Goal: Task Accomplishment & Management: Manage account settings

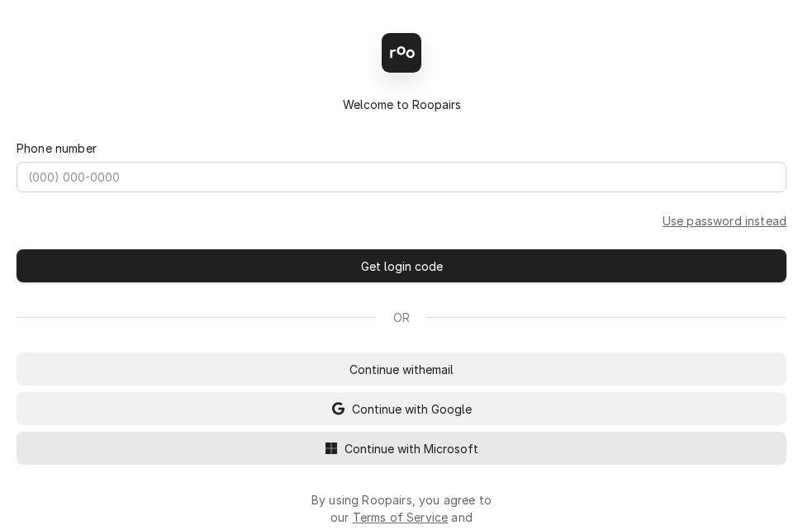
click at [363, 454] on span "Continue with Microsoft" at bounding box center [411, 448] width 140 height 17
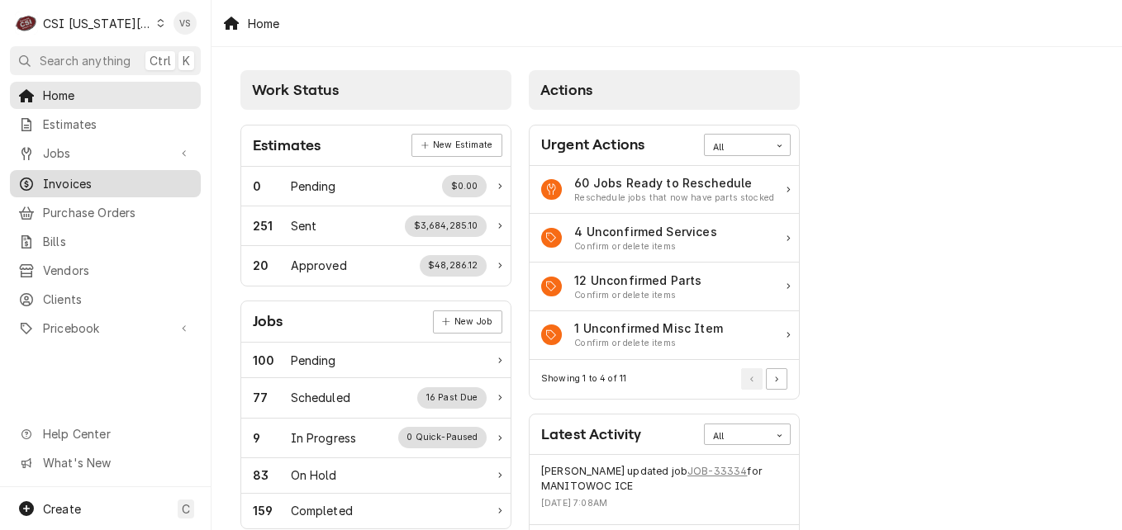
click at [75, 179] on span "Invoices" at bounding box center [118, 183] width 150 height 17
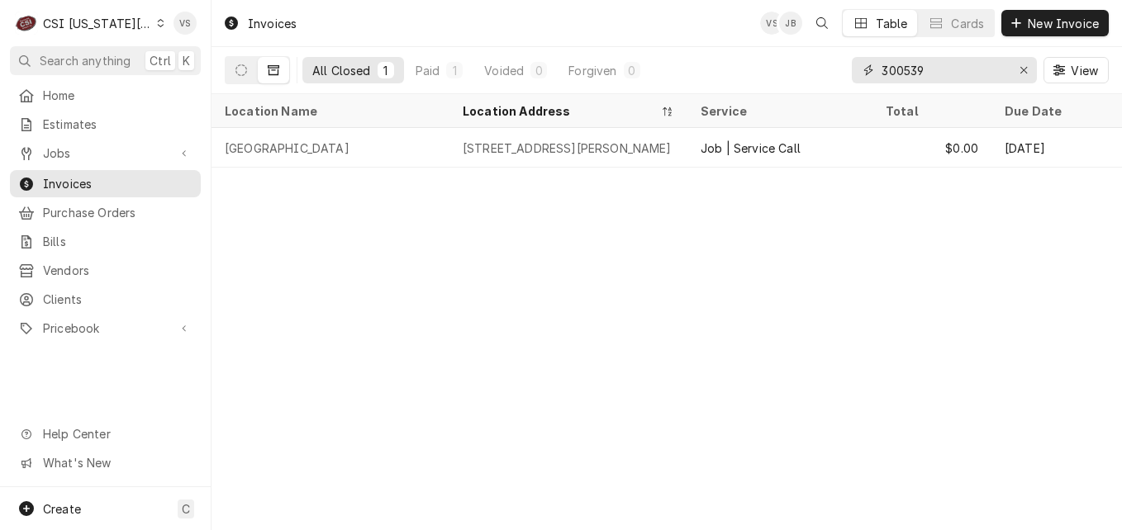
drag, startPoint x: 928, startPoint y: 70, endPoint x: 897, endPoint y: 71, distance: 30.6
click at [897, 71] on input "300539" at bounding box center [943, 70] width 124 height 26
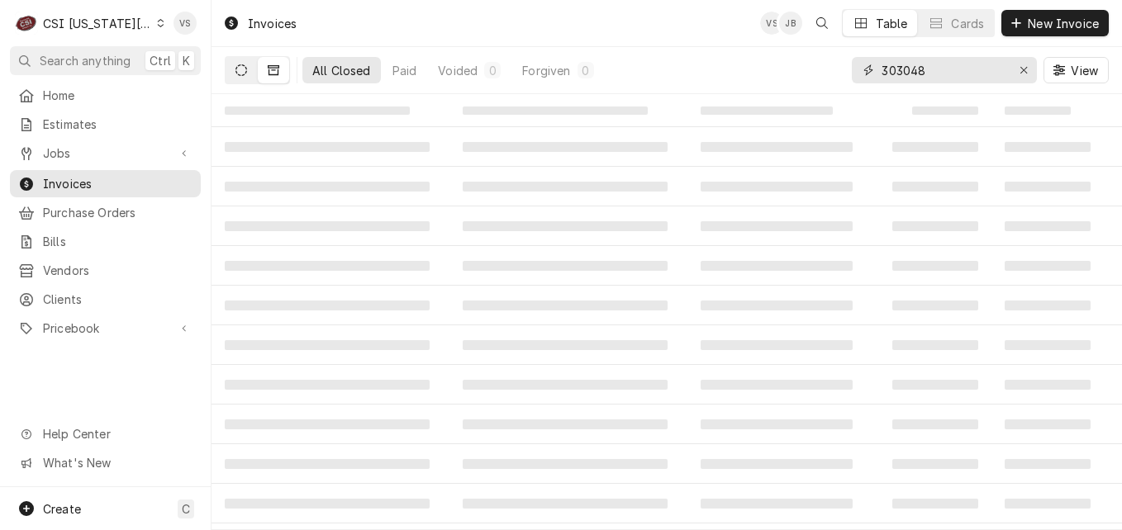
type input "303048"
click at [239, 78] on button "Dynamic Content Wrapper" at bounding box center [241, 70] width 31 height 26
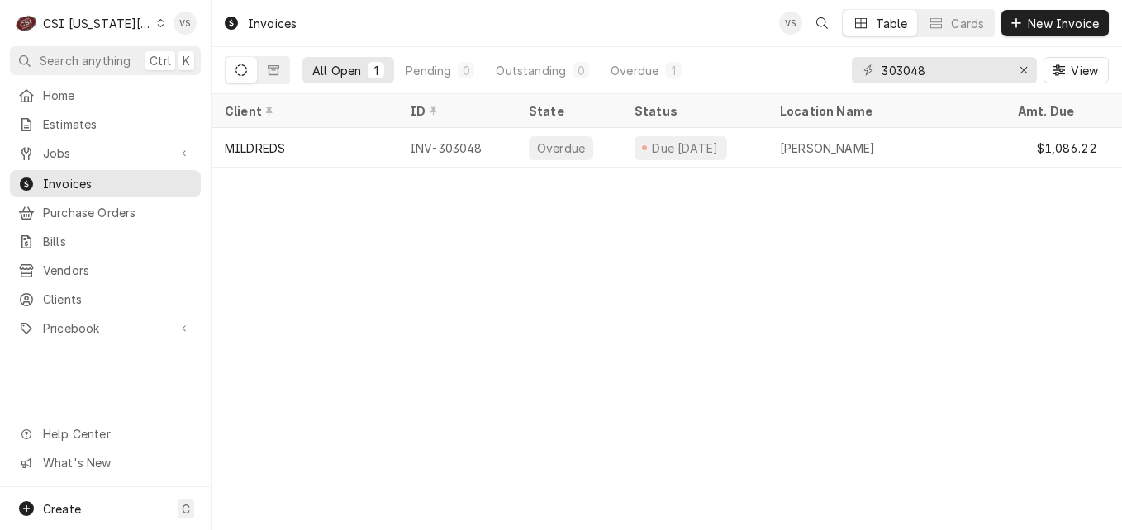
click at [157, 25] on icon "Dynamic Content Wrapper" at bounding box center [160, 23] width 7 height 8
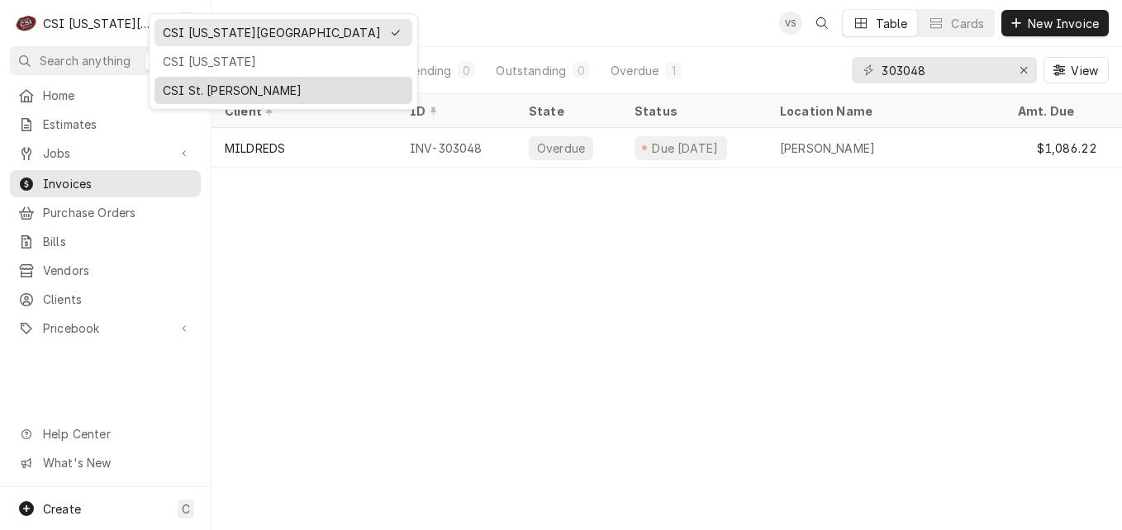
click at [194, 80] on div "CSI St. [PERSON_NAME]" at bounding box center [283, 90] width 251 height 21
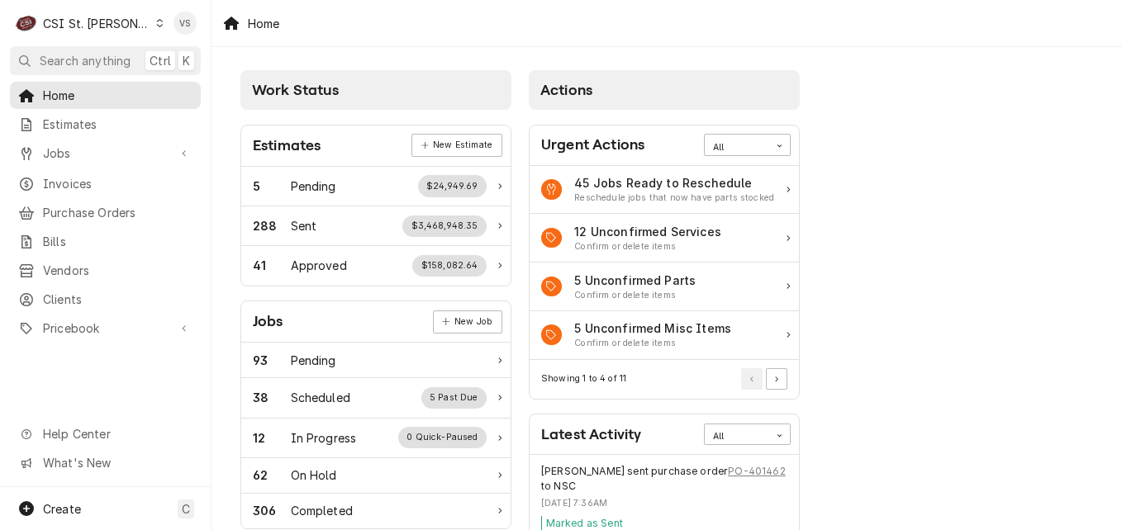
drag, startPoint x: 953, startPoint y: 66, endPoint x: 941, endPoint y: 66, distance: 12.4
click at [58, 183] on span "Invoices" at bounding box center [118, 183] width 150 height 17
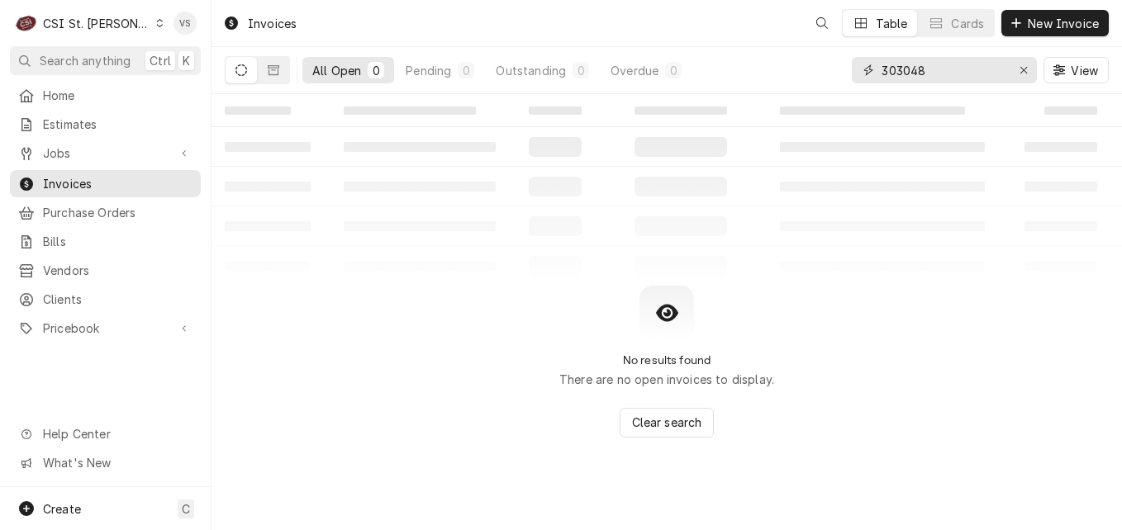
click at [811, 65] on div "All Open 0 Pending 0 Outstanding 0 Overdue 0 303048 View" at bounding box center [667, 70] width 884 height 46
type input "404520"
click at [268, 64] on icon "Dynamic Content Wrapper" at bounding box center [274, 70] width 12 height 12
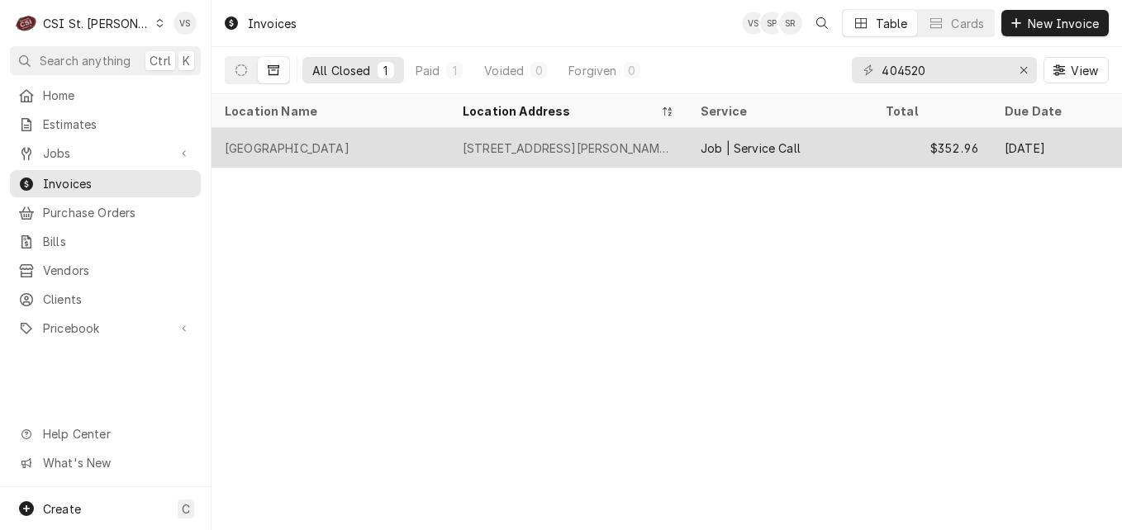
click at [435, 145] on div "[GEOGRAPHIC_DATA]" at bounding box center [330, 148] width 238 height 40
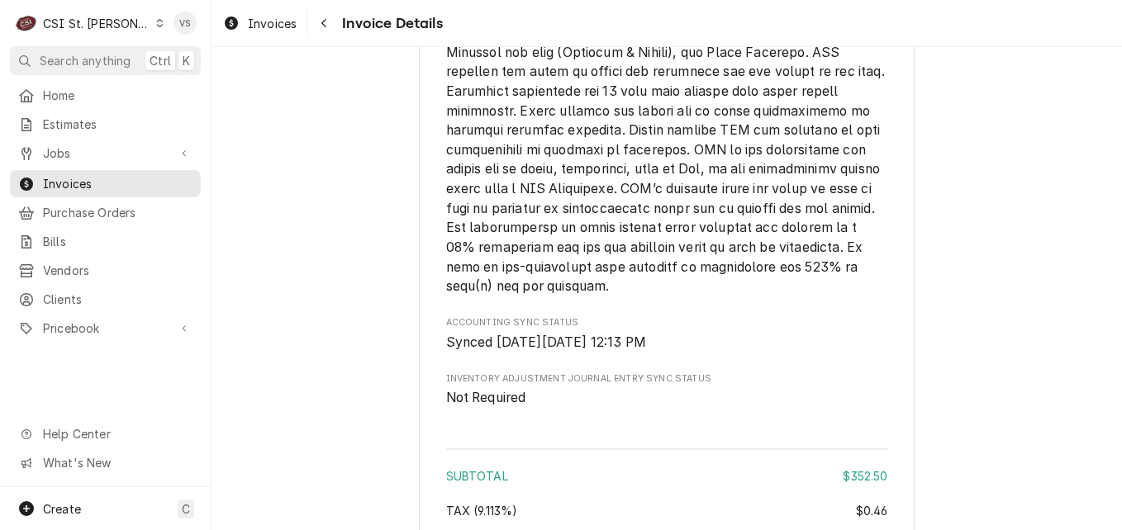
scroll to position [2689, 0]
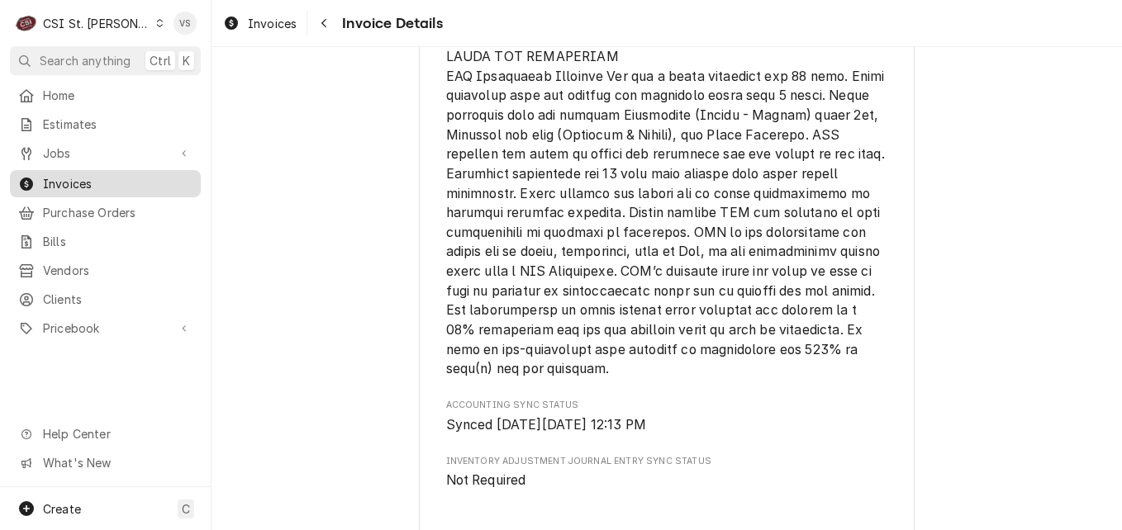
click at [76, 183] on span "Invoices" at bounding box center [118, 183] width 150 height 17
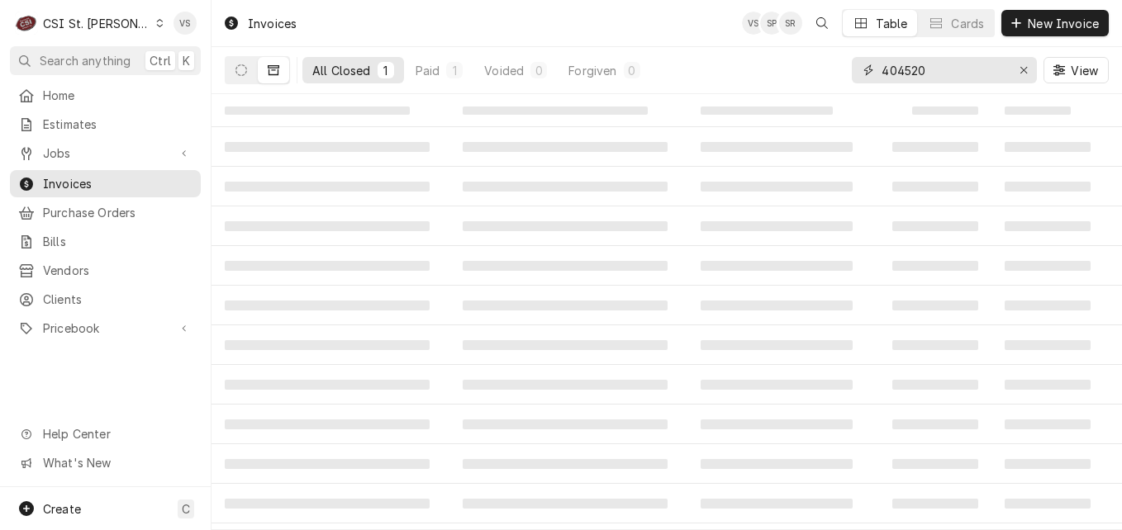
drag, startPoint x: 940, startPoint y: 67, endPoint x: 926, endPoint y: 70, distance: 14.4
click at [906, 70] on input "404520" at bounding box center [943, 70] width 124 height 26
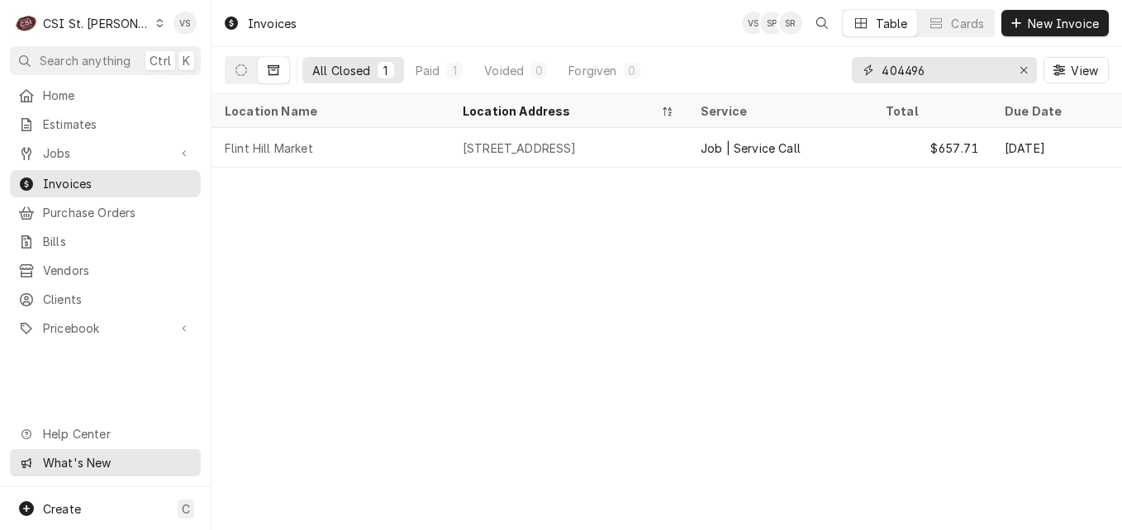
type input "404496"
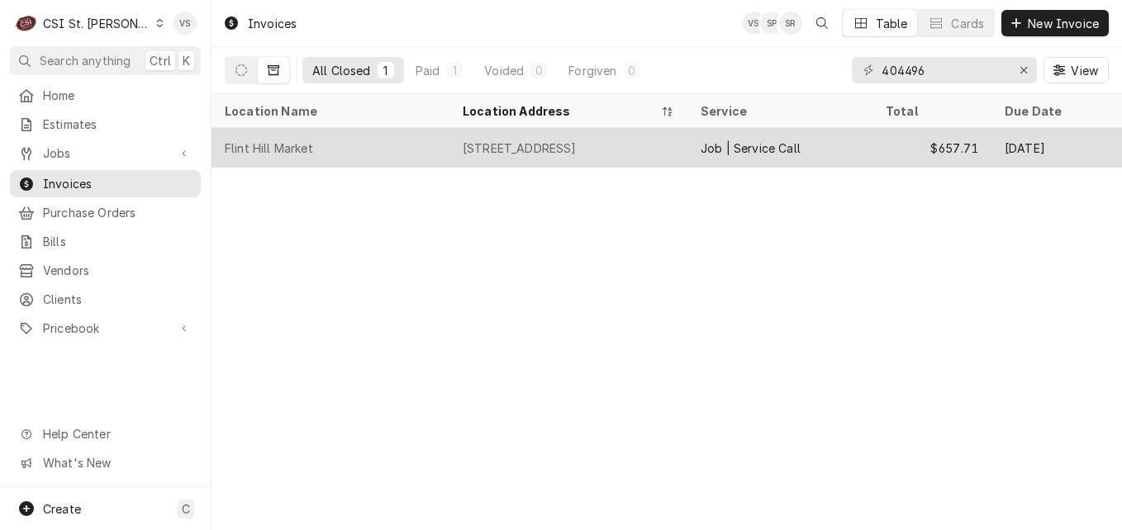
click at [405, 150] on div "Flint Hill Market" at bounding box center [330, 148] width 238 height 40
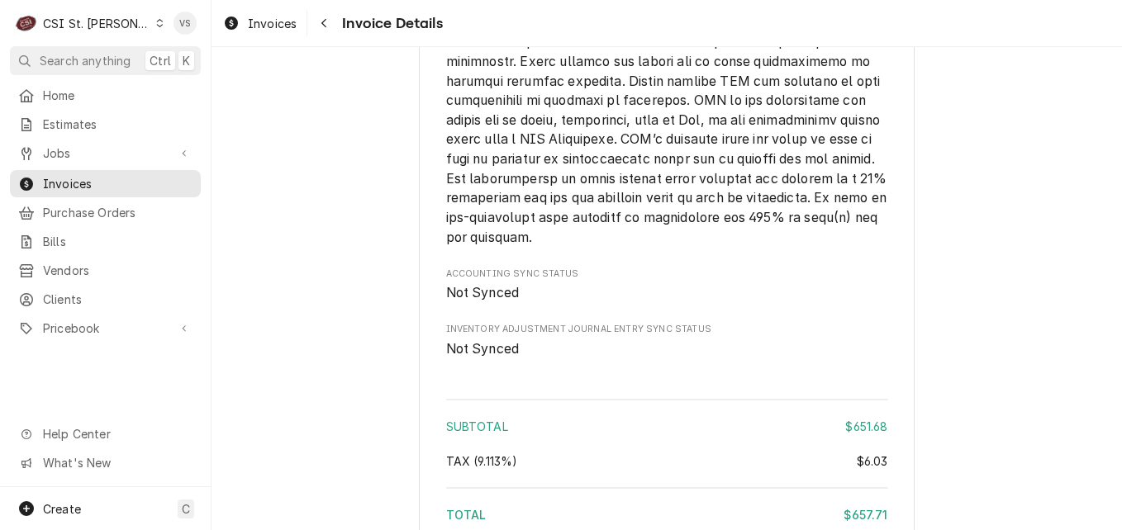
scroll to position [3445, 0]
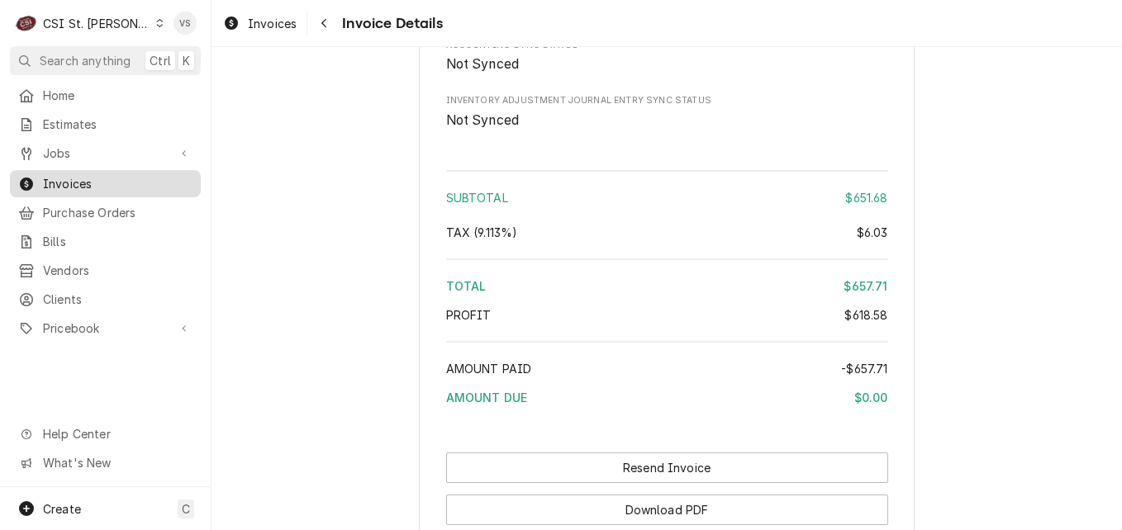
click at [125, 188] on div "Invoices" at bounding box center [105, 183] width 184 height 21
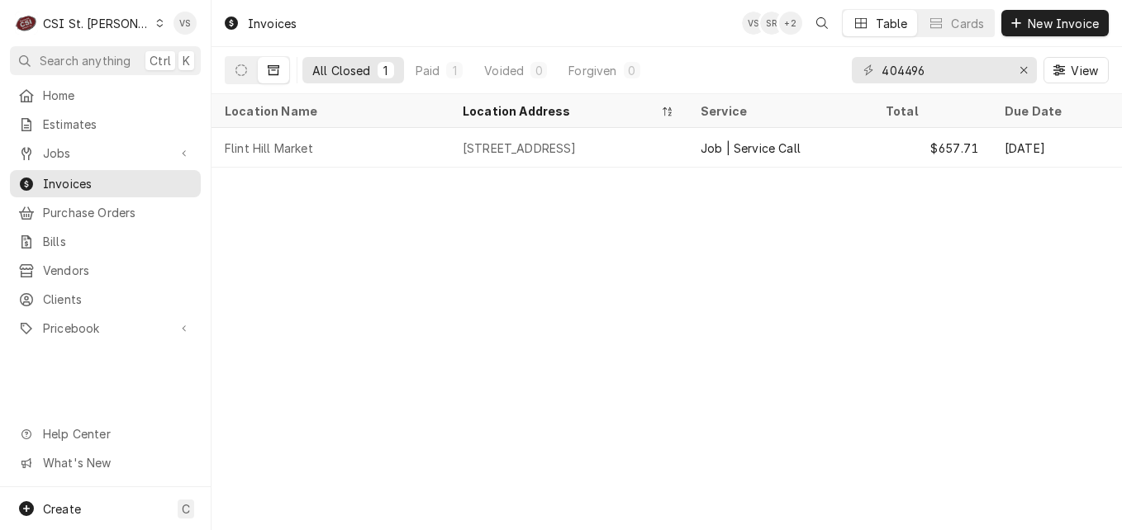
click at [156, 25] on icon "Dynamic Content Wrapper" at bounding box center [159, 23] width 7 height 8
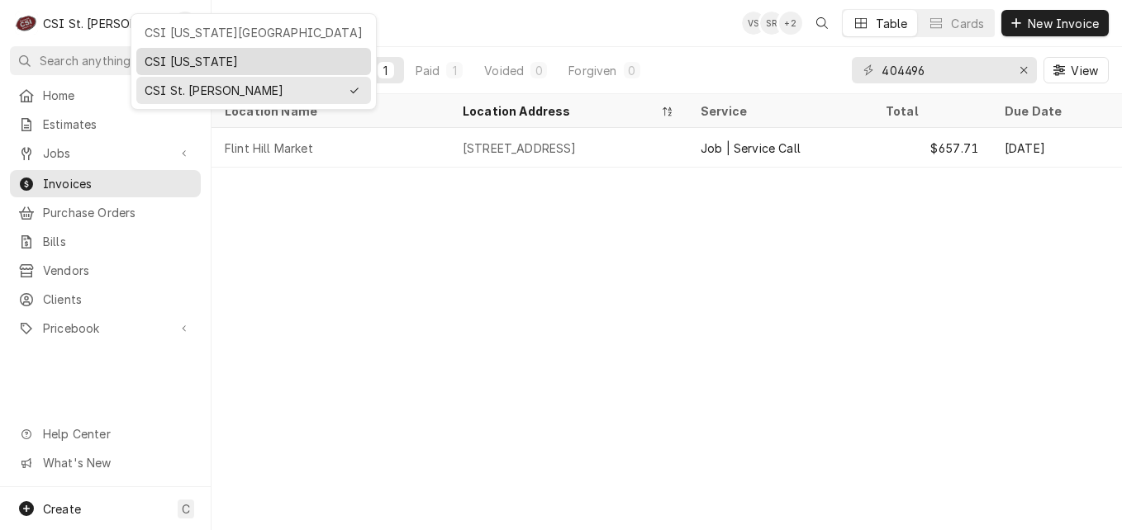
click at [176, 63] on div "CSI Kentucky" at bounding box center [254, 61] width 218 height 17
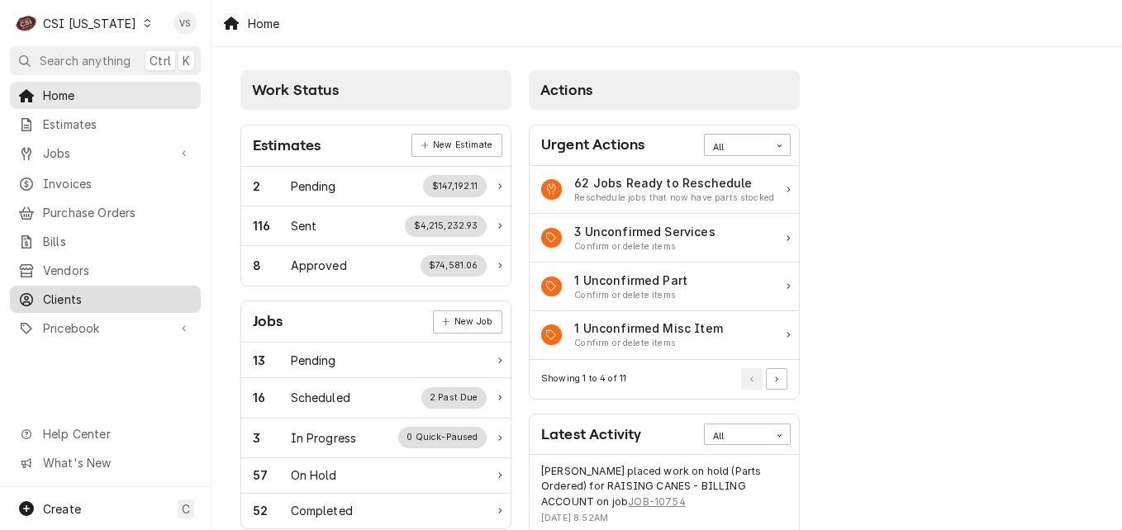
click at [77, 291] on span "Clients" at bounding box center [118, 299] width 150 height 17
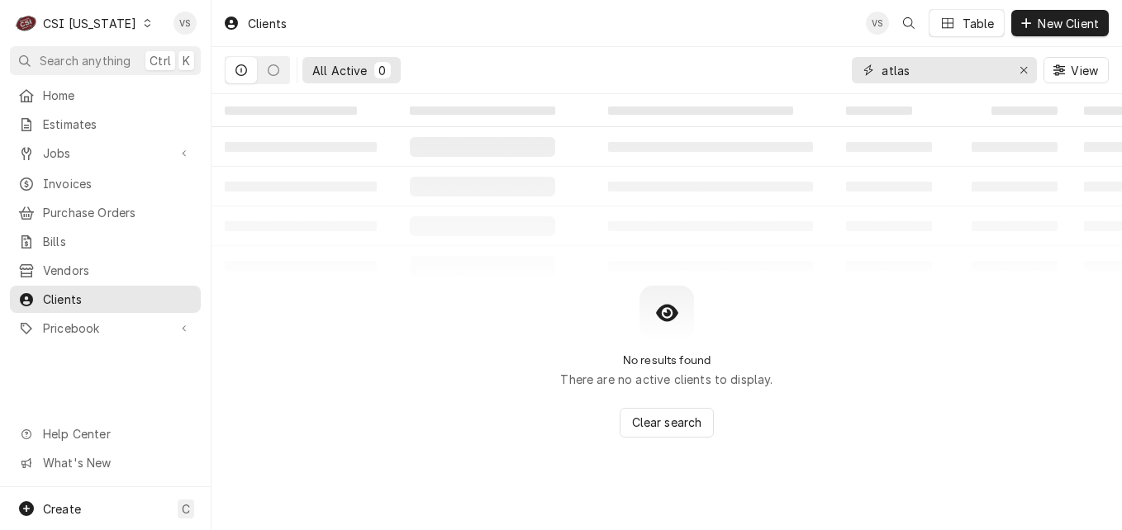
drag, startPoint x: 891, startPoint y: 70, endPoint x: 862, endPoint y: 70, distance: 28.1
click at [862, 70] on div "atlas" at bounding box center [944, 70] width 185 height 26
click at [944, 77] on div "atlas" at bounding box center [944, 70] width 185 height 26
click at [929, 71] on input "atlas" at bounding box center [943, 70] width 124 height 26
type input "a"
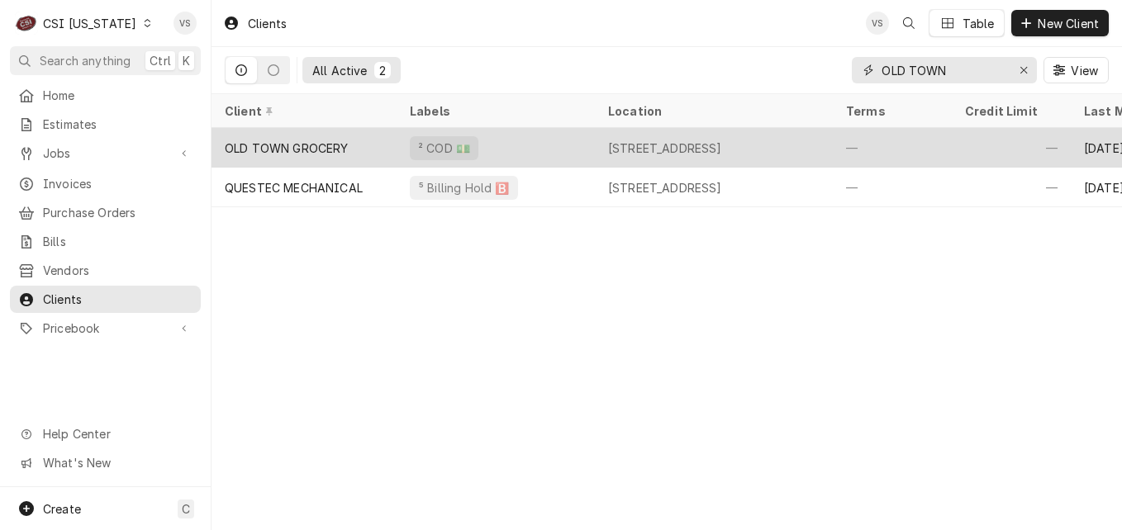
type input "OLD TOWN"
click at [279, 140] on div "OLD TOWN GROCERY" at bounding box center [287, 148] width 124 height 17
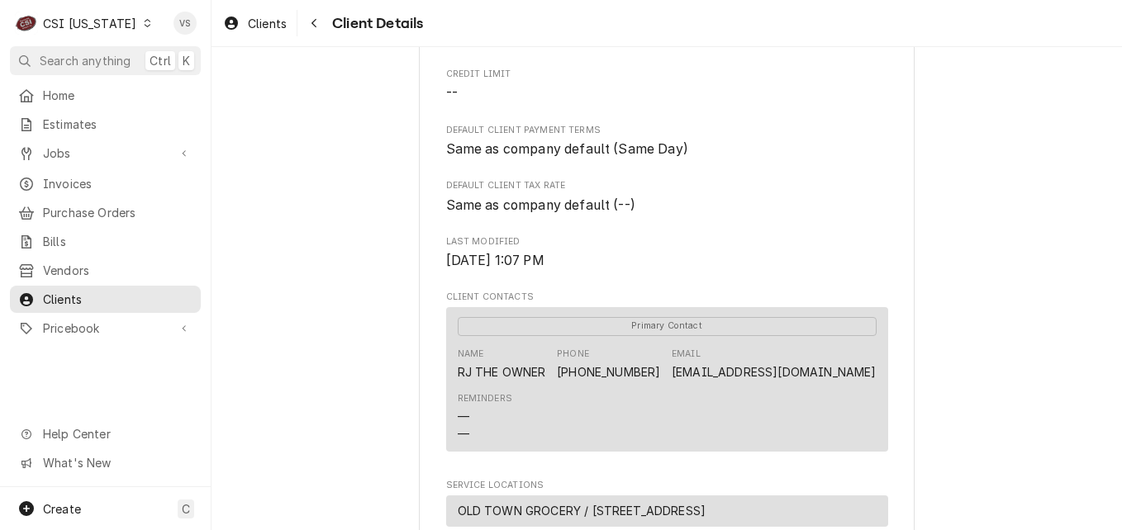
scroll to position [839, 0]
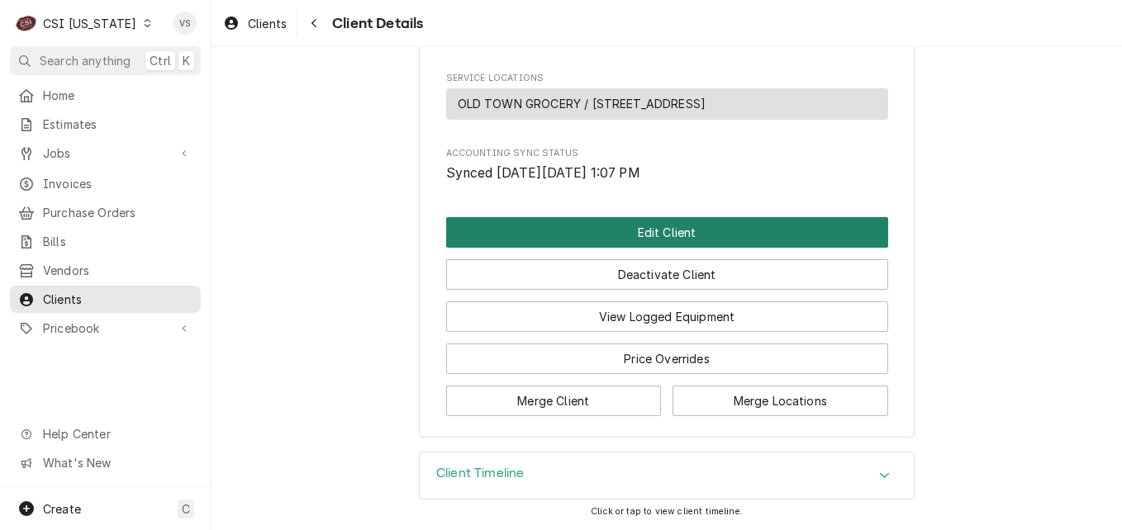
click at [597, 237] on button "Edit Client" at bounding box center [667, 232] width 442 height 31
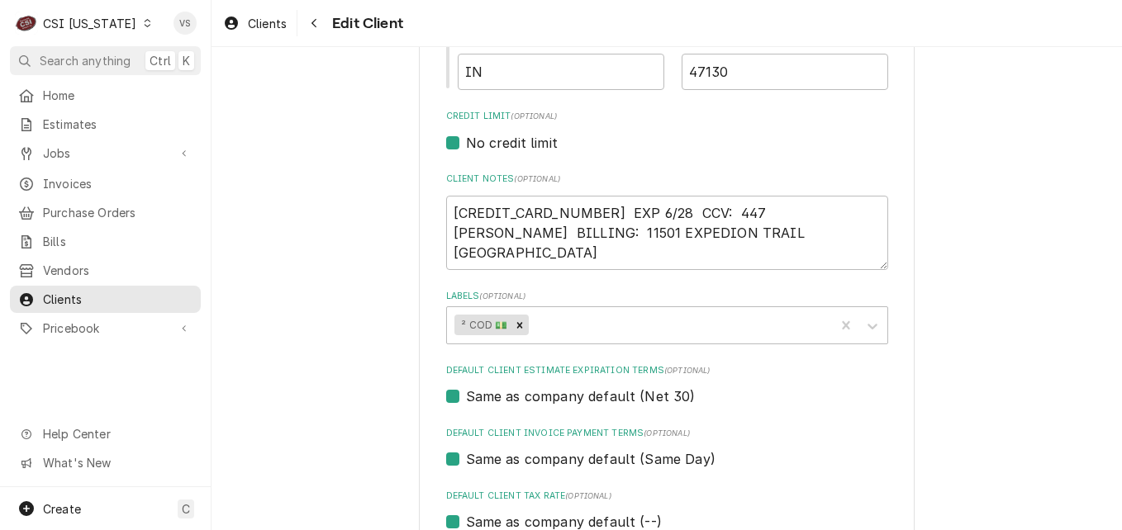
scroll to position [648, 0]
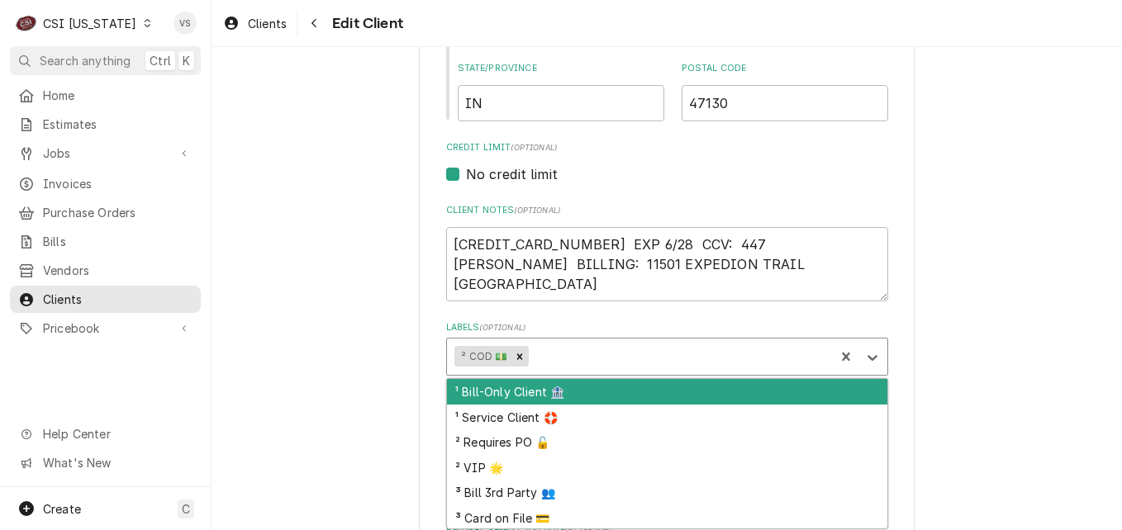
click at [570, 349] on div "Labels" at bounding box center [679, 357] width 294 height 30
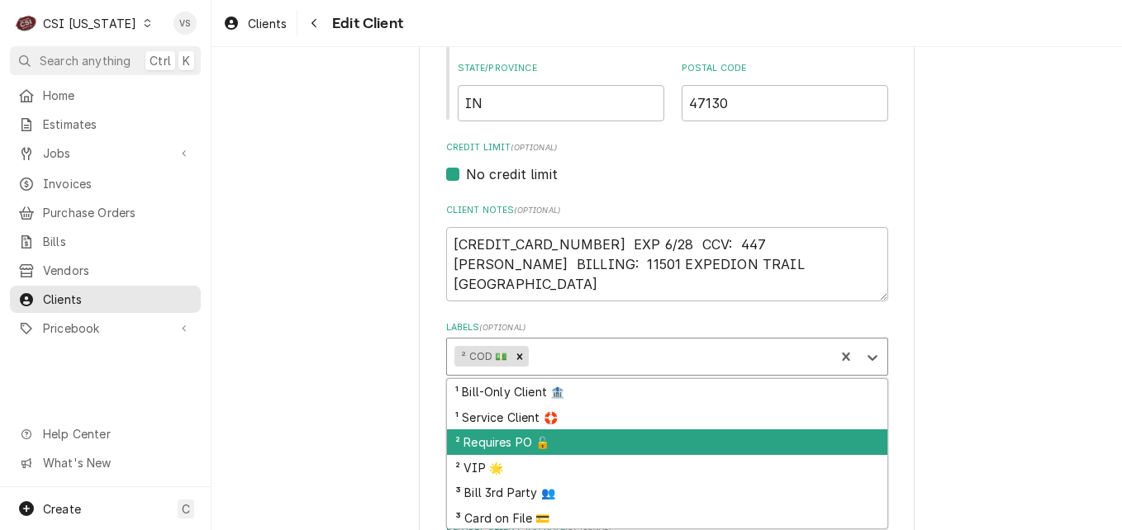
scroll to position [179, 0]
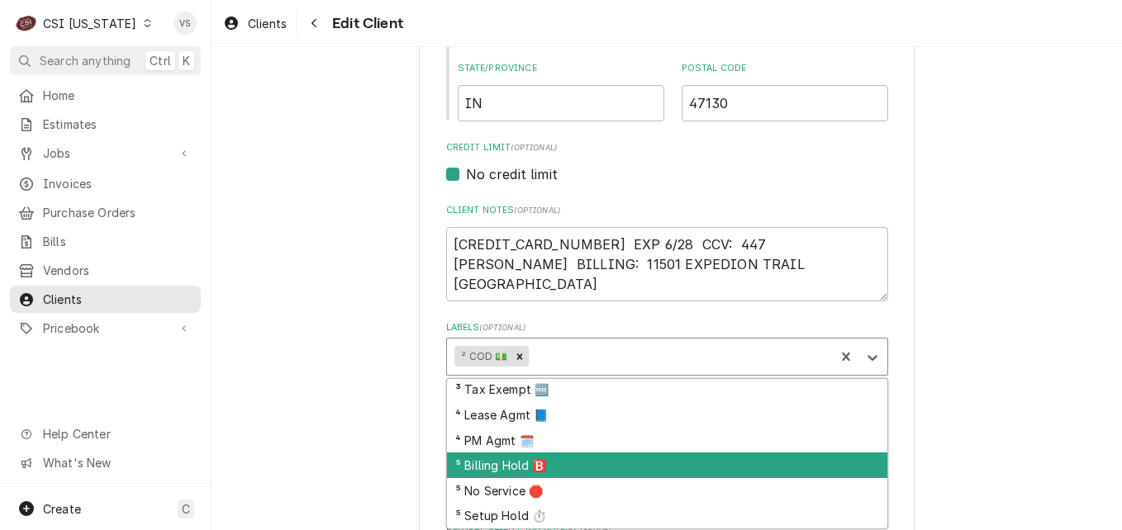
click at [512, 463] on div "⁵ Billing Hold 🅱️" at bounding box center [667, 466] width 440 height 26
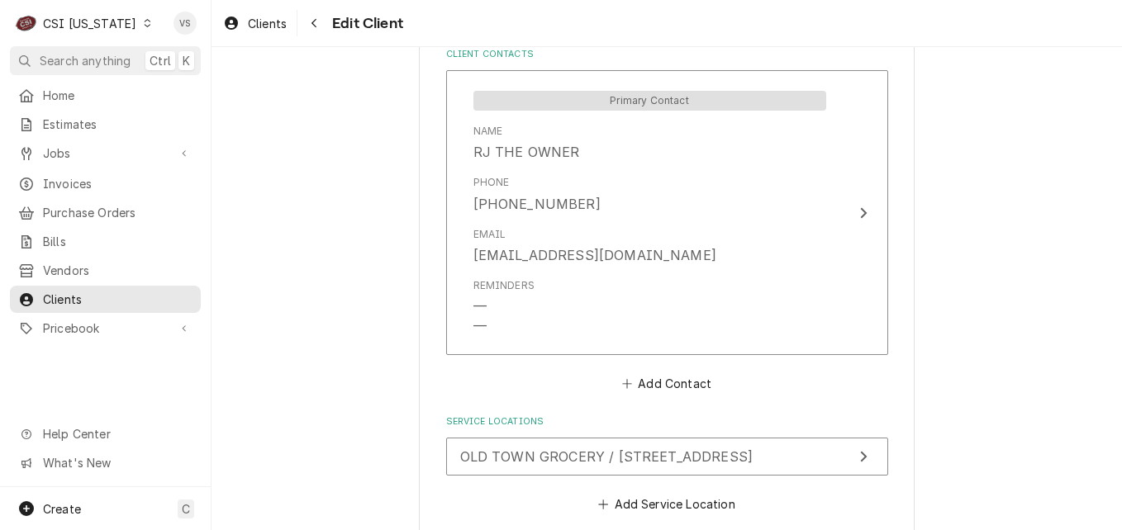
scroll to position [1271, 0]
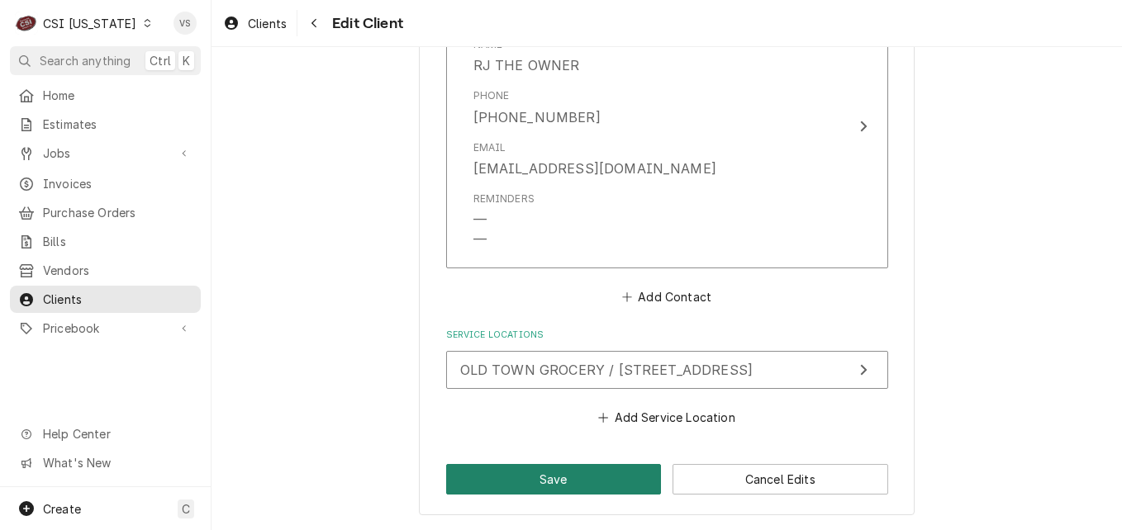
click at [539, 476] on button "Save" at bounding box center [554, 479] width 216 height 31
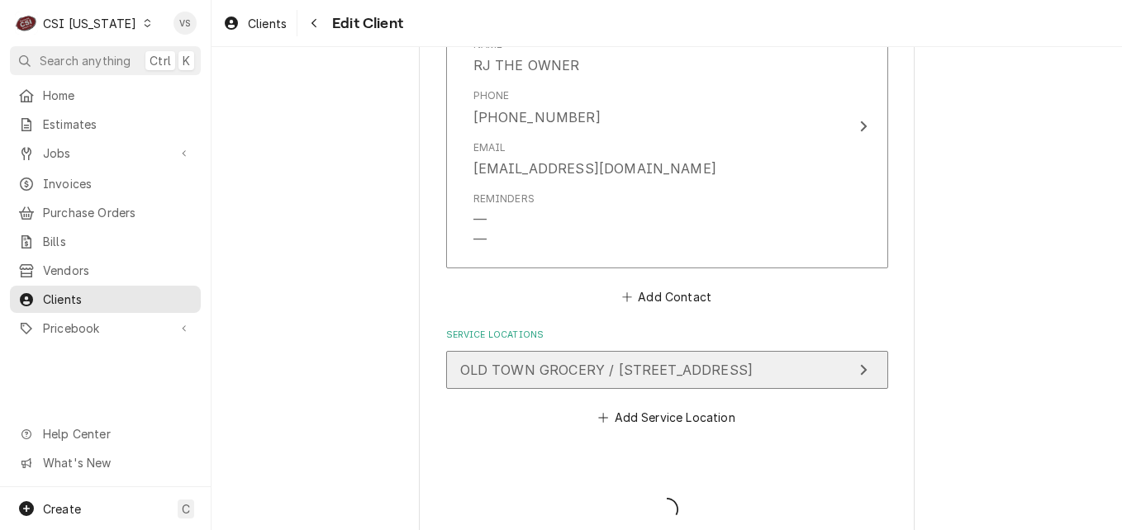
type textarea "x"
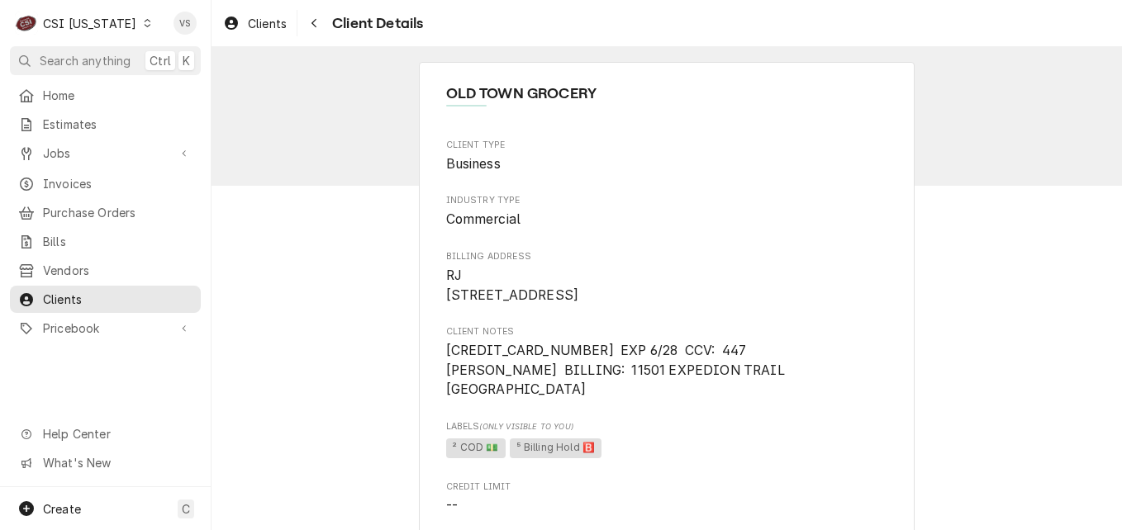
click at [144, 26] on icon "Dynamic Content Wrapper" at bounding box center [147, 23] width 7 height 8
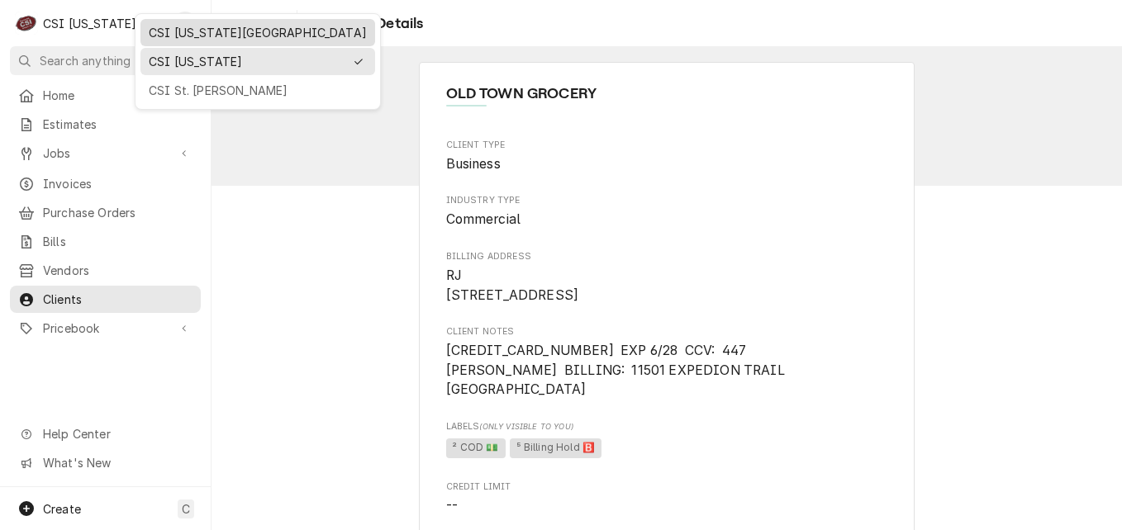
click at [185, 37] on div "CSI Kansas City" at bounding box center [258, 32] width 218 height 17
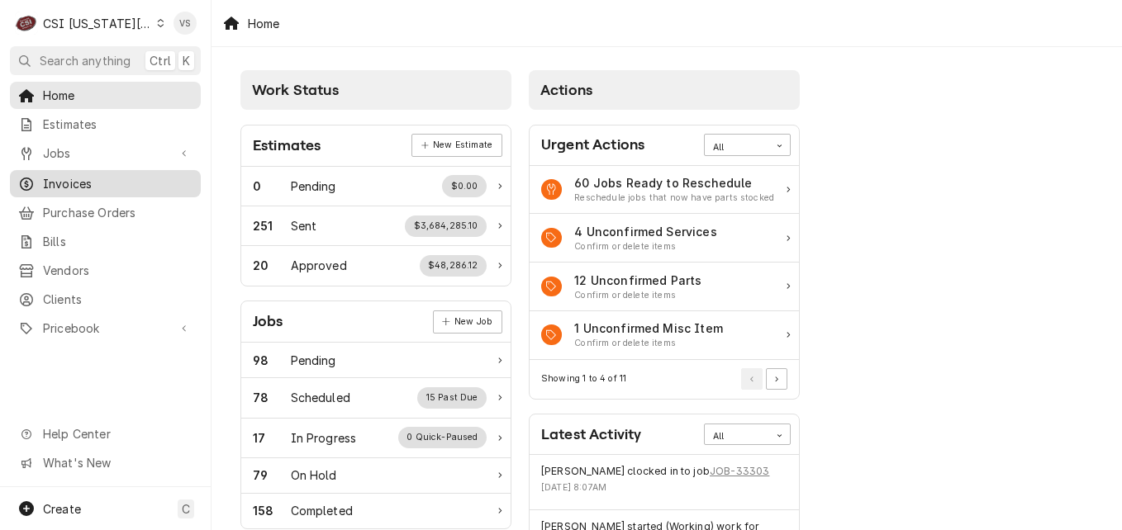
click at [83, 183] on span "Invoices" at bounding box center [118, 183] width 150 height 17
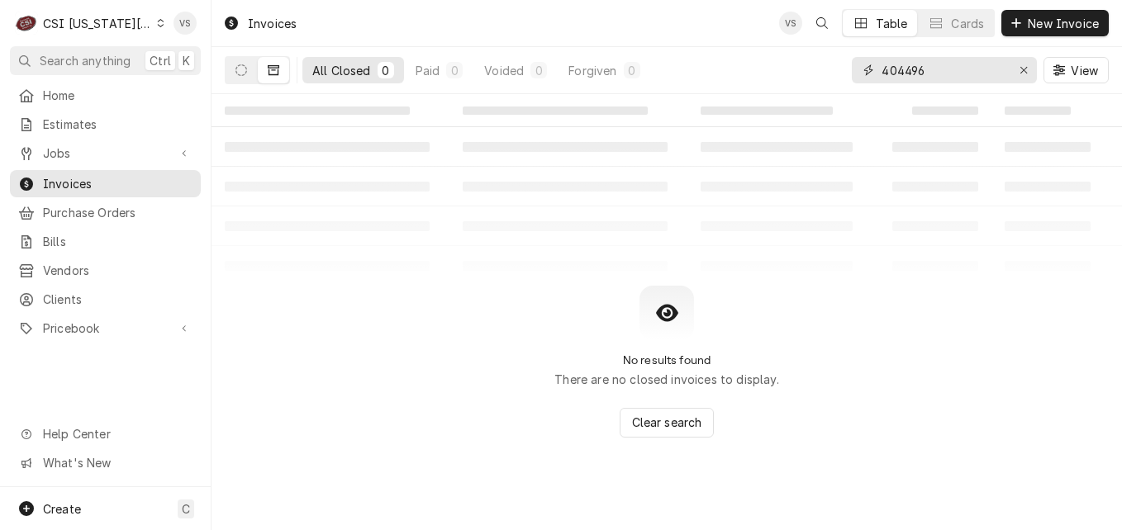
click at [931, 72] on input "404496" at bounding box center [943, 70] width 124 height 26
click at [839, 69] on div "All Closed 0 Paid 0 Voided 0 Forgiven 0 404496 View" at bounding box center [667, 70] width 884 height 46
drag, startPoint x: 927, startPoint y: 74, endPoint x: 834, endPoint y: 74, distance: 92.5
click at [834, 74] on div "All Closed 0 Paid 0 Voided 0 Forgiven 0 404496 View" at bounding box center [667, 70] width 884 height 46
type input "302494"
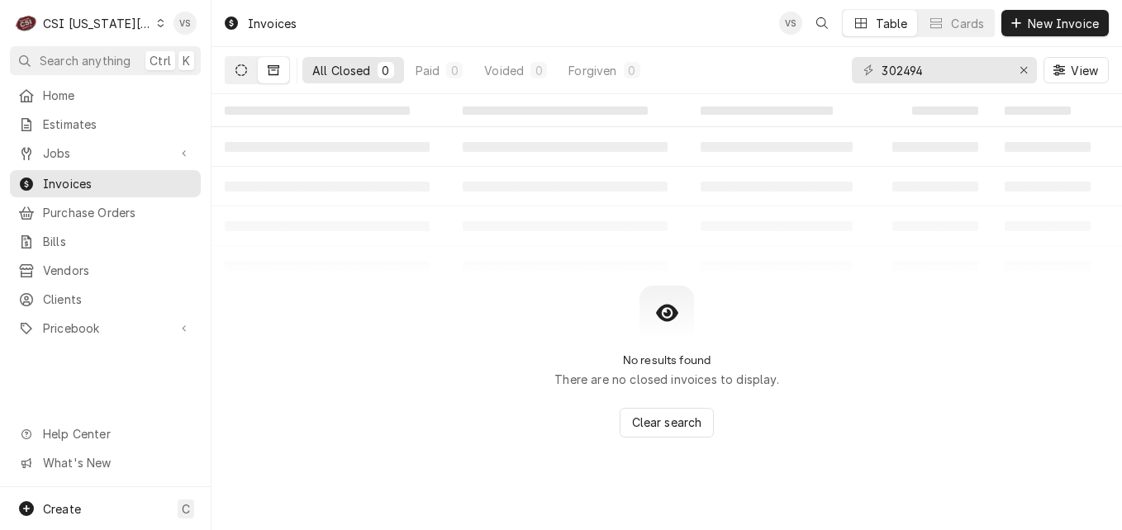
click at [244, 74] on icon "Dynamic Content Wrapper" at bounding box center [241, 70] width 12 height 12
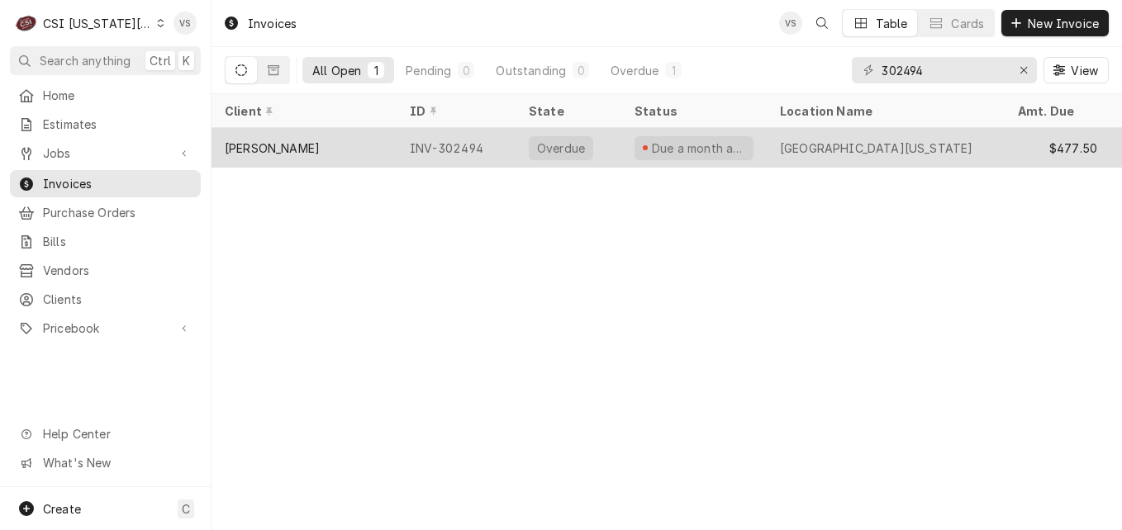
click at [378, 144] on div "[PERSON_NAME]" at bounding box center [303, 148] width 185 height 40
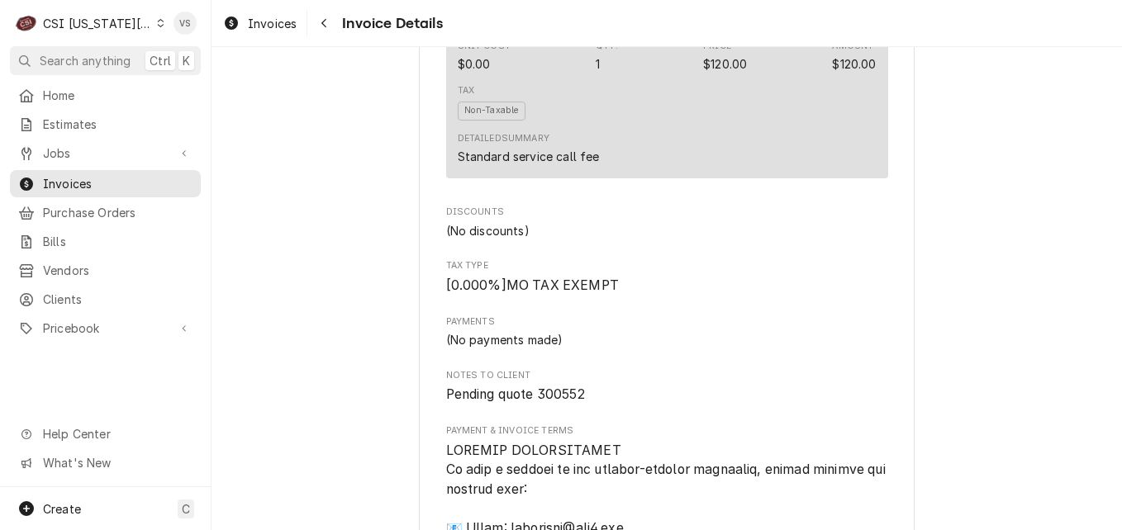
scroll to position [1793, 0]
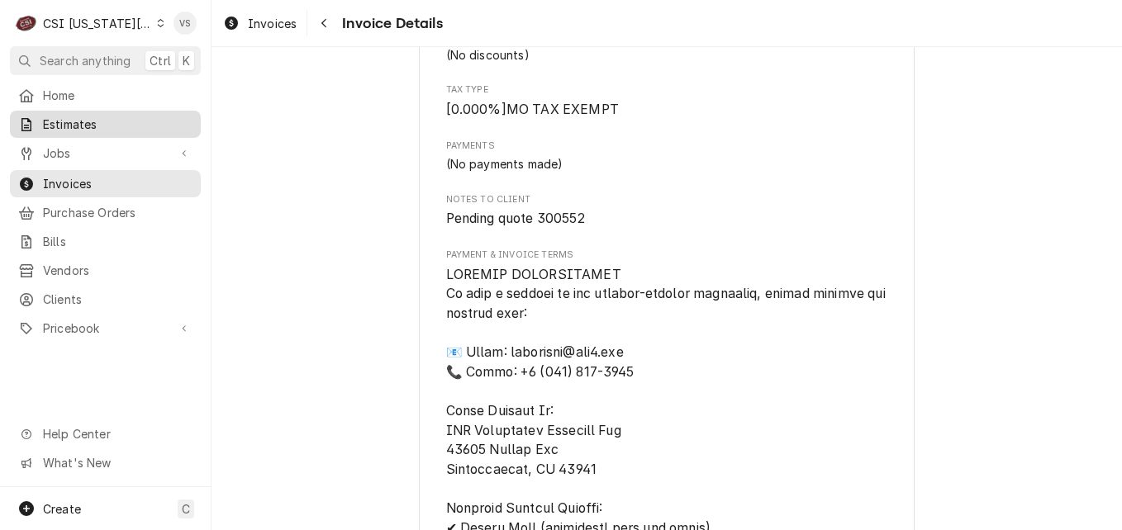
click at [45, 122] on span "Estimates" at bounding box center [118, 124] width 150 height 17
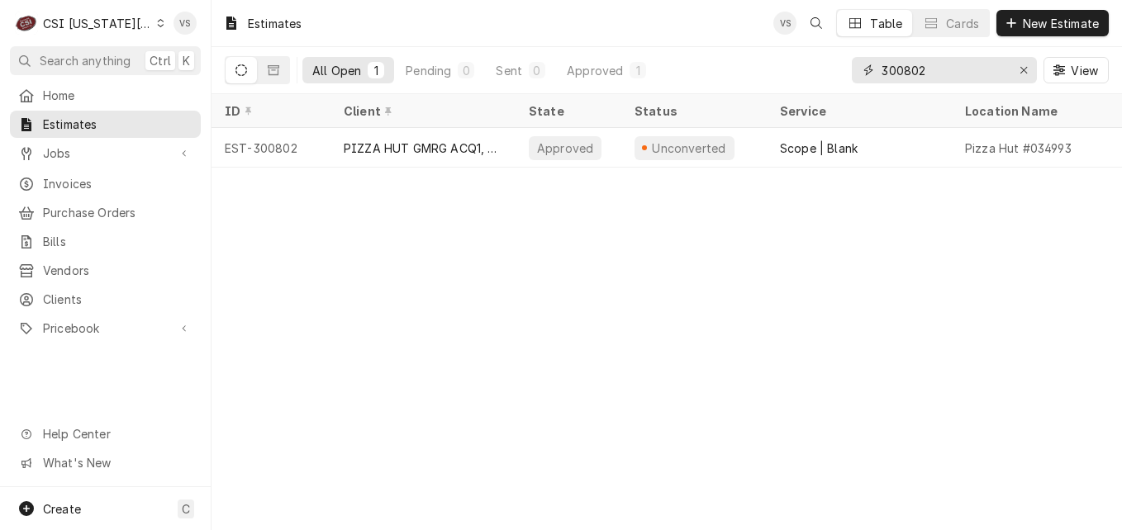
click at [830, 72] on div "All Open 1 Pending 0 Sent 0 Approved 1 300802 View" at bounding box center [667, 70] width 884 height 46
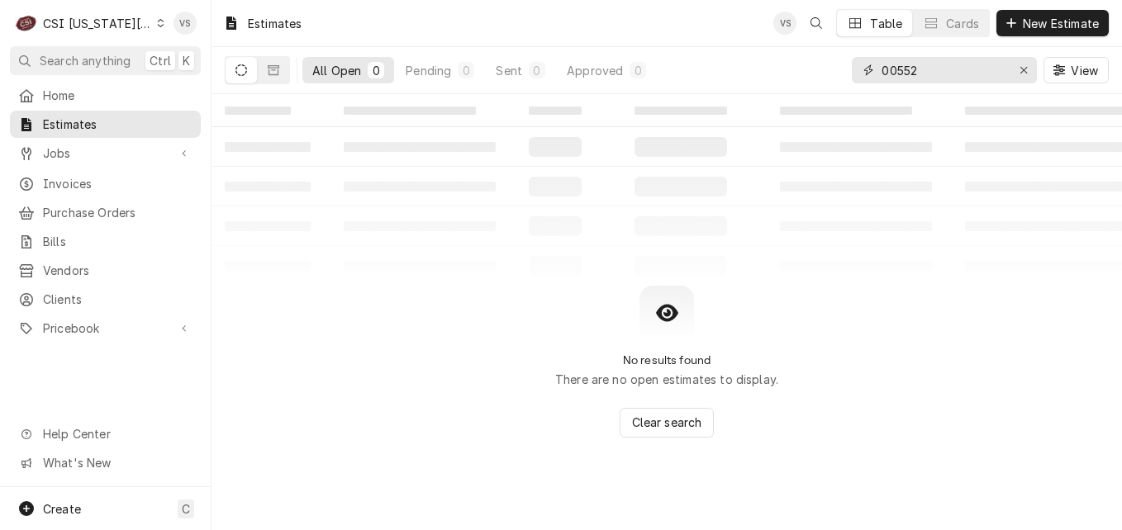
click at [881, 68] on input "00552" at bounding box center [943, 70] width 124 height 26
type input "300552"
click at [282, 68] on button "Dynamic Content Wrapper" at bounding box center [273, 70] width 31 height 26
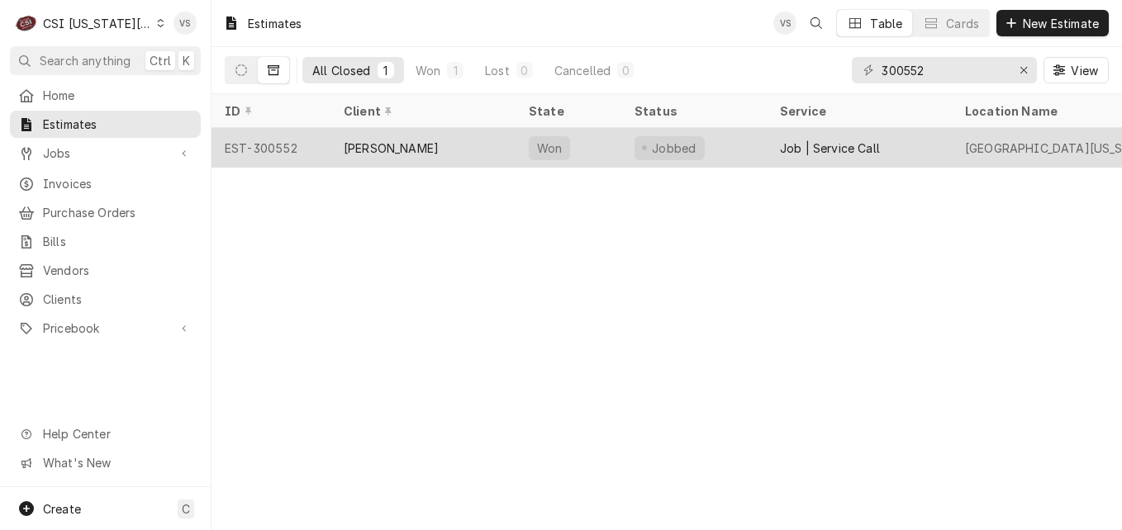
click at [398, 145] on div "[PERSON_NAME]" at bounding box center [391, 148] width 95 height 17
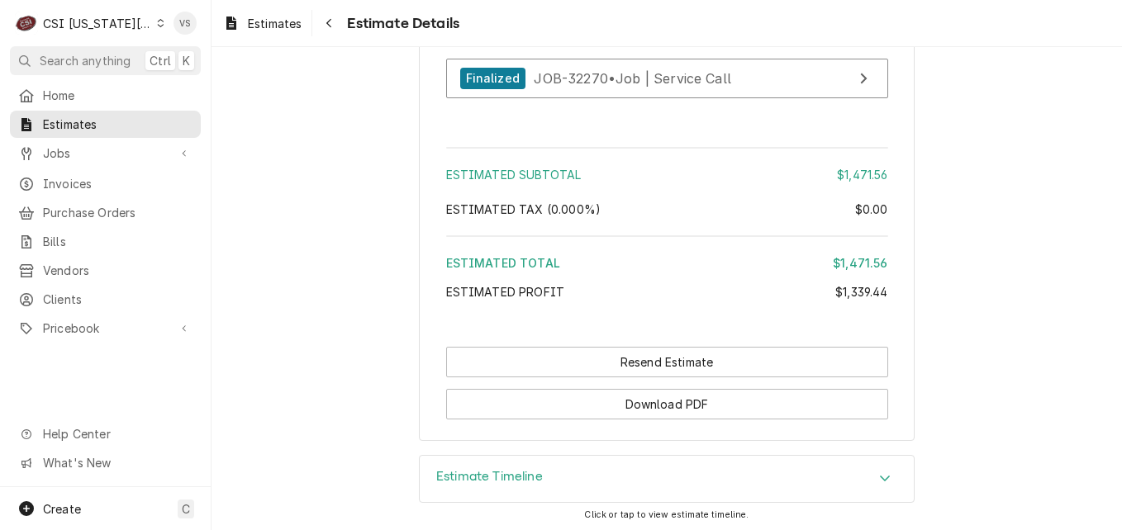
scroll to position [3536, 0]
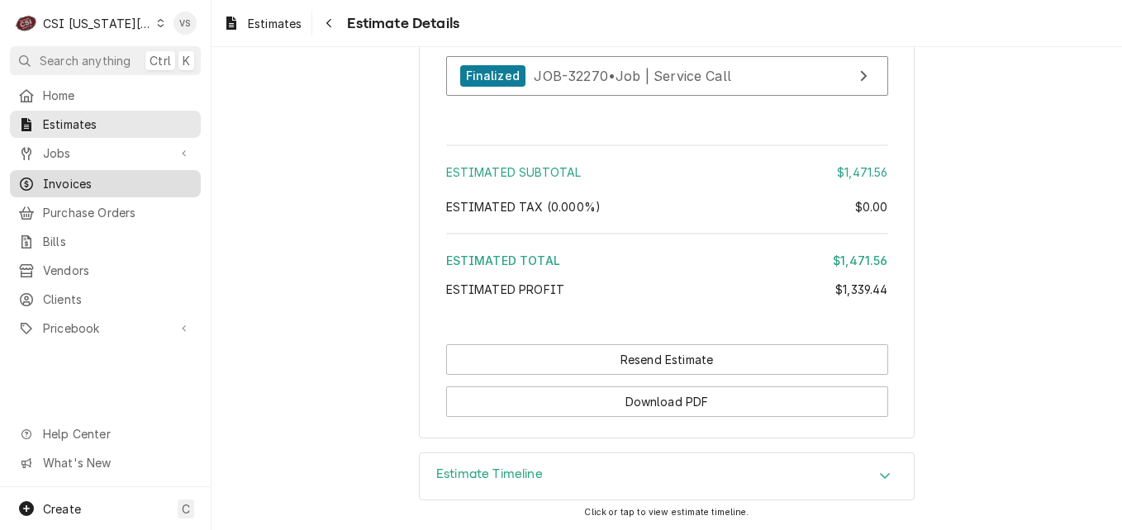
click at [85, 185] on span "Invoices" at bounding box center [118, 183] width 150 height 17
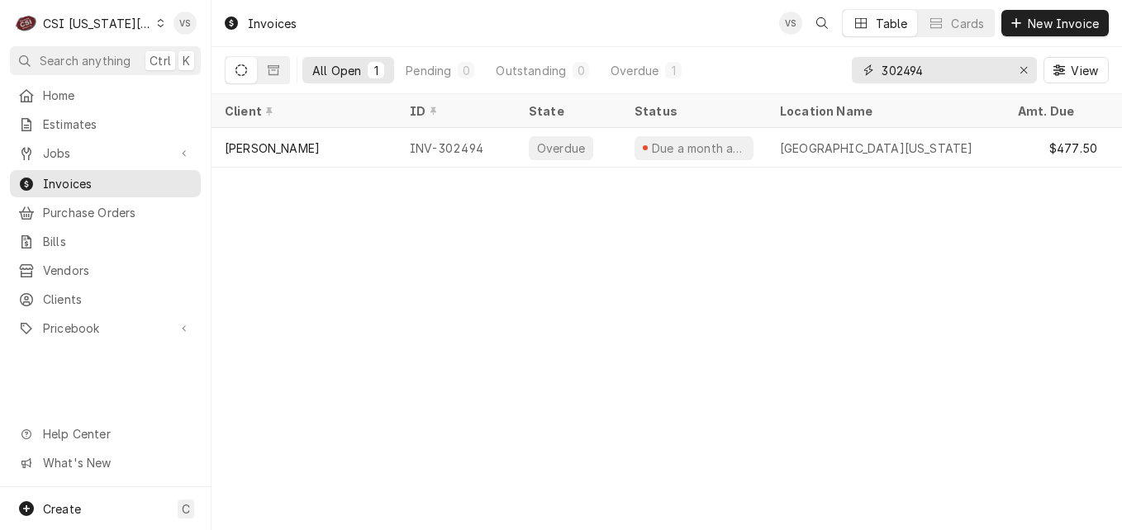
drag, startPoint x: 926, startPoint y: 66, endPoint x: 940, endPoint y: 73, distance: 15.5
click at [848, 69] on div "All Open 1 Pending 0 Outstanding 0 Overdue 1 302494 View" at bounding box center [667, 70] width 884 height 46
click at [934, 69] on input "302494" at bounding box center [943, 70] width 124 height 26
drag, startPoint x: 934, startPoint y: 69, endPoint x: 824, endPoint y: 69, distance: 109.9
click at [824, 69] on div "All Open 1 Pending 0 Outstanding 0 Overdue 1 302494 View" at bounding box center [667, 70] width 884 height 46
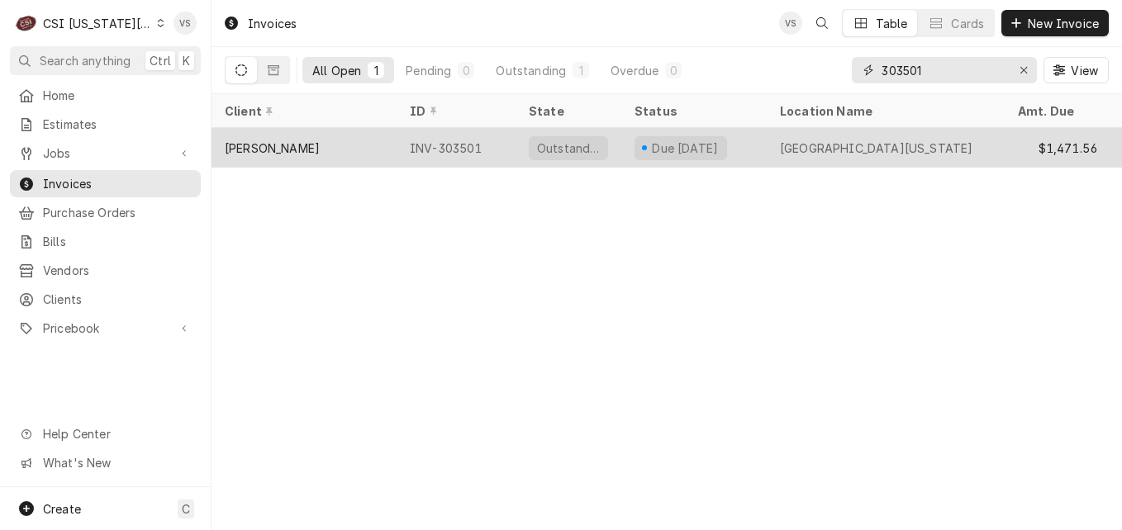
type input "303501"
click at [337, 136] on div "EDWARD DON" at bounding box center [303, 148] width 185 height 40
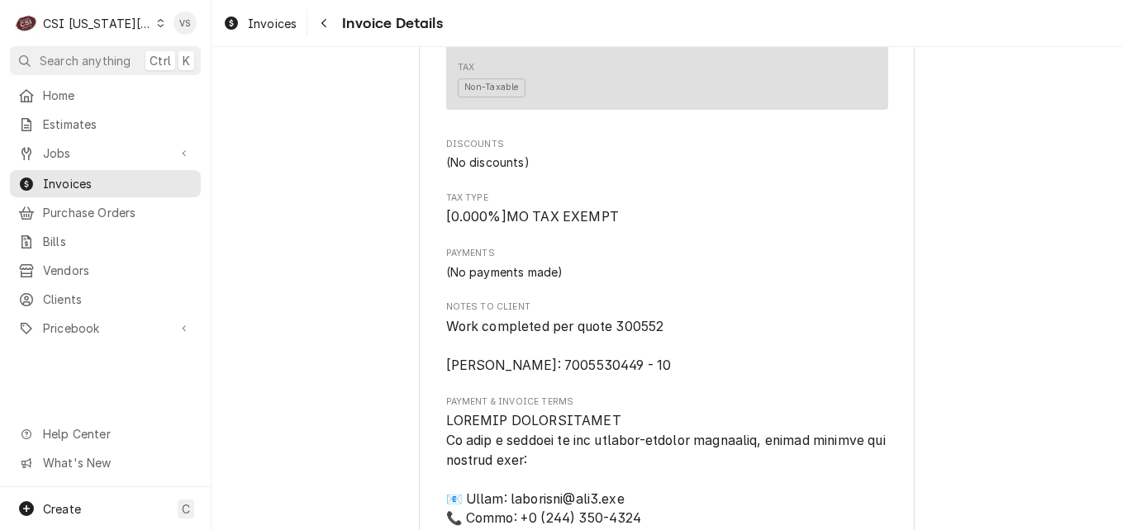
scroll to position [2053, 0]
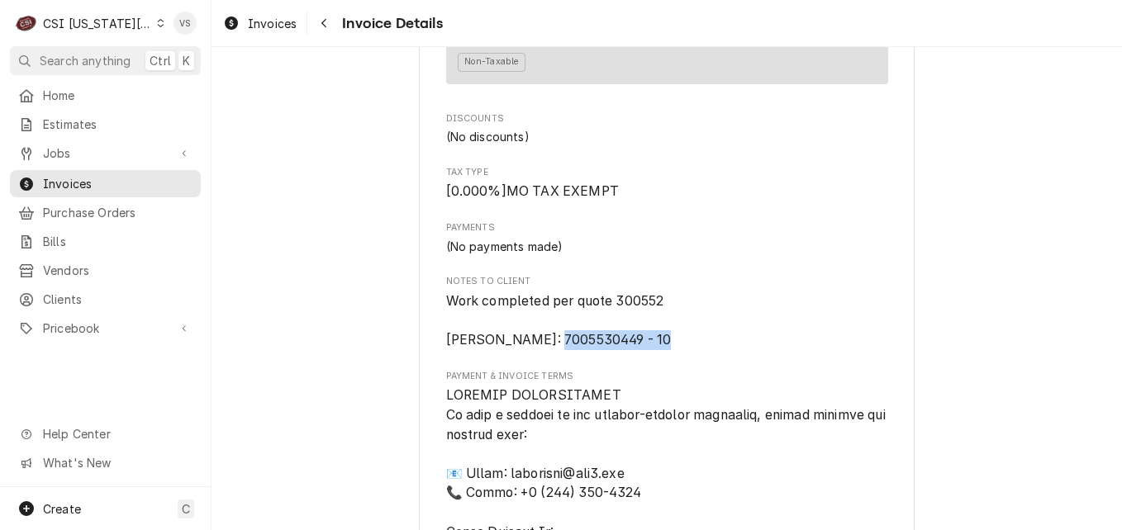
drag, startPoint x: 544, startPoint y: 372, endPoint x: 655, endPoint y: 373, distance: 110.7
click at [655, 350] on span "Work completed per quote 300552 Edward Don PO: 7005530449 - 10" at bounding box center [667, 321] width 442 height 59
drag, startPoint x: 655, startPoint y: 373, endPoint x: 607, endPoint y: 377, distance: 48.1
copy span "7005530449 - 10"
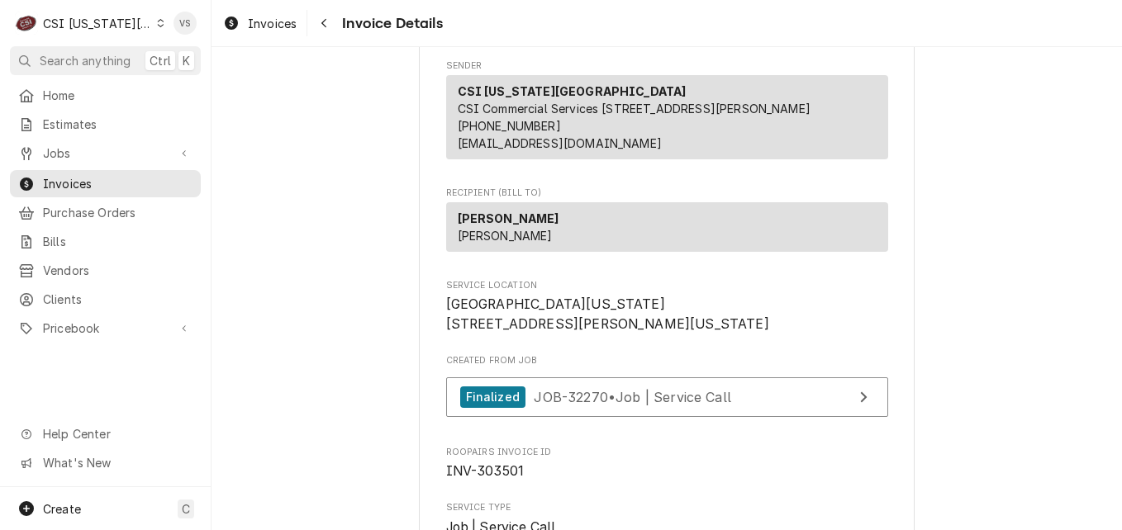
scroll to position [330, 0]
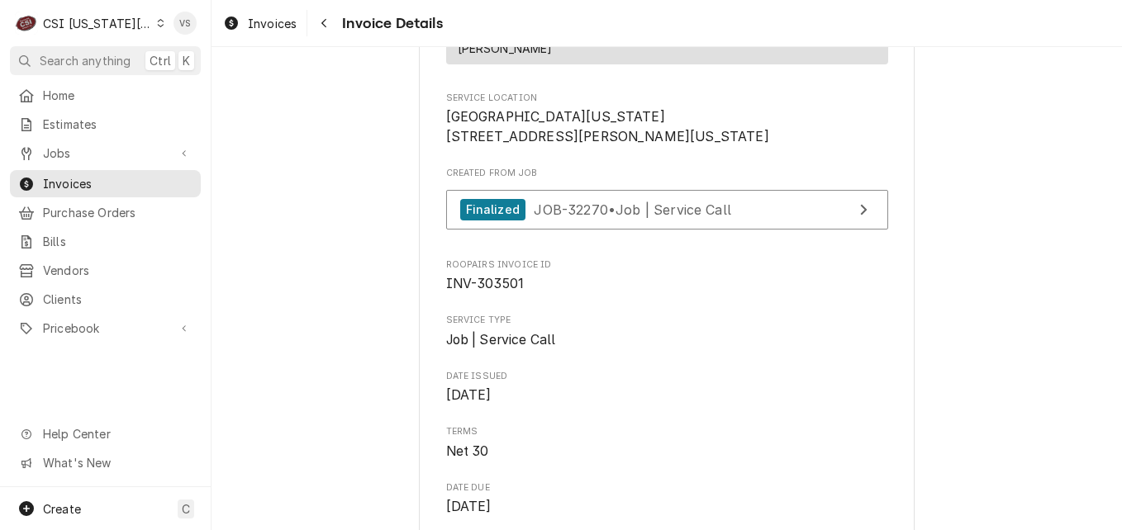
click at [157, 19] on icon "Dynamic Content Wrapper" at bounding box center [160, 23] width 7 height 8
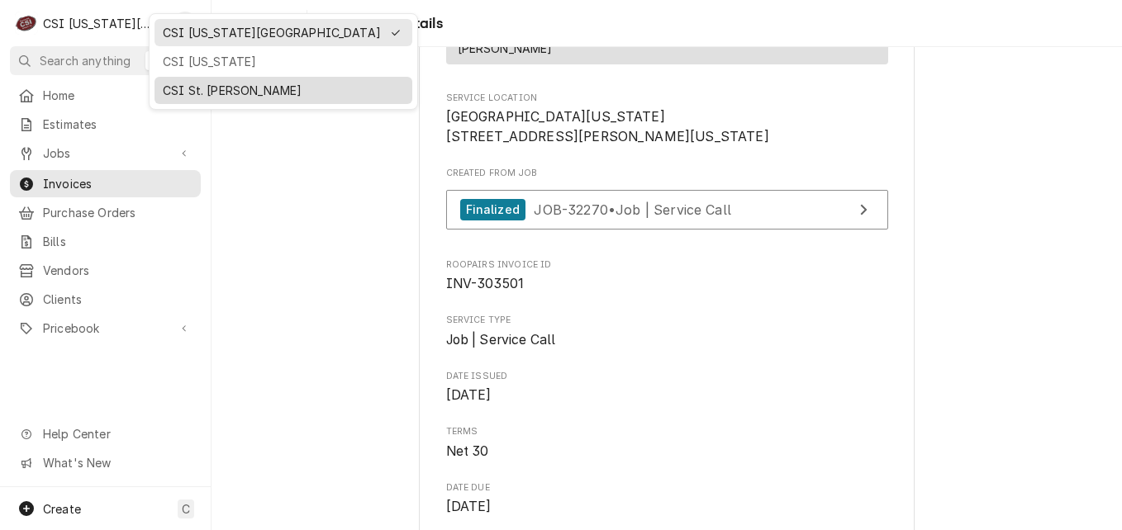
click at [199, 83] on div "CSI St. [PERSON_NAME]" at bounding box center [283, 90] width 241 height 17
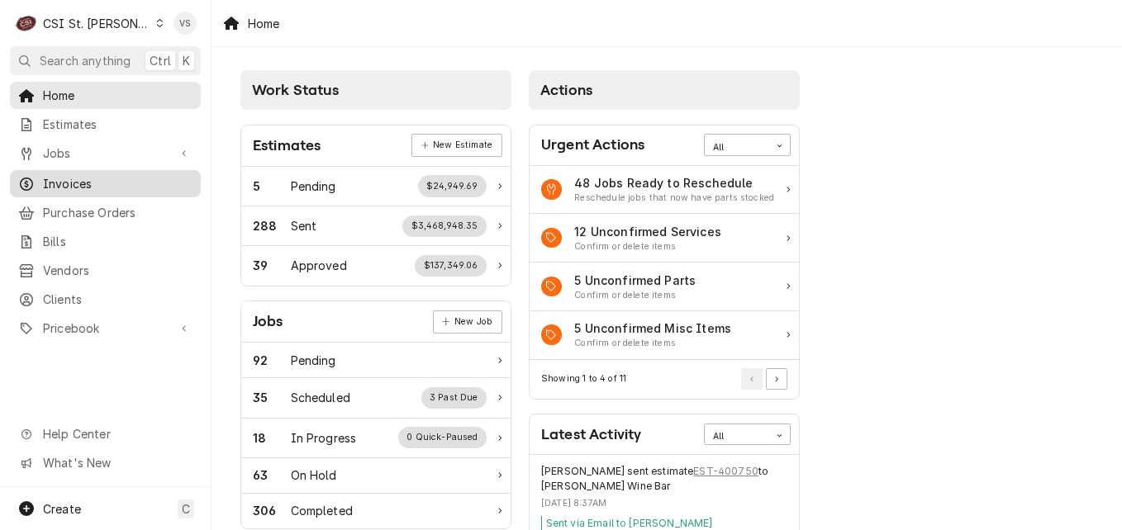
click at [60, 180] on span "Invoices" at bounding box center [118, 183] width 150 height 17
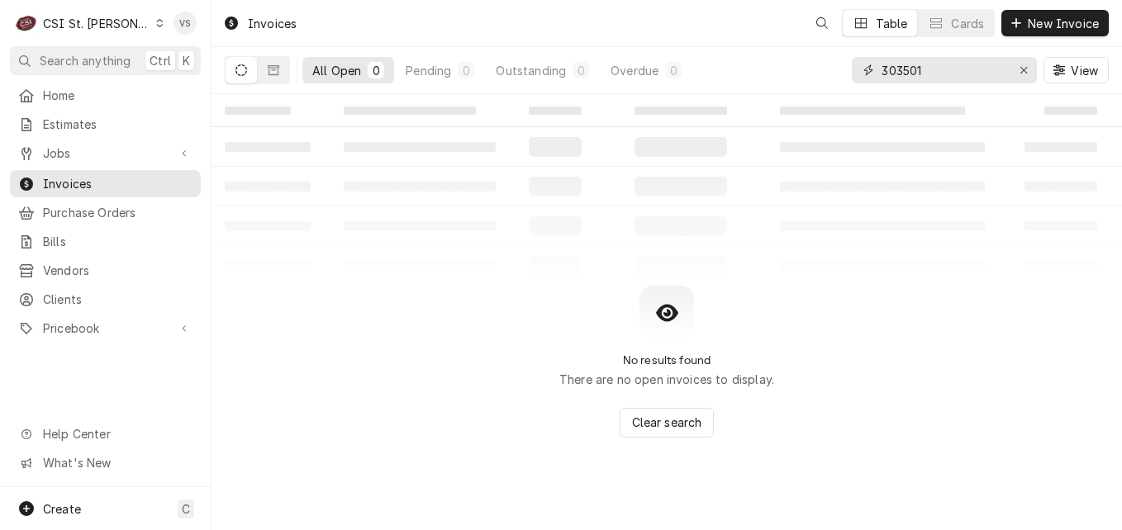
click at [842, 70] on div "All Open 0 Pending 0 Outstanding 0 Overdue 0 303501 View" at bounding box center [667, 70] width 884 height 46
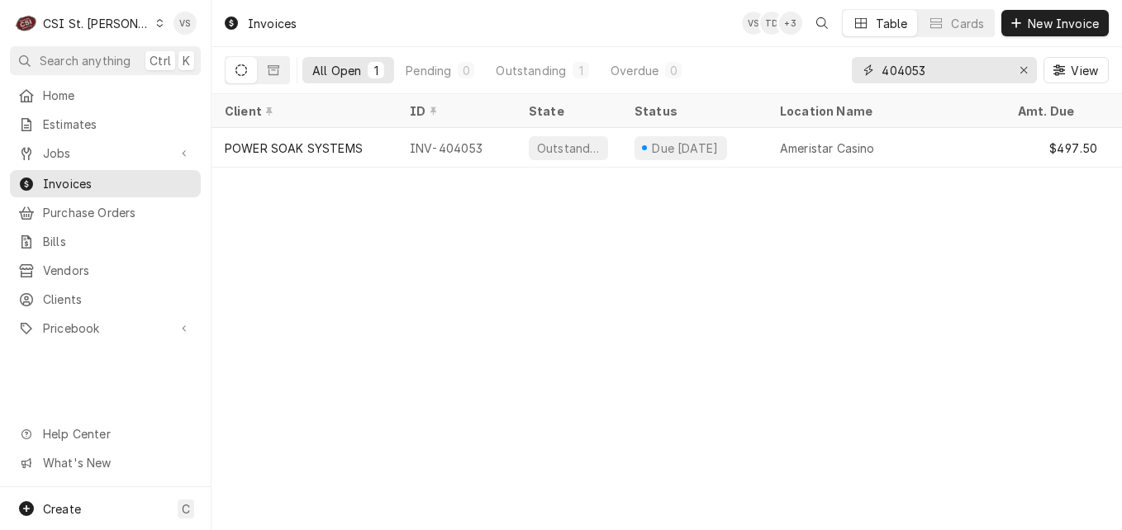
type input "404053"
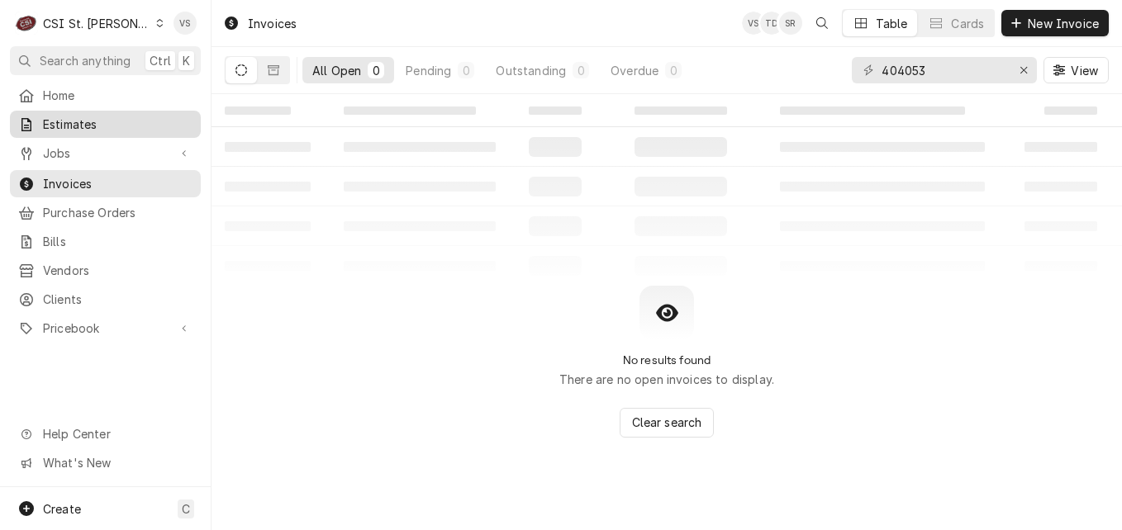
click at [81, 120] on span "Estimates" at bounding box center [118, 124] width 150 height 17
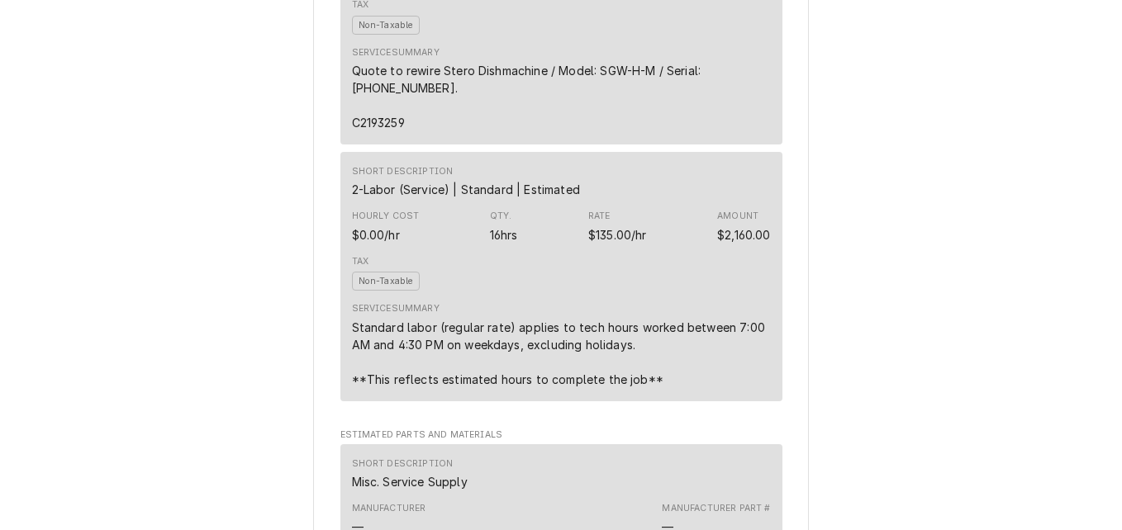
scroll to position [1225, 0]
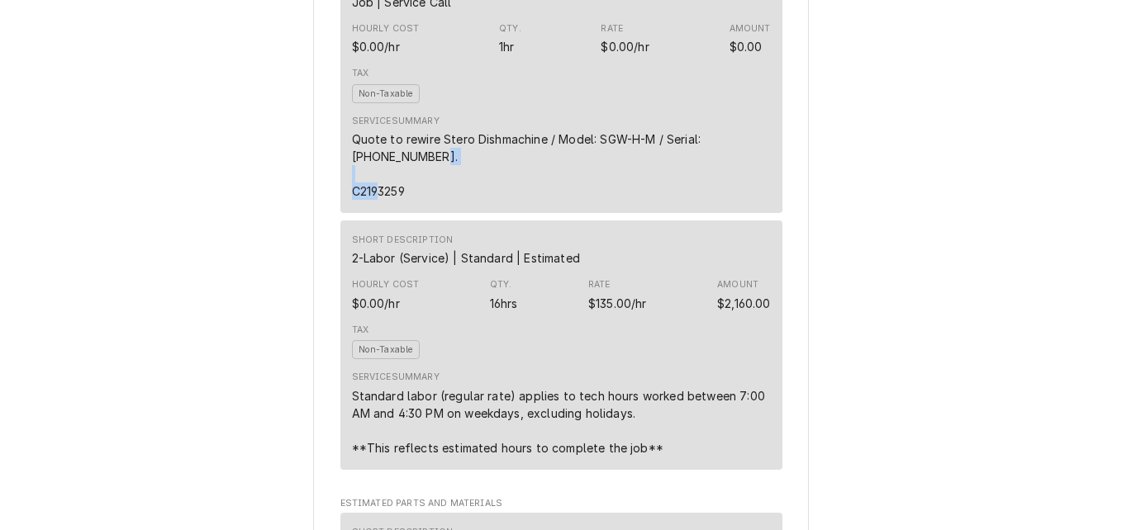
drag, startPoint x: 401, startPoint y: 245, endPoint x: 342, endPoint y: 247, distance: 58.7
click at [342, 214] on div "Short Description Job | Service Call Hourly Cost $0.00/hr Qty. 1hr Rate $0.00/h…" at bounding box center [561, 88] width 442 height 249
drag, startPoint x: 342, startPoint y: 247, endPoint x: 363, endPoint y: 243, distance: 21.9
copy div "C2193259"
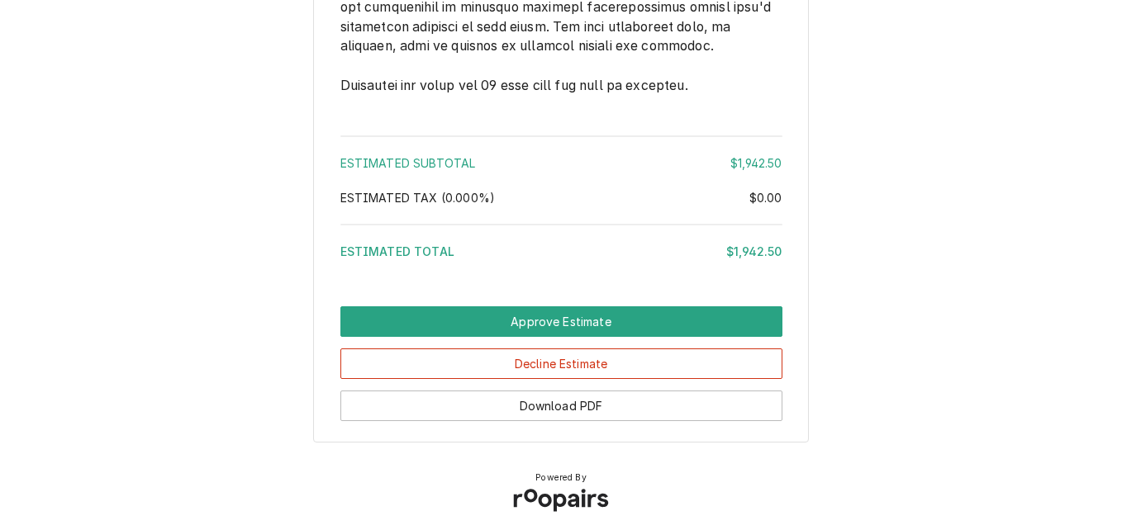
scroll to position [3337, 0]
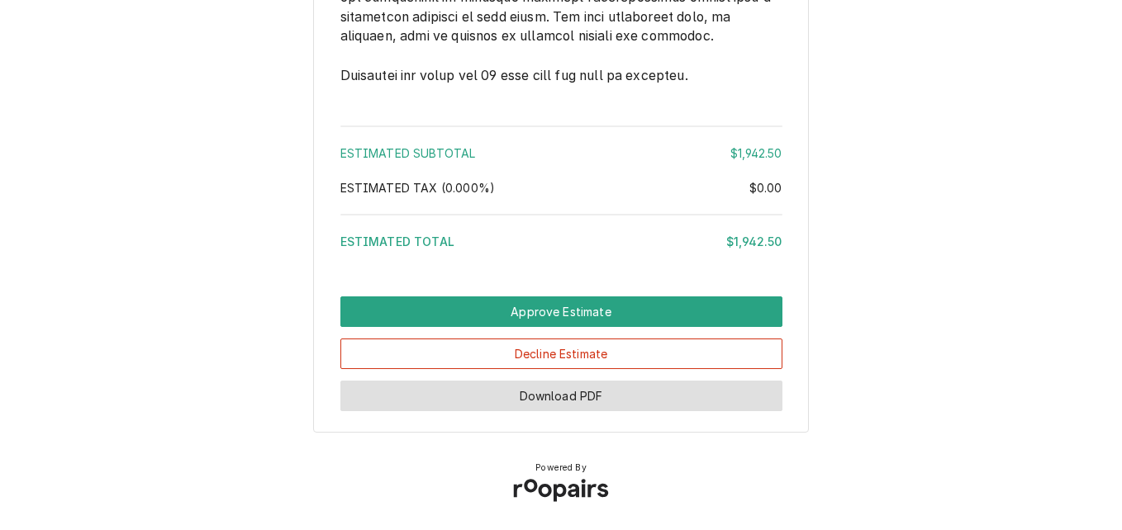
click at [641, 388] on button "Download PDF" at bounding box center [561, 396] width 442 height 31
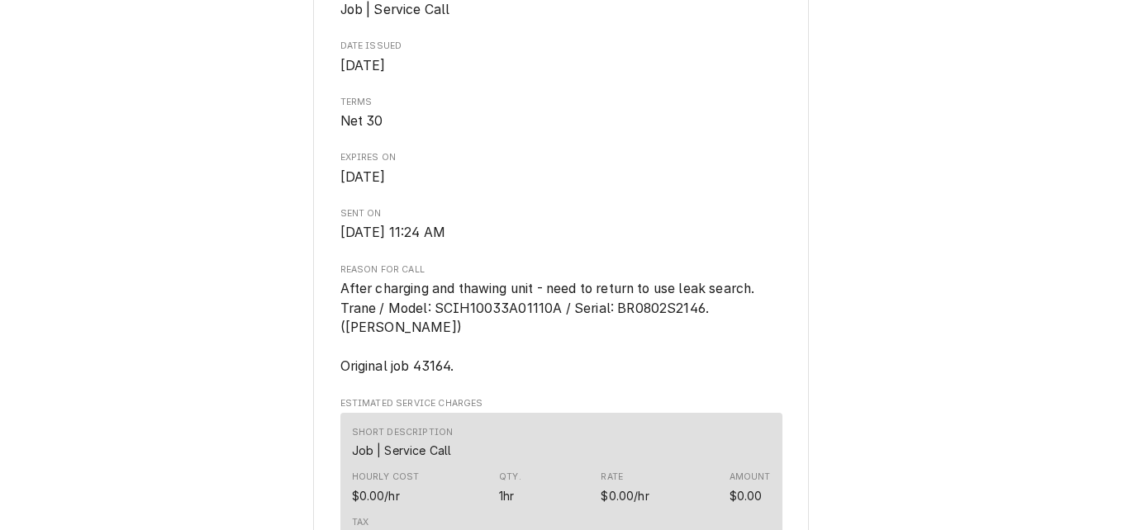
scroll to position [661, 0]
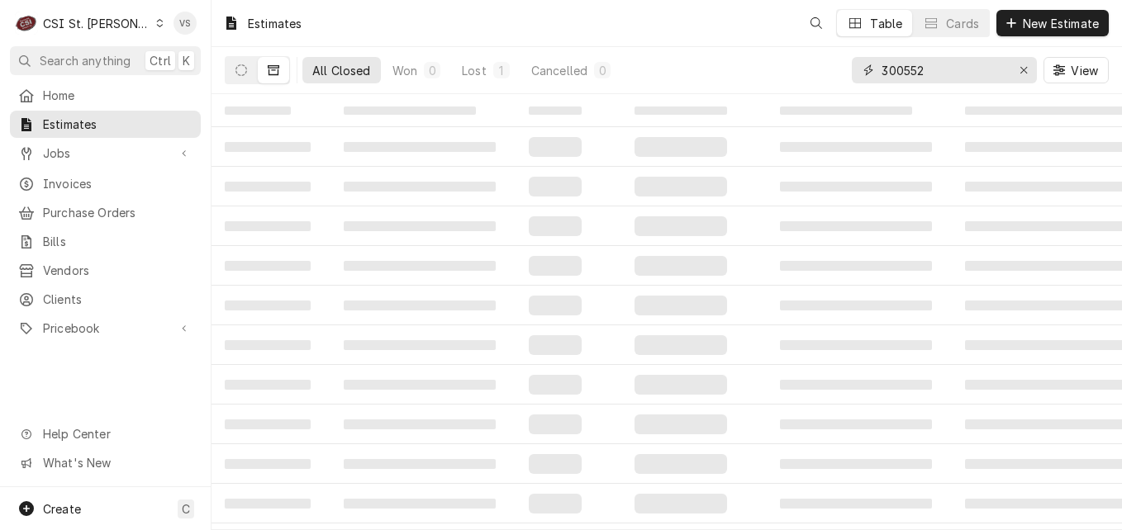
drag, startPoint x: 932, startPoint y: 69, endPoint x: 910, endPoint y: 76, distance: 22.5
click at [839, 71] on div "All Closed Won 0 Lost 1 Cancelled 0 300552 View" at bounding box center [667, 70] width 884 height 46
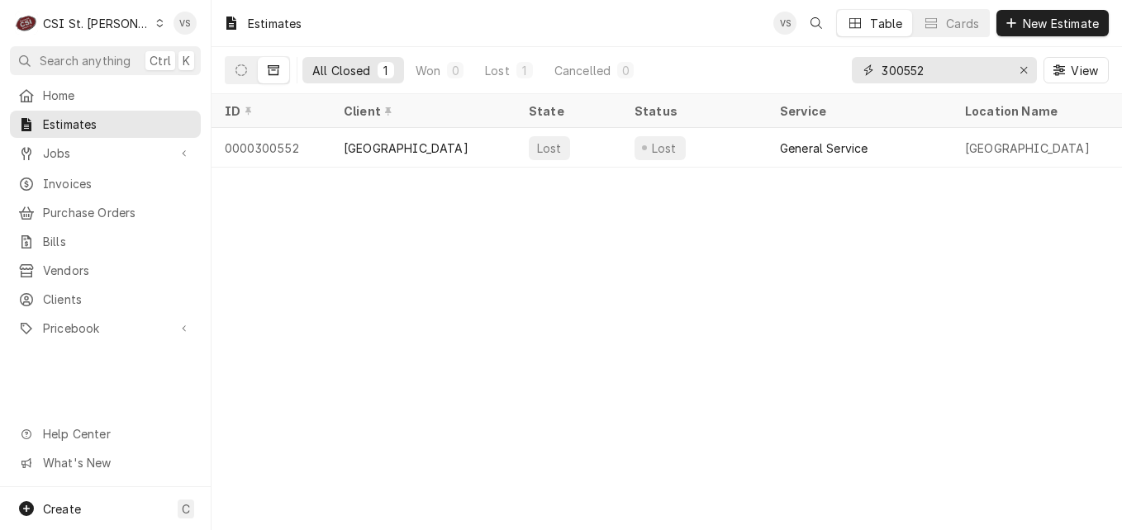
type input "4"
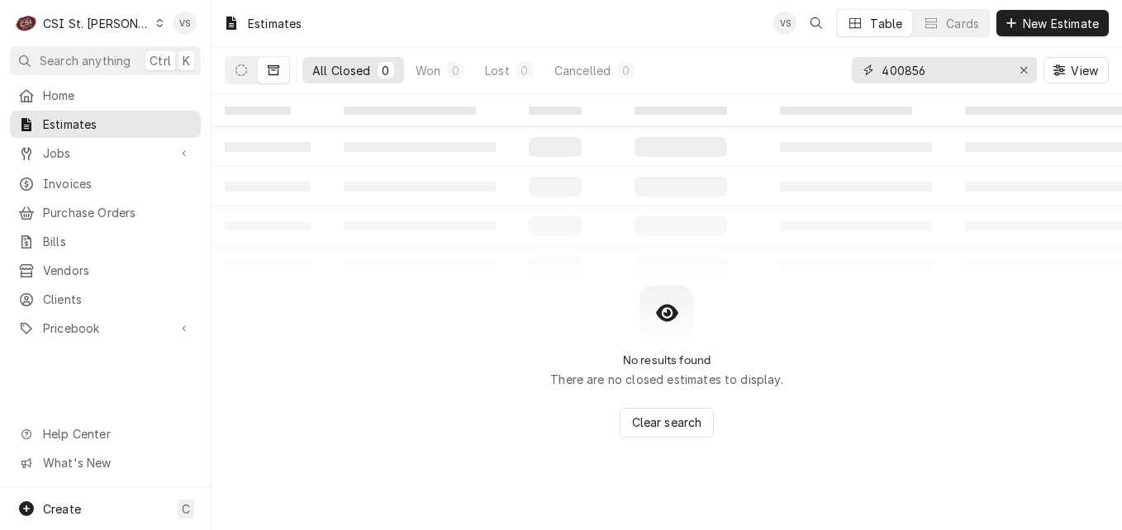
type input "400856"
click at [250, 77] on button "Dynamic Content Wrapper" at bounding box center [241, 70] width 31 height 26
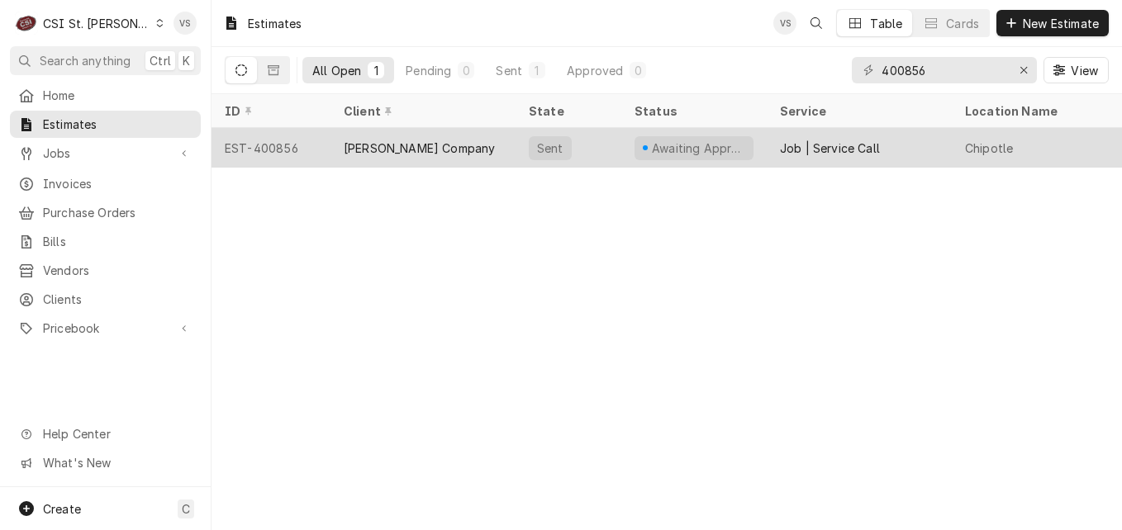
click at [425, 152] on div "[PERSON_NAME] Company" at bounding box center [419, 148] width 151 height 17
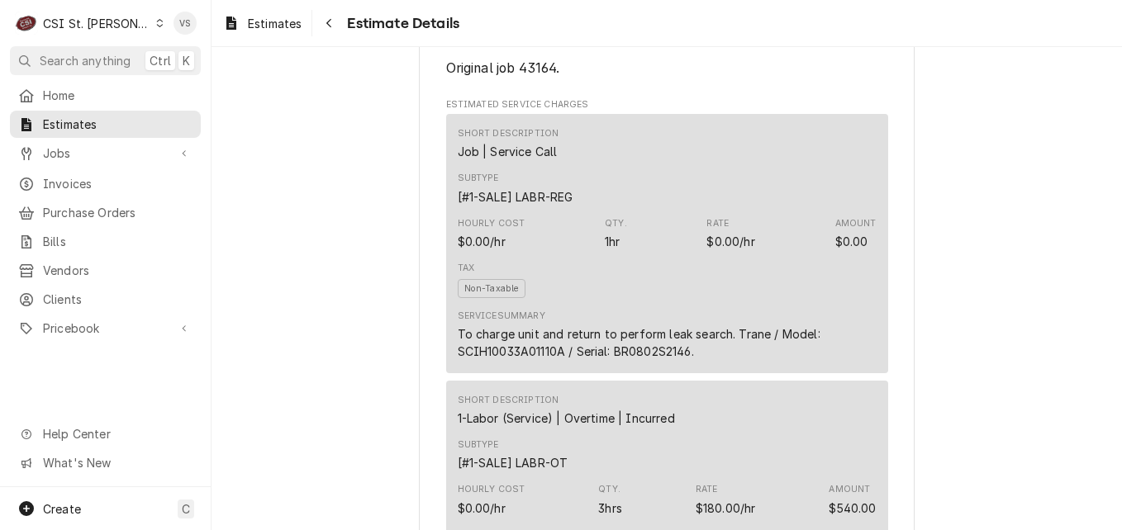
scroll to position [991, 0]
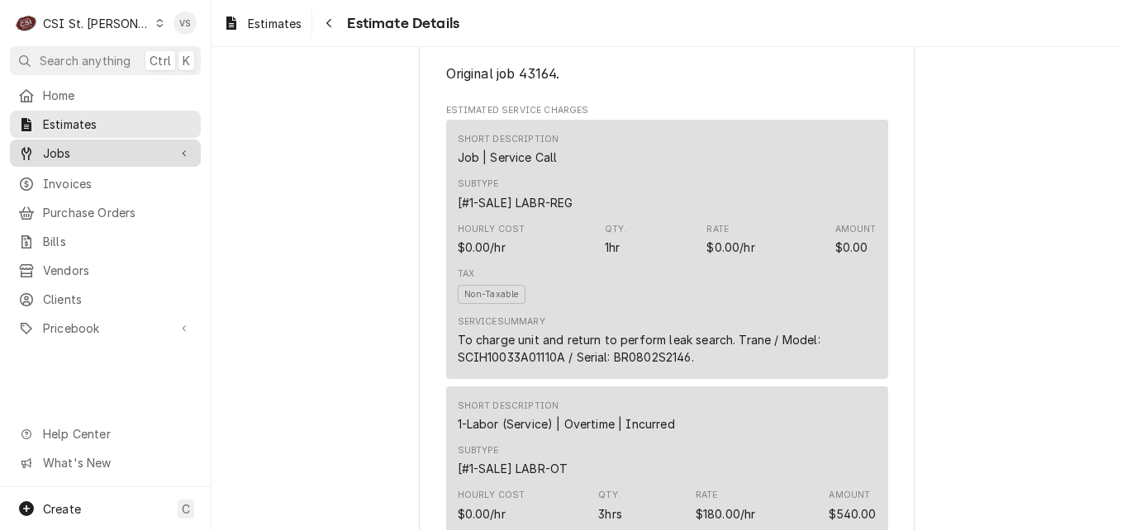
click at [56, 150] on span "Jobs" at bounding box center [105, 153] width 125 height 17
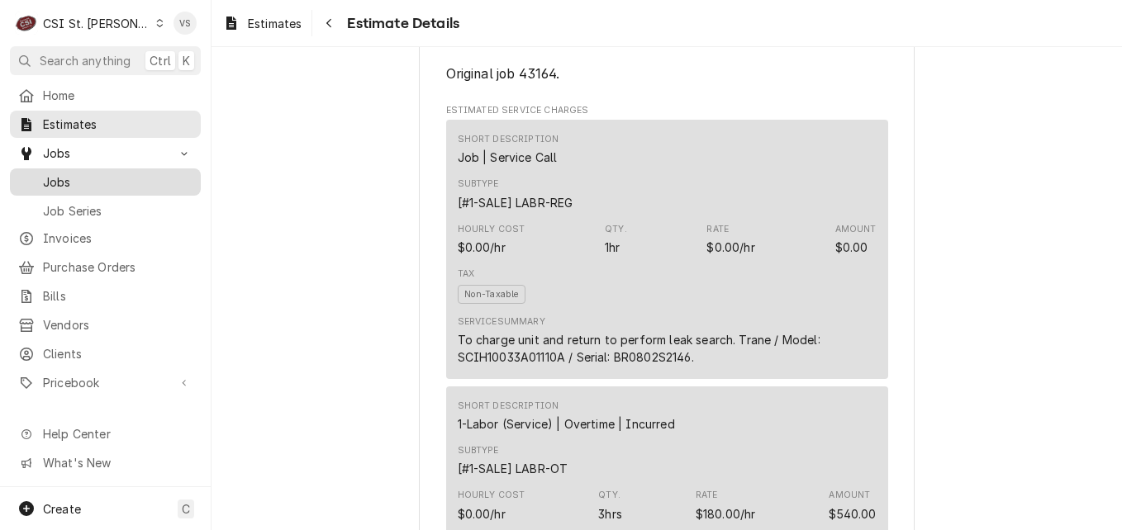
click at [61, 178] on span "Jobs" at bounding box center [118, 181] width 150 height 17
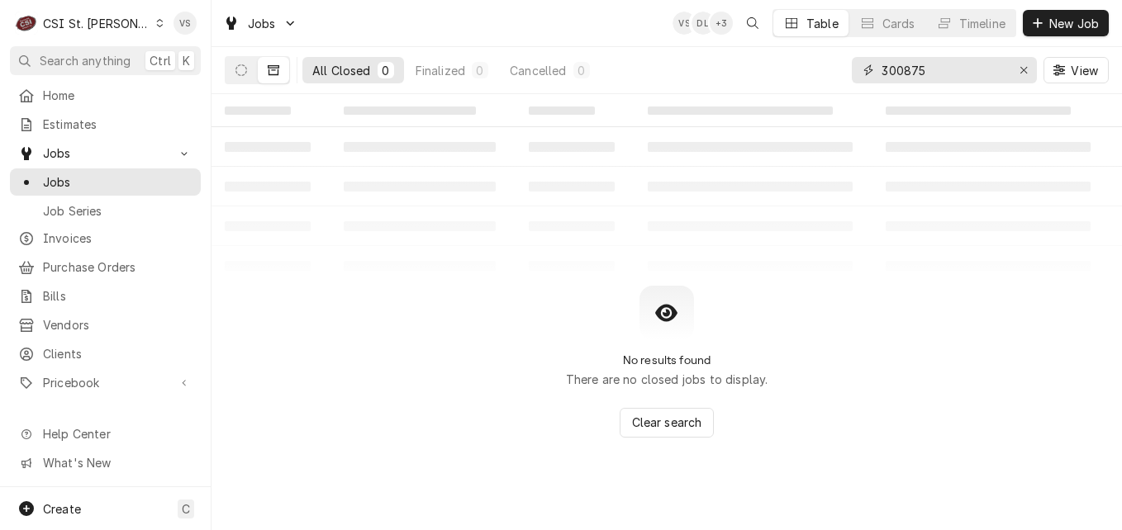
drag, startPoint x: 938, startPoint y: 69, endPoint x: 789, endPoint y: 72, distance: 149.5
click at [802, 68] on div "All Closed 0 Finalized 0 Cancelled 0 300875 View" at bounding box center [667, 70] width 884 height 46
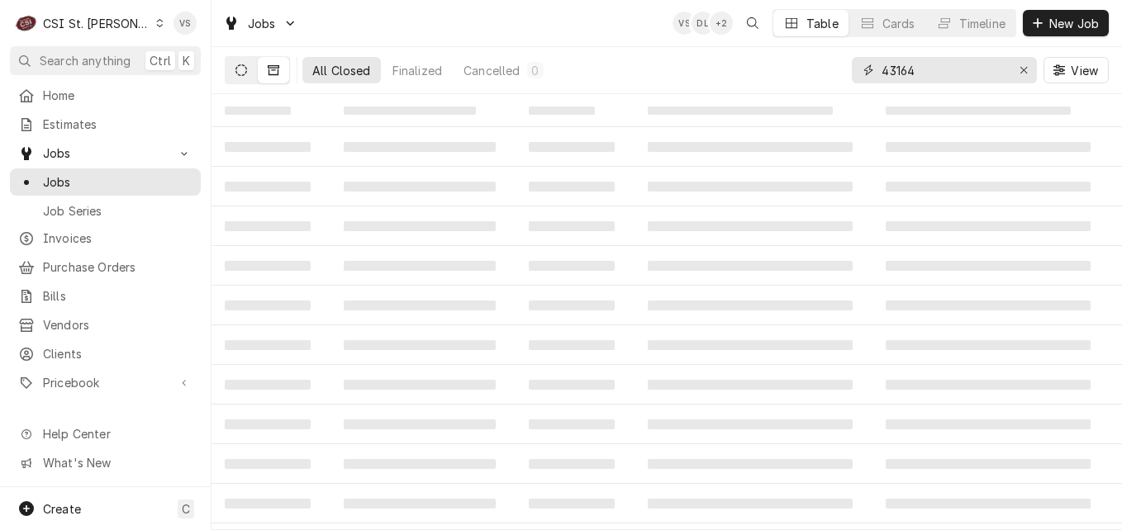
type input "43164"
click at [245, 78] on button "Dynamic Content Wrapper" at bounding box center [241, 70] width 31 height 26
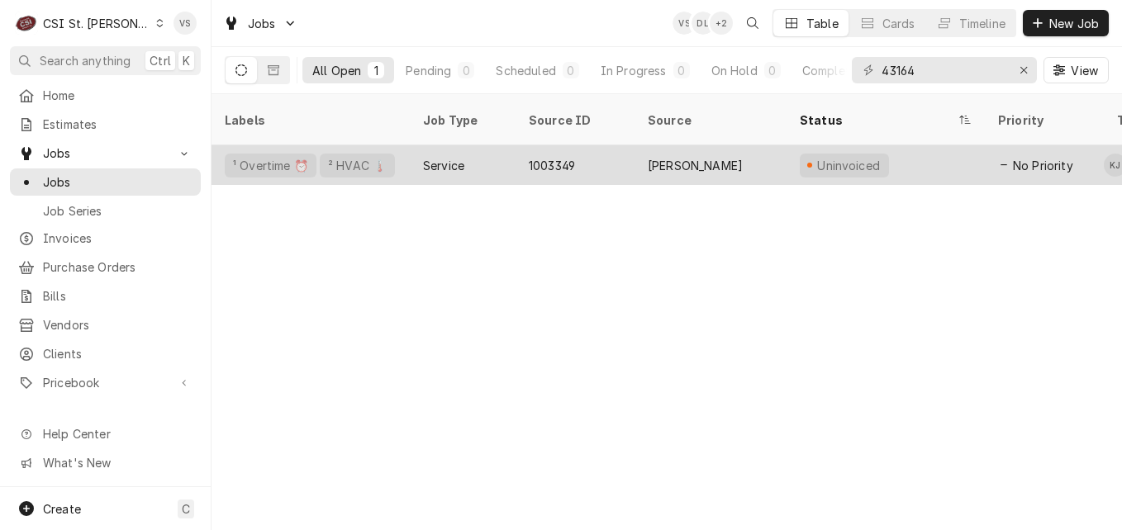
click at [498, 145] on div "Service" at bounding box center [463, 165] width 106 height 40
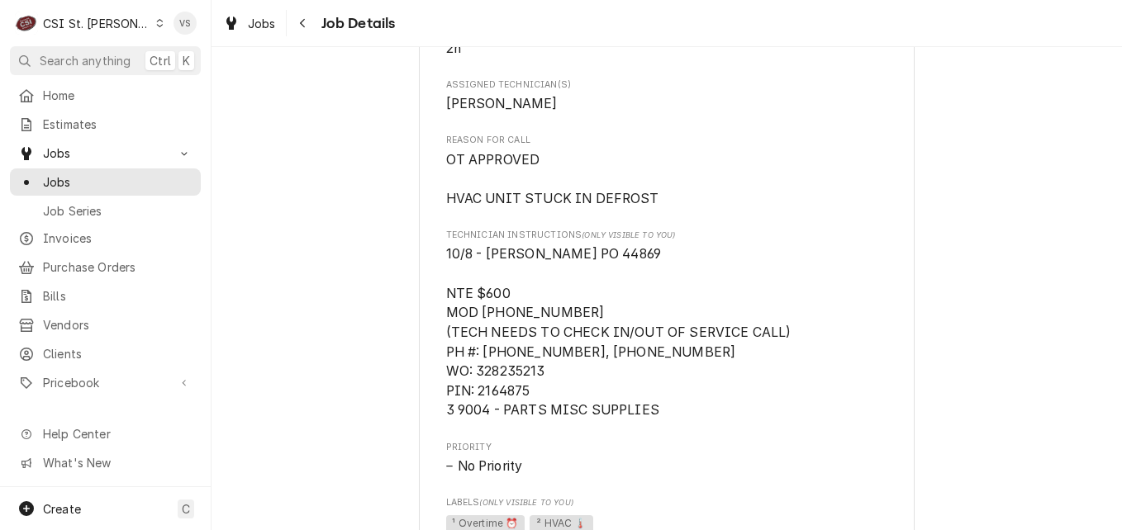
scroll to position [967, 0]
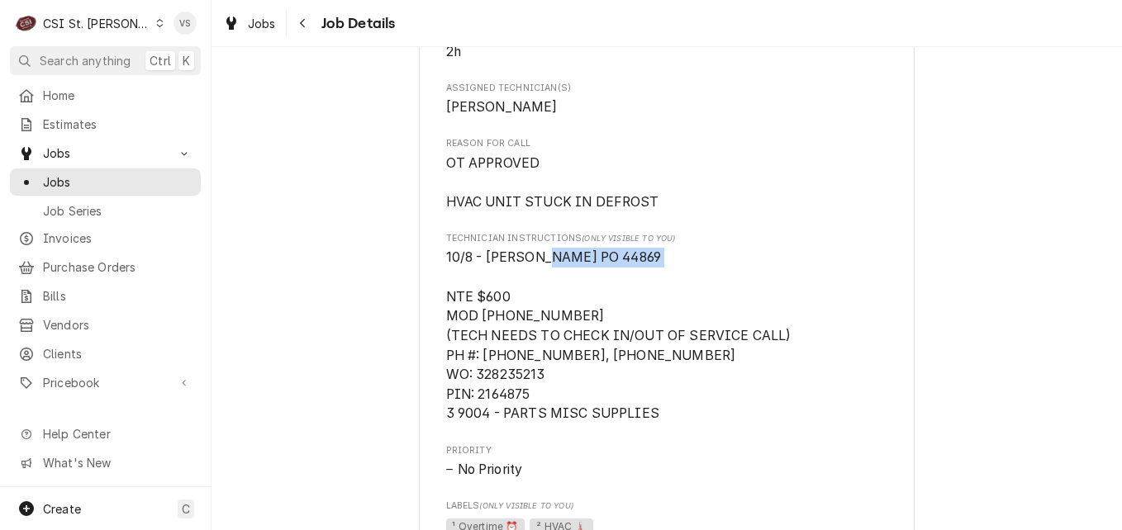
drag, startPoint x: 625, startPoint y: 273, endPoint x: 526, endPoint y: 273, distance: 99.1
click at [526, 273] on span "10/8 - [PERSON_NAME] PO 44869 NTE $600 MOD [PHONE_NUMBER] (TECH NEEDS TO CHECK …" at bounding box center [618, 335] width 345 height 172
drag, startPoint x: 526, startPoint y: 273, endPoint x: 541, endPoint y: 273, distance: 14.9
copy span "Vivian PO 44869"
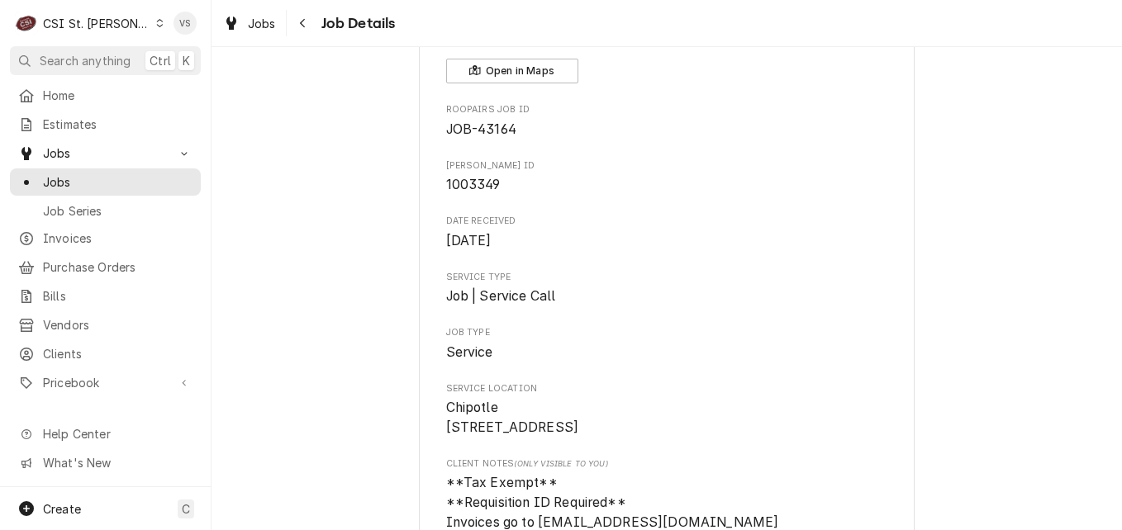
scroll to position [58, 0]
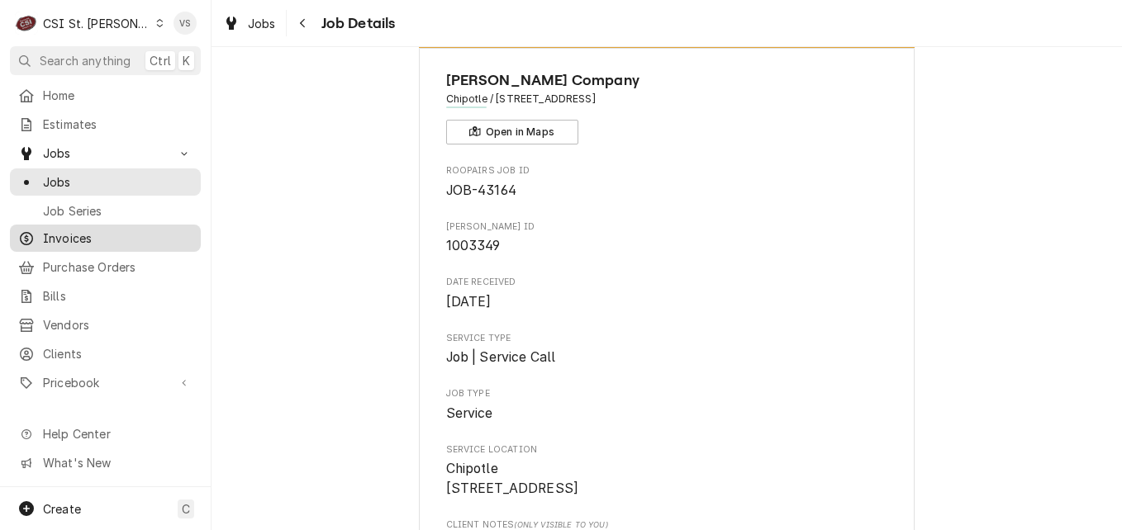
click at [82, 230] on span "Invoices" at bounding box center [118, 238] width 150 height 17
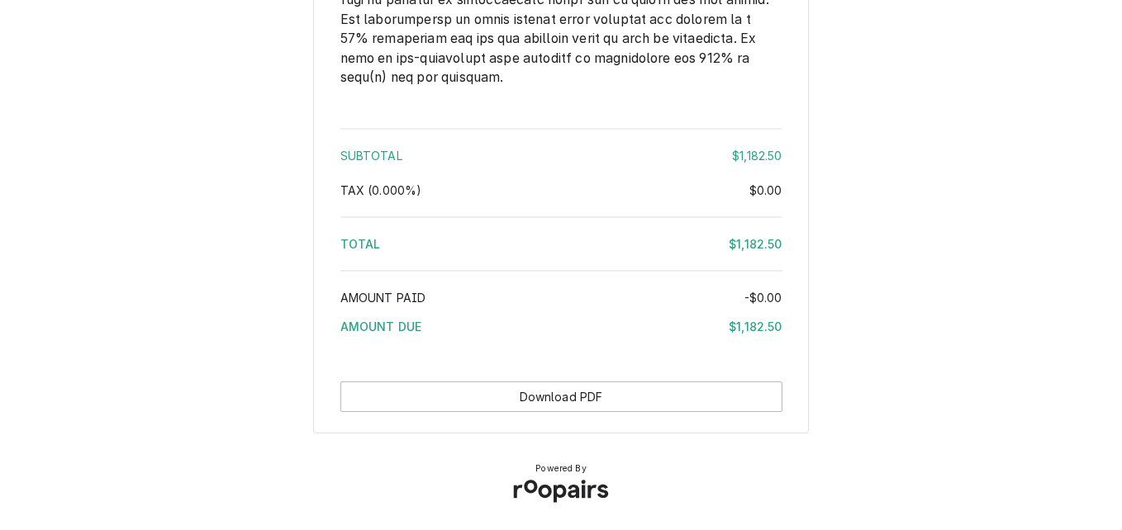
scroll to position [2582, 0]
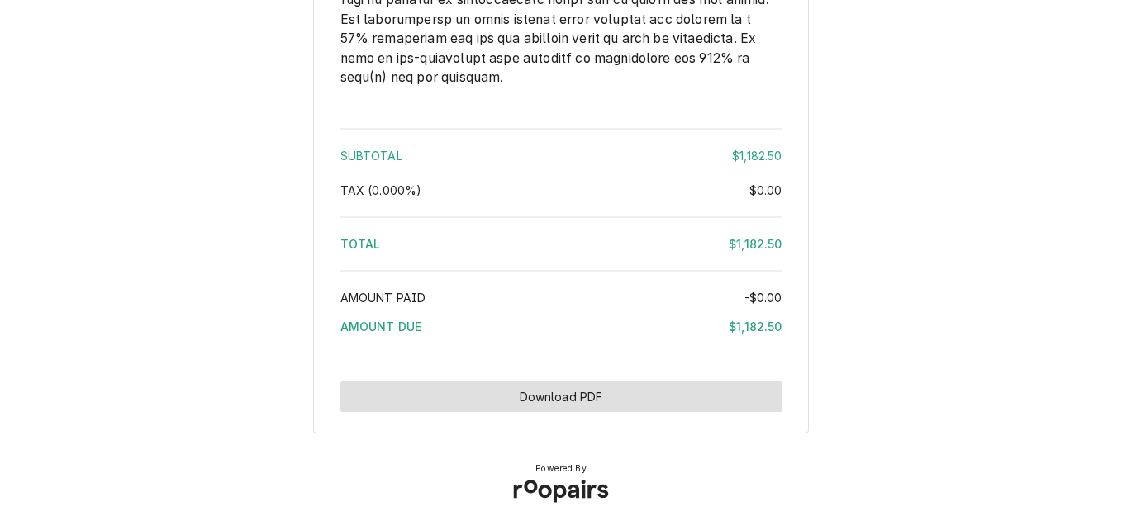
click at [597, 390] on button "Download PDF" at bounding box center [561, 397] width 442 height 31
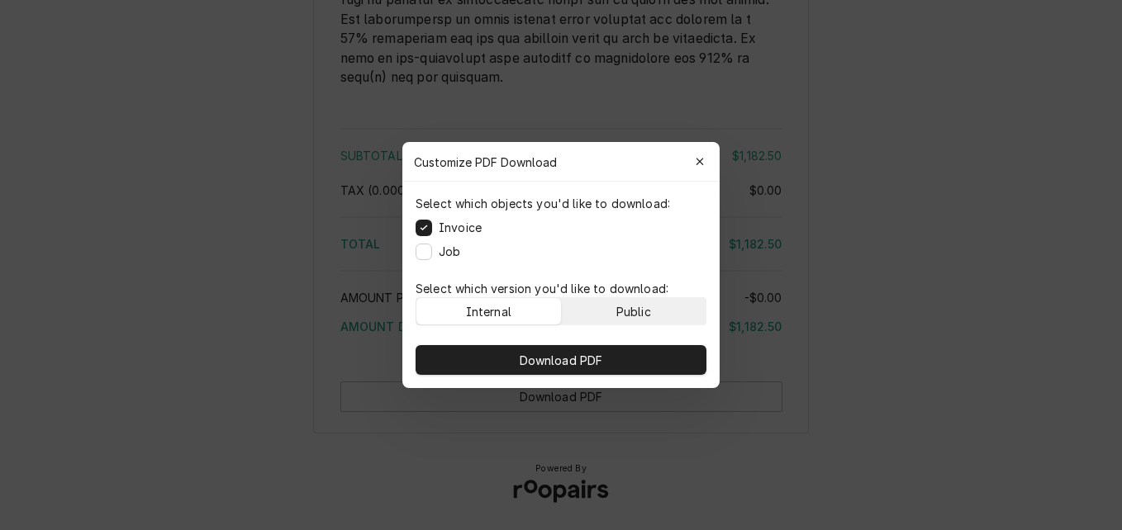
click at [614, 304] on button "Public" at bounding box center [634, 311] width 145 height 26
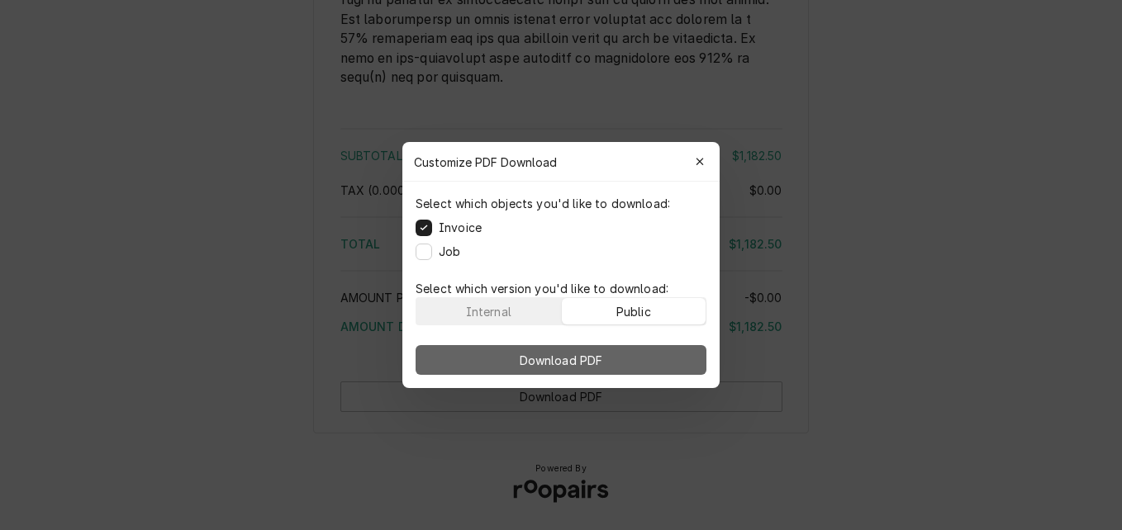
click at [613, 353] on button "Download PDF" at bounding box center [561, 360] width 291 height 30
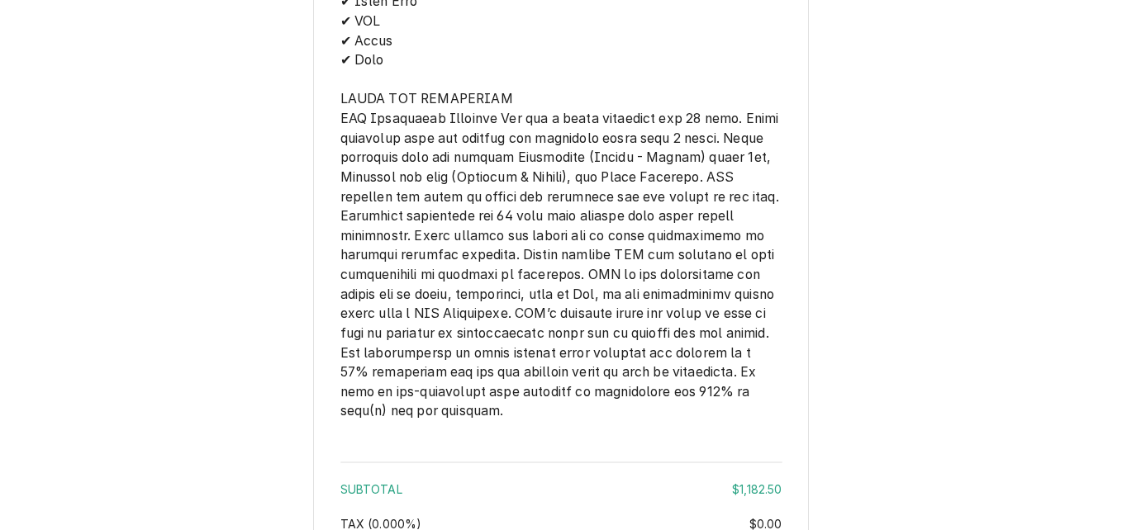
scroll to position [2169, 0]
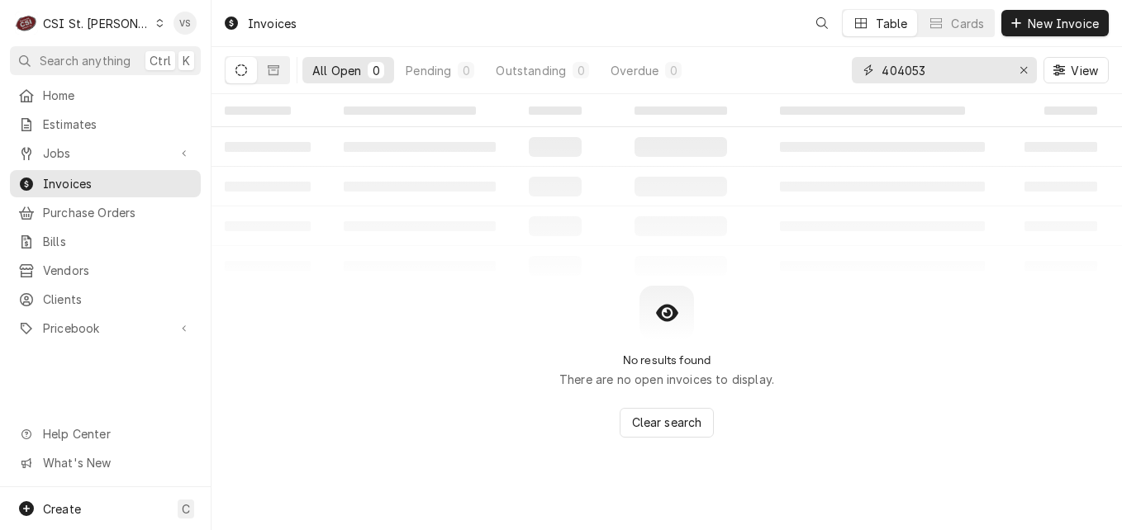
click at [905, 69] on input "404053" at bounding box center [943, 70] width 124 height 26
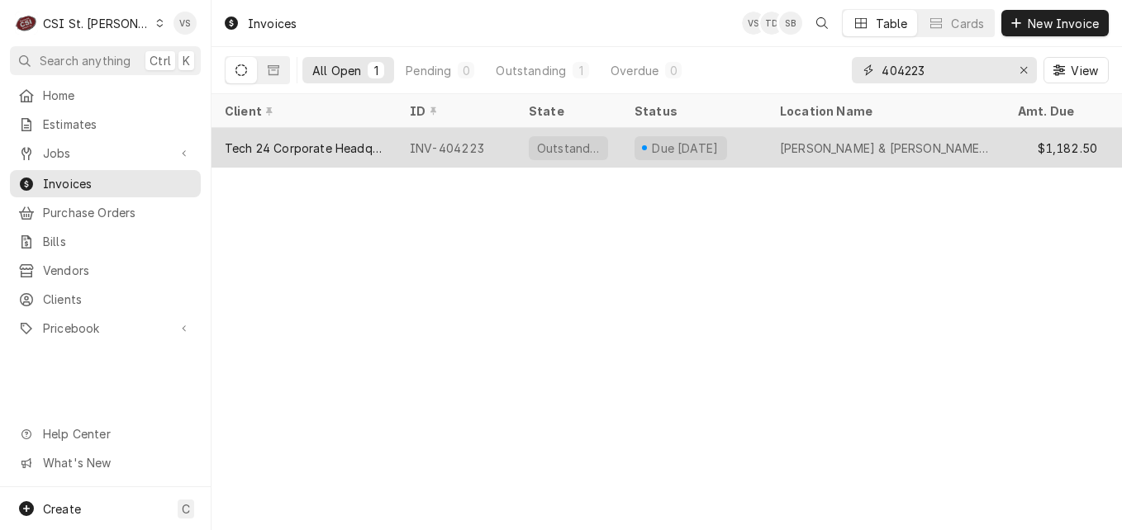
type input "404223"
click at [353, 150] on div "Tech 24 Corporate Headquarters" at bounding box center [304, 148] width 159 height 17
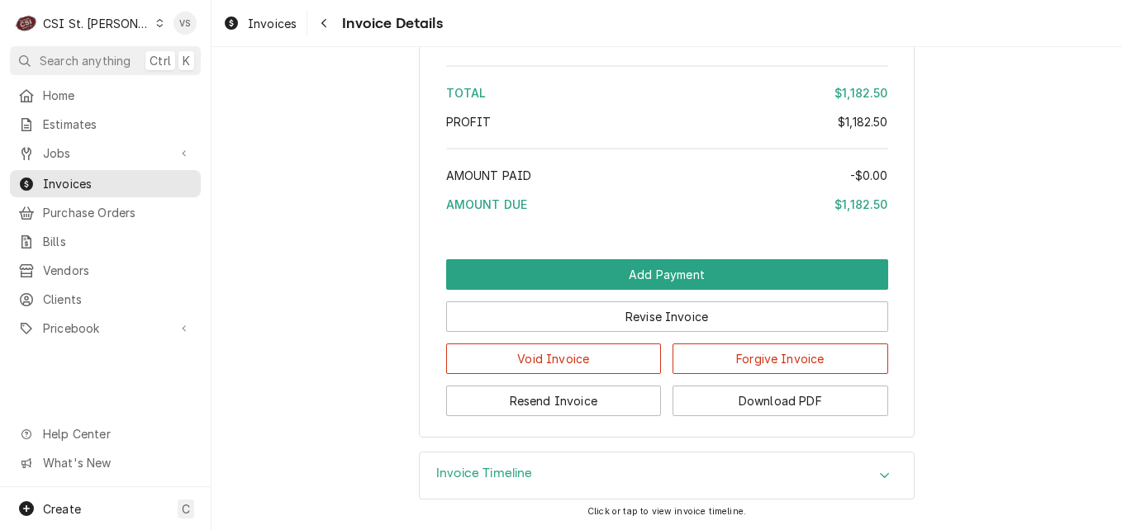
scroll to position [3137, 0]
click at [567, 407] on button "Resend Invoice" at bounding box center [554, 401] width 216 height 31
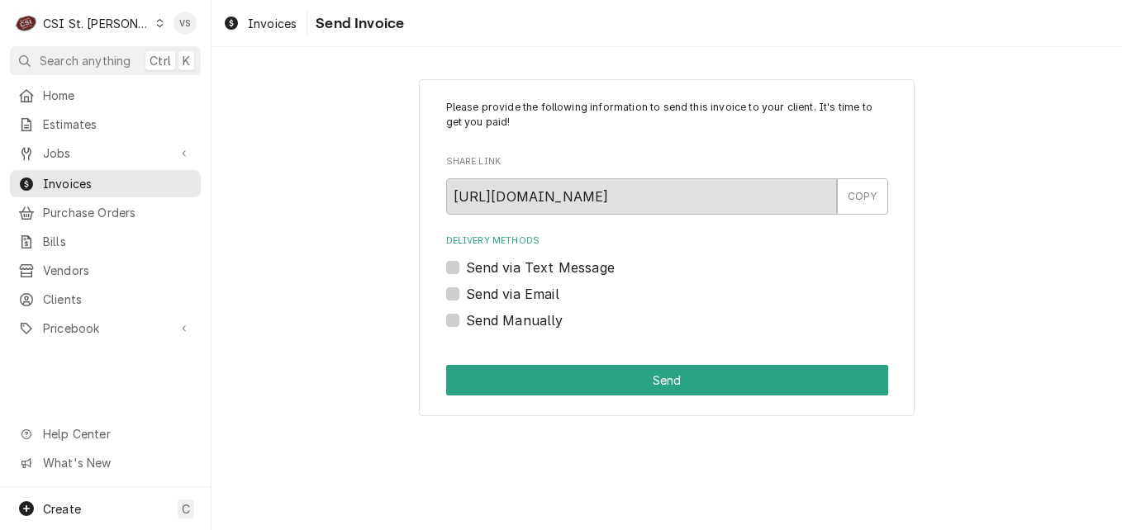
click at [454, 301] on div "Send via Email" at bounding box center [667, 294] width 442 height 20
click at [466, 295] on label "Send via Email" at bounding box center [512, 294] width 93 height 20
click at [466, 295] on input "Send via Email" at bounding box center [687, 302] width 442 height 36
checkbox input "true"
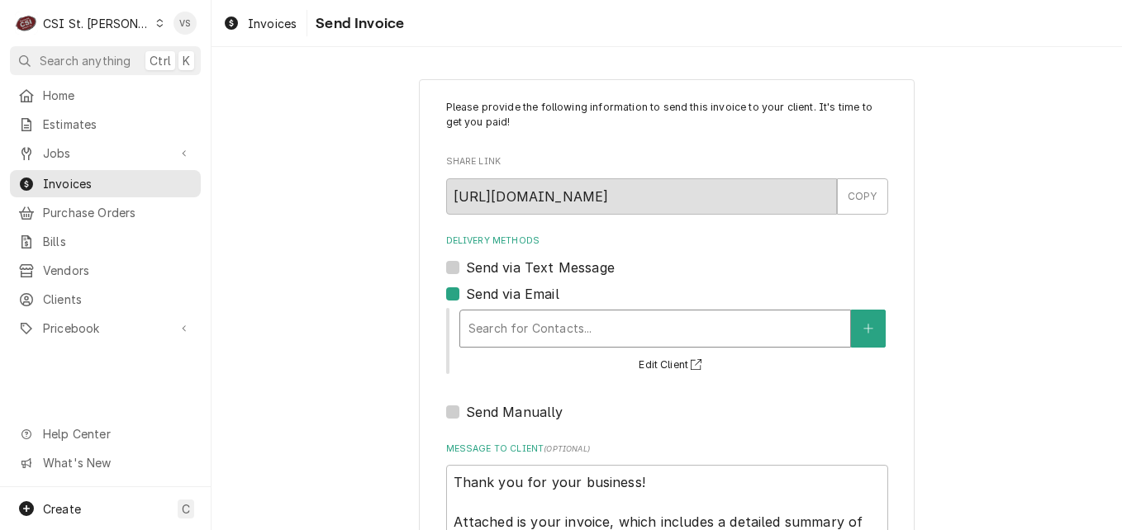
click at [512, 340] on div "Delivery Methods" at bounding box center [654, 329] width 373 height 30
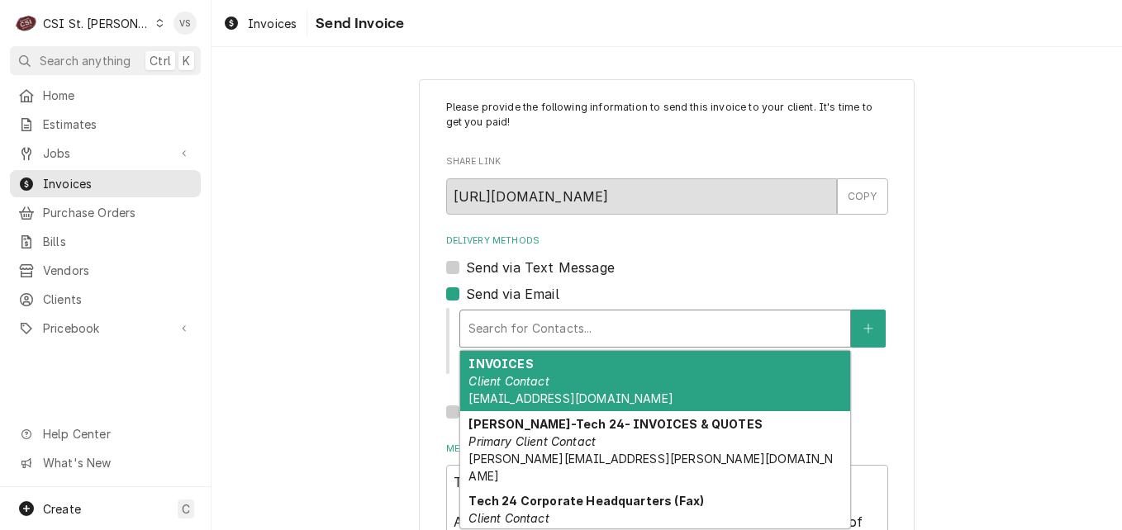
click at [511, 383] on em "Client Contact" at bounding box center [508, 381] width 80 height 14
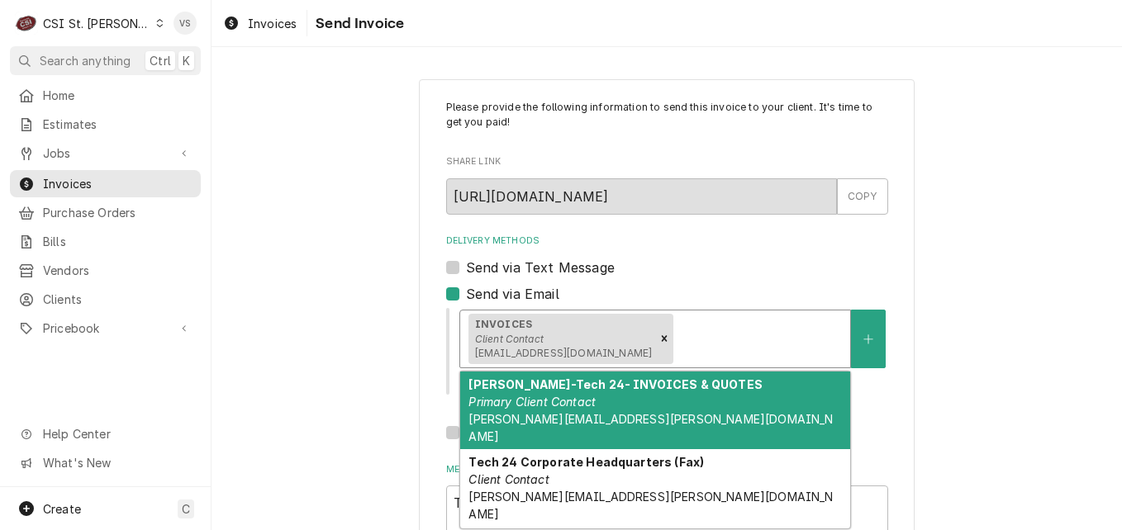
click at [680, 340] on div "Delivery Methods" at bounding box center [759, 339] width 165 height 30
click at [574, 404] on em "Primary Client Contact" at bounding box center [531, 402] width 127 height 14
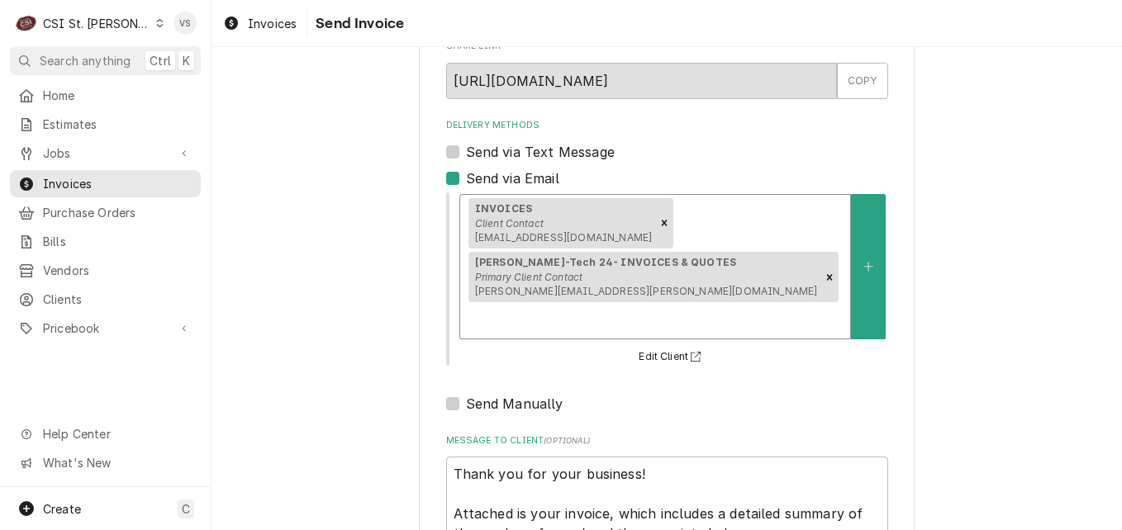
scroll to position [244, 0]
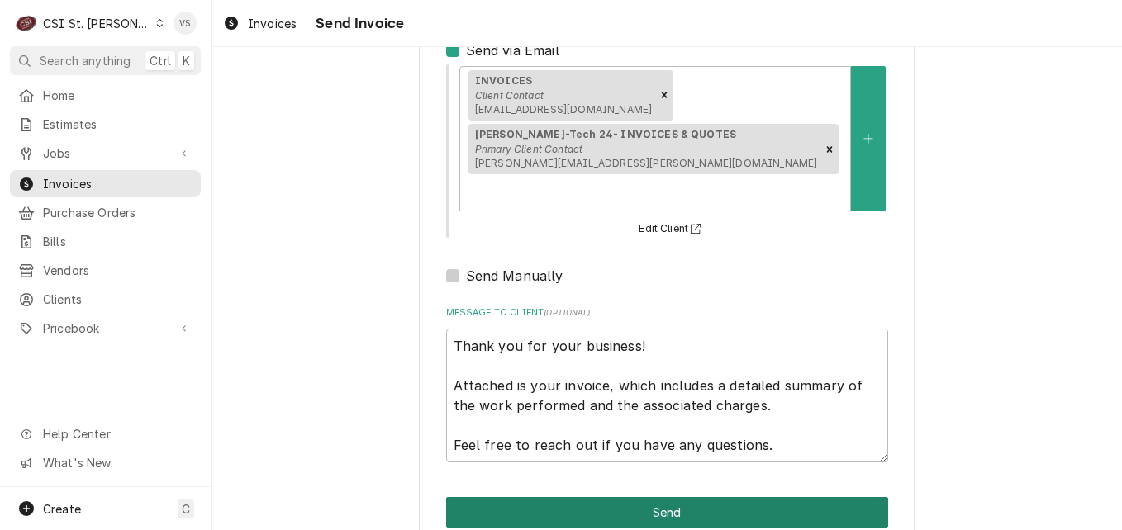
click at [557, 497] on button "Send" at bounding box center [667, 512] width 442 height 31
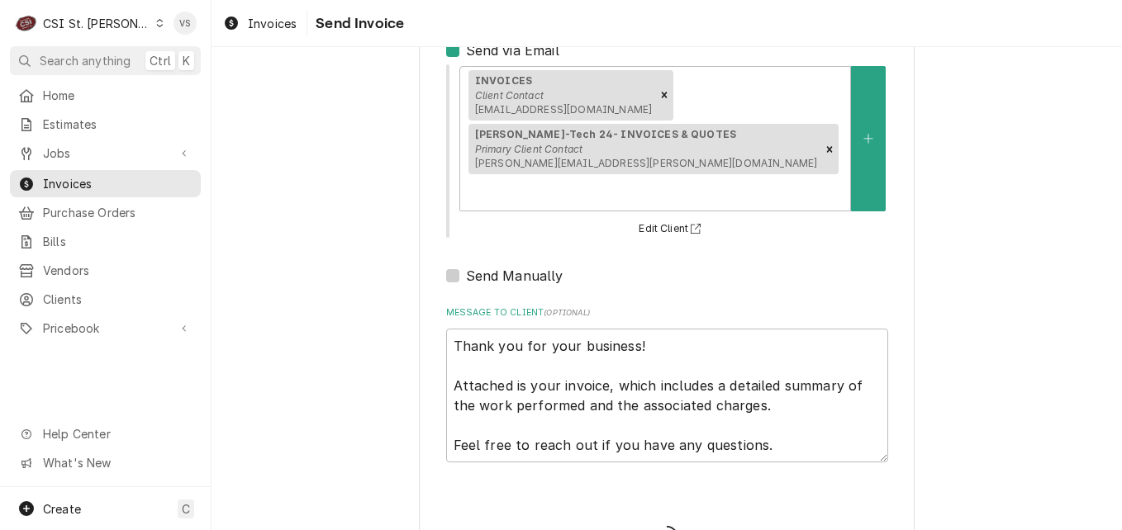
type textarea "x"
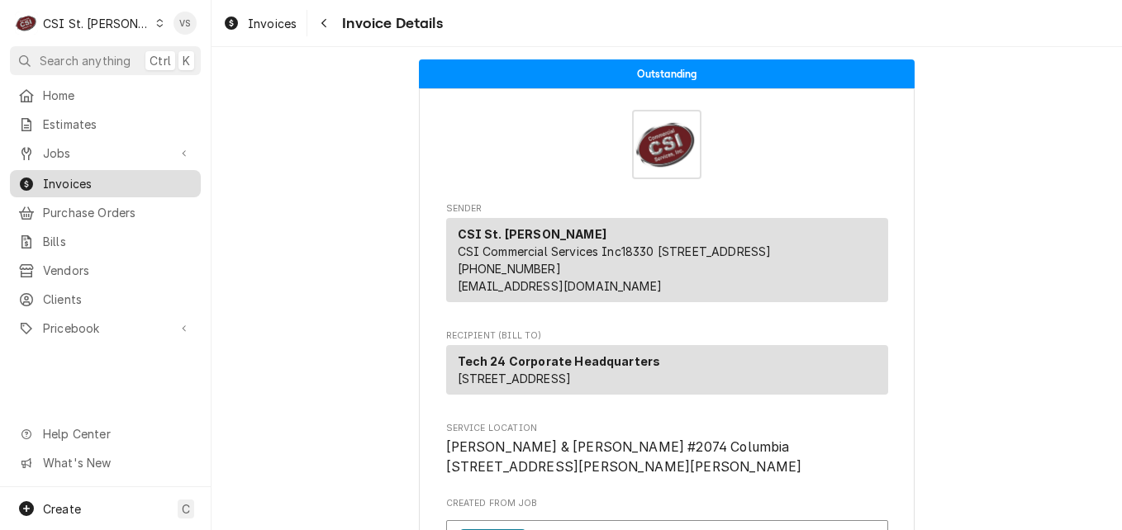
click at [90, 179] on span "Invoices" at bounding box center [118, 183] width 150 height 17
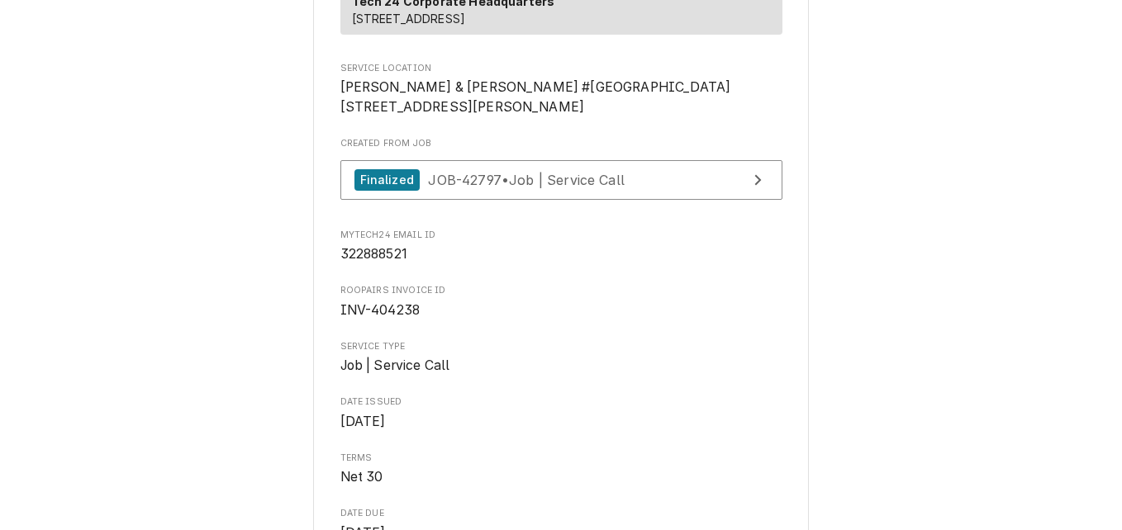
scroll to position [330, 0]
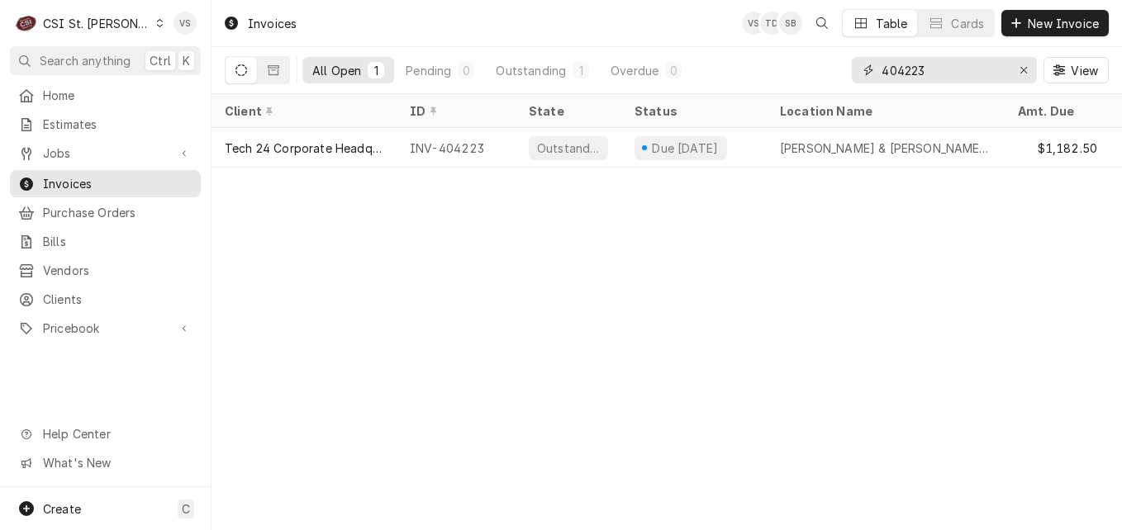
click at [931, 65] on input "404223" at bounding box center [943, 70] width 124 height 26
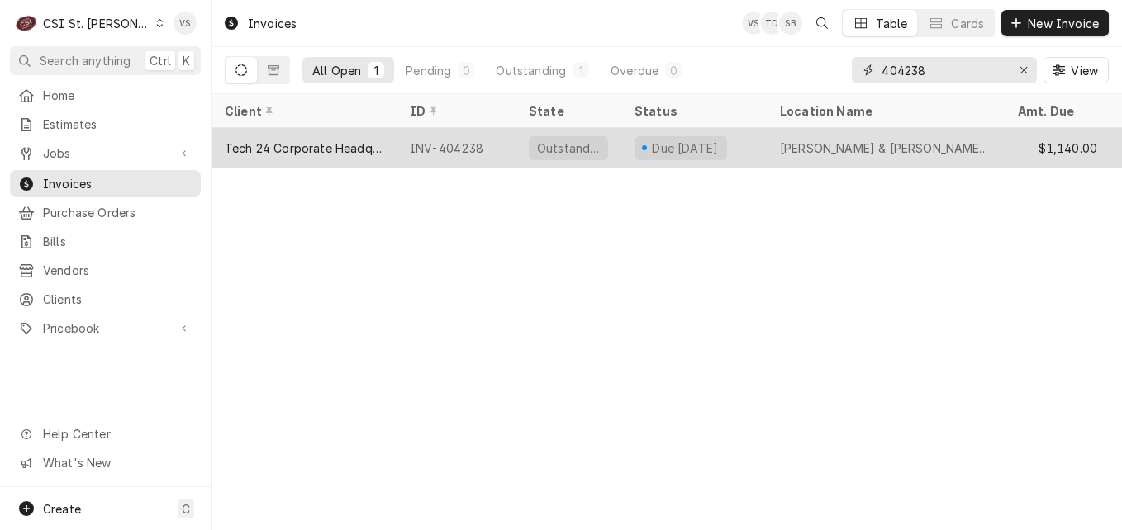
type input "404238"
click at [339, 153] on div "Tech 24 Corporate Headquarters" at bounding box center [304, 148] width 159 height 17
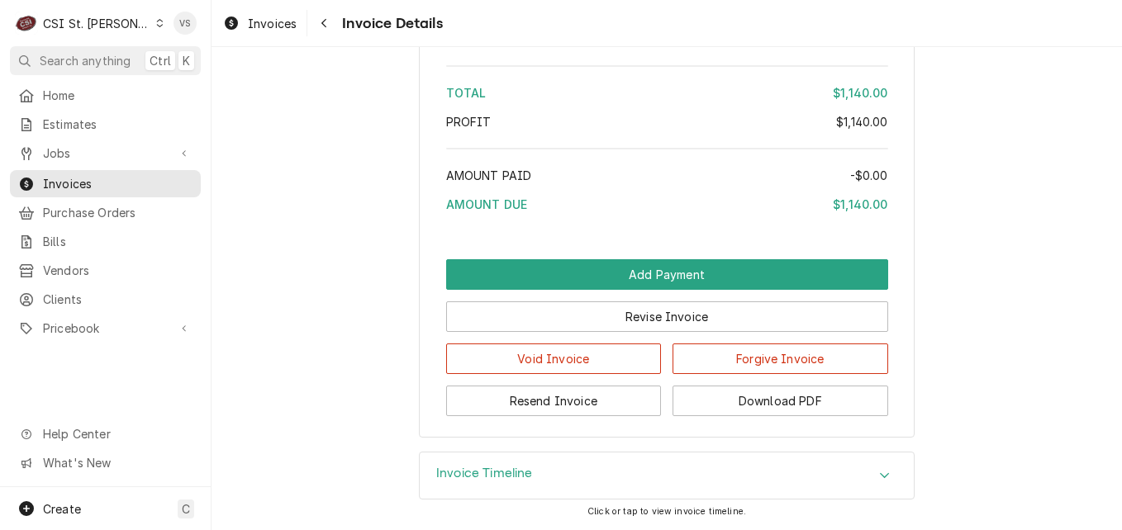
scroll to position [3137, 0]
click at [572, 406] on button "Resend Invoice" at bounding box center [554, 401] width 216 height 31
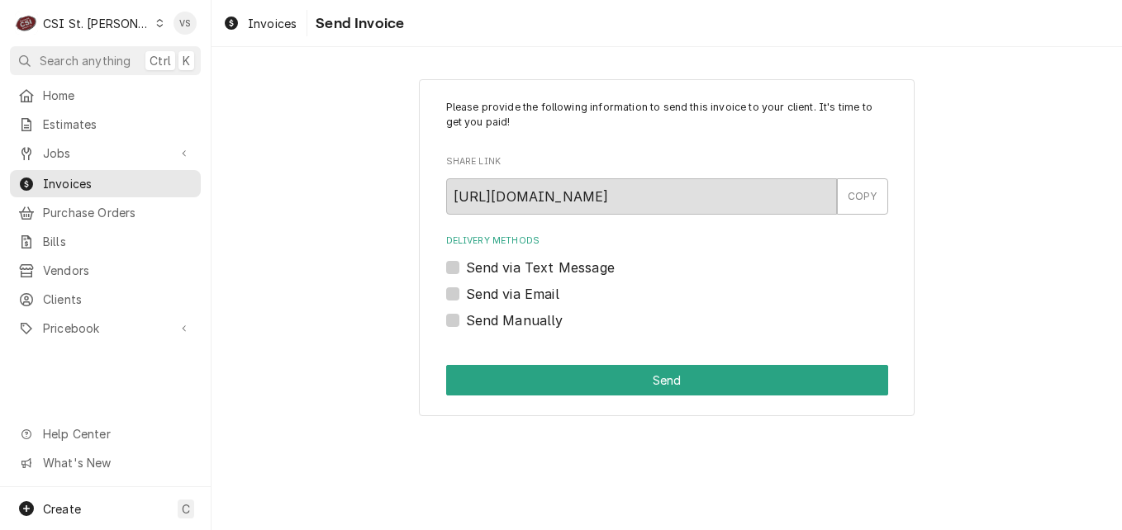
click at [466, 293] on label "Send via Email" at bounding box center [512, 294] width 93 height 20
click at [466, 293] on input "Send via Email" at bounding box center [687, 302] width 442 height 36
checkbox input "true"
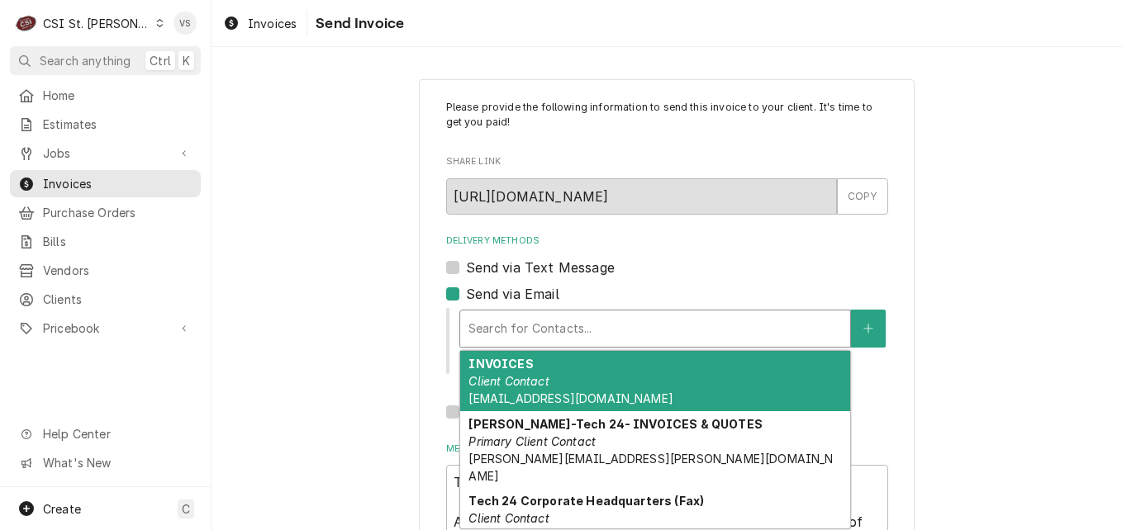
click at [493, 322] on div "Delivery Methods" at bounding box center [654, 329] width 373 height 30
click at [504, 375] on em "Client Contact" at bounding box center [508, 381] width 80 height 14
click at [538, 375] on div "4 results available. Use Up and Down to choose options, press Enter to select t…" at bounding box center [673, 340] width 430 height 69
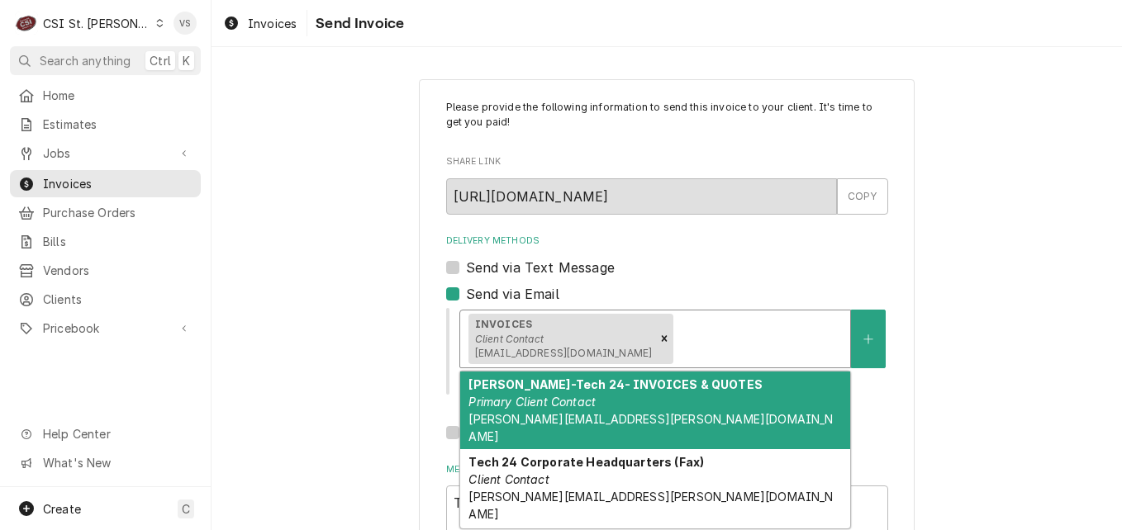
click at [694, 332] on div "Delivery Methods" at bounding box center [759, 339] width 165 height 30
click at [628, 404] on div "Susan McAuley-Tech 24- INVOICES & QUOTES Primary Client Contact SUSAN.MCCAULEY@…" at bounding box center [655, 411] width 390 height 78
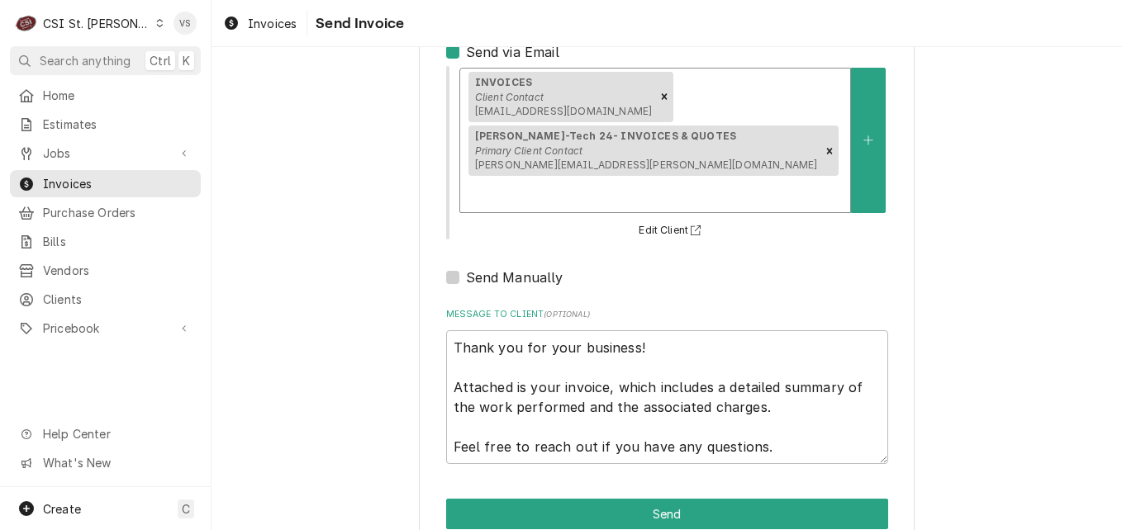
scroll to position [244, 0]
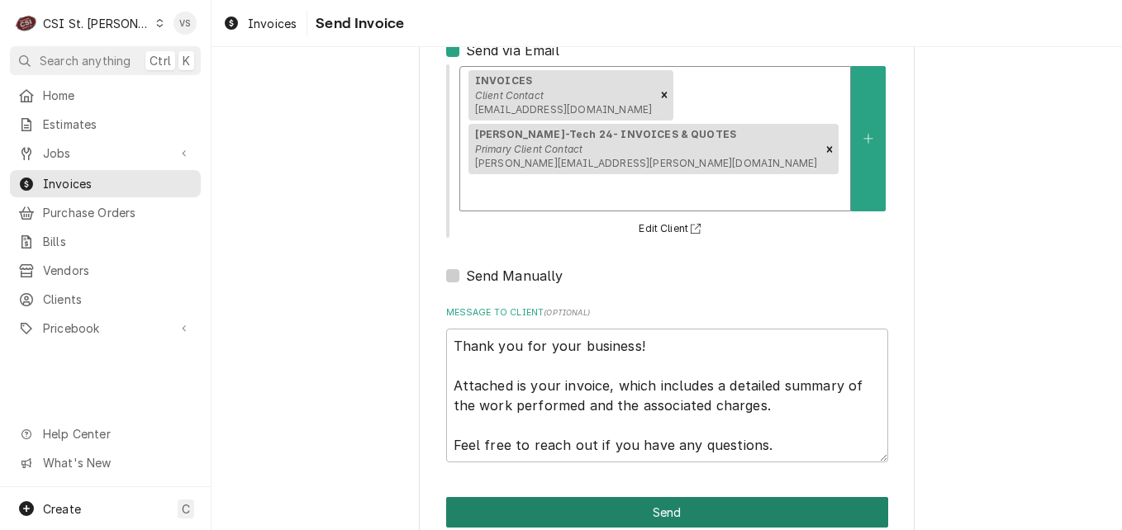
click at [552, 497] on button "Send" at bounding box center [667, 512] width 442 height 31
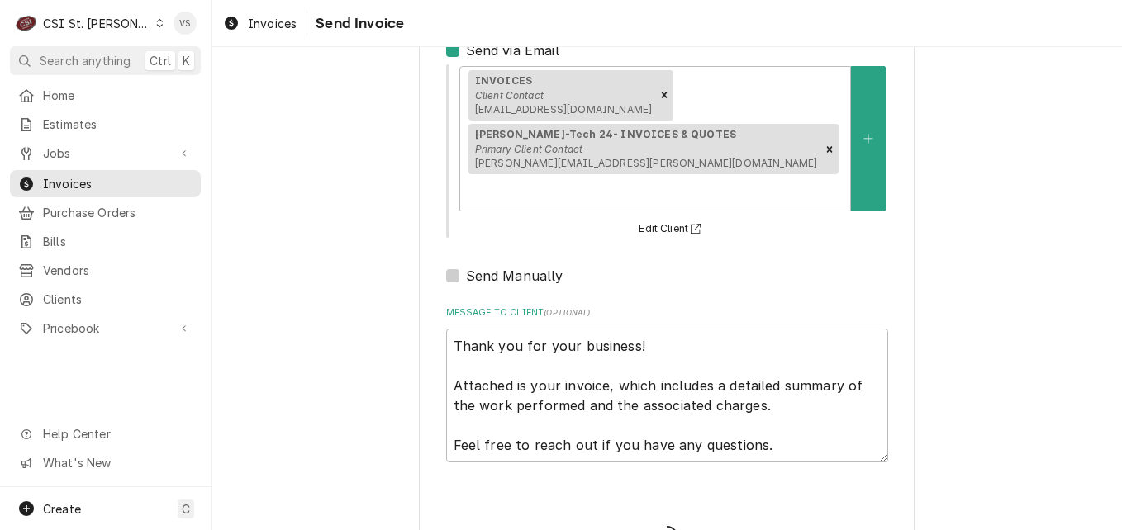
type textarea "x"
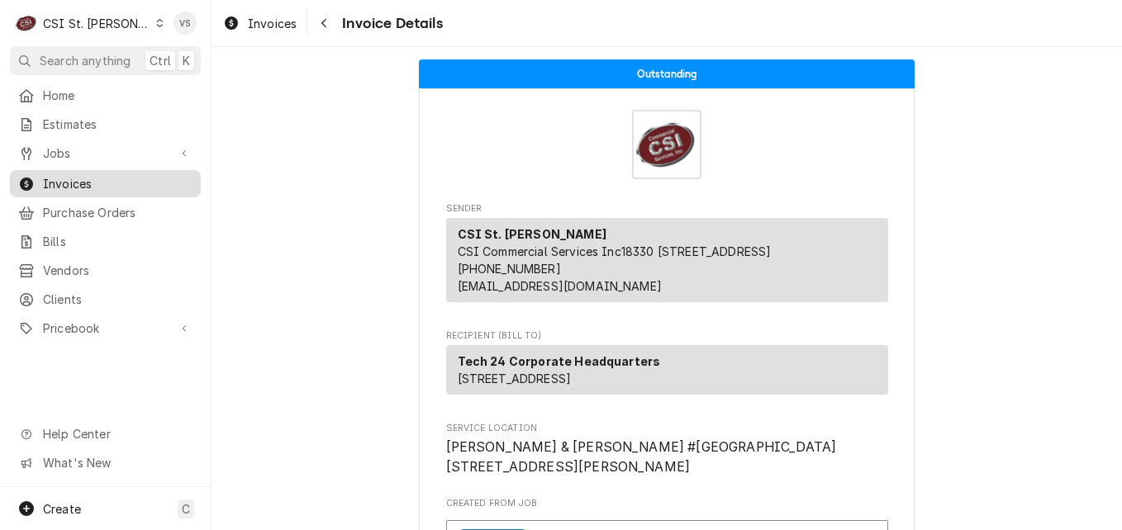
click at [76, 176] on span "Invoices" at bounding box center [118, 183] width 150 height 17
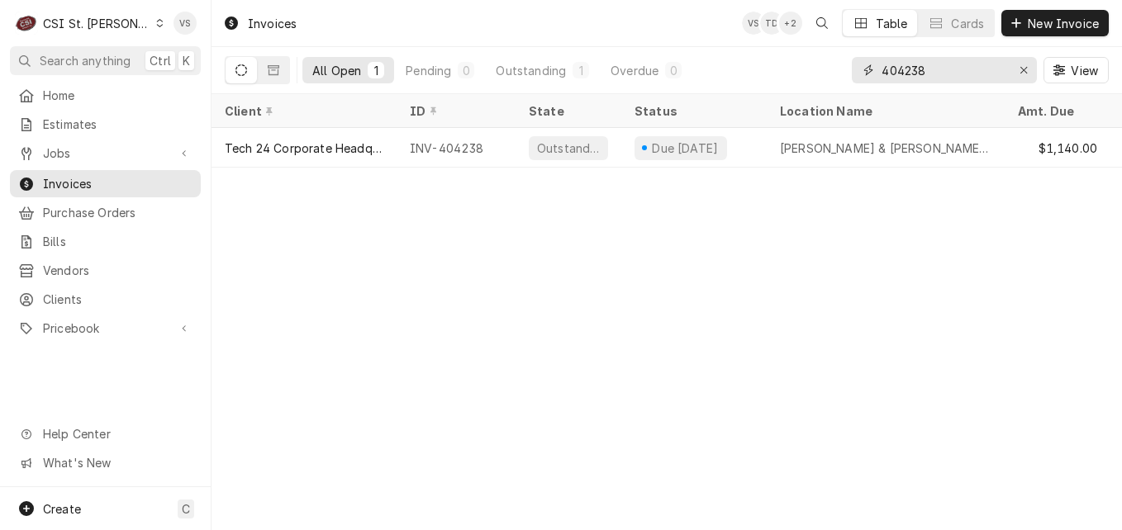
drag, startPoint x: 933, startPoint y: 74, endPoint x: 904, endPoint y: 73, distance: 29.8
click at [900, 72] on input "404238" at bounding box center [943, 70] width 124 height 26
click at [904, 74] on input "404238" at bounding box center [943, 70] width 124 height 26
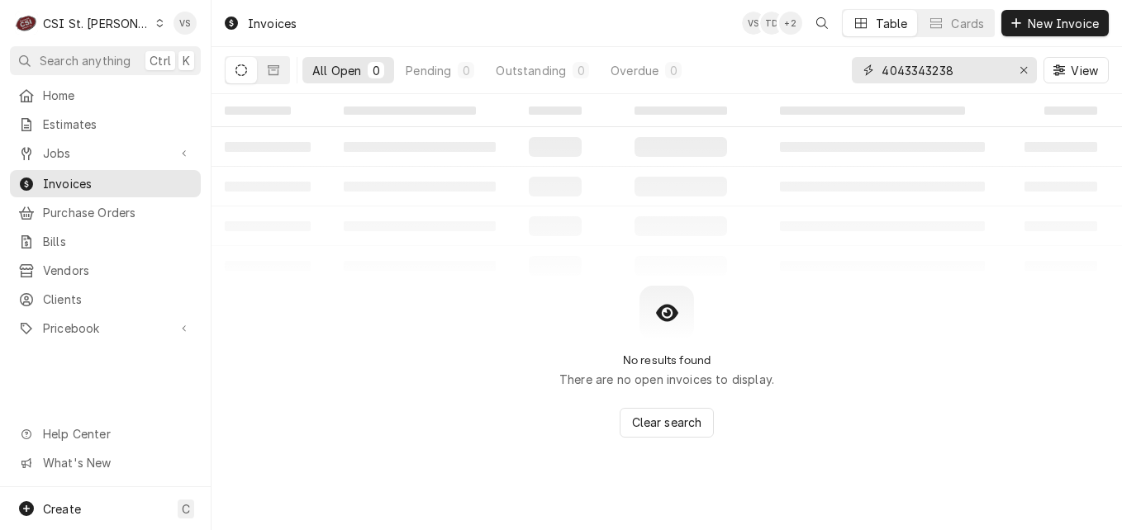
drag, startPoint x: 965, startPoint y: 70, endPoint x: 857, endPoint y: 74, distance: 107.5
click at [857, 74] on div "4043343238" at bounding box center [944, 70] width 185 height 26
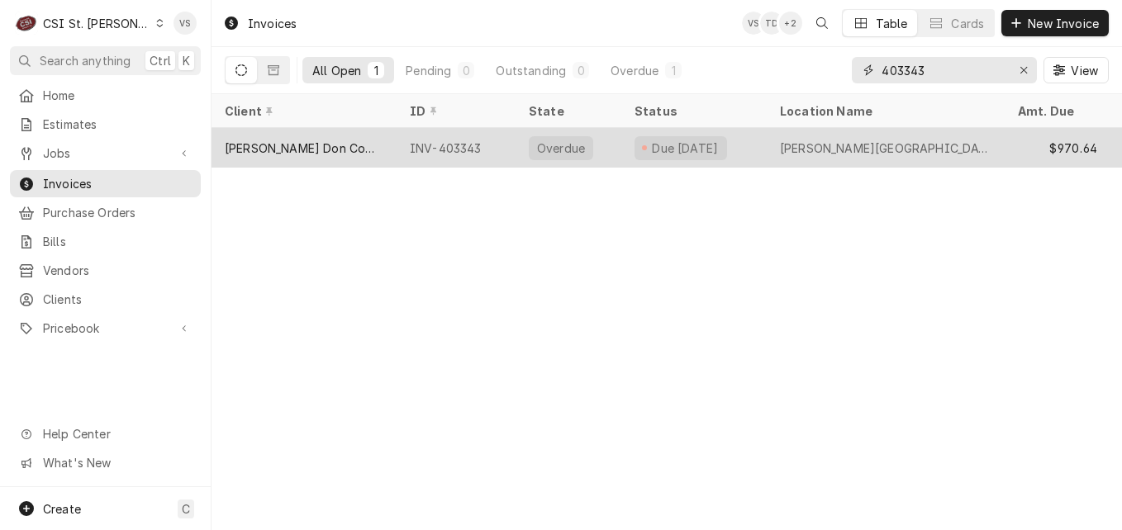
type input "403343"
click at [387, 150] on div "[PERSON_NAME] Don Company" at bounding box center [303, 148] width 185 height 40
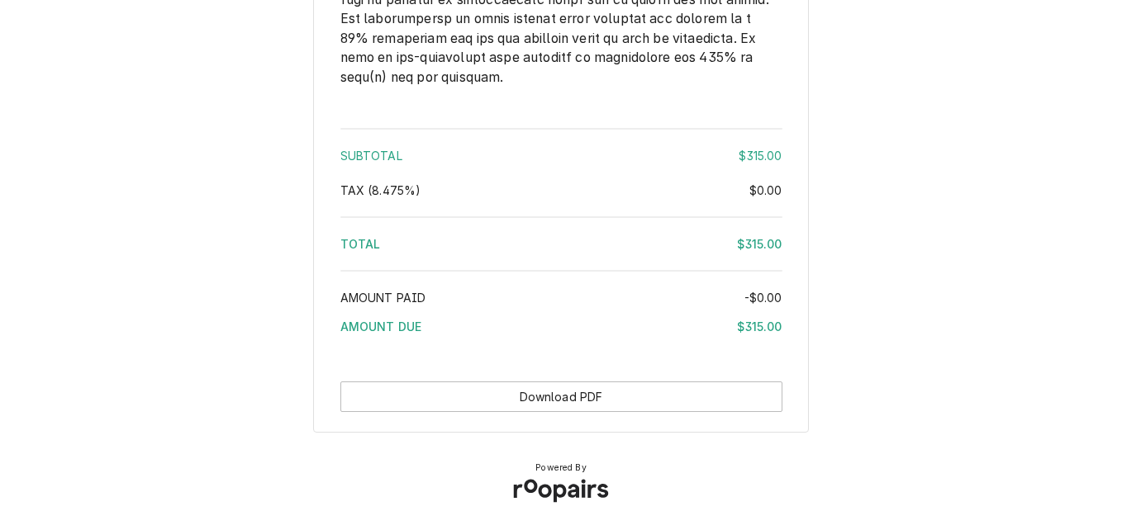
scroll to position [2482, 0]
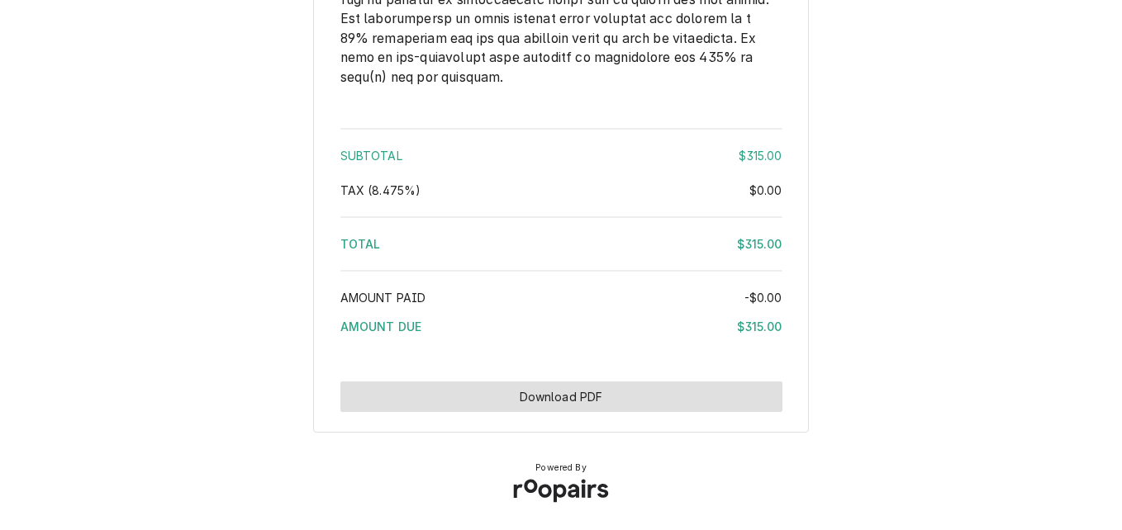
click at [644, 400] on button "Download PDF" at bounding box center [561, 397] width 442 height 31
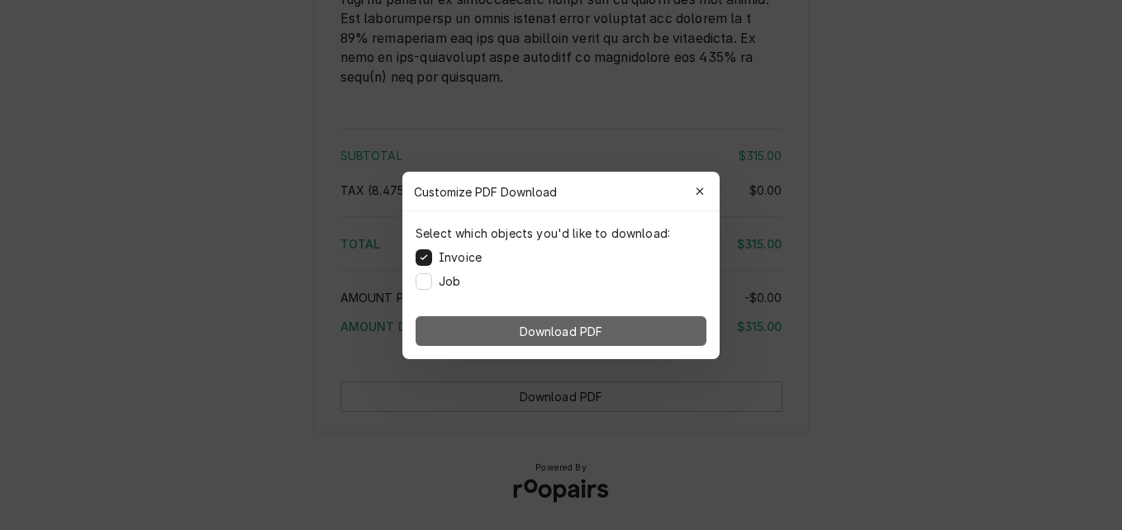
click at [607, 335] on button "Download PDF" at bounding box center [561, 331] width 291 height 30
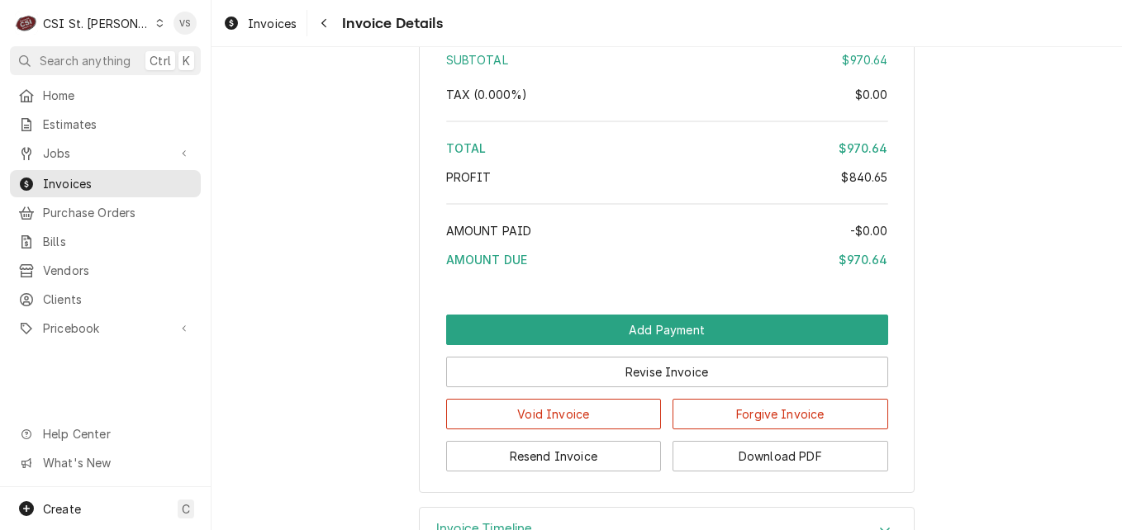
scroll to position [3635, 0]
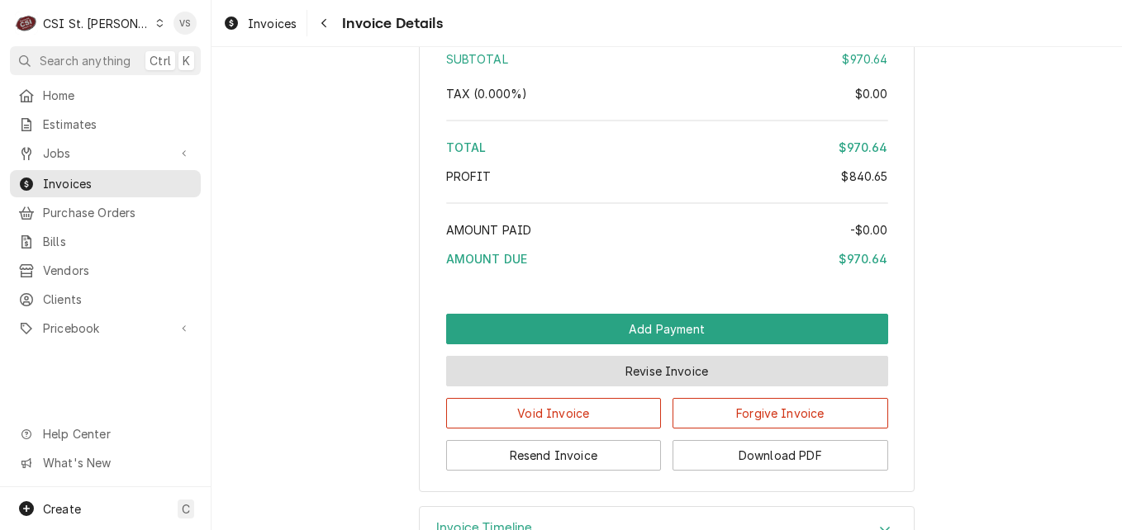
drag, startPoint x: 682, startPoint y: 416, endPoint x: 668, endPoint y: 420, distance: 14.6
click at [682, 387] on button "Revise Invoice" at bounding box center [667, 371] width 442 height 31
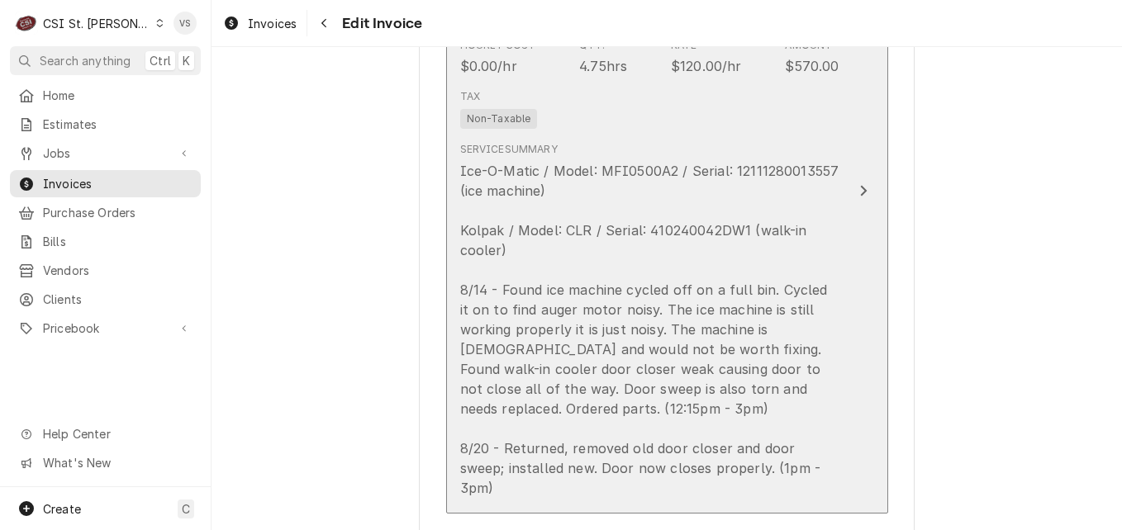
click at [696, 254] on div "Ice-O-Matic / Model: MFI0500A2 / Serial: 12111280013557 (ice machine) Kolpak / …" at bounding box center [649, 329] width 379 height 337
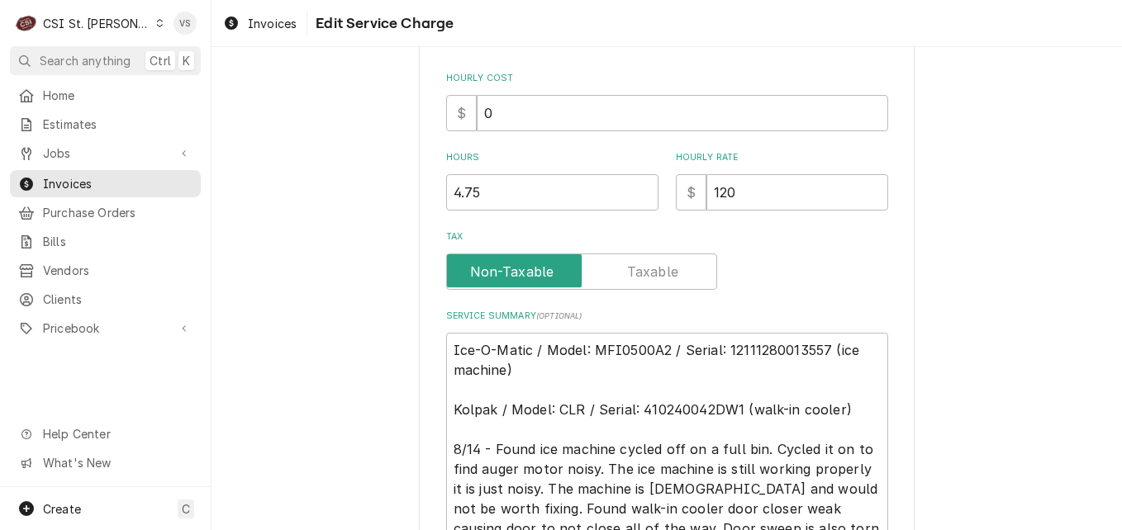
scroll to position [430, 0]
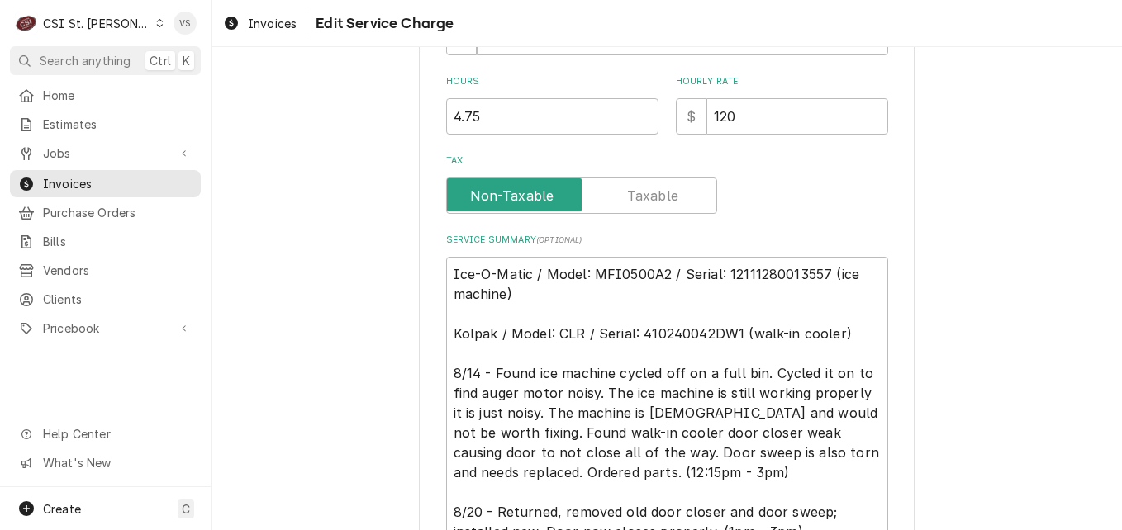
type textarea "x"
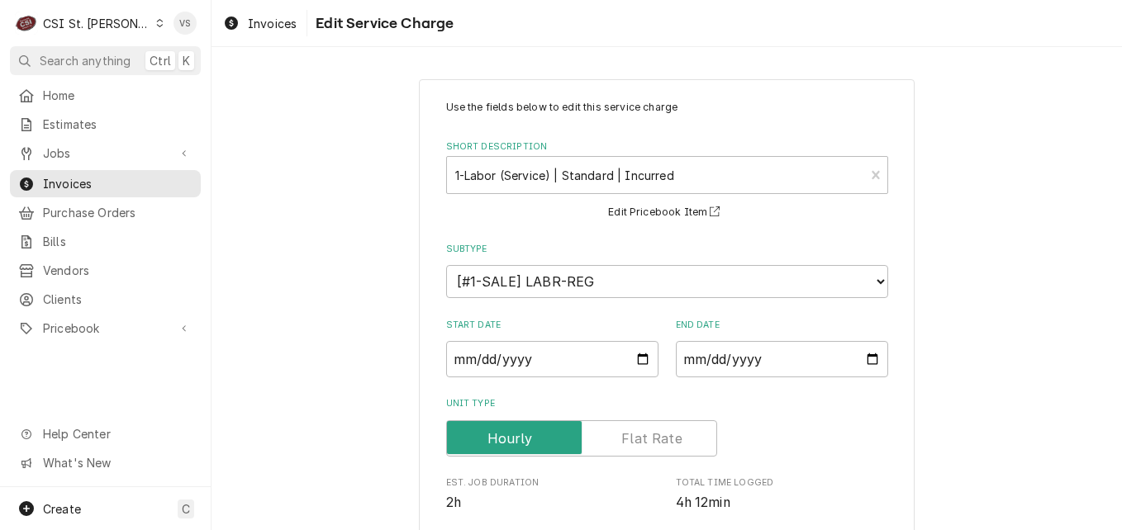
scroll to position [483, 0]
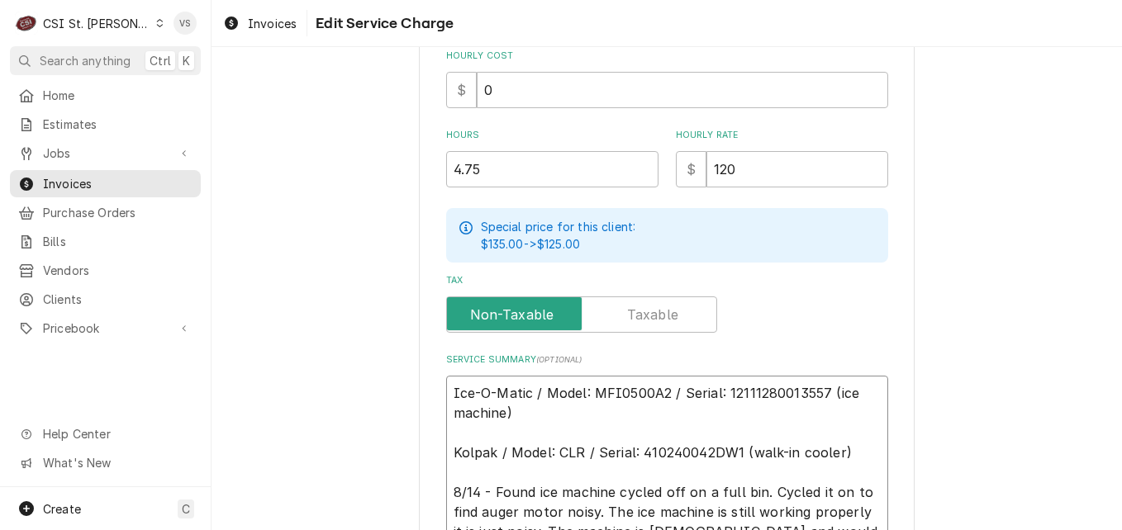
click at [446, 390] on textarea "Ice-O-Matic / Model: MFI0500A2 / Serial: 12111280013557 (ice machine) Kolpak / …" at bounding box center [667, 522] width 442 height 292
click at [448, 387] on textarea "Ice-O-Matic / Model: MFI0500A2 / Serial: 12111280013557 (ice machine) Kolpak / …" at bounding box center [667, 522] width 442 height 292
type textarea "Ice-O-Matic / Model: MFI0500A2 / Serial: 12111280013557 (ice machine) Kolpak / …"
click at [458, 390] on textarea "Ice-O-Matic / Model: MFI0500A2 / Serial: 12111280013557 (ice machine) Kolpak / …" at bounding box center [667, 532] width 442 height 312
type textarea "x"
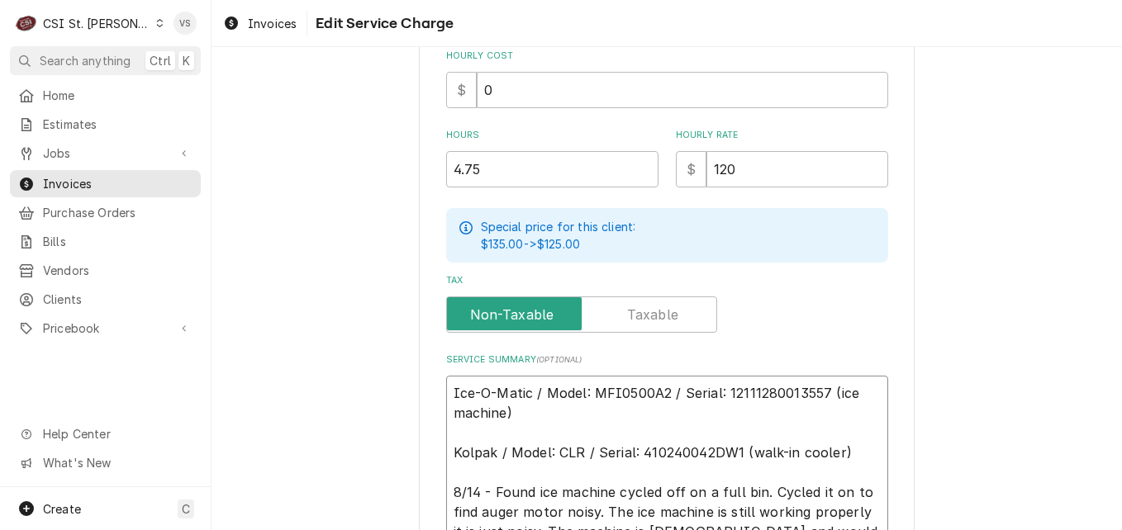
type textarea "P Ice-O-Matic / Model: MFI0500A2 / Serial: 12111280013557 (ice machine) Kolpak …"
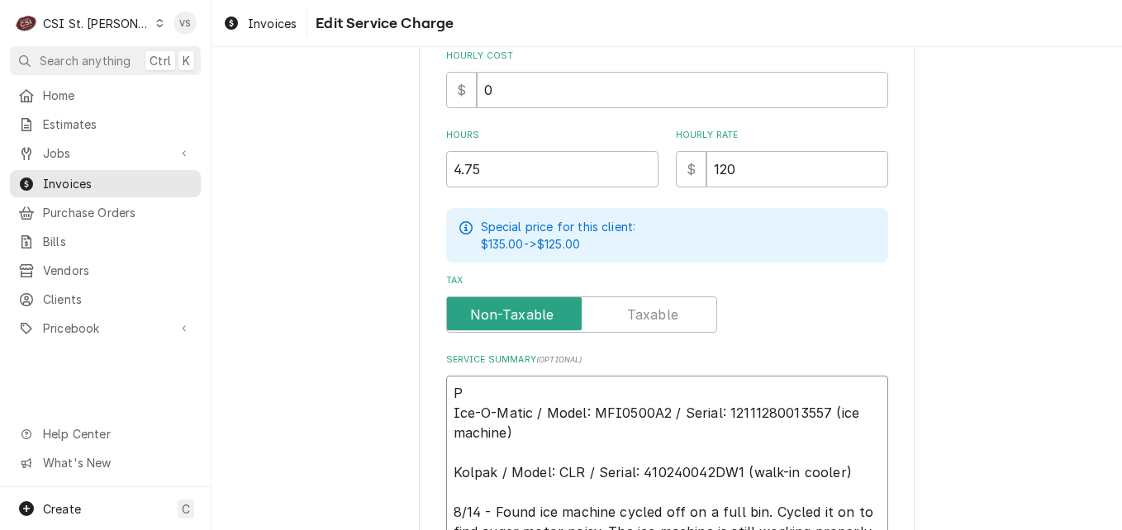
type textarea "x"
type textarea "PO Ice-O-Matic / Model: MFI0500A2 / Serial: 12111280013557 (ice machine) Kolpak…"
type textarea "x"
type textarea "PO Ice-O-Matic / Model: MFI0500A2 / Serial: 12111280013557 (ice machine) Kolpak…"
type textarea "x"
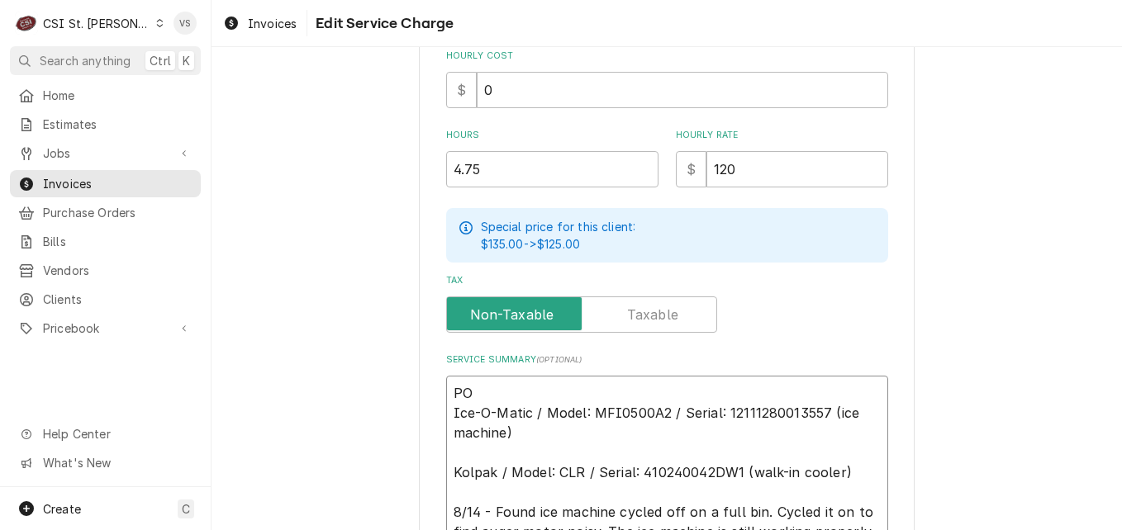
type textarea "PO # Ice-O-Matic / Model: MFI0500A2 / Serial: 12111280013557 (ice machine) Kolp…"
paste textarea "7005584522 - 10"
type textarea "x"
type textarea "PO #7005584522 - 10 Ice-O-Matic / Model: MFI0500A2 / Serial: 12111280013557 (ic…"
click at [558, 388] on textarea "PO #7005584522 - 10 Ice-O-Matic / Model: MFI0500A2 / Serial: 12111280013557 (ic…" at bounding box center [667, 532] width 442 height 312
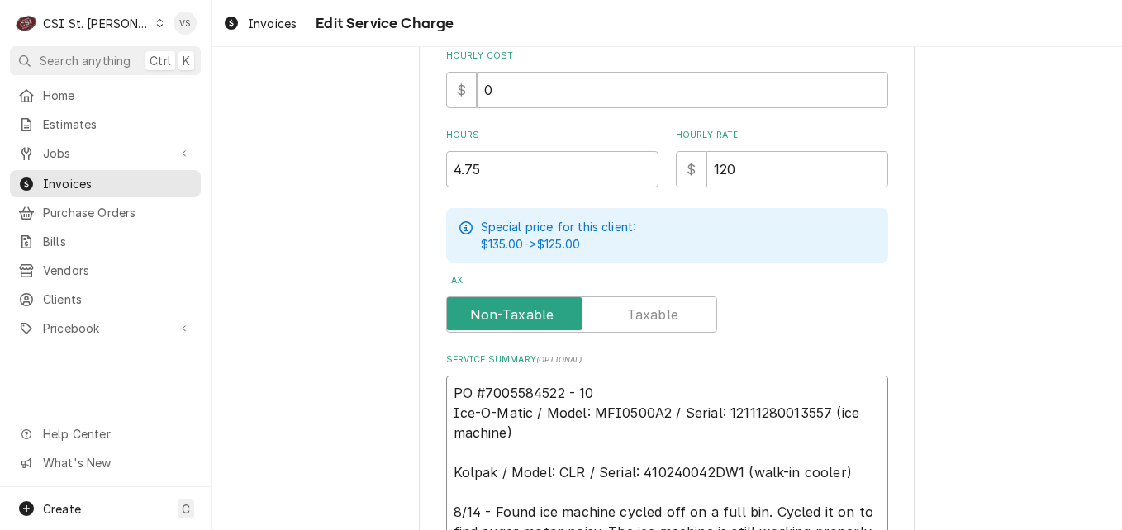
type textarea "x"
type textarea "PO #7005584522- 10 Ice-O-Matic / Model: MFI0500A2 / Serial: 12111280013557 (ice…"
type textarea "x"
drag, startPoint x: 581, startPoint y: 394, endPoint x: 450, endPoint y: 394, distance: 130.5
click at [450, 394] on textarea "PO #7005584522-10 Ice-O-Matic / Model: MFI0500A2 / Serial: 12111280013557 (ice …" at bounding box center [667, 532] width 442 height 312
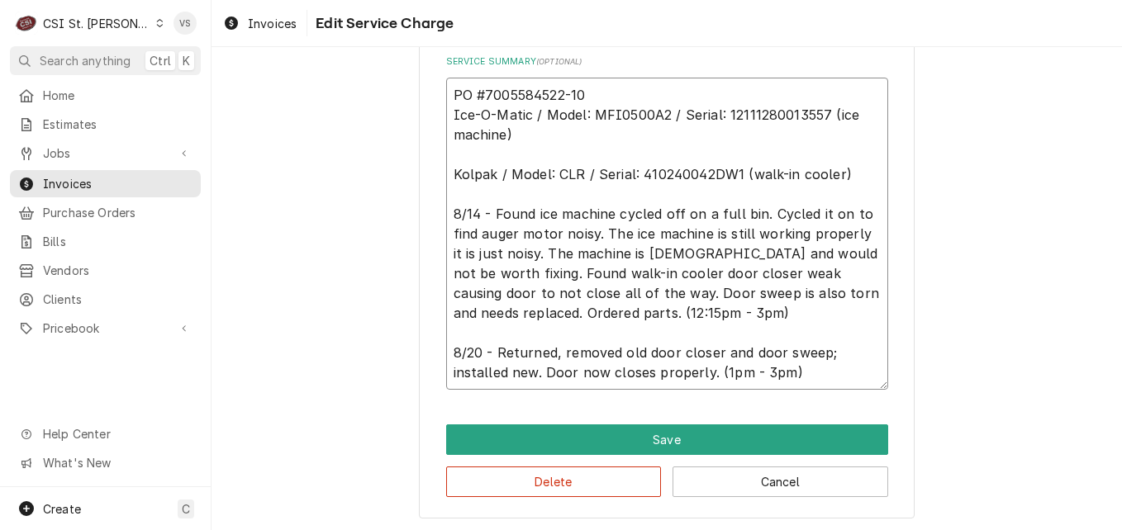
scroll to position [782, 0]
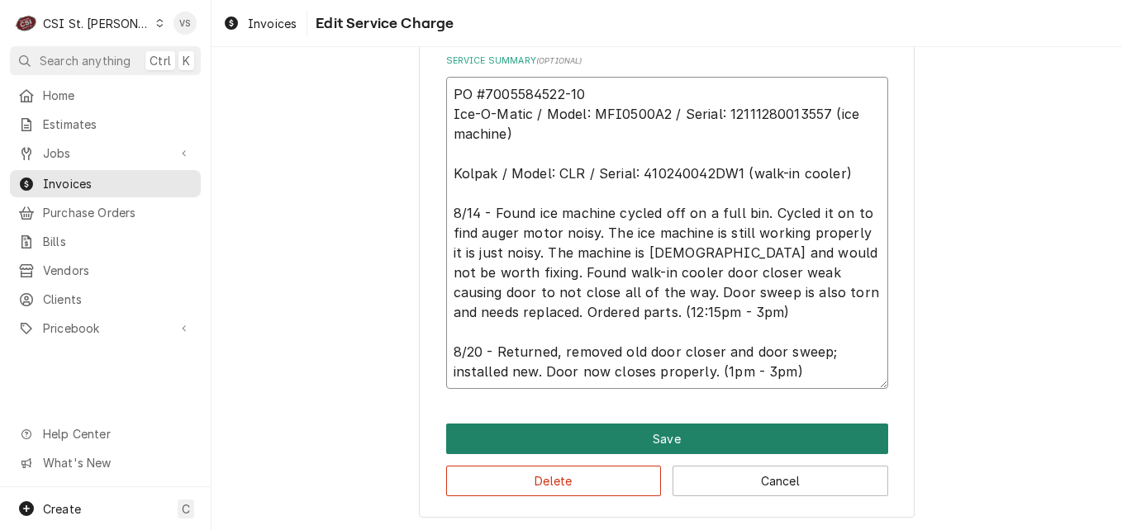
type textarea "PO #7005584522-10 Ice-O-Matic / Model: MFI0500A2 / Serial: 12111280013557 (ice …"
click at [693, 436] on button "Save" at bounding box center [667, 439] width 442 height 31
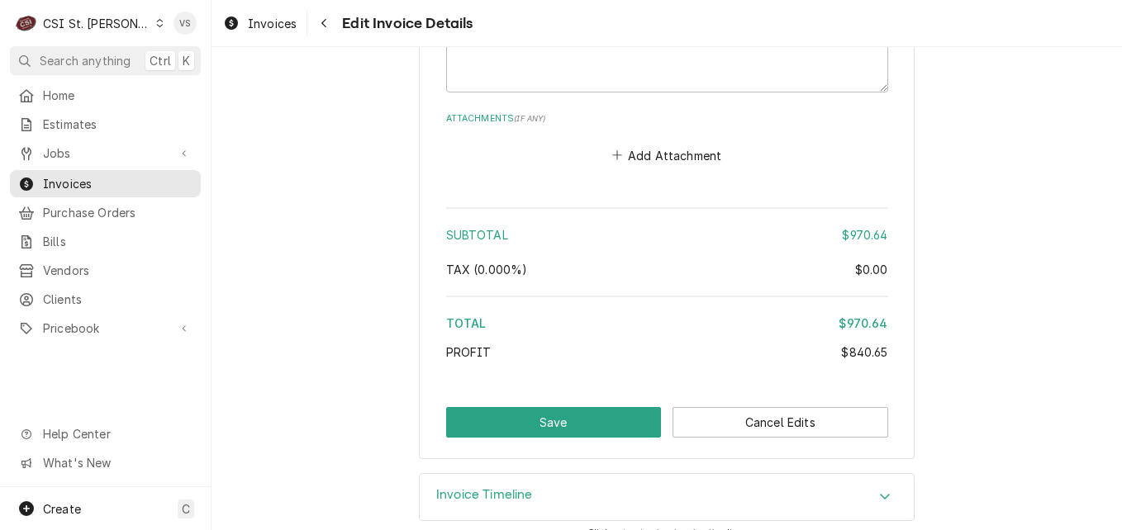
scroll to position [3427, 0]
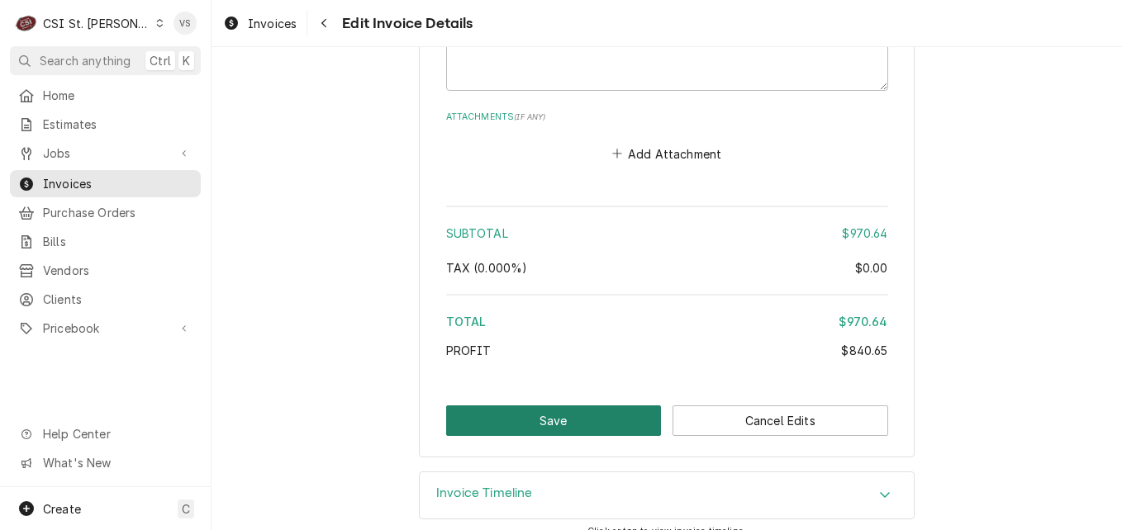
click at [585, 406] on button "Save" at bounding box center [554, 421] width 216 height 31
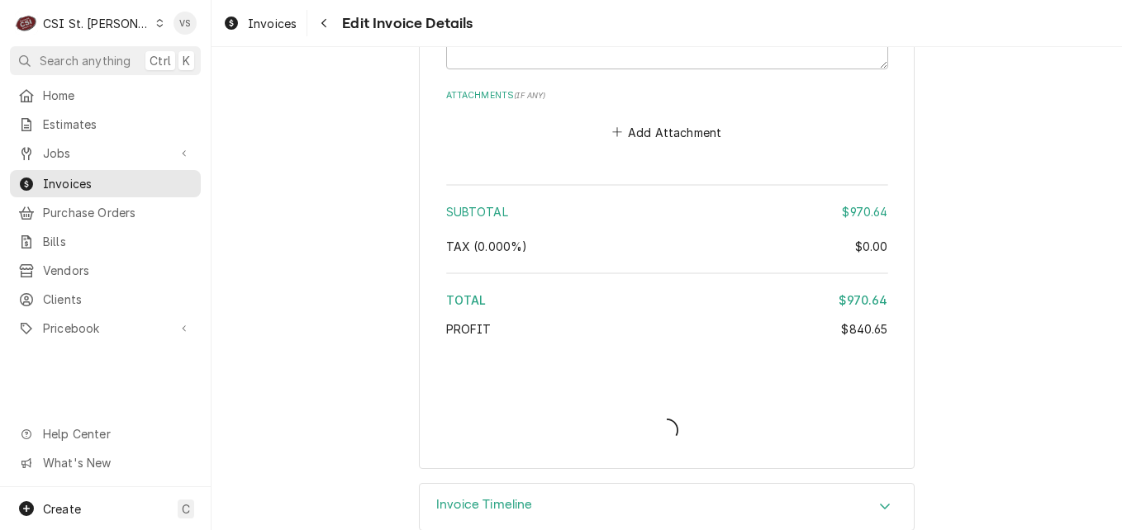
scroll to position [3460, 0]
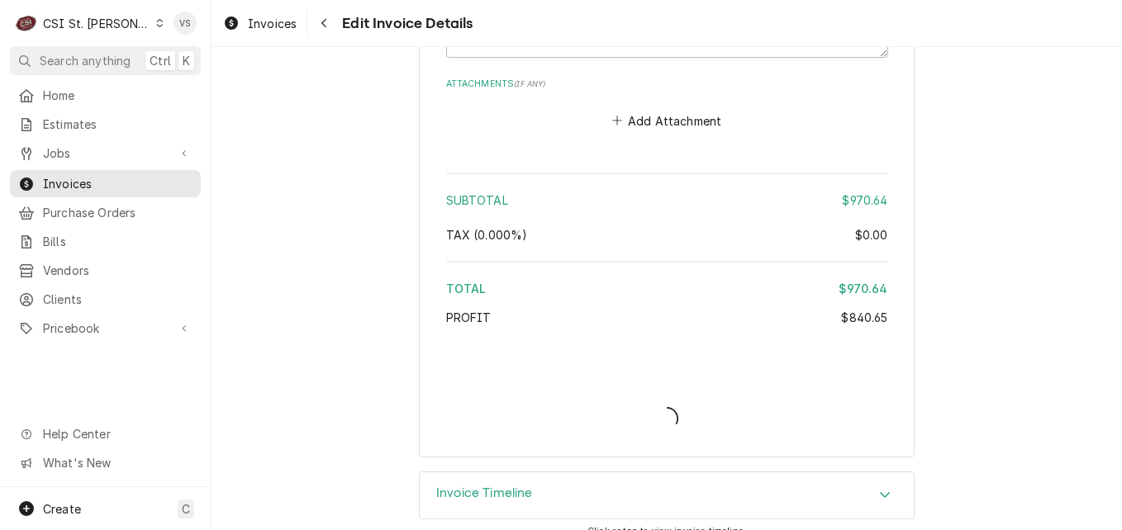
type textarea "x"
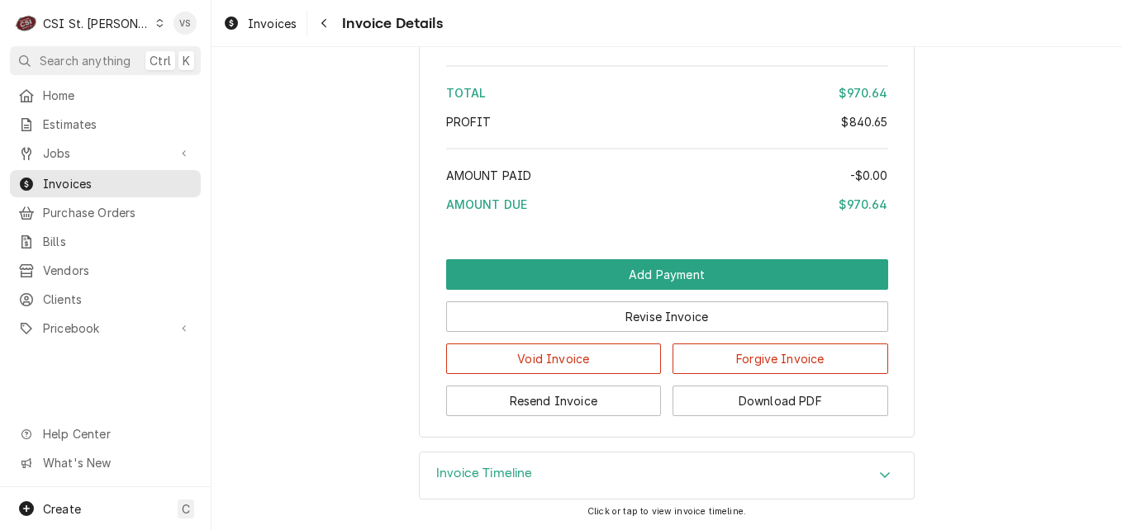
scroll to position [3743, 0]
click at [729, 405] on button "Download PDF" at bounding box center [780, 401] width 216 height 31
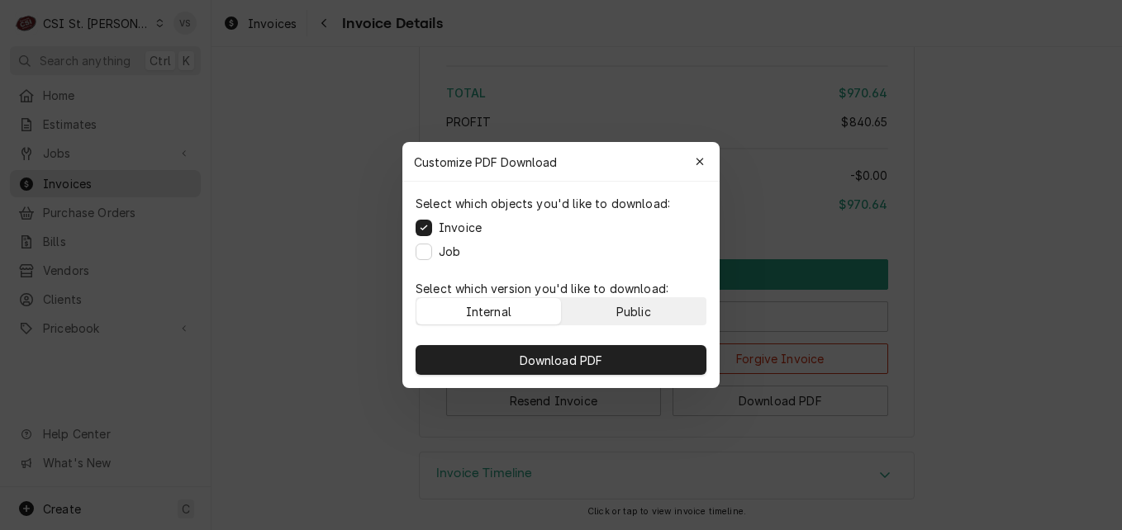
click at [620, 314] on div "Public" at bounding box center [633, 311] width 35 height 17
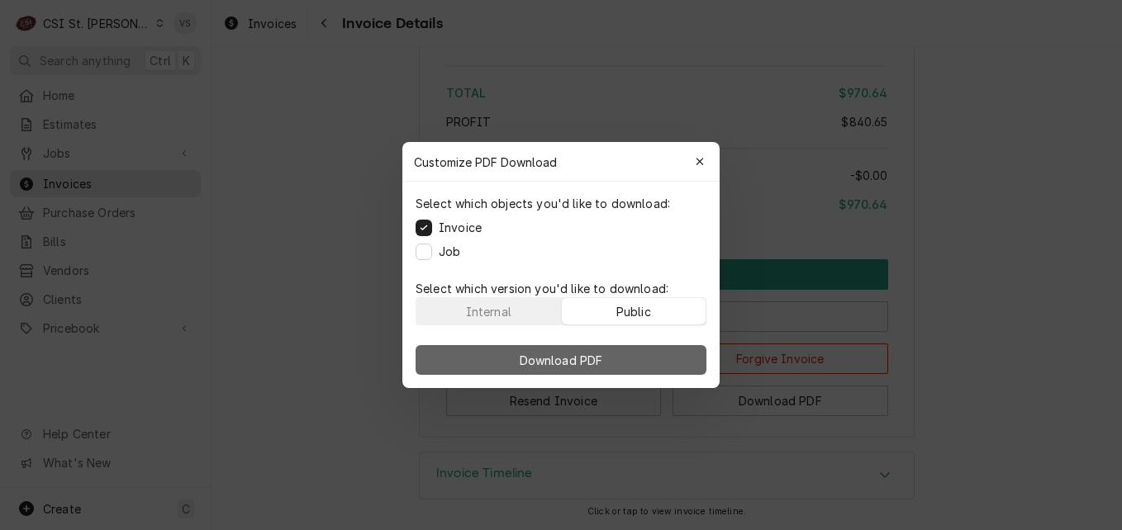
click at [620, 356] on button "Download PDF" at bounding box center [561, 360] width 291 height 30
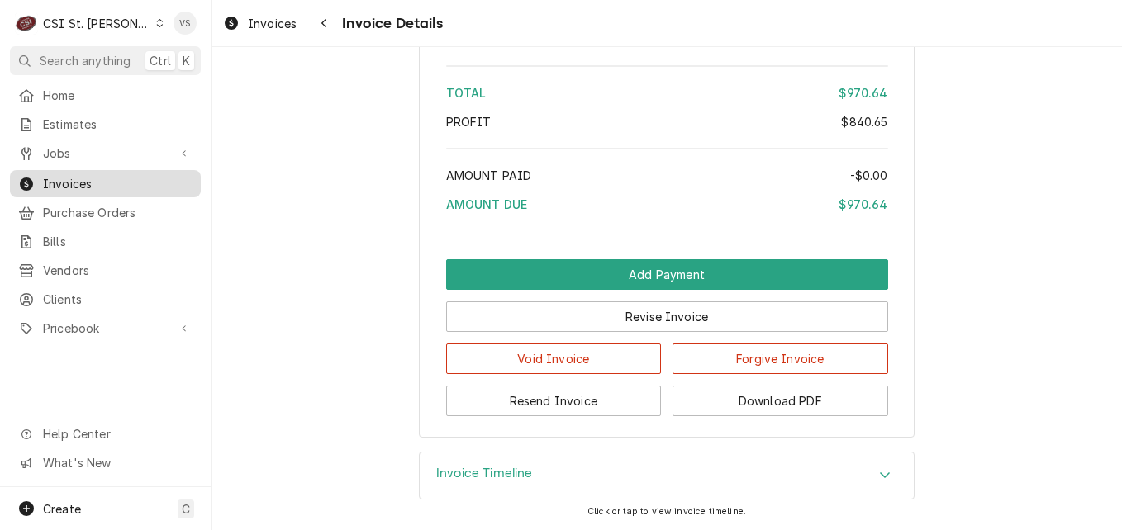
click at [120, 184] on span "Invoices" at bounding box center [118, 183] width 150 height 17
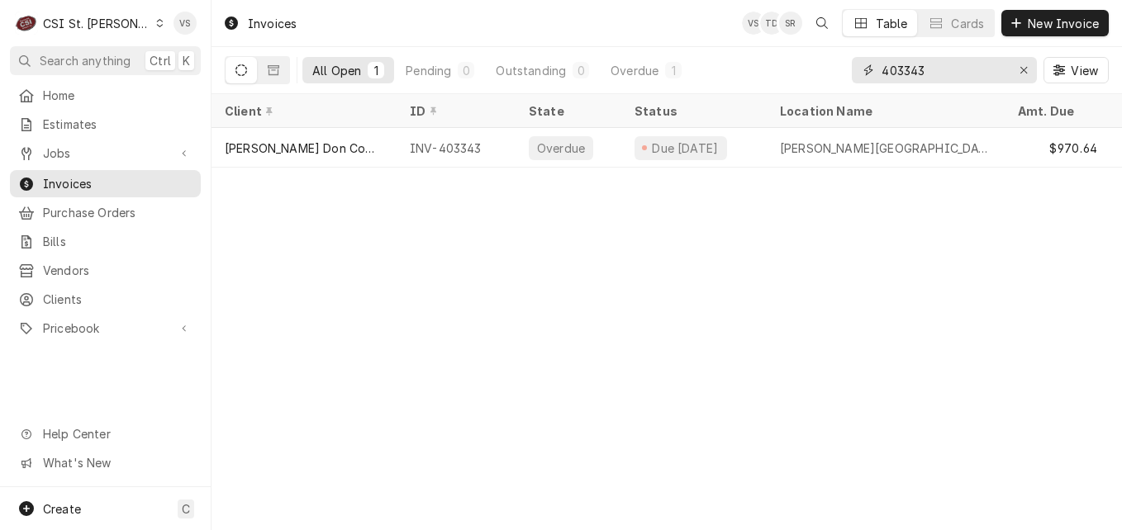
click at [927, 68] on input "403343" at bounding box center [943, 70] width 124 height 26
type input "403349"
click at [1082, 73] on span "View" at bounding box center [1084, 70] width 34 height 17
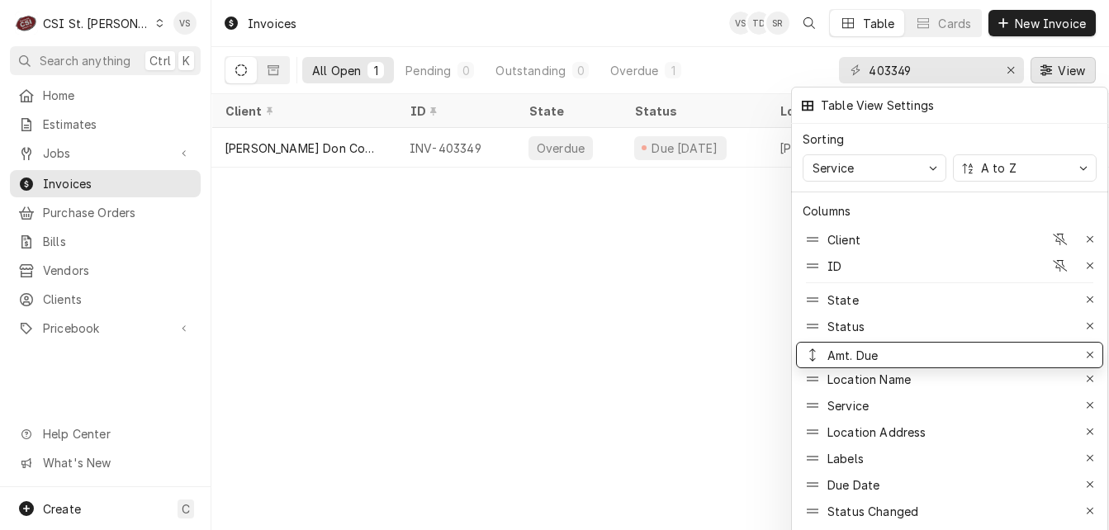
drag, startPoint x: 872, startPoint y: 372, endPoint x: 862, endPoint y: 348, distance: 25.9
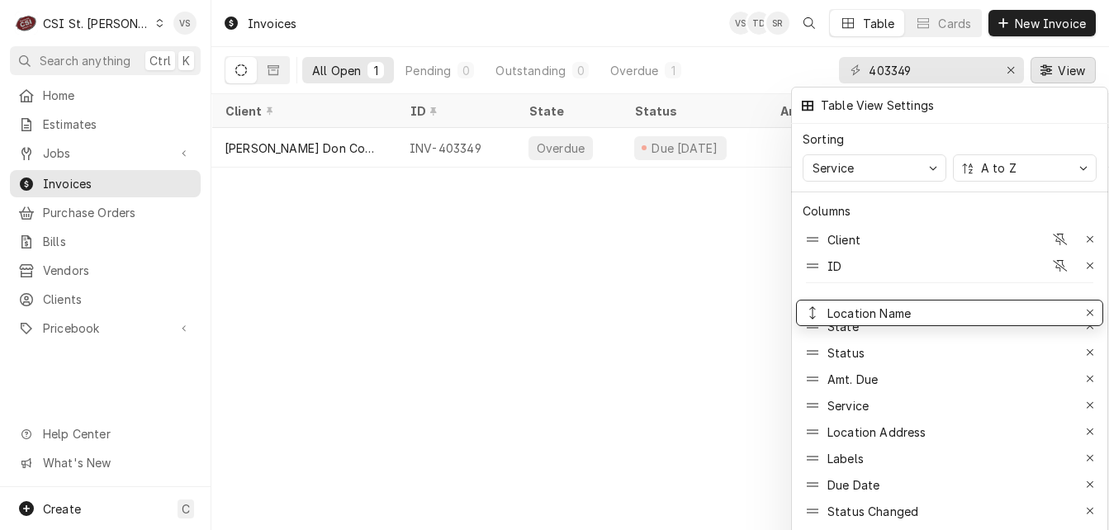
drag, startPoint x: 893, startPoint y: 368, endPoint x: 876, endPoint y: 302, distance: 68.3
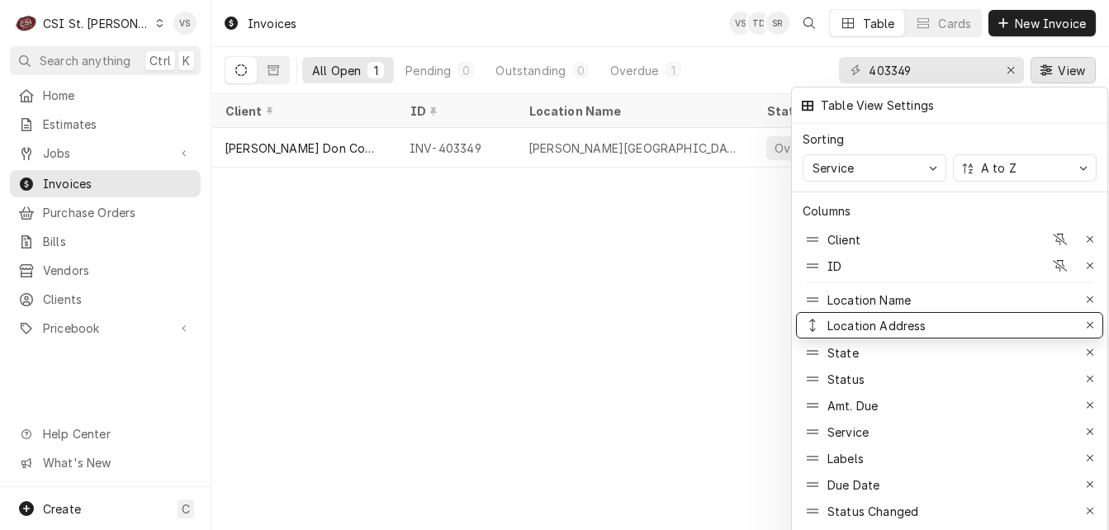
drag, startPoint x: 873, startPoint y: 416, endPoint x: 859, endPoint y: 310, distance: 107.5
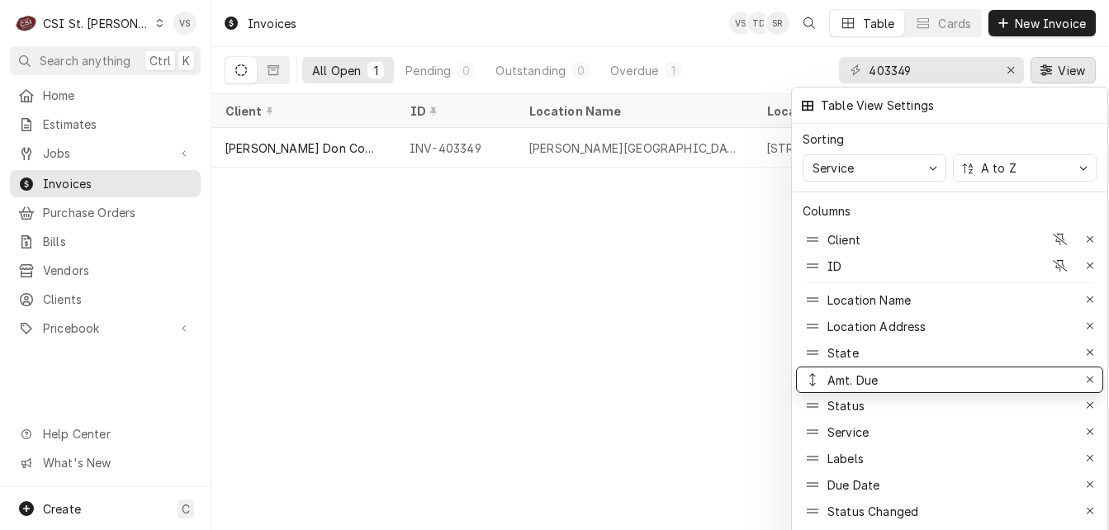
drag, startPoint x: 856, startPoint y: 396, endPoint x: 854, endPoint y: 370, distance: 25.7
click at [688, 157] on div at bounding box center [554, 265] width 1109 height 530
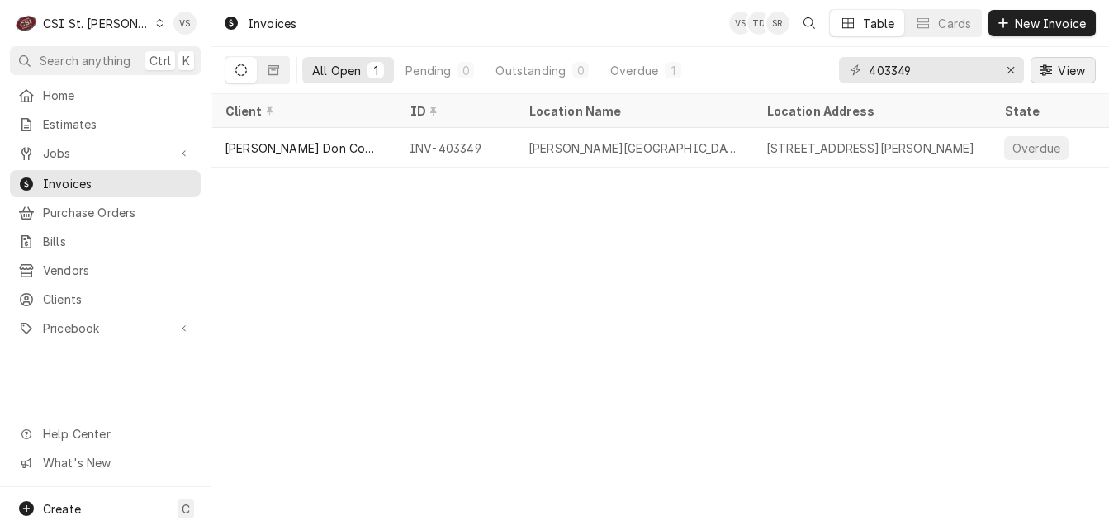
click at [1071, 71] on span "View" at bounding box center [1072, 70] width 34 height 17
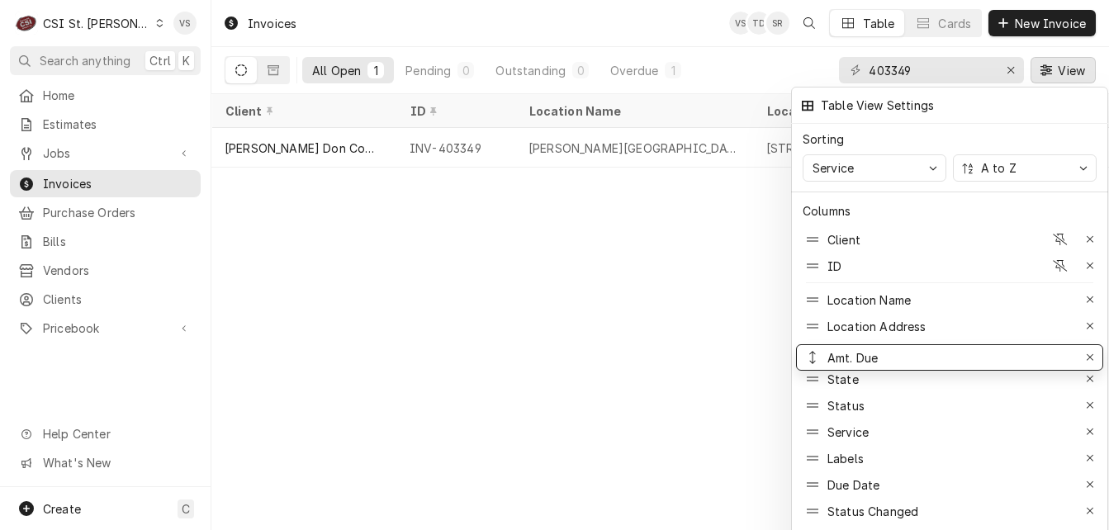
drag, startPoint x: 864, startPoint y: 364, endPoint x: 862, endPoint y: 343, distance: 21.6
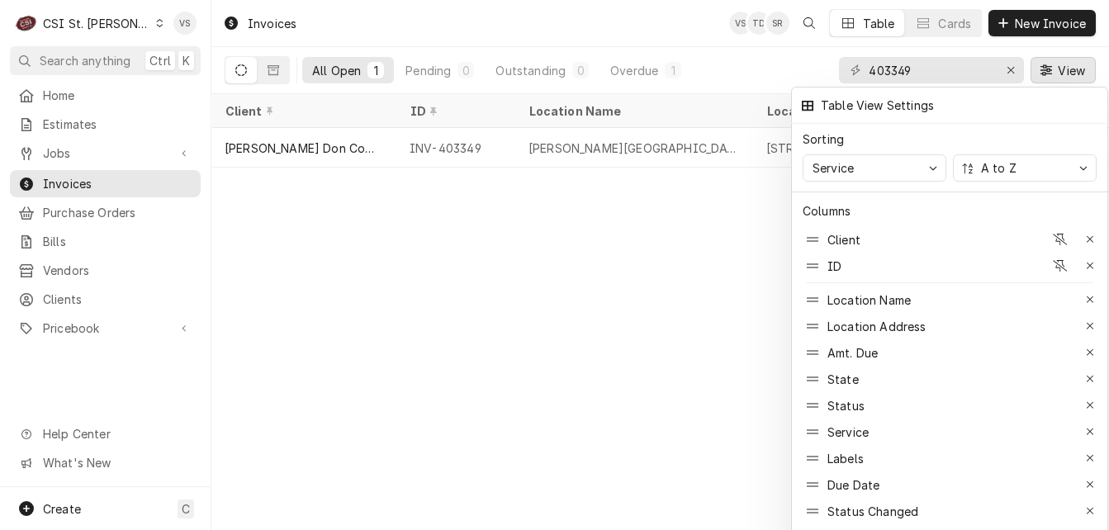
click at [701, 316] on div at bounding box center [554, 265] width 1109 height 530
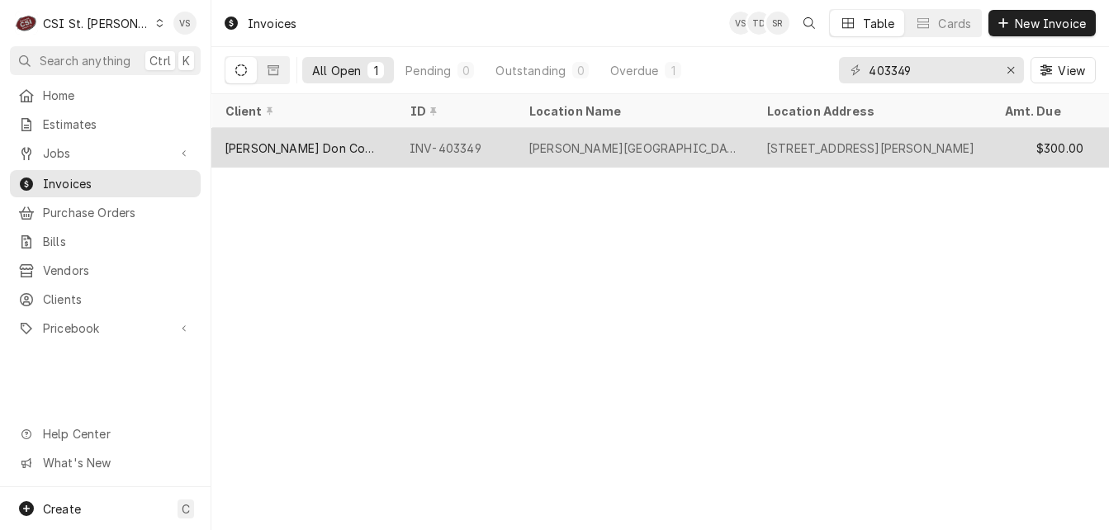
click at [493, 146] on div "INV-403349" at bounding box center [456, 148] width 119 height 40
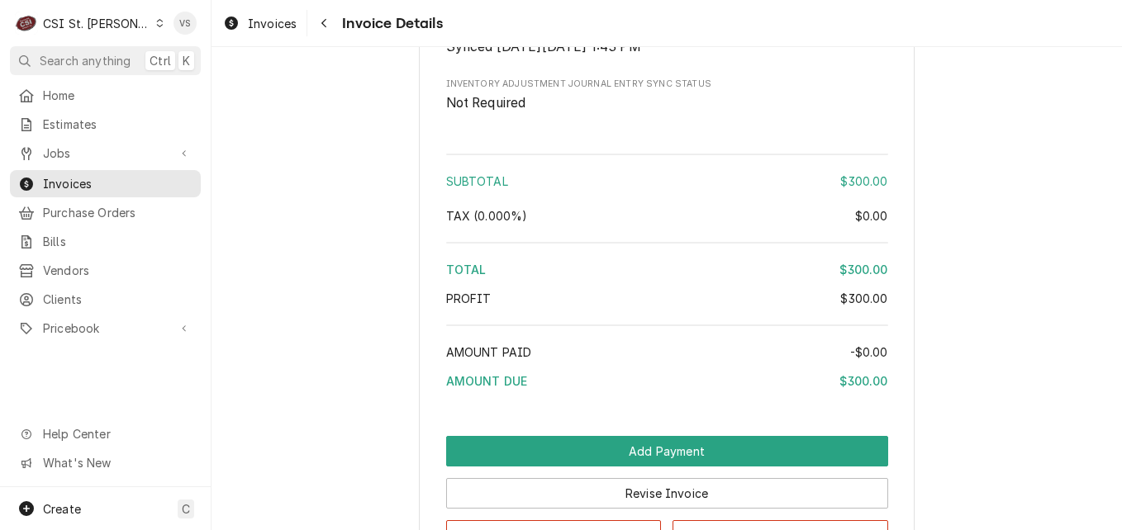
scroll to position [2829, 0]
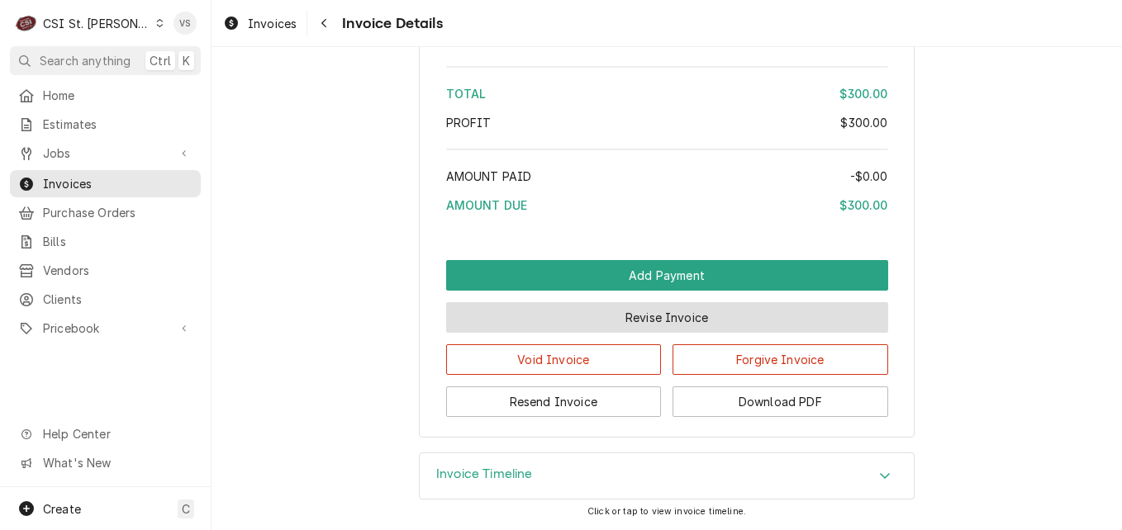
click at [633, 321] on button "Revise Invoice" at bounding box center [667, 317] width 442 height 31
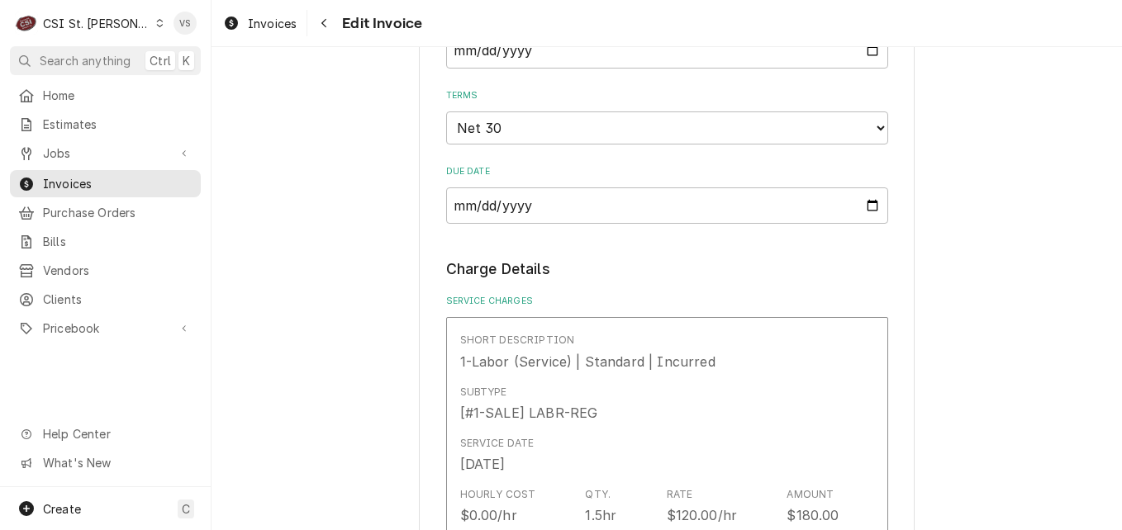
scroll to position [1049, 0]
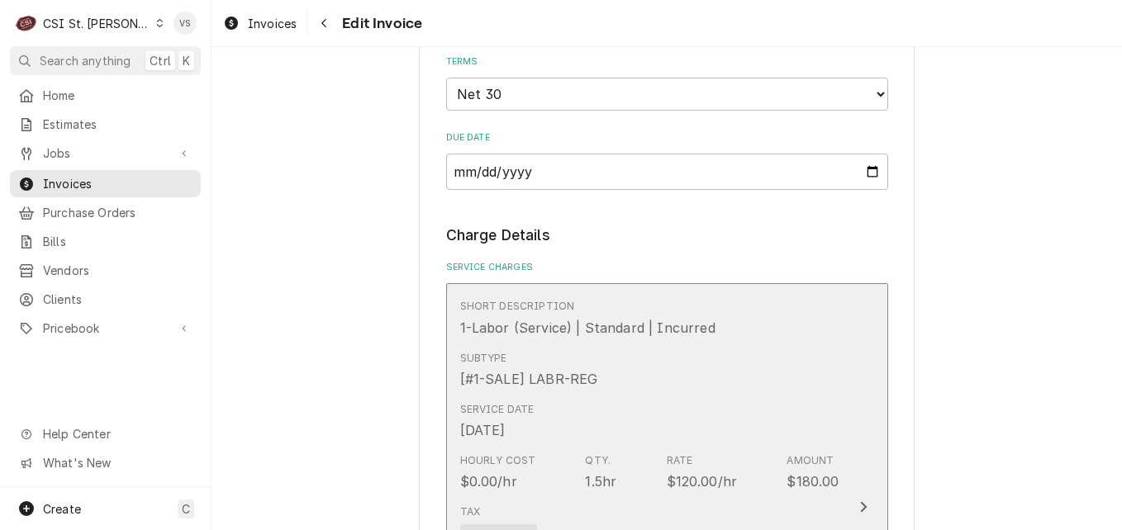
click at [656, 378] on div "Subtype [#1-SALE] LABR-REG" at bounding box center [649, 369] width 379 height 51
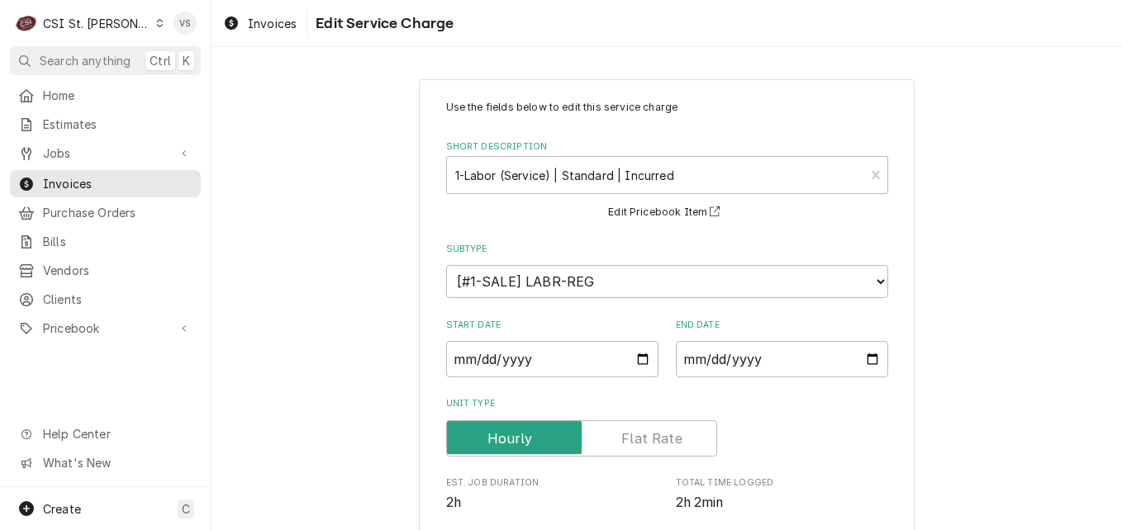
scroll to position [483, 0]
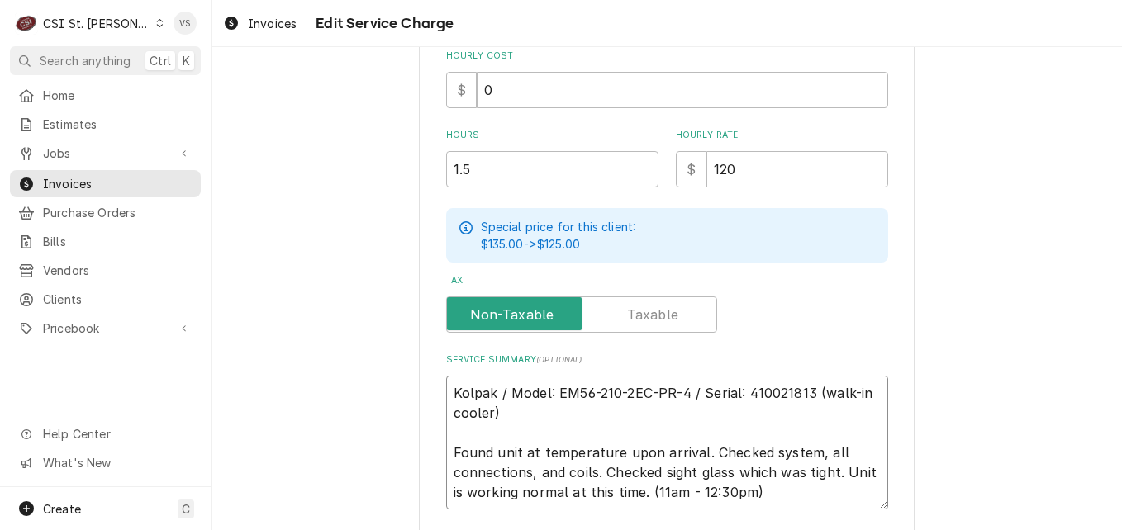
click at [446, 390] on textarea "Kolpak / Model: EM56-210-2EC-PR-4 / Serial: 410021813 (walk-in cooler) Found un…" at bounding box center [667, 443] width 442 height 134
type textarea "x"
type textarea "Kolpak / Model: EM56-210-2EC-PR-4 / Serial: 410021813 (walk-in cooler) Found un…"
type textarea "x"
type textarea "p Kolpak / Model: EM56-210-2EC-PR-4 / Serial: 410021813 (walk-in cooler) Found …"
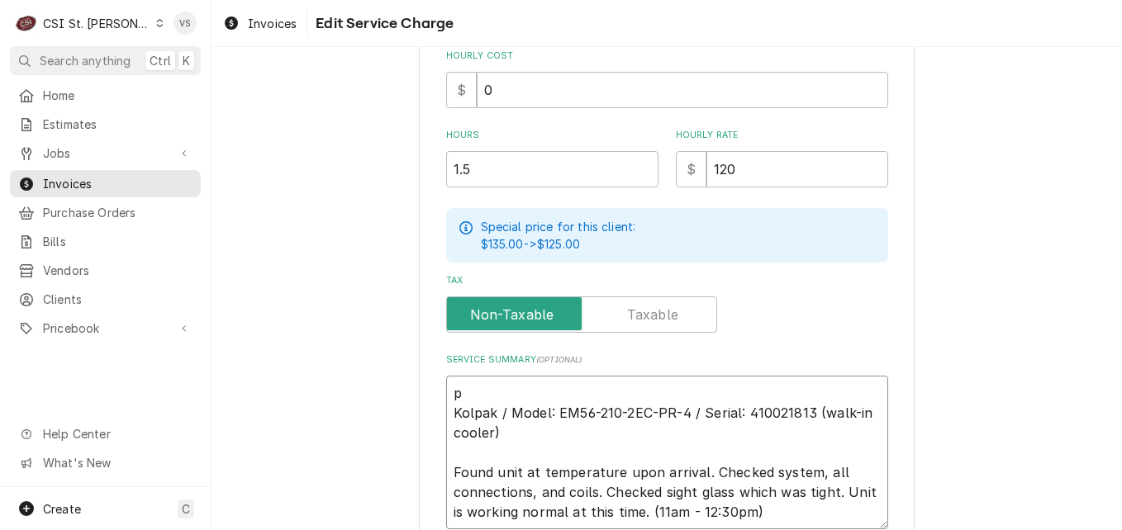
type textarea "x"
type textarea "Kolpak / Model: EM56-210-2EC-PR-4 / Serial: 410021813 (walk-in cooler) Found un…"
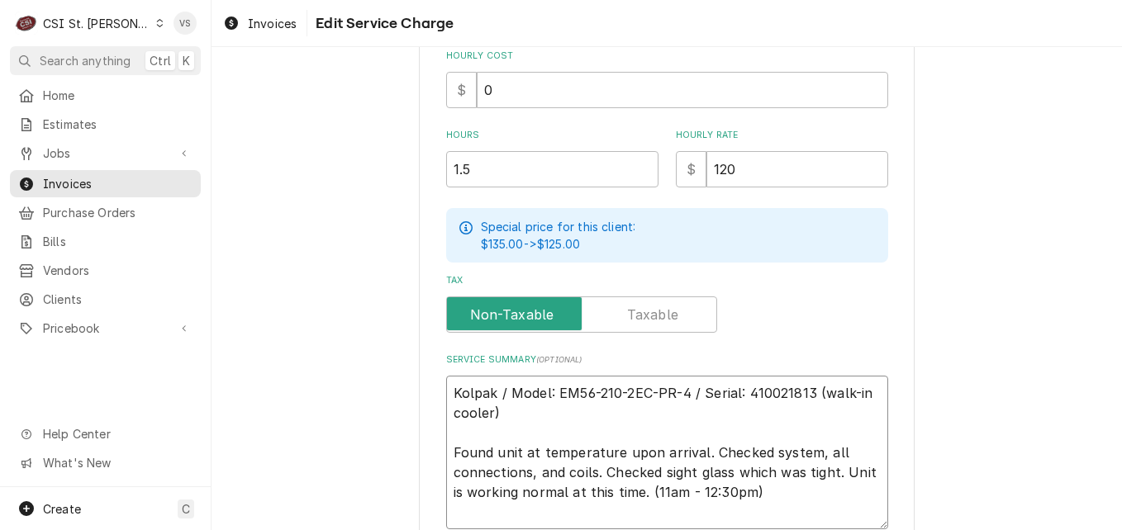
type textarea "x"
type textarea "O Kolpak / Model: EM56-210-2EC-PR-4 / Serial: 410021813 (walk-in cooler) Found …"
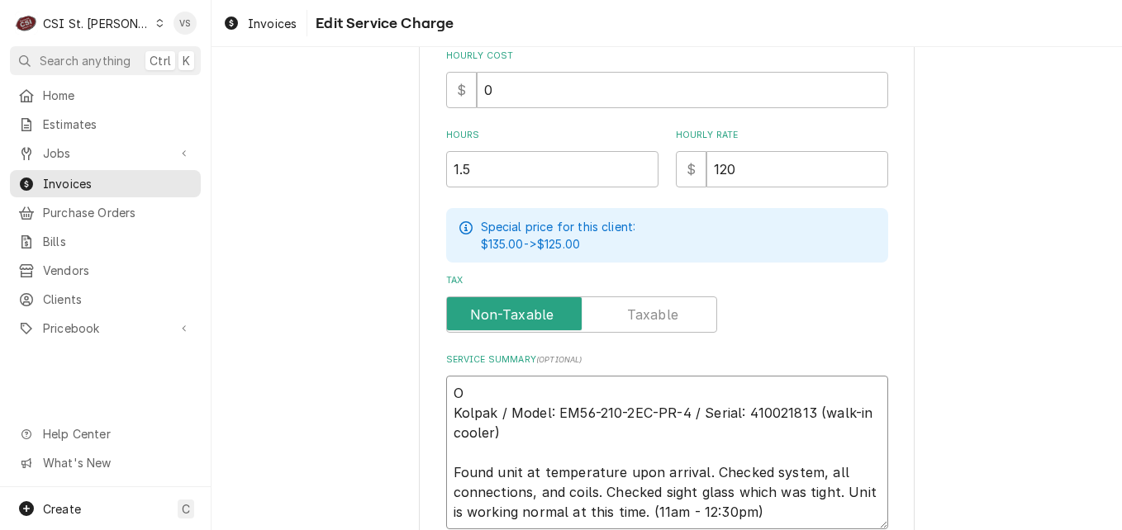
type textarea "x"
type textarea "Kolpak / Model: EM56-210-2EC-PR-4 / Serial: 410021813 (walk-in cooler) Found un…"
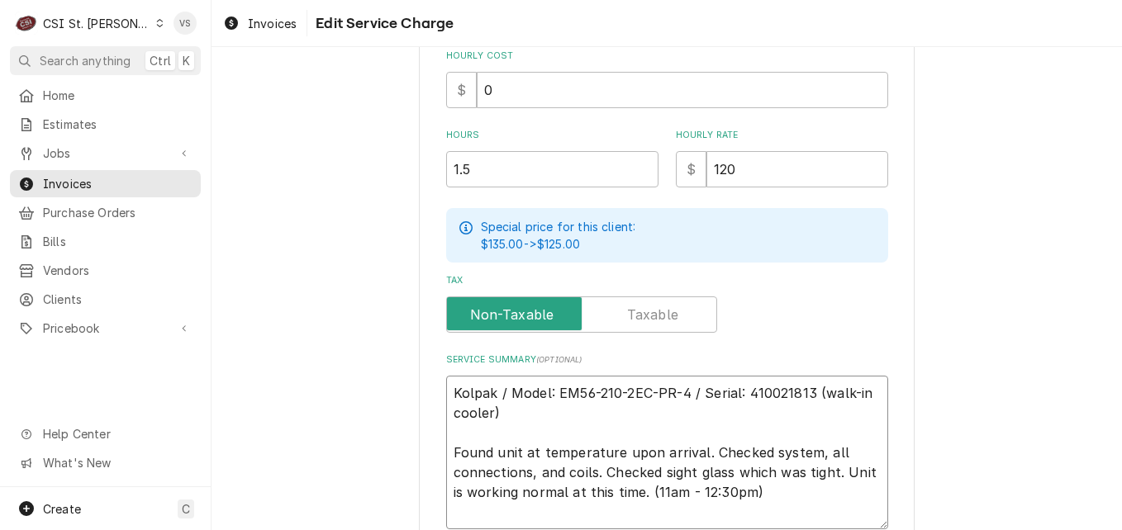
type textarea "x"
type textarea "P Kolpak / Model: EM56-210-2EC-PR-4 / Serial: 410021813 (walk-in cooler) Found …"
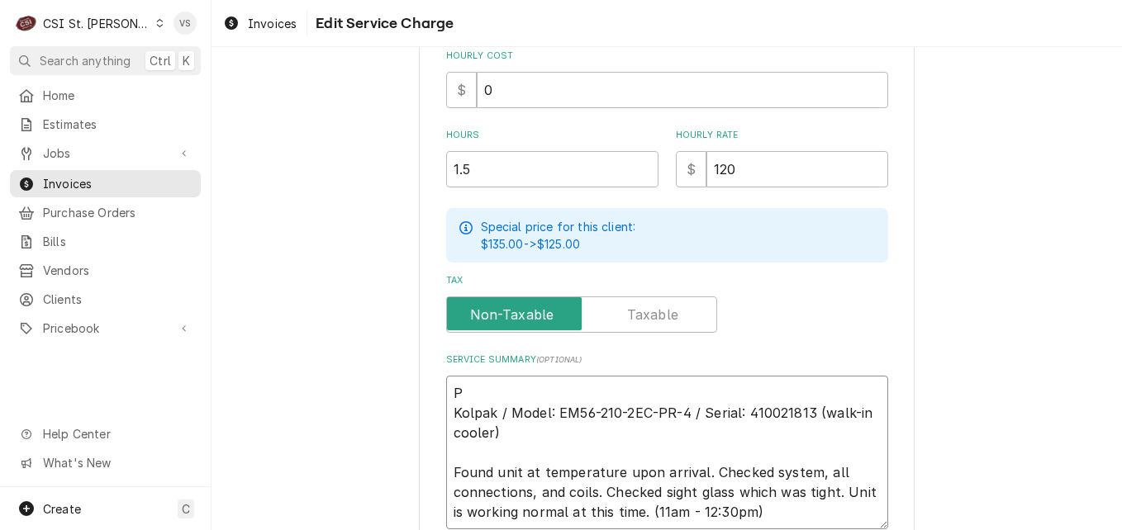
type textarea "x"
type textarea "PO Kolpak / Model: EM56-210-2EC-PR-4 / Serial: 410021813 (walk-in cooler) Found…"
type textarea "x"
type textarea "PO Kolpak / Model: EM56-210-2EC-PR-4 / Serial: 410021813 (walk-in cooler) Found…"
type textarea "x"
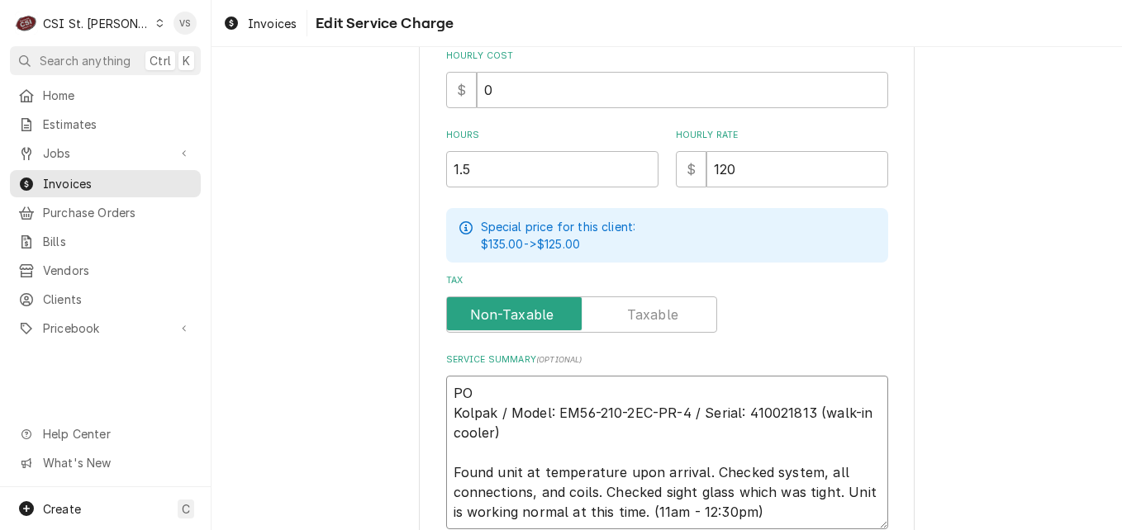
type textarea "PO # Kolpak / Model: EM56-210-2EC-PR-4 / Serial: 410021813 (walk-in cooler) Fou…"
paste textarea "7005584512 - 10"
type textarea "x"
type textarea "PO #7005584512 - 10 Kolpak / Model: EM56-210-2EC-PR-4 / Serial: 410021813 (walk…"
click at [556, 389] on textarea "PO #7005584512 - 10 Kolpak / Model: EM56-210-2EC-PR-4 / Serial: 410021813 (walk…" at bounding box center [667, 453] width 442 height 154
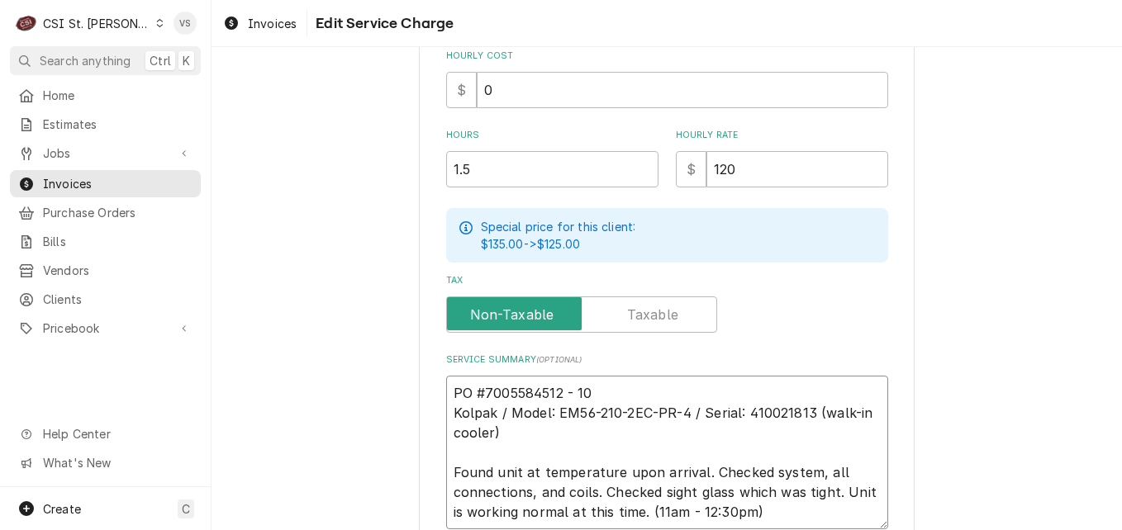
type textarea "x"
type textarea "PO #7005584512- 10 Kolpak / Model: EM56-210-2EC-PR-4 / Serial: 410021813 (walk-…"
type textarea "x"
drag, startPoint x: 595, startPoint y: 396, endPoint x: 424, endPoint y: 391, distance: 171.1
click at [410, 393] on div "Use the fields below to edit this service charge Short Description 1-Labor (Ser…" at bounding box center [666, 126] width 910 height 1091
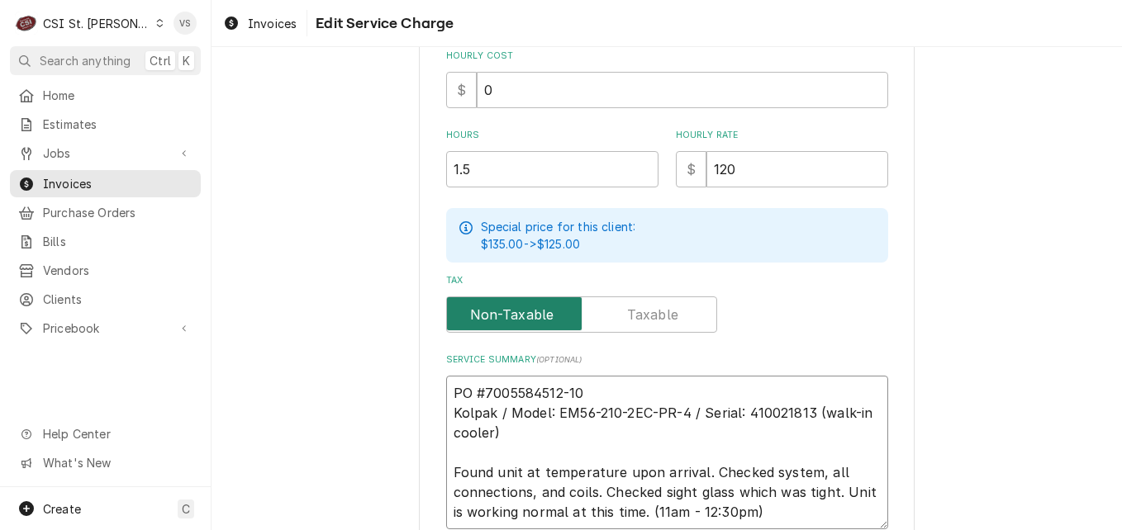
scroll to position [624, 0]
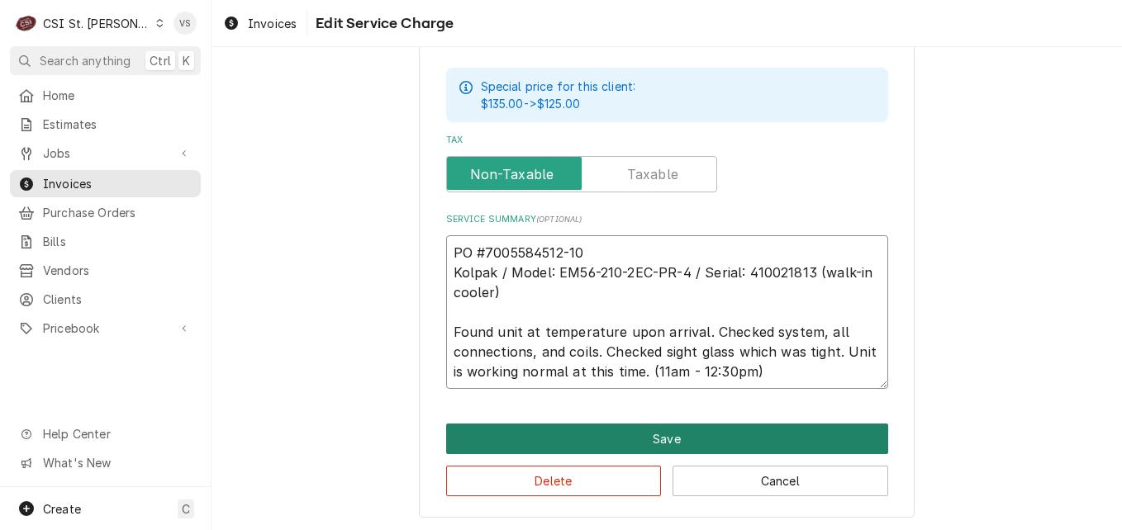
type textarea "PO #7005584512-10 Kolpak / Model: EM56-210-2EC-PR-4 / Serial: 410021813 (walk-i…"
click at [622, 427] on button "Save" at bounding box center [667, 439] width 442 height 31
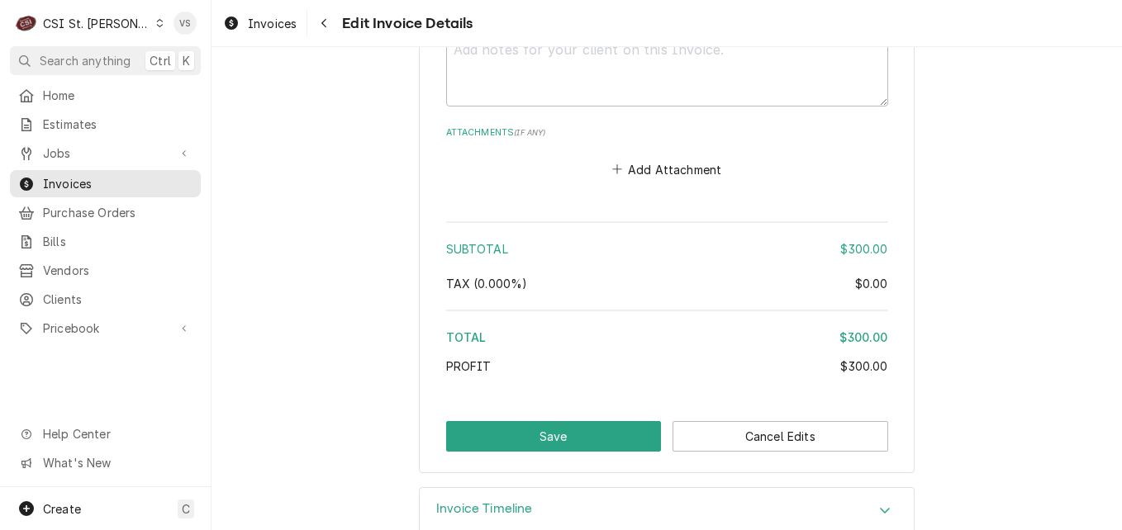
scroll to position [2477, 0]
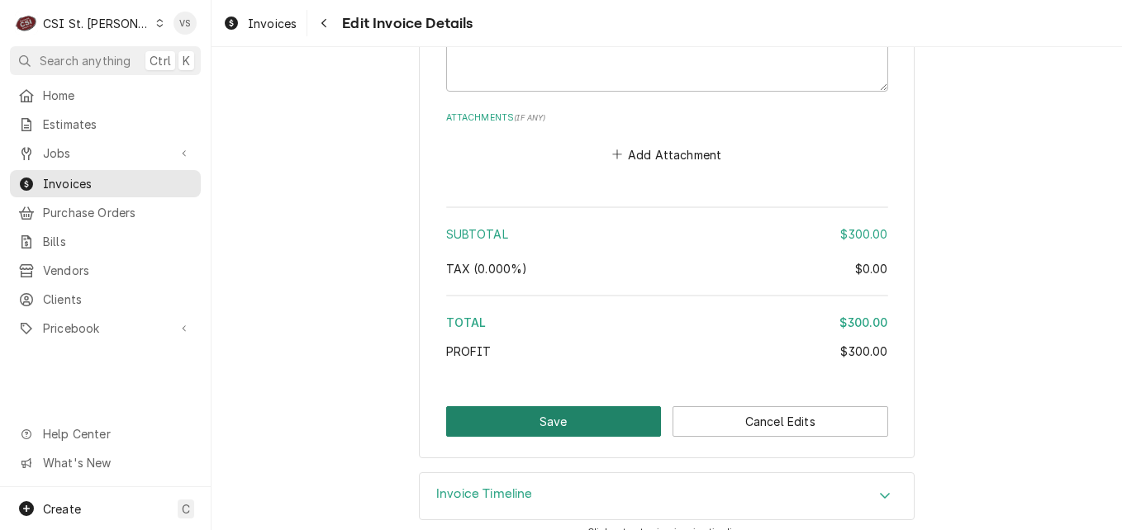
click at [581, 408] on button "Save" at bounding box center [554, 421] width 216 height 31
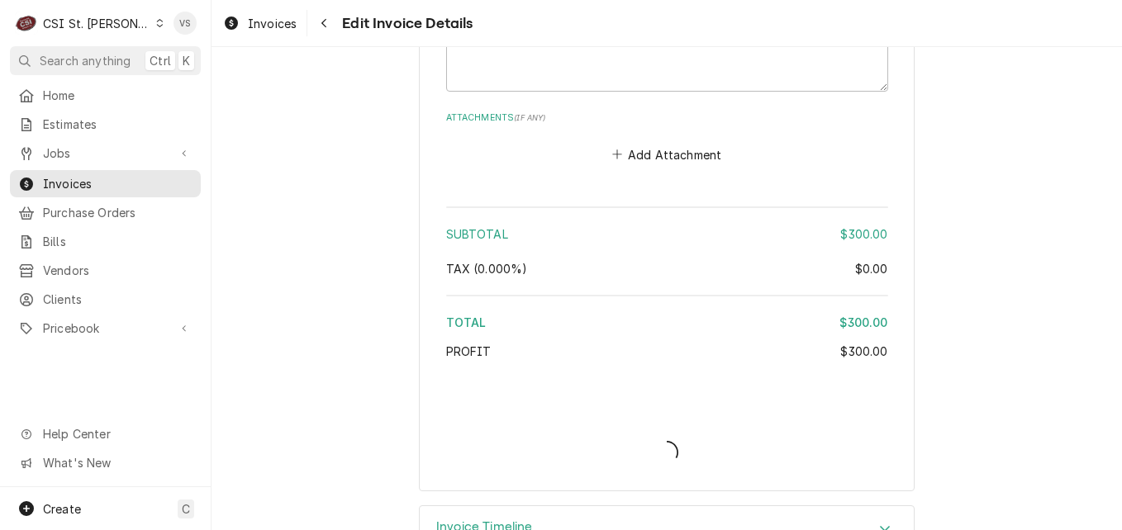
type textarea "x"
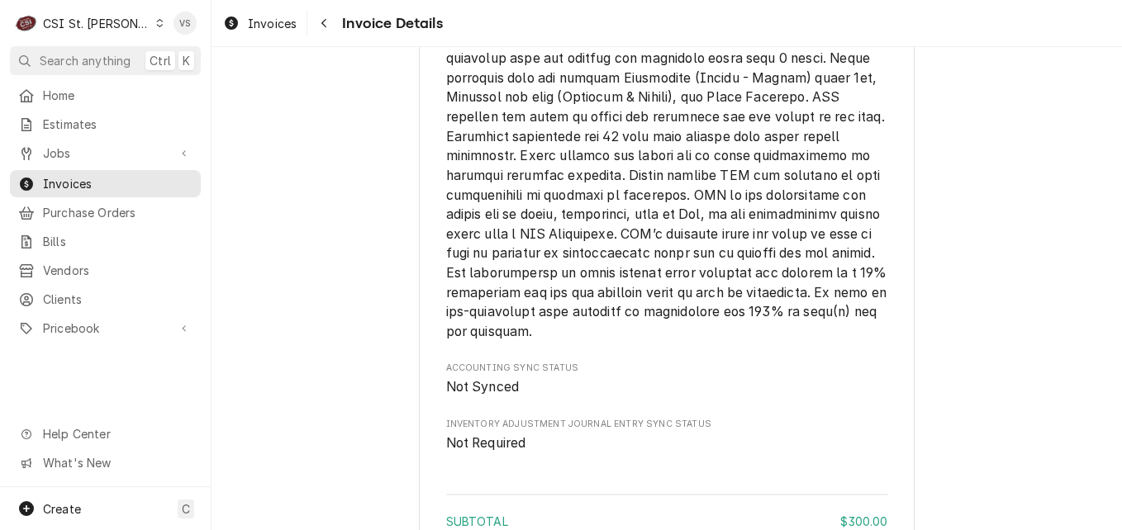
scroll to position [2847, 0]
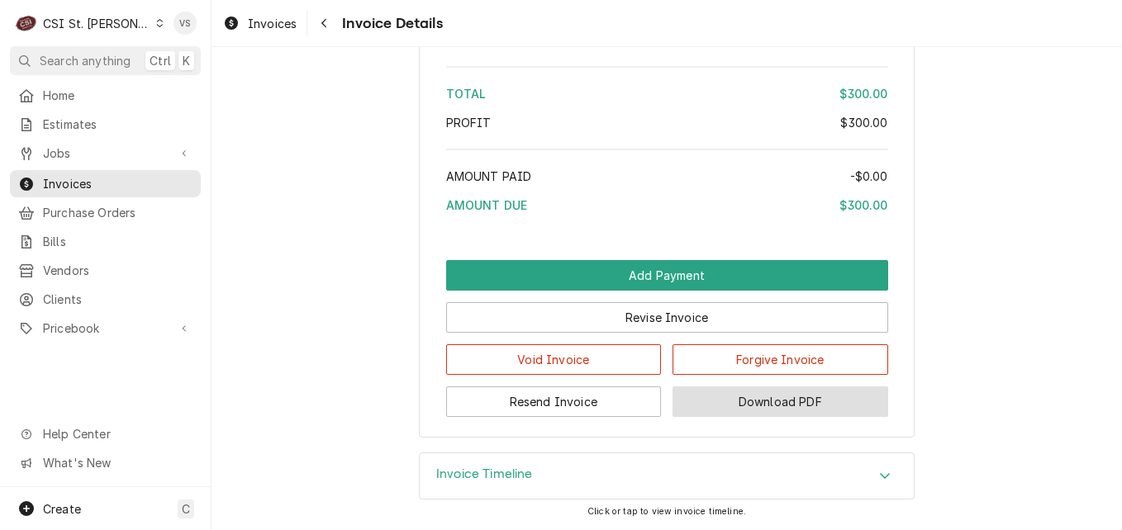
click at [750, 397] on button "Download PDF" at bounding box center [780, 402] width 216 height 31
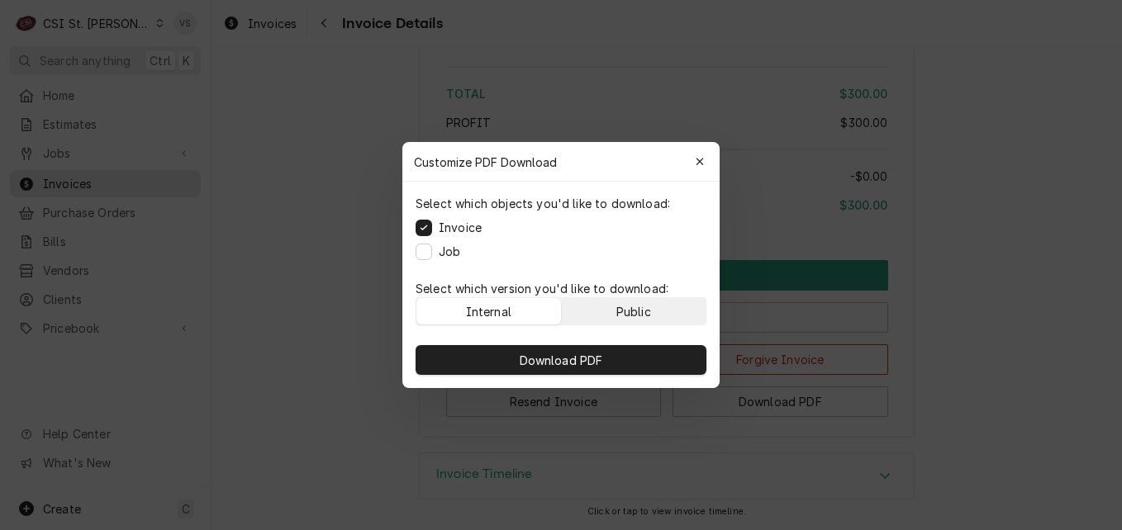
click at [612, 302] on button "Public" at bounding box center [634, 311] width 145 height 26
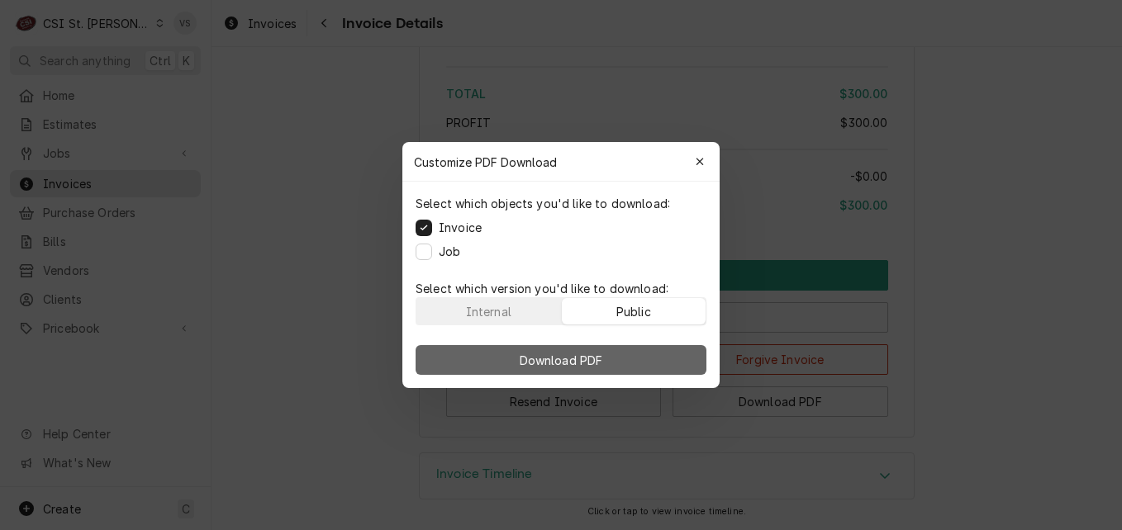
click at [633, 359] on button "Download PDF" at bounding box center [561, 360] width 291 height 30
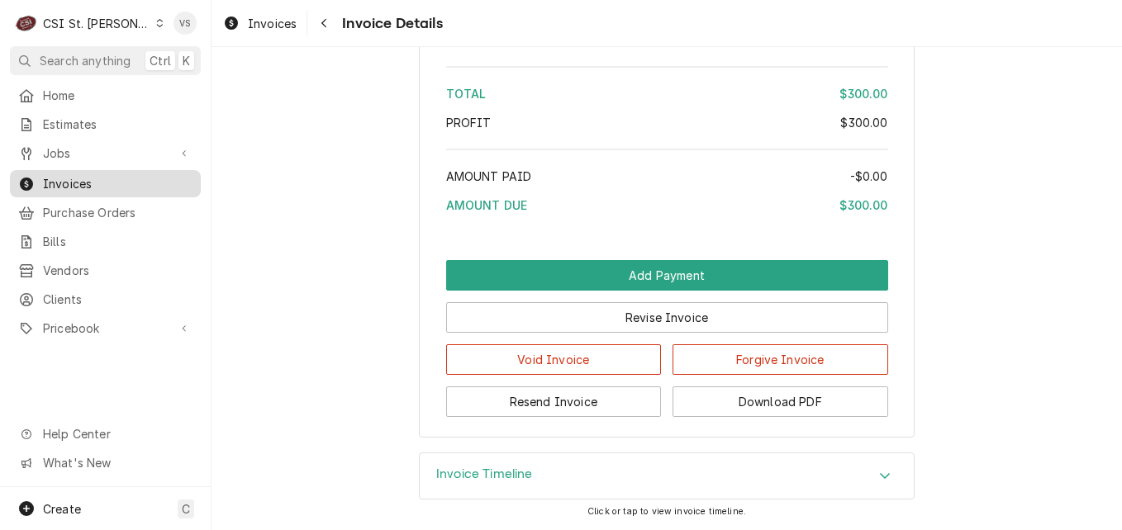
click at [92, 175] on span "Invoices" at bounding box center [118, 183] width 150 height 17
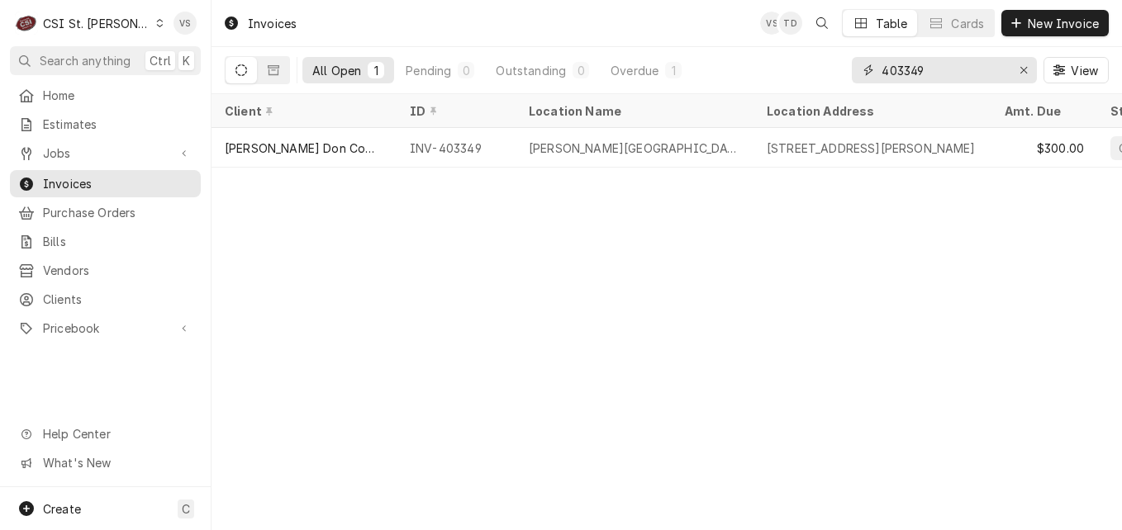
drag, startPoint x: 927, startPoint y: 71, endPoint x: 912, endPoint y: 69, distance: 15.1
click at [911, 69] on input "403349" at bounding box center [943, 70] width 124 height 26
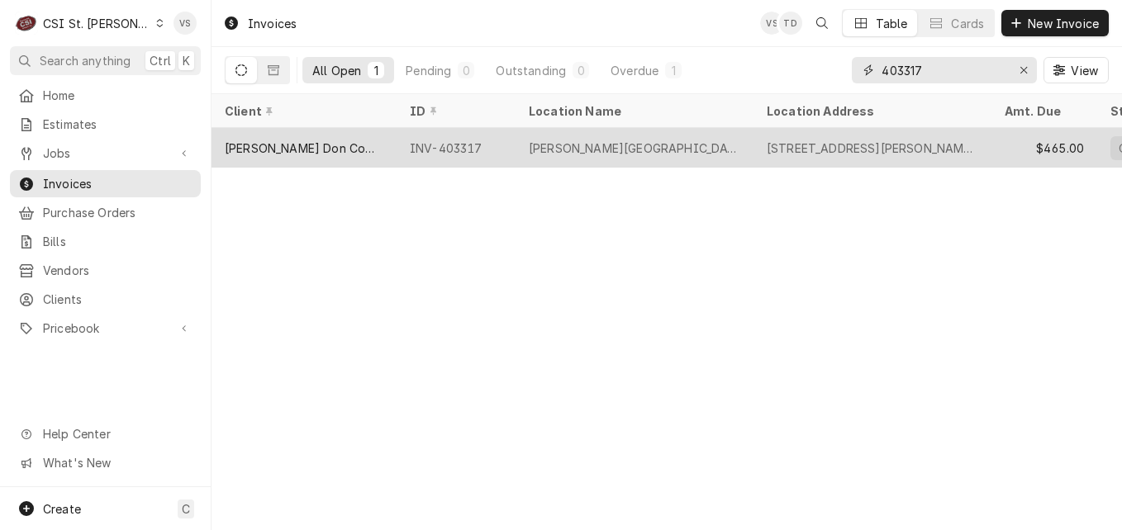
type input "403317"
click at [664, 144] on div "[PERSON_NAME][GEOGRAPHIC_DATA]" at bounding box center [634, 148] width 238 height 40
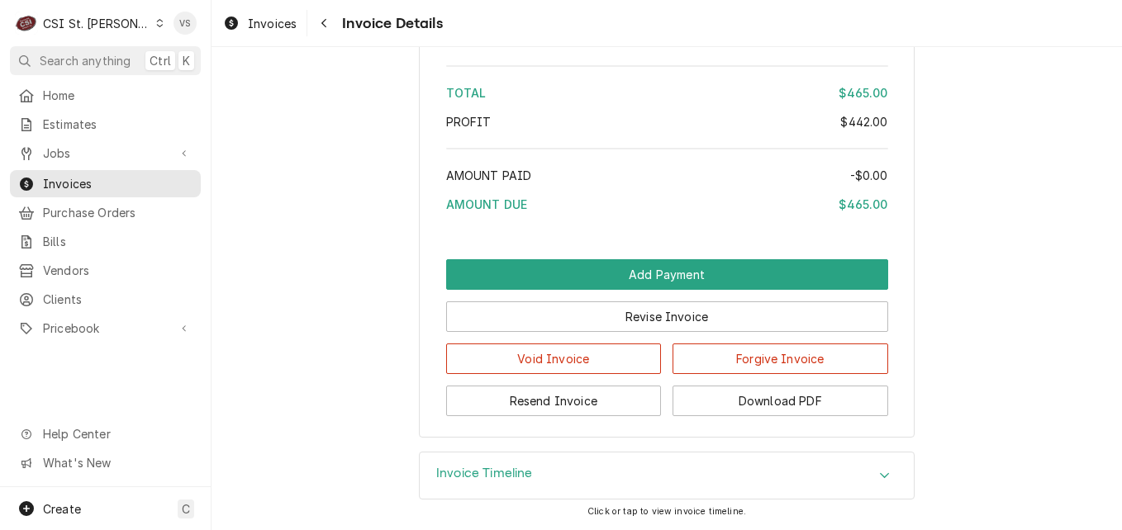
scroll to position [3130, 0]
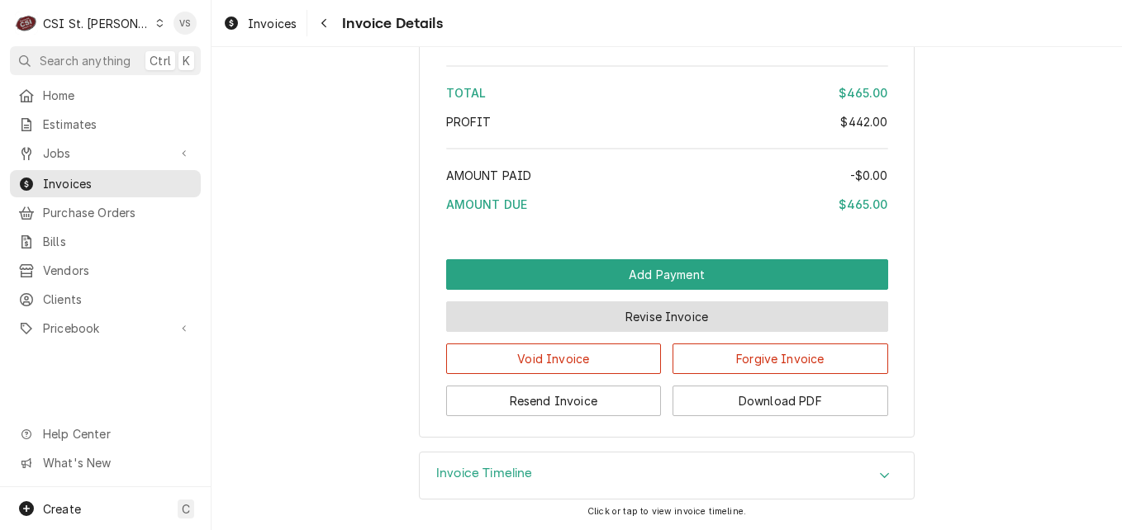
click at [648, 322] on button "Revise Invoice" at bounding box center [667, 317] width 442 height 31
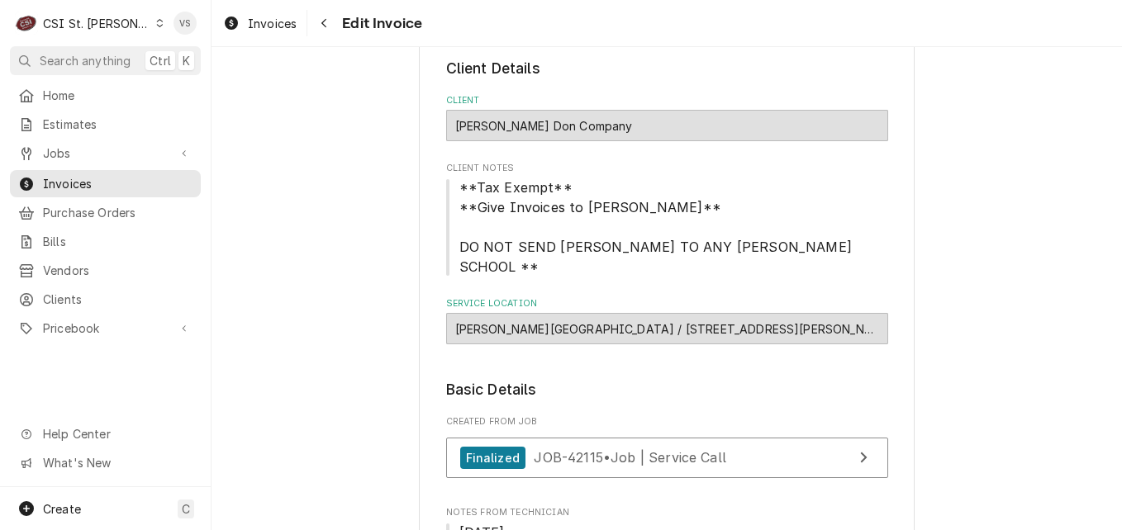
scroll to position [566, 0]
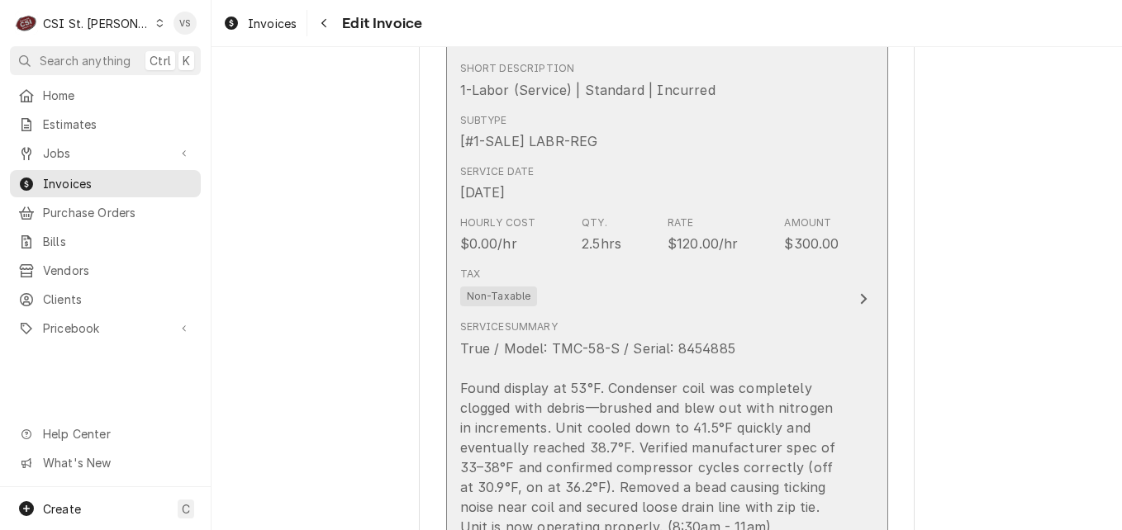
click at [709, 280] on div "Tax Non-Taxable" at bounding box center [649, 286] width 379 height 53
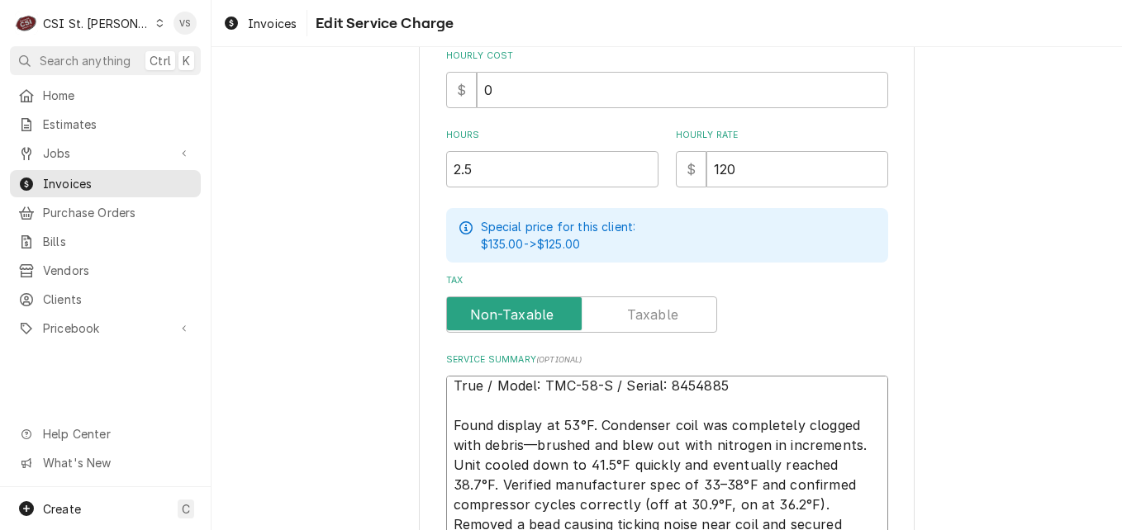
scroll to position [20, 0]
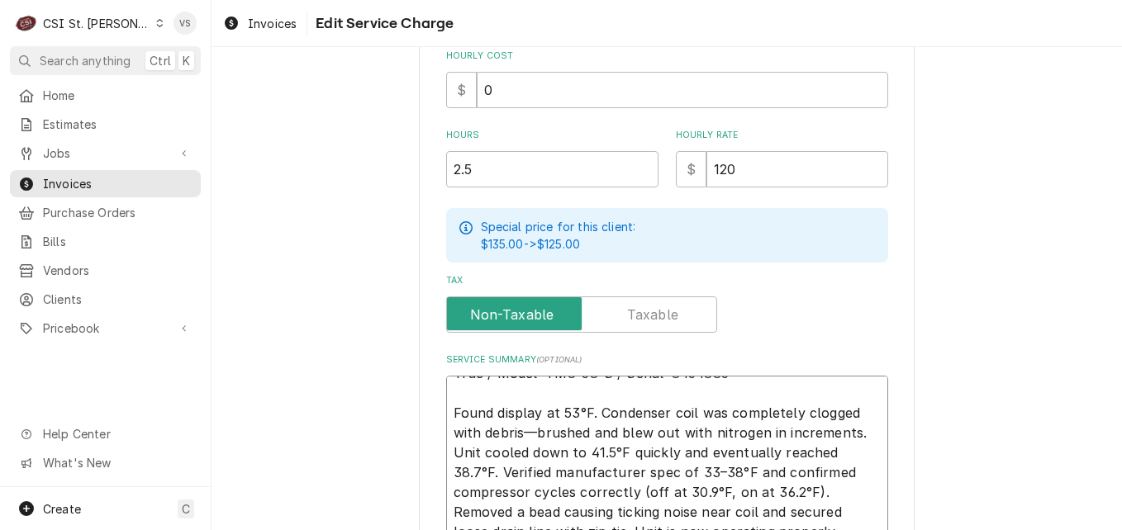
click at [446, 392] on textarea "True / Model: TMC-58-S / Serial: 8454885 Found display at 53°F. Condenser coil …" at bounding box center [667, 472] width 442 height 193
click at [446, 388] on textarea "True / Model: TMC-58-S / Serial: 8454885 Found display at 53°F. Condenser coil …" at bounding box center [667, 472] width 442 height 193
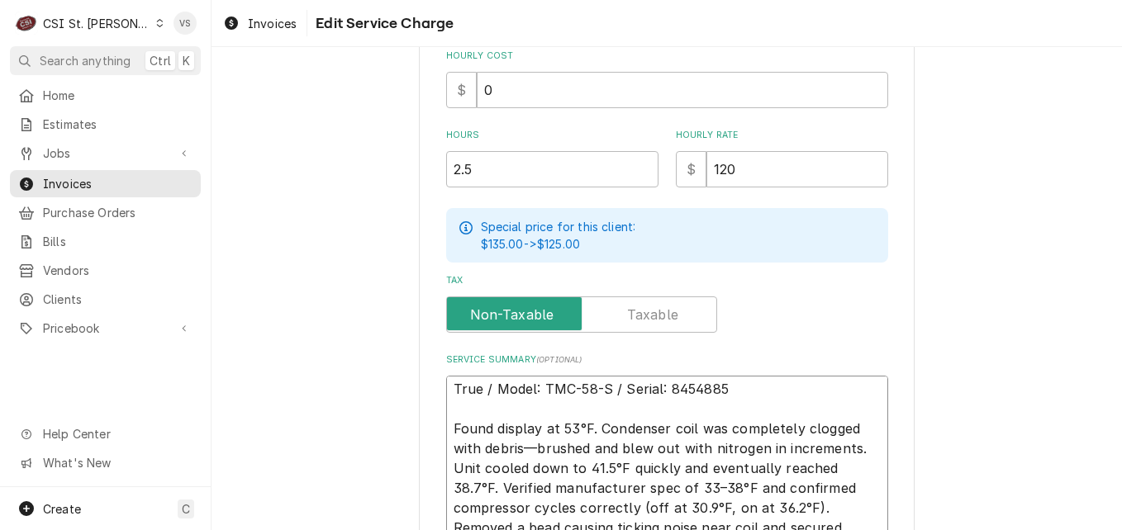
scroll to position [0, 0]
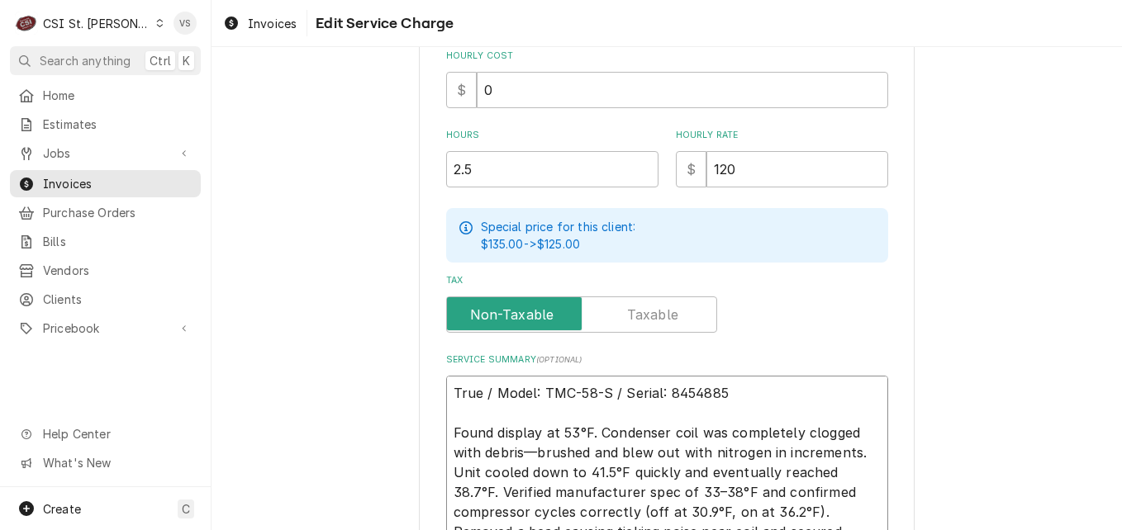
click at [447, 393] on textarea "True / Model: TMC-58-S / Serial: 8454885 Found display at 53°F. Condenser coil …" at bounding box center [667, 472] width 442 height 193
type textarea "x"
type textarea "True / Model: TMC-58-S / Serial: 8454885 Found display at 53°F. Condenser coil …"
type textarea "x"
type textarea "P True / Model: TMC-58-S / Serial: 8454885 Found display at 53°F. Condenser coi…"
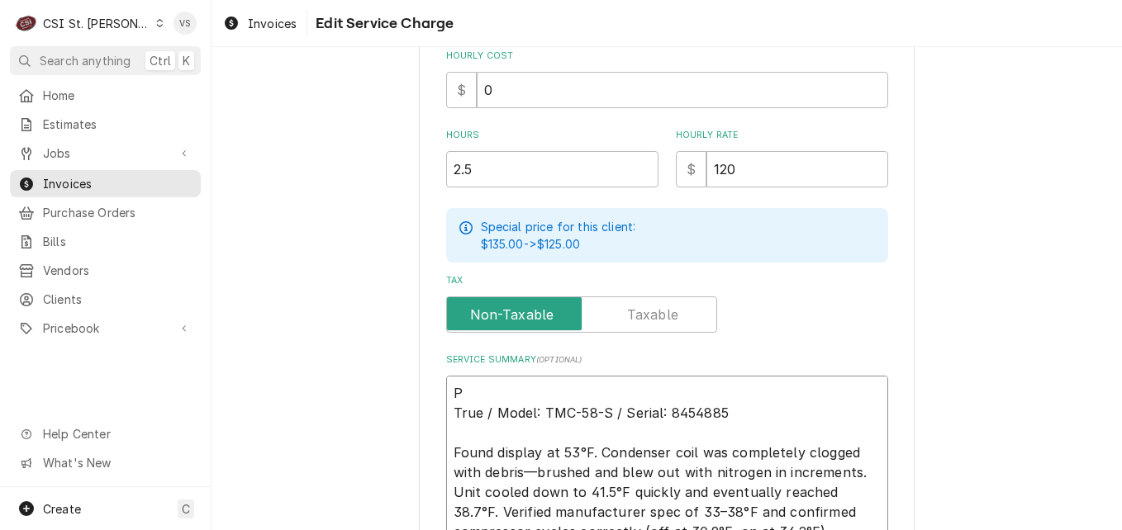
type textarea "x"
type textarea "PO True / Model: TMC-58-S / Serial: 8454885 Found display at 53°F. Condenser co…"
type textarea "x"
type textarea "PO True / Model: TMC-58-S / Serial: 8454885 Found display at 53°F. Condenser co…"
type textarea "x"
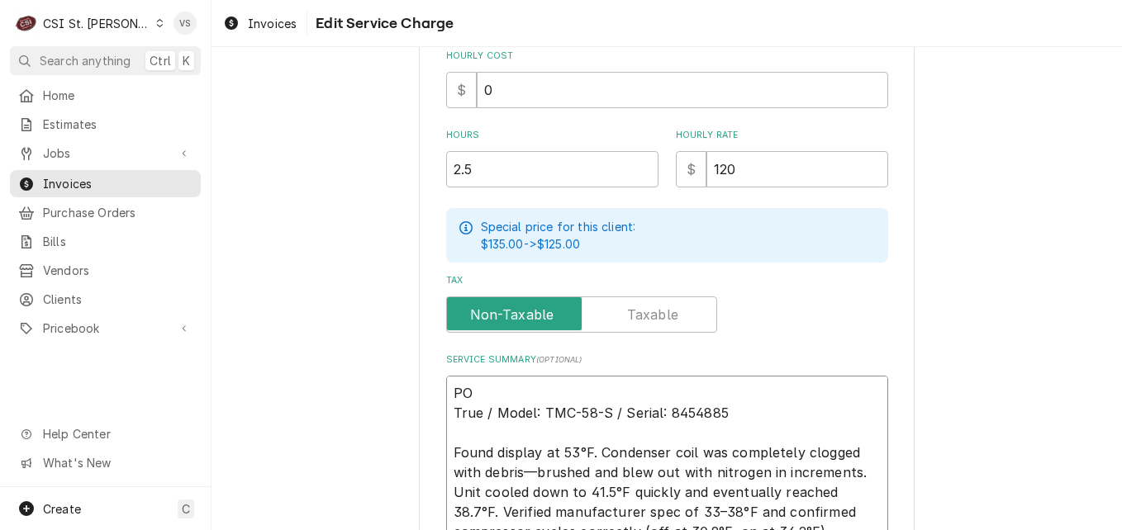
type textarea "PO # True / Model: TMC-58-S / Serial: 8454885 Found display at 53°F. Condenser …"
paste textarea "7005584498 - 10"
type textarea "x"
type textarea "PO #7005584498 - 10 True / Model: TMC-58-S / Serial: 8454885 Found display at 5…"
click at [554, 388] on textarea "PO #7005584498 - 10 True / Model: TMC-58-S / Serial: 8454885 Found display at 5…" at bounding box center [667, 482] width 442 height 213
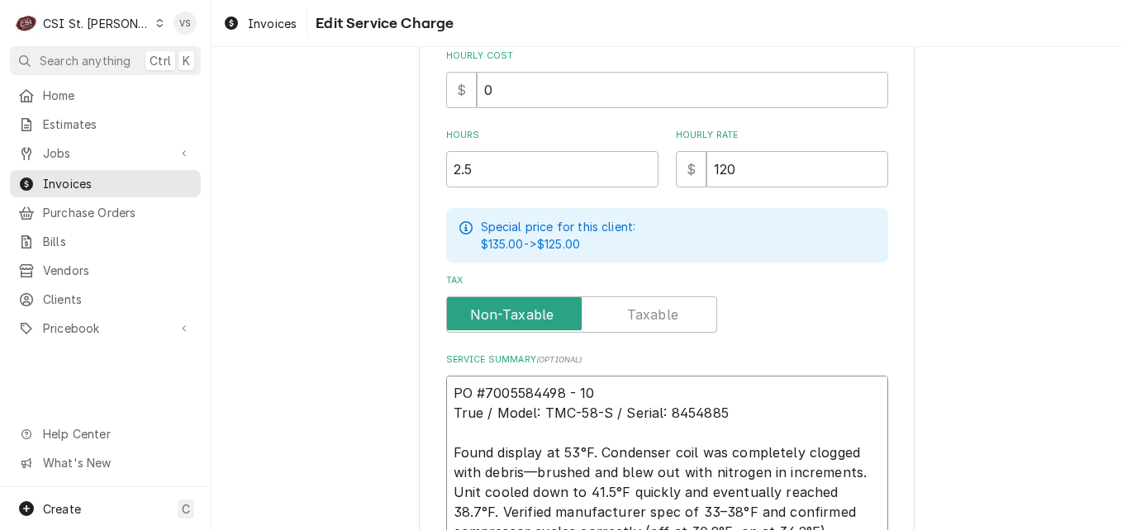
click at [562, 392] on textarea "PO #7005584498 - 10 True / Model: TMC-58-S / Serial: 8454885 Found display at 5…" at bounding box center [667, 482] width 442 height 213
click at [558, 391] on textarea "PO #7005584498 - 10 True / Model: TMC-58-S / Serial: 8454885 Found display at 5…" at bounding box center [667, 482] width 442 height 213
type textarea "x"
type textarea "PO #7005584498- 10 True / Model: TMC-58-S / Serial: 8454885 Found display at 53…"
type textarea "x"
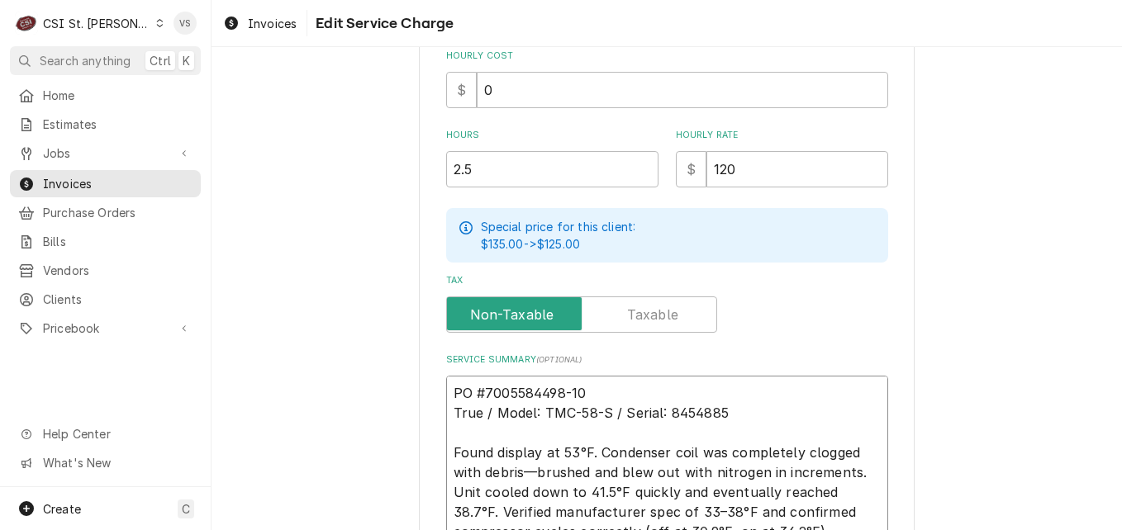
drag, startPoint x: 591, startPoint y: 392, endPoint x: 449, endPoint y: 388, distance: 142.1
click at [449, 388] on textarea "PO #7005584498-10 True / Model: TMC-58-S / Serial: 8454885 Found display at 53°…" at bounding box center [667, 482] width 442 height 213
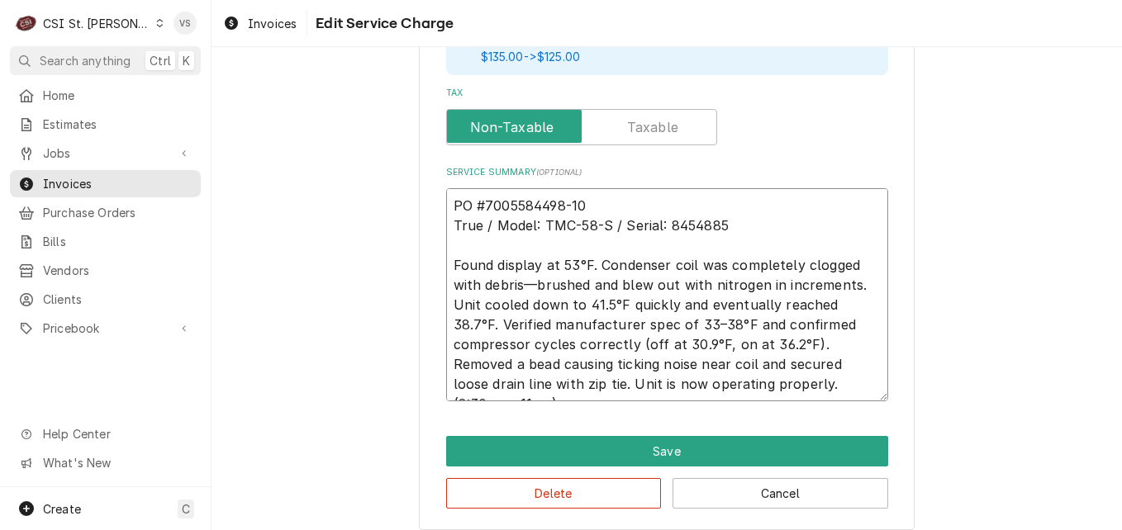
scroll to position [683, 0]
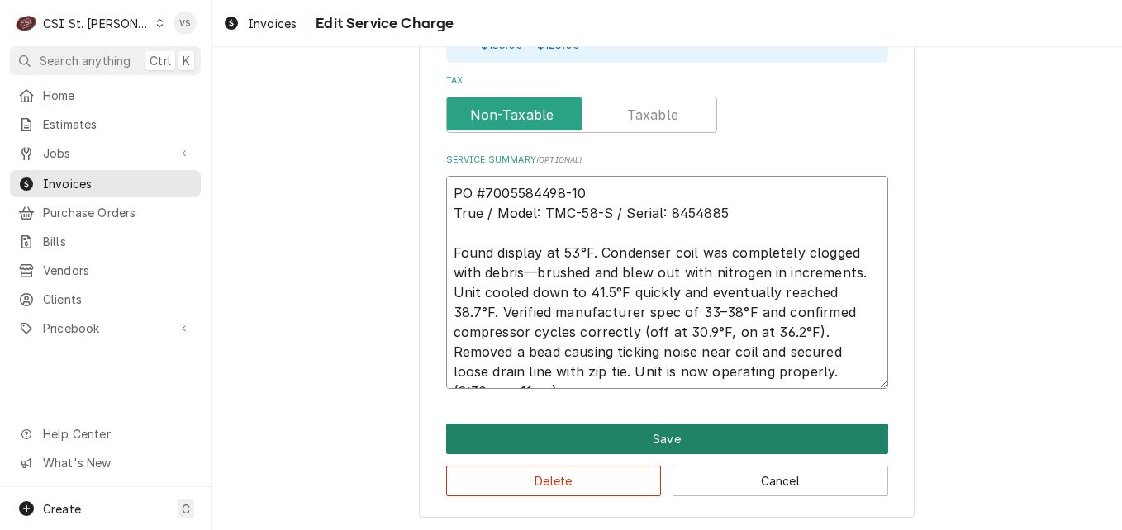
type textarea "PO #7005584498-10 True / Model: TMC-58-S / Serial: 8454885 Found display at 53°…"
click at [691, 437] on button "Save" at bounding box center [667, 439] width 442 height 31
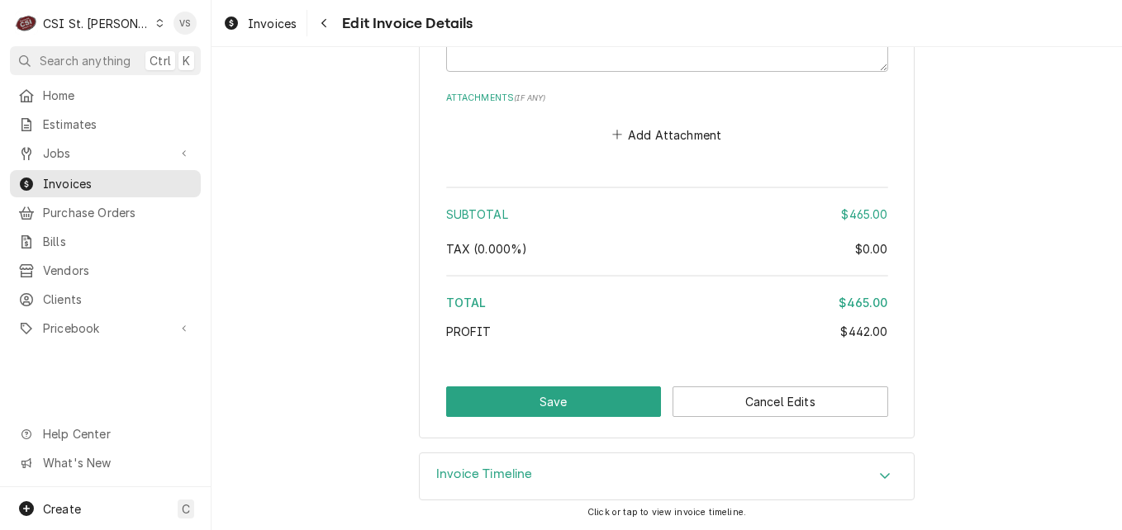
scroll to position [2686, 0]
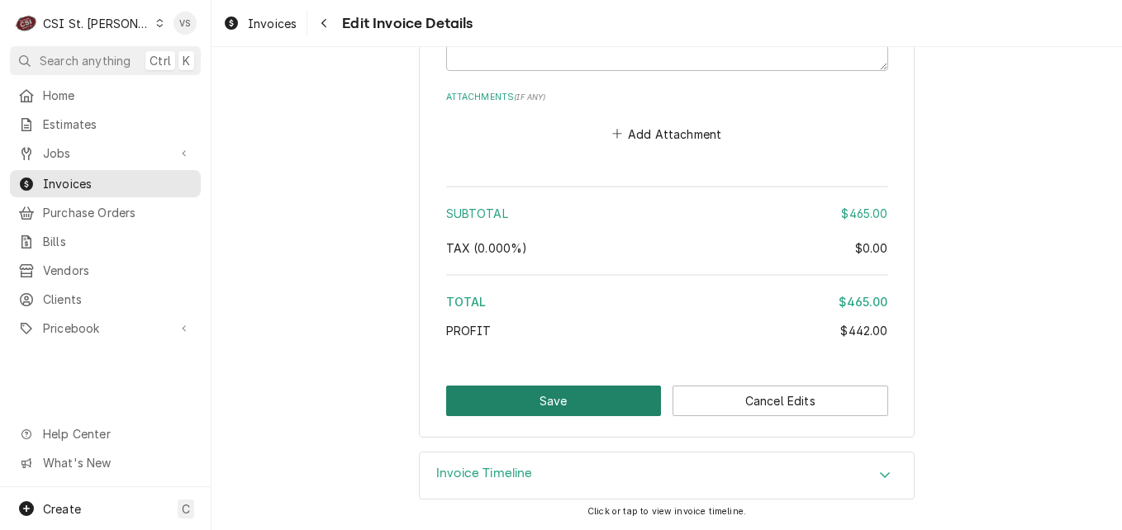
click at [560, 390] on button "Save" at bounding box center [554, 401] width 216 height 31
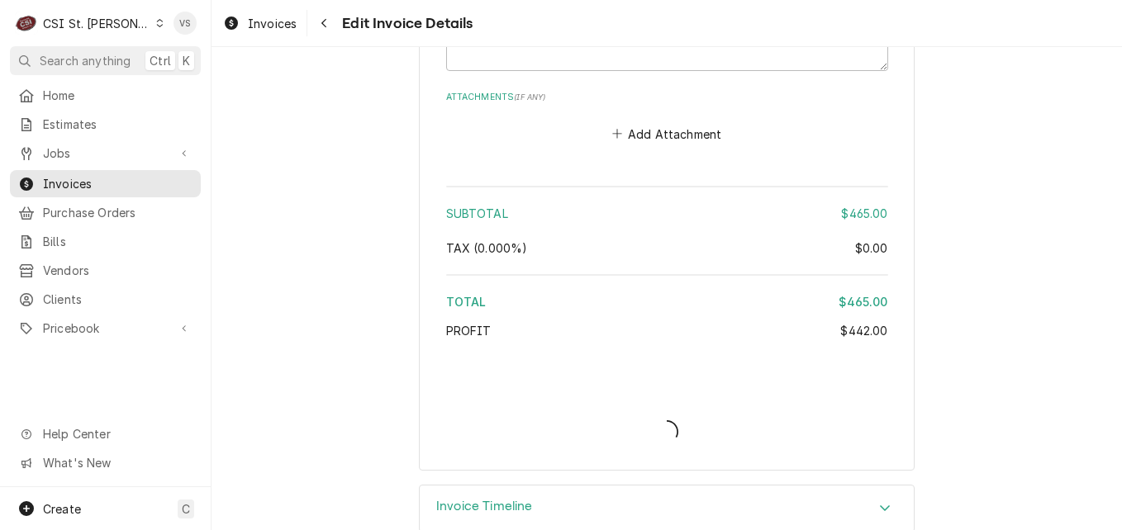
type textarea "x"
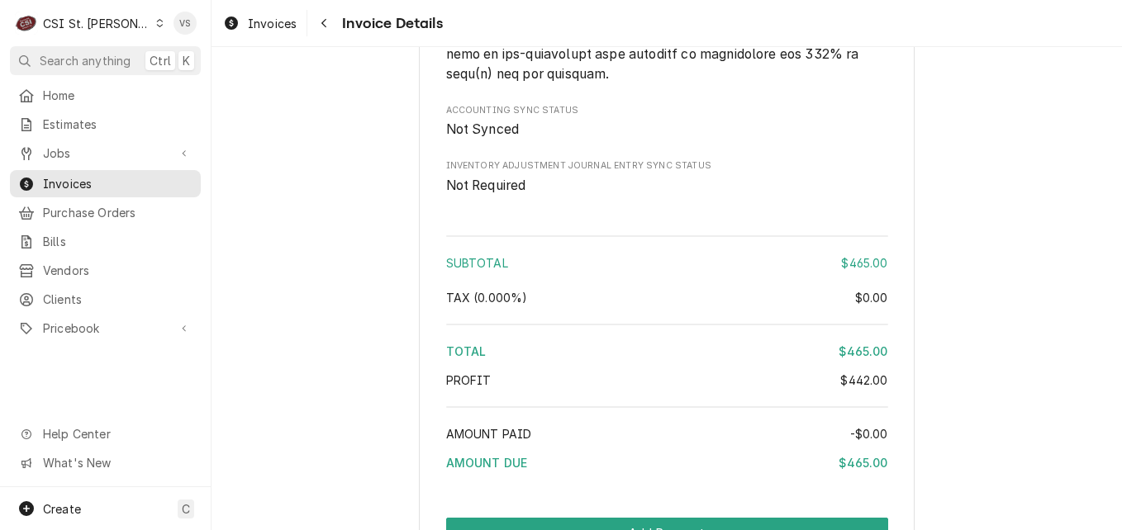
scroll to position [3147, 0]
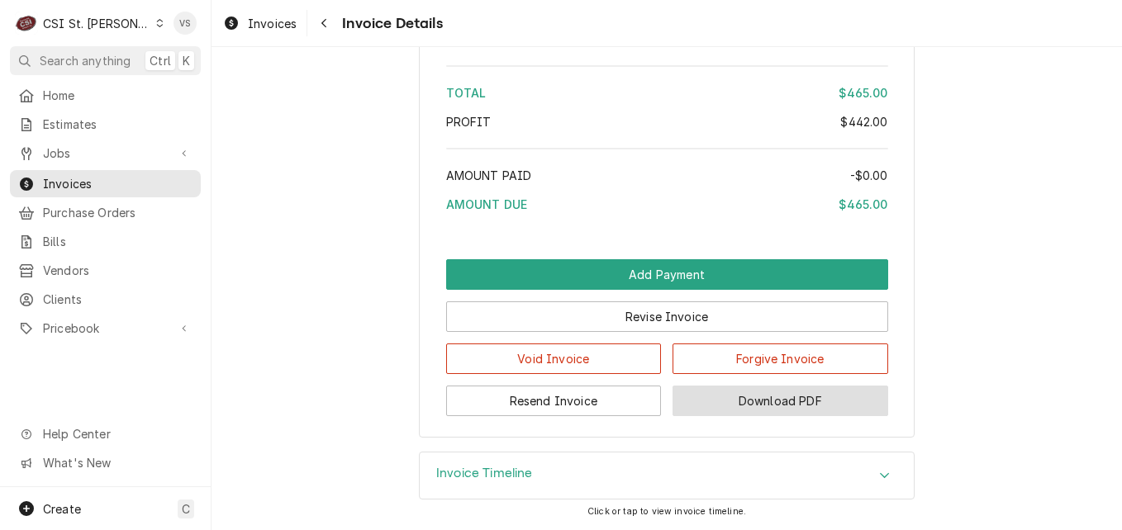
click at [758, 397] on button "Download PDF" at bounding box center [780, 401] width 216 height 31
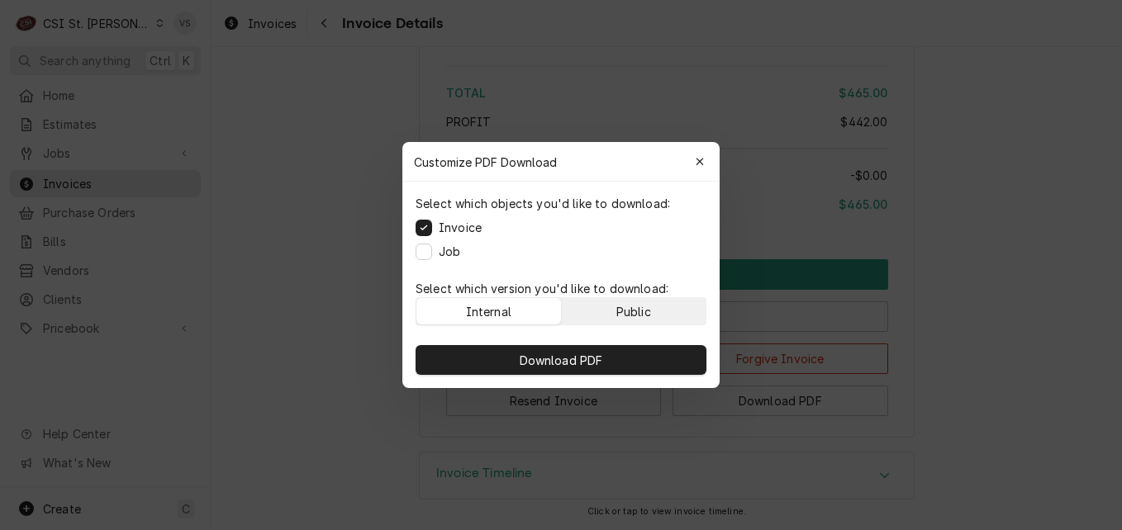
click at [635, 313] on div "Public" at bounding box center [633, 311] width 35 height 17
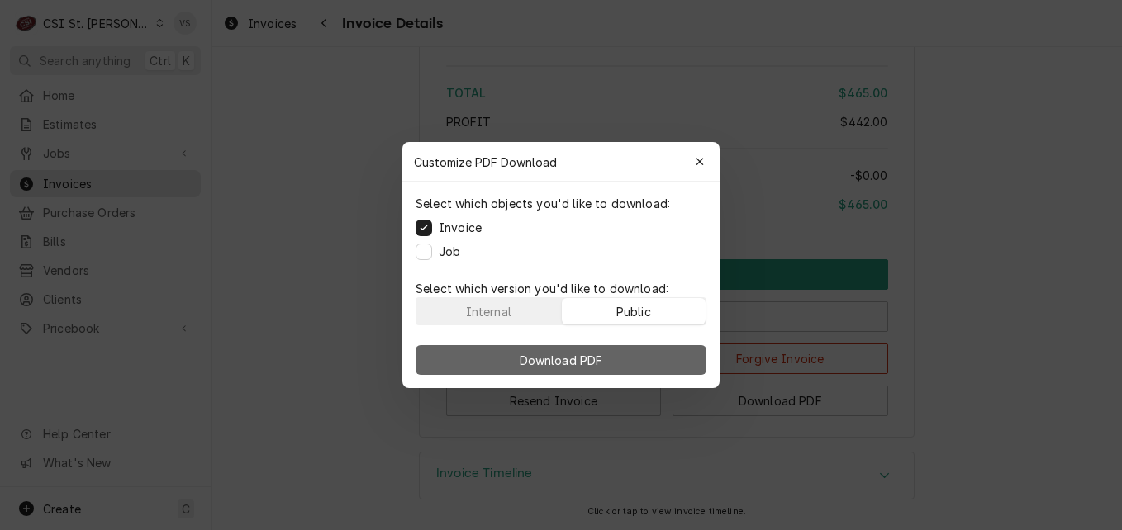
click at [639, 349] on button "Download PDF" at bounding box center [561, 360] width 291 height 30
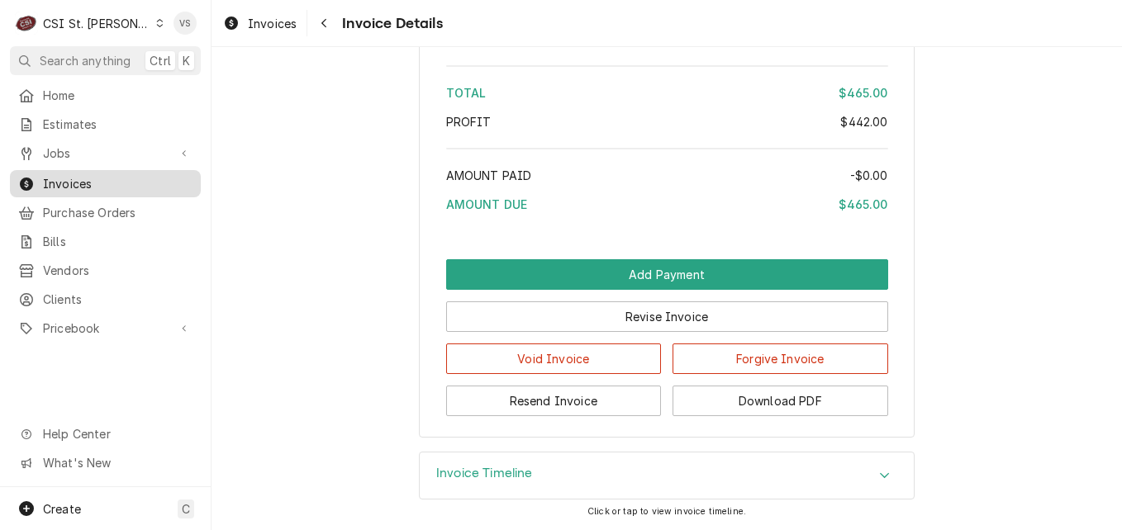
click at [131, 175] on span "Invoices" at bounding box center [118, 183] width 150 height 17
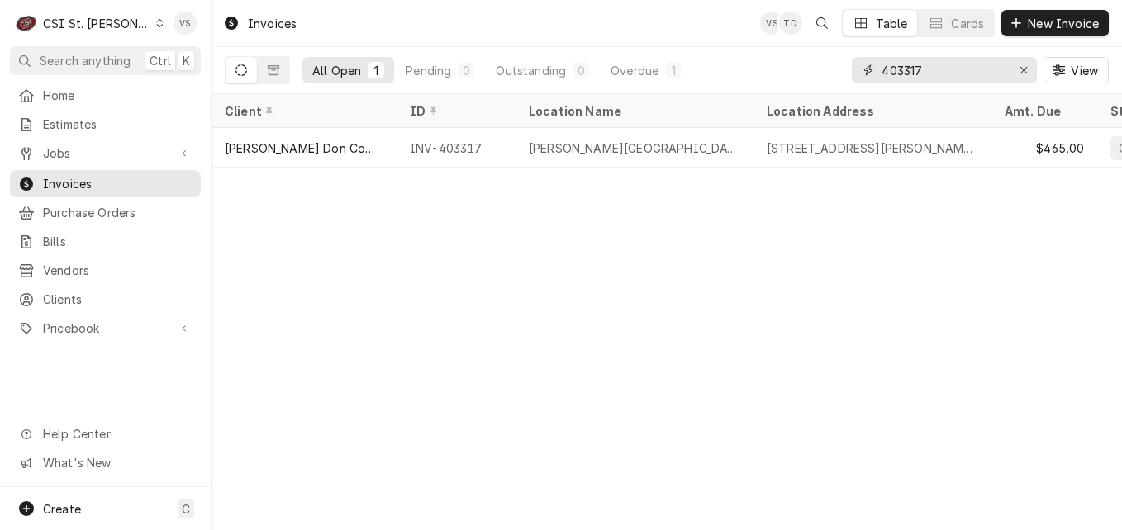
drag, startPoint x: 923, startPoint y: 69, endPoint x: 909, endPoint y: 71, distance: 14.1
click at [905, 71] on input "403317" at bounding box center [943, 70] width 124 height 26
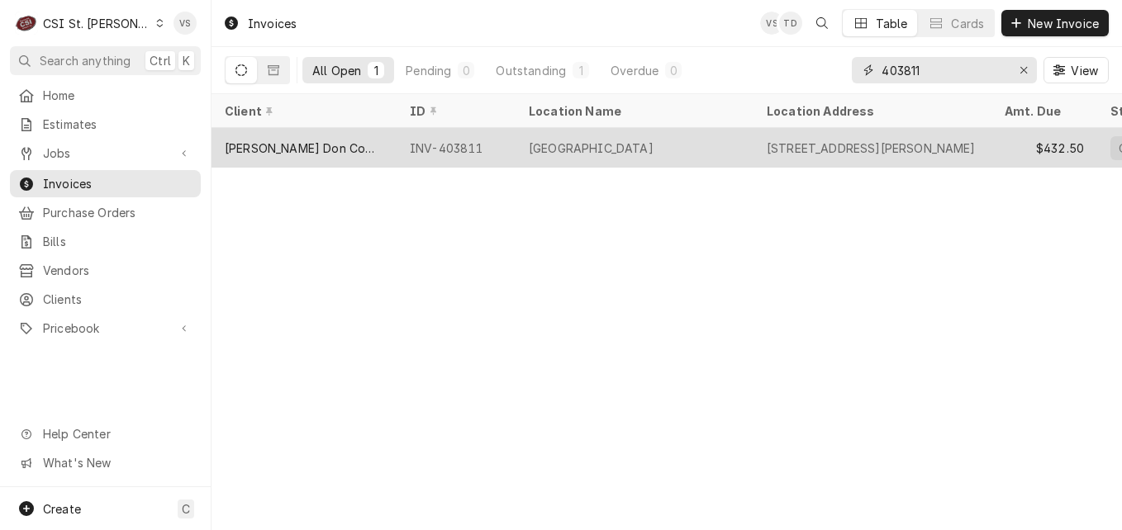
type input "403811"
click at [294, 150] on div "[PERSON_NAME] Don Company" at bounding box center [304, 148] width 159 height 17
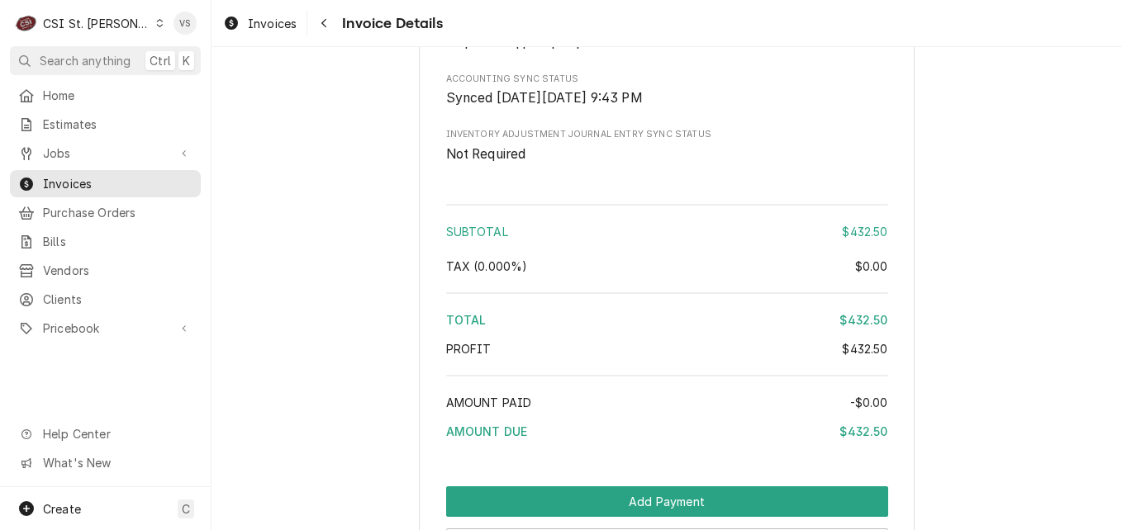
scroll to position [2919, 0]
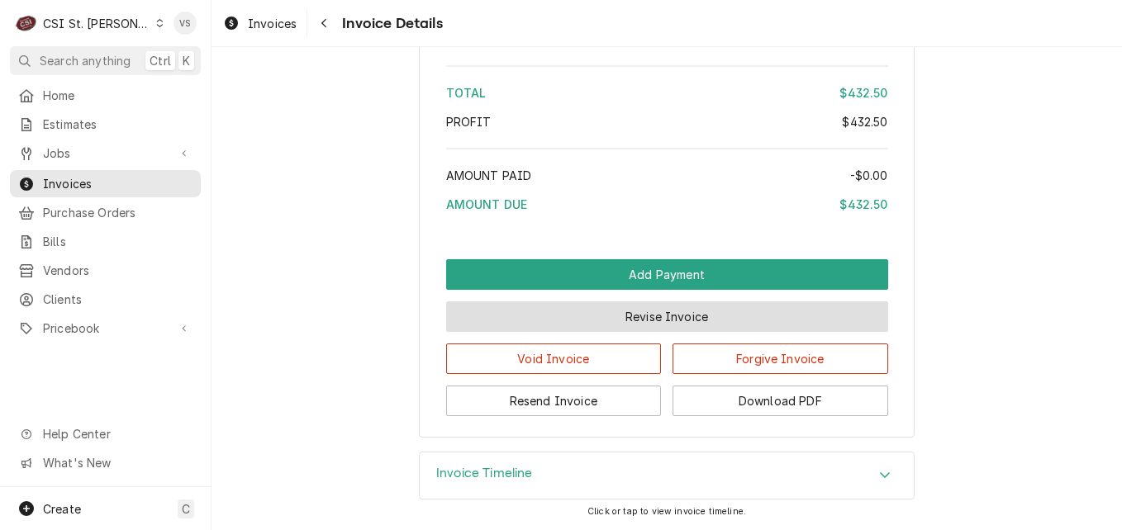
click at [649, 321] on button "Revise Invoice" at bounding box center [667, 317] width 442 height 31
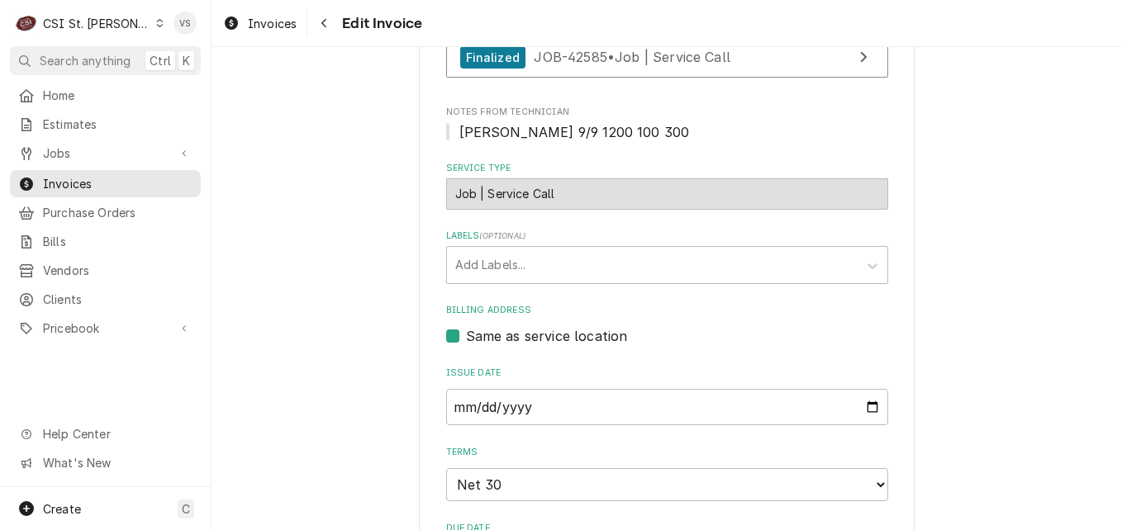
scroll to position [967, 0]
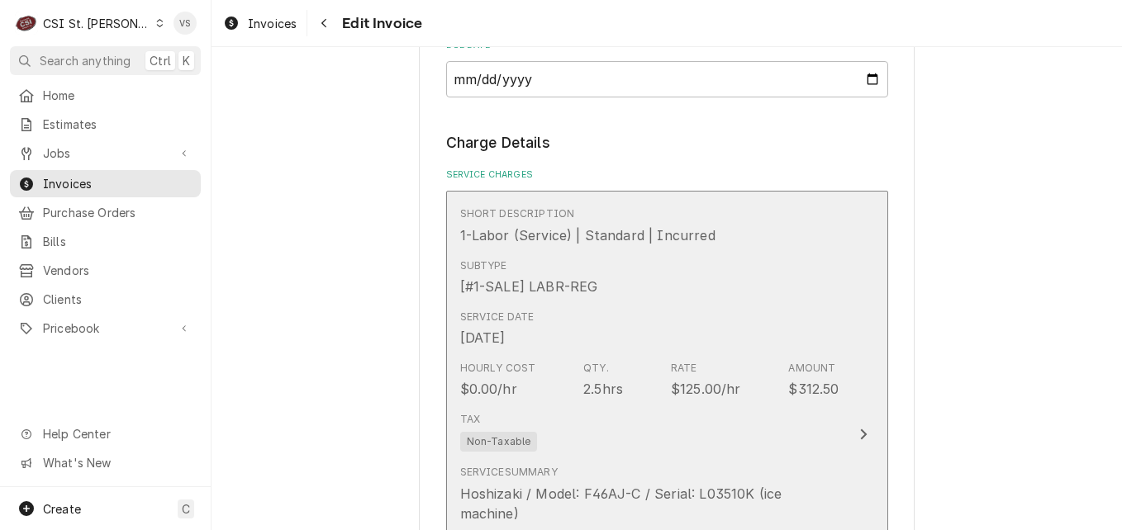
click at [637, 337] on div "Service Date Sep 9, 2025" at bounding box center [649, 328] width 379 height 51
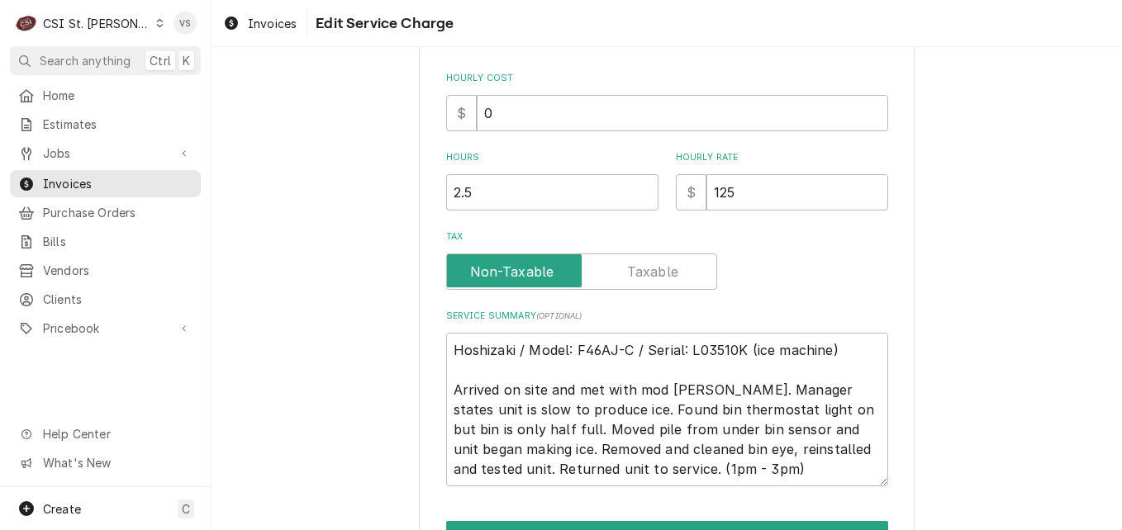
scroll to position [430, 0]
type textarea "x"
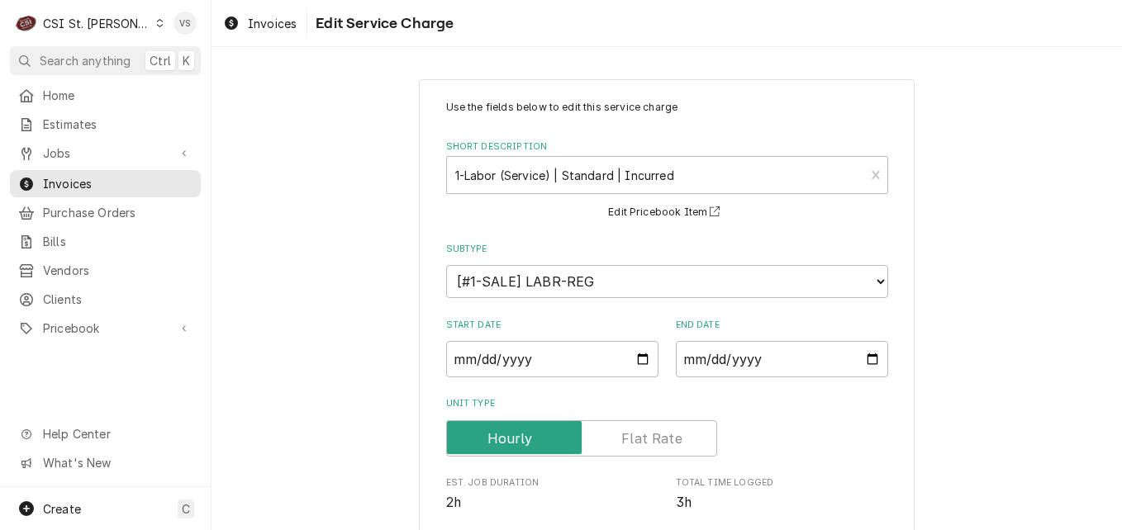
scroll to position [483, 0]
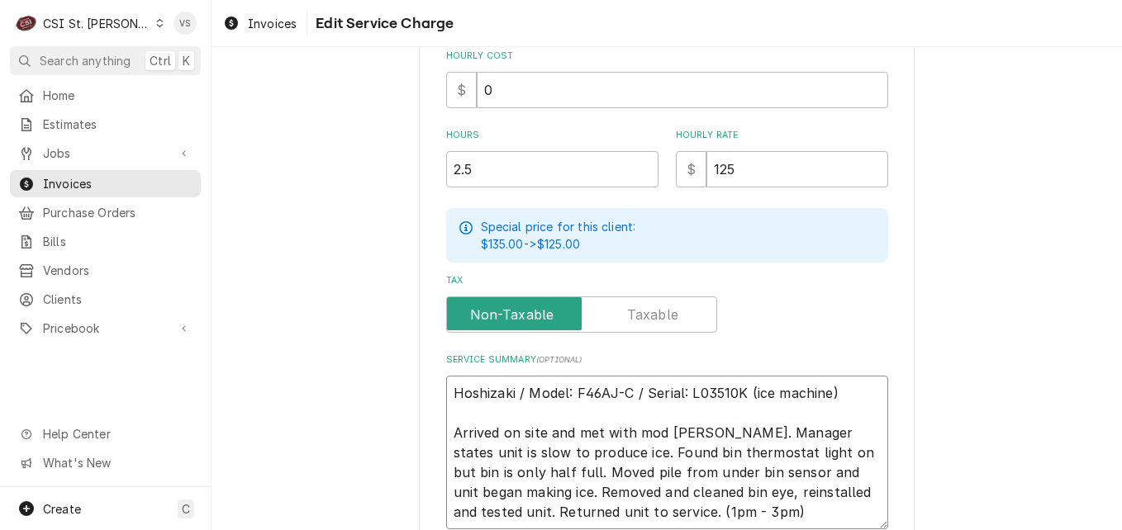
click at [448, 387] on textarea "Hoshizaki / Model: F46AJ-C / Serial: L03510K (ice machine) Arrived on site and …" at bounding box center [667, 453] width 442 height 154
type textarea "Hoshizaki / Model: F46AJ-C / Serial: L03510K (ice machine) Arrived on site and …"
type textarea "x"
type textarea "P Hoshizaki / Model: F46AJ-C / Serial: L03510K (ice machine) Arrived on site an…"
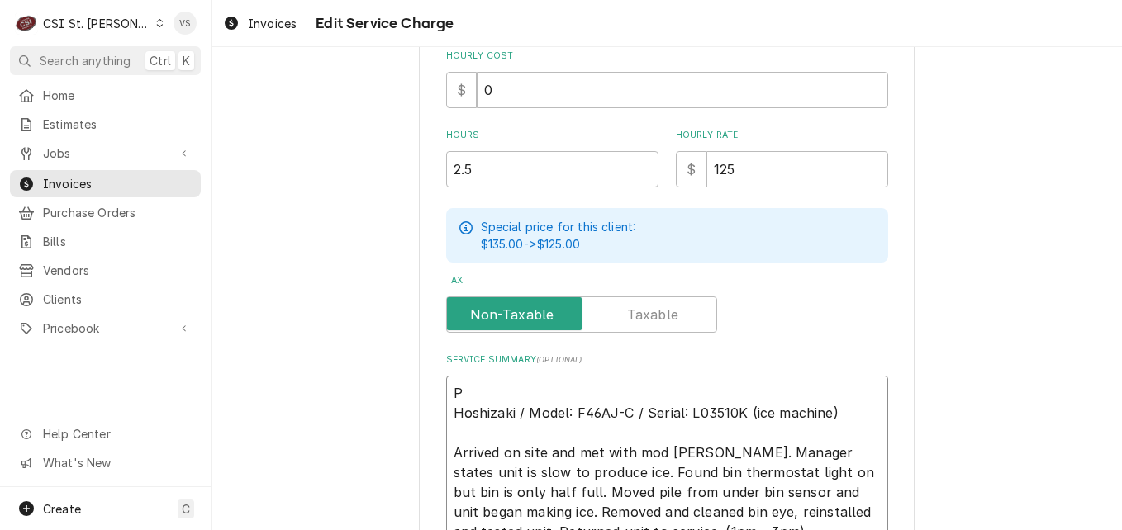
type textarea "x"
type textarea "PO Hoshizaki / Model: F46AJ-C / Serial: L03510K (ice machine) Arrived on site a…"
type textarea "x"
type textarea "PO# Hoshizaki / Model: F46AJ-C / Serial: L03510K (ice machine) Arrived on site …"
paste textarea "7005584479 - 10"
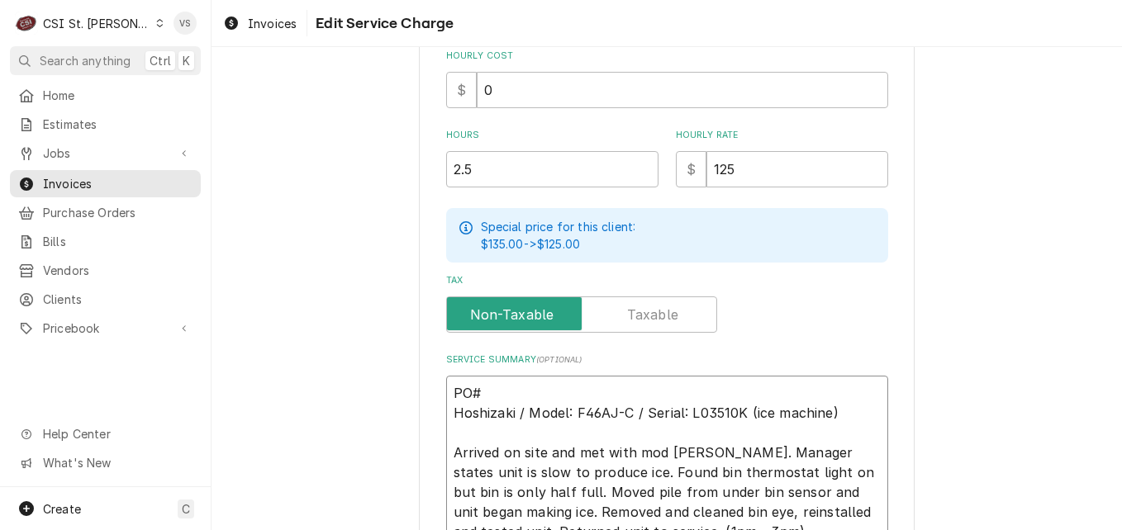
type textarea "x"
type textarea "PO#7005584479 - 10 Hoshizaki / Model: F46AJ-C / Serial: L03510K (ice machine) A…"
click at [553, 390] on textarea "PO#7005584479 - 10 Hoshizaki / Model: F46AJ-C / Serial: L03510K (ice machine) A…" at bounding box center [667, 462] width 442 height 173
type textarea "x"
type textarea "PO#7005584479- 10 Hoshizaki / Model: F46AJ-C / Serial: L03510K (ice machine) Ar…"
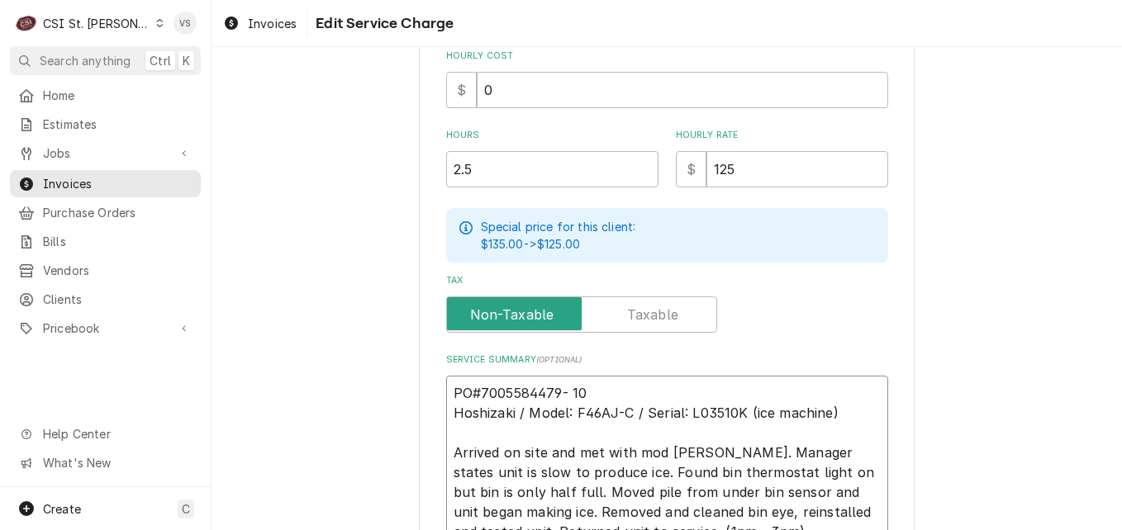
type textarea "x"
drag, startPoint x: 586, startPoint y: 392, endPoint x: 436, endPoint y: 383, distance: 149.7
click at [425, 386] on div "Use the fields below to edit this service charge Short Description 1-Labor (Ser…" at bounding box center [667, 137] width 496 height 1082
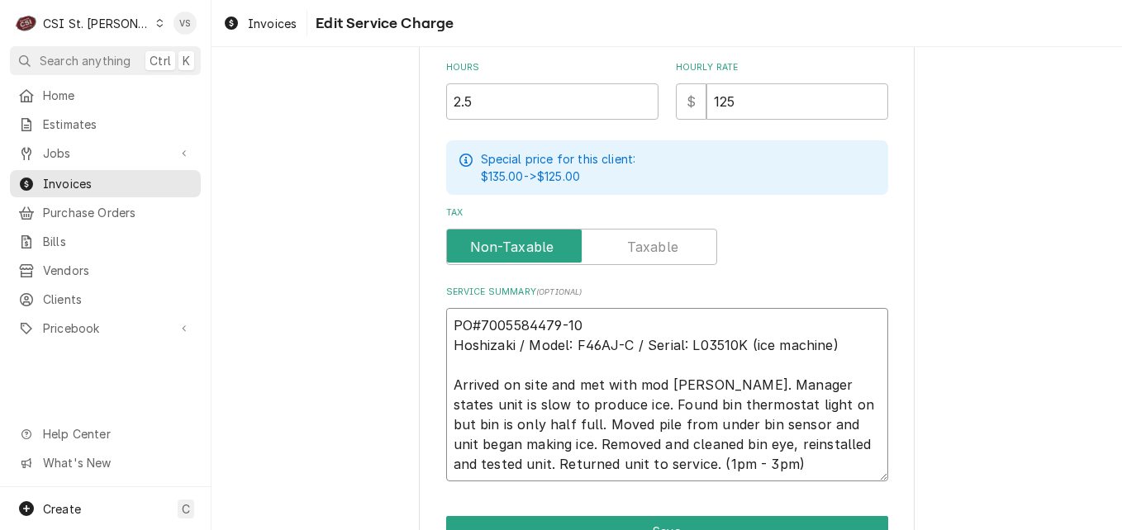
scroll to position [644, 0]
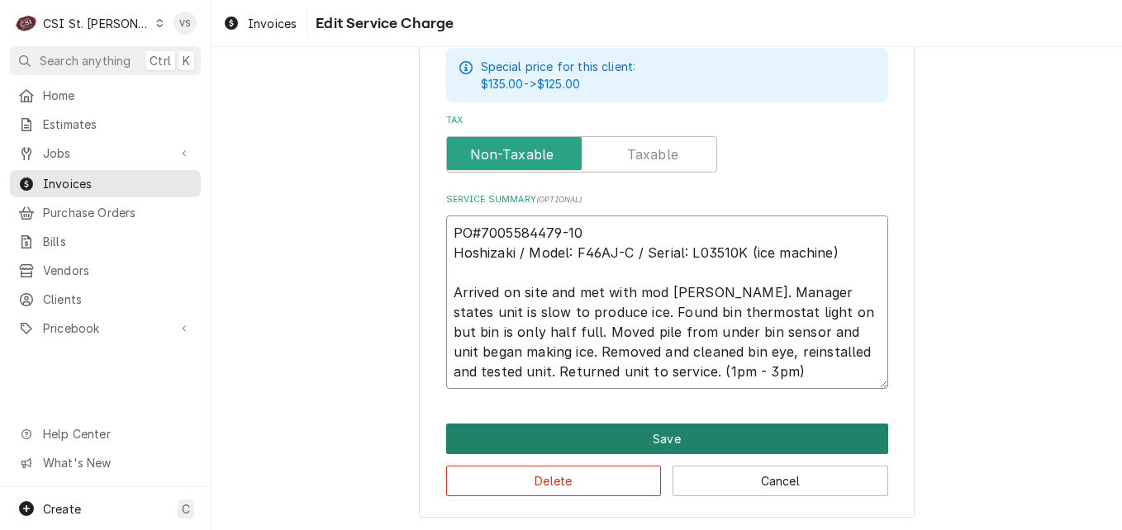
type textarea "PO#7005584479-10 Hoshizaki / Model: F46AJ-C / Serial: L03510K (ice machine) Arr…"
click at [585, 434] on button "Save" at bounding box center [667, 439] width 442 height 31
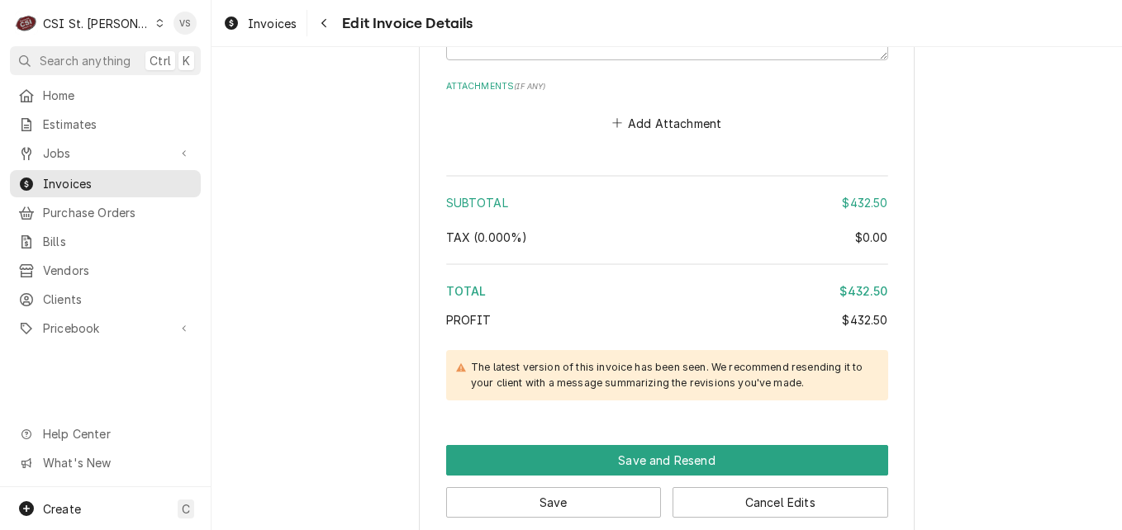
scroll to position [2396, 0]
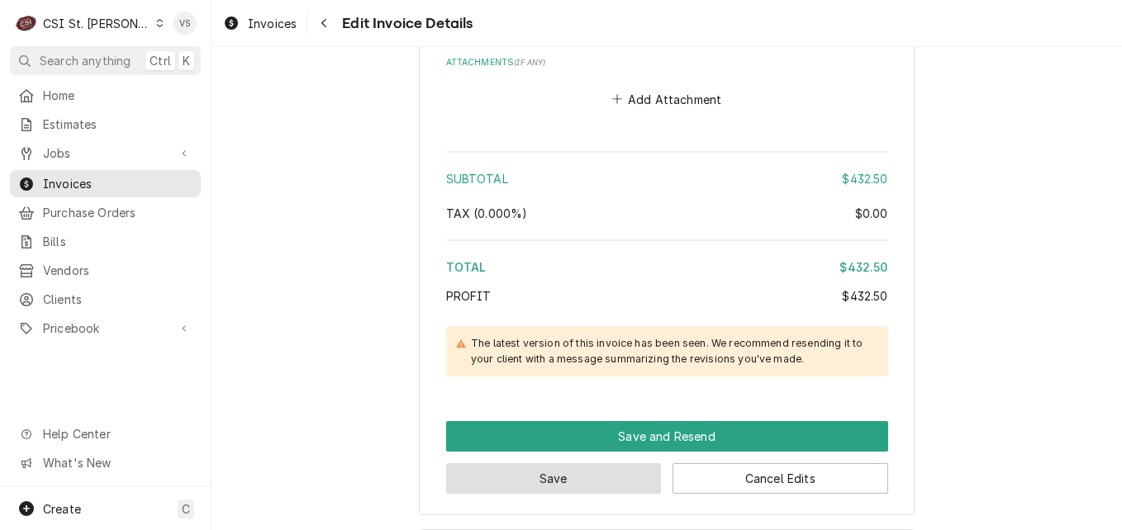
click at [599, 476] on button "Save" at bounding box center [554, 478] width 216 height 31
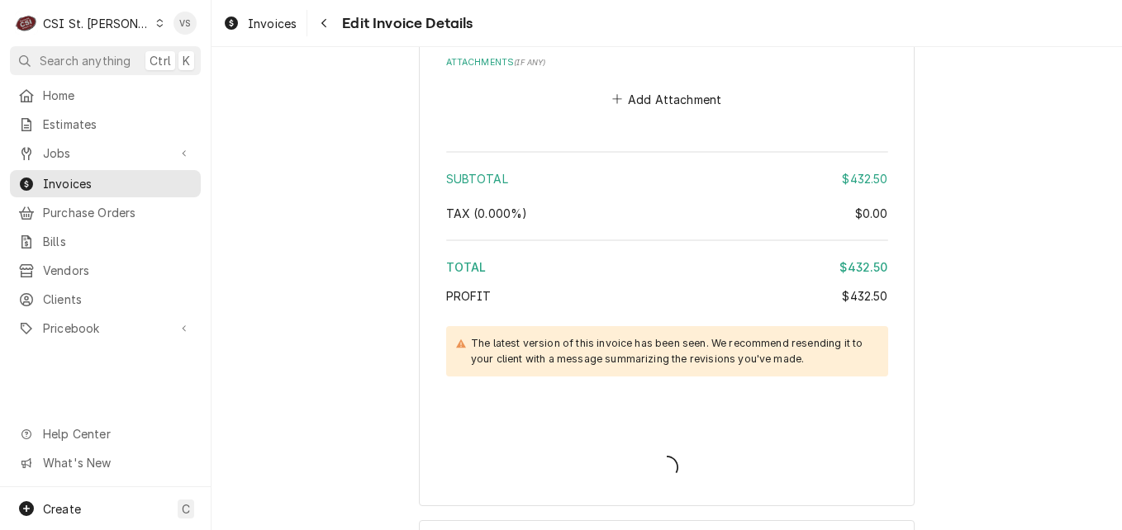
type textarea "x"
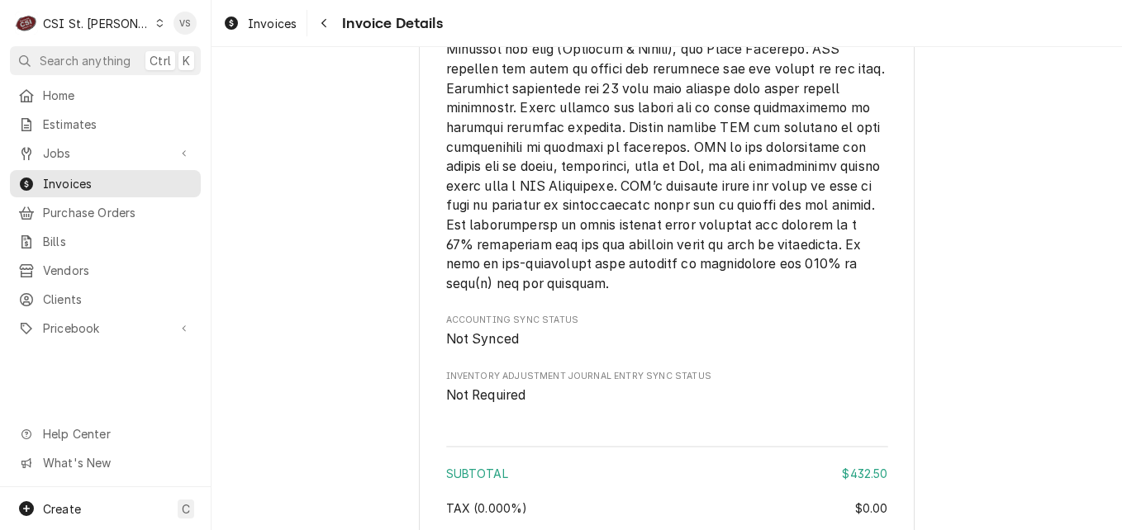
scroll to position [2881, 0]
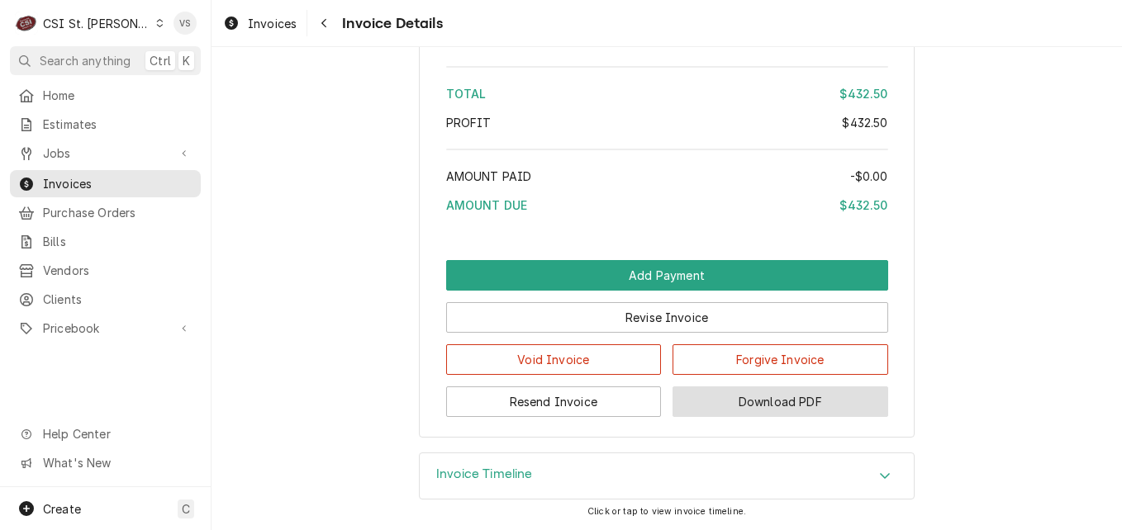
click at [739, 398] on button "Download PDF" at bounding box center [780, 402] width 216 height 31
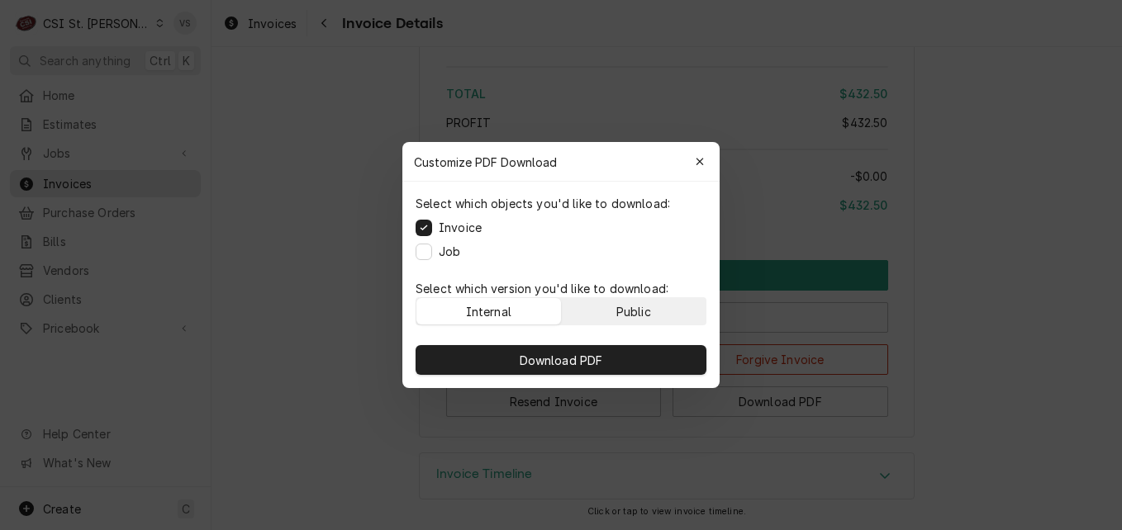
click at [659, 305] on button "Public" at bounding box center [634, 311] width 145 height 26
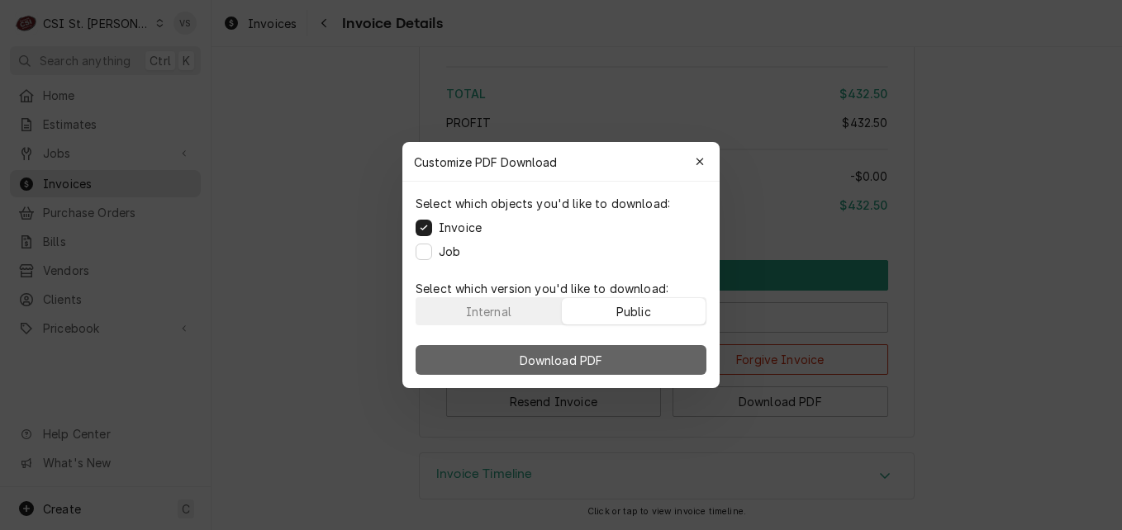
click at [659, 359] on button "Download PDF" at bounding box center [561, 360] width 291 height 30
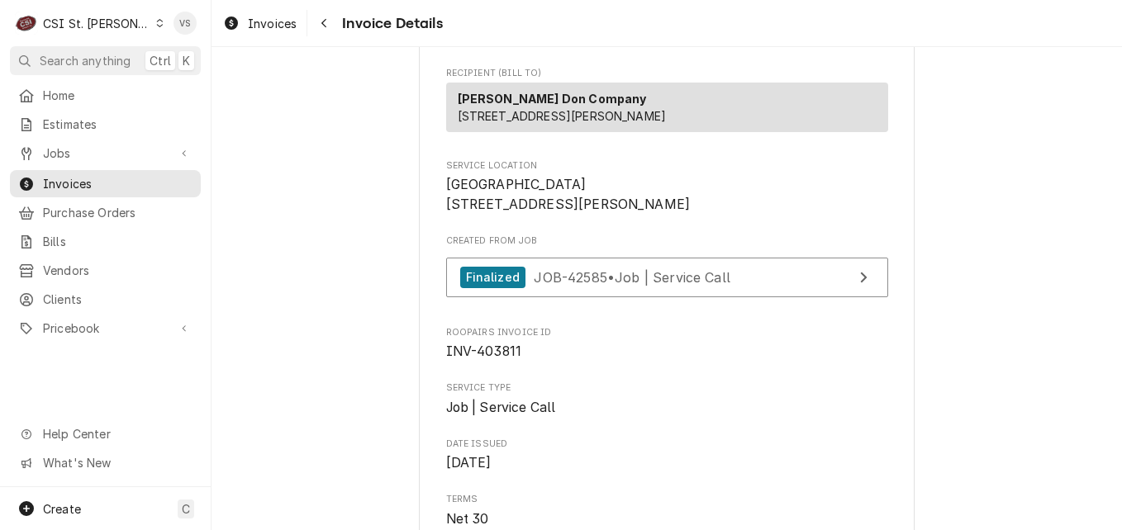
scroll to position [330, 0]
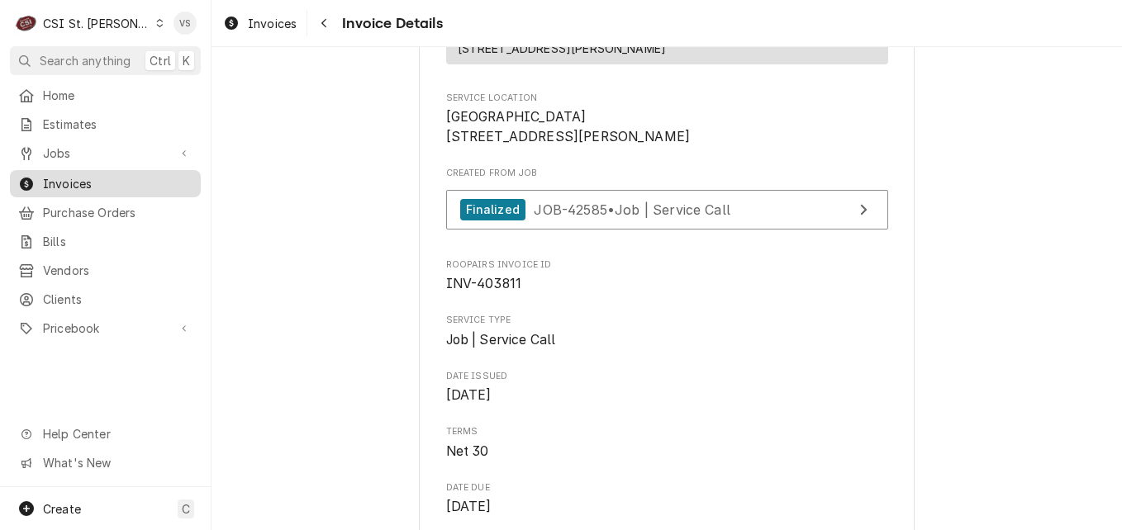
click at [155, 176] on span "Invoices" at bounding box center [118, 183] width 150 height 17
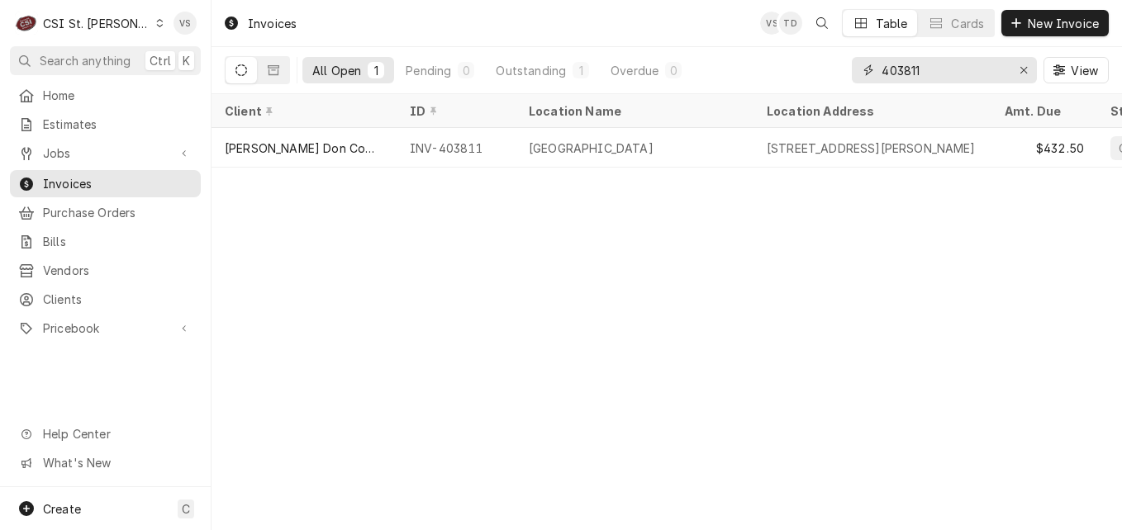
drag, startPoint x: 906, startPoint y: 73, endPoint x: 957, endPoint y: 68, distance: 50.6
click at [957, 68] on input "403811" at bounding box center [943, 70] width 124 height 26
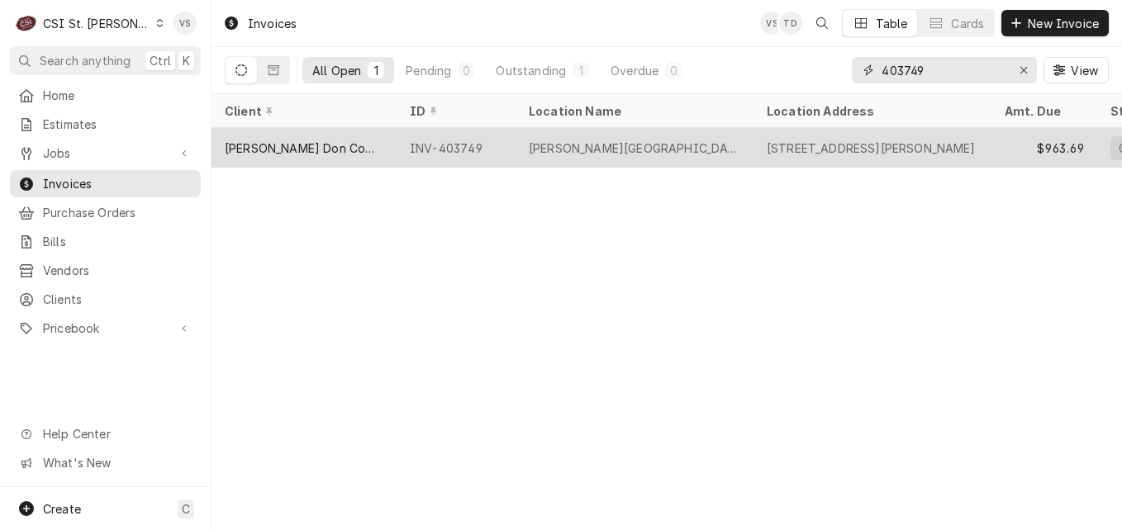
type input "403749"
click at [387, 148] on div "[PERSON_NAME] Don Company" at bounding box center [303, 148] width 185 height 40
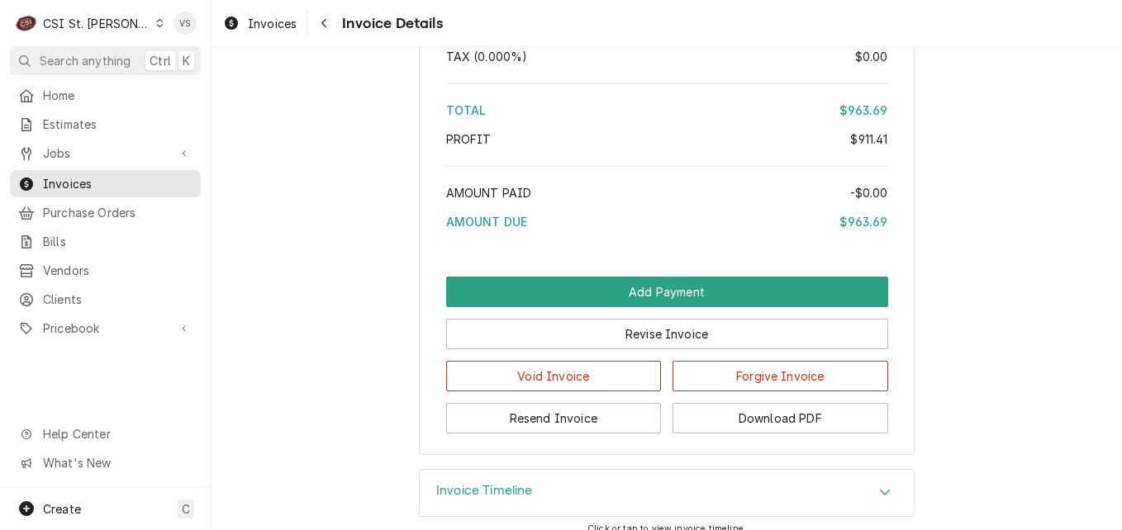
scroll to position [3847, 0]
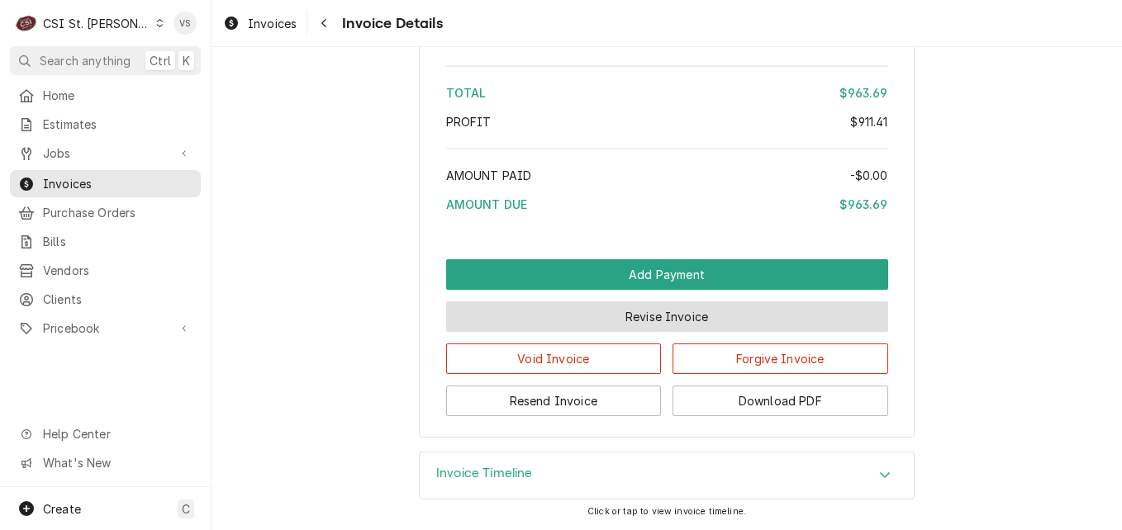
click at [701, 321] on button "Revise Invoice" at bounding box center [667, 317] width 442 height 31
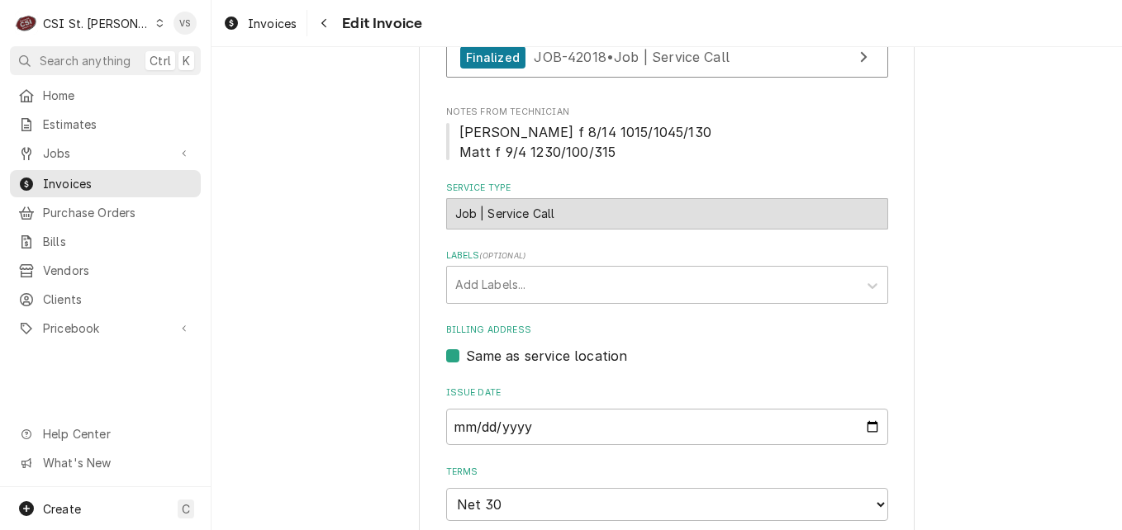
scroll to position [967, 0]
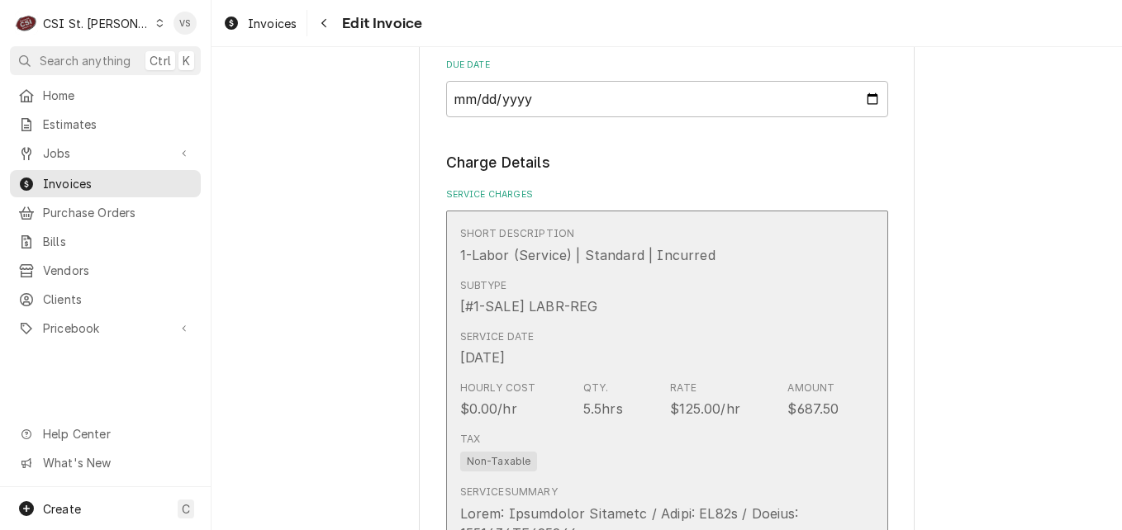
click at [702, 362] on div "Service Date [DATE]" at bounding box center [649, 348] width 379 height 51
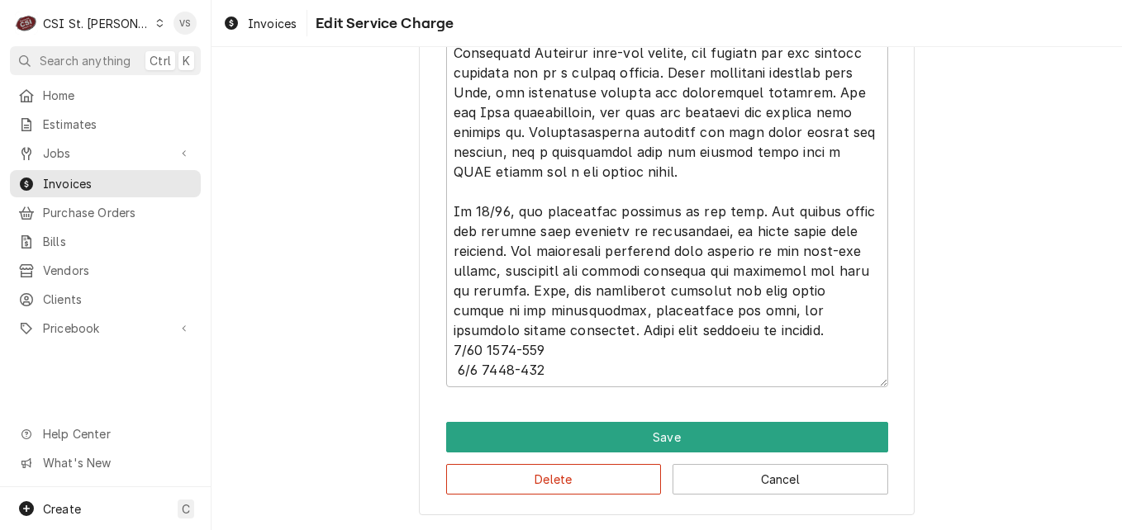
scroll to position [430, 0]
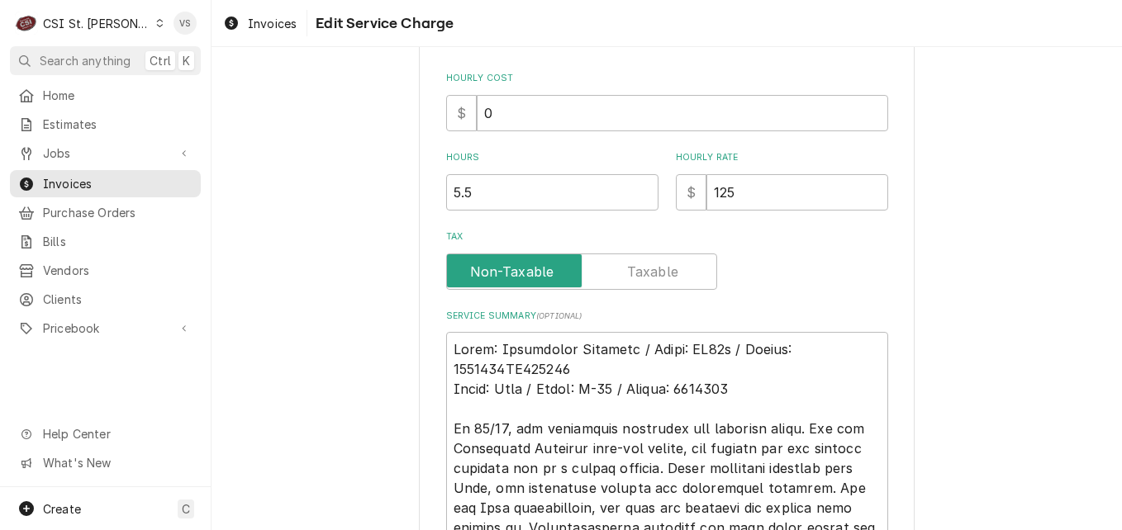
type textarea "x"
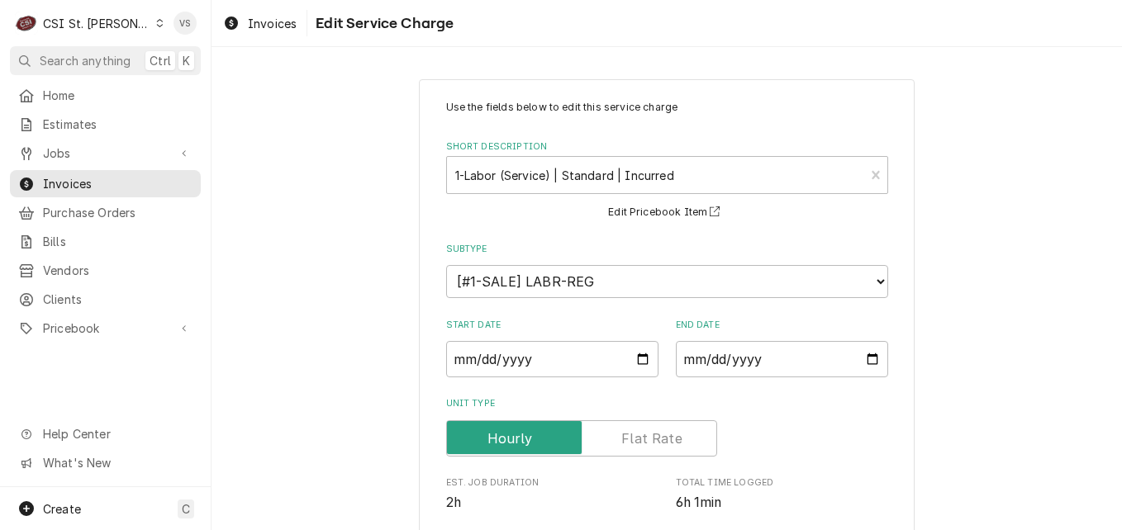
scroll to position [483, 0]
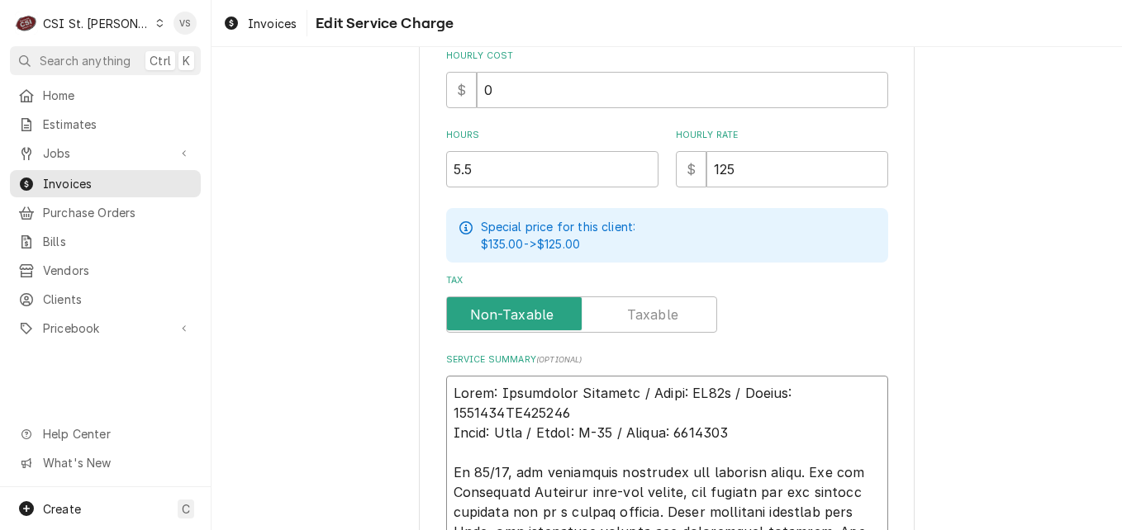
type textarea "Brand: Structural Concepts / Model: CO45r / Serial: 1425308AW344782 Brand: True…"
type textarea "x"
type textarea "P Brand: Structural Concepts / Model: CO45r / Serial: 1425308AW344782 Brand: Tr…"
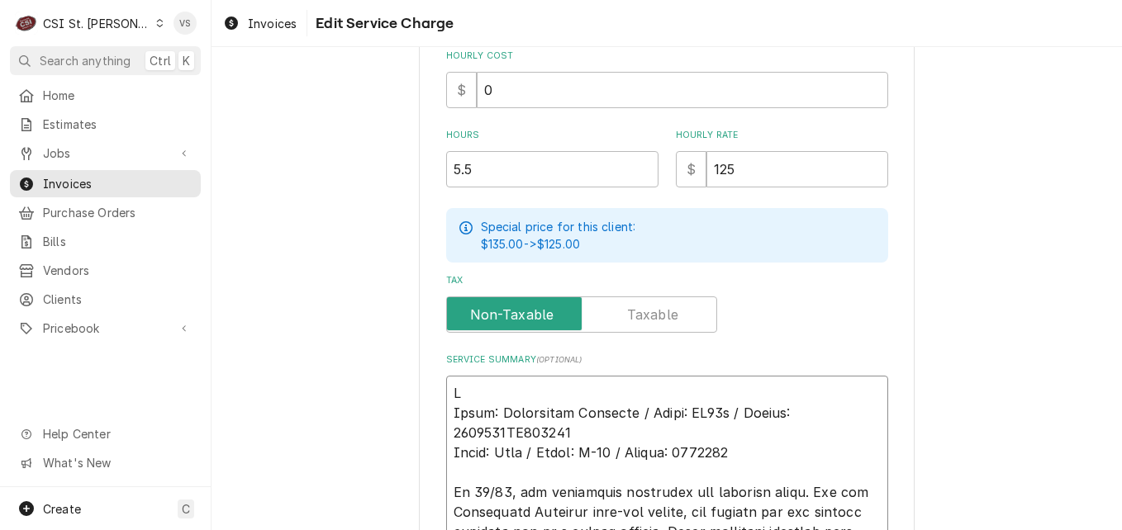
type textarea "x"
type textarea "PO Brand: Structural Concepts / Model: CO45r / Serial: 1425308AW344782 Brand: T…"
type textarea "x"
type textarea "PO# Brand: Structural Concepts / Model: CO45r / Serial: 1425308AW344782 Brand: …"
paste textarea "7005584490 - 10"
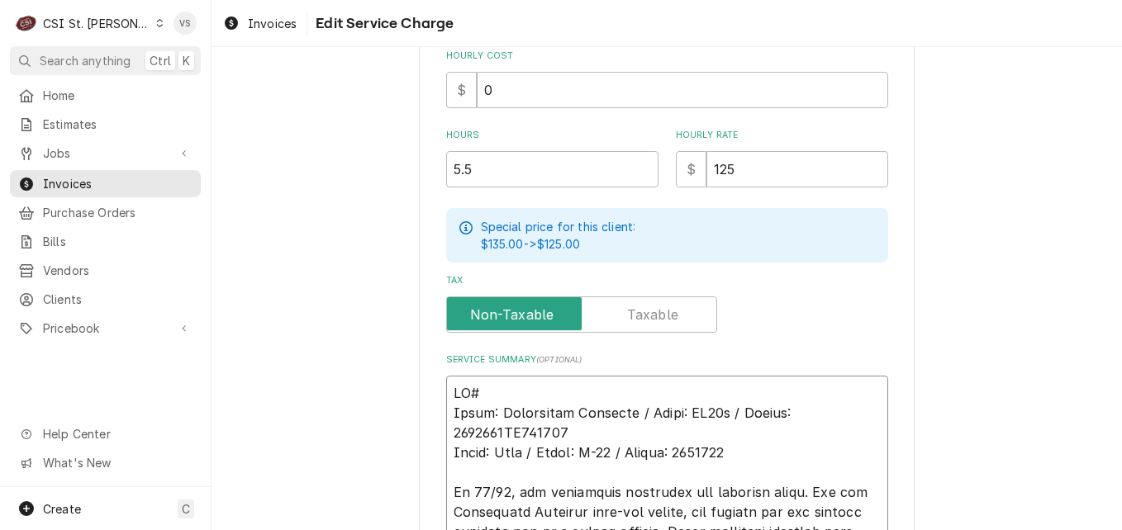
type textarea "x"
type textarea "PO#7005584490 - 10 Brand: Structural Concepts / Model: CO45r / Serial: 1425308A…"
type textarea "x"
type textarea "PO#7005584490- 10 Brand: Structural Concepts / Model: CO45r / Serial: 1425308AW…"
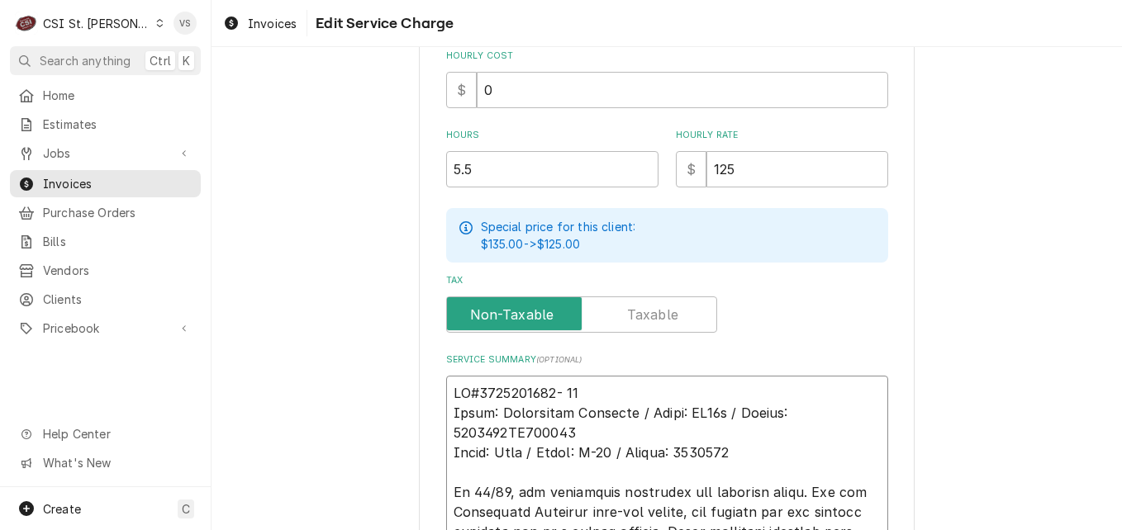
type textarea "x"
drag, startPoint x: 580, startPoint y: 392, endPoint x: 449, endPoint y: 388, distance: 131.4
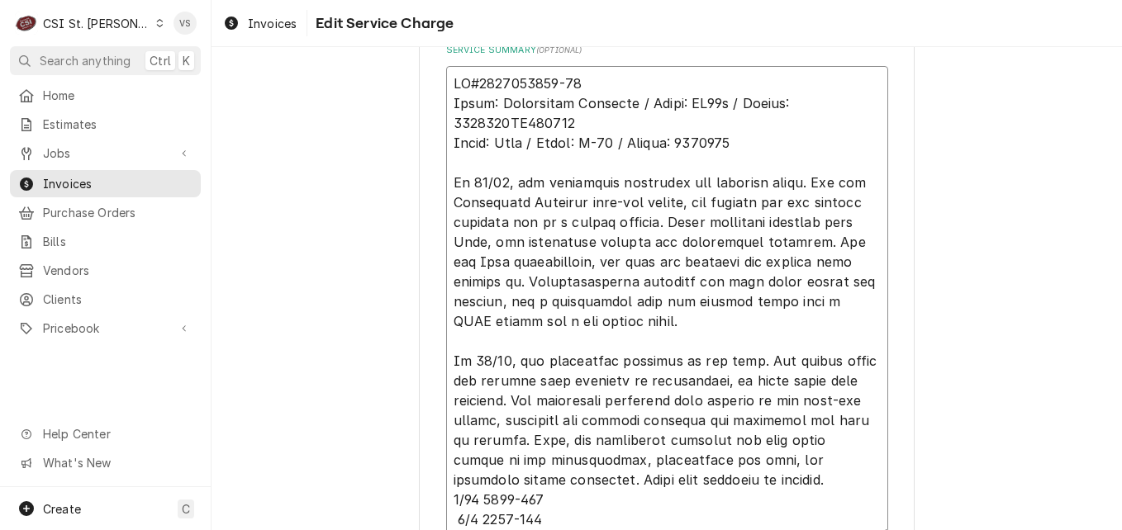
scroll to position [941, 0]
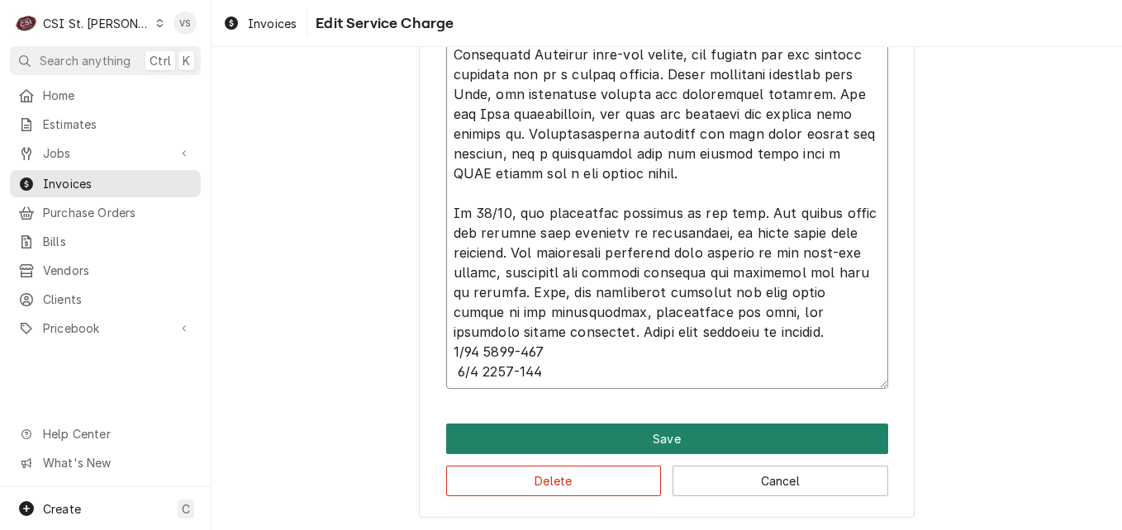
type textarea "PO#7005584490-10 Brand: Structural Concepts / Model: CO45r / Serial: 1425308AW3…"
click at [606, 444] on button "Save" at bounding box center [667, 439] width 442 height 31
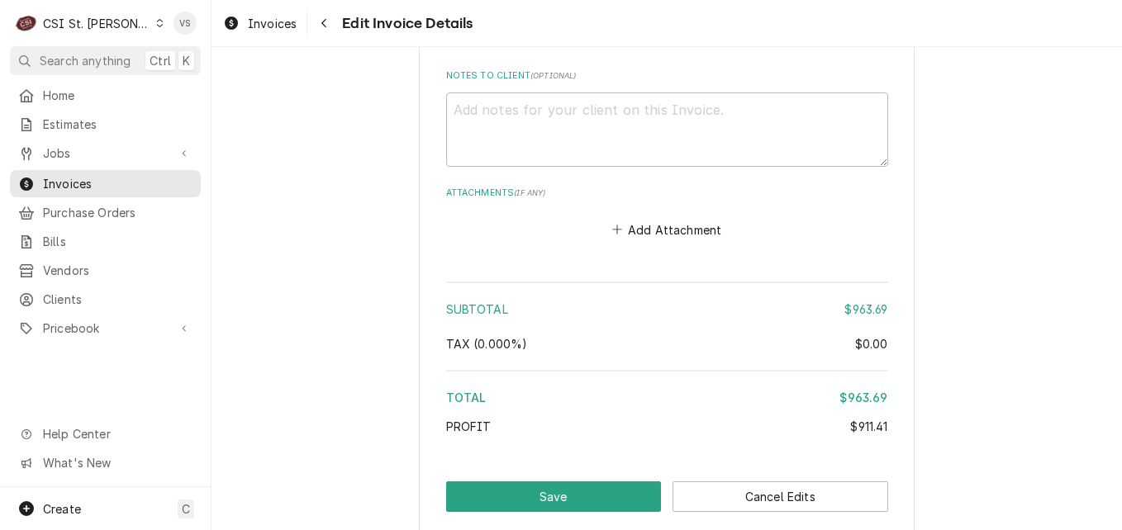
scroll to position [3585, 0]
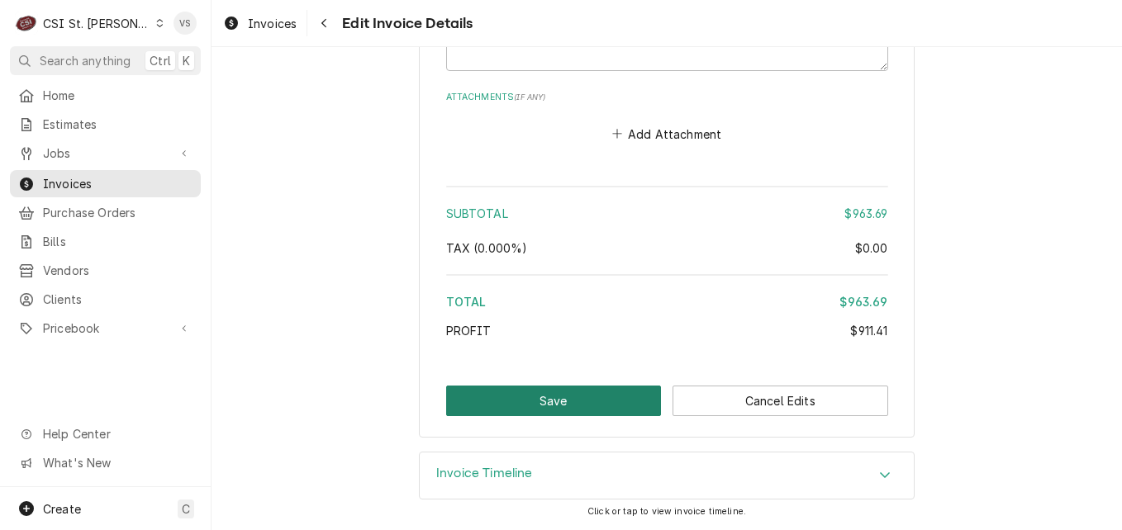
click at [610, 405] on button "Save" at bounding box center [554, 401] width 216 height 31
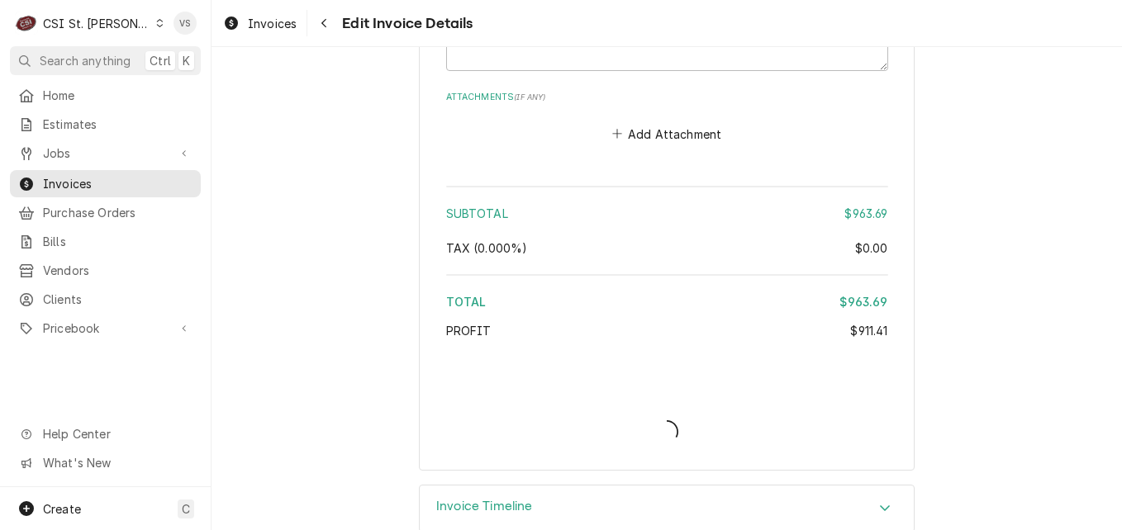
type textarea "x"
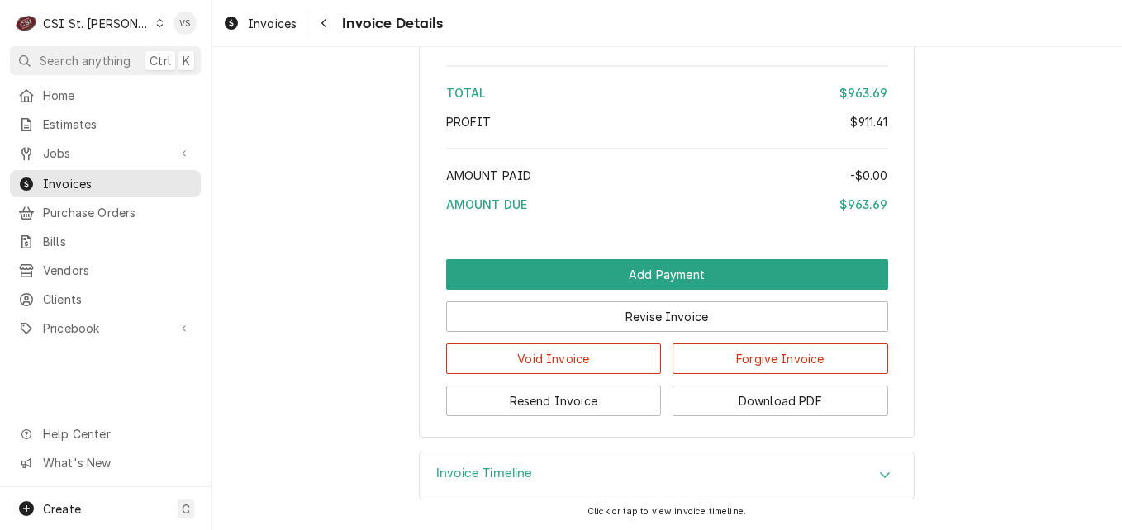
scroll to position [3864, 0]
click at [796, 409] on button "Download PDF" at bounding box center [780, 401] width 216 height 31
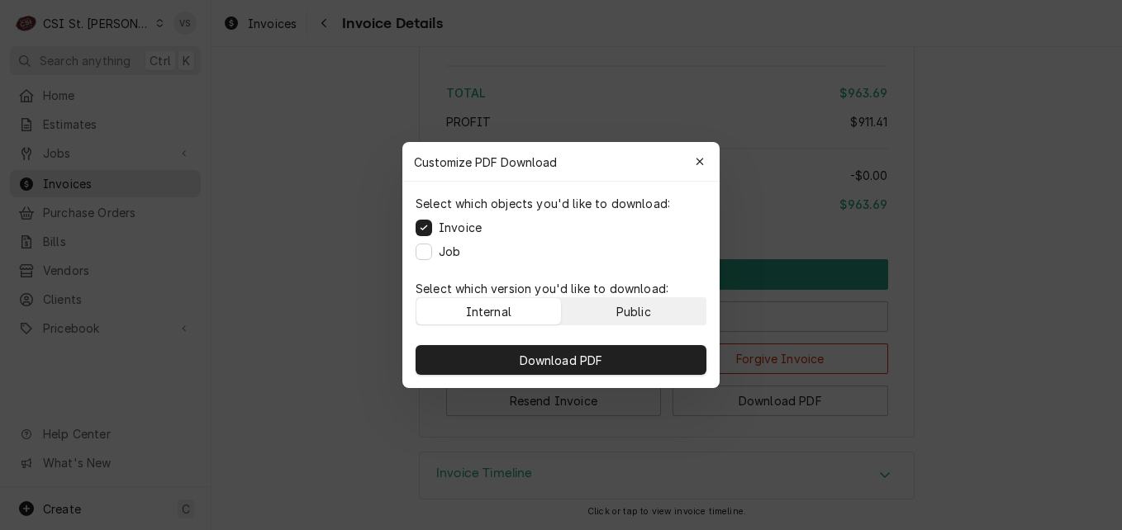
click at [625, 317] on div "Public" at bounding box center [633, 311] width 35 height 17
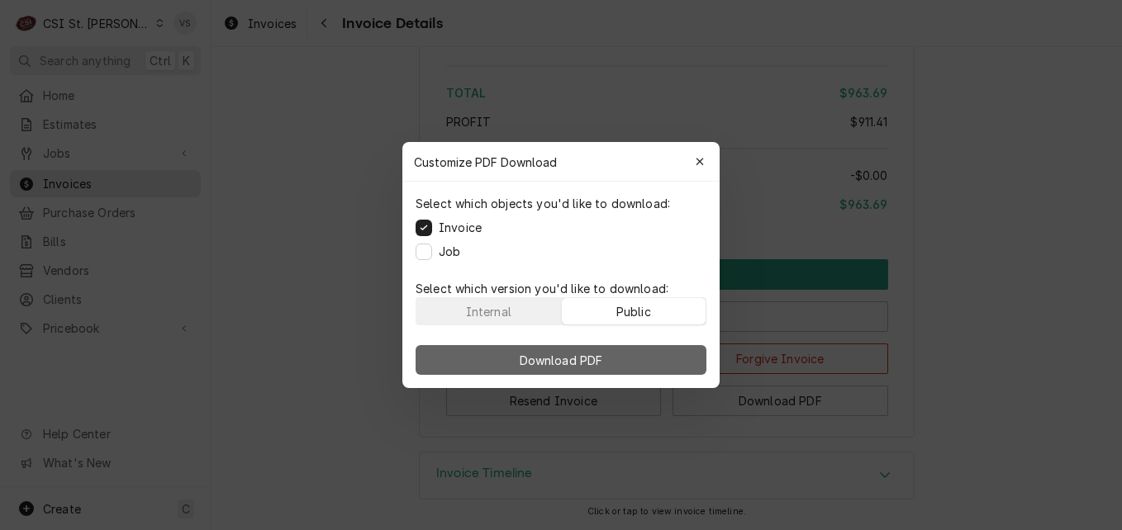
click at [617, 346] on button "Download PDF" at bounding box center [561, 360] width 291 height 30
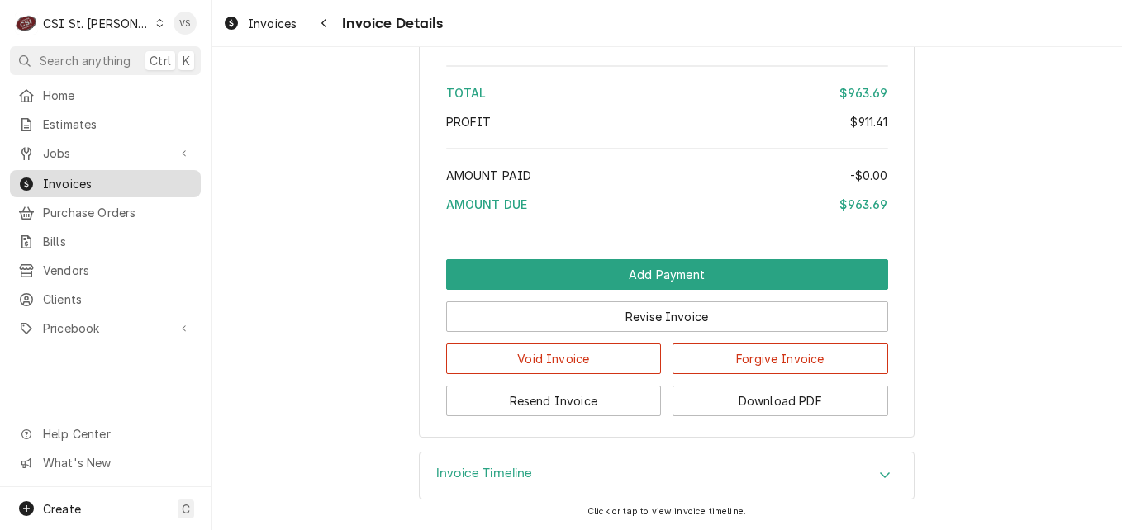
click at [120, 175] on span "Invoices" at bounding box center [118, 183] width 150 height 17
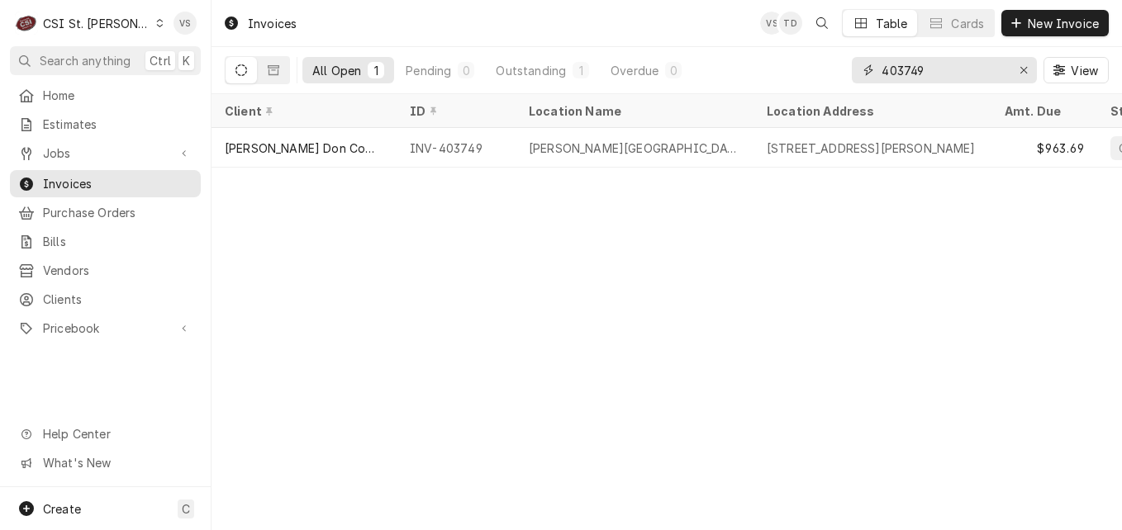
drag, startPoint x: 929, startPoint y: 73, endPoint x: 828, endPoint y: 73, distance: 100.8
click at [828, 73] on div "All Open 1 Pending 0 Outstanding 1 Overdue 0 403749 View" at bounding box center [667, 70] width 884 height 46
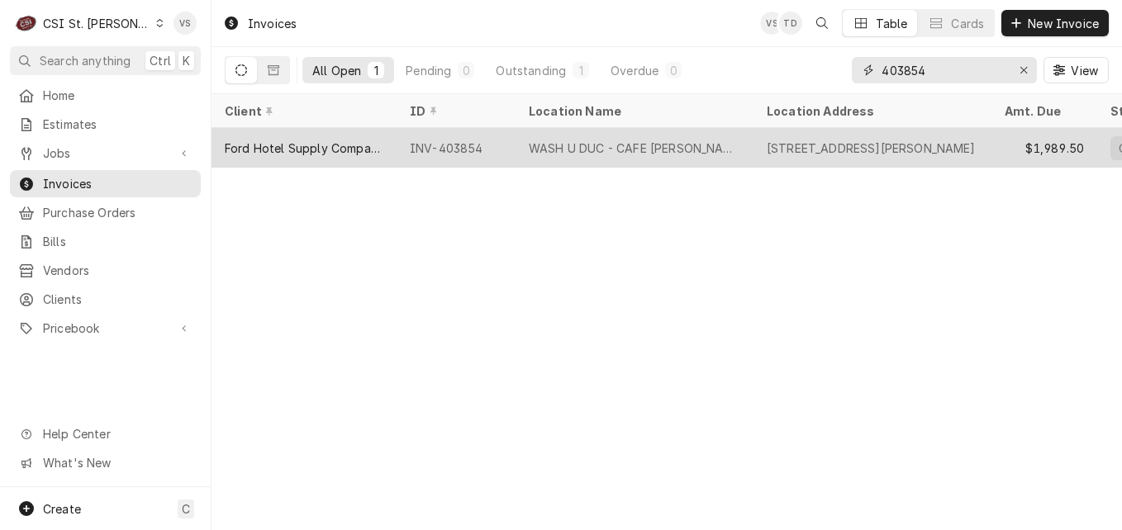
type input "403854"
click at [468, 139] on div "INV-403854" at bounding box center [456, 148] width 119 height 40
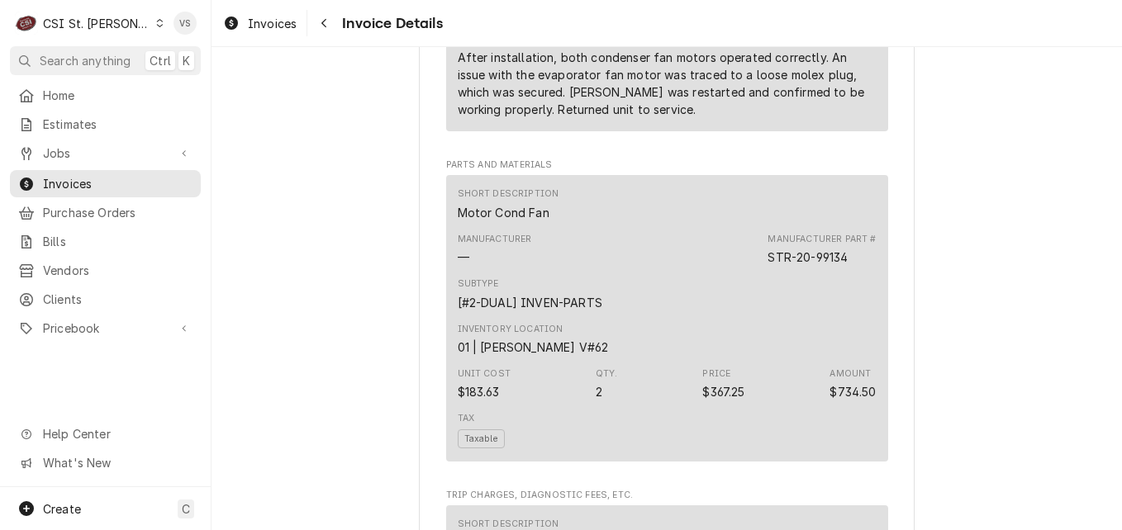
scroll to position [1404, 0]
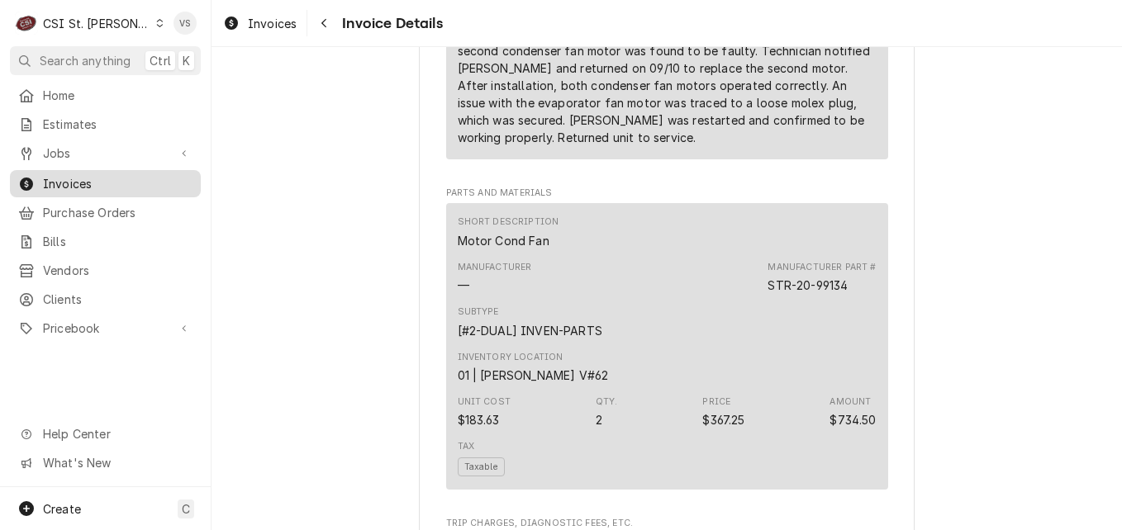
click at [93, 178] on span "Invoices" at bounding box center [118, 183] width 150 height 17
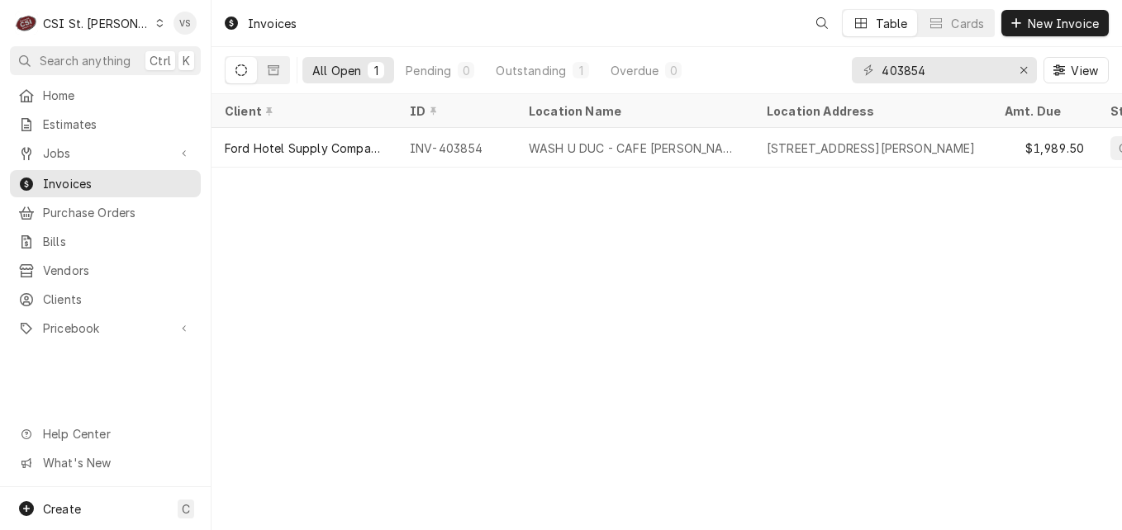
click at [157, 26] on icon "Dynamic Content Wrapper" at bounding box center [160, 23] width 7 height 8
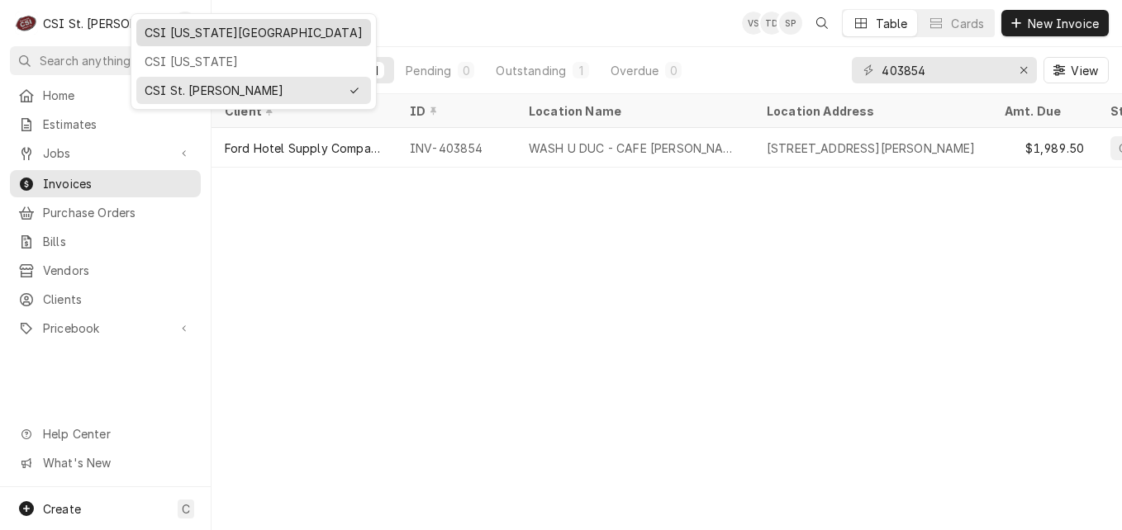
click at [157, 36] on div "CSI [US_STATE][GEOGRAPHIC_DATA]" at bounding box center [254, 32] width 218 height 17
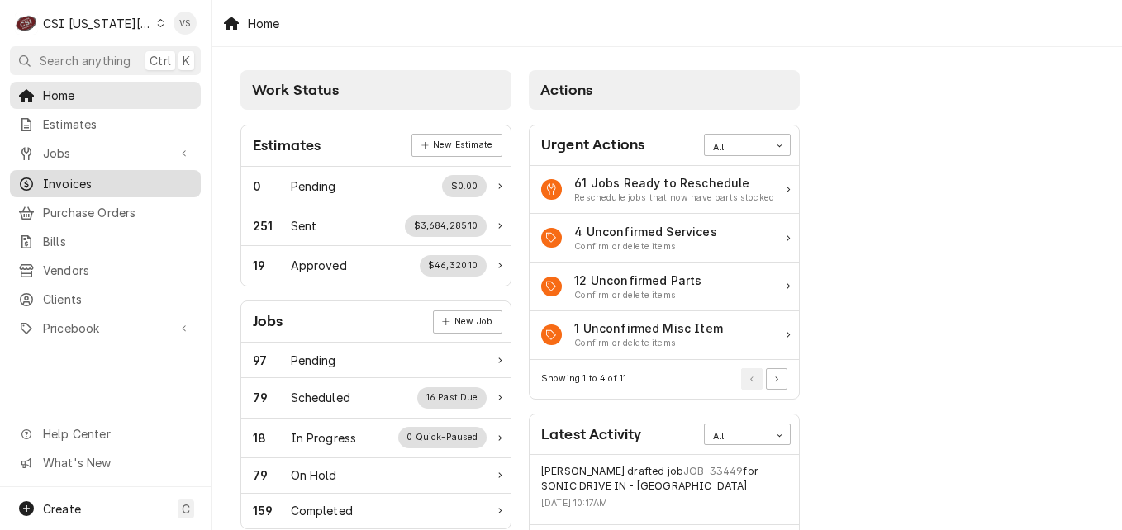
click at [70, 175] on span "Invoices" at bounding box center [118, 183] width 150 height 17
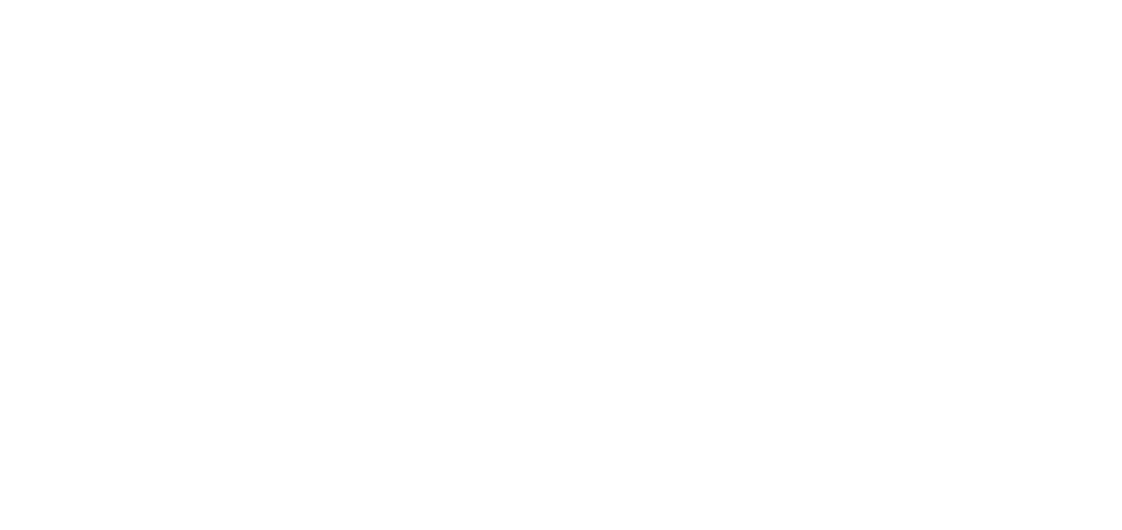
click at [86, 180] on div "Dynamic Content Wrapper" at bounding box center [561, 265] width 1122 height 530
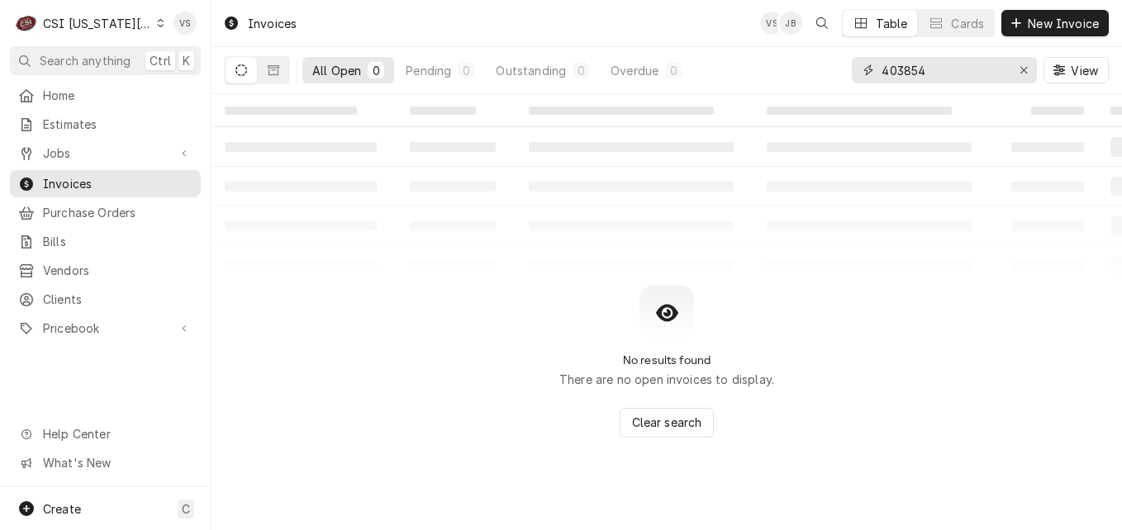
click at [812, 74] on div "All Open 0 Pending 0 Outstanding 0 Overdue 0 403854 View" at bounding box center [667, 70] width 884 height 46
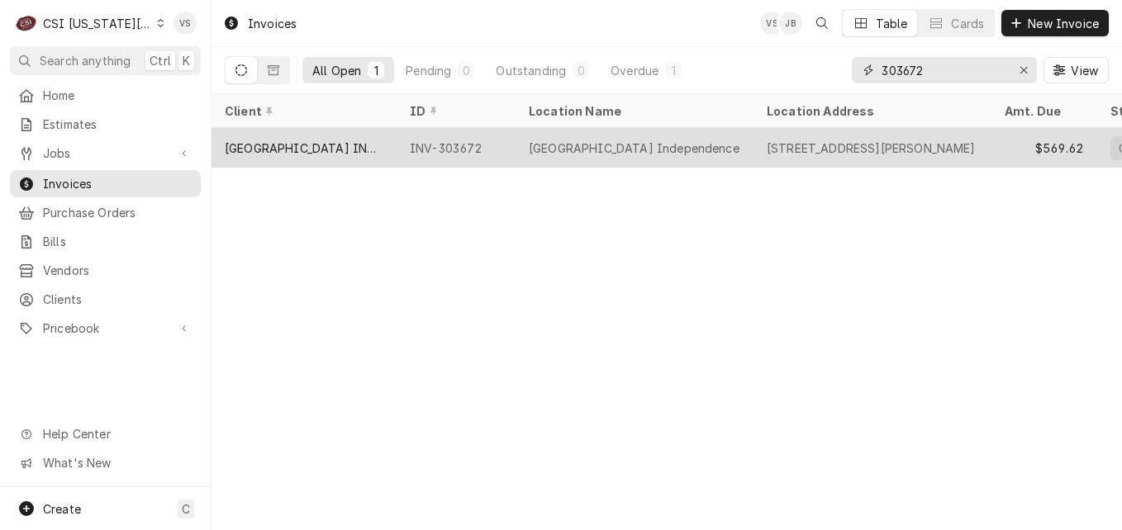
type input "303672"
click at [349, 145] on div "[GEOGRAPHIC_DATA] INDEPENDENCE" at bounding box center [304, 148] width 159 height 17
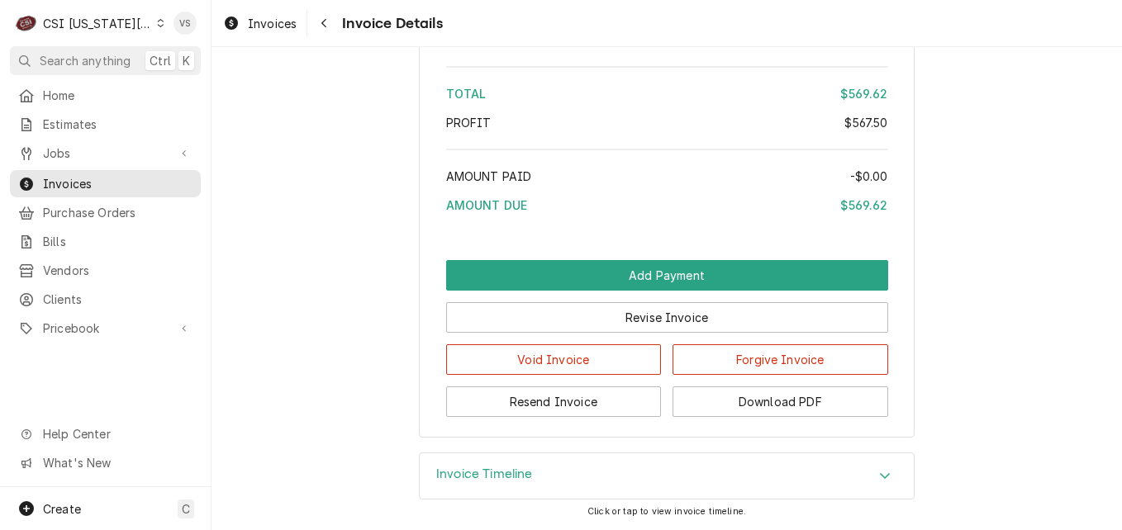
scroll to position [3280, 0]
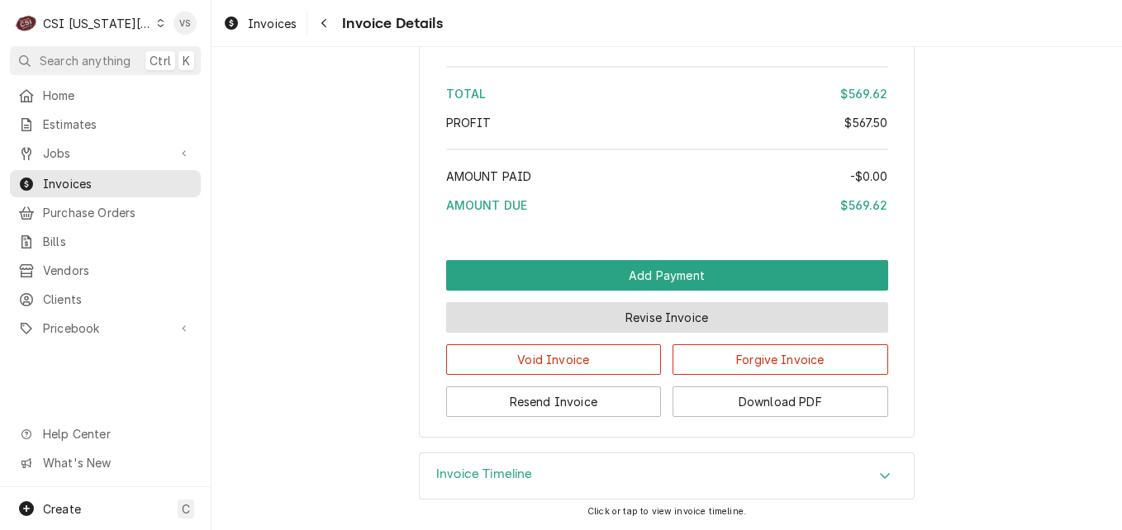
click at [698, 308] on button "Revise Invoice" at bounding box center [667, 317] width 442 height 31
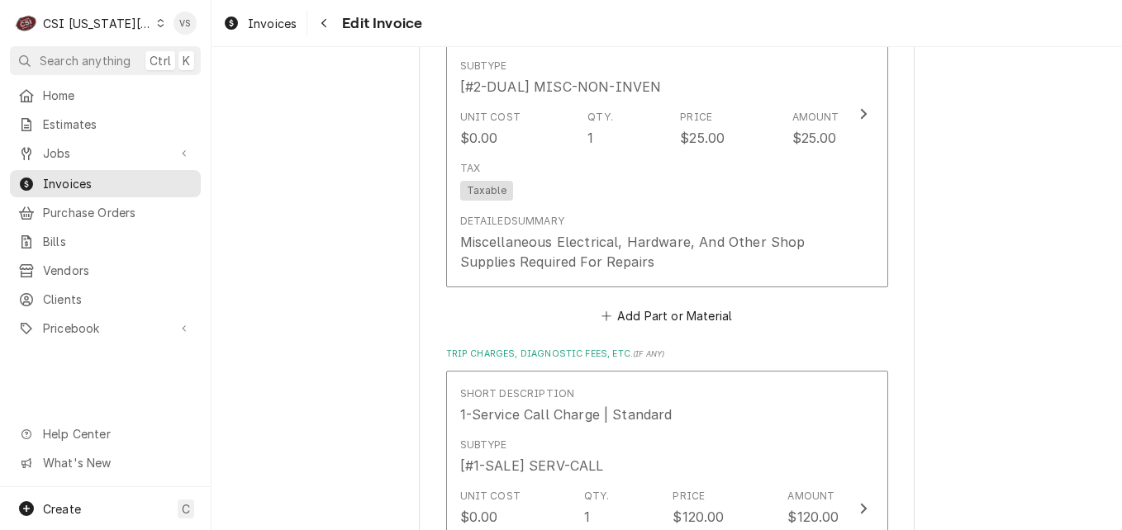
scroll to position [2276, 0]
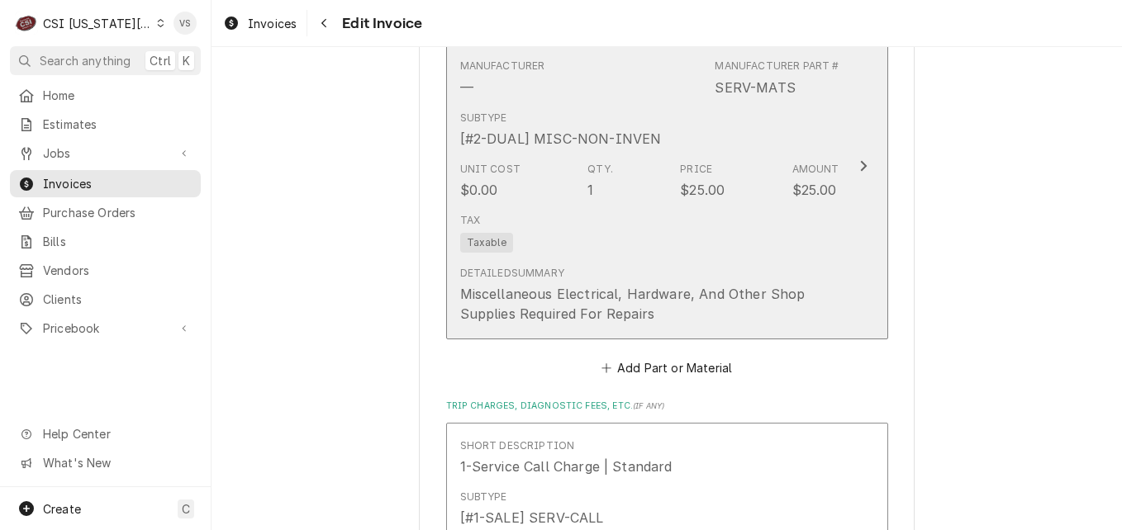
click at [748, 145] on div "Subtype [#2-DUAL] MISC-NON-INVEN" at bounding box center [649, 129] width 379 height 51
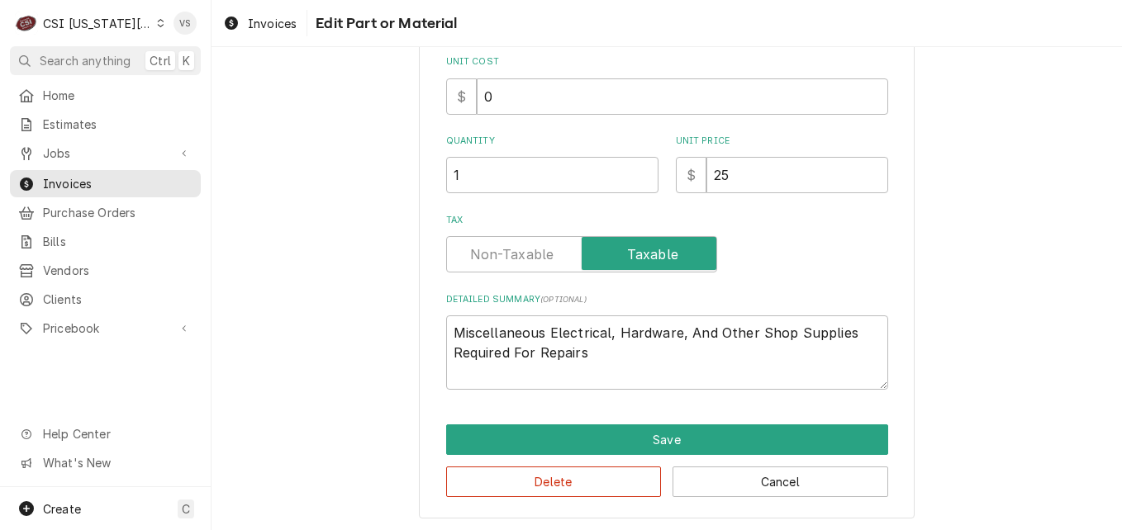
scroll to position [321, 0]
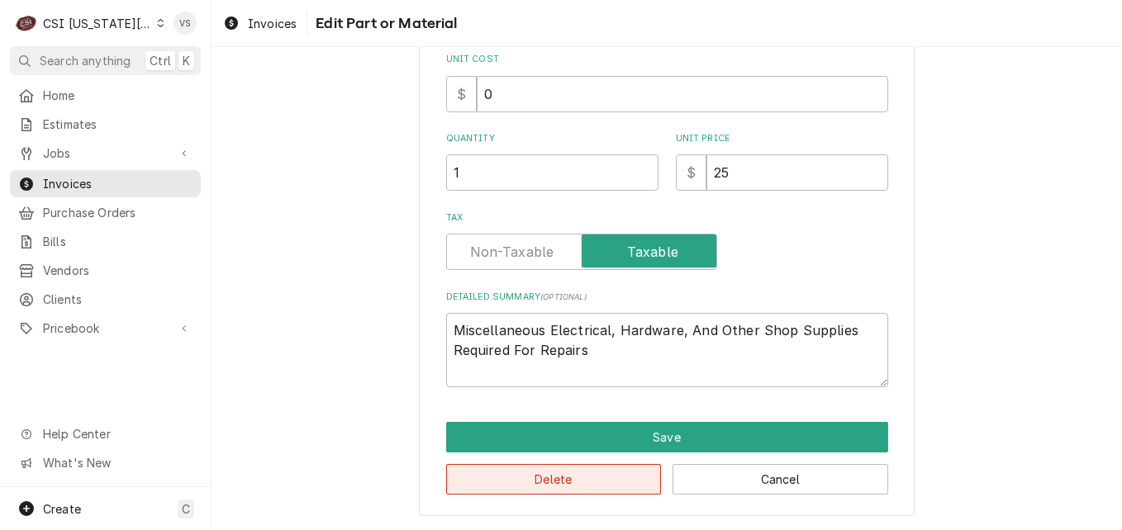
click at [581, 476] on button "Delete" at bounding box center [554, 479] width 216 height 31
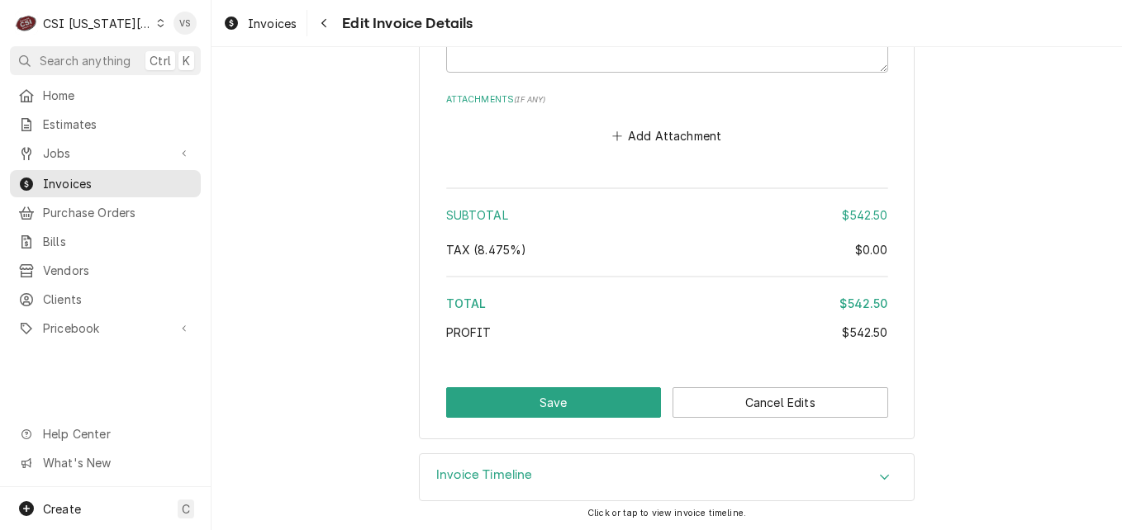
scroll to position [2882, 0]
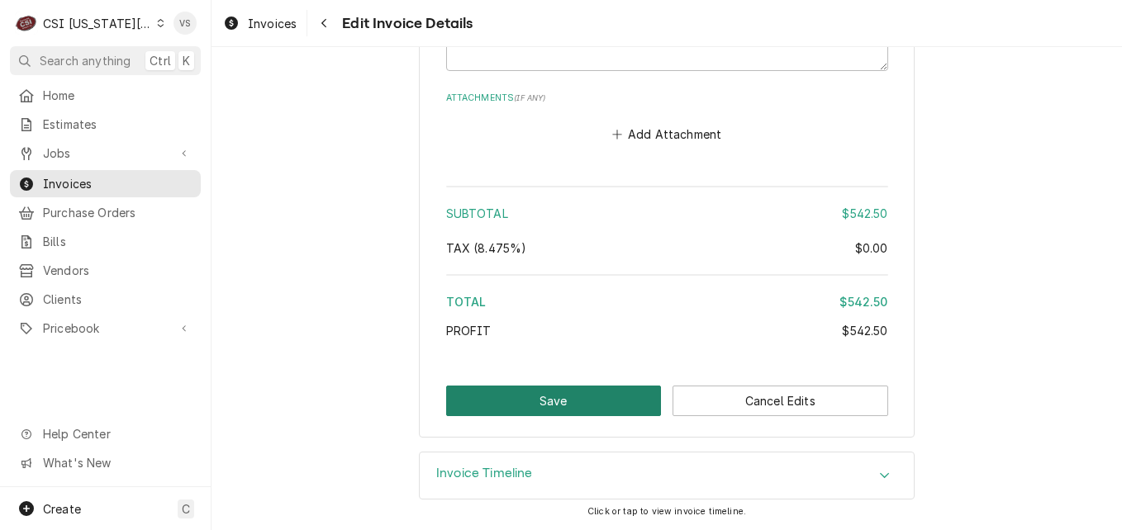
click at [565, 407] on button "Save" at bounding box center [554, 401] width 216 height 31
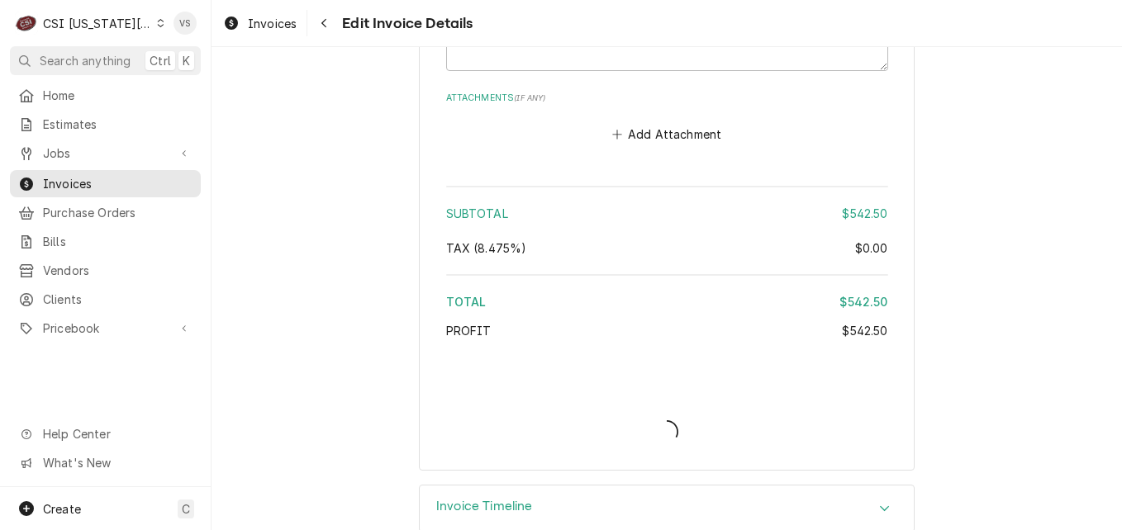
type textarea "x"
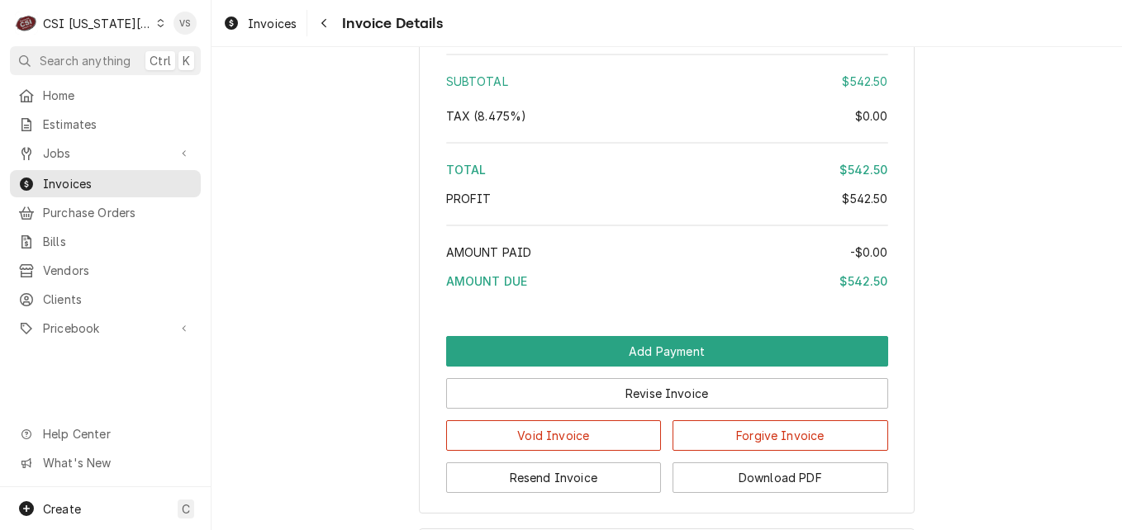
scroll to position [2985, 0]
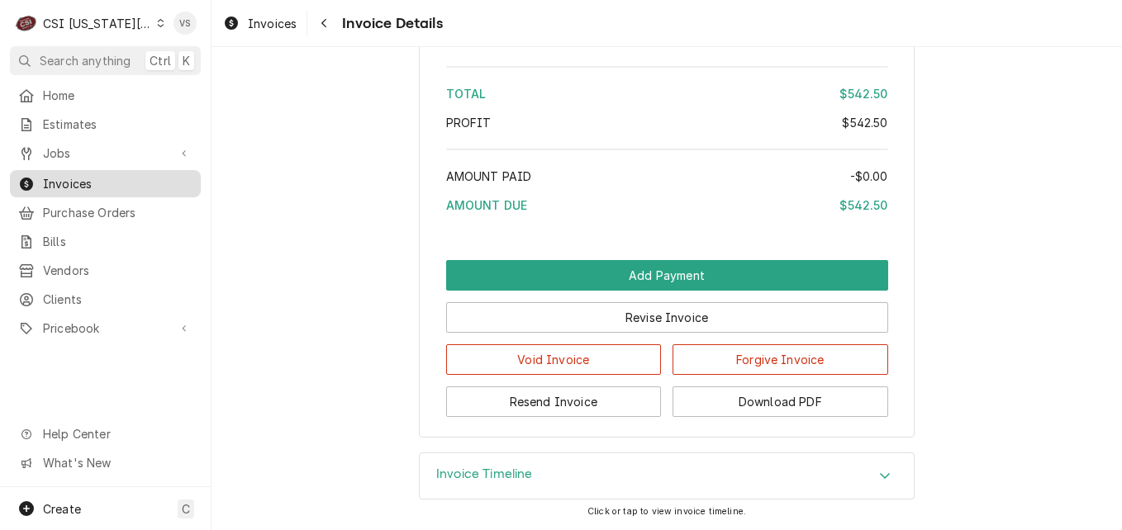
click at [58, 176] on span "Invoices" at bounding box center [118, 183] width 150 height 17
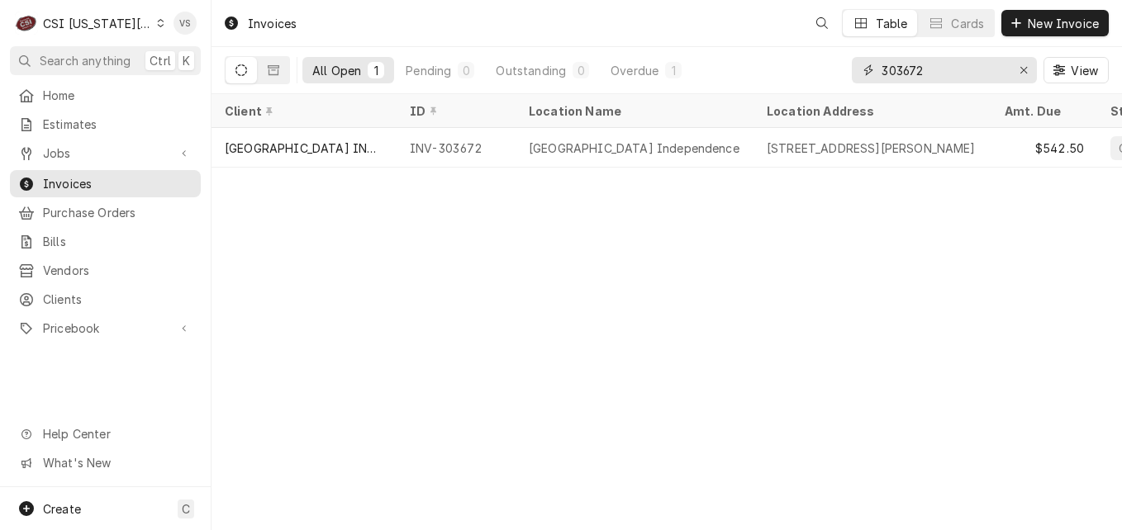
click at [930, 69] on input "303672" at bounding box center [943, 70] width 124 height 26
drag, startPoint x: 930, startPoint y: 69, endPoint x: 904, endPoint y: 70, distance: 26.5
click at [904, 70] on input "303672" at bounding box center [943, 70] width 124 height 26
click at [902, 72] on input "30300" at bounding box center [943, 70] width 124 height 26
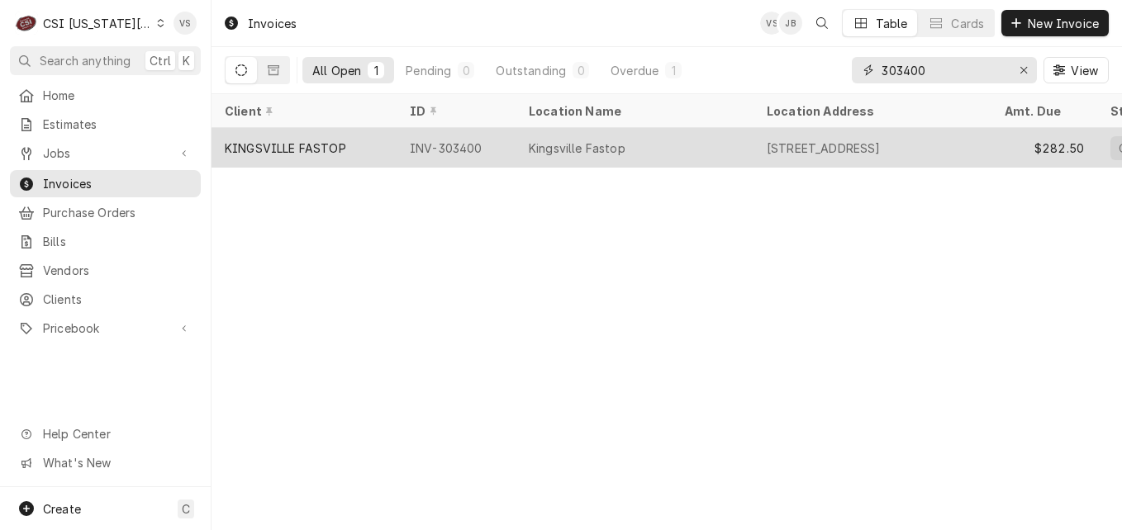
type input "303400"
click at [371, 148] on div "KINGSVILLE FASTOP" at bounding box center [303, 148] width 185 height 40
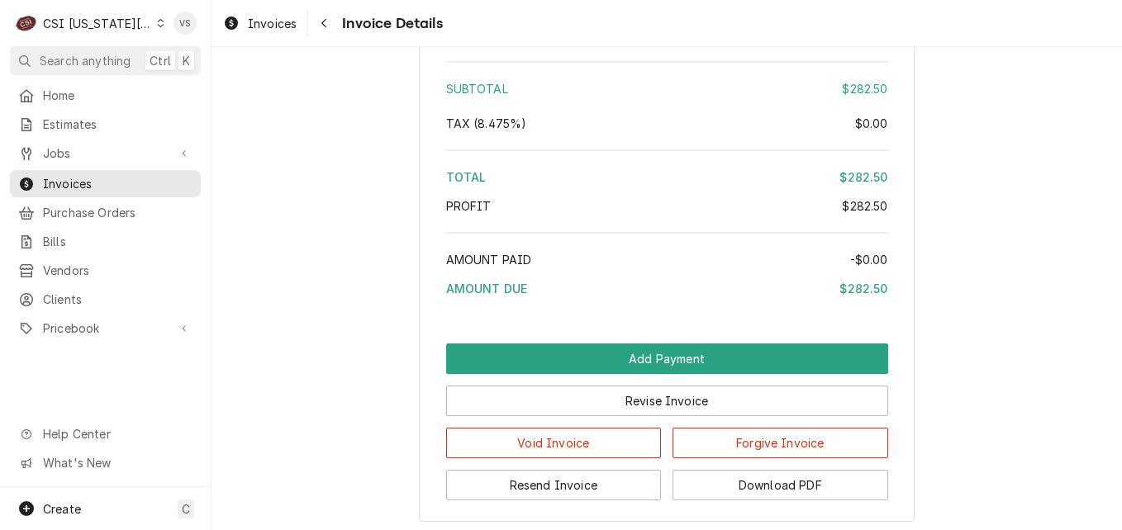
scroll to position [2971, 0]
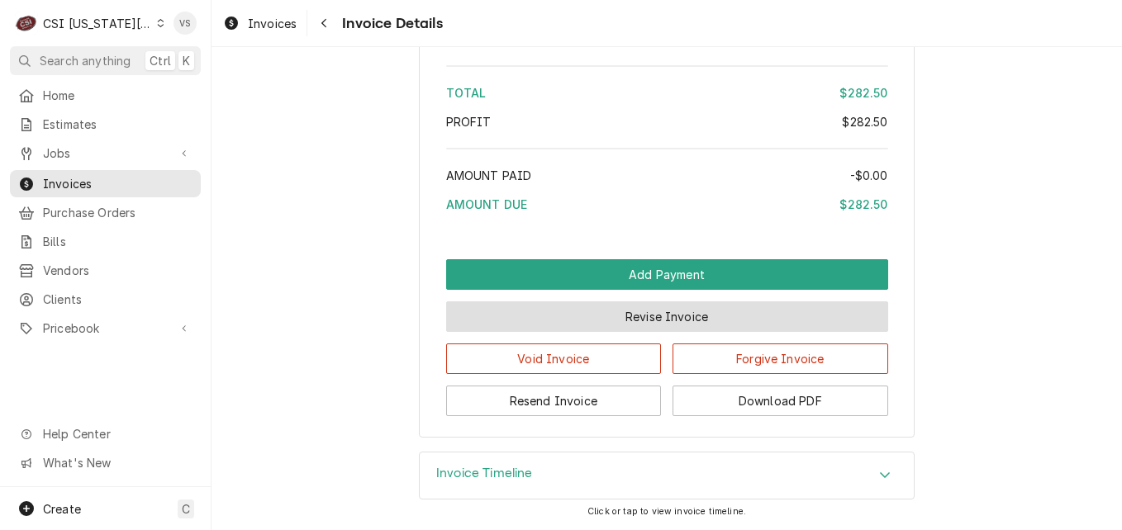
click at [678, 326] on button "Revise Invoice" at bounding box center [667, 317] width 442 height 31
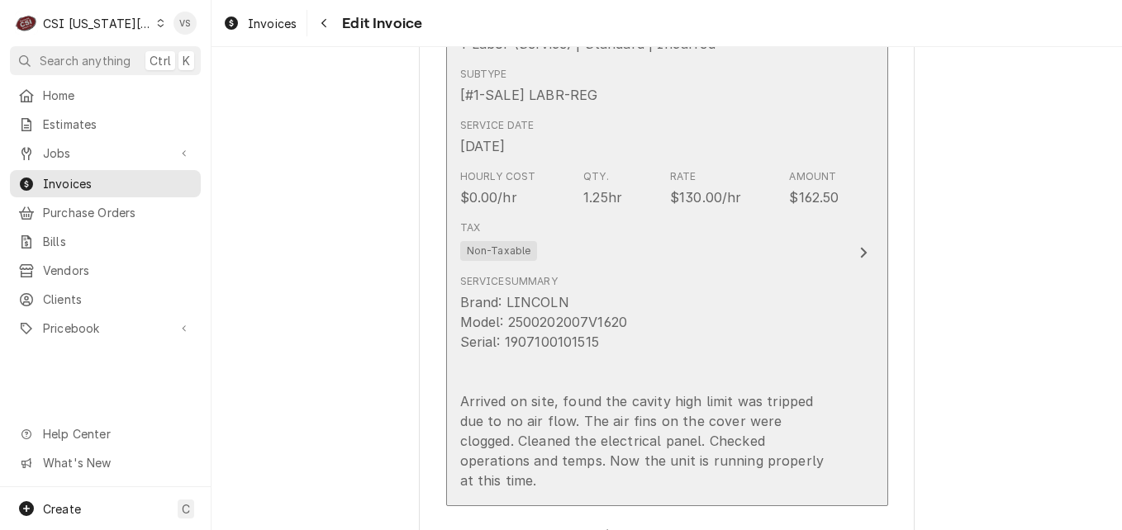
scroll to position [1615, 0]
click at [706, 281] on div "Service Summary Brand: LINCOLN Model: 2500202007V1620 Serial: 1907100101515 Arr…" at bounding box center [649, 383] width 379 height 216
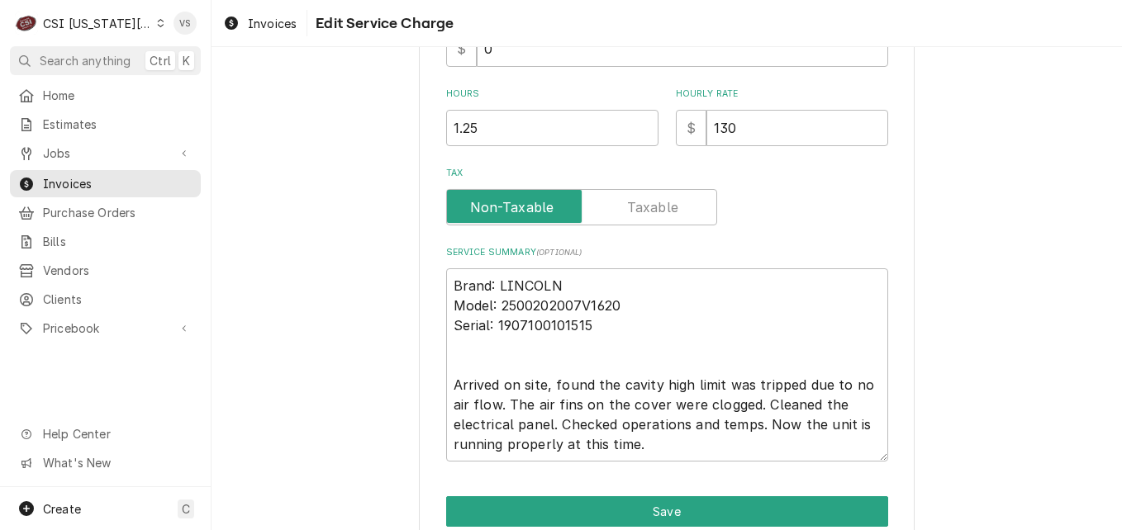
scroll to position [496, 0]
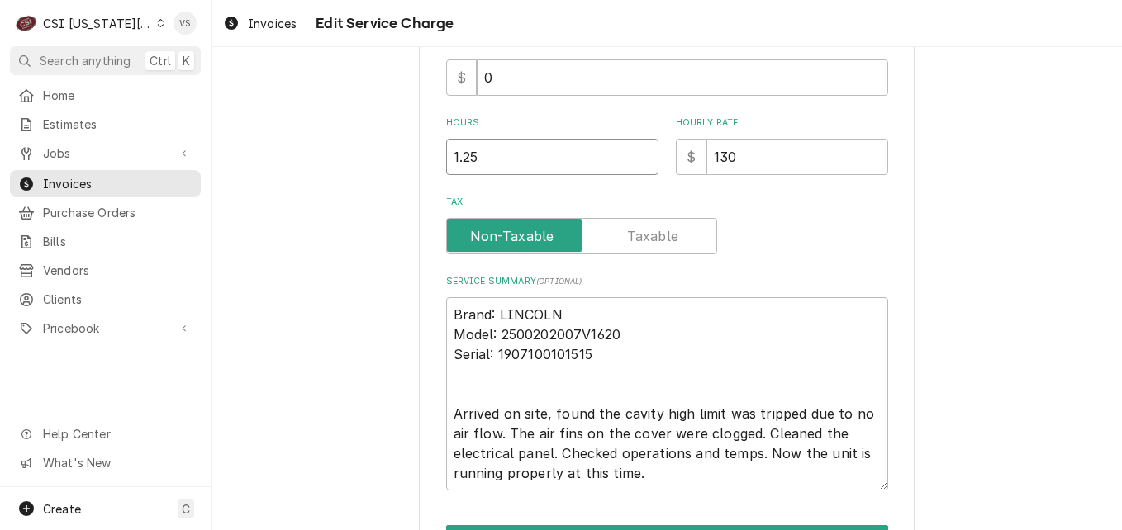
drag, startPoint x: 473, startPoint y: 154, endPoint x: 435, endPoint y: 154, distance: 38.0
click at [435, 154] on div "Use the fields below to edit this service charge Short Description 1-Labor (Ser…" at bounding box center [667, 102] width 496 height 1036
type textarea "x"
type input "3"
type textarea "x"
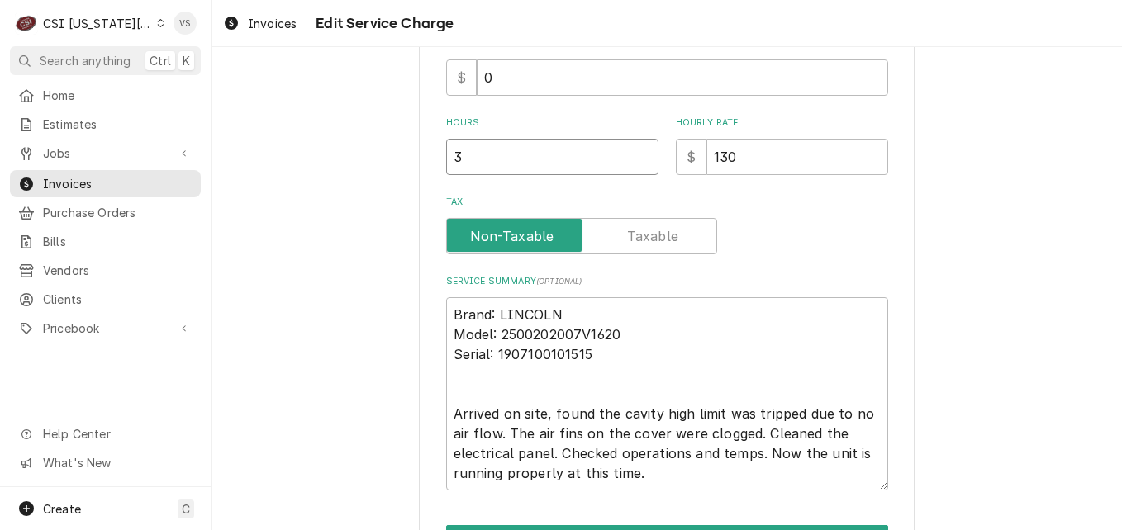
type input "37"
type textarea "x"
type input "375"
type textarea "x"
type input "37"
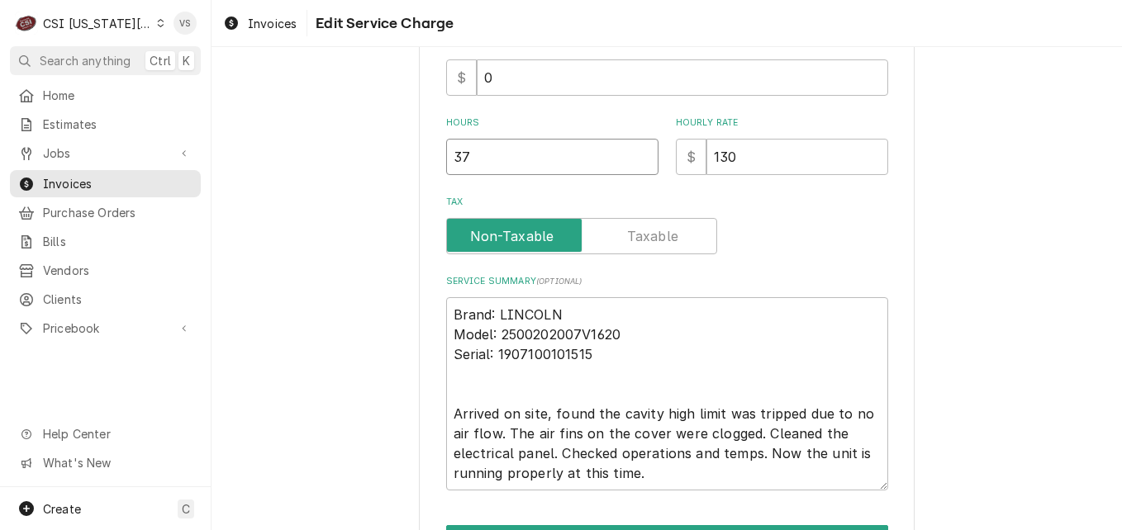
type textarea "x"
type input "3"
type textarea "x"
type input ".7"
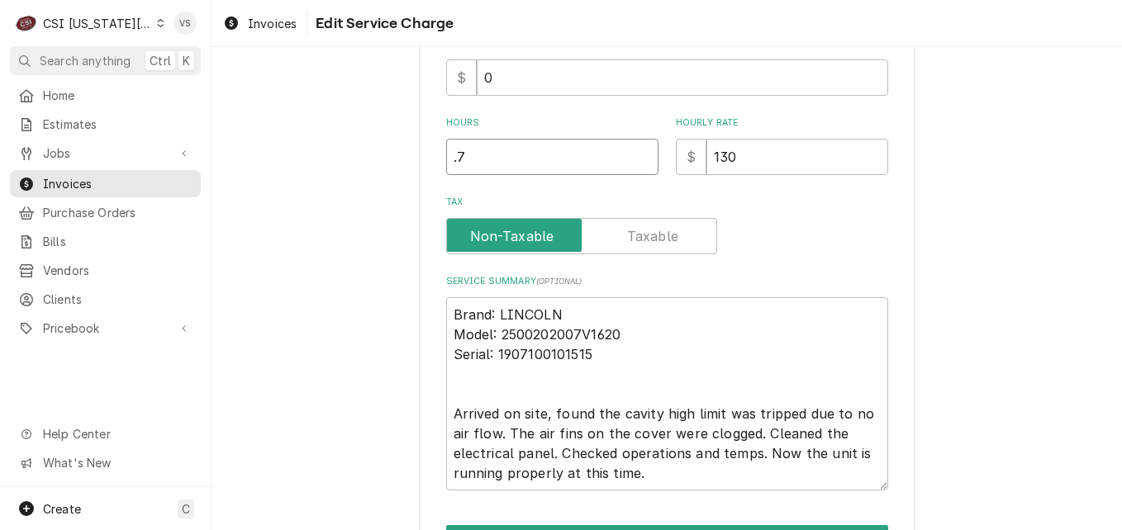
type textarea "x"
type input ".75"
click at [792, 211] on div "Tax" at bounding box center [667, 225] width 442 height 59
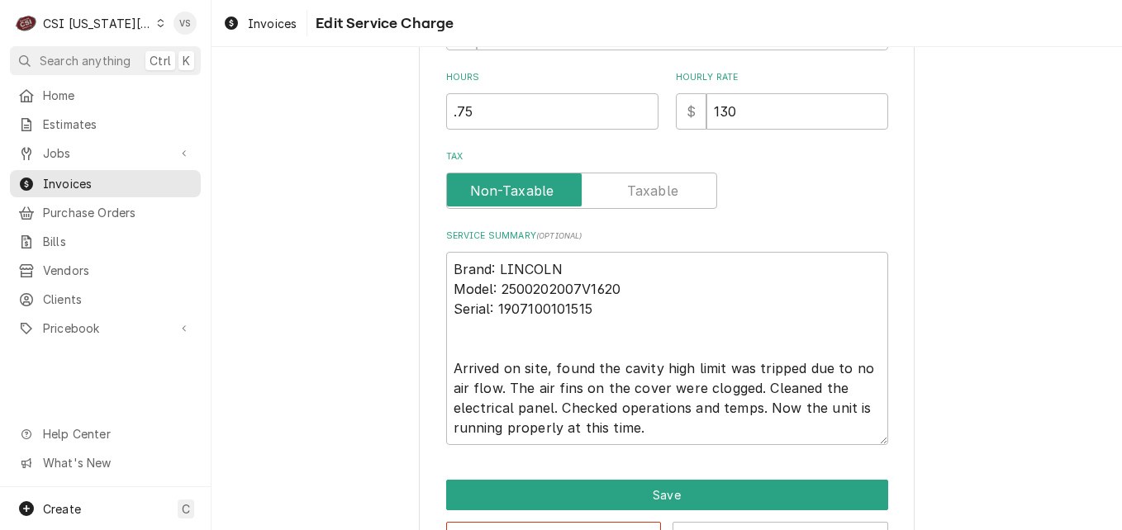
scroll to position [599, 0]
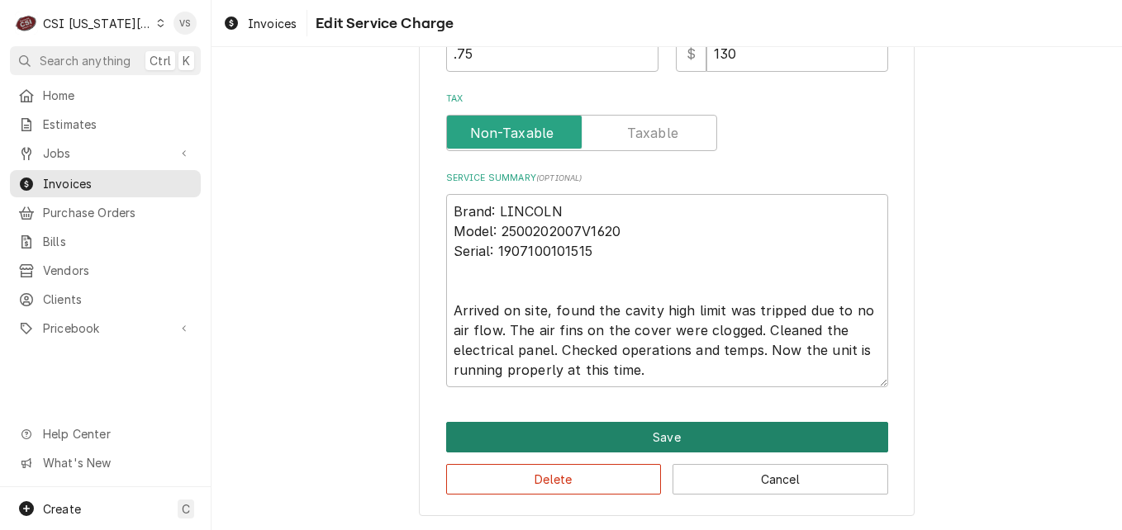
click at [671, 435] on button "Save" at bounding box center [667, 437] width 442 height 31
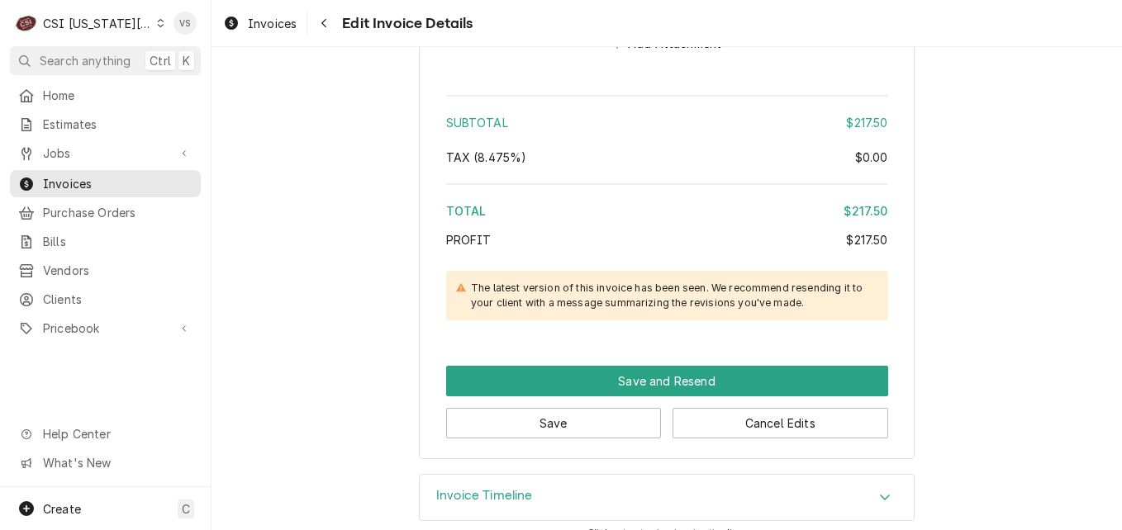
scroll to position [2912, 0]
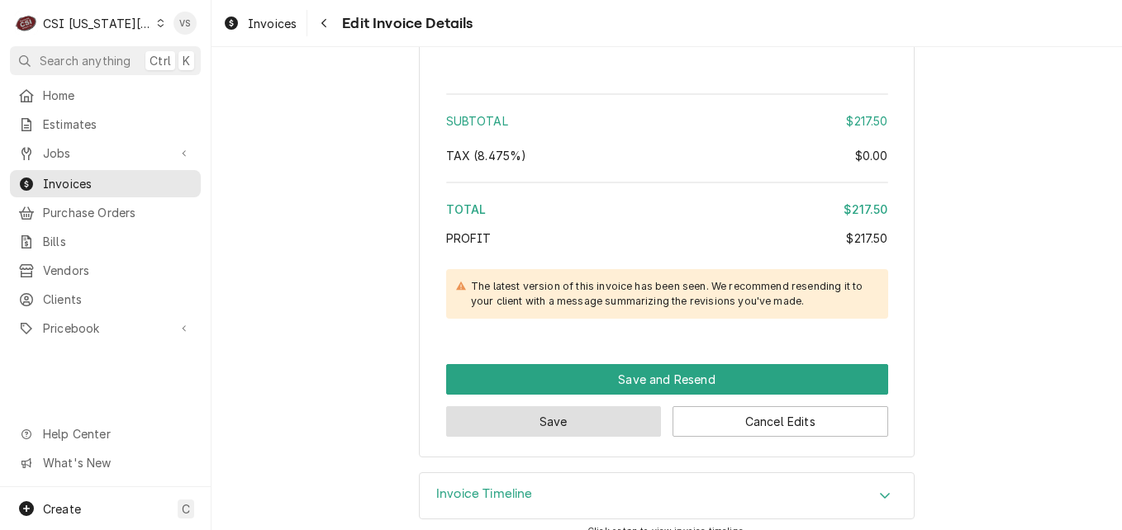
click at [567, 406] on button "Save" at bounding box center [554, 421] width 216 height 31
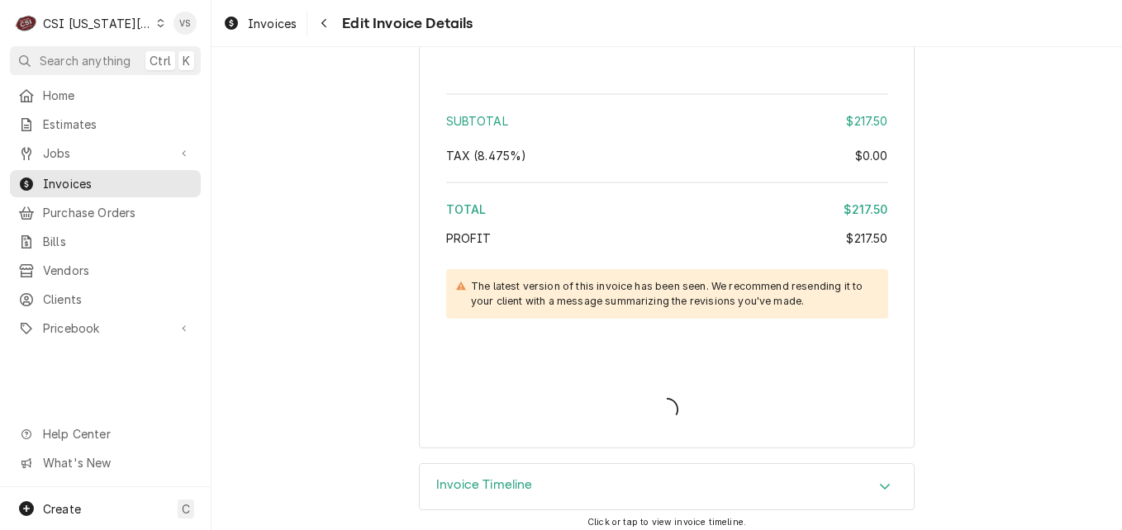
scroll to position [2903, 0]
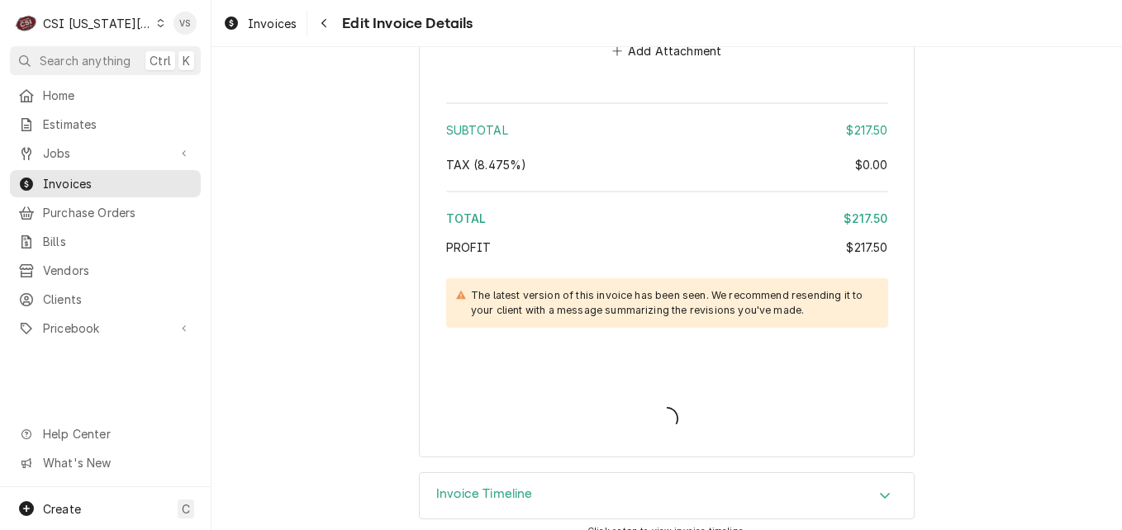
type textarea "x"
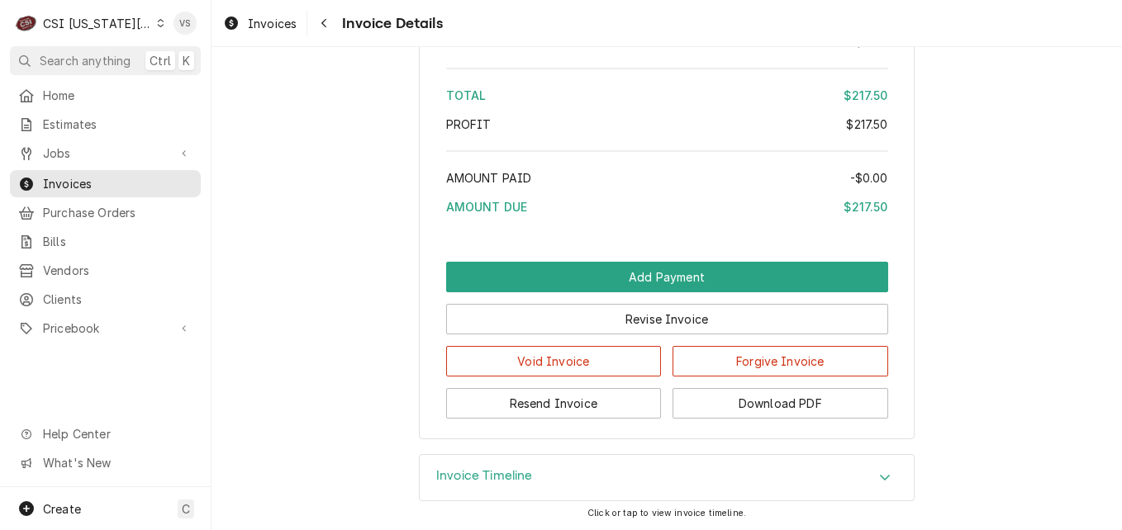
scroll to position [2833, 0]
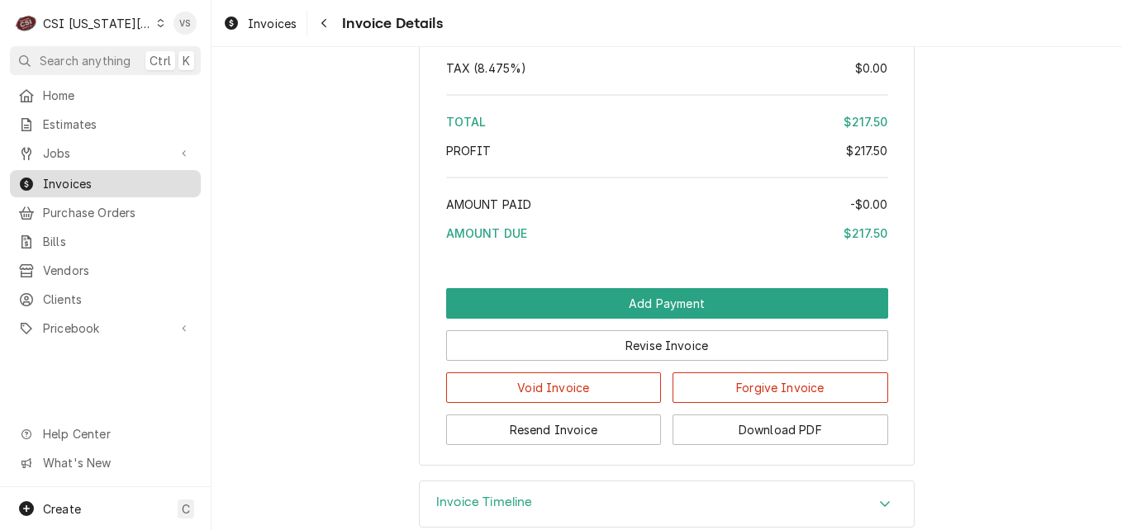
click at [80, 175] on span "Invoices" at bounding box center [118, 183] width 150 height 17
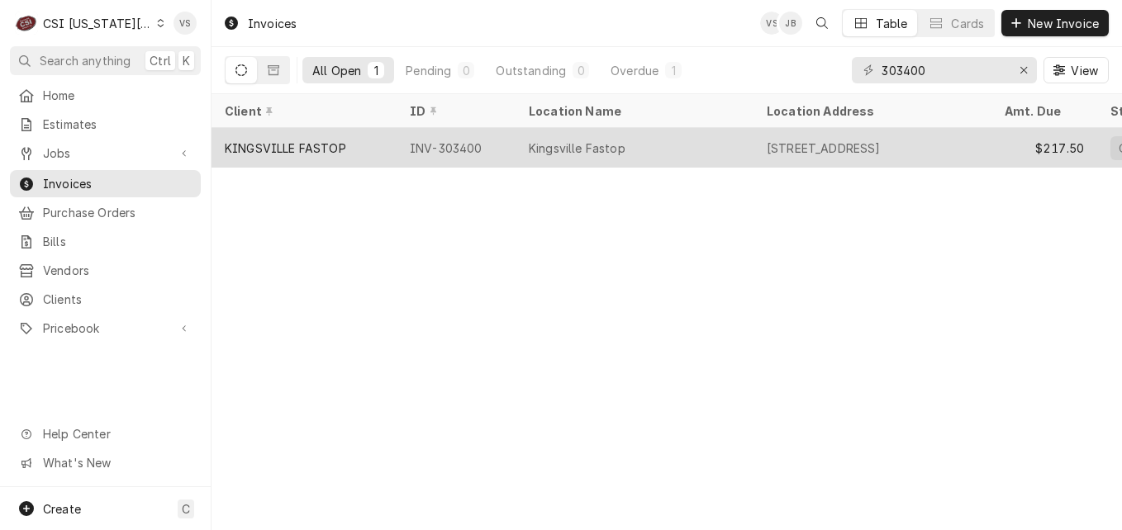
click at [272, 143] on div "KINGSVILLE FASTOP" at bounding box center [285, 148] width 121 height 17
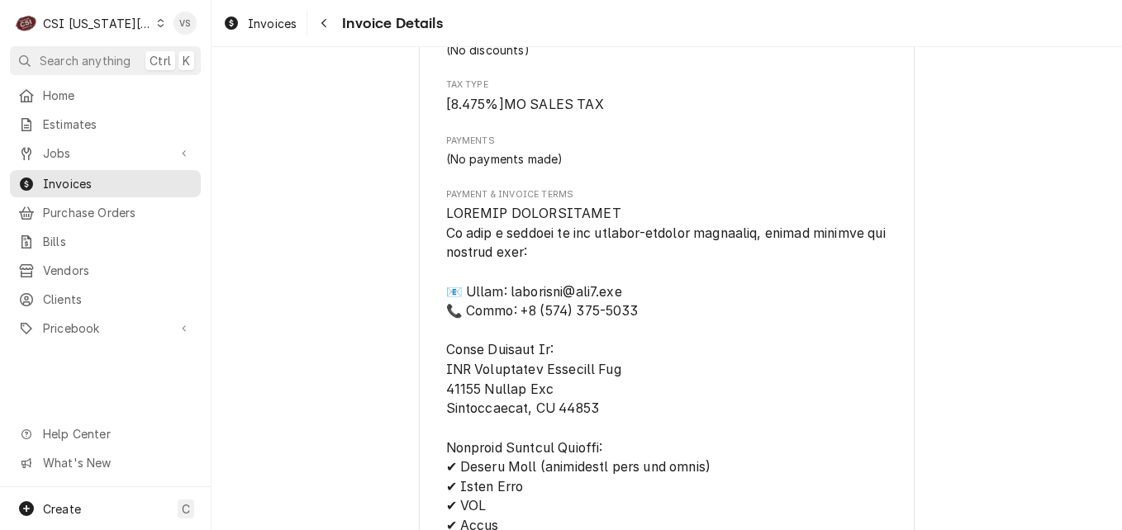
scroll to position [1863, 0]
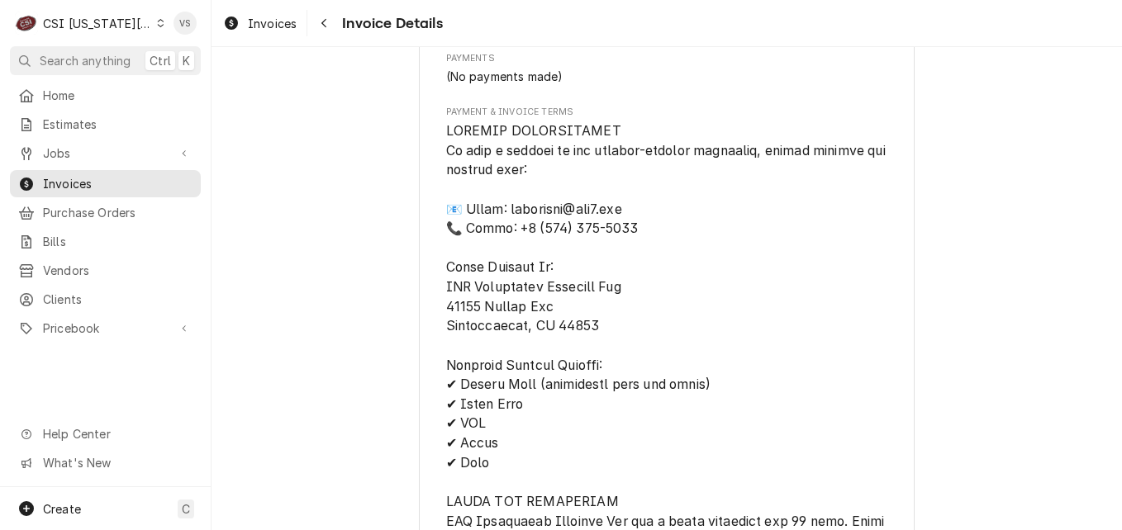
click at [157, 22] on icon "Dynamic Content Wrapper" at bounding box center [160, 23] width 7 height 8
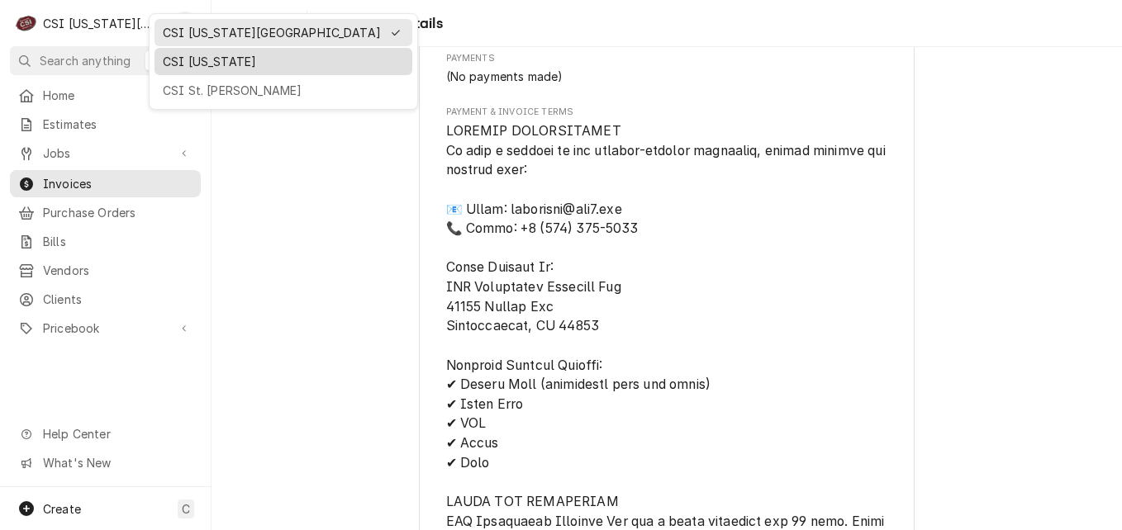
click at [193, 62] on div "CSI [US_STATE]" at bounding box center [283, 61] width 241 height 17
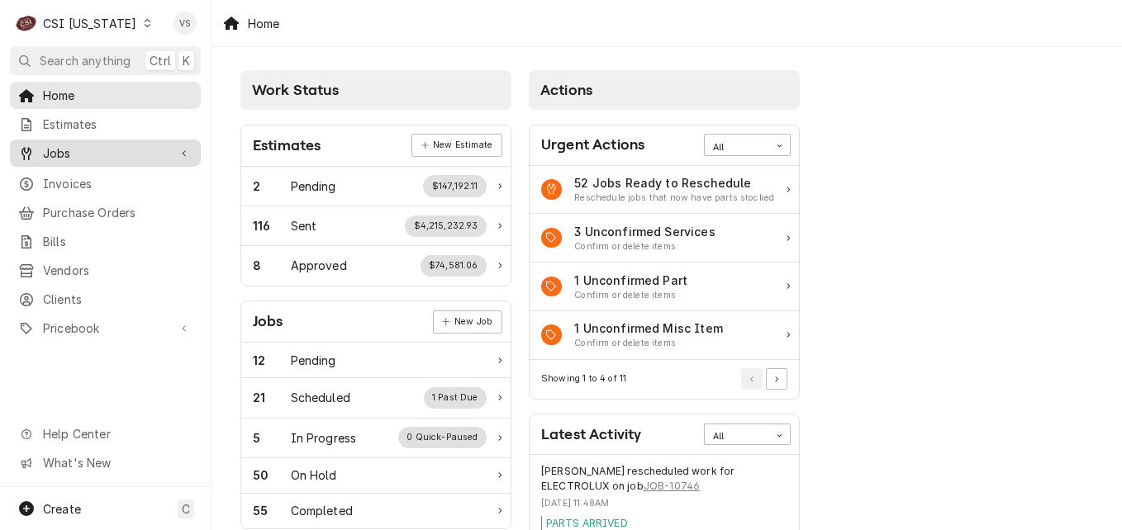
click at [78, 151] on span "Jobs" at bounding box center [105, 153] width 125 height 17
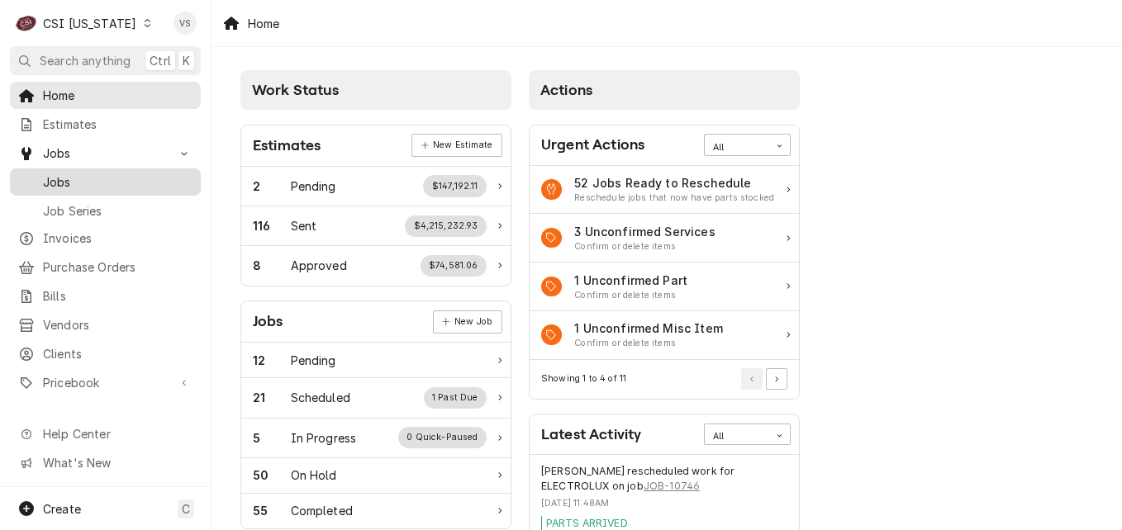
click at [76, 173] on span "Jobs" at bounding box center [118, 181] width 150 height 17
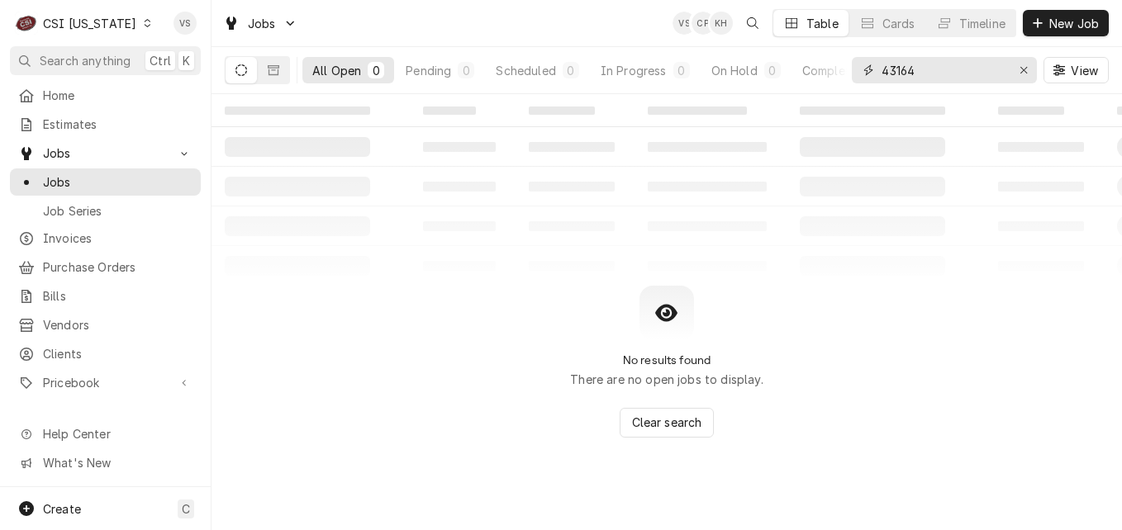
click at [890, 70] on input "43164" at bounding box center [943, 70] width 124 height 26
type input "4"
type input "1"
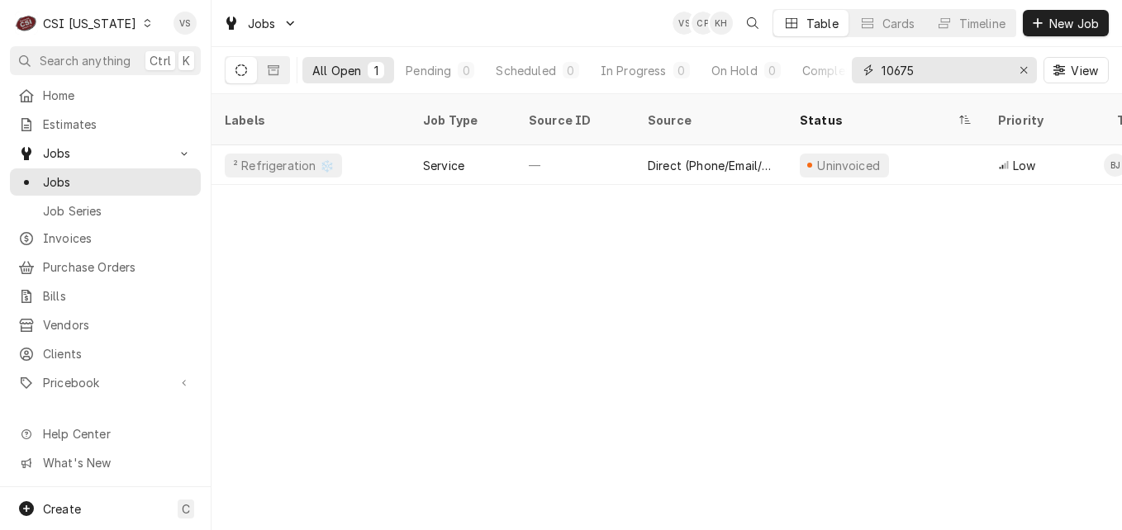
type input "10675"
click at [144, 22] on icon "Dynamic Content Wrapper" at bounding box center [147, 23] width 7 height 8
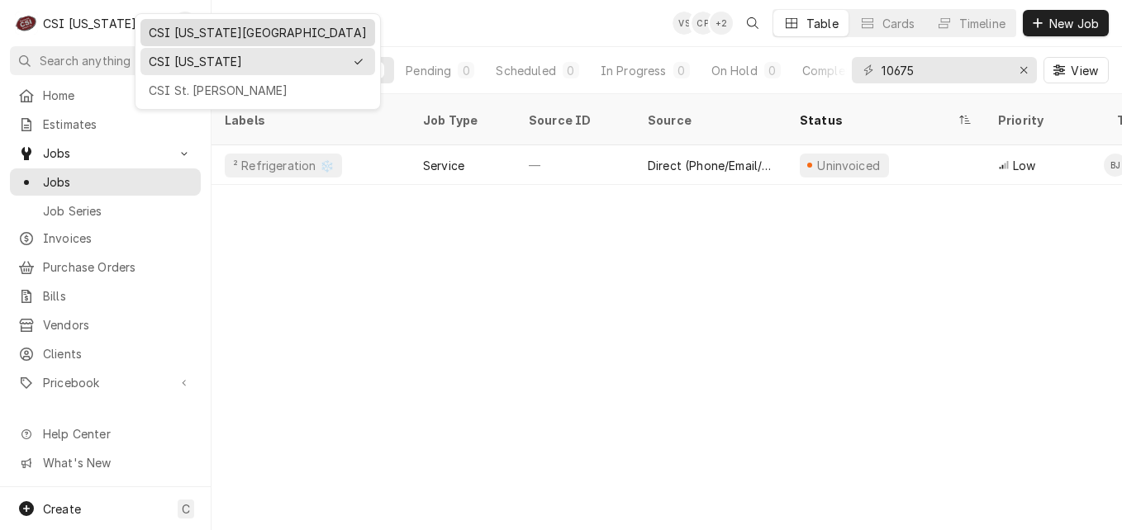
click at [180, 34] on div "CSI [US_STATE][GEOGRAPHIC_DATA]" at bounding box center [258, 32] width 218 height 17
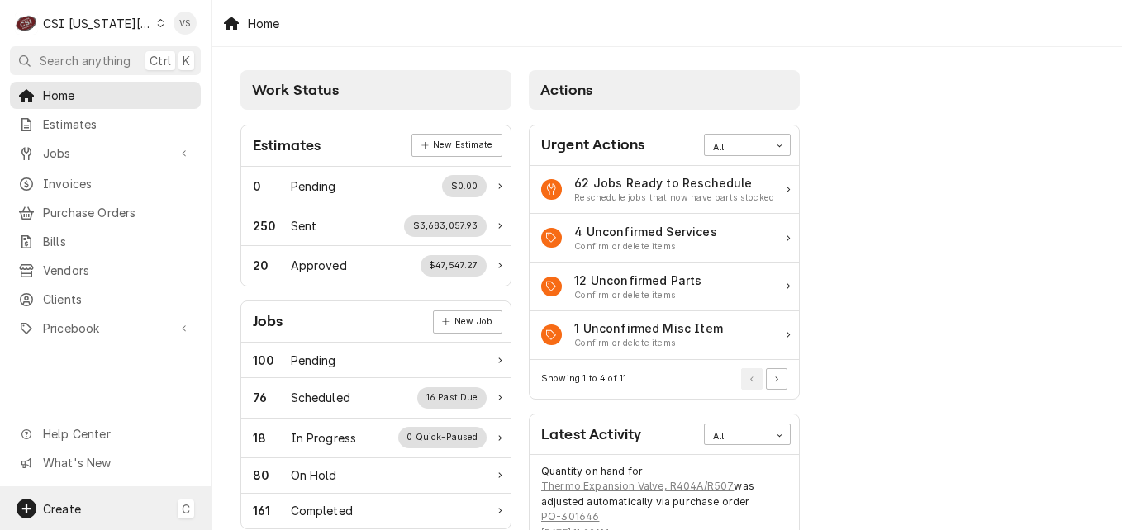
click at [81, 510] on div "Create C" at bounding box center [105, 508] width 211 height 43
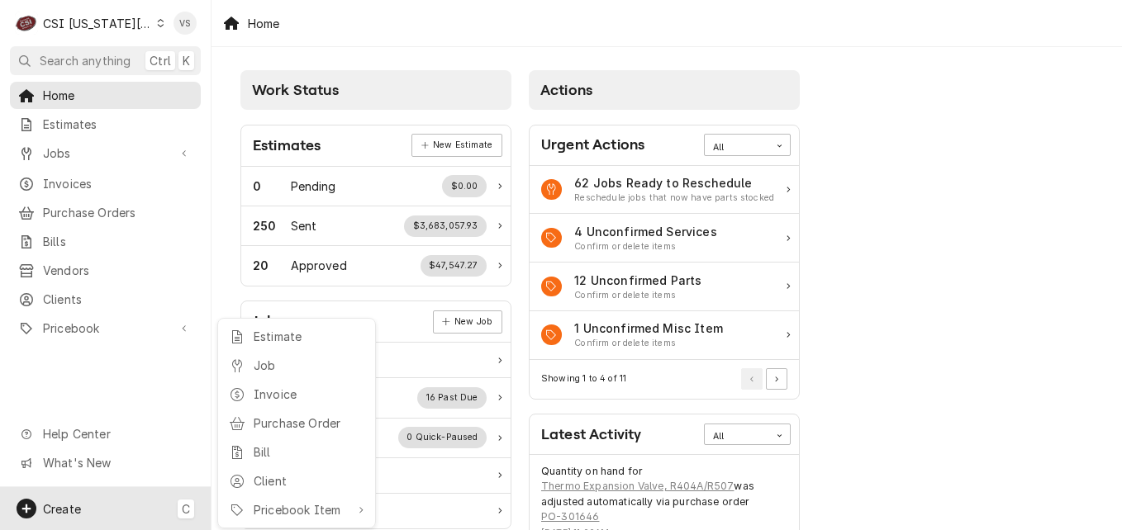
click at [113, 508] on html "C CSI Kansas City VS Search anything Ctrl K Home Estimates Jobs Jobs Job Series…" at bounding box center [561, 265] width 1122 height 530
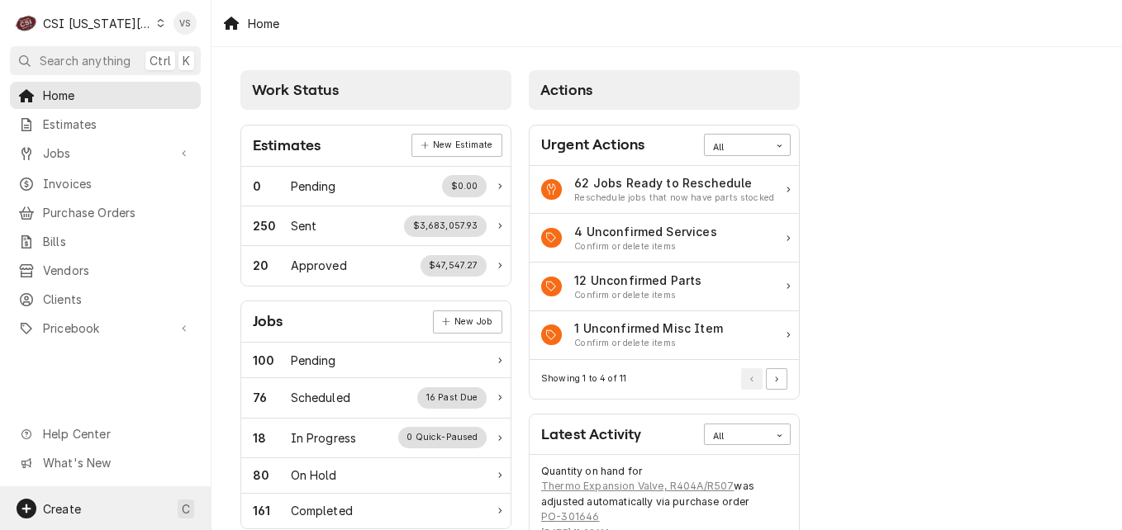
click at [118, 501] on div "Create C" at bounding box center [105, 508] width 211 height 43
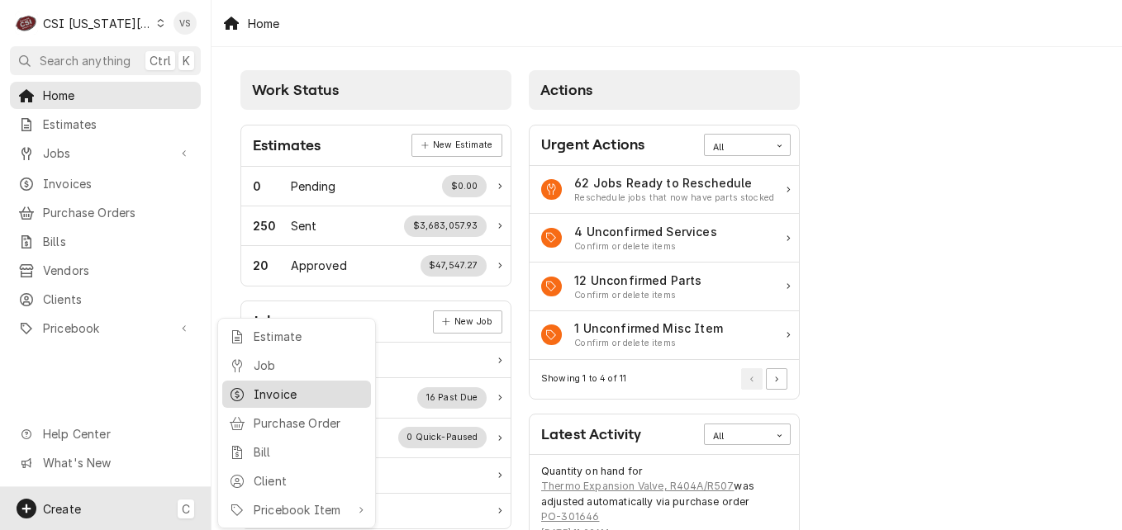
click at [285, 396] on div "Invoice" at bounding box center [309, 394] width 111 height 17
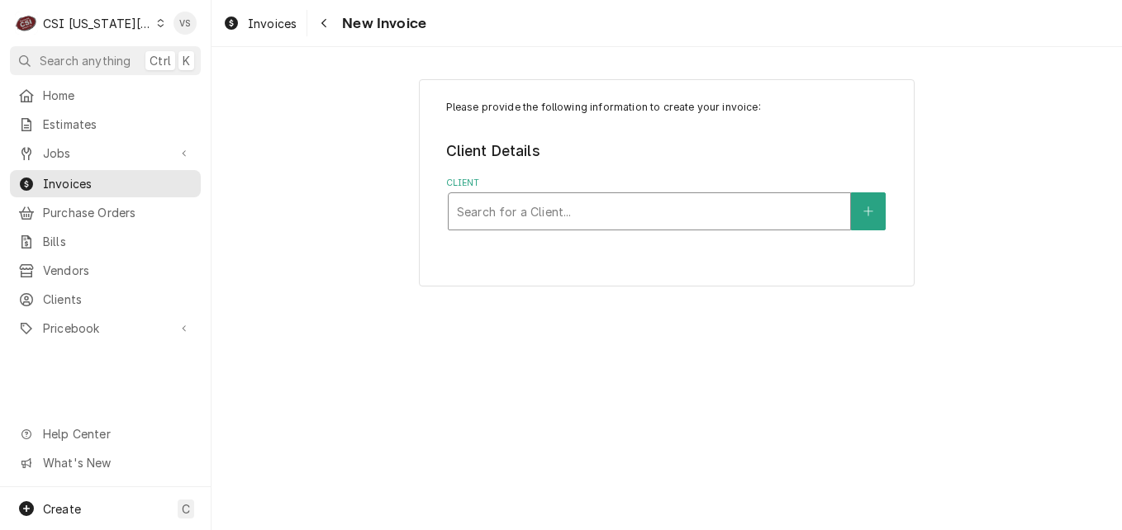
click at [507, 216] on div "Client" at bounding box center [649, 212] width 385 height 30
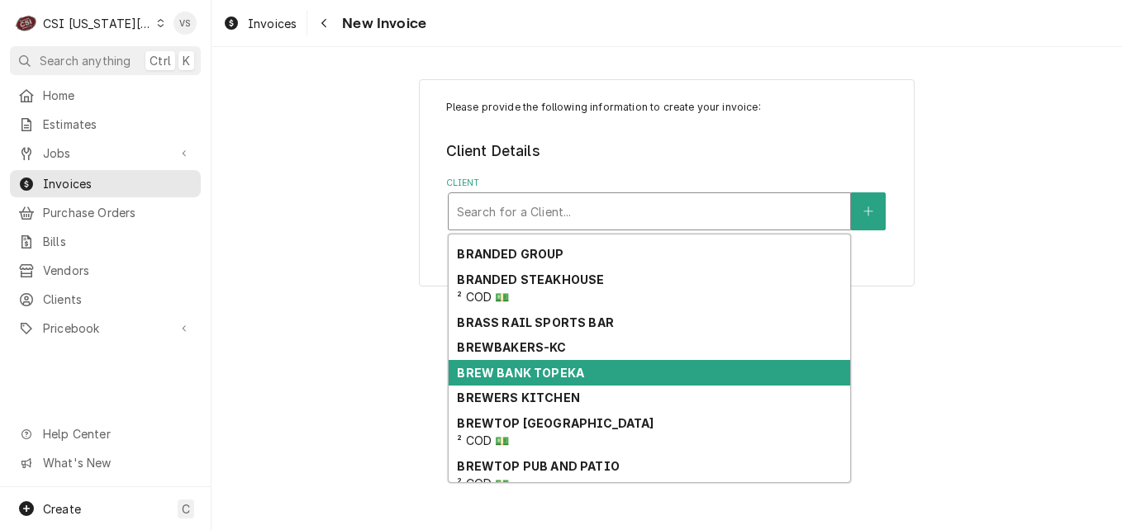
scroll to position [7844, 0]
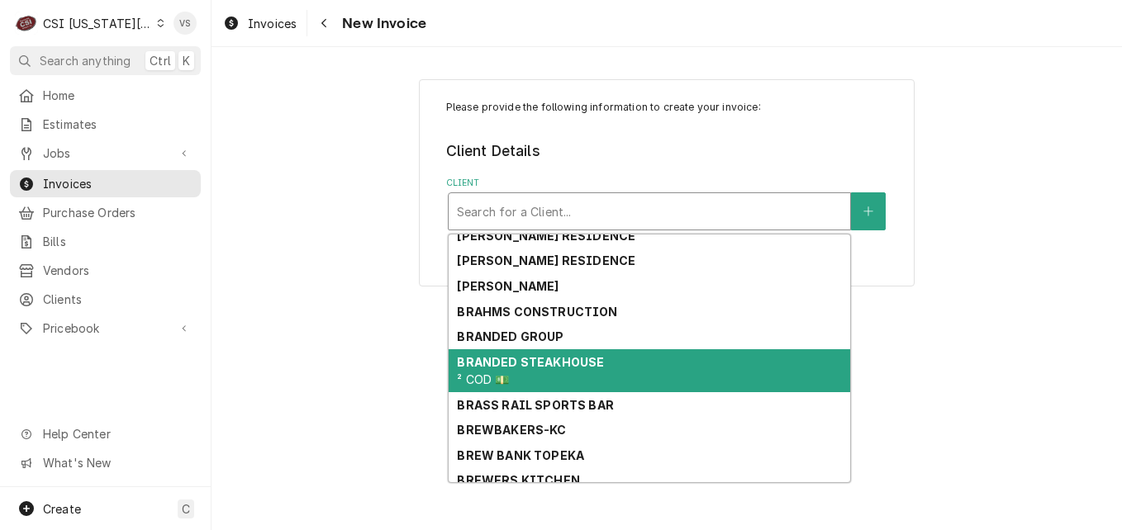
click at [581, 355] on strong "BRANDED STEAKHOUSE" at bounding box center [530, 362] width 147 height 14
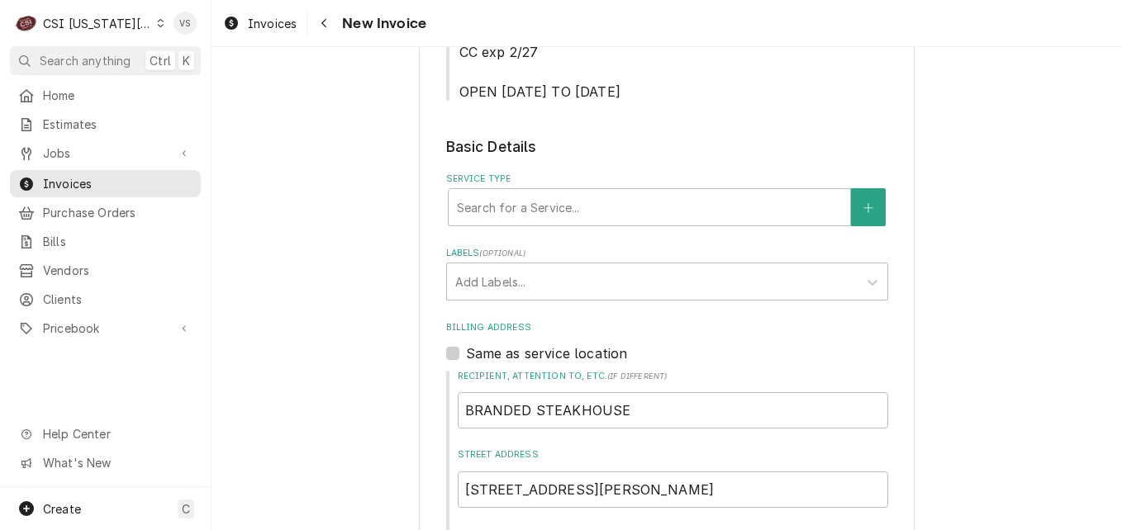
scroll to position [349, 0]
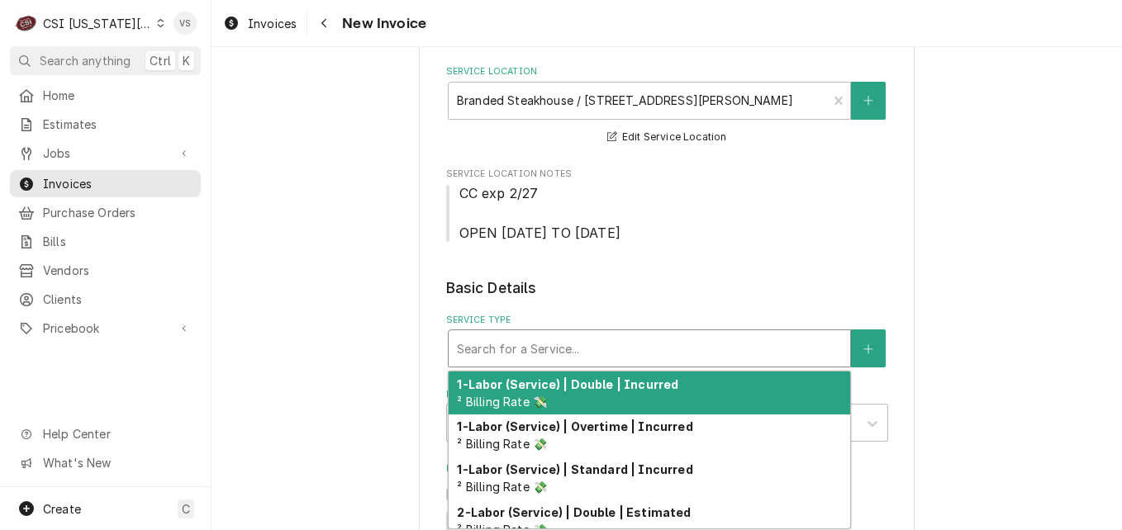
click at [482, 350] on div "Service Type" at bounding box center [649, 349] width 385 height 30
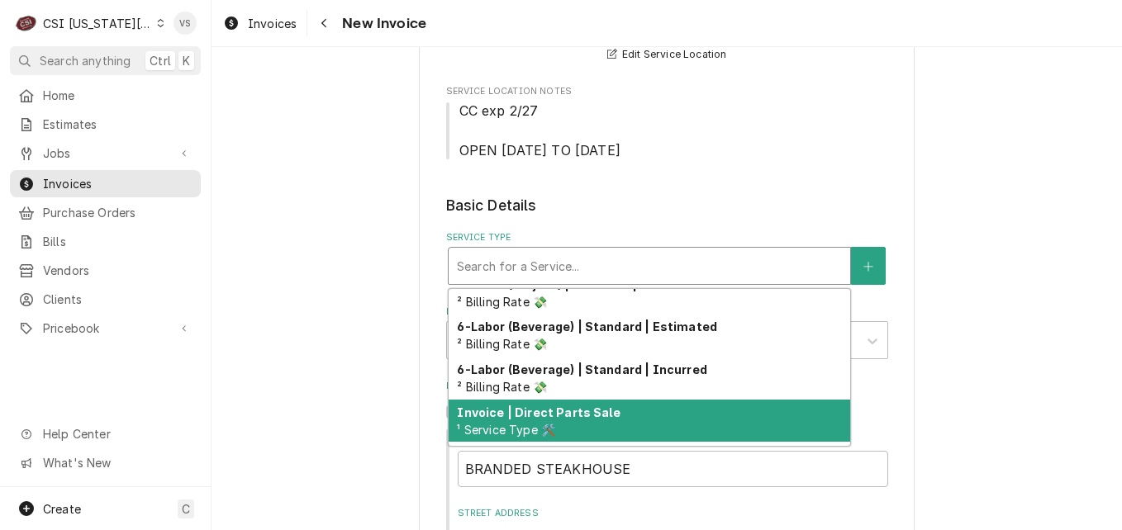
scroll to position [462, 0]
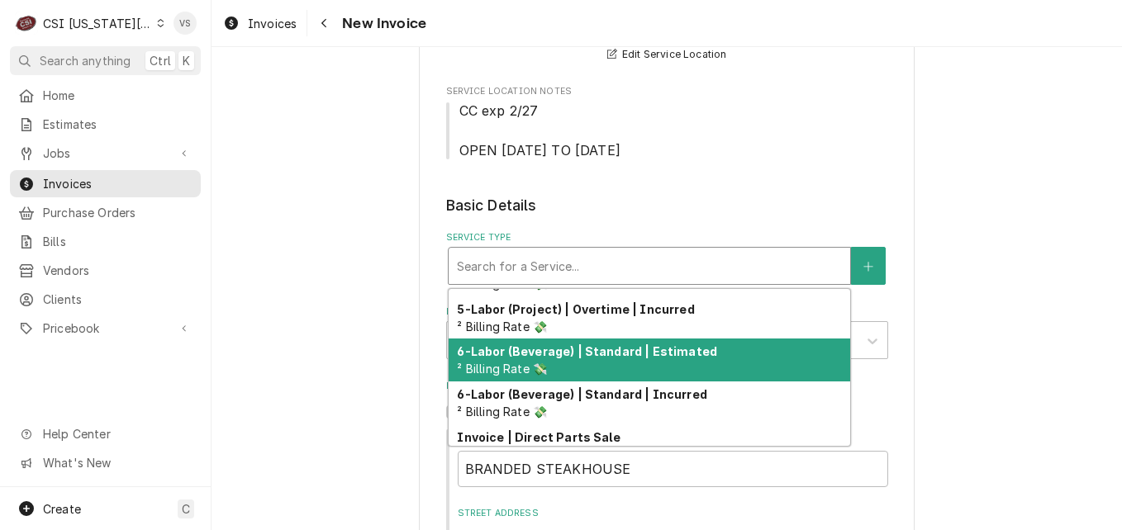
click at [665, 367] on div "6-Labor (Beverage) | Standard | Estimated ² Billing Rate 💸" at bounding box center [649, 360] width 401 height 43
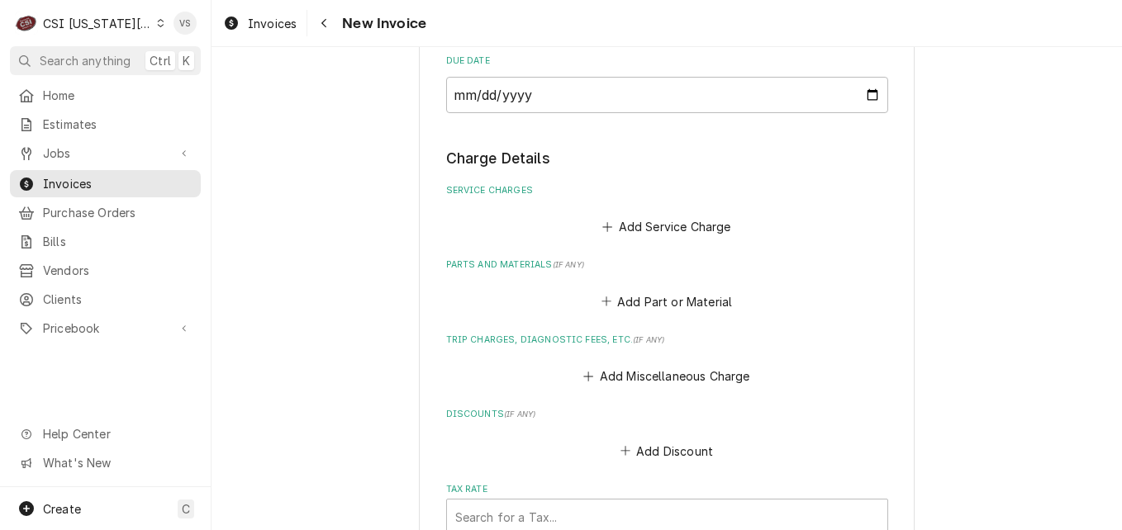
scroll to position [1328, 0]
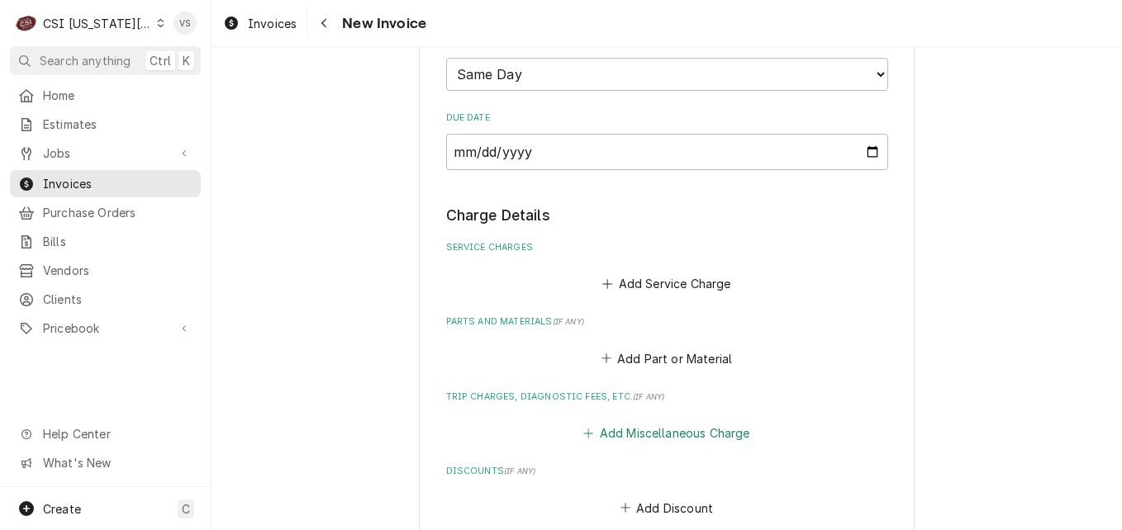
click at [638, 438] on button "Add Miscellaneous Charge" at bounding box center [667, 433] width 172 height 23
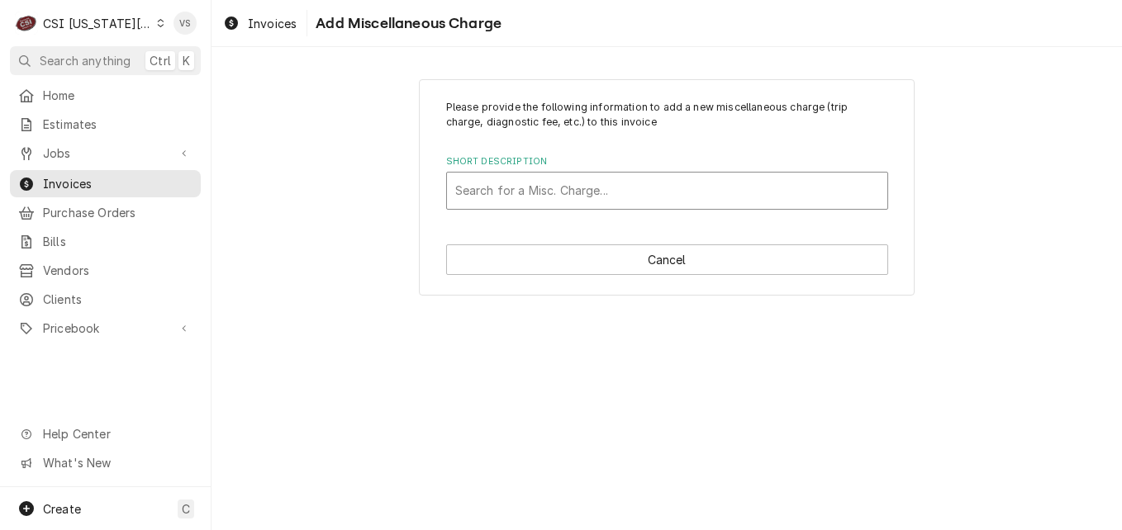
click at [524, 189] on div "Short Description" at bounding box center [667, 191] width 424 height 30
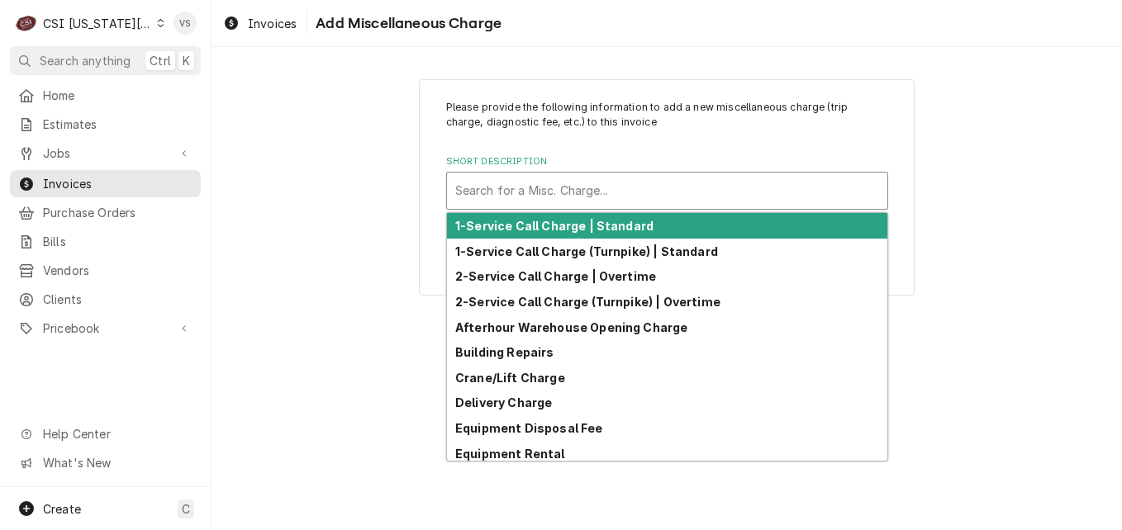
click at [582, 193] on div "Short Description" at bounding box center [667, 191] width 424 height 30
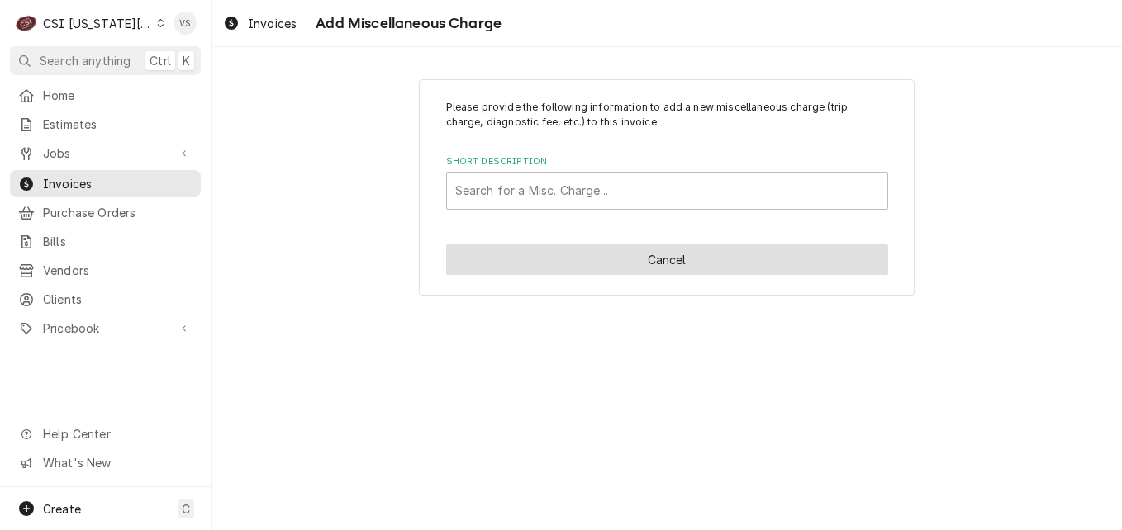
click at [594, 249] on button "Cancel" at bounding box center [667, 260] width 442 height 31
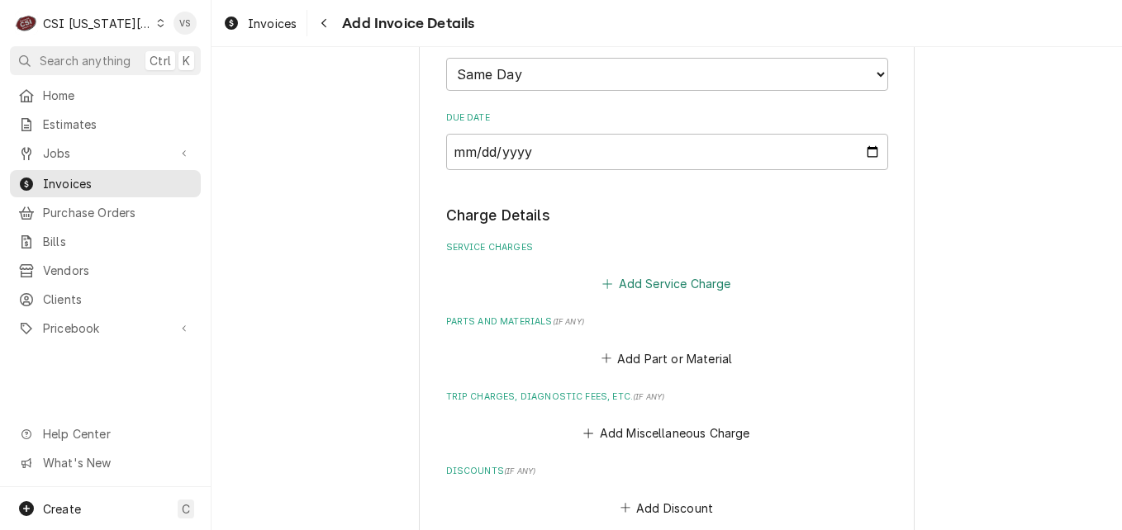
scroll to position [1308, 0]
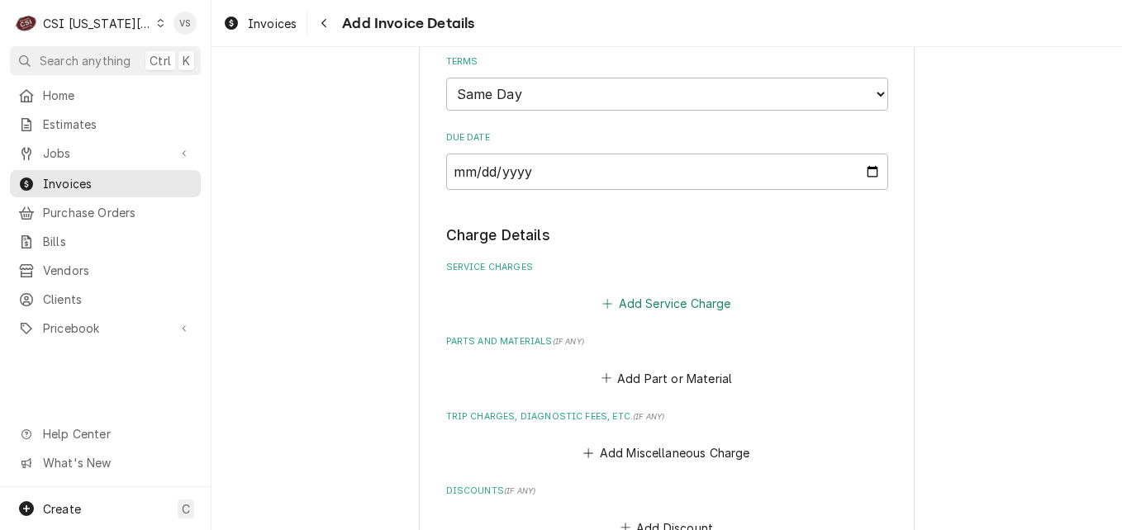
click at [639, 302] on button "Add Service Charge" at bounding box center [667, 303] width 134 height 23
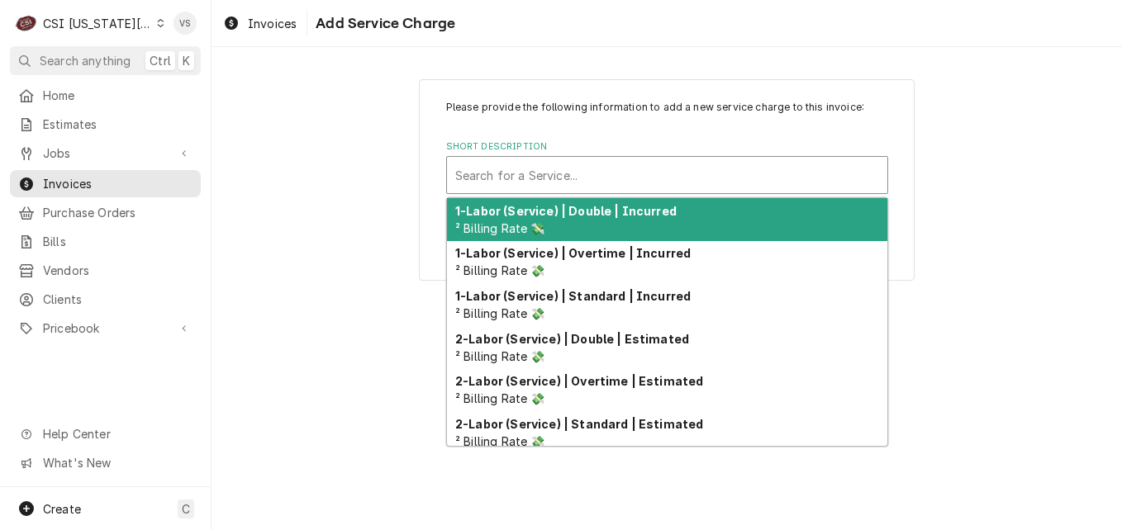
click at [549, 177] on div "Short Description" at bounding box center [667, 175] width 424 height 30
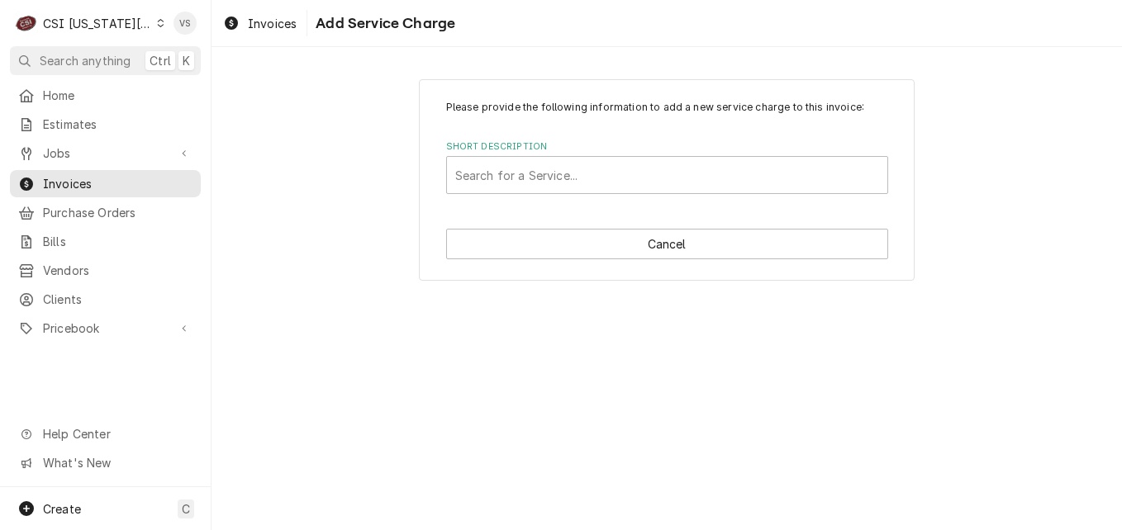
click at [344, 254] on div "Please provide the following information to add a new service charge to this in…" at bounding box center [666, 179] width 910 height 230
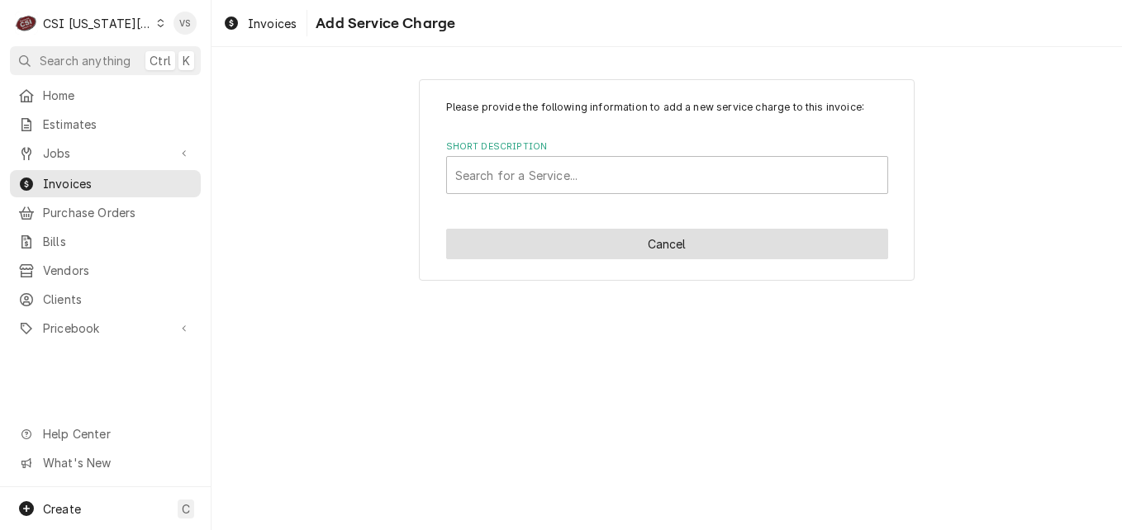
click at [700, 241] on button "Cancel" at bounding box center [667, 244] width 442 height 31
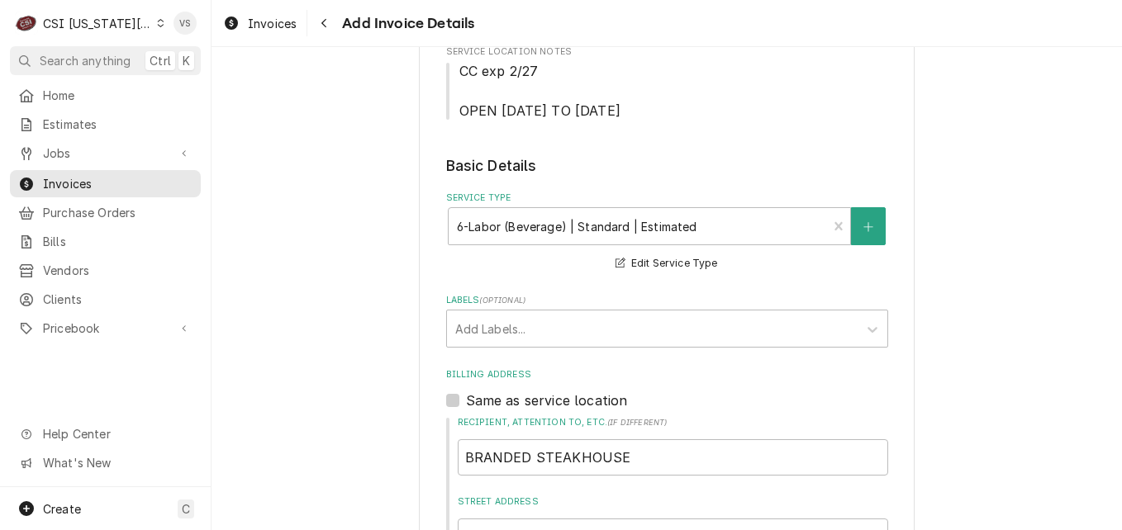
scroll to position [496, 0]
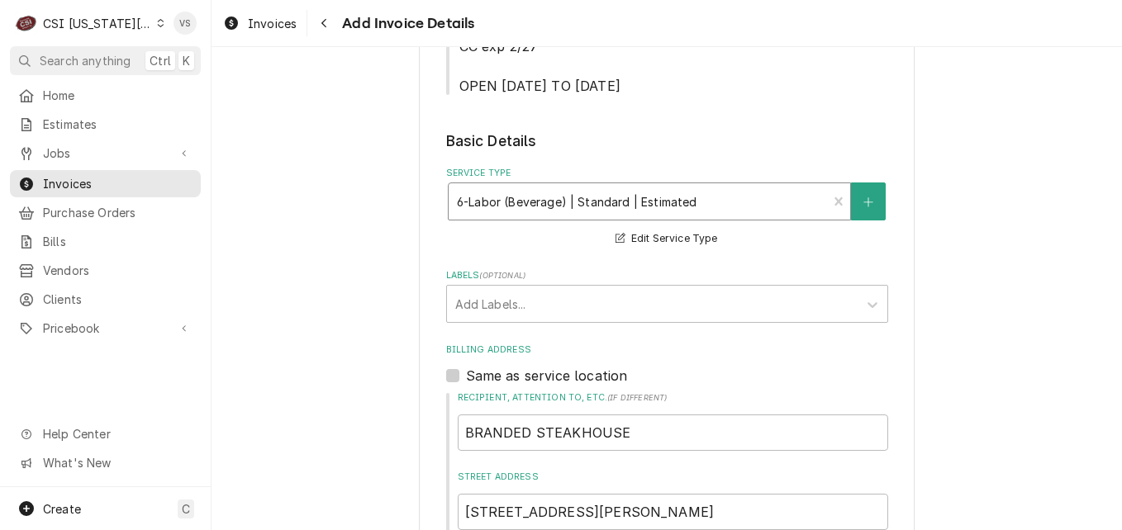
click at [727, 202] on div "Service Type" at bounding box center [638, 202] width 363 height 30
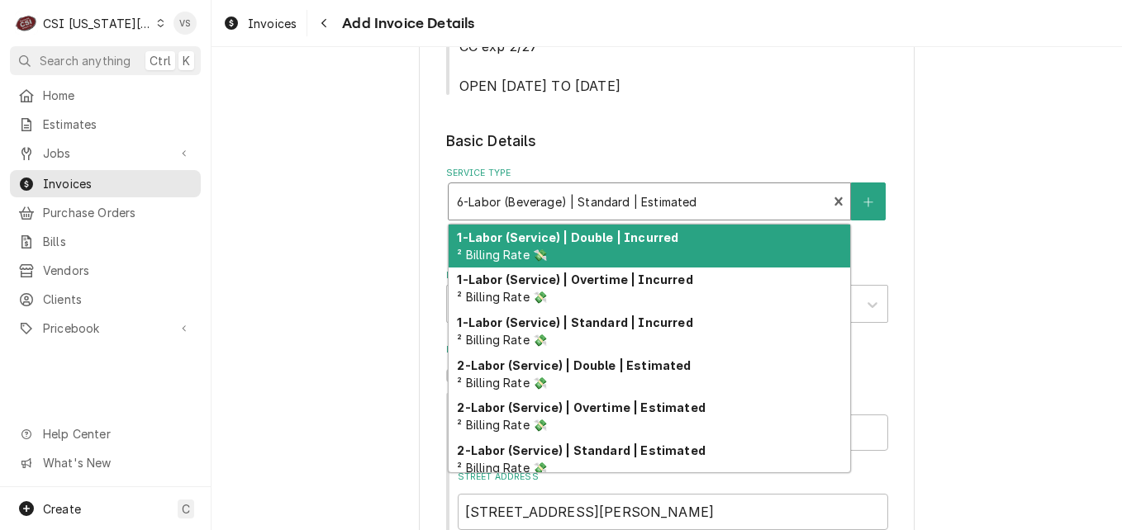
scroll to position [83, 0]
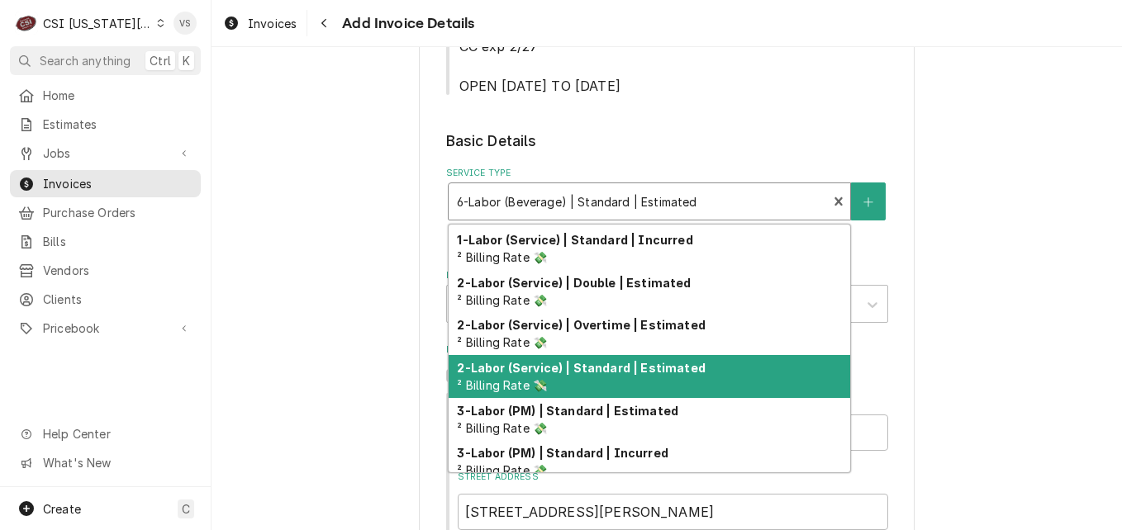
click at [607, 377] on div "2-Labor (Service) | Standard | Estimated ² Billing Rate 💸" at bounding box center [649, 376] width 401 height 43
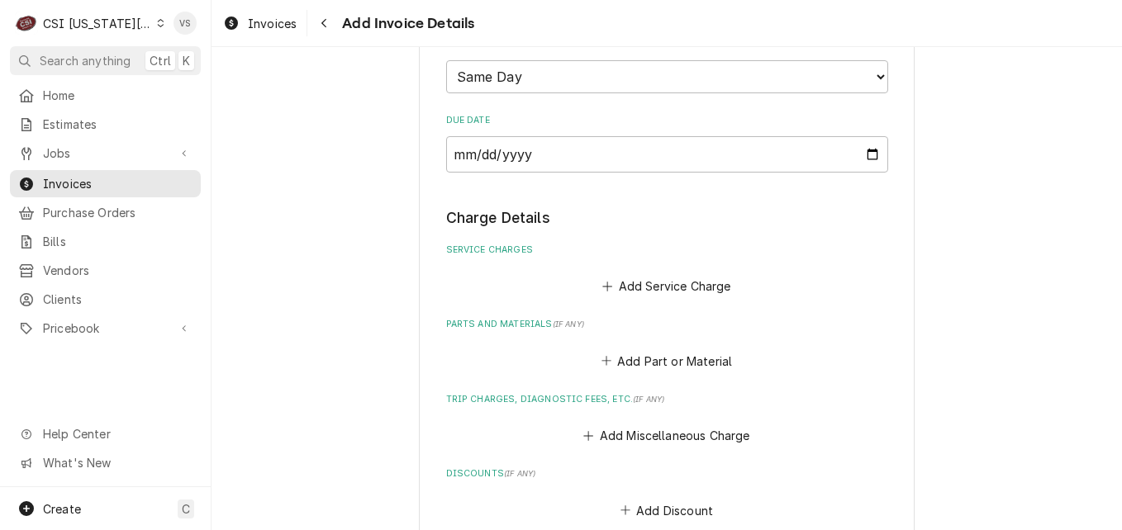
scroll to position [1239, 0]
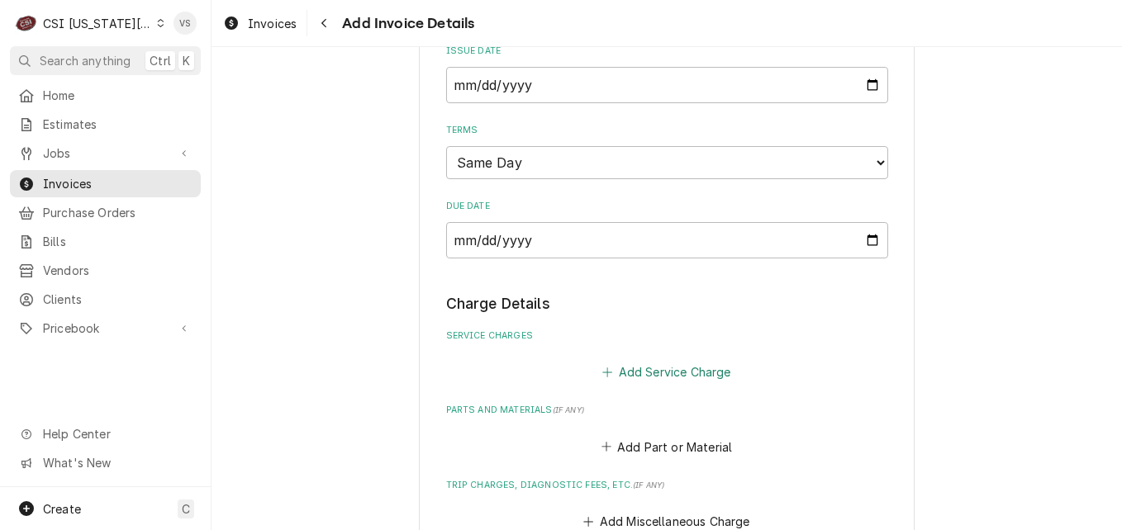
click at [642, 375] on button "Add Service Charge" at bounding box center [667, 372] width 134 height 23
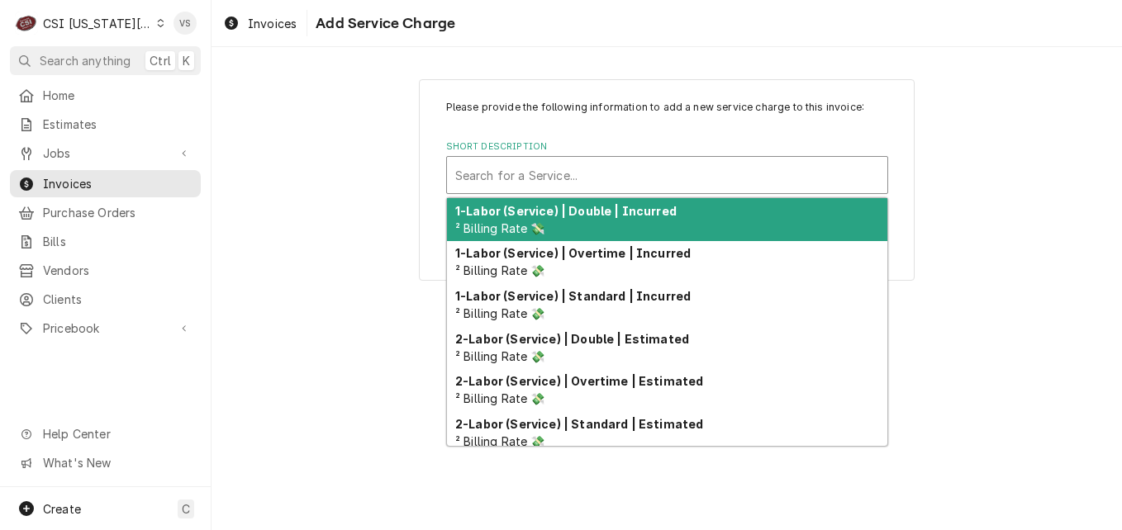
click at [549, 172] on div "Short Description" at bounding box center [667, 175] width 424 height 30
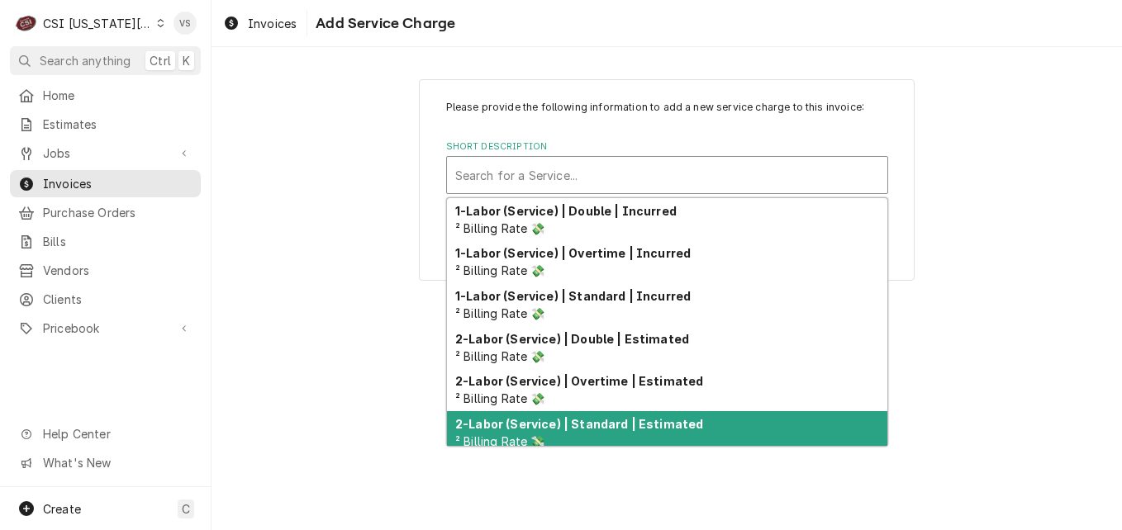
click at [609, 425] on strong "2-Labor (Service) | Standard | Estimated" at bounding box center [579, 424] width 248 height 14
type textarea "x"
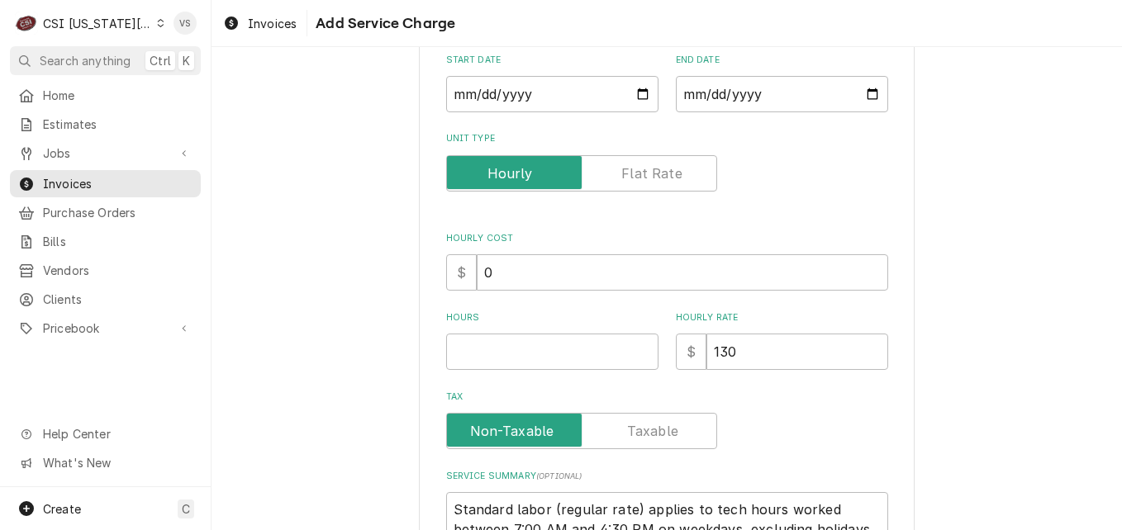
scroll to position [237, 0]
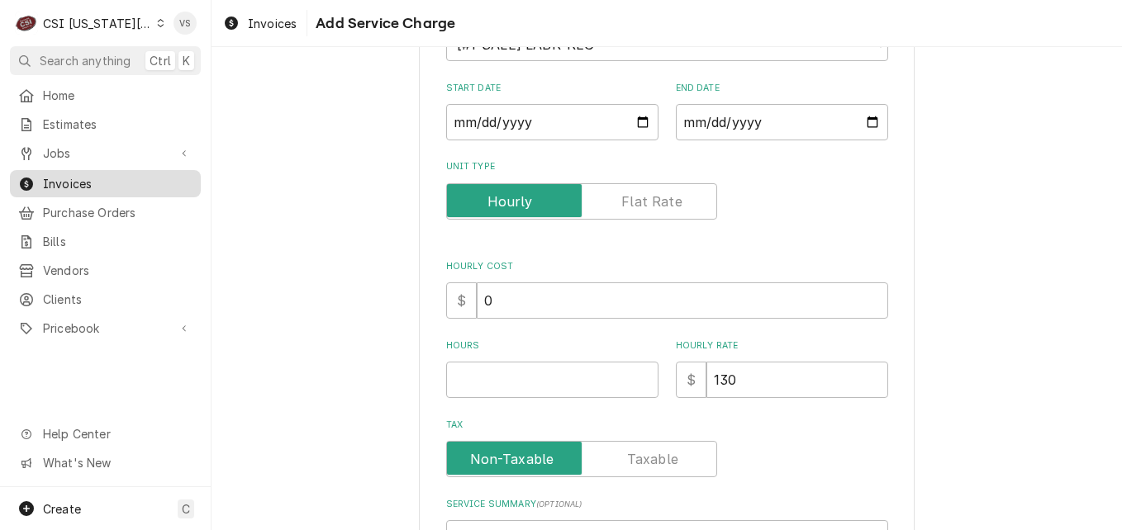
click at [78, 180] on span "Invoices" at bounding box center [118, 183] width 150 height 17
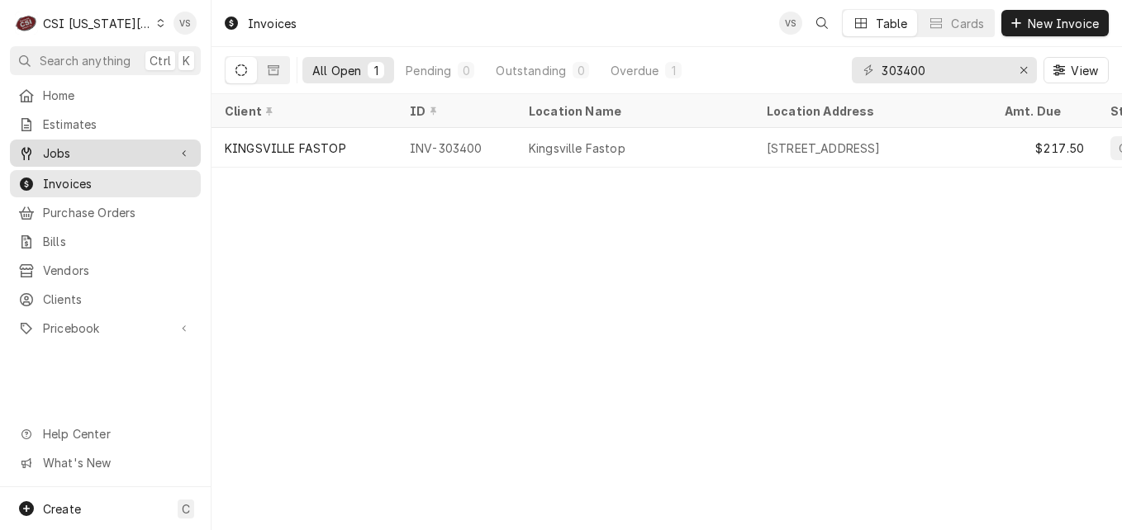
click at [63, 153] on span "Jobs" at bounding box center [105, 153] width 125 height 17
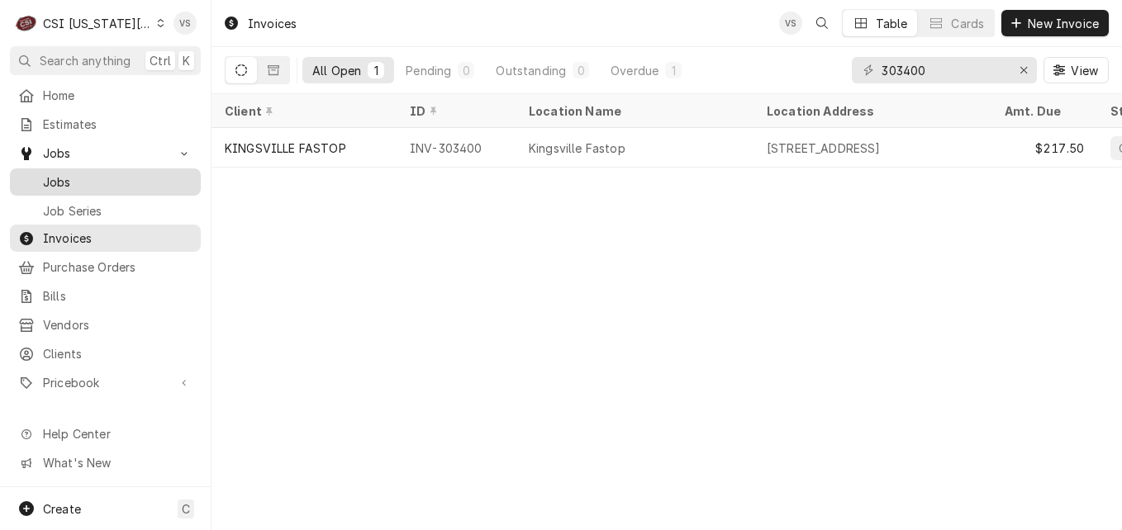
click at [62, 177] on span "Jobs" at bounding box center [118, 181] width 150 height 17
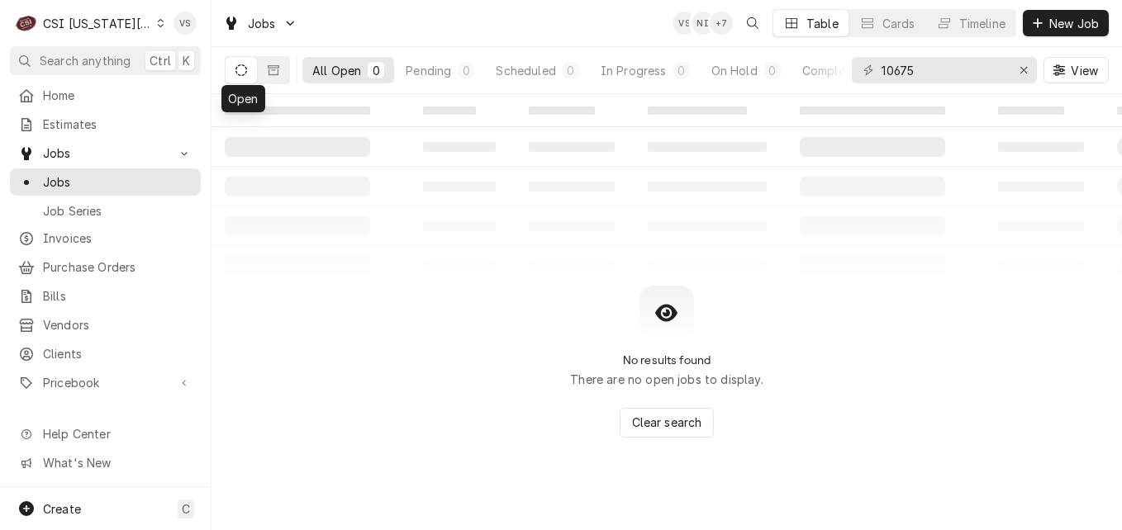
click at [235, 76] on button "Dynamic Content Wrapper" at bounding box center [241, 70] width 31 height 26
click at [157, 22] on icon "Dynamic Content Wrapper" at bounding box center [160, 23] width 7 height 8
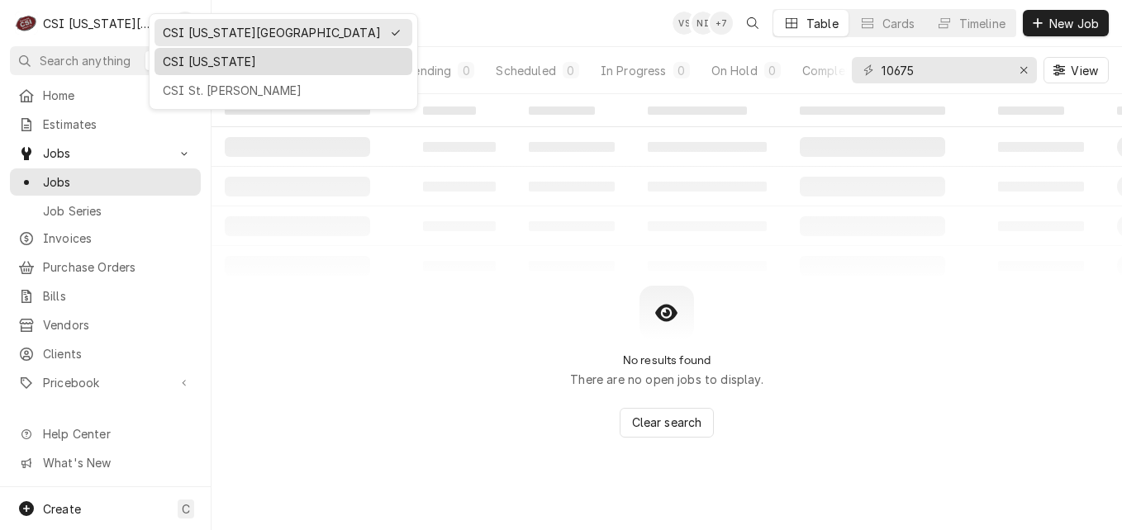
click at [194, 61] on div "CSI [US_STATE]" at bounding box center [283, 61] width 241 height 17
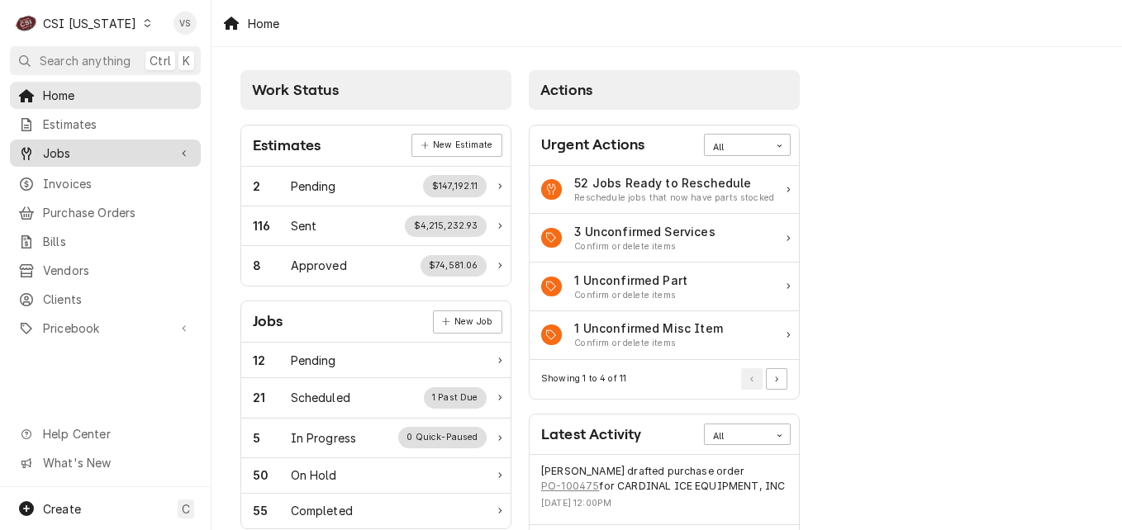
click at [84, 148] on span "Jobs" at bounding box center [105, 153] width 125 height 17
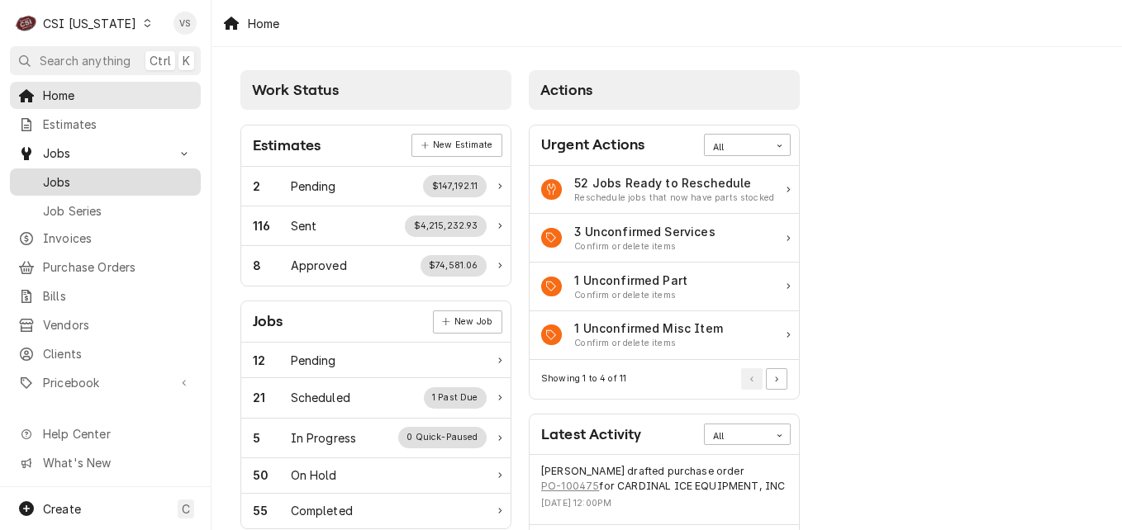
click at [71, 174] on span "Jobs" at bounding box center [118, 181] width 150 height 17
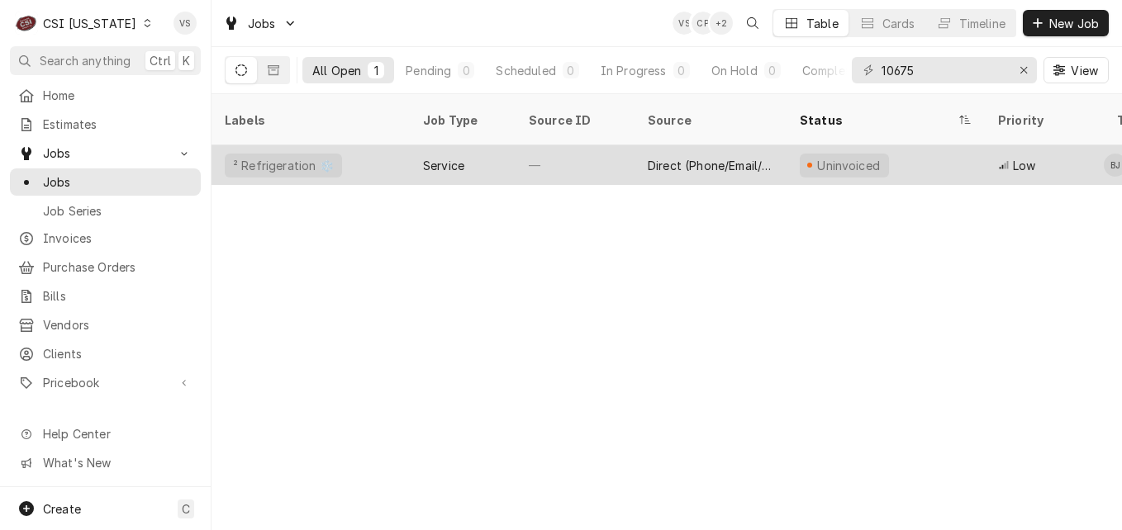
click at [358, 146] on div "² Refrigeration ❄️" at bounding box center [310, 165] width 198 height 40
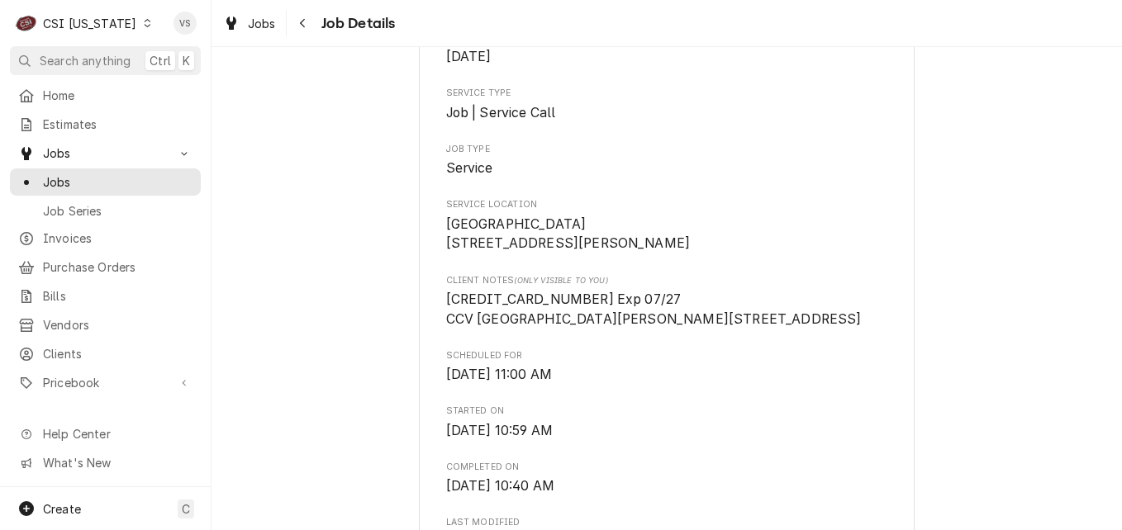
scroll to position [248, 0]
drag, startPoint x: 564, startPoint y: 319, endPoint x: 438, endPoint y: 319, distance: 126.4
drag, startPoint x: 438, startPoint y: 319, endPoint x: 468, endPoint y: 319, distance: 30.6
copy span "4246315342828694"
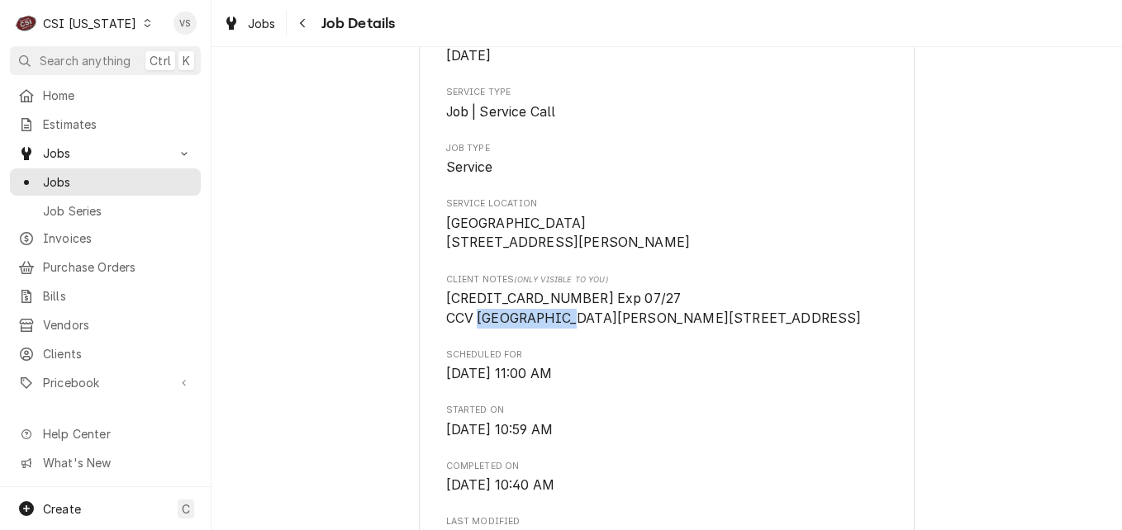
drag, startPoint x: 521, startPoint y: 359, endPoint x: 439, endPoint y: 358, distance: 82.6
drag, startPoint x: 439, startPoint y: 358, endPoint x: 467, endPoint y: 358, distance: 28.1
copy span "Mariah Gratz"
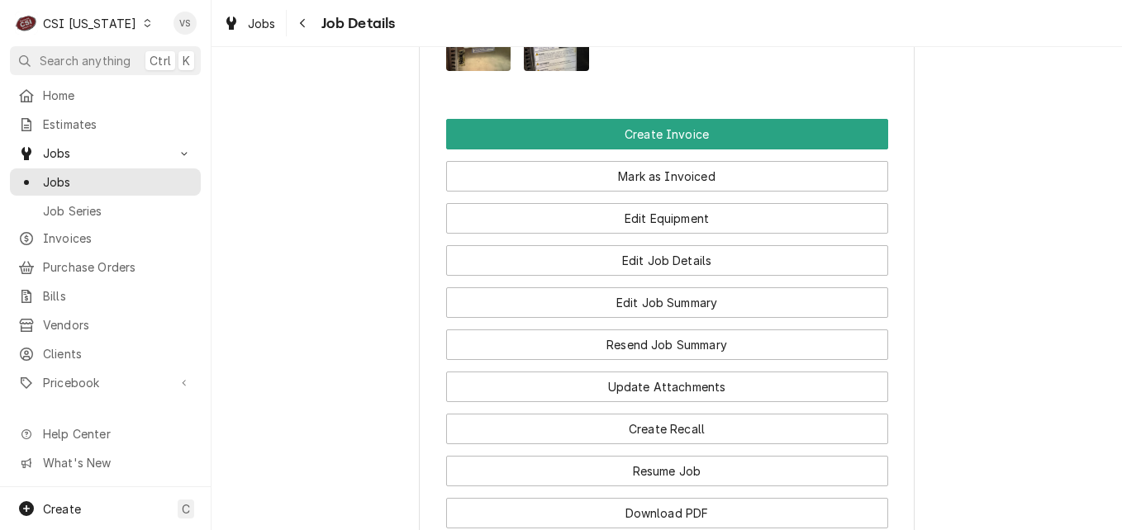
scroll to position [1404, 0]
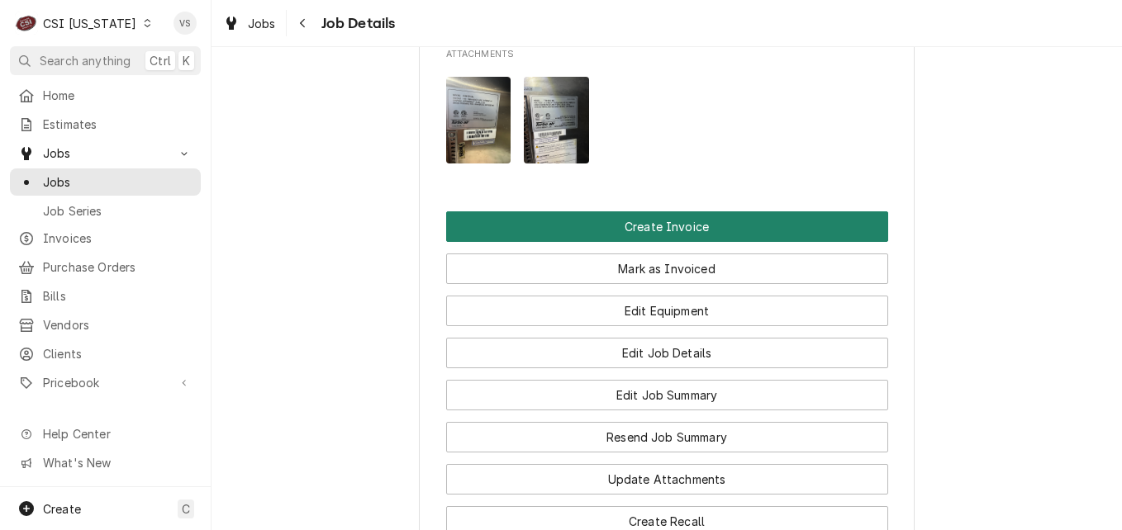
click at [570, 242] on button "Create Invoice" at bounding box center [667, 226] width 442 height 31
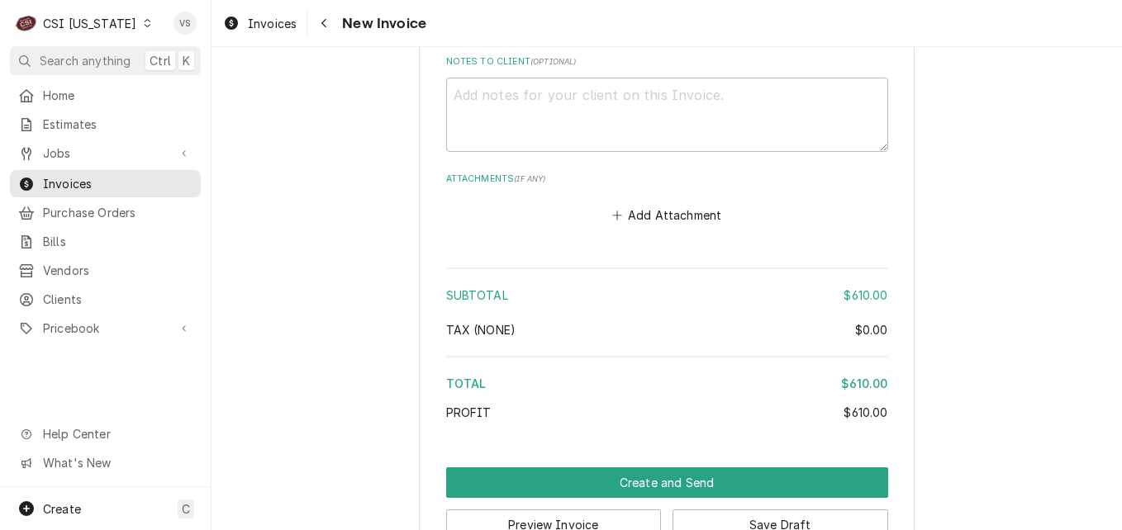
scroll to position [3685, 0]
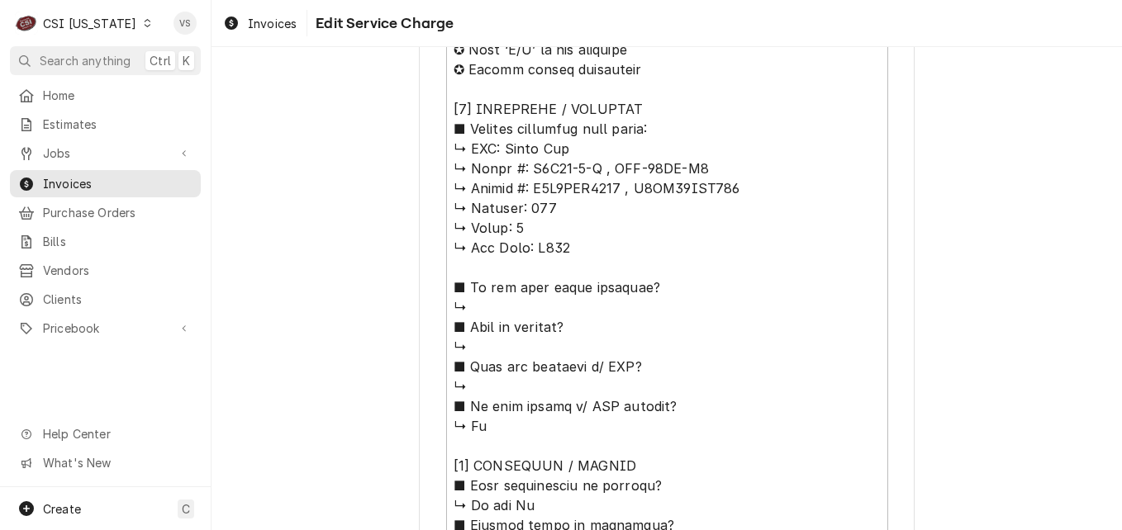
scroll to position [801, 0]
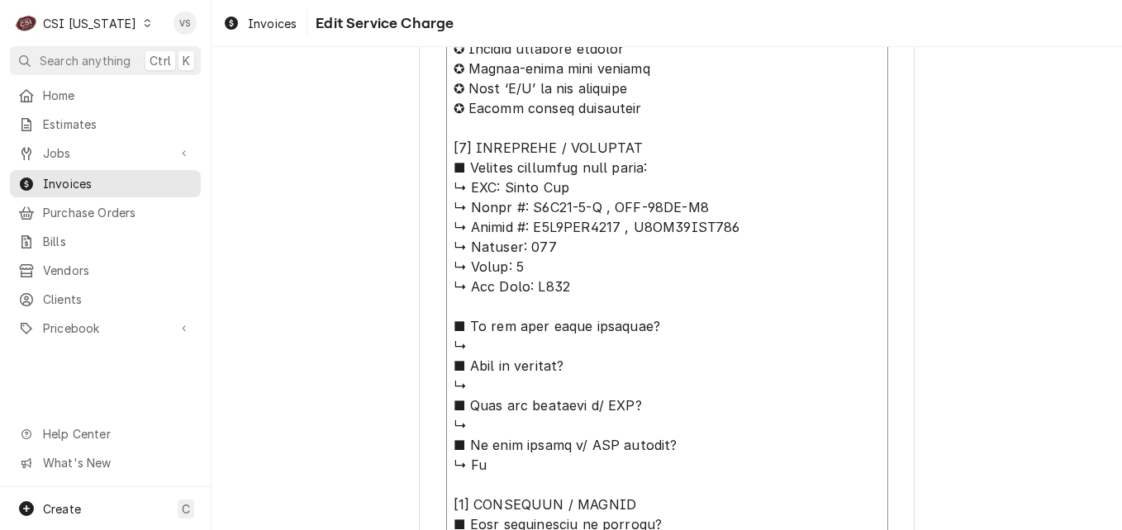
drag, startPoint x: 496, startPoint y: 186, endPoint x: 745, endPoint y: 235, distance: 253.4
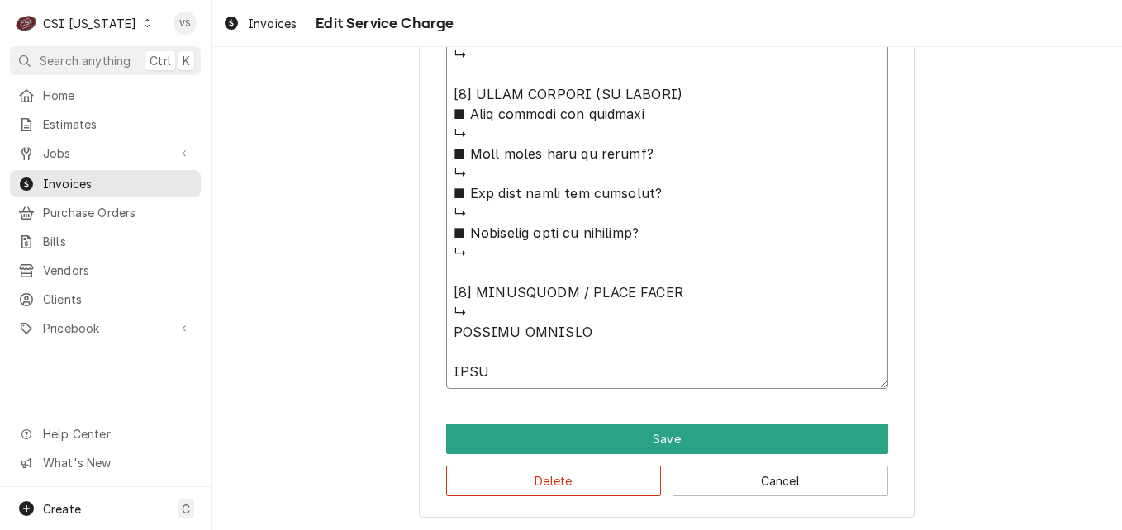
scroll to position [1590, 0]
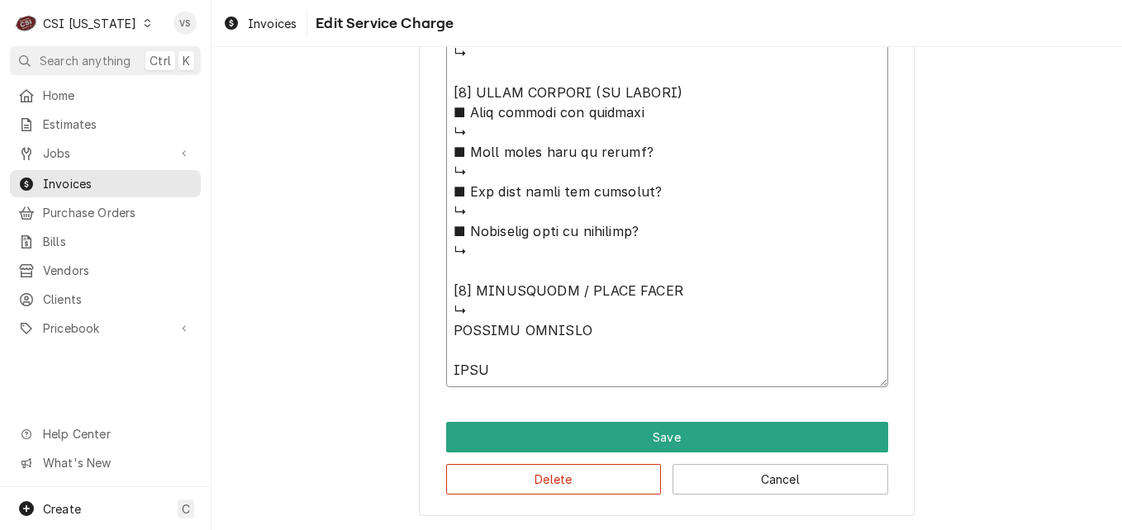
drag, startPoint x: 480, startPoint y: 315, endPoint x: 457, endPoint y: 320, distance: 23.7
type textarea "x"
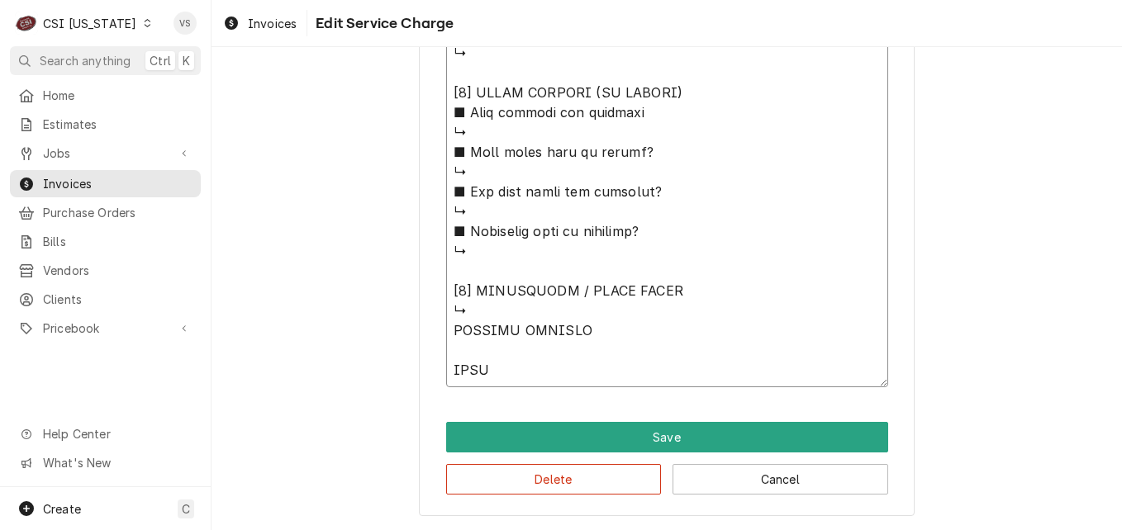
type textarea "⚠️ 𝗙𝗢𝗥𝗠 𝗜𝗡𝗦𝗧𝗥𝗨𝗖𝗧𝗜𝗢𝗡𝗦 ⚠️ ✪ 𝗖𝗼𝗺𝗽𝗹𝗲𝘁𝗲 𝗮𝗹𝗹 𝗿𝗲𝗹𝗲𝘃𝗮𝗻𝘁 𝘀𝗲𝗰𝘁𝗶𝗼𝗻𝘀 ✪ 𝗣𝗿𝗼𝘃𝗶𝗱𝗲 𝗱𝗲𝘁𝗮𝗶𝗹𝗲𝗱 𝗮𝗻𝘀…"
type textarea "x"
type textarea "⚠️ 𝗙𝗢𝗥𝗠 𝗜𝗡𝗦𝗧𝗥𝗨𝗖𝗧𝗜𝗢𝗡𝗦 ⚠️ ✪ 𝗖𝗼𝗺𝗽𝗹𝗲𝘁𝗲 𝗮𝗹𝗹 𝗿𝗲𝗹𝗲𝘃𝗮𝗻𝘁 𝘀𝗲𝗰𝘁𝗶𝗼𝗻𝘀 ✪ 𝗣𝗿𝗼𝘃𝗶𝗱𝗲 𝗱𝗲𝘁𝗮𝗶𝗹𝗲𝗱 𝗮𝗻𝘀…"
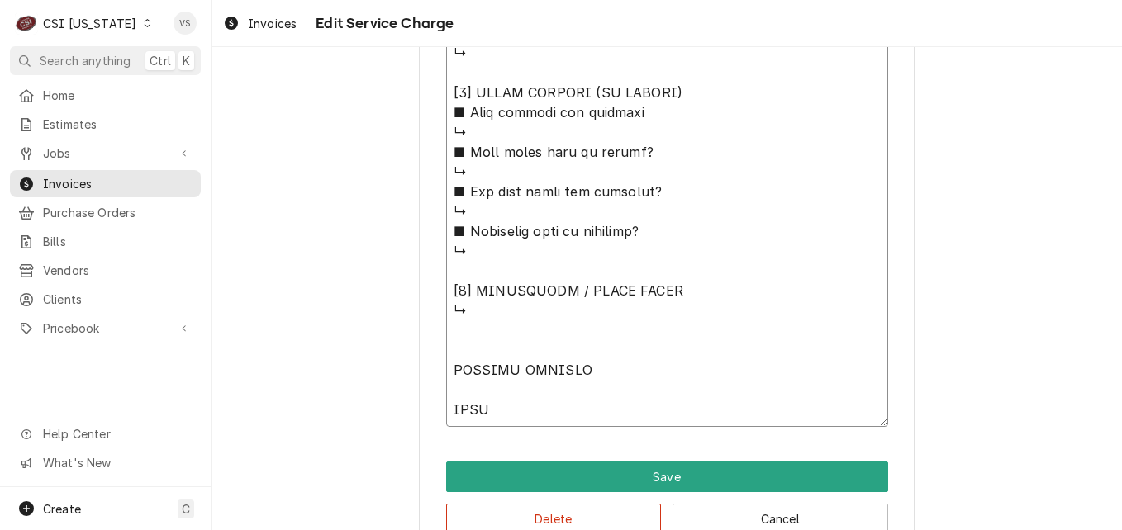
paste textarea "Turbo Air ↳ 𝗠𝗼𝗱𝗲𝗹 #: M3R19-1-N , TSR-35SD-N6 ↳ 𝗦𝗲𝗿𝗶𝗮𝗹 #: M3R1LCN5051 , H6DR35SG…"
type textarea "x"
type textarea "⚠️ 𝗙𝗢𝗥𝗠 𝗜𝗡𝗦𝗧𝗥𝗨𝗖𝗧𝗜𝗢𝗡𝗦 ⚠️ ✪ 𝗖𝗼𝗺𝗽𝗹𝗲𝘁𝗲 𝗮𝗹𝗹 𝗿𝗲𝗹𝗲𝘃𝗮𝗻𝘁 𝘀𝗲𝗰𝘁𝗶𝗼𝗻𝘀 ✪ 𝗣𝗿𝗼𝘃𝗶𝗱𝗲 𝗱𝗲𝘁𝗮𝗶𝗹𝗲𝗱 𝗮𝗻𝘀…"
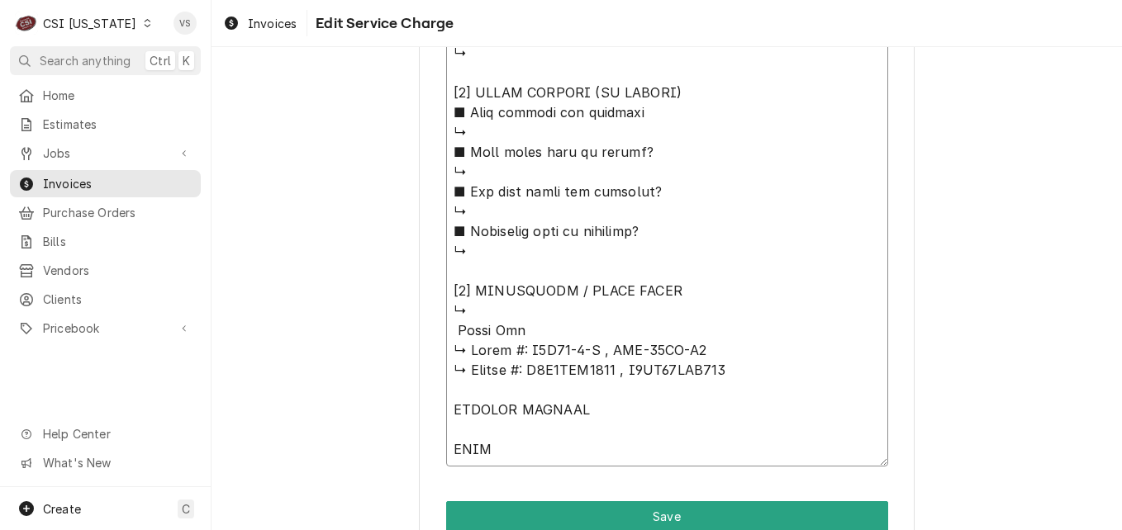
drag, startPoint x: 526, startPoint y: 349, endPoint x: 597, endPoint y: 351, distance: 71.1
type textarea "x"
type textarea "⚠️ 𝗙𝗢𝗥𝗠 𝗜𝗡𝗦𝗧𝗥𝗨𝗖𝗧𝗜𝗢𝗡𝗦 ⚠️ ✪ 𝗖𝗼𝗺𝗽𝗹𝗲𝘁𝗲 𝗮𝗹𝗹 𝗿𝗲𝗹𝗲𝘃𝗮𝗻𝘁 𝘀𝗲𝗰𝘁𝗶𝗼𝗻𝘀 ✪ 𝗣𝗿𝗼𝘃𝗶𝗱𝗲 𝗱𝗲𝘁𝗮𝗶𝗹𝗲𝗱 𝗮𝗻𝘀…"
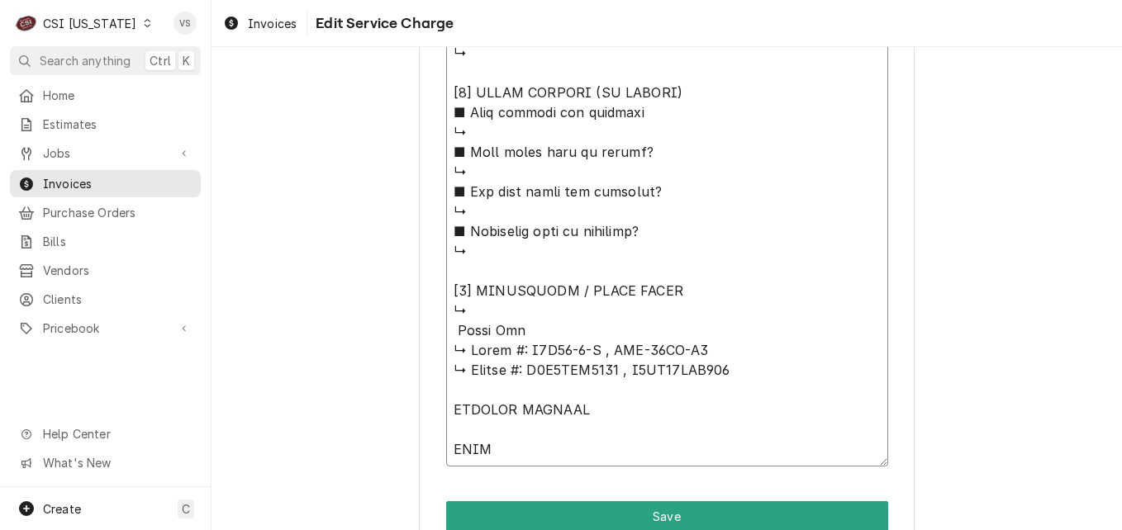
type textarea "x"
type textarea "⚠️ 𝗙𝗢𝗥𝗠 𝗜𝗡𝗦𝗧𝗥𝗨𝗖𝗧𝗜𝗢𝗡𝗦 ⚠️ ✪ 𝗖𝗼𝗺𝗽𝗹𝗲𝘁𝗲 𝗮𝗹𝗹 𝗿𝗲𝗹𝗲𝘃𝗮𝗻𝘁 𝘀𝗲𝗰𝘁𝗶𝗼𝗻𝘀 ✪ 𝗣𝗿𝗼𝘃𝗶𝗱𝗲 𝗱𝗲𝘁𝗮𝗶𝗹𝗲𝗱 𝗮𝗻𝘀…"
type textarea "x"
type textarea "⚠️ 𝗙𝗢𝗥𝗠 𝗜𝗡𝗦𝗧𝗥𝗨𝗖𝗧𝗜𝗢𝗡𝗦 ⚠️ ✪ 𝗖𝗼𝗺𝗽𝗹𝗲𝘁𝗲 𝗮𝗹𝗹 𝗿𝗲𝗹𝗲𝘃𝗮𝗻𝘁 𝘀𝗲𝗰𝘁𝗶𝗼𝗻𝘀 ✪ 𝗣𝗿𝗼𝘃𝗶𝗱𝗲 𝗱𝗲𝘁𝗮𝗶𝗹𝗲𝗱 𝗮𝗻𝘀…"
paste textarea "M3R19-1-N"
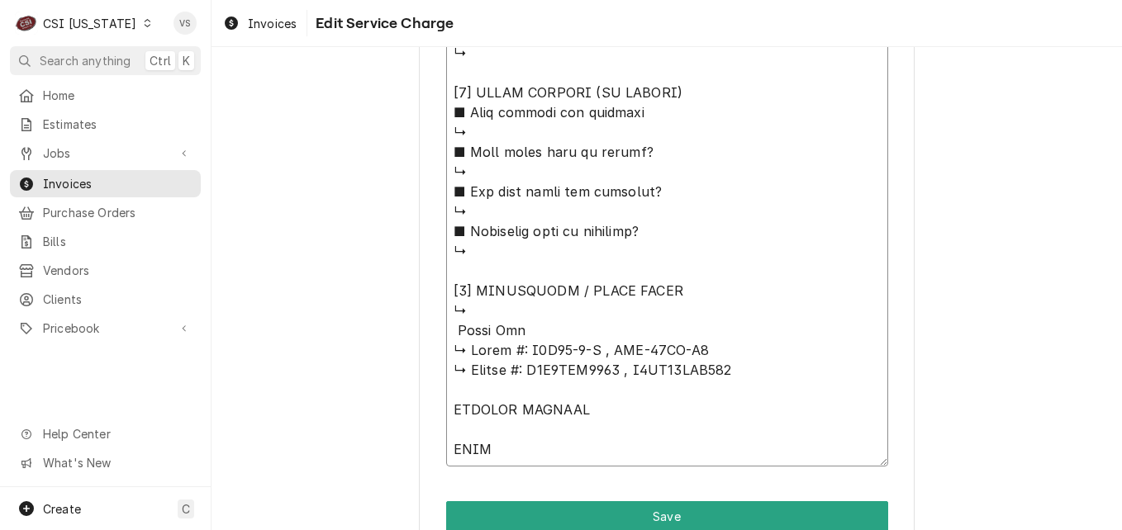
type textarea "x"
type textarea "⚠️ 𝗙𝗢𝗥𝗠 𝗜𝗡𝗦𝗧𝗥𝗨𝗖𝗧𝗜𝗢𝗡𝗦 ⚠️ ✪ 𝗖𝗼𝗺𝗽𝗹𝗲𝘁𝗲 𝗮𝗹𝗹 𝗿𝗲𝗹𝗲𝘃𝗮𝗻𝘁 𝘀𝗲𝗰𝘁𝗶𝗼𝗻𝘀 ✪ 𝗣𝗿𝗼𝘃𝗶𝗱𝗲 𝗱𝗲𝘁𝗮𝗶𝗹𝗲𝗱 𝗮𝗻𝘀…"
type textarea "x"
type textarea "⚠️ 𝗙𝗢𝗥𝗠 𝗜𝗡𝗦𝗧𝗥𝗨𝗖𝗧𝗜𝗢𝗡𝗦 ⚠️ ✪ 𝗖𝗼𝗺𝗽𝗹𝗲𝘁𝗲 𝗮𝗹𝗹 𝗿𝗲𝗹𝗲𝘃𝗮𝗻𝘁 𝘀𝗲𝗰𝘁𝗶𝗼𝗻𝘀 ✪ 𝗣𝗿𝗼𝘃𝗶𝗱𝗲 𝗱𝗲𝘁𝗮𝗶𝗹𝗲𝗱 𝗮𝗻𝘀…"
type textarea "x"
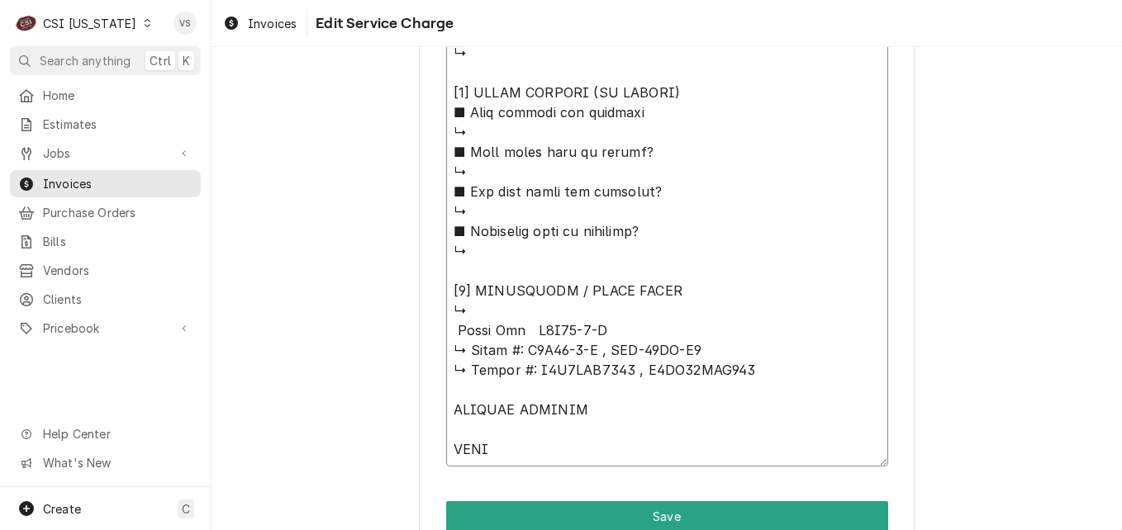
type textarea "⚠️ 𝗙𝗢𝗥𝗠 𝗜𝗡𝗦𝗧𝗥𝗨𝗖𝗧𝗜𝗢𝗡𝗦 ⚠️ ✪ 𝗖𝗼𝗺𝗽𝗹𝗲𝘁𝗲 𝗮𝗹𝗹 𝗿𝗲𝗹𝗲𝘃𝗮𝗻𝘁 𝘀𝗲𝗰𝘁𝗶𝗼𝗻𝘀 ✪ 𝗣𝗿𝗼𝘃𝗶𝗱𝗲 𝗱𝗲𝘁𝗮𝗶𝗹𝗲𝗱 𝗮𝗻𝘀…"
type textarea "x"
type textarea "⚠️ 𝗙𝗢𝗥𝗠 𝗜𝗡𝗦𝗧𝗥𝗨𝗖𝗧𝗜𝗢𝗡𝗦 ⚠️ ✪ 𝗖𝗼𝗺𝗽𝗹𝗲𝘁𝗲 𝗮𝗹𝗹 𝗿𝗲𝗹𝗲𝘃𝗮𝗻𝘁 𝘀𝗲𝗰𝘁𝗶𝗼𝗻𝘀 ✪ 𝗣𝗿𝗼𝘃𝗶𝗱𝗲 𝗱𝗲𝘁𝗮𝗶𝗹𝗲𝗱 𝗮𝗻𝘀…"
type textarea "x"
type textarea "⚠️ 𝗙𝗢𝗥𝗠 𝗜𝗡𝗦𝗧𝗥𝗨𝗖𝗧𝗜𝗢𝗡𝗦 ⚠️ ✪ 𝗖𝗼𝗺𝗽𝗹𝗲𝘁𝗲 𝗮𝗹𝗹 𝗿𝗲𝗹𝗲𝘃𝗮𝗻𝘁 𝘀𝗲𝗰𝘁𝗶𝗼𝗻𝘀 ✪ 𝗣𝗿𝗼𝘃𝗶𝗱𝗲 𝗱𝗲𝘁𝗮𝗶𝗹𝗲𝗱 𝗮𝗻𝘀…"
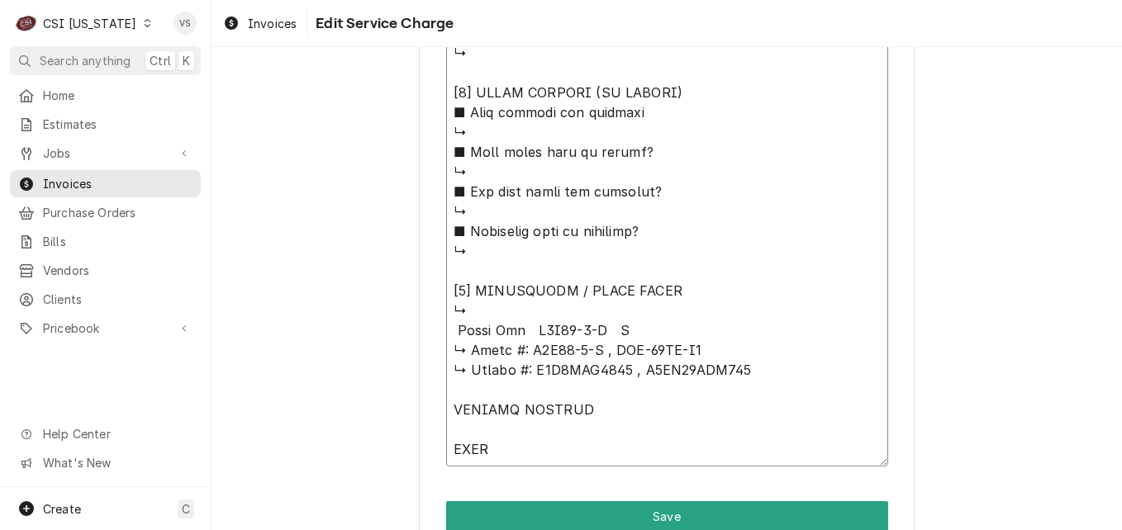
type textarea "x"
type textarea "⚠️ 𝗙𝗢𝗥𝗠 𝗜𝗡𝗦𝗧𝗥𝗨𝗖𝗧𝗜𝗢𝗡𝗦 ⚠️ ✪ 𝗖𝗼𝗺𝗽𝗹𝗲𝘁𝗲 𝗮𝗹𝗹 𝗿𝗲𝗹𝗲𝘃𝗮𝗻𝘁 𝘀𝗲𝗰𝘁𝗶𝗼𝗻𝘀 ✪ 𝗣𝗿𝗼𝘃𝗶𝗱𝗲 𝗱𝗲𝘁𝗮𝗶𝗹𝗲𝗱 𝗮𝗻𝘀…"
type textarea "x"
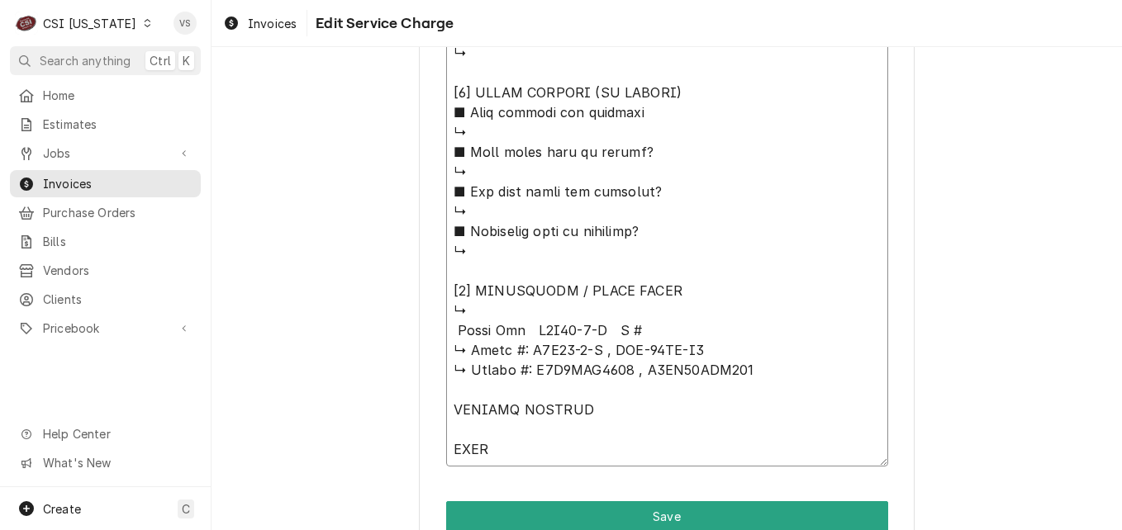
type textarea "⚠️ 𝗙𝗢𝗥𝗠 𝗜𝗡𝗦𝗧𝗥𝗨𝗖𝗧𝗜𝗢𝗡𝗦 ⚠️ ✪ 𝗖𝗼𝗺𝗽𝗹𝗲𝘁𝗲 𝗮𝗹𝗹 𝗿𝗲𝗹𝗲𝘃𝗮𝗻𝘁 𝘀𝗲𝗰𝘁𝗶𝗼𝗻𝘀 ✪ 𝗣𝗿𝗼𝘃𝗶𝗱𝗲 𝗱𝗲𝘁𝗮𝗶𝗹𝗲𝗱 𝗮𝗻𝘀…"
type textarea "x"
type textarea "⚠️ 𝗙𝗢𝗥𝗠 𝗜𝗡𝗦𝗧𝗥𝗨𝗖𝗧𝗜𝗢𝗡𝗦 ⚠️ ✪ 𝗖𝗼𝗺𝗽𝗹𝗲𝘁𝗲 𝗮𝗹𝗹 𝗿𝗲𝗹𝗲𝘃𝗮𝗻𝘁 𝘀𝗲𝗰𝘁𝗶𝗼𝗻𝘀 ✪ 𝗣𝗿𝗼𝘃𝗶𝗱𝗲 𝗱𝗲𝘁𝗮𝗶𝗹𝗲𝗱 𝗮𝗻𝘀…"
type textarea "x"
type textarea "⚠️ 𝗙𝗢𝗥𝗠 𝗜𝗡𝗦𝗧𝗥𝗨𝗖𝗧𝗜𝗢𝗡𝗦 ⚠️ ✪ 𝗖𝗼𝗺𝗽𝗹𝗲𝘁𝗲 𝗮𝗹𝗹 𝗿𝗲𝗹𝗲𝘃𝗮𝗻𝘁 𝘀𝗲𝗰𝘁𝗶𝗼𝗻𝘀 ✪ 𝗣𝗿𝗼𝘃𝗶𝗱𝗲 𝗱𝗲𝘁𝗮𝗶𝗹𝗲𝗱 𝗮𝗻𝘀…"
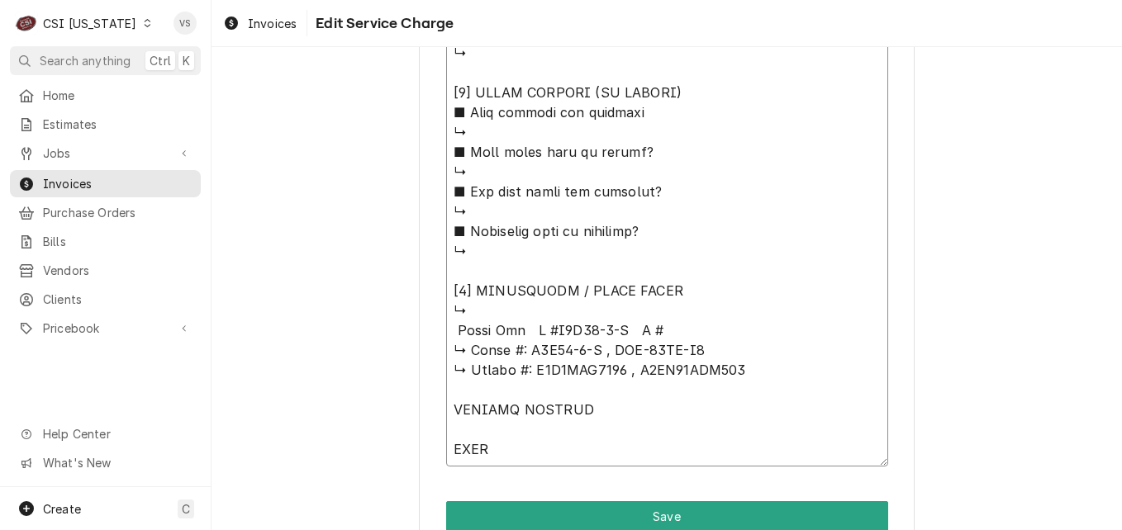
drag, startPoint x: 523, startPoint y: 372, endPoint x: 612, endPoint y: 370, distance: 89.2
paste textarea "M3R1LCN5051"
type textarea "x"
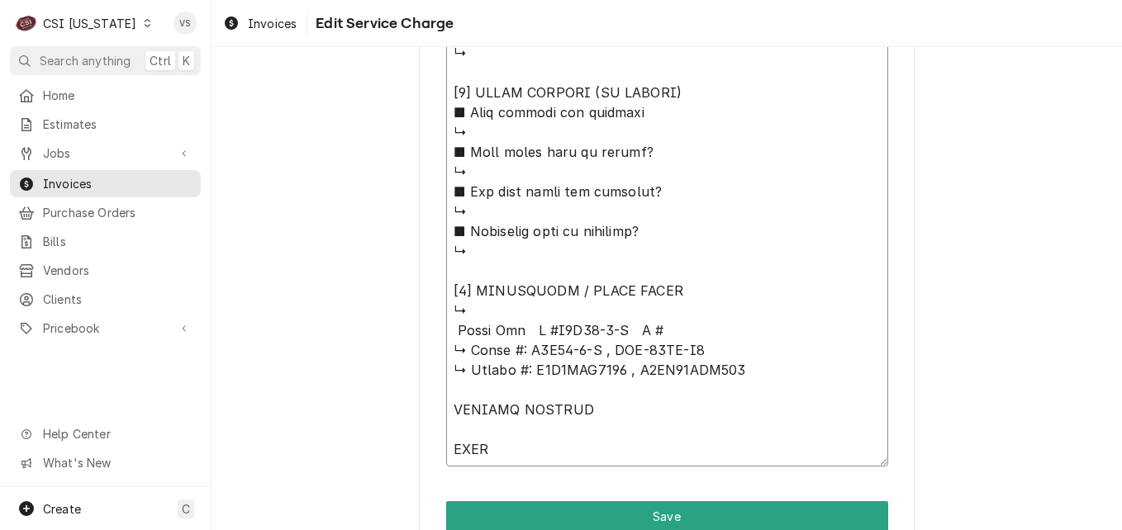
type textarea "⚠️ 𝗙𝗢𝗥𝗠 𝗜𝗡𝗦𝗧𝗥𝗨𝗖𝗧𝗜𝗢𝗡𝗦 ⚠️ ✪ 𝗖𝗼𝗺𝗽𝗹𝗲𝘁𝗲 𝗮𝗹𝗹 𝗿𝗲𝗹𝗲𝘃𝗮𝗻𝘁 𝘀𝗲𝗰𝘁𝗶𝗼𝗻𝘀 ✪ 𝗣𝗿𝗼𝘃𝗶𝗱𝗲 𝗱𝗲𝘁𝗮𝗶𝗹𝗲𝗱 𝗮𝗻𝘀…"
type textarea "x"
type textarea "⚠️ 𝗙𝗢𝗥𝗠 𝗜𝗡𝗦𝗧𝗥𝗨𝗖𝗧𝗜𝗢𝗡𝗦 ⚠️ ✪ 𝗖𝗼𝗺𝗽𝗹𝗲𝘁𝗲 𝗮𝗹𝗹 𝗿𝗲𝗹𝗲𝘃𝗮𝗻𝘁 𝘀𝗲𝗰𝘁𝗶𝗼𝗻𝘀 ✪ 𝗣𝗿𝗼𝘃𝗶𝗱𝗲 𝗱𝗲𝘁𝗮𝗶𝗹𝗲𝗱 𝗮𝗻𝘀…"
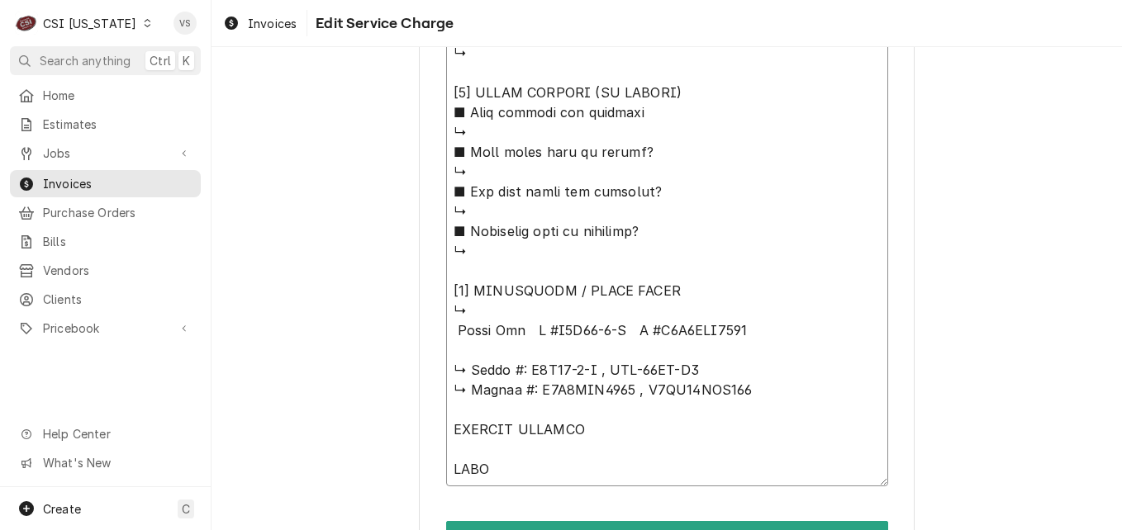
type textarea "x"
type textarea "⚠️ 𝗙𝗢𝗥𝗠 𝗜𝗡𝗦𝗧𝗥𝗨𝗖𝗧𝗜𝗢𝗡𝗦 ⚠️ ✪ 𝗖𝗼𝗺𝗽𝗹𝗲𝘁𝗲 𝗮𝗹𝗹 𝗿𝗲𝗹𝗲𝘃𝗮𝗻𝘁 𝘀𝗲𝗰𝘁𝗶𝗼𝗻𝘀 ✪ 𝗣𝗿𝗼𝘃𝗶𝗱𝗲 𝗱𝗲𝘁𝗮𝗶𝗹𝗲𝗱 𝗮𝗻𝘀…"
type textarea "x"
type textarea "⚠️ 𝗙𝗢𝗥𝗠 𝗜𝗡𝗦𝗧𝗥𝗨𝗖𝗧𝗜𝗢𝗡𝗦 ⚠️ ✪ 𝗖𝗼𝗺𝗽𝗹𝗲𝘁𝗲 𝗮𝗹𝗹 𝗿𝗲𝗹𝗲𝘃𝗮𝗻𝘁 𝘀𝗲𝗰𝘁𝗶𝗼𝗻𝘀 ✪ 𝗣𝗿𝗼𝘃𝗶𝗱𝗲 𝗱𝗲𝘁𝗮𝗶𝗹𝗲𝗱 𝗮𝗻𝘀…"
type textarea "x"
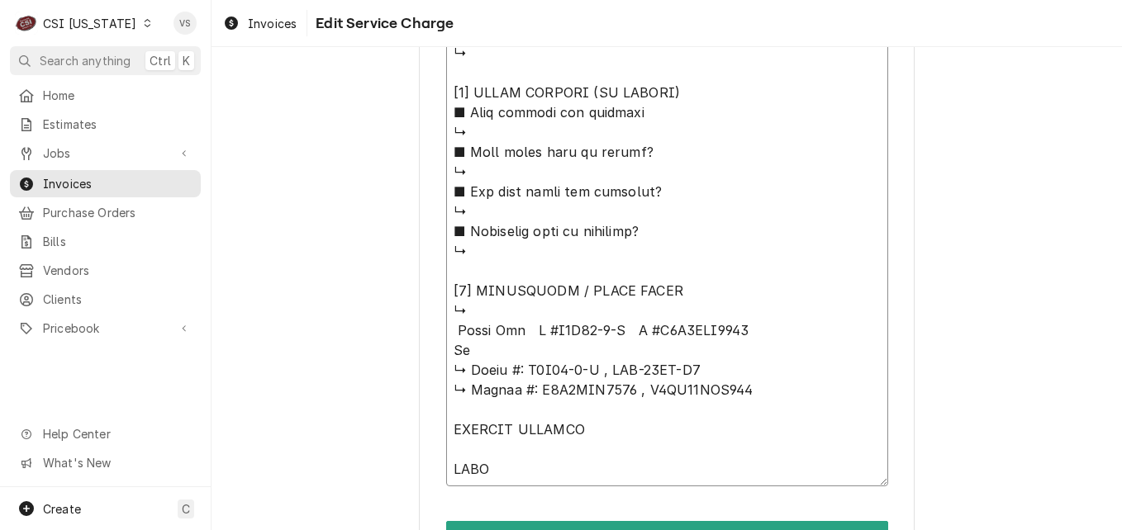
type textarea "⚠️ 𝗙𝗢𝗥𝗠 𝗜𝗡𝗦𝗧𝗥𝗨𝗖𝗧𝗜𝗢𝗡𝗦 ⚠️ ✪ 𝗖𝗼𝗺𝗽𝗹𝗲𝘁𝗲 𝗮𝗹𝗹 𝗿𝗲𝗹𝗲𝘃𝗮𝗻𝘁 𝘀𝗲𝗰𝘁𝗶𝗼𝗻𝘀 ✪ 𝗣𝗿𝗼𝘃𝗶𝗱𝗲 𝗱𝗲𝘁𝗮𝗶𝗹𝗲𝗱 𝗮𝗻𝘀…"
type textarea "x"
type textarea "⚠️ 𝗙𝗢𝗥𝗠 𝗜𝗡𝗦𝗧𝗥𝗨𝗖𝗧𝗜𝗢𝗡𝗦 ⚠️ ✪ 𝗖𝗼𝗺𝗽𝗹𝗲𝘁𝗲 𝗮𝗹𝗹 𝗿𝗲𝗹𝗲𝘃𝗮𝗻𝘁 𝘀𝗲𝗰𝘁𝗶𝗼𝗻𝘀 ✪ 𝗣𝗿𝗼𝘃𝗶𝗱𝗲 𝗱𝗲𝘁𝗮𝗶𝗹𝗲𝗱 𝗮𝗻𝘀…"
type textarea "x"
type textarea "⚠️ 𝗙𝗢𝗥𝗠 𝗜𝗡𝗦𝗧𝗥𝗨𝗖𝗧𝗜𝗢𝗡𝗦 ⚠️ ✪ 𝗖𝗼𝗺𝗽𝗹𝗲𝘁𝗲 𝗮𝗹𝗹 𝗿𝗲𝗹𝗲𝘃𝗮𝗻𝘁 𝘀𝗲𝗰𝘁𝗶𝗼𝗻𝘀 ✪ 𝗣𝗿𝗼𝘃𝗶𝗱𝗲 𝗱𝗲𝘁𝗮𝗶𝗹𝗲𝗱 𝗮𝗻𝘀…"
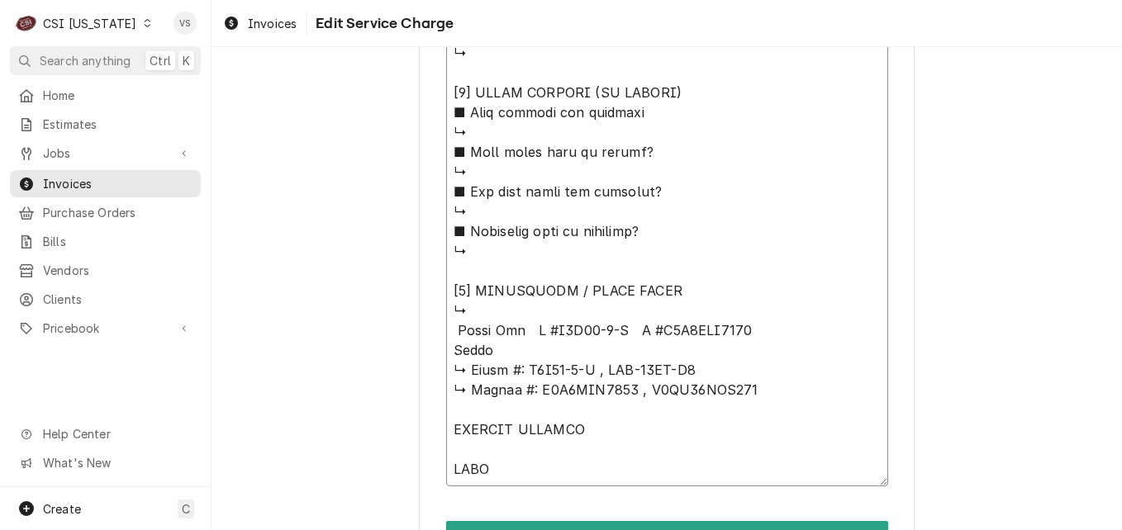
type textarea "x"
type textarea "⚠️ 𝗙𝗢𝗥𝗠 𝗜𝗡𝗦𝗧𝗥𝗨𝗖𝗧𝗜𝗢𝗡𝗦 ⚠️ ✪ 𝗖𝗼𝗺𝗽𝗹𝗲𝘁𝗲 𝗮𝗹𝗹 𝗿𝗲𝗹𝗲𝘃𝗮𝗻𝘁 𝘀𝗲𝗰𝘁𝗶𝗼𝗻𝘀 ✪ 𝗣𝗿𝗼𝘃𝗶𝗱𝗲 𝗱𝗲𝘁𝗮𝗶𝗹𝗲𝗱 𝗮𝗻𝘀…"
type textarea "x"
type textarea "⚠️ 𝗙𝗢𝗥𝗠 𝗜𝗡𝗦𝗧𝗥𝗨𝗖𝗧𝗜𝗢𝗡𝗦 ⚠️ ✪ 𝗖𝗼𝗺𝗽𝗹𝗲𝘁𝗲 𝗮𝗹𝗹 𝗿𝗲𝗹𝗲𝘃𝗮𝗻𝘁 𝘀𝗲𝗰𝘁𝗶𝗼𝗻𝘀 ✪ 𝗣𝗿𝗼𝘃𝗶𝗱𝗲 𝗱𝗲𝘁𝗮𝗶𝗹𝗲𝗱 𝗮𝗻𝘀…"
type textarea "x"
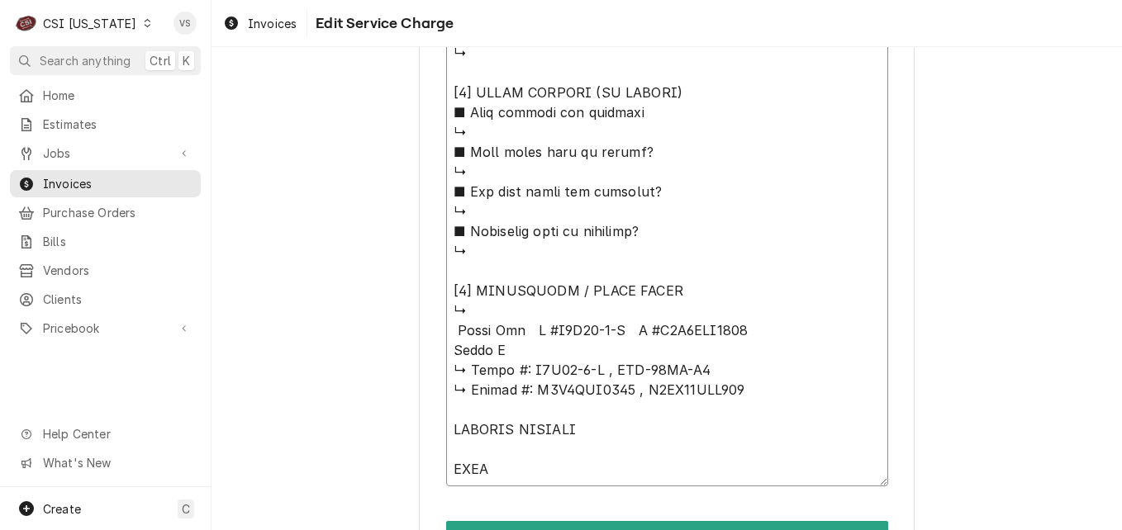
type textarea "⚠️ 𝗙𝗢𝗥𝗠 𝗜𝗡𝗦𝗧𝗥𝗨𝗖𝗧𝗜𝗢𝗡𝗦 ⚠️ ✪ 𝗖𝗼𝗺𝗽𝗹𝗲𝘁𝗲 𝗮𝗹𝗹 𝗿𝗲𝗹𝗲𝘃𝗮𝗻𝘁 𝘀𝗲𝗰𝘁𝗶𝗼𝗻𝘀 ✪ 𝗣𝗿𝗼𝘃𝗶𝗱𝗲 𝗱𝗲𝘁𝗮𝗶𝗹𝗲𝗱 𝗮𝗻𝘀…"
type textarea "x"
type textarea "⚠️ 𝗙𝗢𝗥𝗠 𝗜𝗡𝗦𝗧𝗥𝗨𝗖𝗧𝗜𝗢𝗡𝗦 ⚠️ ✪ 𝗖𝗼𝗺𝗽𝗹𝗲𝘁𝗲 𝗮𝗹𝗹 𝗿𝗲𝗹𝗲𝘃𝗮𝗻𝘁 𝘀𝗲𝗰𝘁𝗶𝗼𝗻𝘀 ✪ 𝗣𝗿𝗼𝘃𝗶𝗱𝗲 𝗱𝗲𝘁𝗮𝗶𝗹𝗲𝗱 𝗮𝗻𝘀…"
type textarea "x"
type textarea "⚠️ 𝗙𝗢𝗥𝗠 𝗜𝗡𝗦𝗧𝗥𝗨𝗖𝗧𝗜𝗢𝗡𝗦 ⚠️ ✪ 𝗖𝗼𝗺𝗽𝗹𝗲𝘁𝗲 𝗮𝗹𝗹 𝗿𝗲𝗹𝗲𝘃𝗮𝗻𝘁 𝘀𝗲𝗰𝘁𝗶𝗼𝗻𝘀 ✪ 𝗣𝗿𝗼𝘃𝗶𝗱𝗲 𝗱𝗲𝘁𝗮𝗶𝗹𝗲𝗱 𝗮𝗻𝘀…"
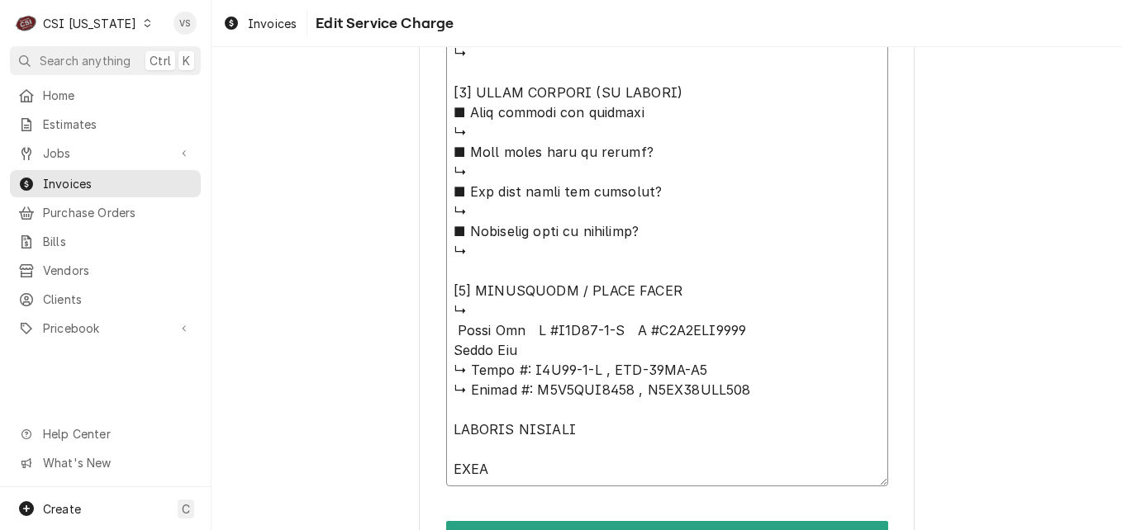
type textarea "x"
type textarea "⚠️ 𝗙𝗢𝗥𝗠 𝗜𝗡𝗦𝗧𝗥𝗨𝗖𝗧𝗜𝗢𝗡𝗦 ⚠️ ✪ 𝗖𝗼𝗺𝗽𝗹𝗲𝘁𝗲 𝗮𝗹𝗹 𝗿𝗲𝗹𝗲𝘃𝗮𝗻𝘁 𝘀𝗲𝗰𝘁𝗶𝗼𝗻𝘀 ✪ 𝗣𝗿𝗼𝘃𝗶𝗱𝗲 𝗱𝗲𝘁𝗮𝗶𝗹𝗲𝗱 𝗮𝗻𝘀…"
type textarea "x"
type textarea "⚠️ 𝗙𝗢𝗥𝗠 𝗜𝗡𝗦𝗧𝗥𝗨𝗖𝗧𝗜𝗢𝗡𝗦 ⚠️ ✪ 𝗖𝗼𝗺𝗽𝗹𝗲𝘁𝗲 𝗮𝗹𝗹 𝗿𝗲𝗹𝗲𝘃𝗮𝗻𝘁 𝘀𝗲𝗰𝘁𝗶𝗼𝗻𝘀 ✪ 𝗣𝗿𝗼𝘃𝗶𝗱𝗲 𝗱𝗲𝘁𝗮𝗶𝗹𝗲𝗱 𝗮𝗻𝘀…"
type textarea "x"
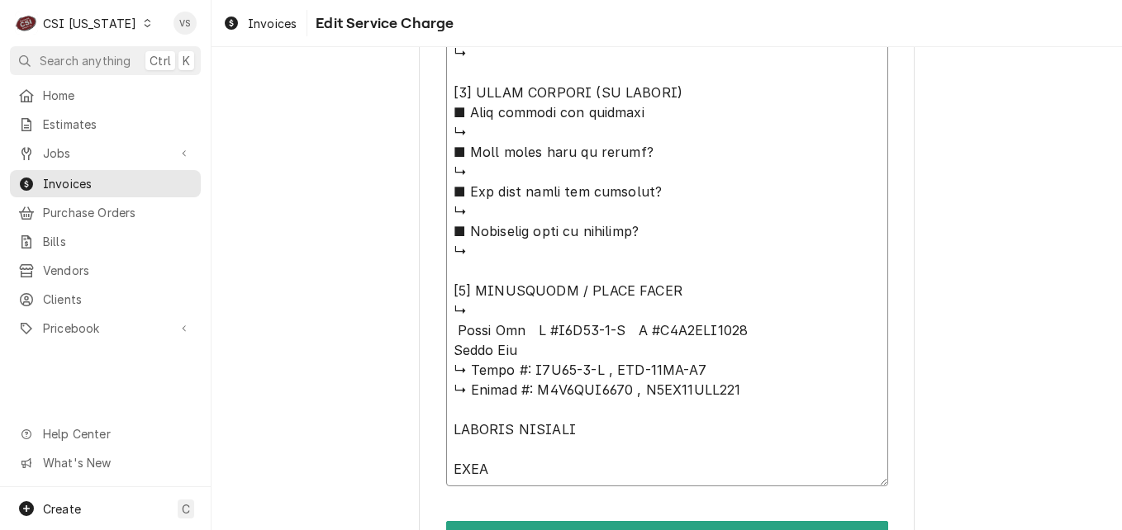
type textarea "⚠️ 𝗙𝗢𝗥𝗠 𝗜𝗡𝗦𝗧𝗥𝗨𝗖𝗧𝗜𝗢𝗡𝗦 ⚠️ ✪ 𝗖𝗼𝗺𝗽𝗹𝗲𝘁𝗲 𝗮𝗹𝗹 𝗿𝗲𝗹𝗲𝘃𝗮𝗻𝘁 𝘀𝗲𝗰𝘁𝗶𝗼𝗻𝘀 ✪ 𝗣𝗿𝗼𝘃𝗶𝗱𝗲 𝗱𝗲𝘁𝗮𝗶𝗹𝗲𝗱 𝗮𝗻𝘀…"
type textarea "x"
type textarea "⚠️ 𝗙𝗢𝗥𝗠 𝗜𝗡𝗦𝗧𝗥𝗨𝗖𝗧𝗜𝗢𝗡𝗦 ⚠️ ✪ 𝗖𝗼𝗺𝗽𝗹𝗲𝘁𝗲 𝗮𝗹𝗹 𝗿𝗲𝗹𝗲𝘃𝗮𝗻𝘁 𝘀𝗲𝗰𝘁𝗶𝗼𝗻𝘀 ✪ 𝗣𝗿𝗼𝘃𝗶𝗱𝗲 𝗱𝗲𝘁𝗮𝗶𝗹𝗲𝗱 𝗮𝗻𝘀…"
type textarea "x"
type textarea "⚠️ 𝗙𝗢𝗥𝗠 𝗜𝗡𝗦𝗧𝗥𝗨𝗖𝗧𝗜𝗢𝗡𝗦 ⚠️ ✪ 𝗖𝗼𝗺𝗽𝗹𝗲𝘁𝗲 𝗮𝗹𝗹 𝗿𝗲𝗹𝗲𝘃𝗮𝗻𝘁 𝘀𝗲𝗰𝘁𝗶𝗼𝗻𝘀 ✪ 𝗣𝗿𝗼𝘃𝗶𝗱𝗲 𝗱𝗲𝘁𝗮𝗶𝗹𝗲𝗱 𝗮𝗻𝘀…"
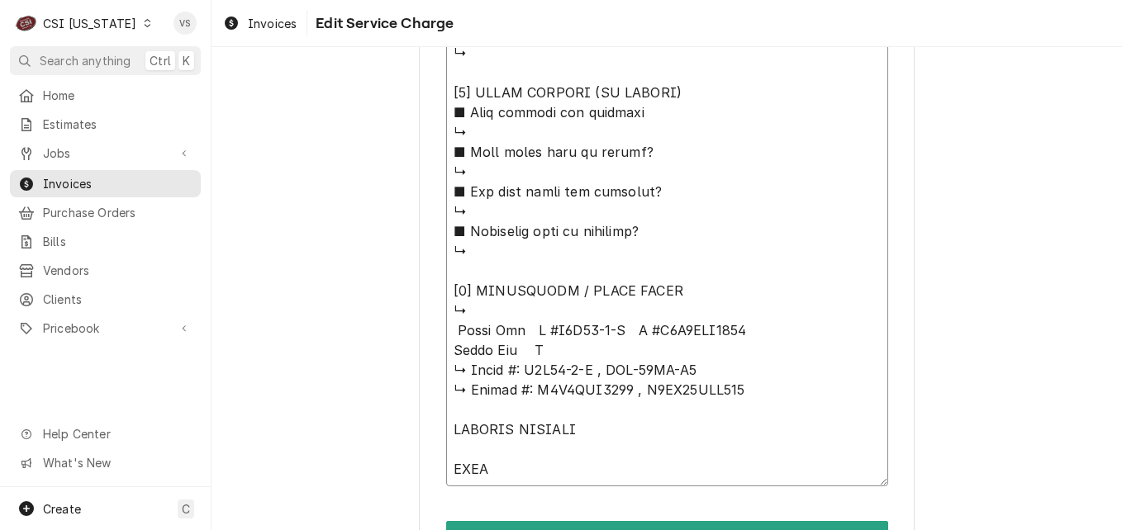
type textarea "x"
type textarea "⚠️ 𝗙𝗢𝗥𝗠 𝗜𝗡𝗦𝗧𝗥𝗨𝗖𝗧𝗜𝗢𝗡𝗦 ⚠️ ✪ 𝗖𝗼𝗺𝗽𝗹𝗲𝘁𝗲 𝗮𝗹𝗹 𝗿𝗲𝗹𝗲𝘃𝗮𝗻𝘁 𝘀𝗲𝗰𝘁𝗶𝗼𝗻𝘀 ✪ 𝗣𝗿𝗼𝘃𝗶𝗱𝗲 𝗱𝗲𝘁𝗮𝗶𝗹𝗲𝗱 𝗮𝗻𝘀…"
drag, startPoint x: 699, startPoint y: 367, endPoint x: 606, endPoint y: 369, distance: 93.4
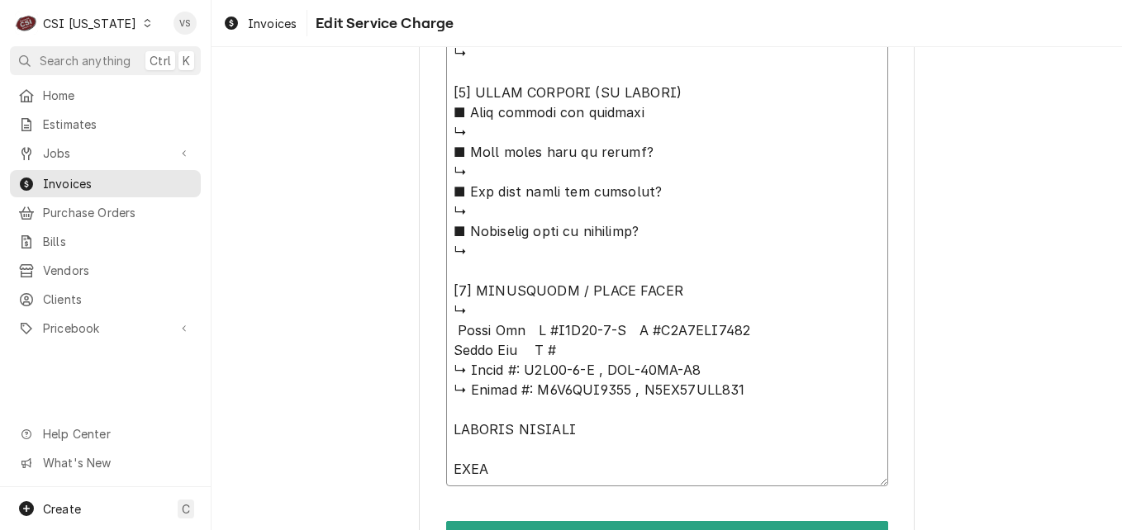
paste textarea "TSR-35SD-N6"
type textarea "x"
type textarea "⚠️ 𝗙𝗢𝗥𝗠 𝗜𝗡𝗦𝗧𝗥𝗨𝗖𝗧𝗜𝗢𝗡𝗦 ⚠️ ✪ 𝗖𝗼𝗺𝗽𝗹𝗲𝘁𝗲 𝗮𝗹𝗹 𝗿𝗲𝗹𝗲𝘃𝗮𝗻𝘁 𝘀𝗲𝗰𝘁𝗶𝗼𝗻𝘀 ✪ 𝗣𝗿𝗼𝘃𝗶𝗱𝗲 𝗱𝗲𝘁𝗮𝗶𝗹𝗲𝗱 𝗮𝗻𝘀…"
drag, startPoint x: 626, startPoint y: 390, endPoint x: 720, endPoint y: 391, distance: 94.2
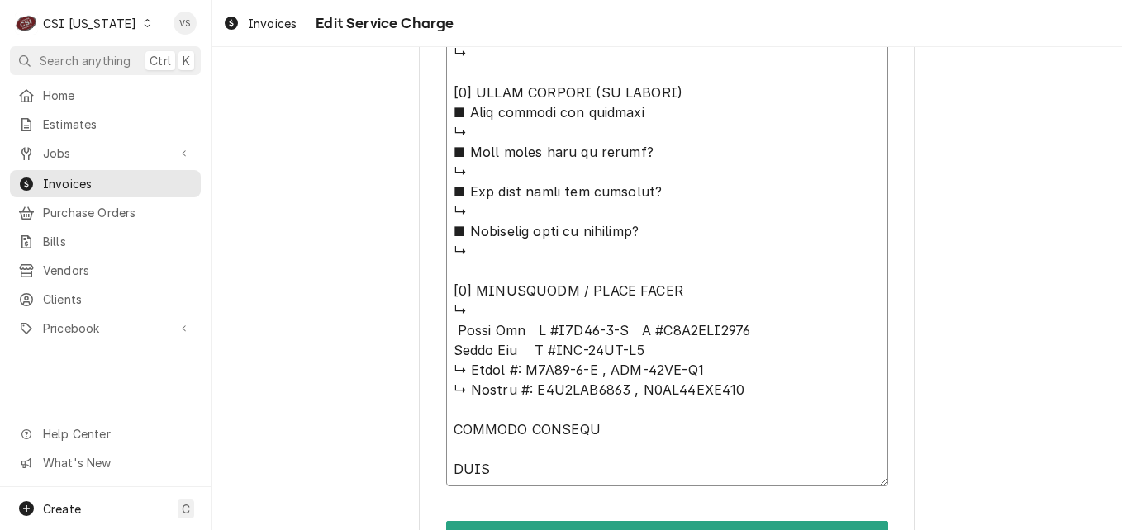
drag, startPoint x: 740, startPoint y: 391, endPoint x: 627, endPoint y: 388, distance: 113.2
type textarea "x"
type textarea "⚠️ 𝗙𝗢𝗥𝗠 𝗜𝗡𝗦𝗧𝗥𝗨𝗖𝗧𝗜𝗢𝗡𝗦 ⚠️ ✪ 𝗖𝗼𝗺𝗽𝗹𝗲𝘁𝗲 𝗮𝗹𝗹 𝗿𝗲𝗹𝗲𝘃𝗮𝗻𝘁 𝘀𝗲𝗰𝘁𝗶𝗼𝗻𝘀 ✪ 𝗣𝗿𝗼𝘃𝗶𝗱𝗲 𝗱𝗲𝘁𝗮𝗶𝗹𝗲𝗱 𝗮𝗻𝘀…"
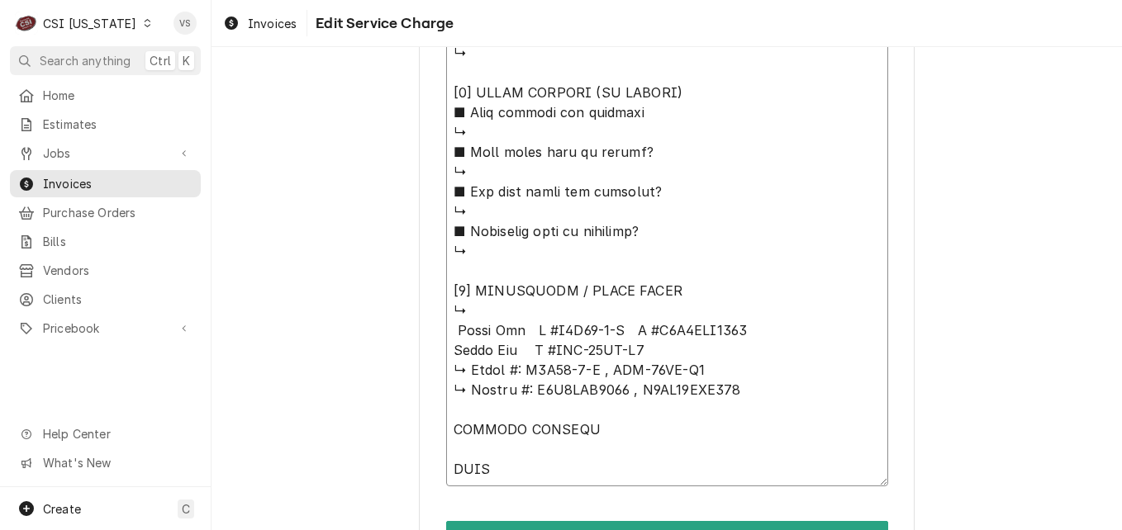
type textarea "x"
type textarea "⚠️ 𝗙𝗢𝗥𝗠 𝗜𝗡𝗦𝗧𝗥𝗨𝗖𝗧𝗜𝗢𝗡𝗦 ⚠️ ✪ 𝗖𝗼𝗺𝗽𝗹𝗲𝘁𝗲 𝗮𝗹𝗹 𝗿𝗲𝗹𝗲𝘃𝗮𝗻𝘁 𝘀𝗲𝗰𝘁𝗶𝗼𝗻𝘀 ✪ 𝗣𝗿𝗼𝘃𝗶𝗱𝗲 𝗱𝗲𝘁𝗮𝗶𝗹𝗲𝗱 𝗮𝗻𝘀…"
type textarea "x"
type textarea "⚠️ 𝗙𝗢𝗥𝗠 𝗜𝗡𝗦𝗧𝗥𝗨𝗖𝗧𝗜𝗢𝗡𝗦 ⚠️ ✪ 𝗖𝗼𝗺𝗽𝗹𝗲𝘁𝗲 𝗮𝗹𝗹 𝗿𝗲𝗹𝗲𝘃𝗮𝗻𝘁 𝘀𝗲𝗰𝘁𝗶𝗼𝗻𝘀 ✪ 𝗣𝗿𝗼𝘃𝗶𝗱𝗲 𝗱𝗲𝘁𝗮𝗶𝗹𝗲𝗱 𝗮𝗻𝘀…"
type textarea "x"
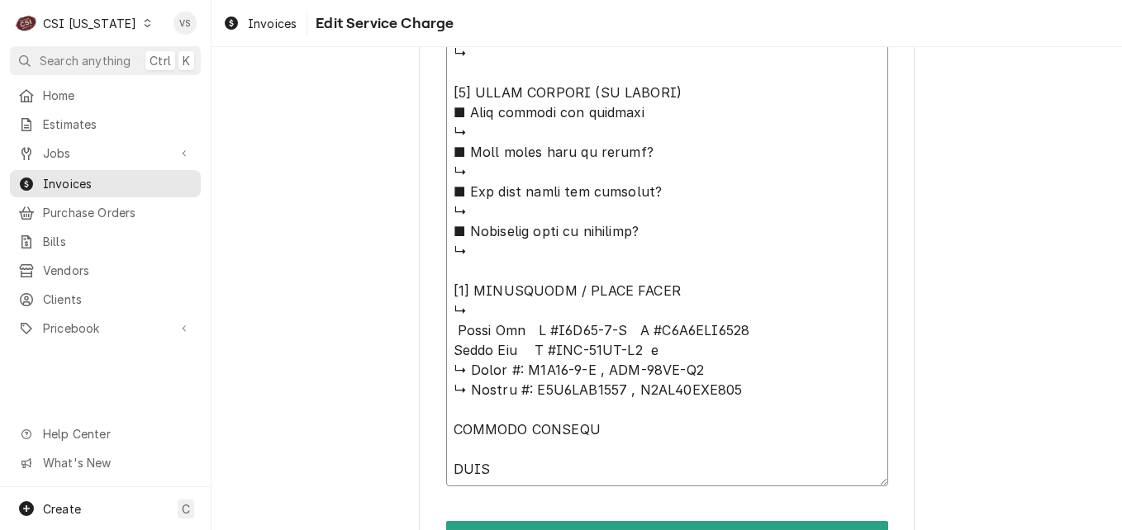
type textarea "⚠️ 𝗙𝗢𝗥𝗠 𝗜𝗡𝗦𝗧𝗥𝗨𝗖𝗧𝗜𝗢𝗡𝗦 ⚠️ ✪ 𝗖𝗼𝗺𝗽𝗹𝗲𝘁𝗲 𝗮𝗹𝗹 𝗿𝗲𝗹𝗲𝘃𝗮𝗻𝘁 𝘀𝗲𝗰𝘁𝗶𝗼𝗻𝘀 ✪ 𝗣𝗿𝗼𝘃𝗶𝗱𝗲 𝗱𝗲𝘁𝗮𝗶𝗹𝗲𝗱 𝗮𝗻𝘀…"
type textarea "x"
type textarea "⚠️ 𝗙𝗢𝗥𝗠 𝗜𝗡𝗦𝗧𝗥𝗨𝗖𝗧𝗜𝗢𝗡𝗦 ⚠️ ✪ 𝗖𝗼𝗺𝗽𝗹𝗲𝘁𝗲 𝗮𝗹𝗹 𝗿𝗲𝗹𝗲𝘃𝗮𝗻𝘁 𝘀𝗲𝗰𝘁𝗶𝗼𝗻𝘀 ✪ 𝗣𝗿𝗼𝘃𝗶𝗱𝗲 𝗱𝗲𝘁𝗮𝗶𝗹𝗲𝗱 𝗮𝗻𝘀…"
type textarea "x"
type textarea "⚠️ 𝗙𝗢𝗥𝗠 𝗜𝗡𝗦𝗧𝗥𝗨𝗖𝗧𝗜𝗢𝗡𝗦 ⚠️ ✪ 𝗖𝗼𝗺𝗽𝗹𝗲𝘁𝗲 𝗮𝗹𝗹 𝗿𝗲𝗹𝗲𝘃𝗮𝗻𝘁 𝘀𝗲𝗰𝘁𝗶𝗼𝗻𝘀 ✪ 𝗣𝗿𝗼𝘃𝗶𝗱𝗲 𝗱𝗲𝘁𝗮𝗶𝗹𝗲𝗱 𝗮𝗻𝘀…"
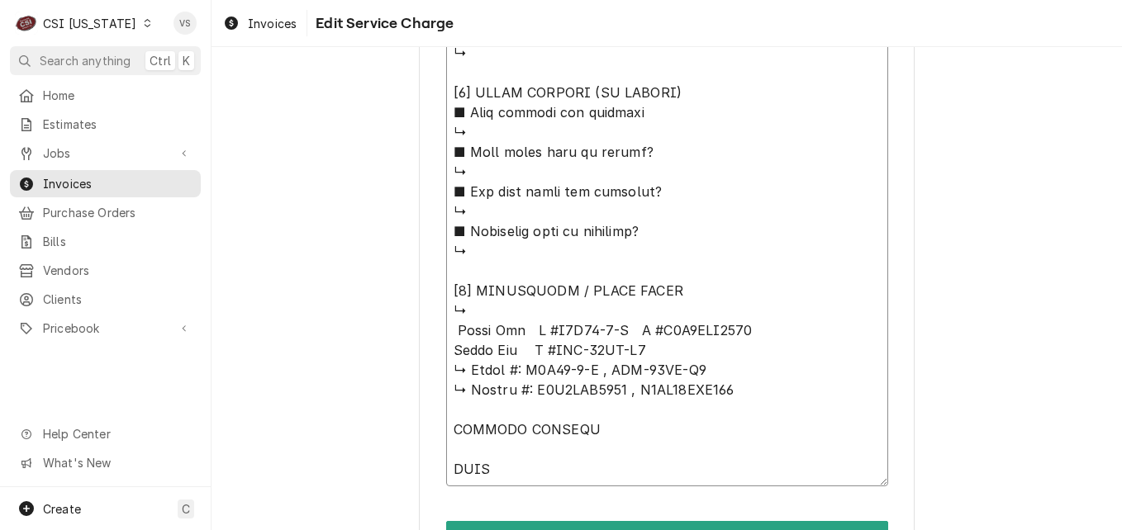
type textarea "x"
type textarea "⚠️ 𝗙𝗢𝗥𝗠 𝗜𝗡𝗦𝗧𝗥𝗨𝗖𝗧𝗜𝗢𝗡𝗦 ⚠️ ✪ 𝗖𝗼𝗺𝗽𝗹𝗲𝘁𝗲 𝗮𝗹𝗹 𝗿𝗲𝗹𝗲𝘃𝗮𝗻𝘁 𝘀𝗲𝗰𝘁𝗶𝗼𝗻𝘀 ✪ 𝗣𝗿𝗼𝘃𝗶𝗱𝗲 𝗱𝗲𝘁𝗮𝗶𝗹𝗲𝗱 𝗮𝗻𝘀…"
type textarea "x"
type textarea "⚠️ 𝗙𝗢𝗥𝗠 𝗜𝗡𝗦𝗧𝗥𝗨𝗖𝗧𝗜𝗢𝗡𝗦 ⚠️ ✪ 𝗖𝗼𝗺𝗽𝗹𝗲𝘁𝗲 𝗮𝗹𝗹 𝗿𝗲𝗹𝗲𝘃𝗮𝗻𝘁 𝘀𝗲𝗰𝘁𝗶𝗼𝗻𝘀 ✪ 𝗣𝗿𝗼𝘃𝗶𝗱𝗲 𝗱𝗲𝘁𝗮𝗶𝗹𝗲𝗱 𝗮𝗻𝘀…"
type textarea "x"
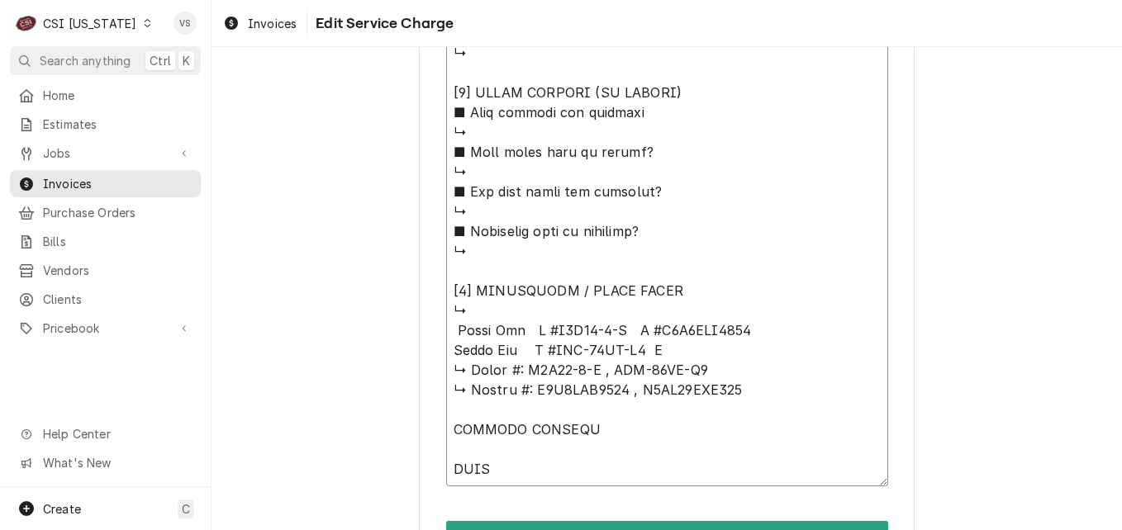
type textarea "⚠️ 𝗙𝗢𝗥𝗠 𝗜𝗡𝗦𝗧𝗥𝗨𝗖𝗧𝗜𝗢𝗡𝗦 ⚠️ ✪ 𝗖𝗼𝗺𝗽𝗹𝗲𝘁𝗲 𝗮𝗹𝗹 𝗿𝗲𝗹𝗲𝘃𝗮𝗻𝘁 𝘀𝗲𝗰𝘁𝗶𝗼𝗻𝘀 ✪ 𝗣𝗿𝗼𝘃𝗶𝗱𝗲 𝗱𝗲𝘁𝗮𝗶𝗹𝗲𝗱 𝗮𝗻𝘀…"
paste textarea "H6DR35SGX010"
type textarea "x"
type textarea "⚠️ 𝗙𝗢𝗥𝗠 𝗜𝗡𝗦𝗧𝗥𝗨𝗖𝗧𝗜𝗢𝗡𝗦 ⚠️ ✪ 𝗖𝗼𝗺𝗽𝗹𝗲𝘁𝗲 𝗮𝗹𝗹 𝗿𝗲𝗹𝗲𝘃𝗮𝗻𝘁 𝘀𝗲𝗰𝘁𝗶𝗼𝗻𝘀 ✪ 𝗣𝗿𝗼𝘃𝗶𝗱𝗲 𝗱𝗲𝘁𝗮𝗶𝗹𝗲𝗱 𝗮𝗻𝘀…"
drag, startPoint x: 447, startPoint y: 371, endPoint x: 644, endPoint y: 401, distance: 198.8
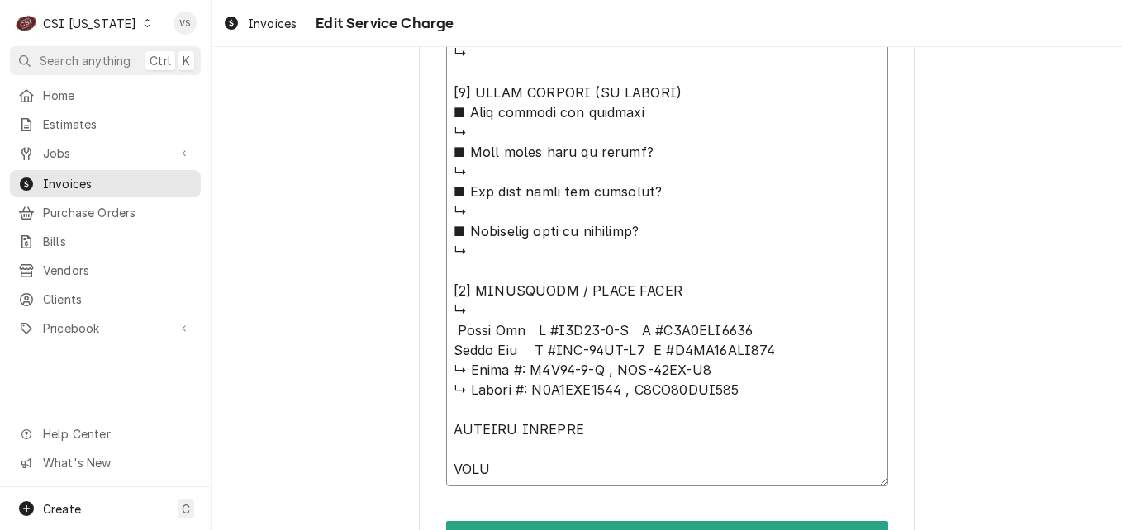
type textarea "x"
type textarea "⚠️ 𝗙𝗢𝗥𝗠 𝗜𝗡𝗦𝗧𝗥𝗨𝗖𝗧𝗜𝗢𝗡𝗦 ⚠️ ✪ 𝗖𝗼𝗺𝗽𝗹𝗲𝘁𝗲 𝗮𝗹𝗹 𝗿𝗲𝗹𝗲𝘃𝗮𝗻𝘁 𝘀𝗲𝗰𝘁𝗶𝗼𝗻𝘀 ✪ 𝗣𝗿𝗼𝘃𝗶𝗱𝗲 𝗱𝗲𝘁𝗮𝗶𝗹𝗲𝗱 𝗮𝗻𝘀…"
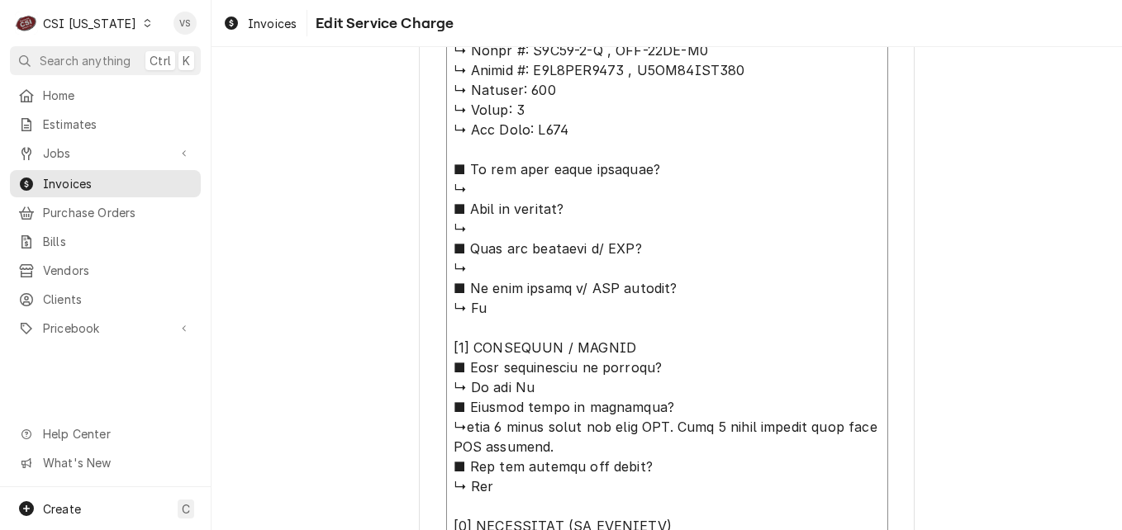
scroll to position [1012, 0]
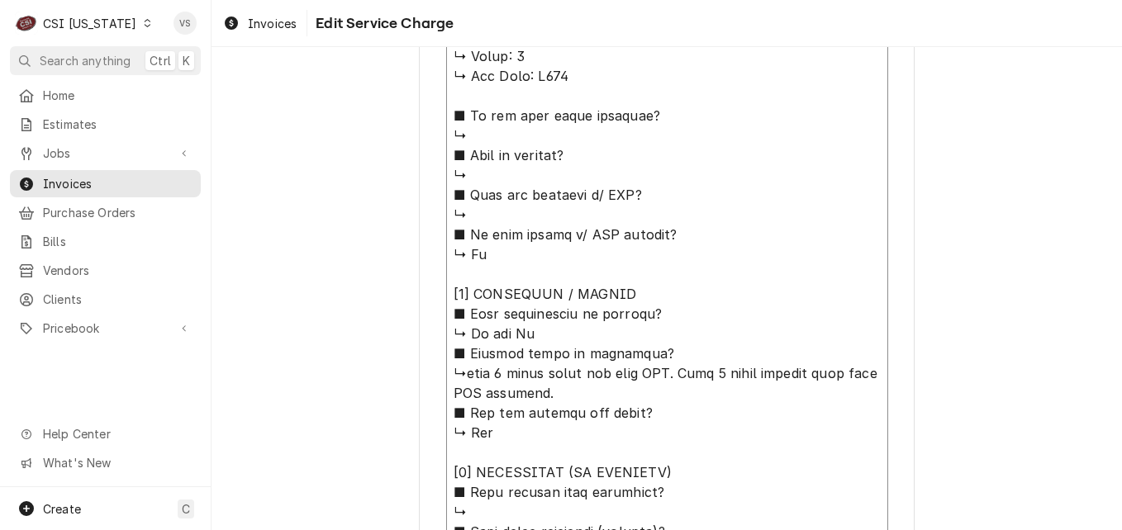
drag, startPoint x: 460, startPoint y: 375, endPoint x: 767, endPoint y: 390, distance: 306.8
click at [767, 390] on textarea "Service Summary ( optional )" at bounding box center [667, 403] width 442 height 1244
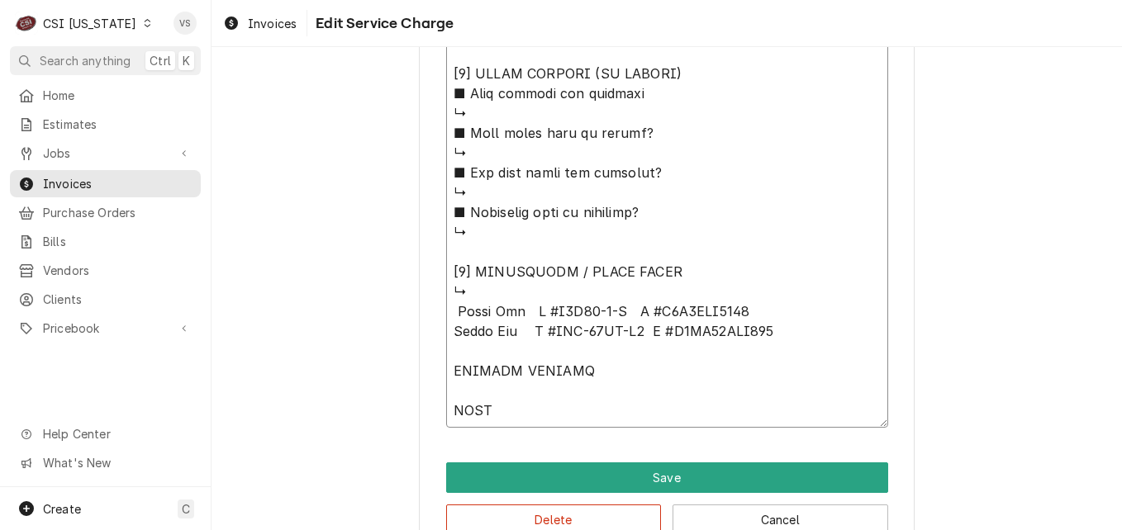
scroll to position [1650, 0]
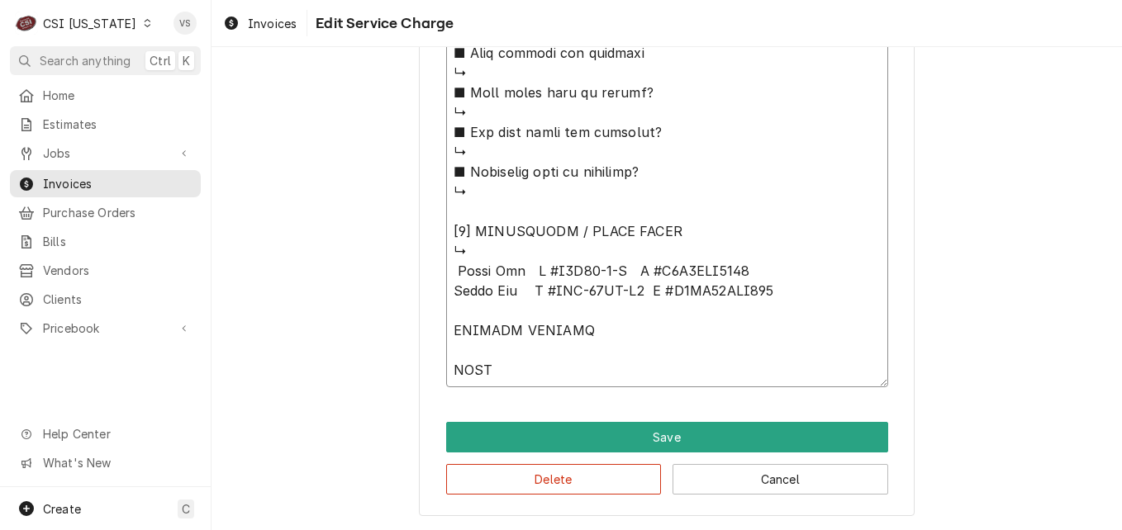
paste textarea "unit 1 loses power and main PCB. Unit 2 stops cooling from main PCB randomly."
type textarea "x"
type textarea "⚠️ 𝗙𝗢𝗥𝗠 𝗜𝗡𝗦𝗧𝗥𝗨𝗖𝗧𝗜𝗢𝗡𝗦 ⚠️ ✪ 𝗖𝗼𝗺𝗽𝗹𝗲𝘁𝗲 𝗮𝗹𝗹 𝗿𝗲𝗹𝗲𝘃𝗮𝗻𝘁 𝘀𝗲𝗰𝘁𝗶𝗼𝗻𝘀 ✪ 𝗣𝗿𝗼𝘃𝗶𝗱𝗲 𝗱𝗲𝘁𝗮𝗶𝗹𝗲𝗱 𝗮𝗻𝘀…"
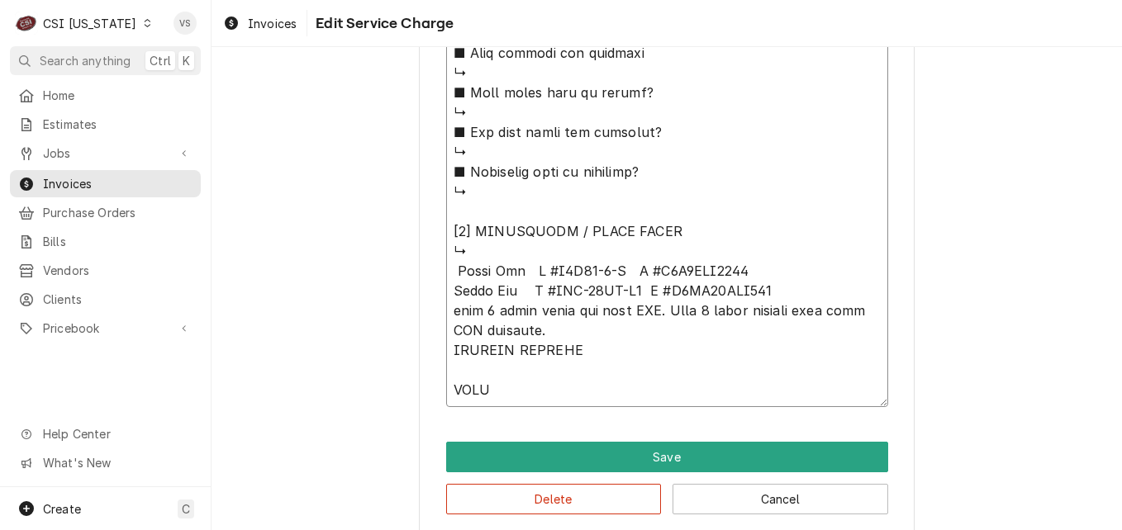
drag, startPoint x: 452, startPoint y: 352, endPoint x: 513, endPoint y: 397, distance: 75.7
type textarea "x"
type textarea "⚠️ 𝗙𝗢𝗥𝗠 𝗜𝗡𝗦𝗧𝗥𝗨𝗖𝗧𝗜𝗢𝗡𝗦 ⚠️ ✪ 𝗖𝗼𝗺𝗽𝗹𝗲𝘁𝗲 𝗮𝗹𝗹 𝗿𝗲𝗹𝗲𝘃𝗮𝗻𝘁 𝘀𝗲𝗰𝘁𝗶𝗼𝗻𝘀 ✪ 𝗣𝗿𝗼𝘃𝗶𝗱𝗲 𝗱𝗲𝘁𝗮𝗶𝗹𝗲𝗱 𝗮𝗻𝘀…"
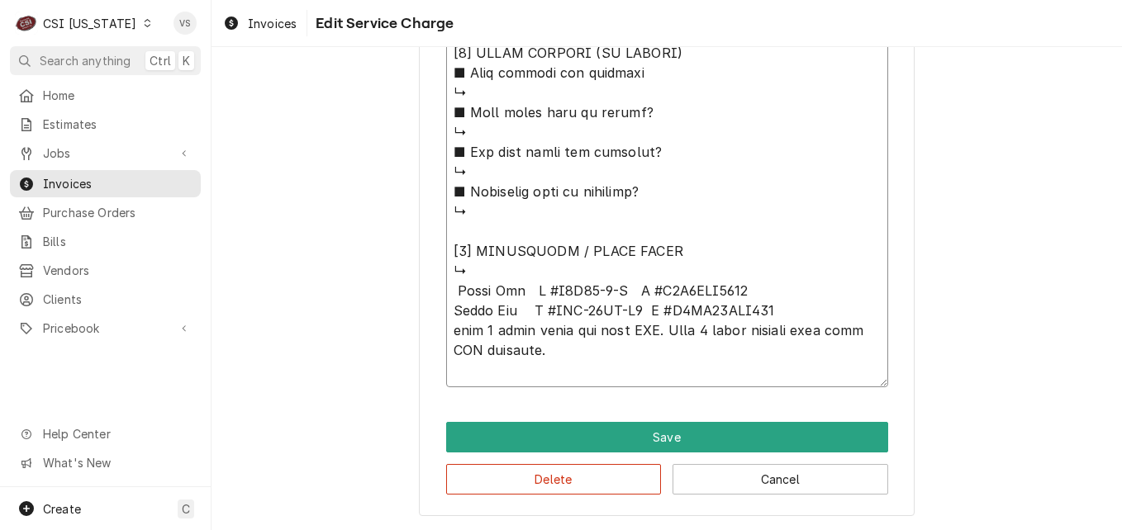
scroll to position [1630, 0]
type textarea "x"
type textarea "⚠️ 𝗙𝗢𝗥𝗠 𝗜𝗡𝗦𝗧𝗥𝗨𝗖𝗧𝗜𝗢𝗡𝗦 ⚠️ ✪ 𝗖𝗼𝗺𝗽𝗹𝗲𝘁𝗲 𝗮𝗹𝗹 𝗿𝗲𝗹𝗲𝘃𝗮𝗻𝘁 𝘀𝗲𝗰𝘁𝗶𝗼𝗻𝘀 ✪ 𝗣𝗿𝗼𝘃𝗶𝗱𝗲 𝗱𝗲𝘁𝗮𝗶𝗹𝗲𝗱 𝗮𝗻𝘀…"
type textarea "x"
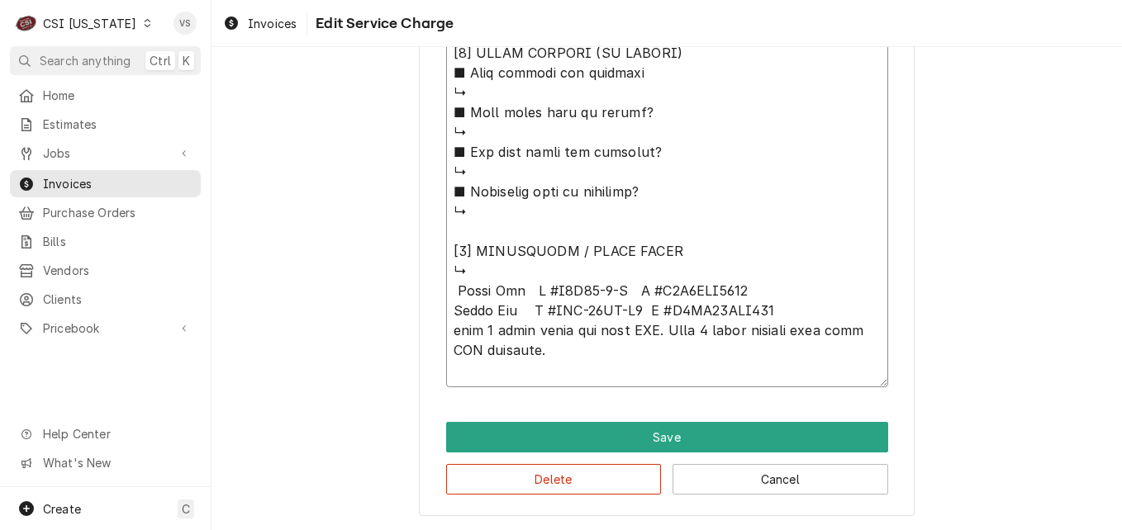
type textarea "⚠️ 𝗙𝗢𝗥𝗠 𝗜𝗡𝗦𝗧𝗥𝗨𝗖𝗧𝗜𝗢𝗡𝗦 ⚠️ ✪ 𝗖𝗼𝗺𝗽𝗹𝗲𝘁𝗲 𝗮𝗹𝗹 𝗿𝗲𝗹𝗲𝘃𝗮𝗻𝘁 𝘀𝗲𝗰𝘁𝗶𝗼𝗻𝘀 ✪ 𝗣𝗿𝗼𝘃𝗶𝗱𝗲 𝗱𝗲𝘁𝗮𝗶𝗹𝗲𝗱 𝗮𝗻𝘀…"
type textarea "x"
type textarea "⚠️ 𝗙𝗢𝗥𝗠 𝗜𝗡𝗦𝗧𝗥𝗨𝗖𝗧𝗜𝗢𝗡𝗦 ⚠️ ✪ 𝗖𝗼𝗺𝗽𝗹𝗲𝘁𝗲 𝗮𝗹𝗹 𝗿𝗲𝗹𝗲𝘃𝗮𝗻𝘁 𝘀𝗲𝗰𝘁𝗶𝗼𝗻𝘀 ✪ 𝗣𝗿𝗼𝘃𝗶𝗱𝗲 𝗱𝗲𝘁𝗮𝗶𝗹𝗲𝗱 𝗮𝗻𝘀…"
type textarea "x"
type textarea "⚠️ 𝗙𝗢𝗥𝗠 𝗜𝗡𝗦𝗧𝗥𝗨𝗖𝗧𝗜𝗢𝗡𝗦 ⚠️ ✪ 𝗖𝗼𝗺𝗽𝗹𝗲𝘁𝗲 𝗮𝗹𝗹 𝗿𝗲𝗹𝗲𝘃𝗮𝗻𝘁 𝘀𝗲𝗰𝘁𝗶𝗼𝗻𝘀 ✪ 𝗣𝗿𝗼𝘃𝗶𝗱𝗲 𝗱𝗲𝘁𝗮𝗶𝗹𝗲𝗱 𝗮𝗻𝘀…"
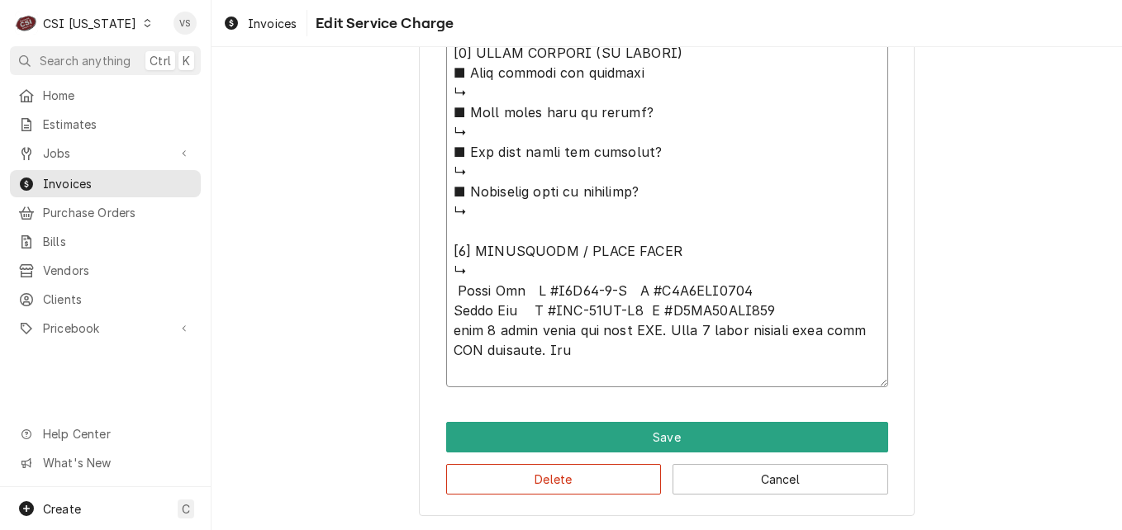
type textarea "x"
type textarea "⚠️ 𝗙𝗢𝗥𝗠 𝗜𝗡𝗦𝗧𝗥𝗨𝗖𝗧𝗜𝗢𝗡𝗦 ⚠️ ✪ 𝗖𝗼𝗺𝗽𝗹𝗲𝘁𝗲 𝗮𝗹𝗹 𝗿𝗲𝗹𝗲𝘃𝗮𝗻𝘁 𝘀𝗲𝗰𝘁𝗶𝗼𝗻𝘀 ✪ 𝗣𝗿𝗼𝘃𝗶𝗱𝗲 𝗱𝗲𝘁𝗮𝗶𝗹𝗲𝗱 𝗮𝗻𝘀…"
type textarea "x"
type textarea "⚠️ 𝗙𝗢𝗥𝗠 𝗜𝗡𝗦𝗧𝗥𝗨𝗖𝗧𝗜𝗢𝗡𝗦 ⚠️ ✪ 𝗖𝗼𝗺𝗽𝗹𝗲𝘁𝗲 𝗮𝗹𝗹 𝗿𝗲𝗹𝗲𝘃𝗮𝗻𝘁 𝘀𝗲𝗰𝘁𝗶𝗼𝗻𝘀 ✪ 𝗣𝗿𝗼𝘃𝗶𝗱𝗲 𝗱𝗲𝘁𝗮𝗶𝗹𝗲𝗱 𝗮𝗻𝘀…"
type textarea "x"
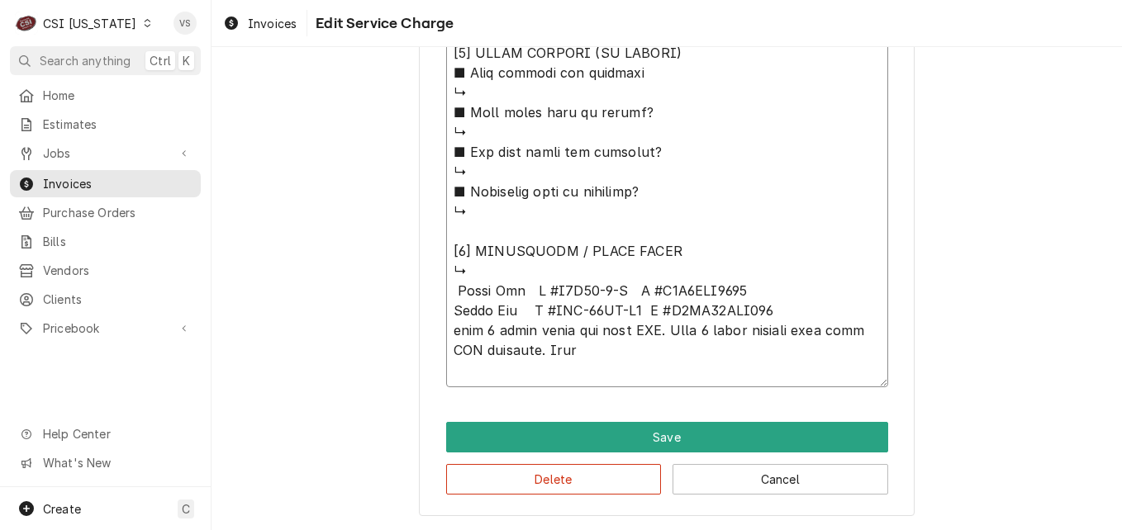
type textarea "⚠️ 𝗙𝗢𝗥𝗠 𝗜𝗡𝗦𝗧𝗥𝗨𝗖𝗧𝗜𝗢𝗡𝗦 ⚠️ ✪ 𝗖𝗼𝗺𝗽𝗹𝗲𝘁𝗲 𝗮𝗹𝗹 𝗿𝗲𝗹𝗲𝘃𝗮𝗻𝘁 𝘀𝗲𝗰𝘁𝗶𝗼𝗻𝘀 ✪ 𝗣𝗿𝗼𝘃𝗶𝗱𝗲 𝗱𝗲𝘁𝗮𝗶𝗹𝗲𝗱 𝗮𝗻𝘀…"
type textarea "x"
type textarea "⚠️ 𝗙𝗢𝗥𝗠 𝗜𝗡𝗦𝗧𝗥𝗨𝗖𝗧𝗜𝗢𝗡𝗦 ⚠️ ✪ 𝗖𝗼𝗺𝗽𝗹𝗲𝘁𝗲 𝗮𝗹𝗹 𝗿𝗲𝗹𝗲𝘃𝗮𝗻𝘁 𝘀𝗲𝗰𝘁𝗶𝗼𝗻𝘀 ✪ 𝗣𝗿𝗼𝘃𝗶𝗱𝗲 𝗱𝗲𝘁𝗮𝗶𝗹𝗲𝗱 𝗮𝗻𝘀…"
type textarea "x"
type textarea "⚠️ 𝗙𝗢𝗥𝗠 𝗜𝗡𝗦𝗧𝗥𝗨𝗖𝗧𝗜𝗢𝗡𝗦 ⚠️ ✪ 𝗖𝗼𝗺𝗽𝗹𝗲𝘁𝗲 𝗮𝗹𝗹 𝗿𝗲𝗹𝗲𝘃𝗮𝗻𝘁 𝘀𝗲𝗰𝘁𝗶𝗼𝗻𝘀 ✪ 𝗣𝗿𝗼𝘃𝗶𝗱𝗲 𝗱𝗲𝘁𝗮𝗶𝗹𝗲𝗱 𝗮𝗻𝘀…"
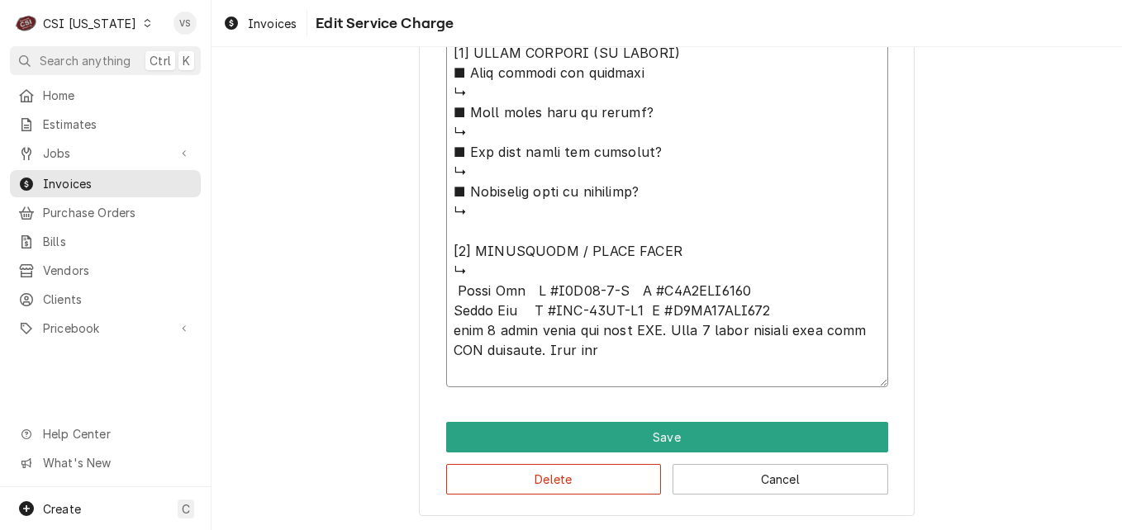
type textarea "x"
type textarea "⚠️ 𝗙𝗢𝗥𝗠 𝗜𝗡𝗦𝗧𝗥𝗨𝗖𝗧𝗜𝗢𝗡𝗦 ⚠️ ✪ 𝗖𝗼𝗺𝗽𝗹𝗲𝘁𝗲 𝗮𝗹𝗹 𝗿𝗲𝗹𝗲𝘃𝗮𝗻𝘁 𝘀𝗲𝗰𝘁𝗶𝗼𝗻𝘀 ✪ 𝗣𝗿𝗼𝘃𝗶𝗱𝗲 𝗱𝗲𝘁𝗮𝗶𝗹𝗲𝗱 𝗮𝗻𝘀…"
type textarea "x"
type textarea "⚠️ 𝗙𝗢𝗥𝗠 𝗜𝗡𝗦𝗧𝗥𝗨𝗖𝗧𝗜𝗢𝗡𝗦 ⚠️ ✪ 𝗖𝗼𝗺𝗽𝗹𝗲𝘁𝗲 𝗮𝗹𝗹 𝗿𝗲𝗹𝗲𝘃𝗮𝗻𝘁 𝘀𝗲𝗰𝘁𝗶𝗼𝗻𝘀 ✪ 𝗣𝗿𝗼𝘃𝗶𝗱𝗲 𝗱𝗲𝘁𝗮𝗶𝗹𝗲𝗱 𝗮𝗻𝘀…"
type textarea "x"
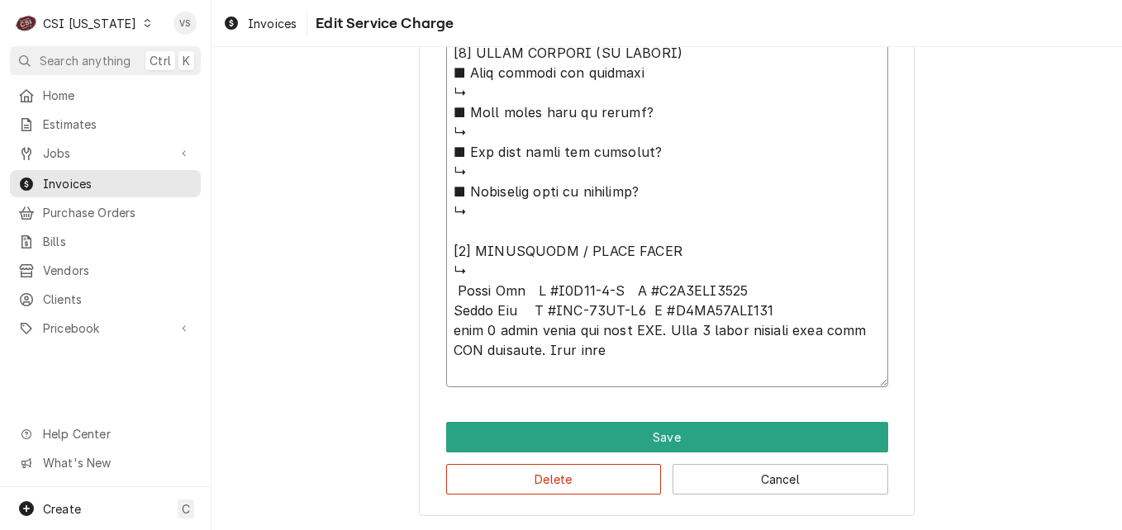
type textarea "⚠️ 𝗙𝗢𝗥𝗠 𝗜𝗡𝗦𝗧𝗥𝗨𝗖𝗧𝗜𝗢𝗡𝗦 ⚠️ ✪ 𝗖𝗼𝗺𝗽𝗹𝗲𝘁𝗲 𝗮𝗹𝗹 𝗿𝗲𝗹𝗲𝘃𝗮𝗻𝘁 𝘀𝗲𝗰𝘁𝗶𝗼𝗻𝘀 ✪ 𝗣𝗿𝗼𝘃𝗶𝗱𝗲 𝗱𝗲𝘁𝗮𝗶𝗹𝗲𝗱 𝗮𝗻𝘀…"
type textarea "x"
type textarea "⚠️ 𝗙𝗢𝗥𝗠 𝗜𝗡𝗦𝗧𝗥𝗨𝗖𝗧𝗜𝗢𝗡𝗦 ⚠️ ✪ 𝗖𝗼𝗺𝗽𝗹𝗲𝘁𝗲 𝗮𝗹𝗹 𝗿𝗲𝗹𝗲𝘃𝗮𝗻𝘁 𝘀𝗲𝗰𝘁𝗶𝗼𝗻𝘀 ✪ 𝗣𝗿𝗼𝘃𝗶𝗱𝗲 𝗱𝗲𝘁𝗮𝗶𝗹𝗲𝗱 𝗮𝗻𝘀…"
type textarea "x"
type textarea "⚠️ 𝗙𝗢𝗥𝗠 𝗜𝗡𝗦𝗧𝗥𝗨𝗖𝗧𝗜𝗢𝗡𝗦 ⚠️ ✪ 𝗖𝗼𝗺𝗽𝗹𝗲𝘁𝗲 𝗮𝗹𝗹 𝗿𝗲𝗹𝗲𝘃𝗮𝗻𝘁 𝘀𝗲𝗰𝘁𝗶𝗼𝗻𝘀 ✪ 𝗣𝗿𝗼𝘃𝗶𝗱𝗲 𝗱𝗲𝘁𝗮𝗶𝗹𝗲𝗱 𝗮𝗻𝘀…"
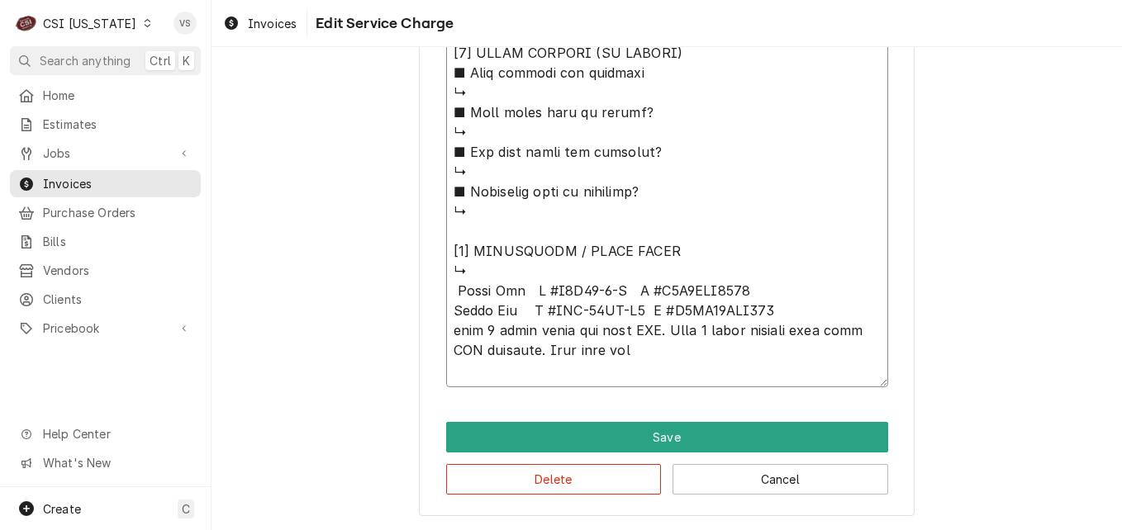
type textarea "x"
type textarea "⚠️ 𝗙𝗢𝗥𝗠 𝗜𝗡𝗦𝗧𝗥𝗨𝗖𝗧𝗜𝗢𝗡𝗦 ⚠️ ✪ 𝗖𝗼𝗺𝗽𝗹𝗲𝘁𝗲 𝗮𝗹𝗹 𝗿𝗲𝗹𝗲𝘃𝗮𝗻𝘁 𝘀𝗲𝗰𝘁𝗶𝗼𝗻𝘀 ✪ 𝗣𝗿𝗼𝘃𝗶𝗱𝗲 𝗱𝗲𝘁𝗮𝗶𝗹𝗲𝗱 𝗮𝗻𝘀…"
type textarea "x"
type textarea "⚠️ 𝗙𝗢𝗥𝗠 𝗜𝗡𝗦𝗧𝗥𝗨𝗖𝗧𝗜𝗢𝗡𝗦 ⚠️ ✪ 𝗖𝗼𝗺𝗽𝗹𝗲𝘁𝗲 𝗮𝗹𝗹 𝗿𝗲𝗹𝗲𝘃𝗮𝗻𝘁 𝘀𝗲𝗰𝘁𝗶𝗼𝗻𝘀 ✪ 𝗣𝗿𝗼𝘃𝗶𝗱𝗲 𝗱𝗲𝘁𝗮𝗶𝗹𝗲𝗱 𝗮𝗻𝘀…"
type textarea "x"
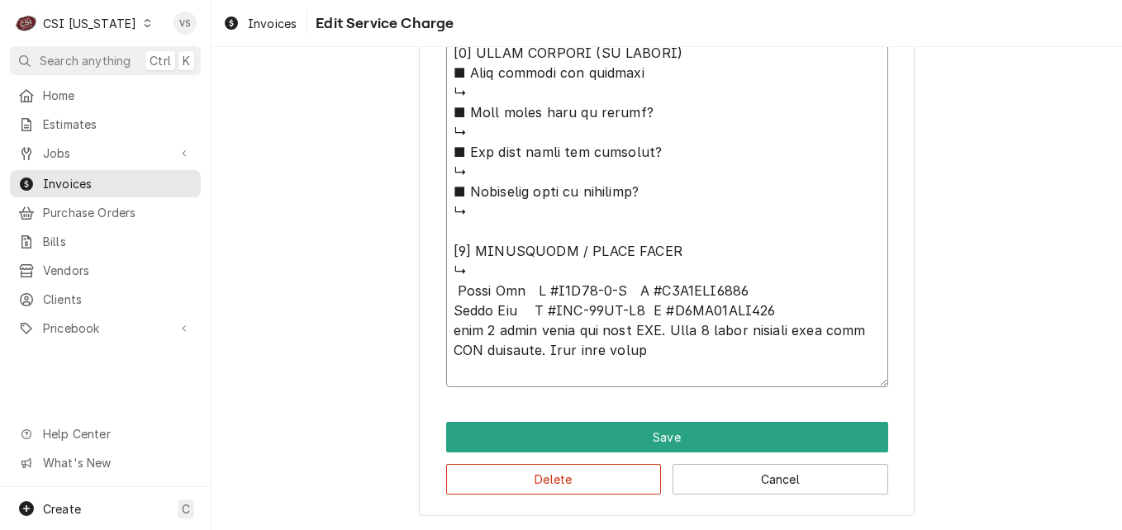
type textarea "⚠️ 𝗙𝗢𝗥𝗠 𝗜𝗡𝗦𝗧𝗥𝗨𝗖𝗧𝗜𝗢𝗡𝗦 ⚠️ ✪ 𝗖𝗼𝗺𝗽𝗹𝗲𝘁𝗲 𝗮𝗹𝗹 𝗿𝗲𝗹𝗲𝘃𝗮𝗻𝘁 𝘀𝗲𝗰𝘁𝗶𝗼𝗻𝘀 ✪ 𝗣𝗿𝗼𝘃𝗶𝗱𝗲 𝗱𝗲𝘁𝗮𝗶𝗹𝗲𝗱 𝗮𝗻𝘀…"
type textarea "x"
type textarea "⚠️ 𝗙𝗢𝗥𝗠 𝗜𝗡𝗦𝗧𝗥𝗨𝗖𝗧𝗜𝗢𝗡𝗦 ⚠️ ✪ 𝗖𝗼𝗺𝗽𝗹𝗲𝘁𝗲 𝗮𝗹𝗹 𝗿𝗲𝗹𝗲𝘃𝗮𝗻𝘁 𝘀𝗲𝗰𝘁𝗶𝗼𝗻𝘀 ✪ 𝗣𝗿𝗼𝘃𝗶𝗱𝗲 𝗱𝗲𝘁𝗮𝗶𝗹𝗲𝗱 𝗮𝗻𝘀…"
type textarea "x"
type textarea "⚠️ 𝗙𝗢𝗥𝗠 𝗜𝗡𝗦𝗧𝗥𝗨𝗖𝗧𝗜𝗢𝗡𝗦 ⚠️ ✪ 𝗖𝗼𝗺𝗽𝗹𝗲𝘁𝗲 𝗮𝗹𝗹 𝗿𝗲𝗹𝗲𝘃𝗮𝗻𝘁 𝘀𝗲𝗰𝘁𝗶𝗼𝗻𝘀 ✪ 𝗣𝗿𝗼𝘃𝗶𝗱𝗲 𝗱𝗲𝘁𝗮𝗶𝗹𝗲𝗱 𝗮𝗻𝘀…"
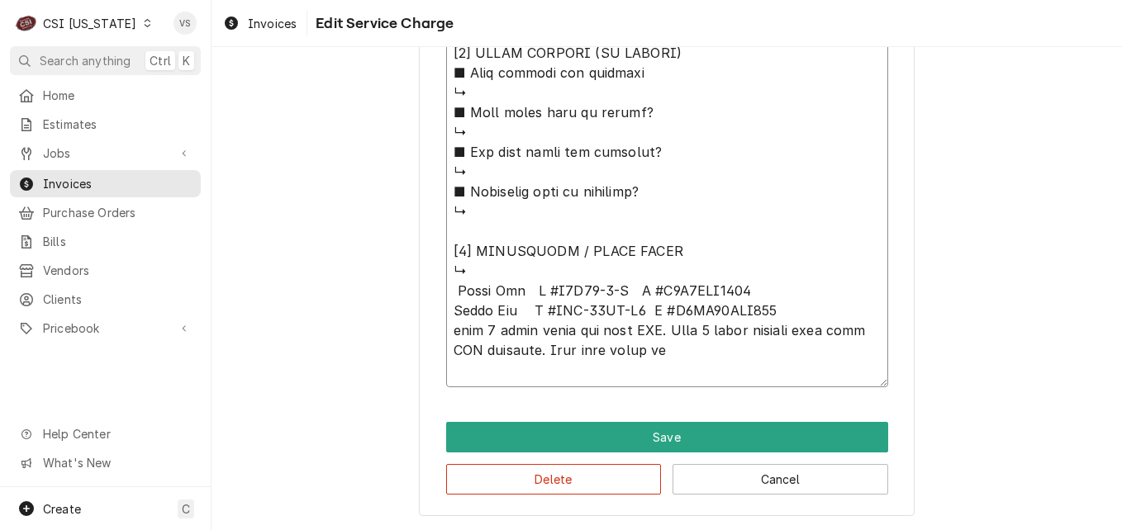
type textarea "x"
type textarea "⚠️ 𝗙𝗢𝗥𝗠 𝗜𝗡𝗦𝗧𝗥𝗨𝗖𝗧𝗜𝗢𝗡𝗦 ⚠️ ✪ 𝗖𝗼𝗺𝗽𝗹𝗲𝘁𝗲 𝗮𝗹𝗹 𝗿𝗲𝗹𝗲𝘃𝗮𝗻𝘁 𝘀𝗲𝗰𝘁𝗶𝗼𝗻𝘀 ✪ 𝗣𝗿𝗼𝘃𝗶𝗱𝗲 𝗱𝗲𝘁𝗮𝗶𝗹𝗲𝗱 𝗮𝗻𝘀…"
type textarea "x"
type textarea "⚠️ 𝗙𝗢𝗥𝗠 𝗜𝗡𝗦𝗧𝗥𝗨𝗖𝗧𝗜𝗢𝗡𝗦 ⚠️ ✪ 𝗖𝗼𝗺𝗽𝗹𝗲𝘁𝗲 𝗮𝗹𝗹 𝗿𝗲𝗹𝗲𝘃𝗮𝗻𝘁 𝘀𝗲𝗰𝘁𝗶𝗼𝗻𝘀 ✪ 𝗣𝗿𝗼𝘃𝗶𝗱𝗲 𝗱𝗲𝘁𝗮𝗶𝗹𝗲𝗱 𝗮𝗻𝘀…"
type textarea "x"
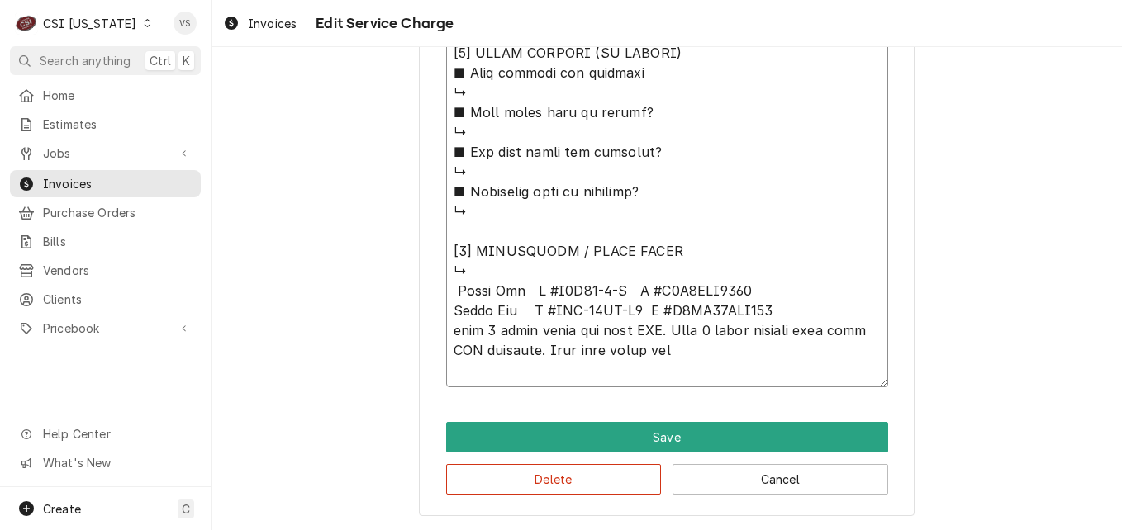
type textarea "⚠️ 𝗙𝗢𝗥𝗠 𝗜𝗡𝗦𝗧𝗥𝗨𝗖𝗧𝗜𝗢𝗡𝗦 ⚠️ ✪ 𝗖𝗼𝗺𝗽𝗹𝗲𝘁𝗲 𝗮𝗹𝗹 𝗿𝗲𝗹𝗲𝘃𝗮𝗻𝘁 𝘀𝗲𝗰𝘁𝗶𝗼𝗻𝘀 ✪ 𝗣𝗿𝗼𝘃𝗶𝗱𝗲 𝗱𝗲𝘁𝗮𝗶𝗹𝗲𝗱 𝗮𝗻𝘀…"
type textarea "x"
type textarea "⚠️ 𝗙𝗢𝗥𝗠 𝗜𝗡𝗦𝗧𝗥𝗨𝗖𝗧𝗜𝗢𝗡𝗦 ⚠️ ✪ 𝗖𝗼𝗺𝗽𝗹𝗲𝘁𝗲 𝗮𝗹𝗹 𝗿𝗲𝗹𝗲𝘃𝗮𝗻𝘁 𝘀𝗲𝗰𝘁𝗶𝗼𝗻𝘀 ✪ 𝗣𝗿𝗼𝘃𝗶𝗱𝗲 𝗱𝗲𝘁𝗮𝗶𝗹𝗲𝗱 𝗮𝗻𝘀…"
type textarea "x"
type textarea "⚠️ 𝗙𝗢𝗥𝗠 𝗜𝗡𝗦𝗧𝗥𝗨𝗖𝗧𝗜𝗢𝗡𝗦 ⚠️ ✪ 𝗖𝗼𝗺𝗽𝗹𝗲𝘁𝗲 𝗮𝗹𝗹 𝗿𝗲𝗹𝗲𝘃𝗮𝗻𝘁 𝘀𝗲𝗰𝘁𝗶𝗼𝗻𝘀 ✪ 𝗣𝗿𝗼𝘃𝗶𝗱𝗲 𝗱𝗲𝘁𝗮𝗶𝗹𝗲𝗱 𝗮𝗻𝘀…"
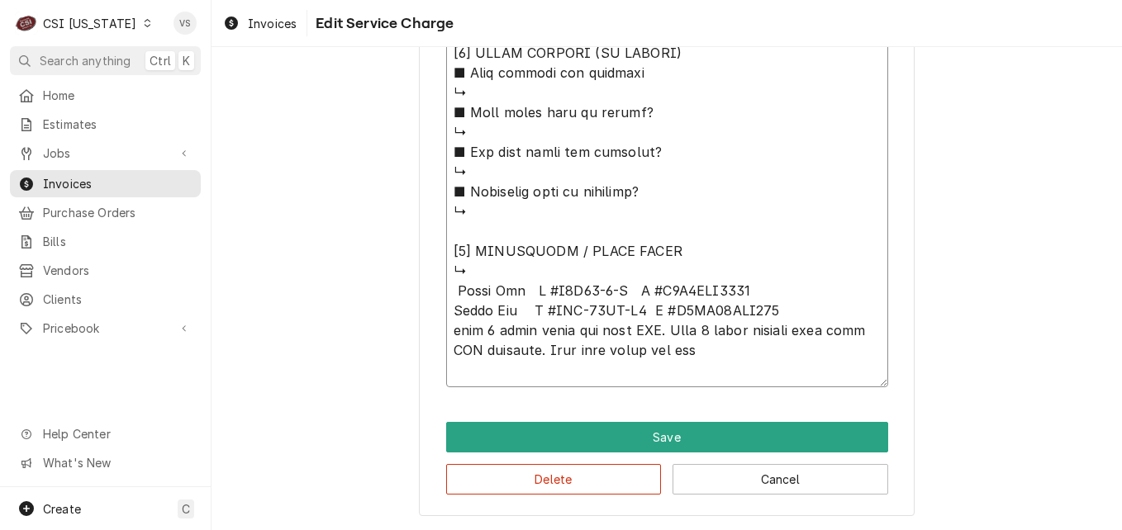
type textarea "x"
type textarea "⚠️ 𝗙𝗢𝗥𝗠 𝗜𝗡𝗦𝗧𝗥𝗨𝗖𝗧𝗜𝗢𝗡𝗦 ⚠️ ✪ 𝗖𝗼𝗺𝗽𝗹𝗲𝘁𝗲 𝗮𝗹𝗹 𝗿𝗲𝗹𝗲𝘃𝗮𝗻𝘁 𝘀𝗲𝗰𝘁𝗶𝗼𝗻𝘀 ✪ 𝗣𝗿𝗼𝘃𝗶𝗱𝗲 𝗱𝗲𝘁𝗮𝗶𝗹𝗲𝗱 𝗮𝗻𝘀…"
type textarea "x"
type textarea "⚠️ 𝗙𝗢𝗥𝗠 𝗜𝗡𝗦𝗧𝗥𝗨𝗖𝗧𝗜𝗢𝗡𝗦 ⚠️ ✪ 𝗖𝗼𝗺𝗽𝗹𝗲𝘁𝗲 𝗮𝗹𝗹 𝗿𝗲𝗹𝗲𝘃𝗮𝗻𝘁 𝘀𝗲𝗰𝘁𝗶𝗼𝗻𝘀 ✪ 𝗣𝗿𝗼𝘃𝗶𝗱𝗲 𝗱𝗲𝘁𝗮𝗶𝗹𝗲𝗱 𝗮𝗻𝘀…"
type textarea "x"
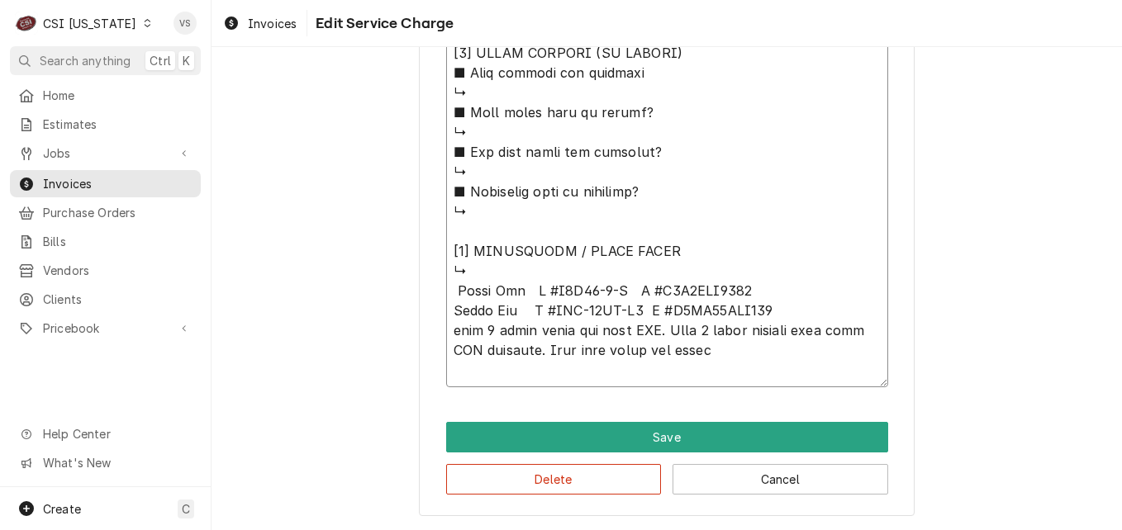
type textarea "⚠️ 𝗙𝗢𝗥𝗠 𝗜𝗡𝗦𝗧𝗥𝗨𝗖𝗧𝗜𝗢𝗡𝗦 ⚠️ ✪ 𝗖𝗼𝗺𝗽𝗹𝗲𝘁𝗲 𝗮𝗹𝗹 𝗿𝗲𝗹𝗲𝘃𝗮𝗻𝘁 𝘀𝗲𝗰𝘁𝗶𝗼𝗻𝘀 ✪ 𝗣𝗿𝗼𝘃𝗶𝗱𝗲 𝗱𝗲𝘁𝗮𝗶𝗹𝗲𝗱 𝗮𝗻𝘀…"
type textarea "x"
type textarea "⚠️ 𝗙𝗢𝗥𝗠 𝗜𝗡𝗦𝗧𝗥𝗨𝗖𝗧𝗜𝗢𝗡𝗦 ⚠️ ✪ 𝗖𝗼𝗺𝗽𝗹𝗲𝘁𝗲 𝗮𝗹𝗹 𝗿𝗲𝗹𝗲𝘃𝗮𝗻𝘁 𝘀𝗲𝗰𝘁𝗶𝗼𝗻𝘀 ✪ 𝗣𝗿𝗼𝘃𝗶𝗱𝗲 𝗱𝗲𝘁𝗮𝗶𝗹𝗲𝗱 𝗮𝗻𝘀…"
type textarea "x"
type textarea "⚠️ 𝗙𝗢𝗥𝗠 𝗜𝗡𝗦𝗧𝗥𝗨𝗖𝗧𝗜𝗢𝗡𝗦 ⚠️ ✪ 𝗖𝗼𝗺𝗽𝗹𝗲𝘁𝗲 𝗮𝗹𝗹 𝗿𝗲𝗹𝗲𝘃𝗮𝗻𝘁 𝘀𝗲𝗰𝘁𝗶𝗼𝗻𝘀 ✪ 𝗣𝗿𝗼𝘃𝗶𝗱𝗲 𝗱𝗲𝘁𝗮𝗶𝗹𝗲𝗱 𝗮𝗻𝘀…"
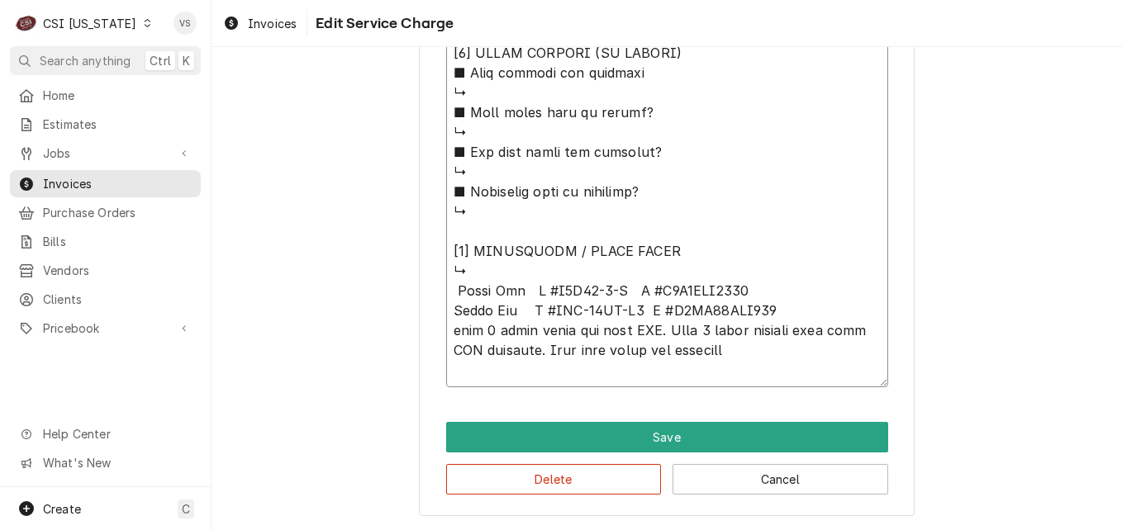
type textarea "x"
type textarea "⚠️ 𝗙𝗢𝗥𝗠 𝗜𝗡𝗦𝗧𝗥𝗨𝗖𝗧𝗜𝗢𝗡𝗦 ⚠️ ✪ 𝗖𝗼𝗺𝗽𝗹𝗲𝘁𝗲 𝗮𝗹𝗹 𝗿𝗲𝗹𝗲𝘃𝗮𝗻𝘁 𝘀𝗲𝗰𝘁𝗶𝗼𝗻𝘀 ✪ 𝗣𝗿𝗼𝘃𝗶𝗱𝗲 𝗱𝗲𝘁𝗮𝗶𝗹𝗲𝗱 𝗮𝗻𝘀…"
type textarea "x"
type textarea "⚠️ 𝗙𝗢𝗥𝗠 𝗜𝗡𝗦𝗧𝗥𝗨𝗖𝗧𝗜𝗢𝗡𝗦 ⚠️ ✪ 𝗖𝗼𝗺𝗽𝗹𝗲𝘁𝗲 𝗮𝗹𝗹 𝗿𝗲𝗹𝗲𝘃𝗮𝗻𝘁 𝘀𝗲𝗰𝘁𝗶𝗼𝗻𝘀 ✪ 𝗣𝗿𝗼𝘃𝗶𝗱𝗲 𝗱𝗲𝘁𝗮𝗶𝗹𝗲𝗱 𝗮𝗻𝘀…"
type textarea "x"
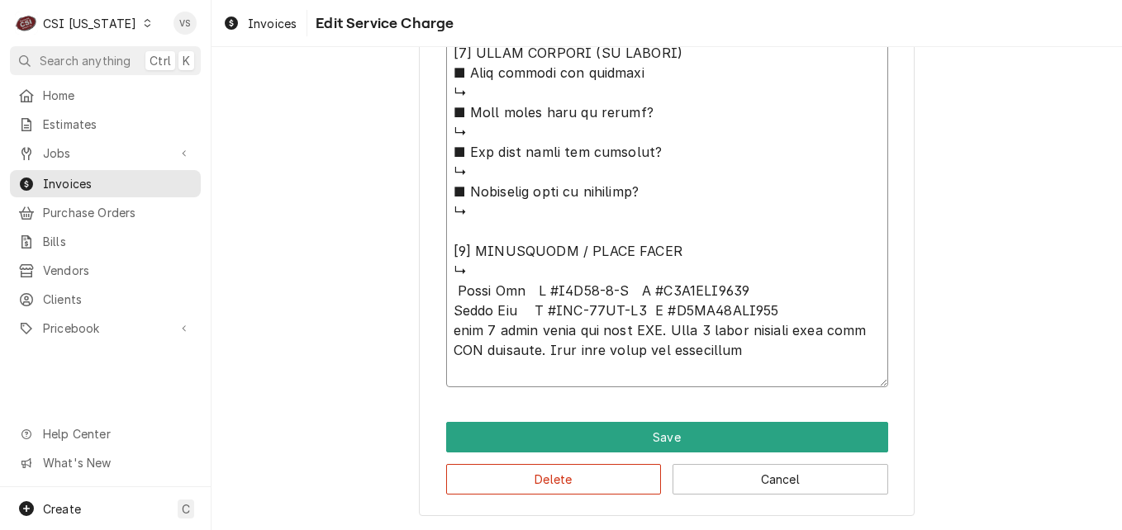
type textarea "⚠️ 𝗙𝗢𝗥𝗠 𝗜𝗡𝗦𝗧𝗥𝗨𝗖𝗧𝗜𝗢𝗡𝗦 ⚠️ ✪ 𝗖𝗼𝗺𝗽𝗹𝗲𝘁𝗲 𝗮𝗹𝗹 𝗿𝗲𝗹𝗲𝘃𝗮𝗻𝘁 𝘀𝗲𝗰𝘁𝗶𝗼𝗻𝘀 ✪ 𝗣𝗿𝗼𝘃𝗶𝗱𝗲 𝗱𝗲𝘁𝗮𝗶𝗹𝗲𝗱 𝗮𝗻𝘀…"
type textarea "x"
type textarea "⚠️ 𝗙𝗢𝗥𝗠 𝗜𝗡𝗦𝗧𝗥𝗨𝗖𝗧𝗜𝗢𝗡𝗦 ⚠️ ✪ 𝗖𝗼𝗺𝗽𝗹𝗲𝘁𝗲 𝗮𝗹𝗹 𝗿𝗲𝗹𝗲𝘃𝗮𝗻𝘁 𝘀𝗲𝗰𝘁𝗶𝗼𝗻𝘀 ✪ 𝗣𝗿𝗼𝘃𝗶𝗱𝗲 𝗱𝗲𝘁𝗮𝗶𝗹𝗲𝗱 𝗮𝗻𝘀…"
type textarea "x"
type textarea "⚠️ 𝗙𝗢𝗥𝗠 𝗜𝗡𝗦𝗧𝗥𝗨𝗖𝗧𝗜𝗢𝗡𝗦 ⚠️ ✪ 𝗖𝗼𝗺𝗽𝗹𝗲𝘁𝗲 𝗮𝗹𝗹 𝗿𝗲𝗹𝗲𝘃𝗮𝗻𝘁 𝘀𝗲𝗰𝘁𝗶𝗼𝗻𝘀 ✪ 𝗣𝗿𝗼𝘃𝗶𝗱𝗲 𝗱𝗲𝘁𝗮𝗶𝗹𝗲𝗱 𝗮𝗻𝘀…"
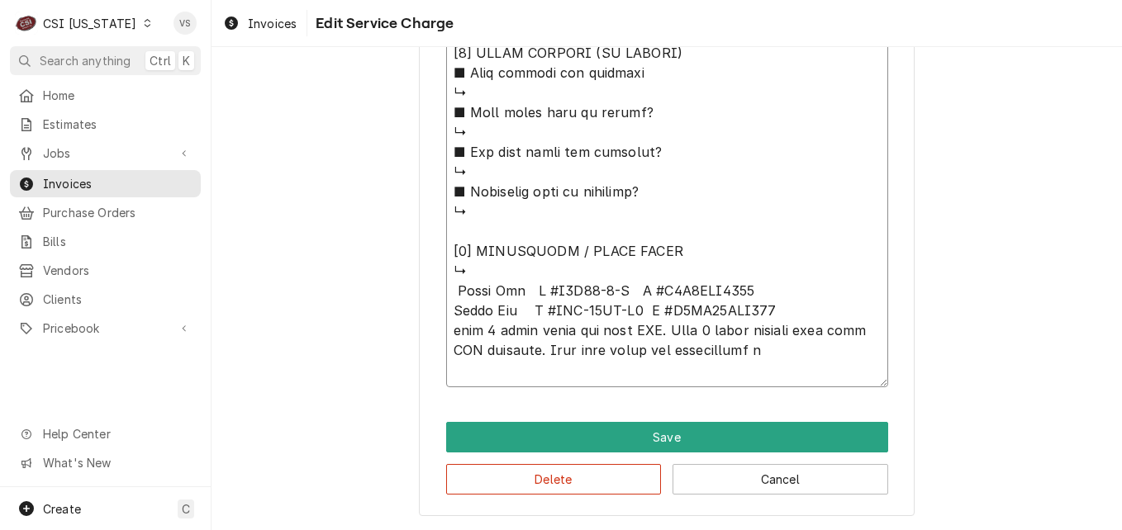
type textarea "x"
type textarea "⚠️ 𝗙𝗢𝗥𝗠 𝗜𝗡𝗦𝗧𝗥𝗨𝗖𝗧𝗜𝗢𝗡𝗦 ⚠️ ✪ 𝗖𝗼𝗺𝗽𝗹𝗲𝘁𝗲 𝗮𝗹𝗹 𝗿𝗲𝗹𝗲𝘃𝗮𝗻𝘁 𝘀𝗲𝗰𝘁𝗶𝗼𝗻𝘀 ✪ 𝗣𝗿𝗼𝘃𝗶𝗱𝗲 𝗱𝗲𝘁𝗮𝗶𝗹𝗲𝗱 𝗮𝗻𝘀…"
type textarea "x"
type textarea "⚠️ 𝗙𝗢𝗥𝗠 𝗜𝗡𝗦𝗧𝗥𝗨𝗖𝗧𝗜𝗢𝗡𝗦 ⚠️ ✪ 𝗖𝗼𝗺𝗽𝗹𝗲𝘁𝗲 𝗮𝗹𝗹 𝗿𝗲𝗹𝗲𝘃𝗮𝗻𝘁 𝘀𝗲𝗰𝘁𝗶𝗼𝗻𝘀 ✪ 𝗣𝗿𝗼𝘃𝗶𝗱𝗲 𝗱𝗲𝘁𝗮𝗶𝗹𝗲𝗱 𝗮𝗻𝘀…"
type textarea "x"
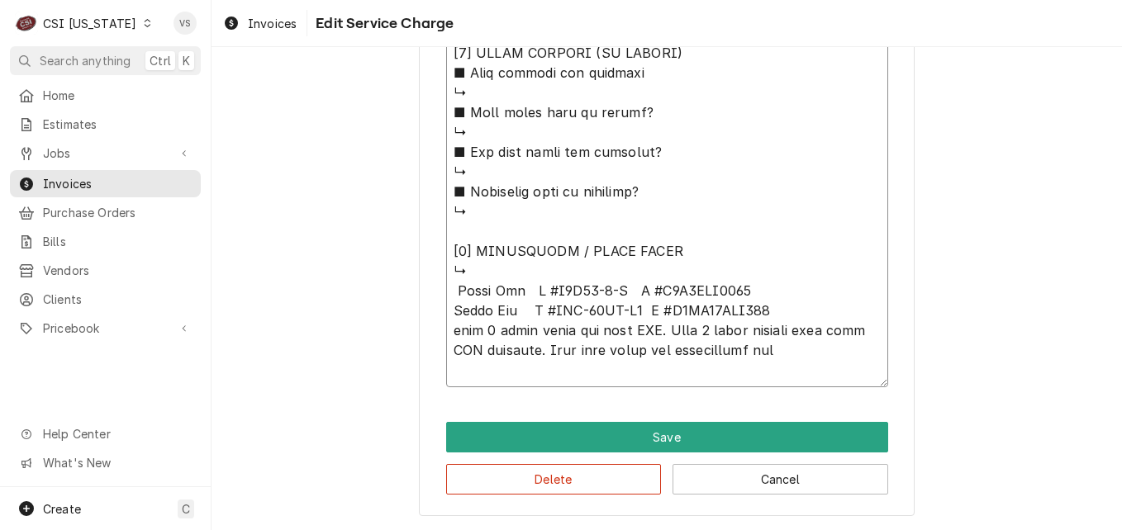
type textarea "⚠️ 𝗙𝗢𝗥𝗠 𝗜𝗡𝗦𝗧𝗥𝗨𝗖𝗧𝗜𝗢𝗡𝗦 ⚠️ ✪ 𝗖𝗼𝗺𝗽𝗹𝗲𝘁𝗲 𝗮𝗹𝗹 𝗿𝗲𝗹𝗲𝘃𝗮𝗻𝘁 𝘀𝗲𝗰𝘁𝗶𝗼𝗻𝘀 ✪ 𝗣𝗿𝗼𝘃𝗶𝗱𝗲 𝗱𝗲𝘁𝗮𝗶𝗹𝗲𝗱 𝗮𝗻𝘀…"
type textarea "x"
type textarea "⚠️ 𝗙𝗢𝗥𝗠 𝗜𝗡𝗦𝗧𝗥𝗨𝗖𝗧𝗜𝗢𝗡𝗦 ⚠️ ✪ 𝗖𝗼𝗺𝗽𝗹𝗲𝘁𝗲 𝗮𝗹𝗹 𝗿𝗲𝗹𝗲𝘃𝗮𝗻𝘁 𝘀𝗲𝗰𝘁𝗶𝗼𝗻𝘀 ✪ 𝗣𝗿𝗼𝘃𝗶𝗱𝗲 𝗱𝗲𝘁𝗮𝗶𝗹𝗲𝗱 𝗮𝗻𝘀…"
type textarea "x"
type textarea "⚠️ 𝗙𝗢𝗥𝗠 𝗜𝗡𝗦𝗧𝗥𝗨𝗖𝗧𝗜𝗢𝗡𝗦 ⚠️ ✪ 𝗖𝗼𝗺𝗽𝗹𝗲𝘁𝗲 𝗮𝗹𝗹 𝗿𝗲𝗹𝗲𝘃𝗮𝗻𝘁 𝘀𝗲𝗰𝘁𝗶𝗼𝗻𝘀 ✪ 𝗣𝗿𝗼𝘃𝗶𝗱𝗲 𝗱𝗲𝘁𝗮𝗶𝗹𝗲𝗱 𝗮𝗻𝘀…"
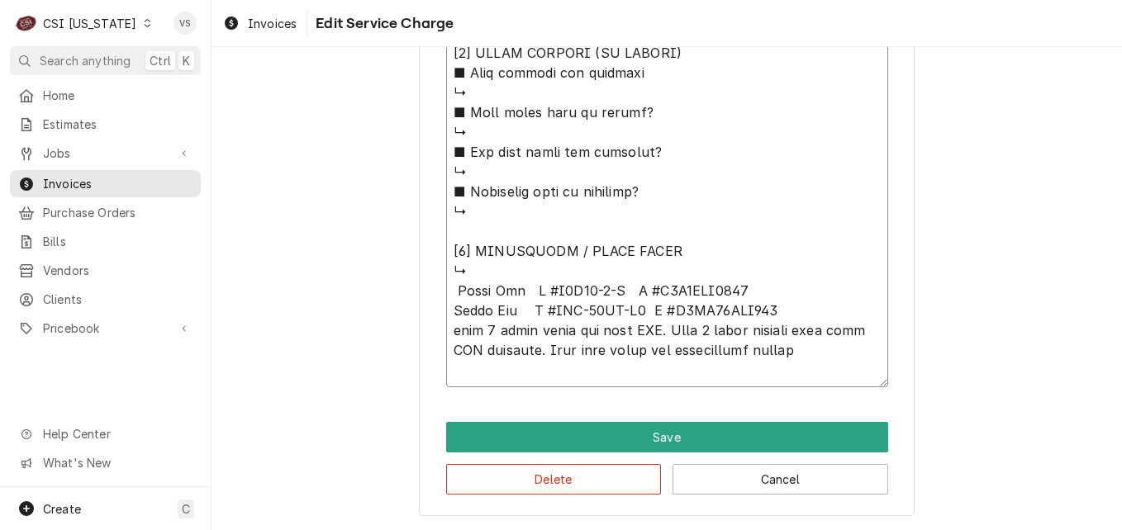
type textarea "x"
type textarea "⚠️ 𝗙𝗢𝗥𝗠 𝗜𝗡𝗦𝗧𝗥𝗨𝗖𝗧𝗜𝗢𝗡𝗦 ⚠️ ✪ 𝗖𝗼𝗺𝗽𝗹𝗲𝘁𝗲 𝗮𝗹𝗹 𝗿𝗲𝗹𝗲𝘃𝗮𝗻𝘁 𝘀𝗲𝗰𝘁𝗶𝗼𝗻𝘀 ✪ 𝗣𝗿𝗼𝘃𝗶𝗱𝗲 𝗱𝗲𝘁𝗮𝗶𝗹𝗲𝗱 𝗮𝗻𝘀…"
type textarea "x"
drag, startPoint x: 452, startPoint y: 291, endPoint x: 865, endPoint y: 355, distance: 418.0
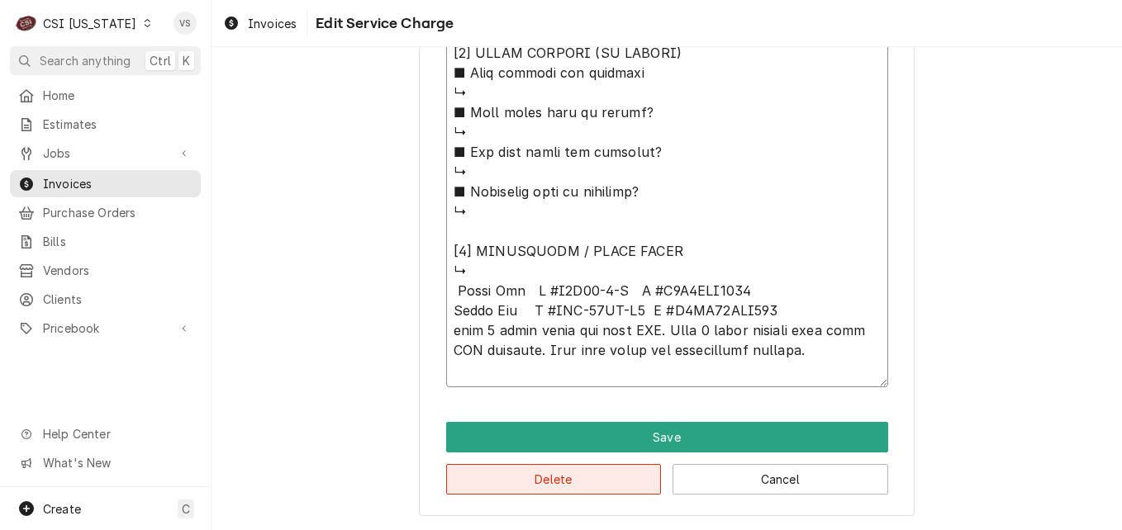
type textarea "⚠️ 𝗙𝗢𝗥𝗠 𝗜𝗡𝗦𝗧𝗥𝗨𝗖𝗧𝗜𝗢𝗡𝗦 ⚠️ ✪ 𝗖𝗼𝗺𝗽𝗹𝗲𝘁𝗲 𝗮𝗹𝗹 𝗿𝗲𝗹𝗲𝘃𝗮𝗻𝘁 𝘀𝗲𝗰𝘁𝗶𝗼𝗻𝘀 ✪ 𝗣𝗿𝗼𝘃𝗶𝗱𝗲 𝗱𝗲𝘁𝗮𝗶𝗹𝗲𝗱 𝗮𝗻𝘀…"
click at [585, 485] on button "Delete" at bounding box center [554, 479] width 216 height 31
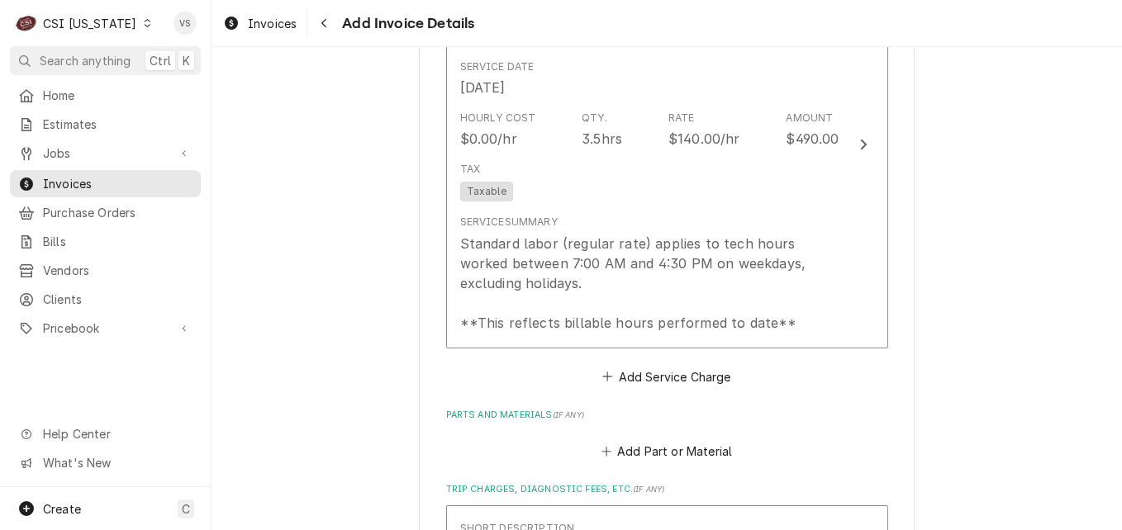
scroll to position [1125, 0]
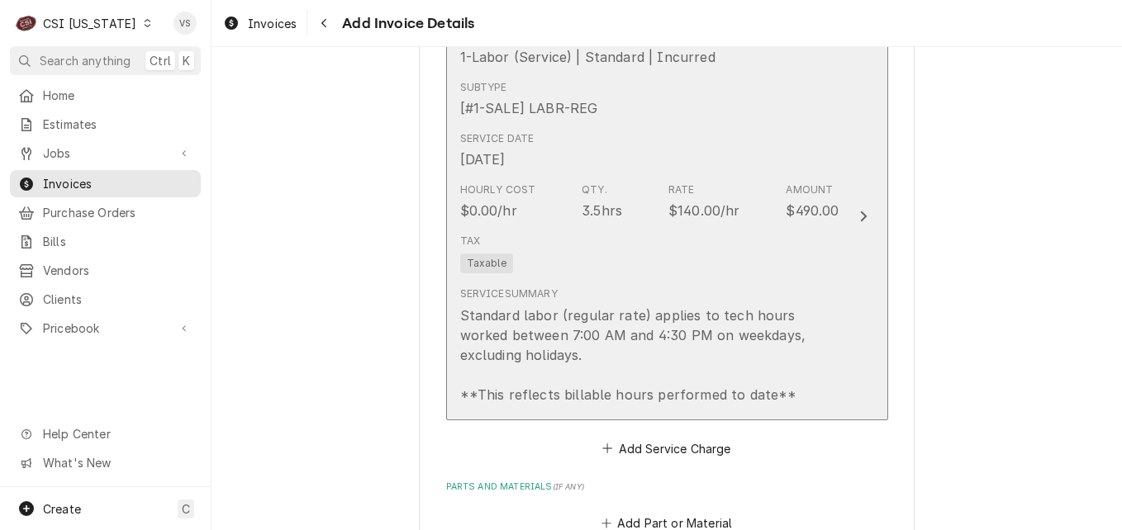
click at [596, 280] on div "Tax Taxable" at bounding box center [649, 253] width 379 height 53
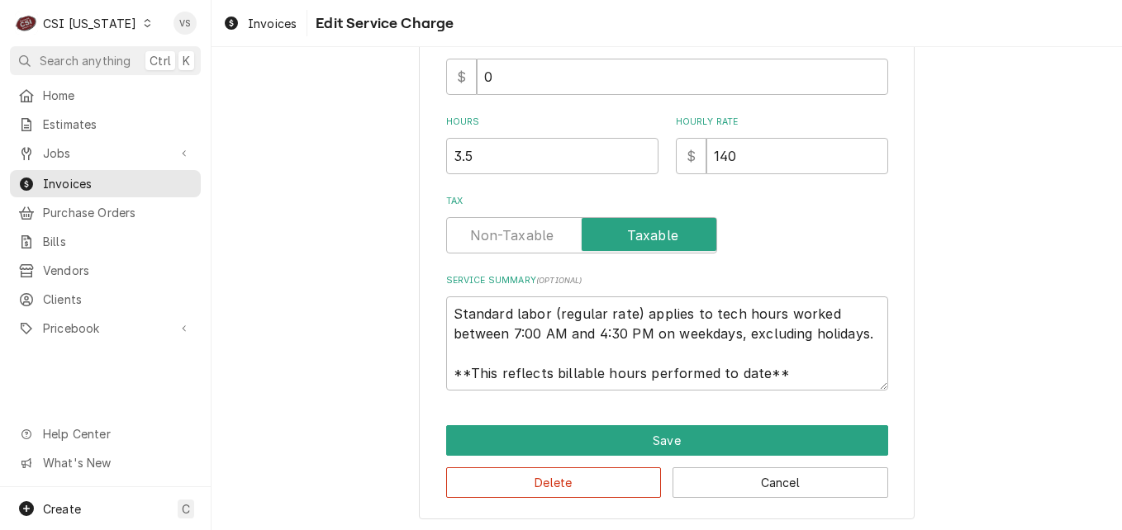
scroll to position [500, 0]
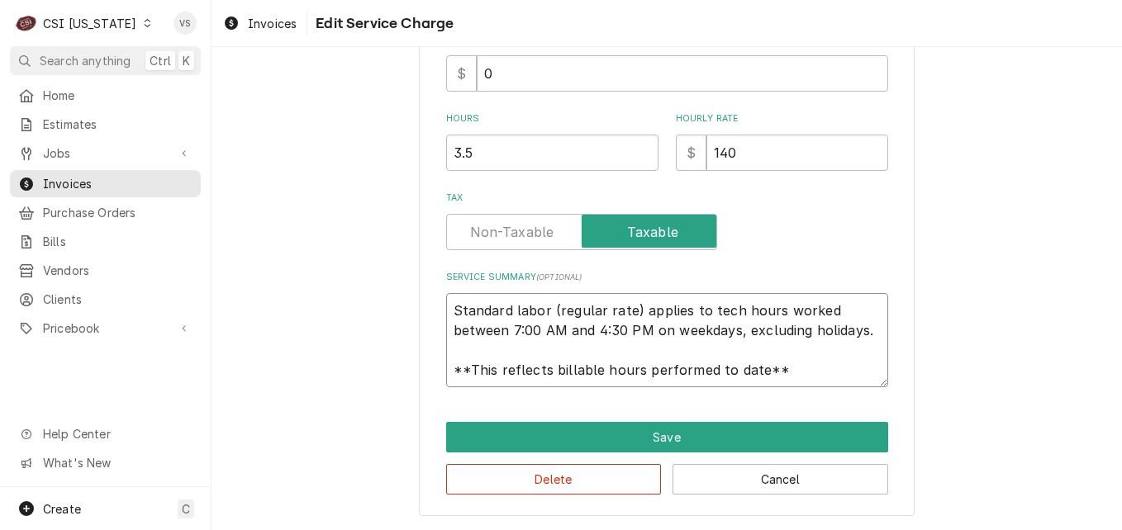
click at [448, 325] on textarea "Standard labor (regular rate) applies to tech hours worked between 7:00 AM and …" at bounding box center [667, 340] width 442 height 94
click at [449, 306] on textarea "Standard labor (regular rate) applies to tech hours worked between 7:00 AM and …" at bounding box center [667, 340] width 442 height 94
type textarea "x"
type textarea "Standard labor (regular rate) applies to tech hours worked between 7:00 AM and …"
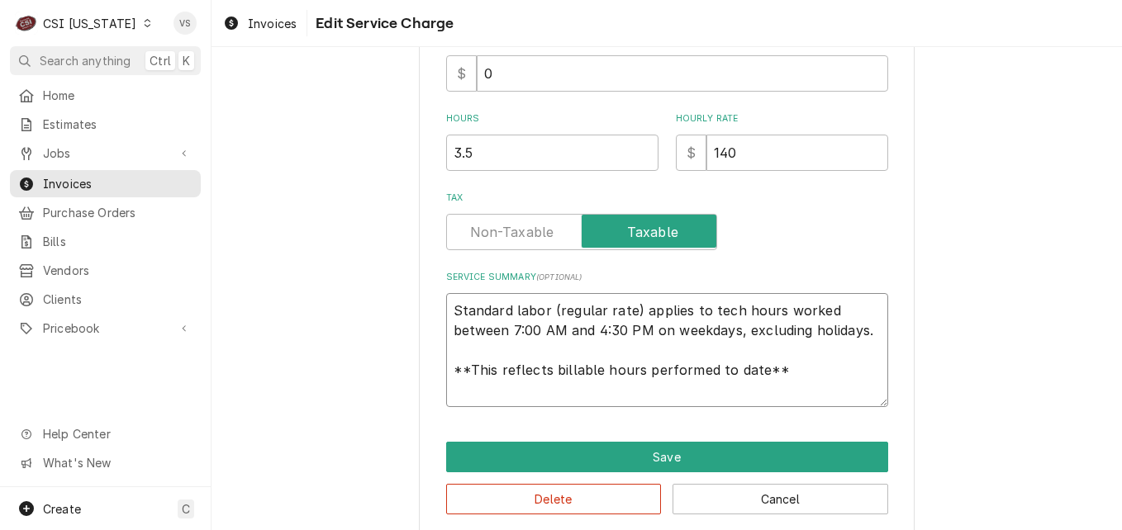
type textarea "x"
type textarea "Standard labor (regular rate) applies to tech hours worked between 7:00 AM and …"
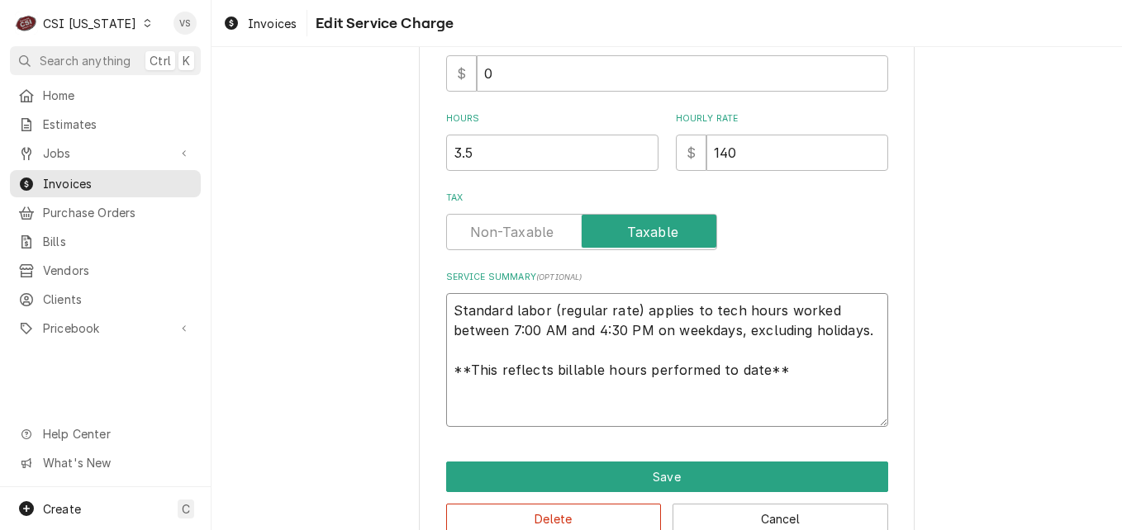
click at [447, 307] on textarea "Standard labor (regular rate) applies to tech hours worked between 7:00 AM and …" at bounding box center [667, 360] width 442 height 134
paste textarea "Turbo Air M #M3R19-1-N S #M3R1LCN5051 Turbo Air M #TSR-35SD-N6 S #H6DR35SGX010 …"
type textarea "x"
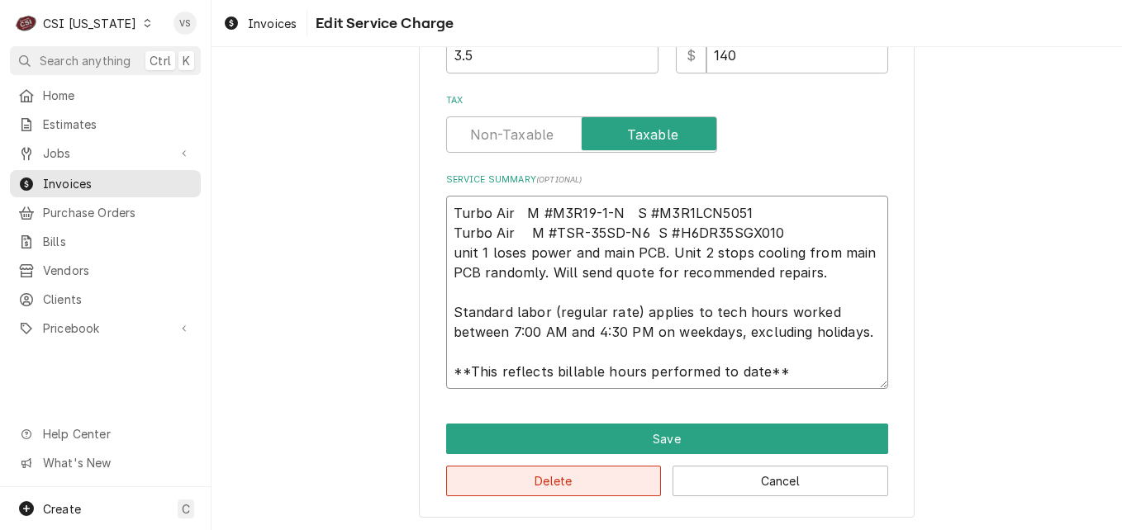
scroll to position [599, 0]
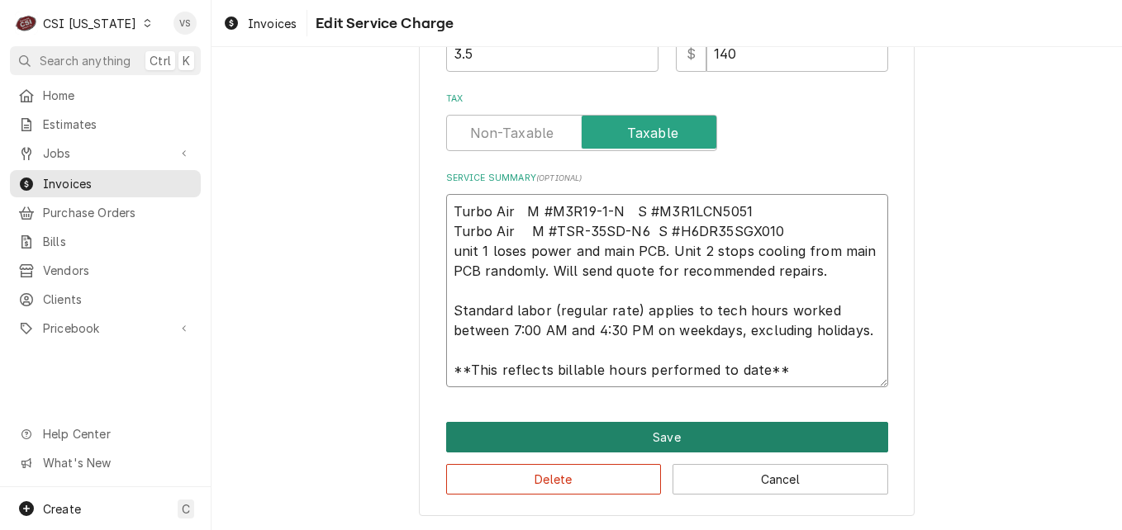
type textarea "Turbo Air M #M3R19-1-N S #M3R1LCN5051 Turbo Air M #TSR-35SD-N6 S #H6DR35SGX010 …"
click at [528, 440] on button "Save" at bounding box center [667, 437] width 442 height 31
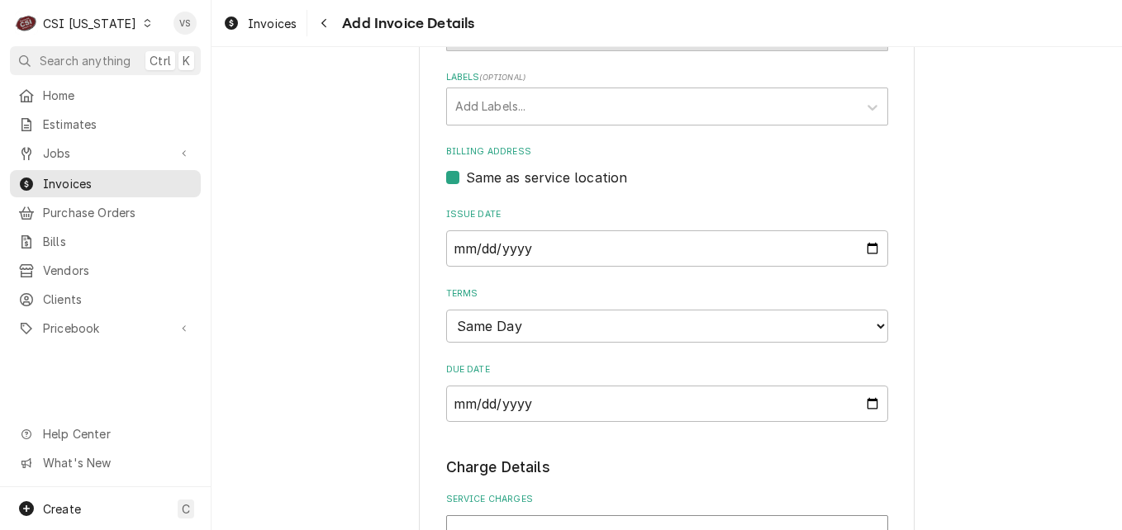
scroll to position [139, 0]
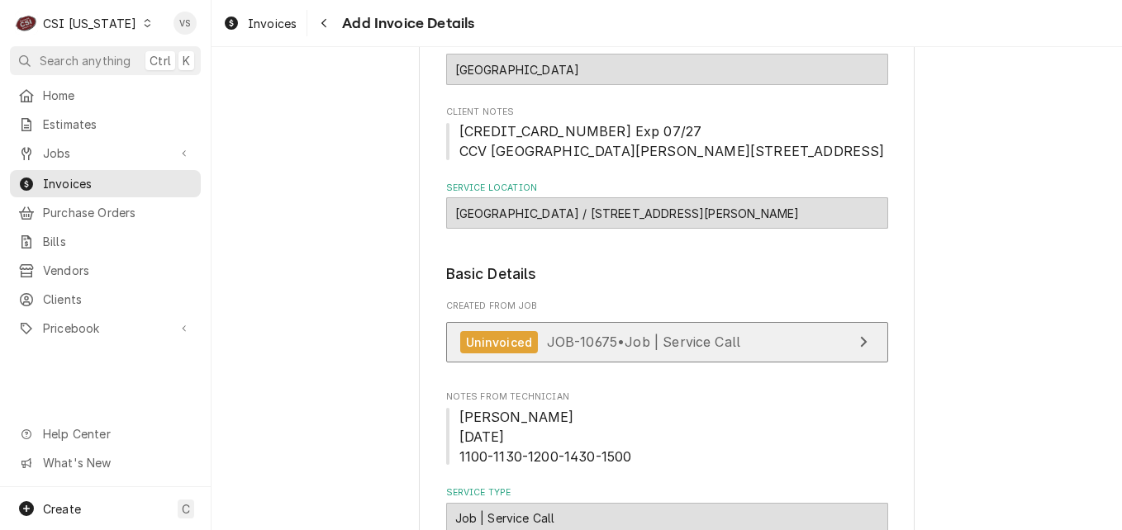
click at [677, 350] on span "JOB-10675 • Job | Service Call" at bounding box center [644, 342] width 194 height 17
type textarea "x"
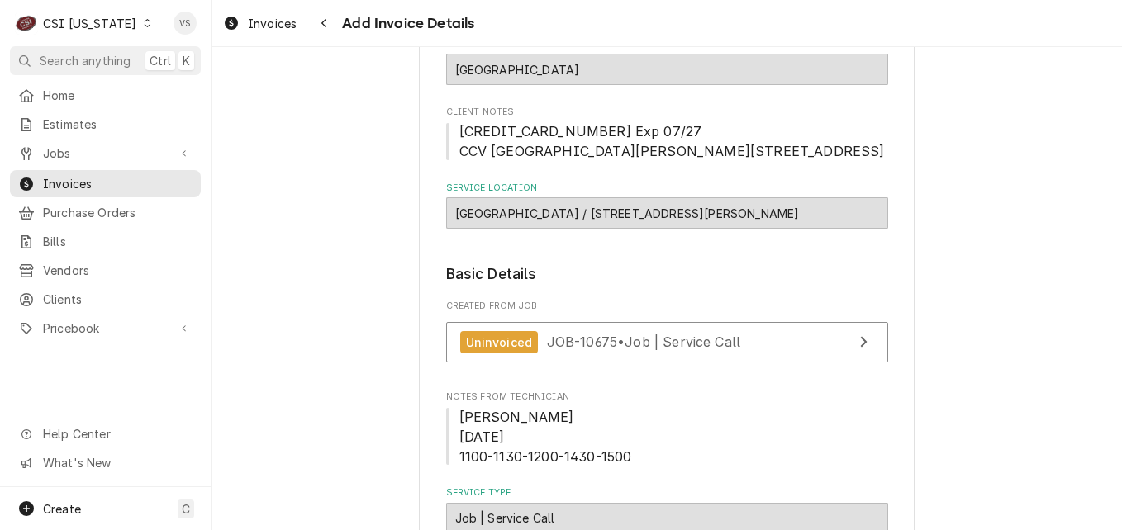
click at [141, 26] on div "Dynamic Content Wrapper" at bounding box center [147, 23] width 12 height 12
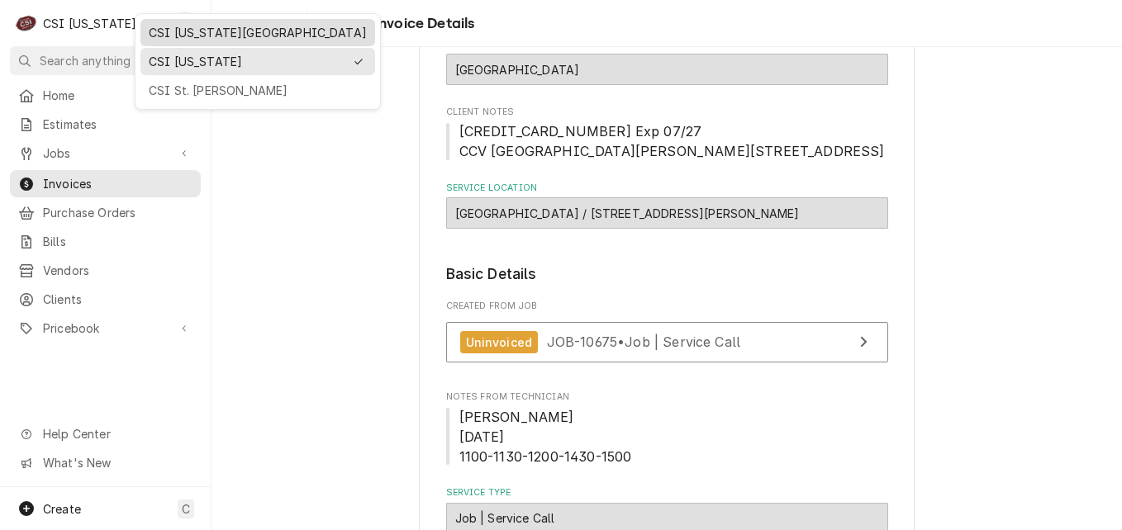
click at [177, 34] on div "CSI [US_STATE][GEOGRAPHIC_DATA]" at bounding box center [258, 32] width 218 height 17
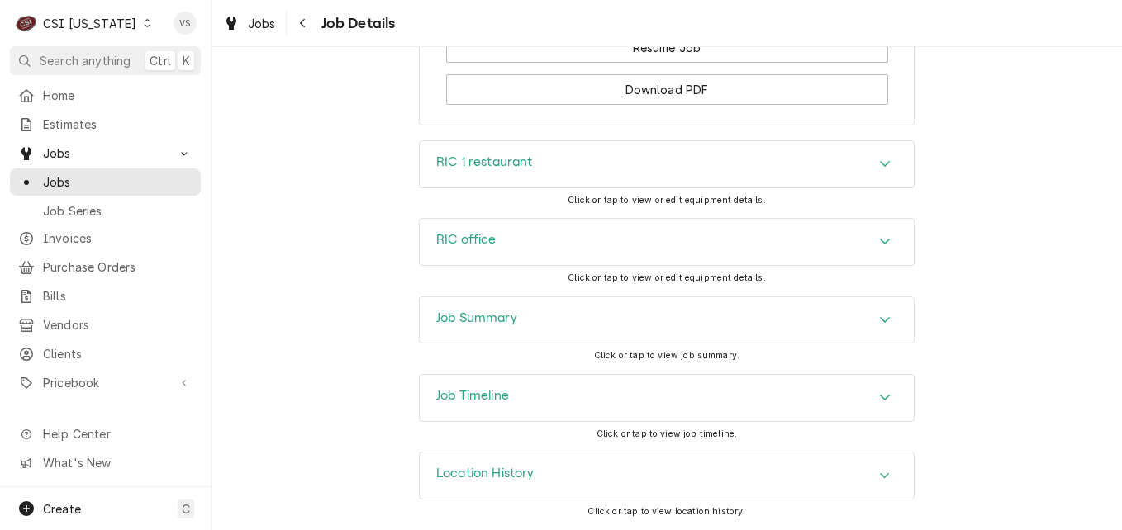
scroll to position [1940, 0]
click at [508, 309] on div "Job Summary" at bounding box center [667, 320] width 494 height 46
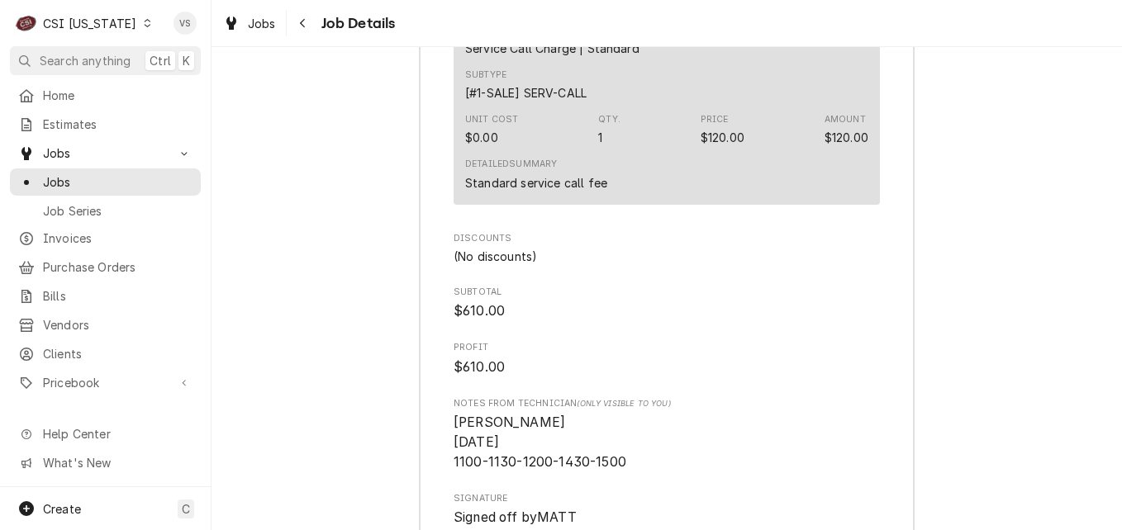
scroll to position [4170, 0]
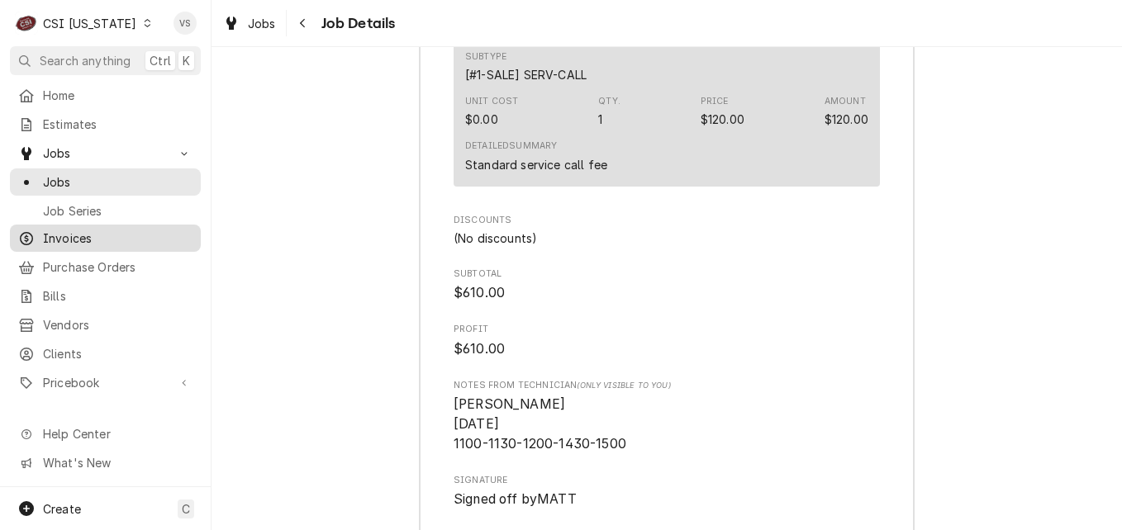
click at [70, 235] on span "Invoices" at bounding box center [118, 238] width 150 height 17
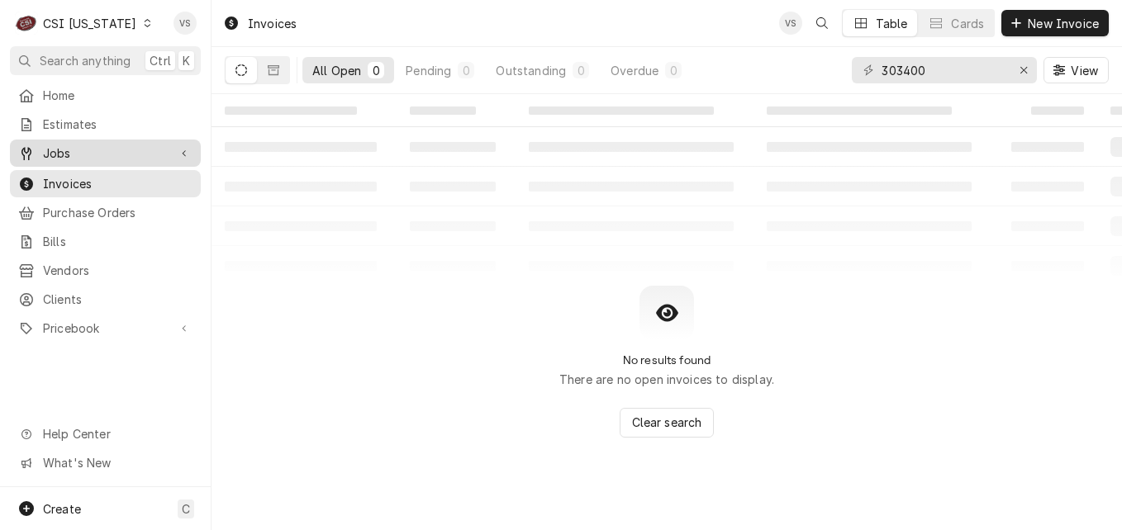
click at [73, 148] on span "Jobs" at bounding box center [105, 153] width 125 height 17
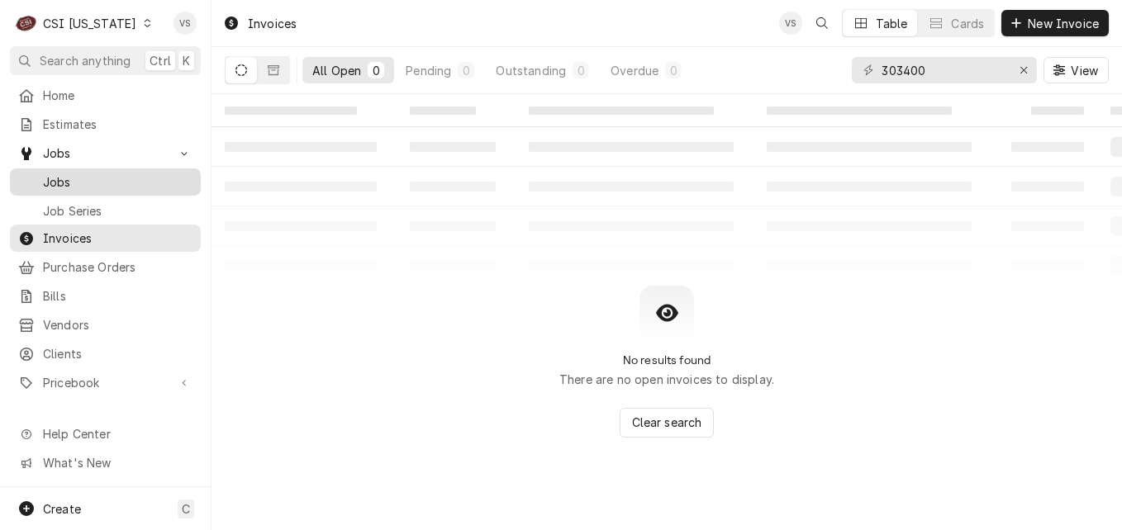
click at [104, 184] on span "Jobs" at bounding box center [118, 181] width 150 height 17
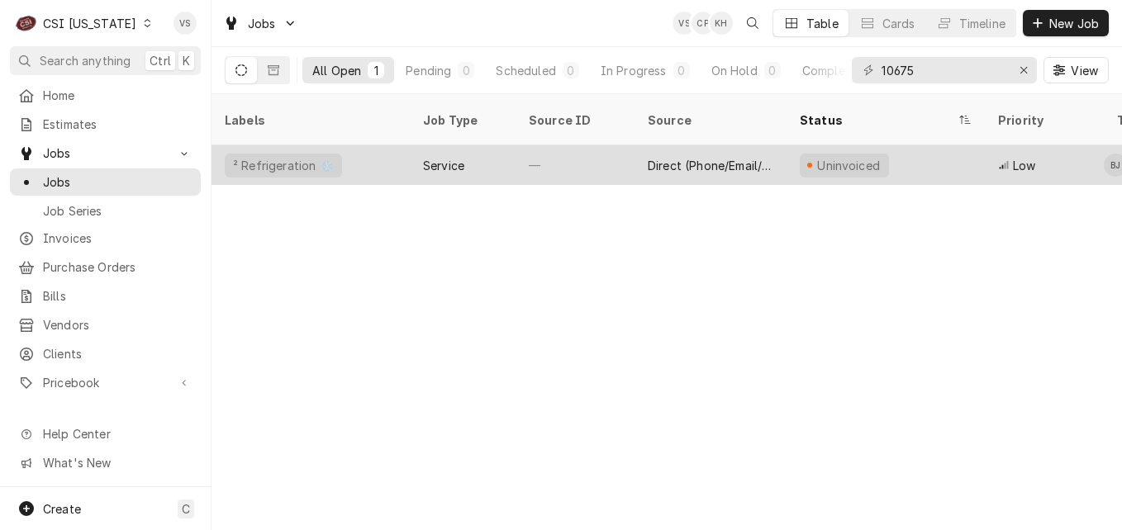
click at [515, 146] on div "—" at bounding box center [574, 165] width 119 height 40
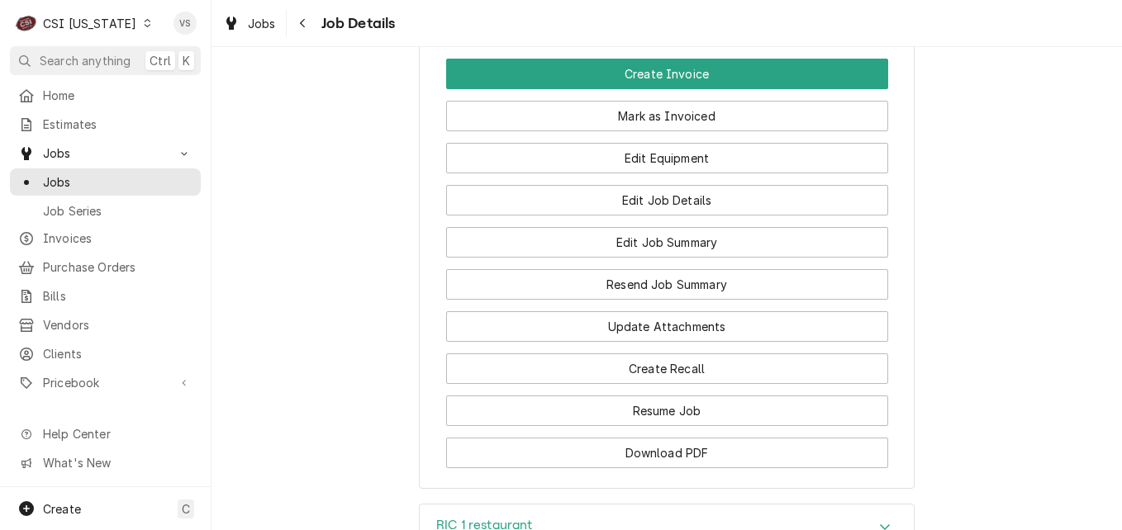
scroll to position [1444, 0]
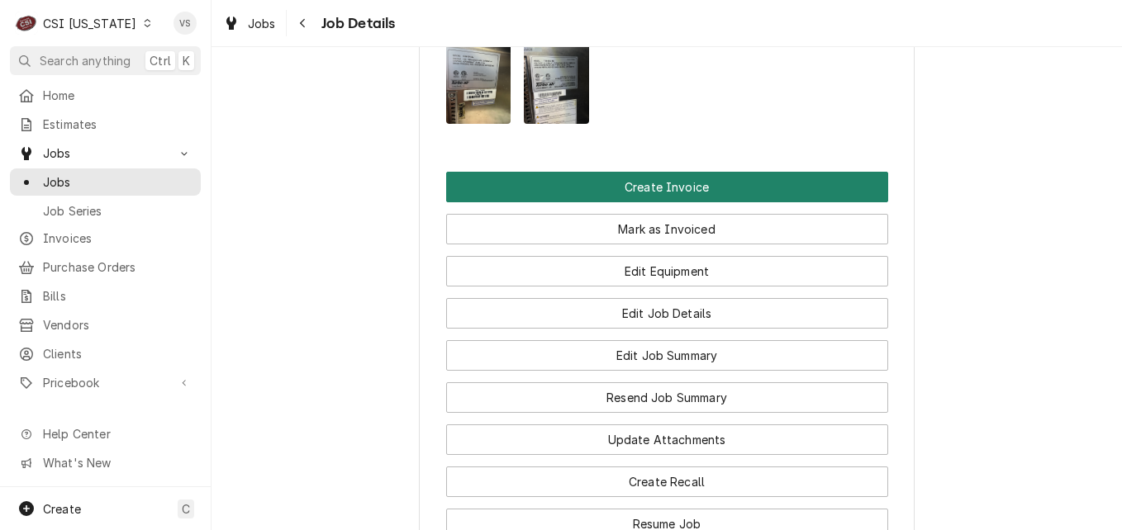
click at [666, 197] on button "Create Invoice" at bounding box center [667, 187] width 442 height 31
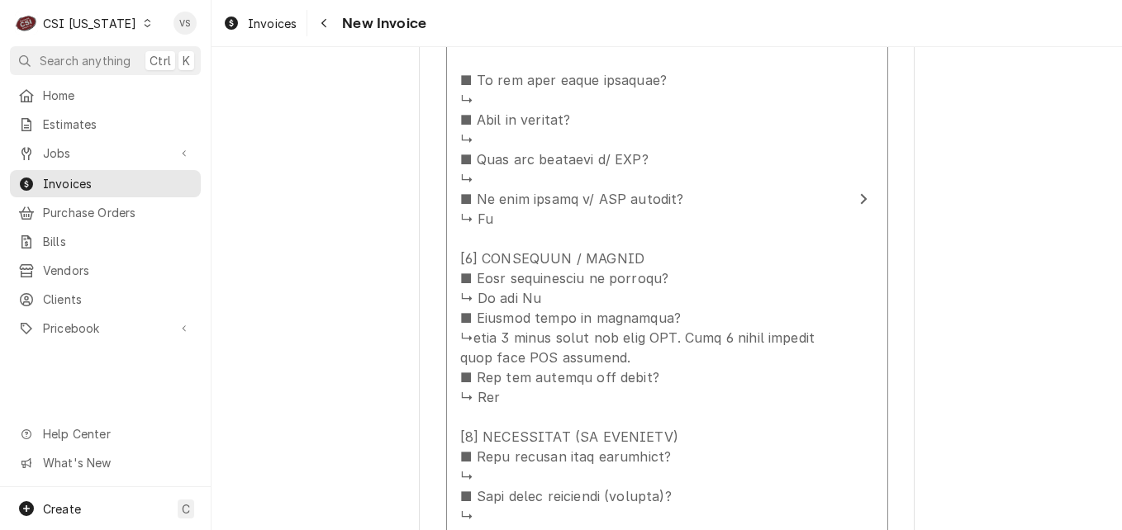
scroll to position [1640, 0]
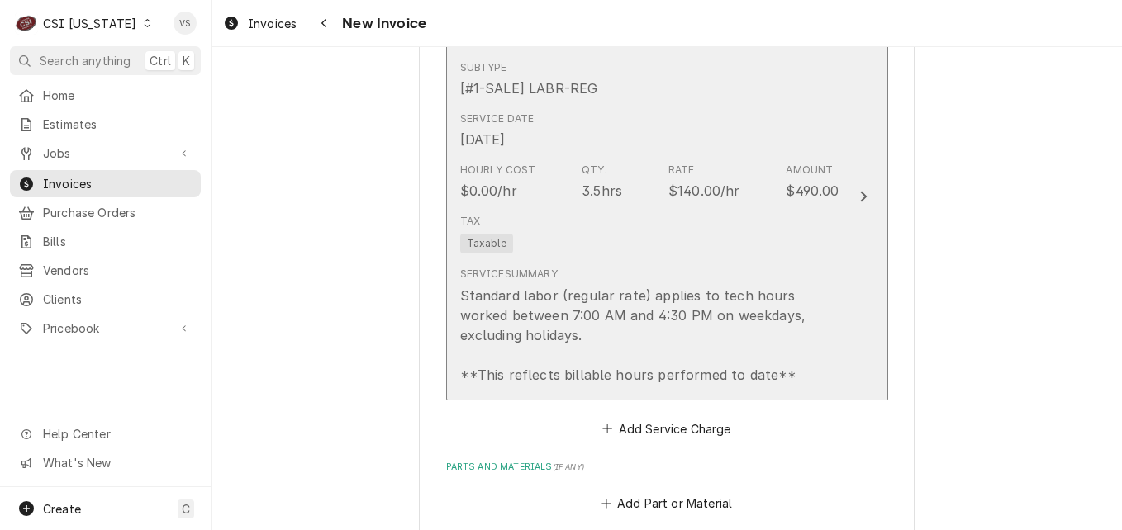
click at [697, 260] on div "Tax Taxable" at bounding box center [649, 233] width 379 height 53
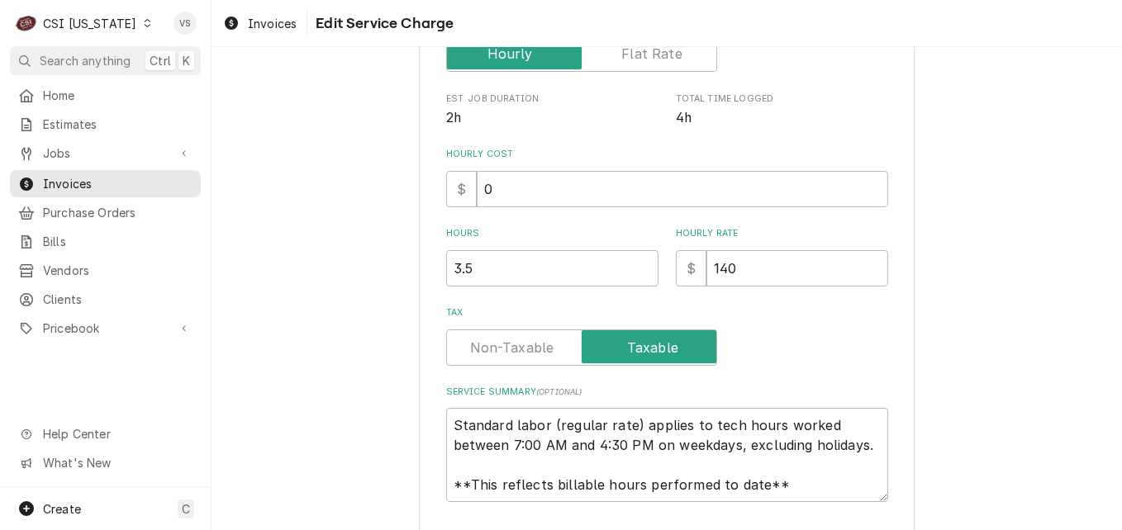
scroll to position [430, 0]
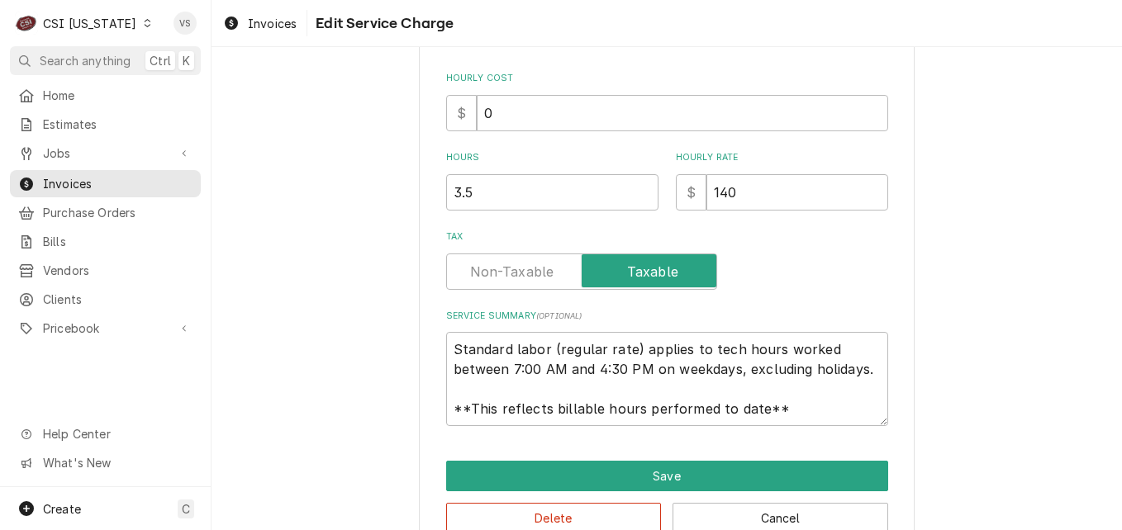
type textarea "x"
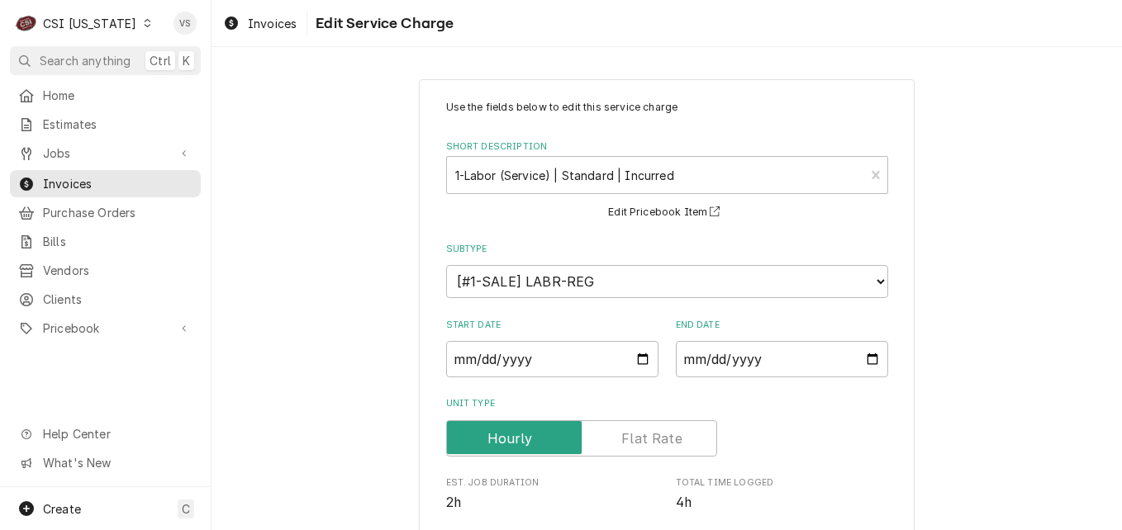
scroll to position [483, 0]
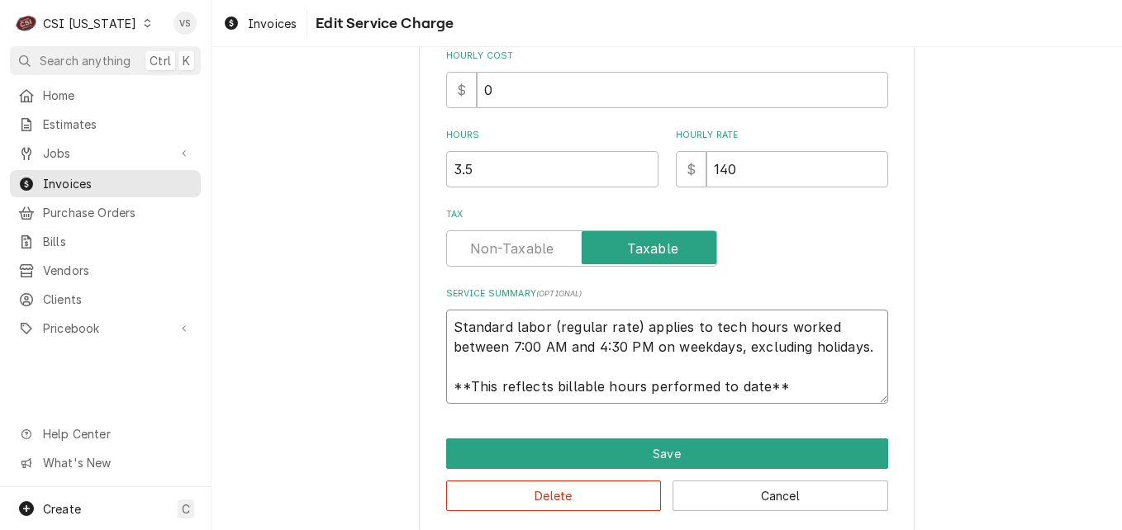
click at [446, 325] on textarea "Standard labor (regular rate) applies to tech hours worked between 7:00 AM and …" at bounding box center [667, 357] width 442 height 94
type textarea "Standard labor (regular rate) applies to tech hours worked between 7:00 AM and …"
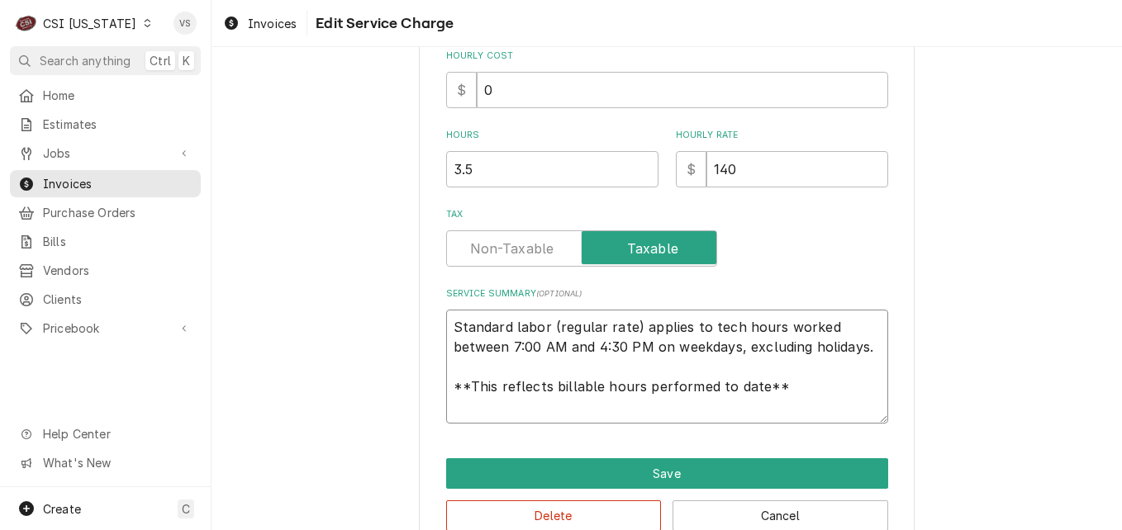
paste textarea "Turbo Air M #M3R19-1-N S #M3R1LCN5051 Turbo Air M #TSR-35SD-N6 S #H6DR35SGX010 …"
type textarea "x"
type textarea "Turbo Air M #M3R19-1-N S #M3R1LCN5051 Turbo Air M #TSR-35SD-N6 S #H6DR35SGX010 …"
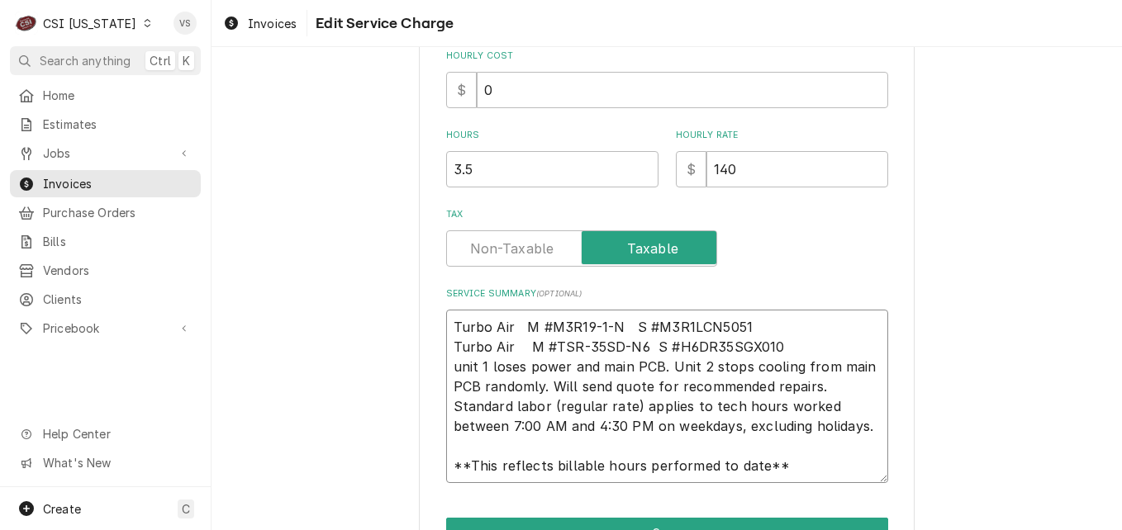
type textarea "x"
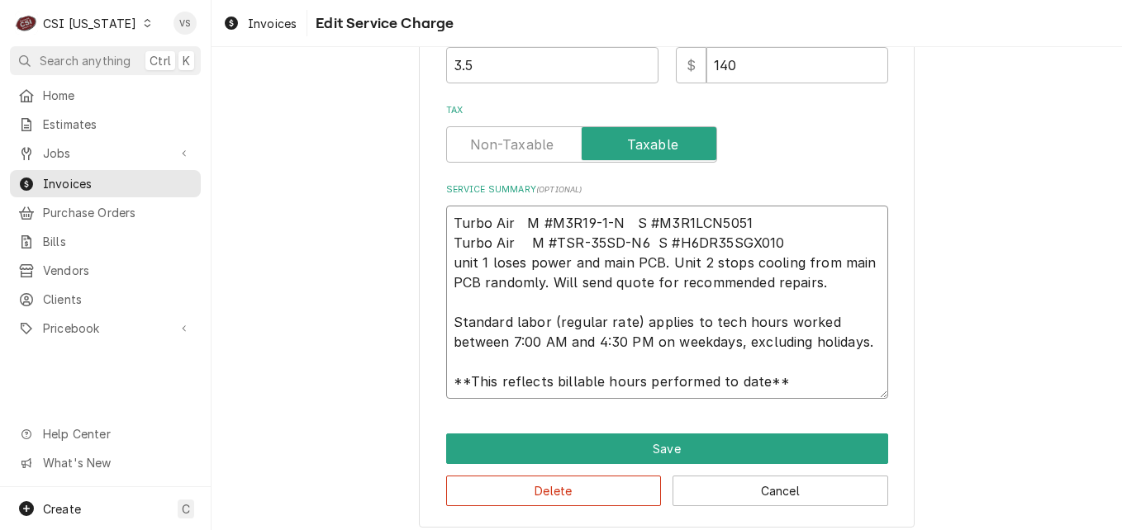
scroll to position [599, 0]
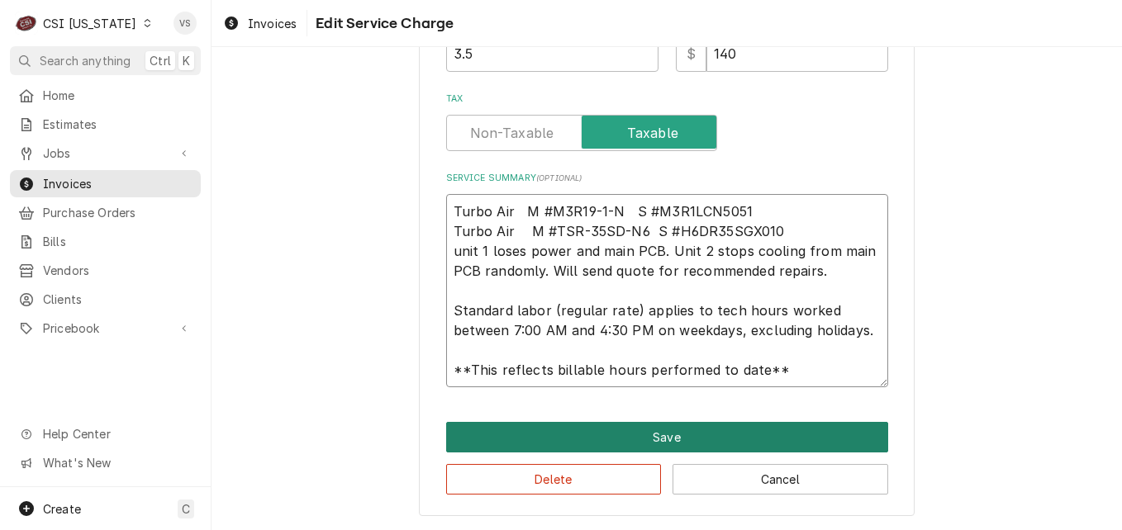
type textarea "Turbo Air M #M3R19-1-N S #M3R1LCN5051 Turbo Air M #TSR-35SD-N6 S #H6DR35SGX010 …"
click at [561, 434] on button "Save" at bounding box center [667, 437] width 442 height 31
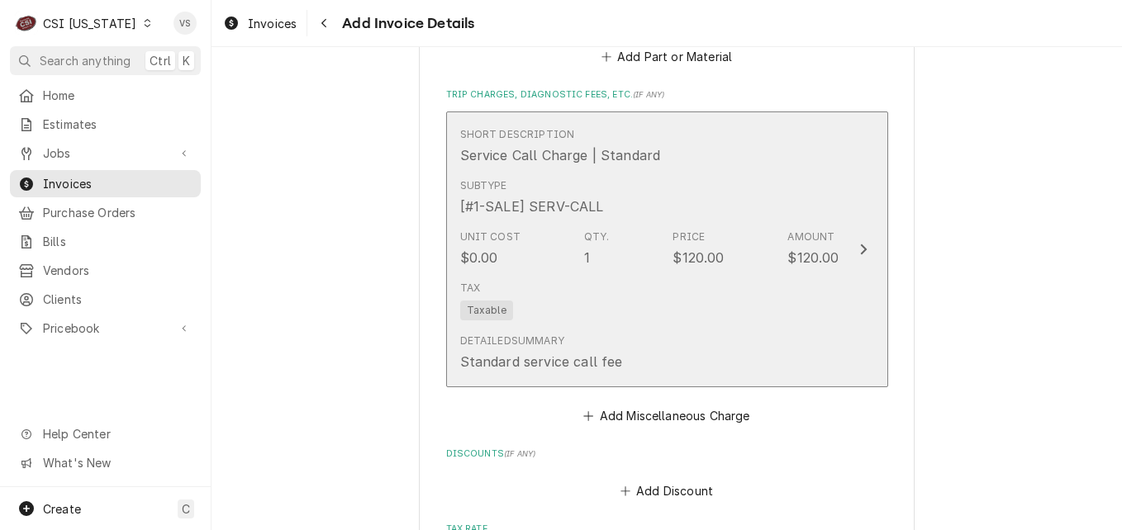
scroll to position [3680, 0]
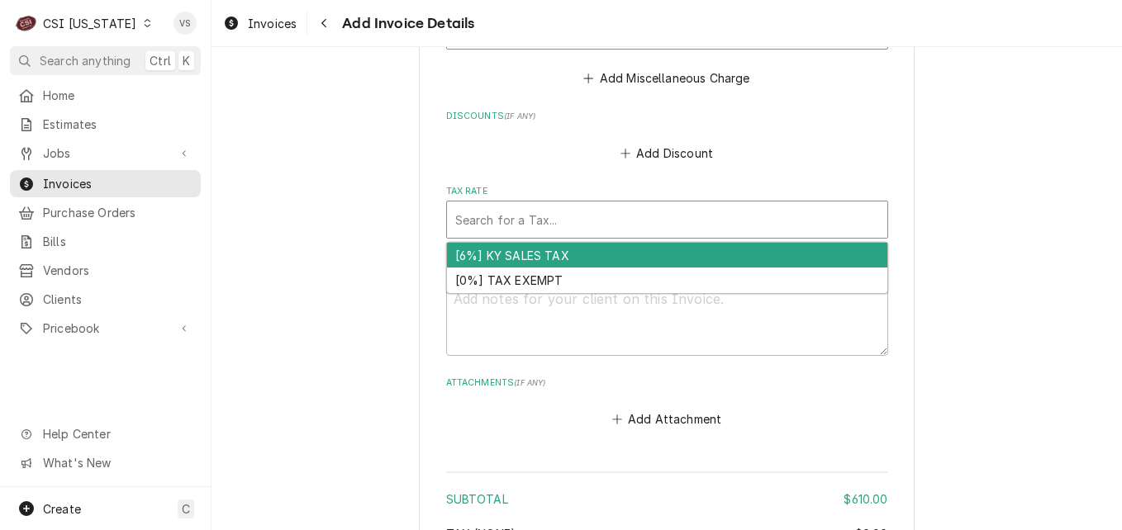
scroll to position [3391, 0]
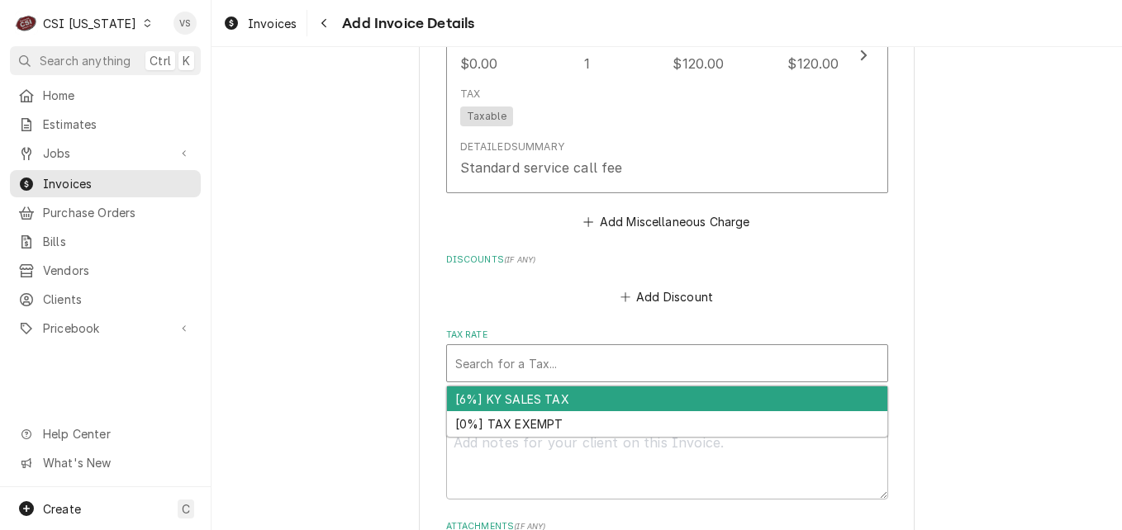
click at [502, 412] on div "[6%] KY SALES TAX" at bounding box center [667, 400] width 440 height 26
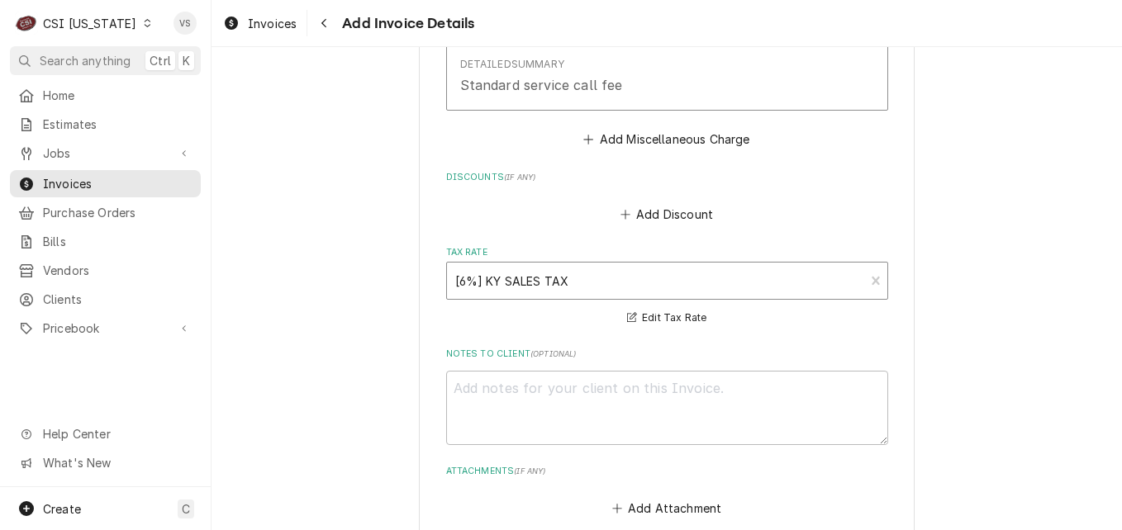
scroll to position [3831, 0]
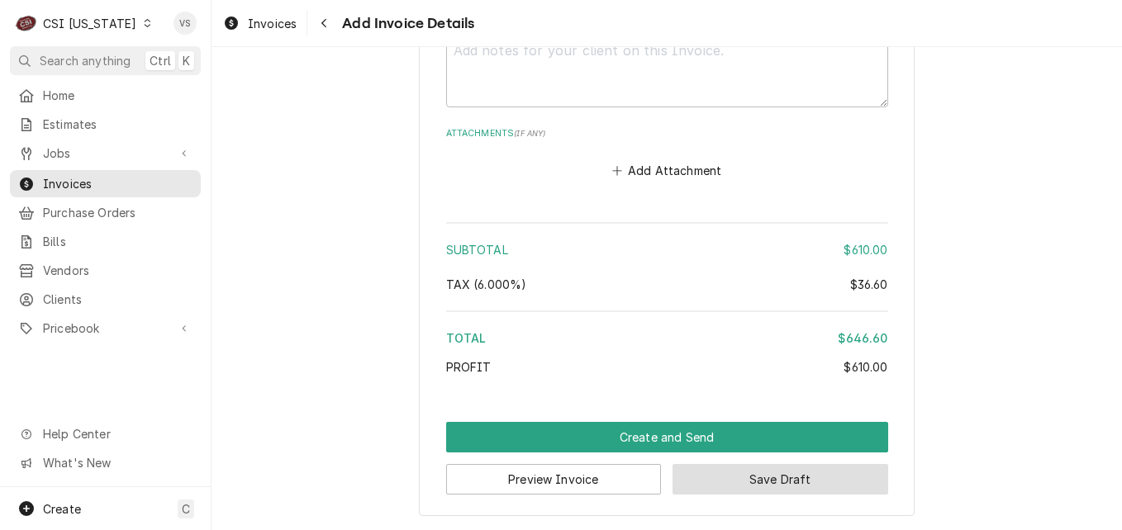
click at [750, 483] on button "Save Draft" at bounding box center [780, 479] width 216 height 31
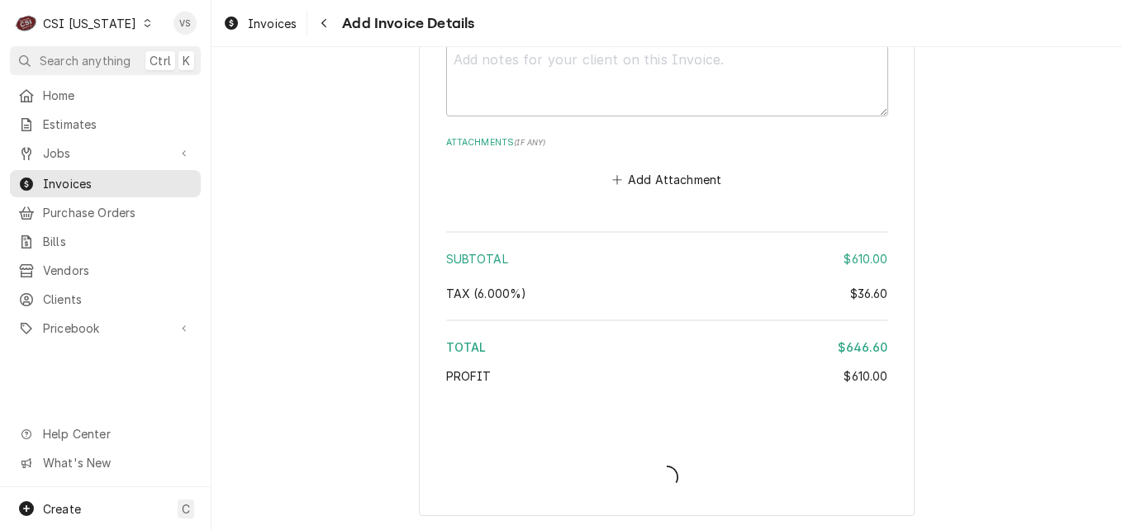
scroll to position [3822, 0]
type textarea "x"
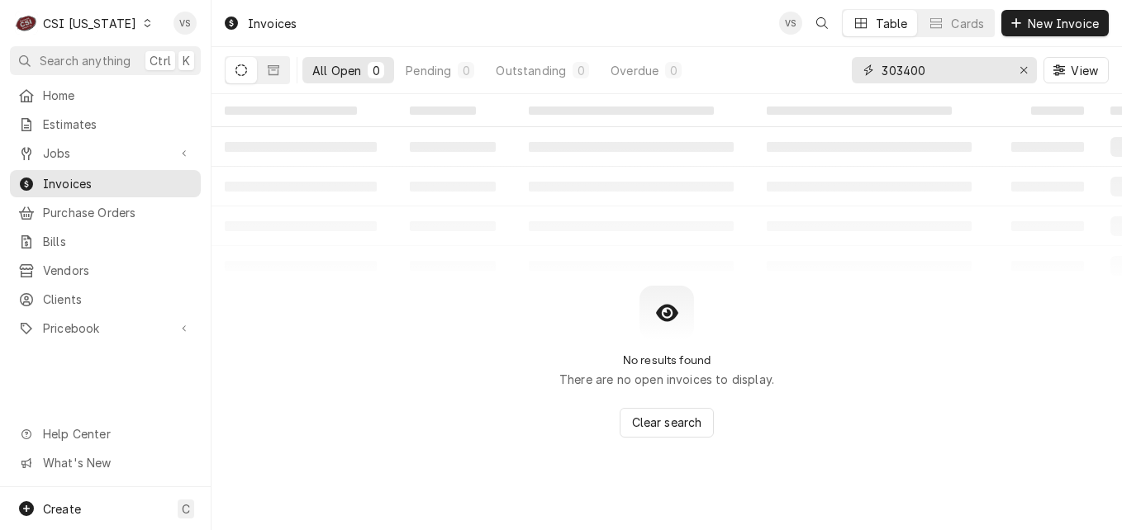
drag, startPoint x: 943, startPoint y: 74, endPoint x: 828, endPoint y: 77, distance: 114.9
click at [828, 77] on div "All Open 0 Pending 0 Outstanding 0 Overdue 0 303400 View" at bounding box center [667, 70] width 884 height 46
click at [961, 70] on input "303400" at bounding box center [943, 70] width 124 height 26
type input "1"
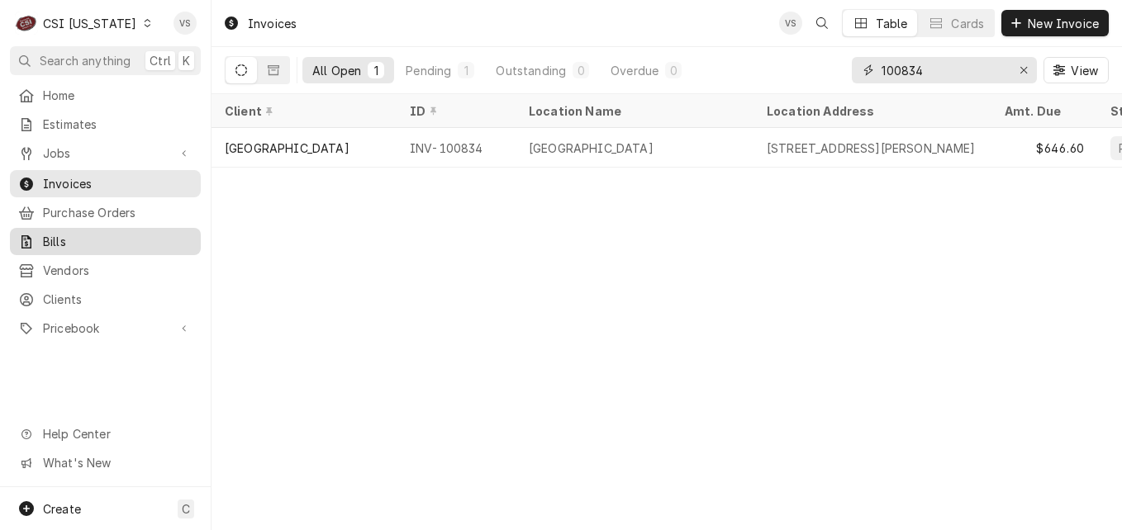
type input "100834"
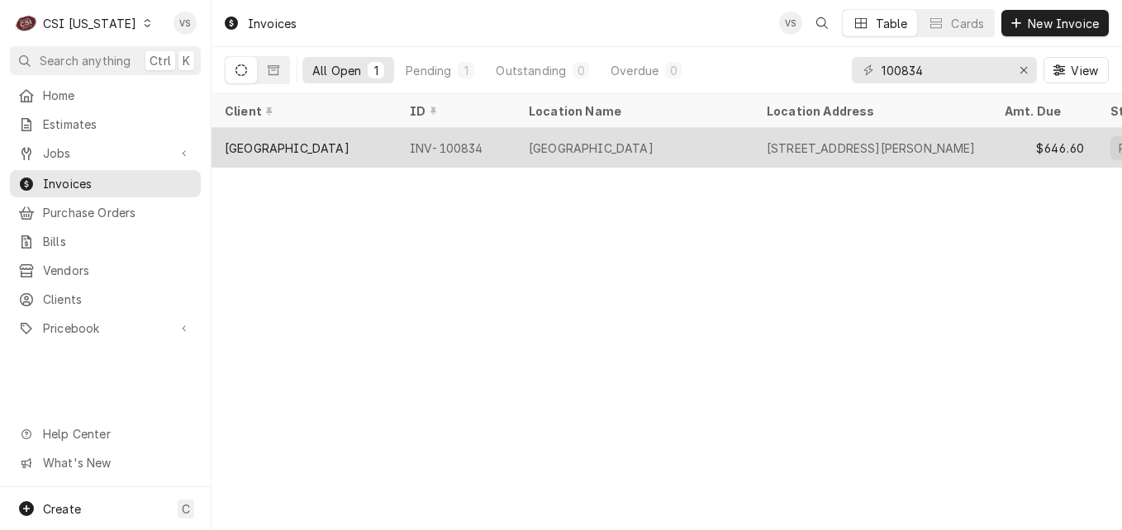
click at [382, 135] on div "[GEOGRAPHIC_DATA]" at bounding box center [303, 148] width 185 height 40
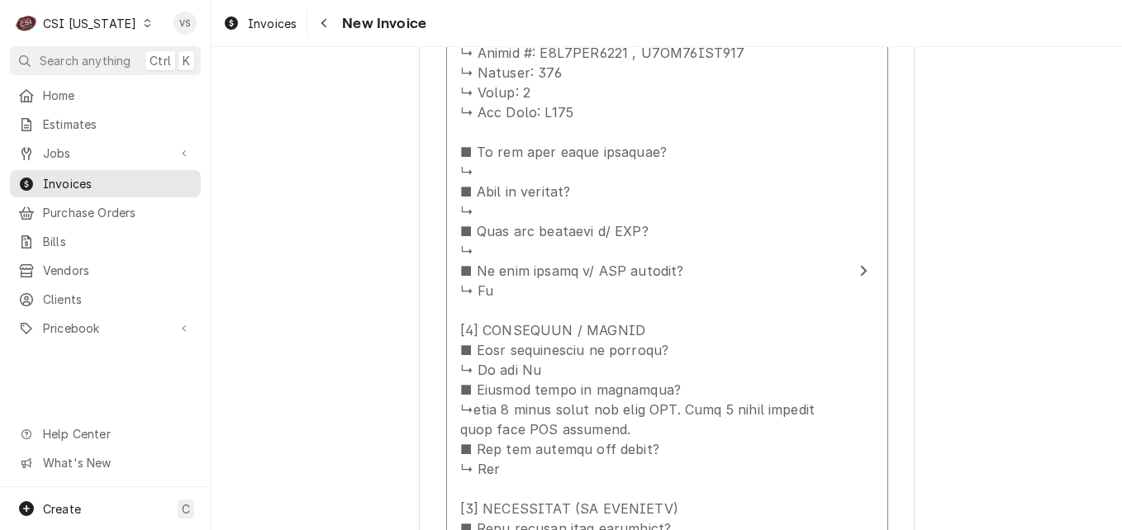
scroll to position [1603, 0]
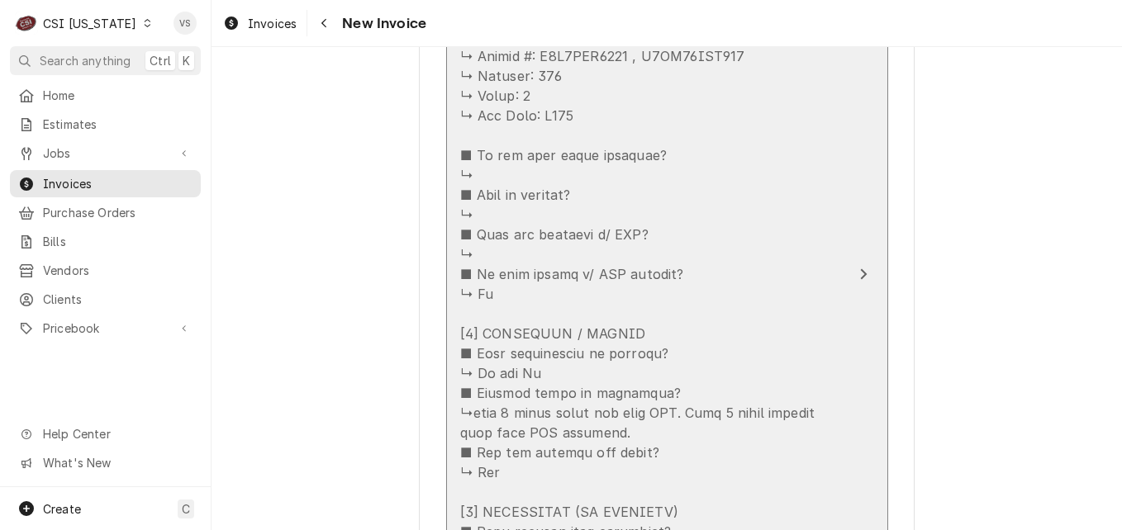
click at [706, 222] on div "Update Line Item" at bounding box center [649, 413] width 379 height 1170
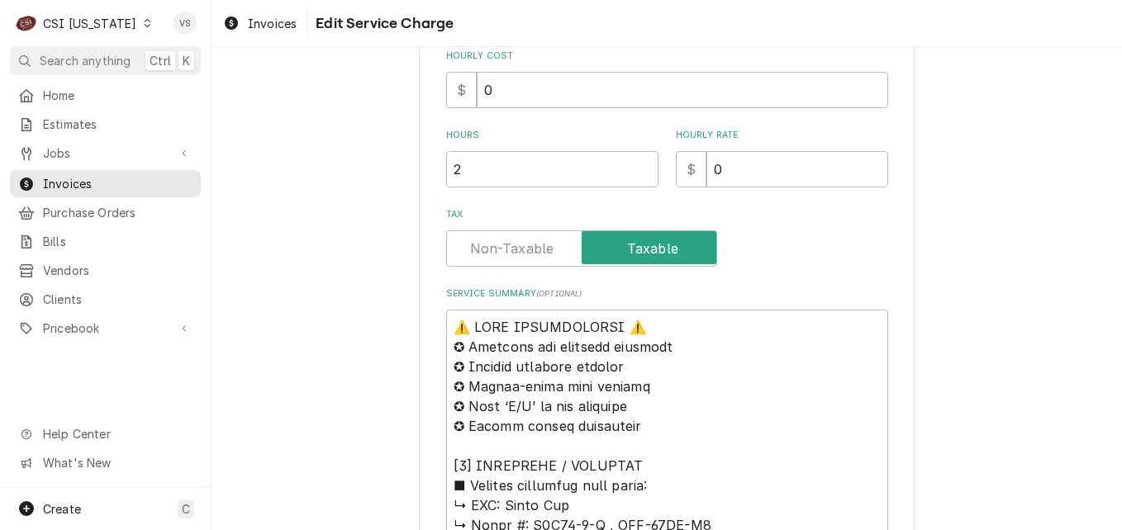
scroll to position [1590, 0]
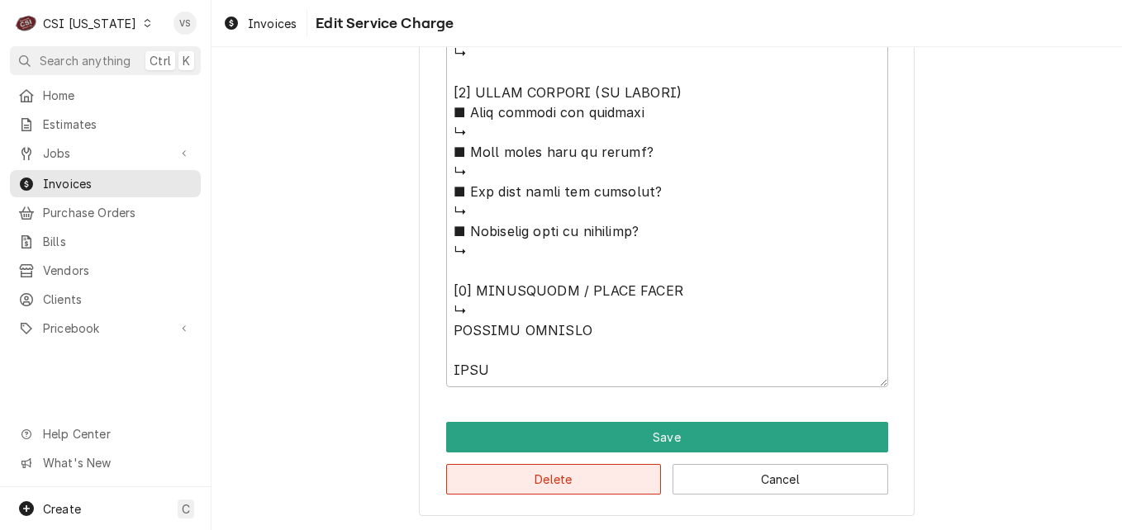
click at [575, 478] on button "Delete" at bounding box center [554, 479] width 216 height 31
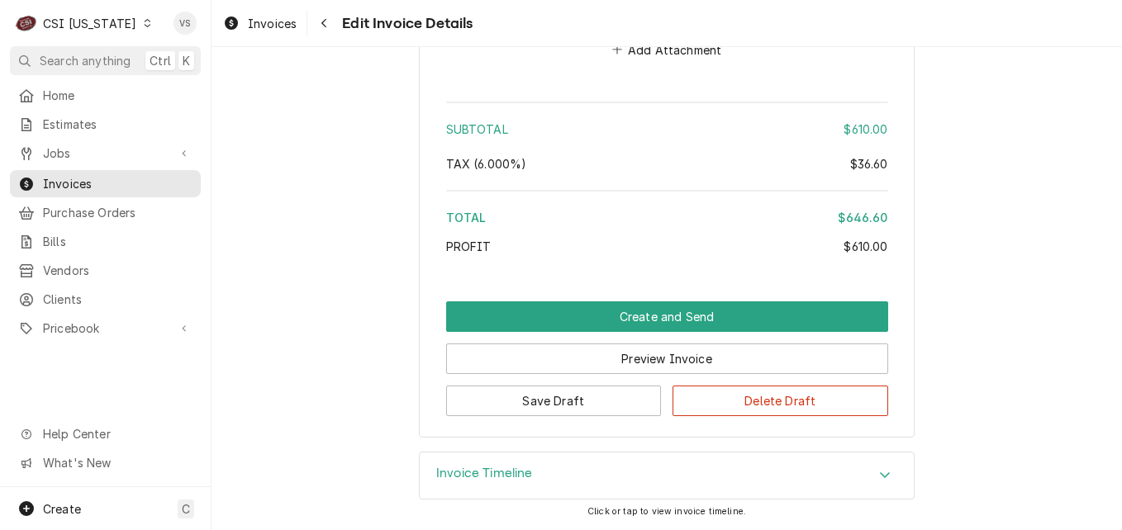
scroll to position [2466, 0]
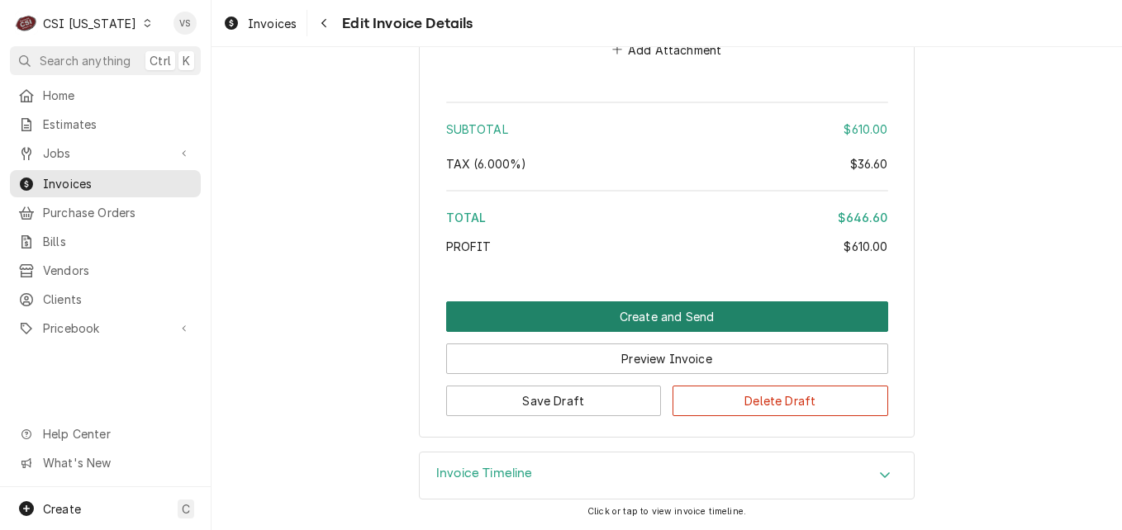
click at [581, 310] on button "Create and Send" at bounding box center [667, 317] width 442 height 31
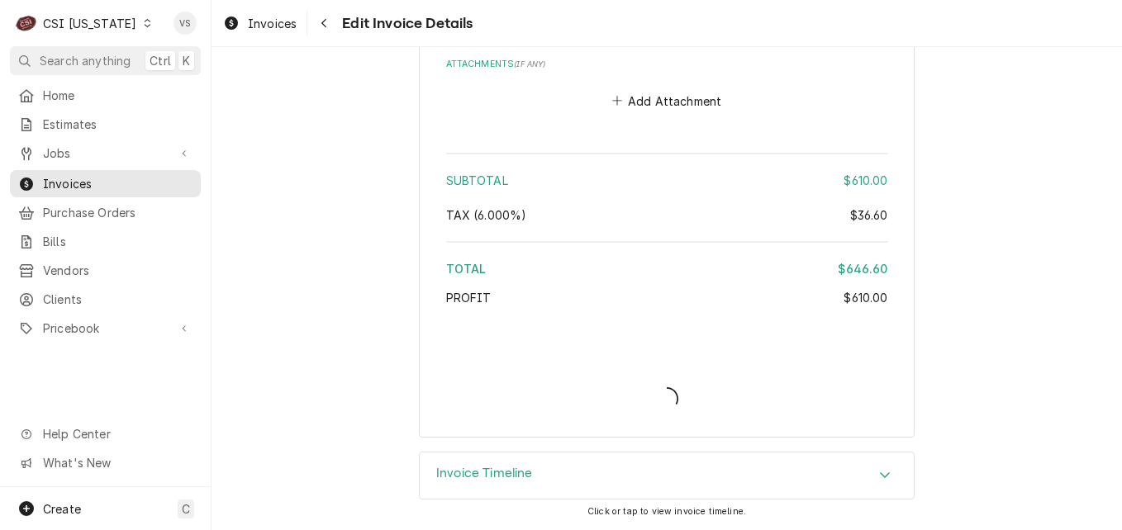
scroll to position [2415, 0]
type textarea "x"
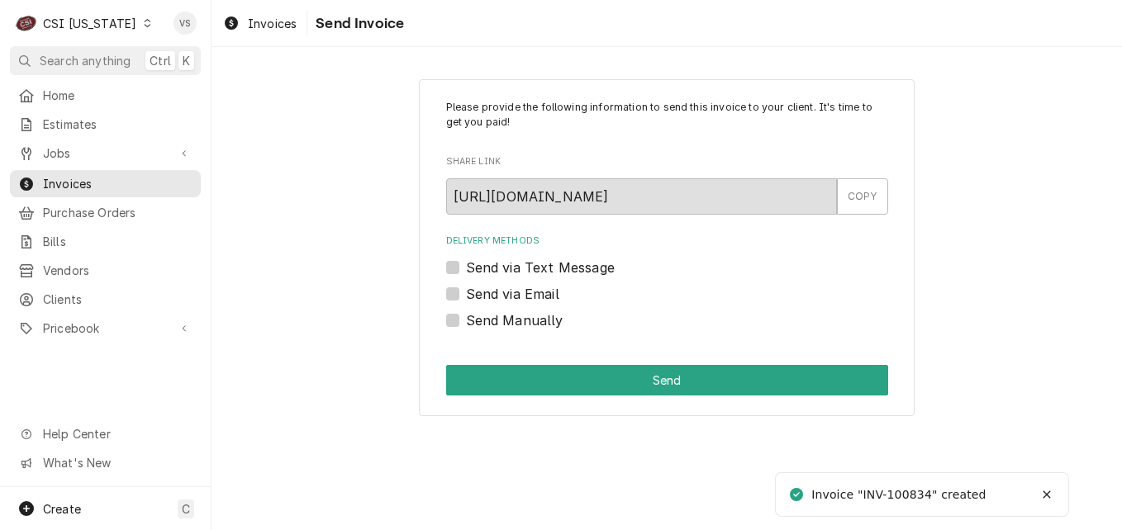
click at [466, 325] on label "Send Manually" at bounding box center [514, 321] width 97 height 20
click at [466, 325] on input "Send Manually" at bounding box center [687, 329] width 442 height 36
checkbox input "true"
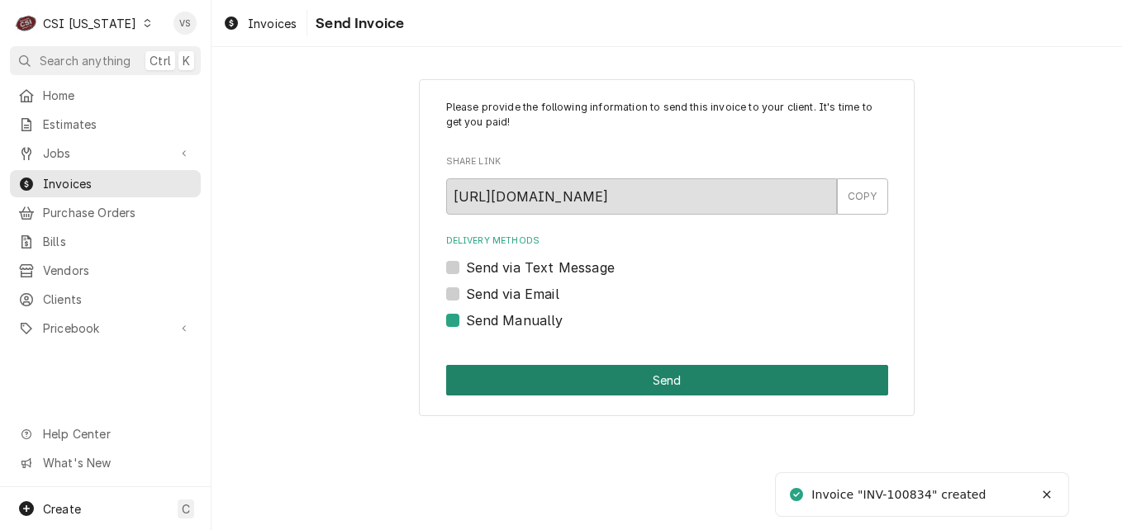
click at [528, 377] on button "Send" at bounding box center [667, 380] width 442 height 31
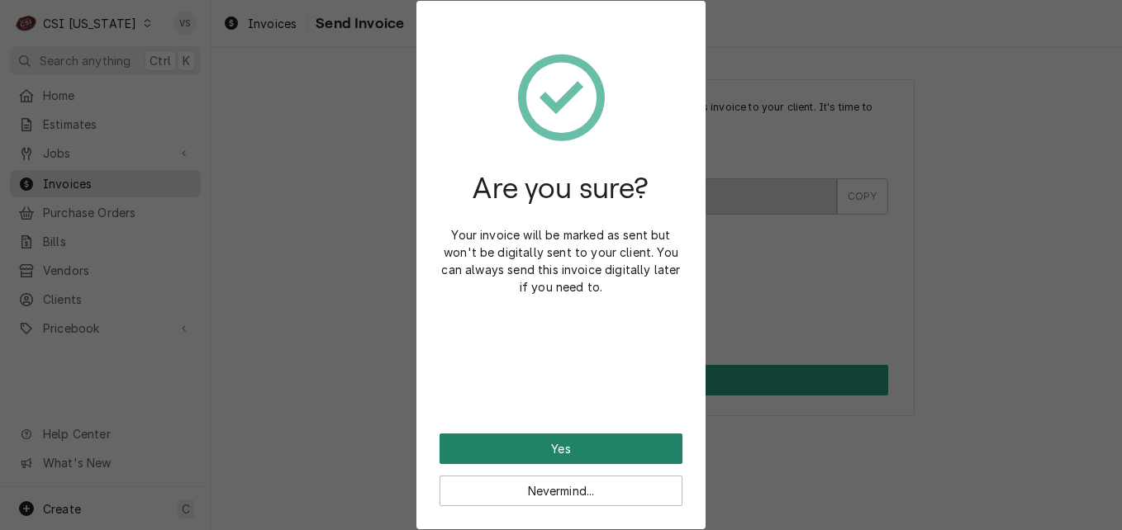
click at [542, 439] on button "Yes" at bounding box center [560, 449] width 243 height 31
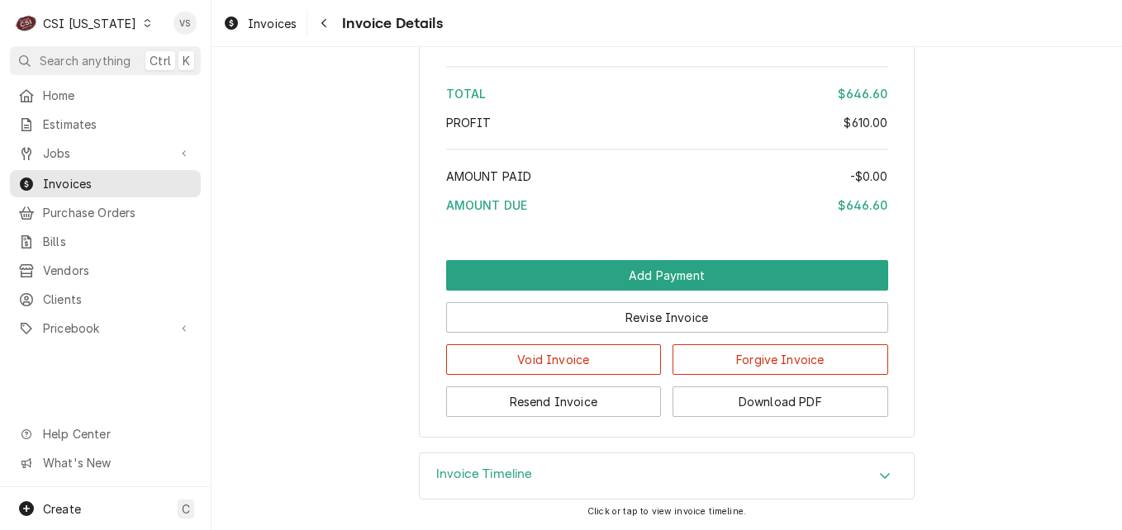
scroll to position [2899, 0]
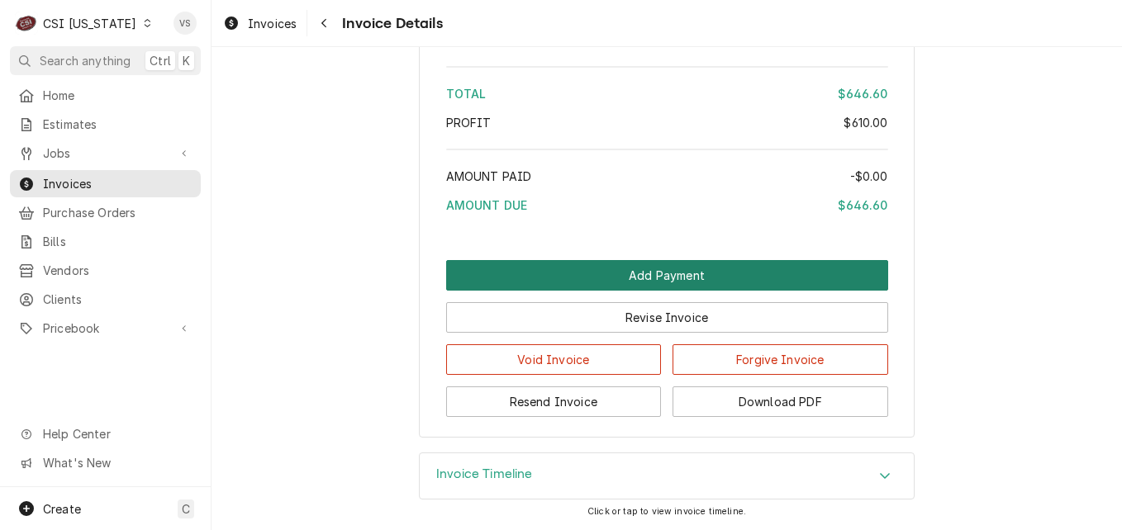
click at [616, 272] on button "Add Payment" at bounding box center [667, 275] width 442 height 31
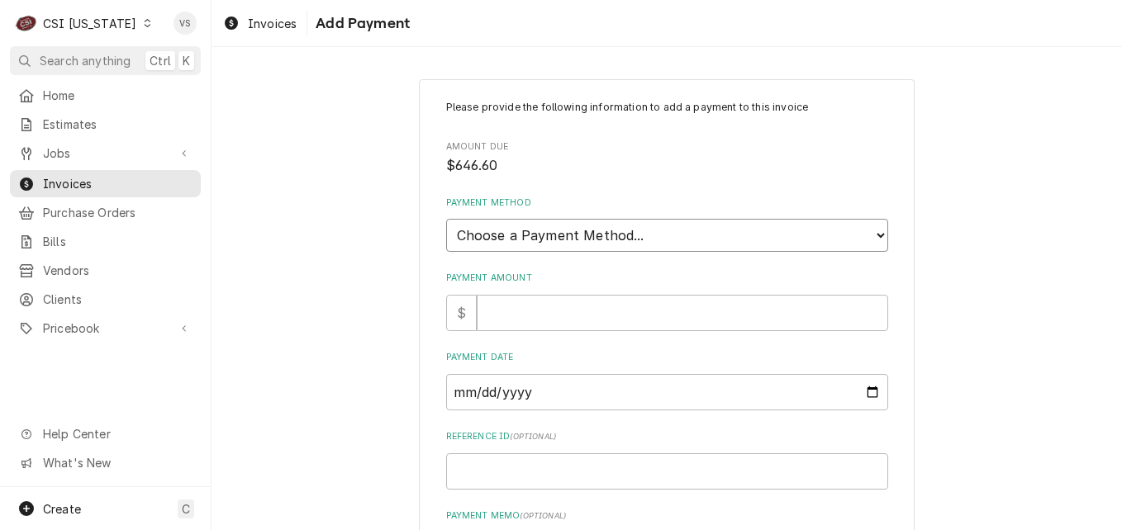
click at [623, 244] on select "Choose a Payment Method... Cash Check Credit/Debit Card ACH/eCheck Other" at bounding box center [667, 235] width 442 height 33
select select "3"
click at [446, 219] on select "Choose a Payment Method... Cash Check Credit/Debit Card ACH/eCheck Other" at bounding box center [667, 235] width 442 height 33
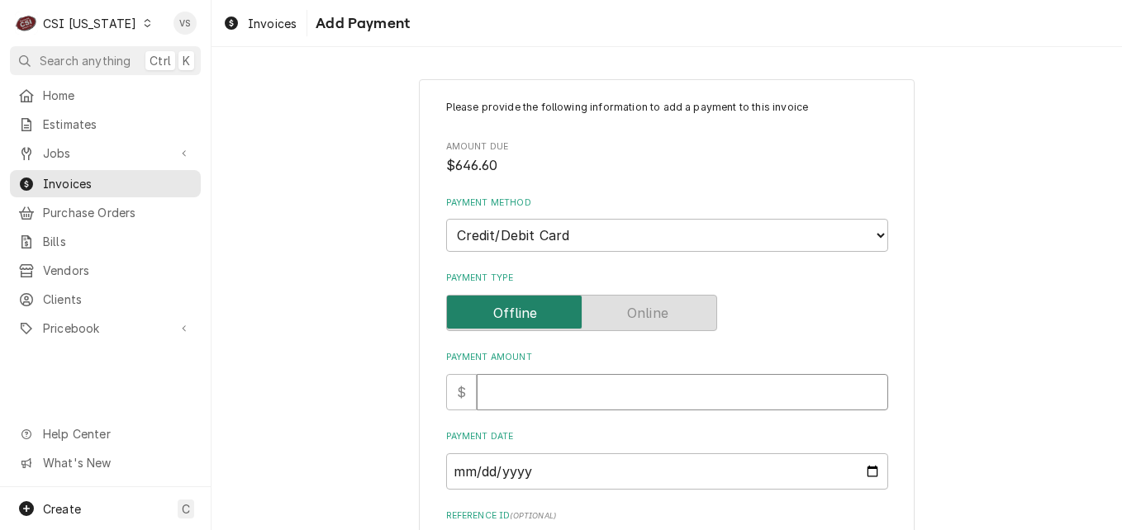
click at [496, 392] on input "Payment Amount" at bounding box center [682, 392] width 411 height 36
type textarea "x"
type input "6"
type textarea "x"
type input "64"
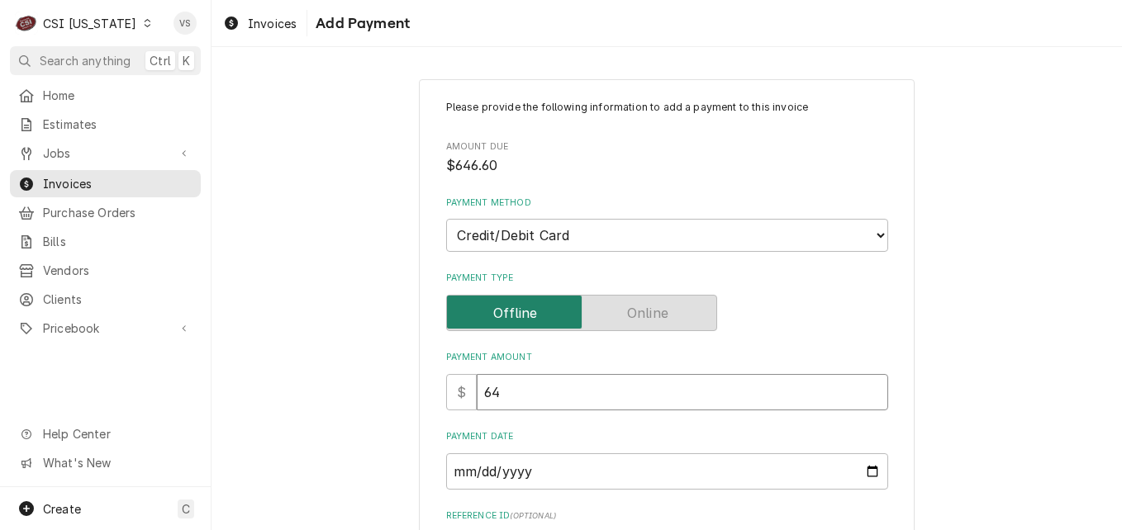
type textarea "x"
type input "646"
type textarea "x"
type input "646.6"
type textarea "x"
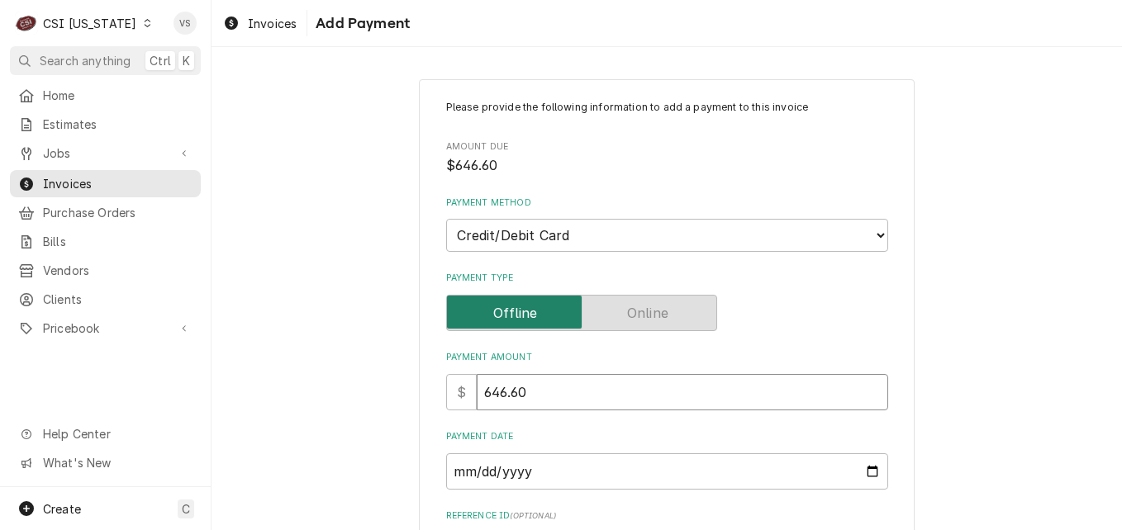
type input "646.60"
click at [577, 478] on input "Payment Date" at bounding box center [667, 472] width 442 height 36
click at [870, 473] on input "Payment Date" at bounding box center [667, 472] width 442 height 36
type textarea "x"
type input "2025-10-14"
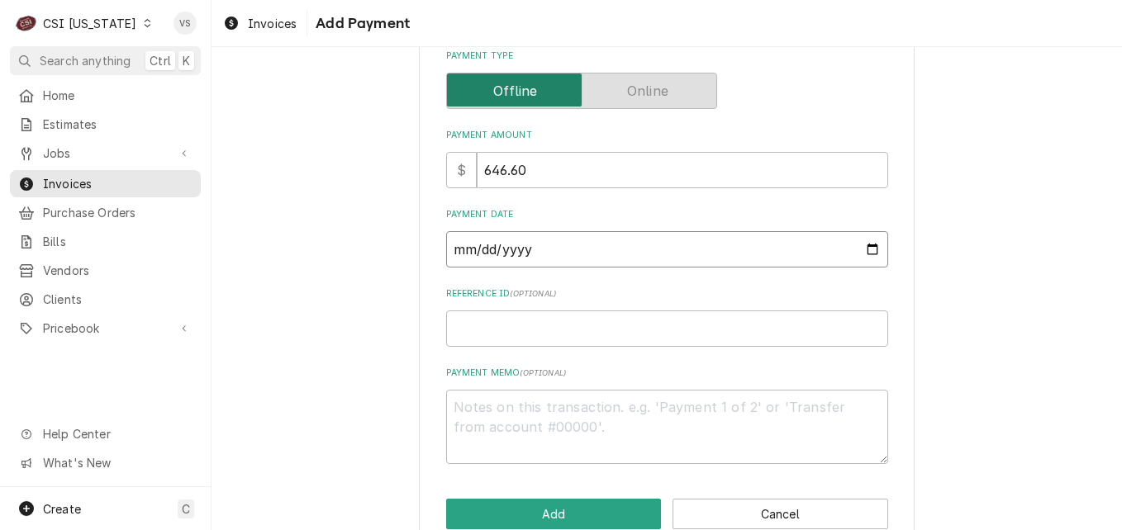
scroll to position [257, 0]
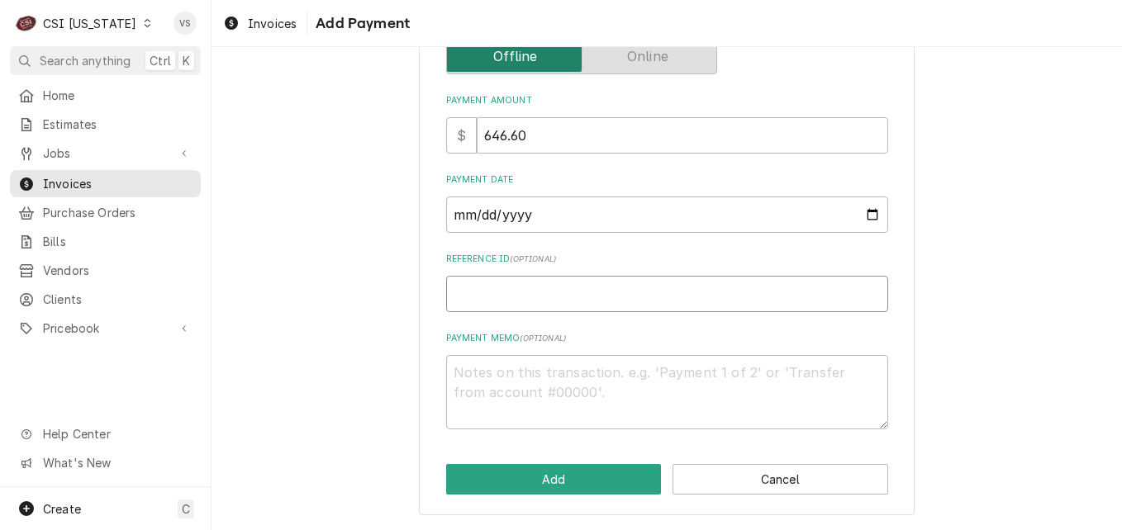
click at [463, 297] on input "Reference ID ( optional )" at bounding box center [667, 294] width 442 height 36
type textarea "x"
type input "0"
type textarea "x"
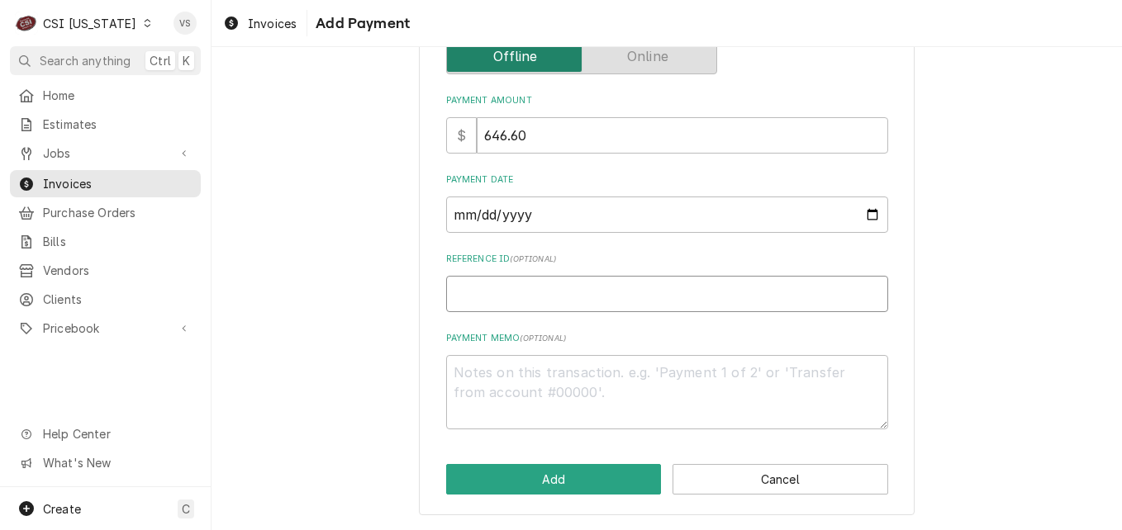
type input "0"
type textarea "x"
type input "04"
type textarea "x"
type input "041"
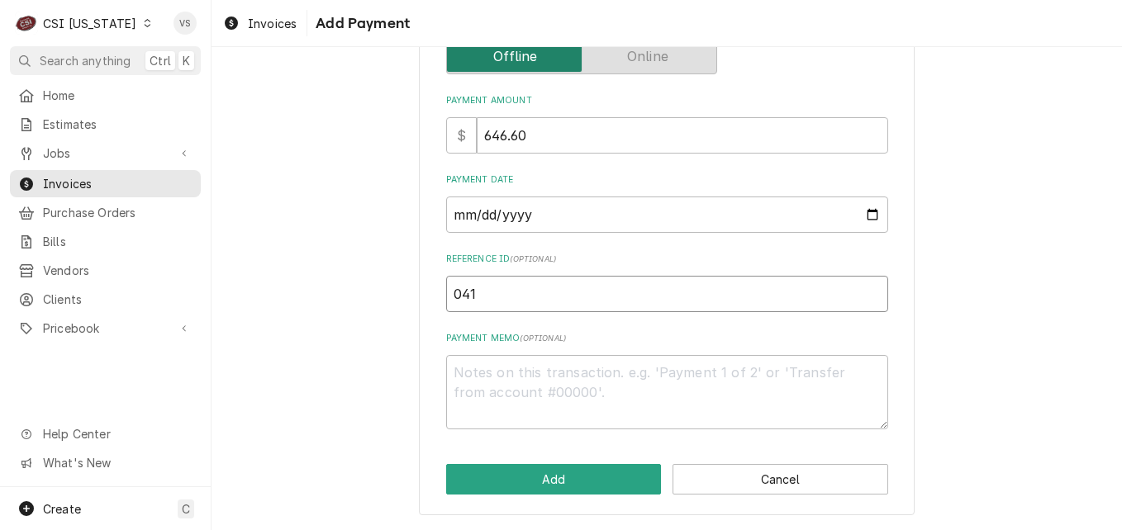
type textarea "x"
type input "0412"
type textarea "x"
type input "04126"
type textarea "x"
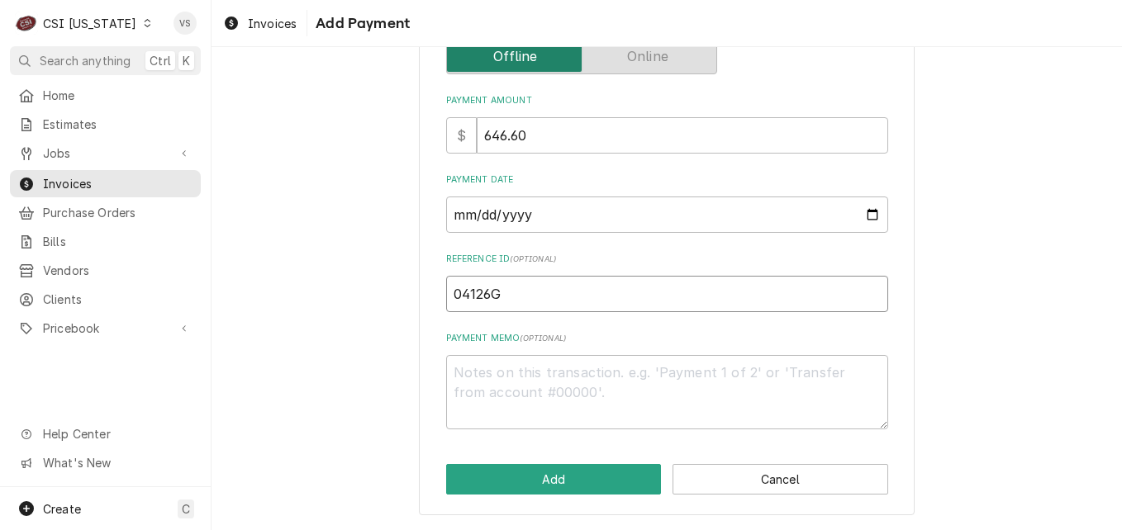
type input "04126G"
click at [528, 358] on textarea "Payment Memo ( optional )" at bounding box center [667, 392] width 442 height 74
type textarea "x"
type textarea "V"
type textarea "x"
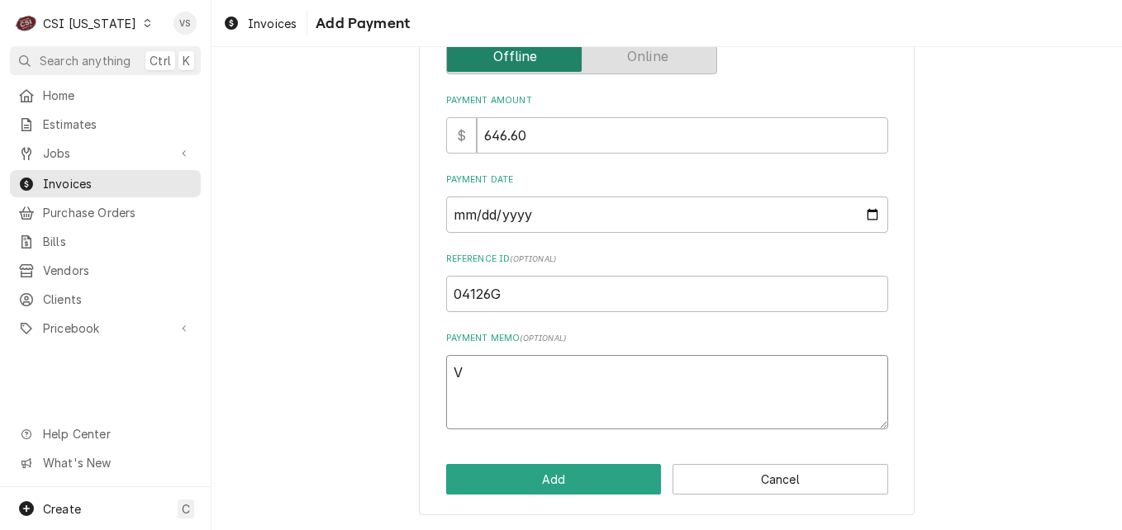
type textarea "Vi"
type textarea "x"
type textarea "Vis"
type textarea "x"
type textarea "Visa"
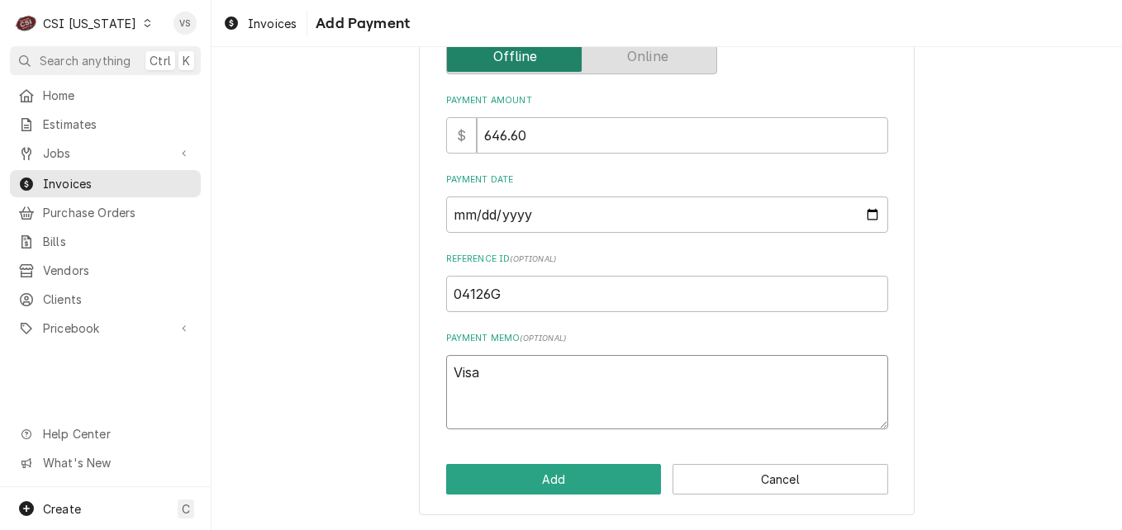
type textarea "x"
type textarea "Visa"
type textarea "x"
type textarea "Visa 8"
type textarea "x"
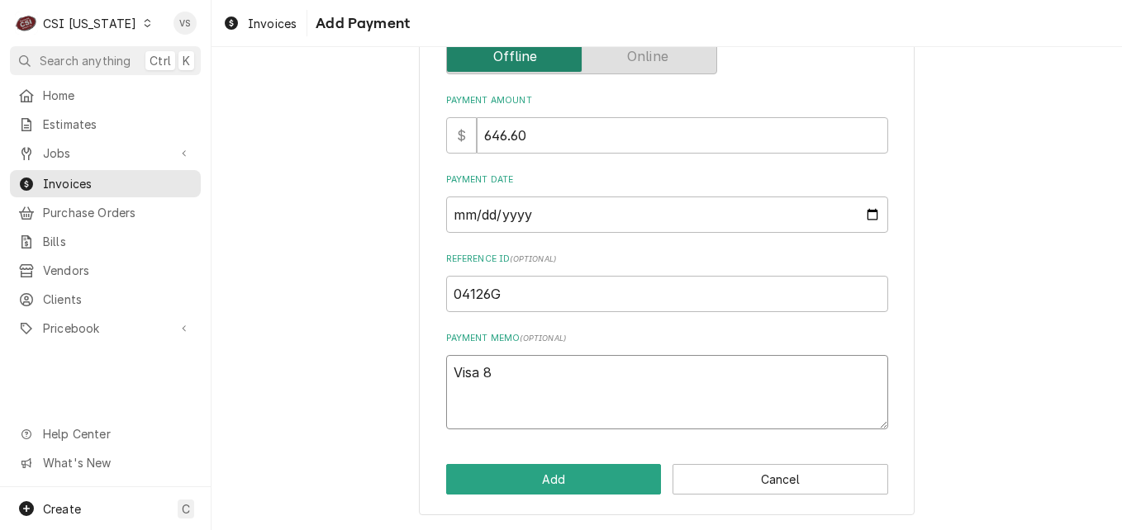
type textarea "Visa 86"
type textarea "x"
type textarea "Visa 869"
type textarea "x"
type textarea "Visa 8694"
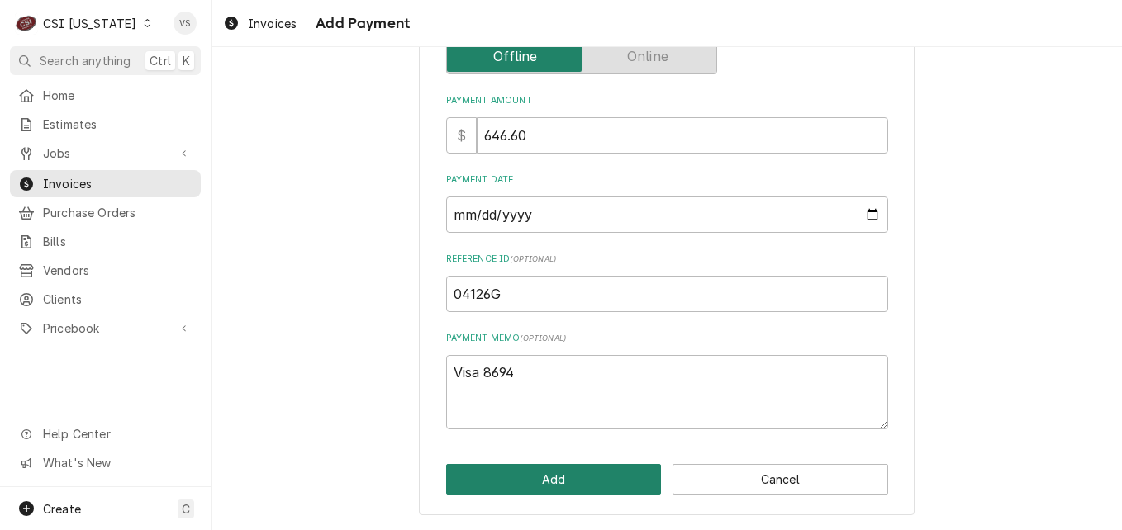
click at [579, 481] on button "Add" at bounding box center [554, 479] width 216 height 31
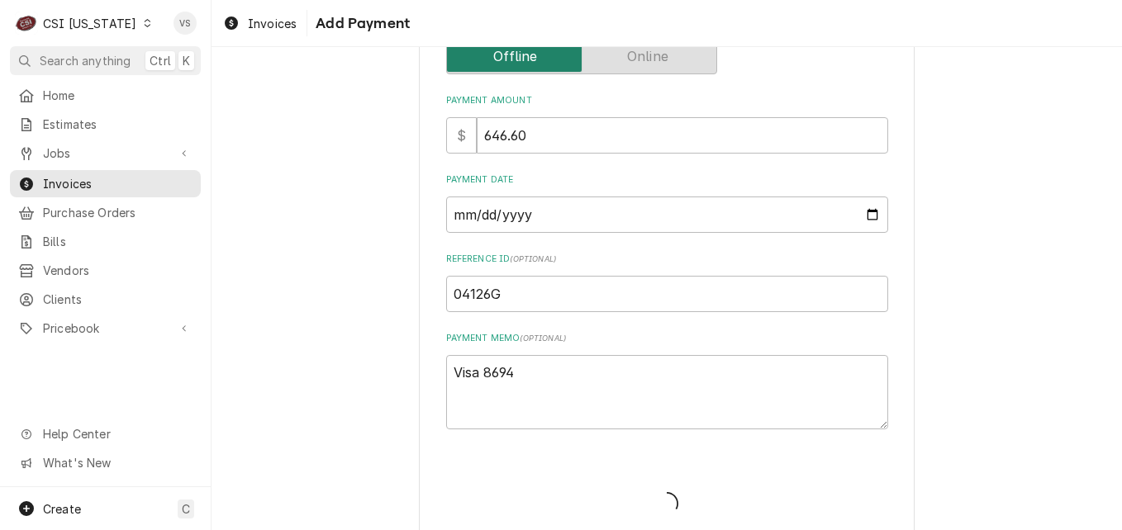
type textarea "x"
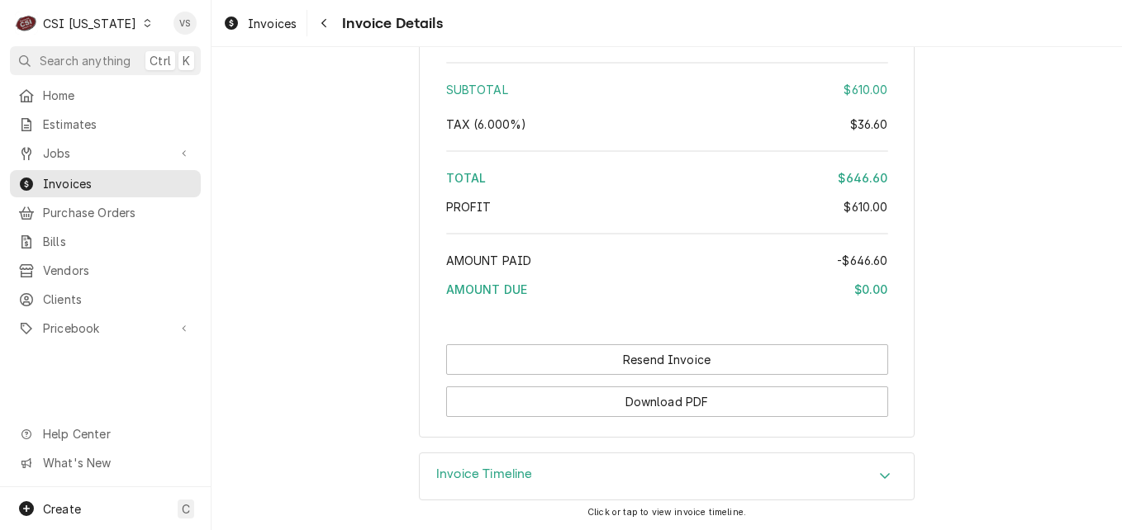
scroll to position [3091, 0]
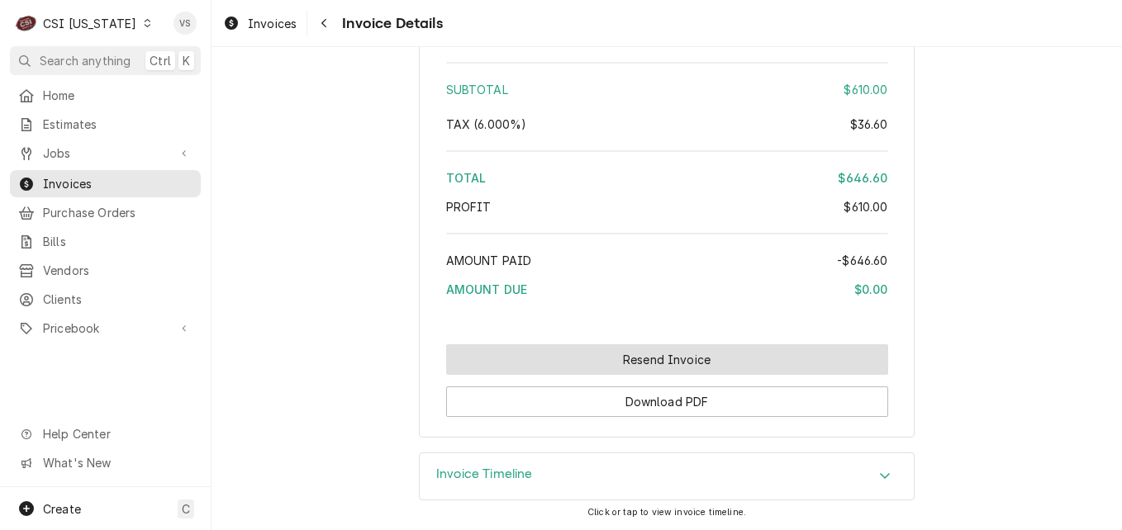
click at [576, 360] on button "Resend Invoice" at bounding box center [667, 359] width 442 height 31
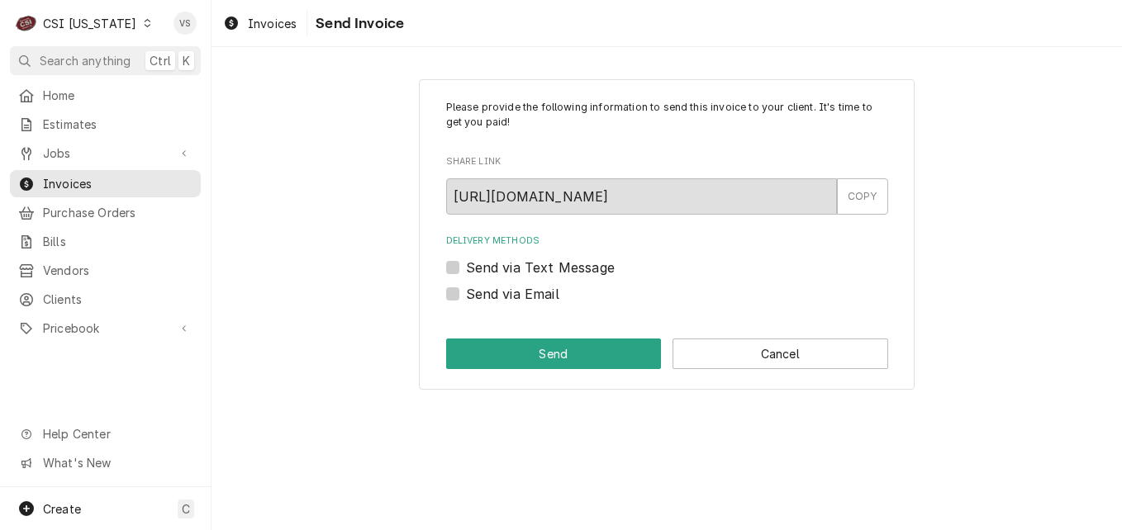
click at [466, 297] on label "Send via Email" at bounding box center [512, 294] width 93 height 20
click at [466, 297] on input "Send via Email" at bounding box center [687, 302] width 442 height 36
checkbox input "true"
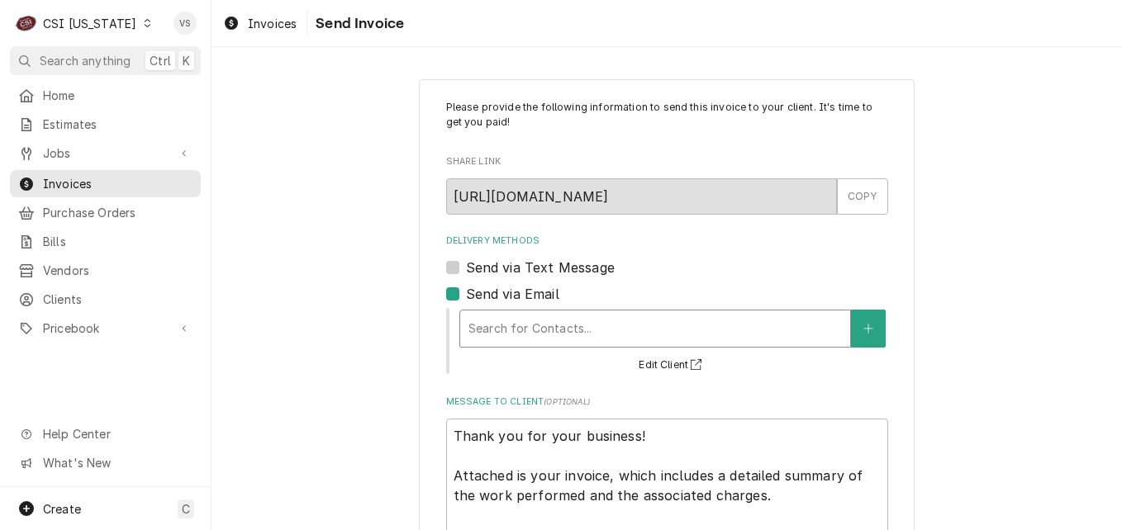
click at [490, 325] on div "Delivery Methods" at bounding box center [654, 329] width 373 height 30
click at [380, 315] on div "Please provide the following information to send this invoice to your client. I…" at bounding box center [666, 358] width 910 height 589
click at [109, 183] on span "Invoices" at bounding box center [118, 183] width 150 height 17
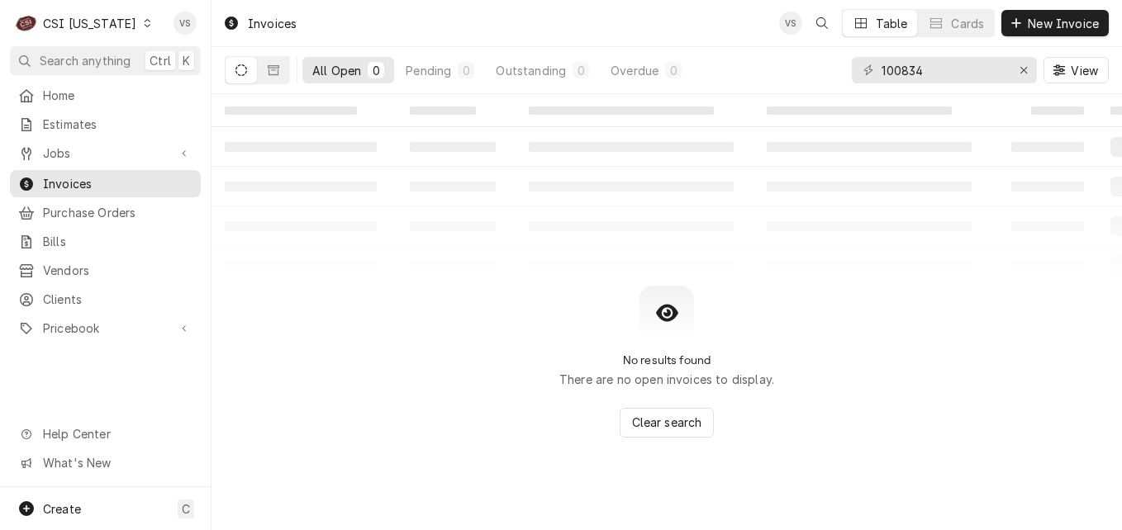
click at [144, 23] on icon "Dynamic Content Wrapper" at bounding box center [147, 23] width 7 height 8
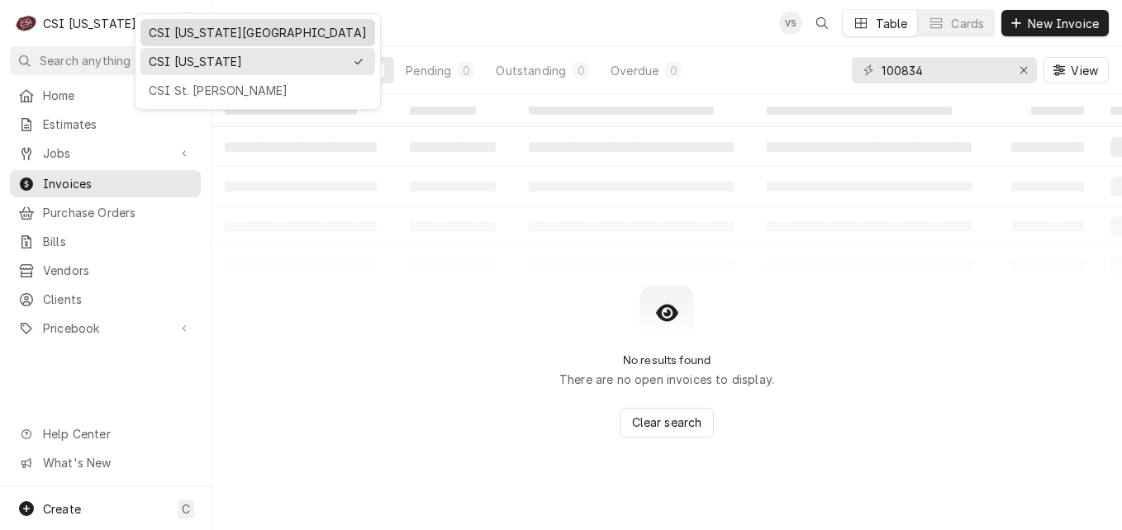
click at [210, 36] on div "CSI Kansas City" at bounding box center [258, 32] width 218 height 17
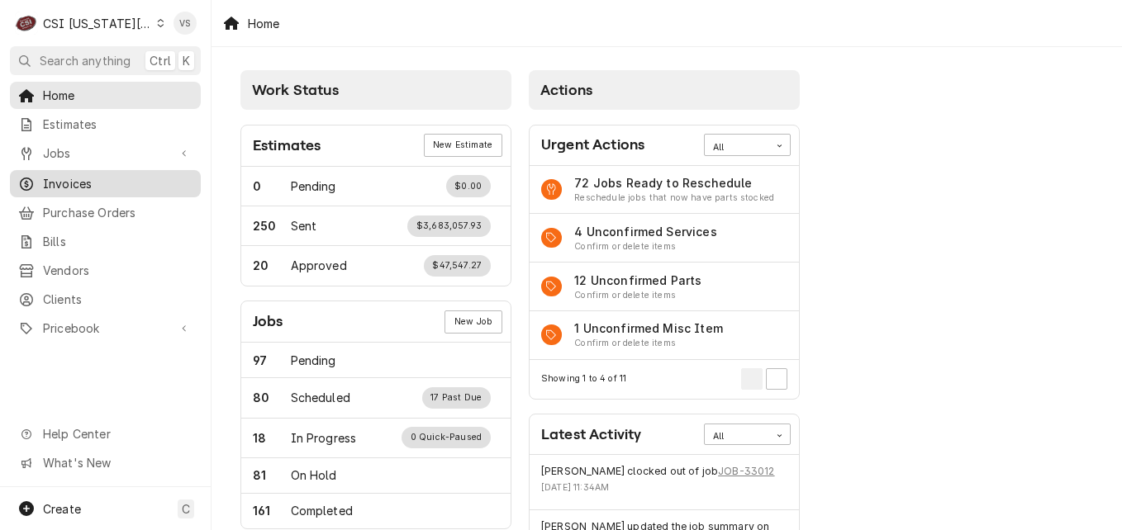
click at [59, 181] on span "Invoices" at bounding box center [118, 183] width 150 height 17
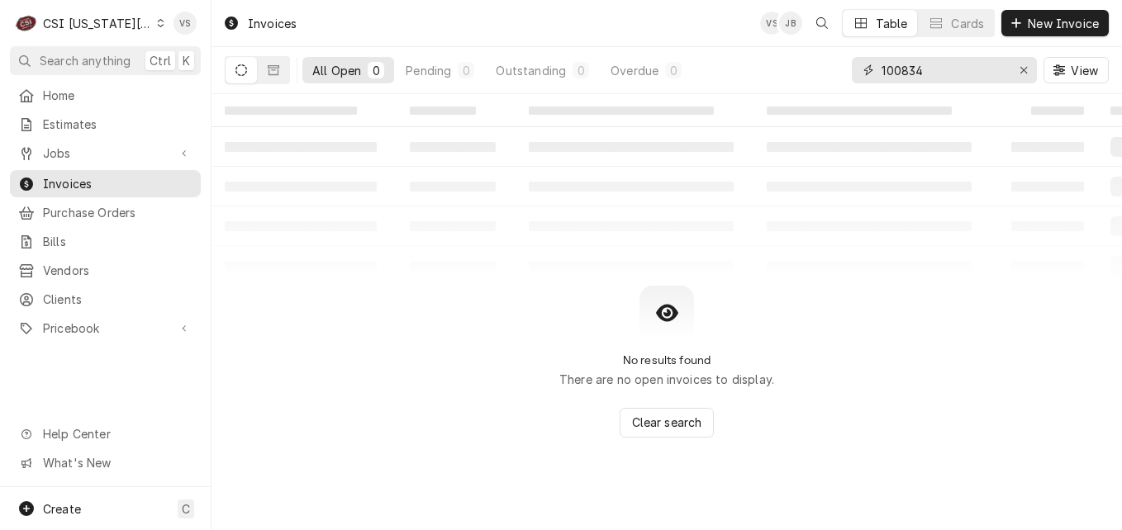
click at [824, 76] on div "All Open 0 Pending 0 Outstanding 0 Overdue 0 100834 View" at bounding box center [667, 70] width 884 height 46
click at [956, 68] on input "303076" at bounding box center [943, 70] width 124 height 26
click at [273, 75] on icon "Dynamic Content Wrapper" at bounding box center [274, 70] width 12 height 10
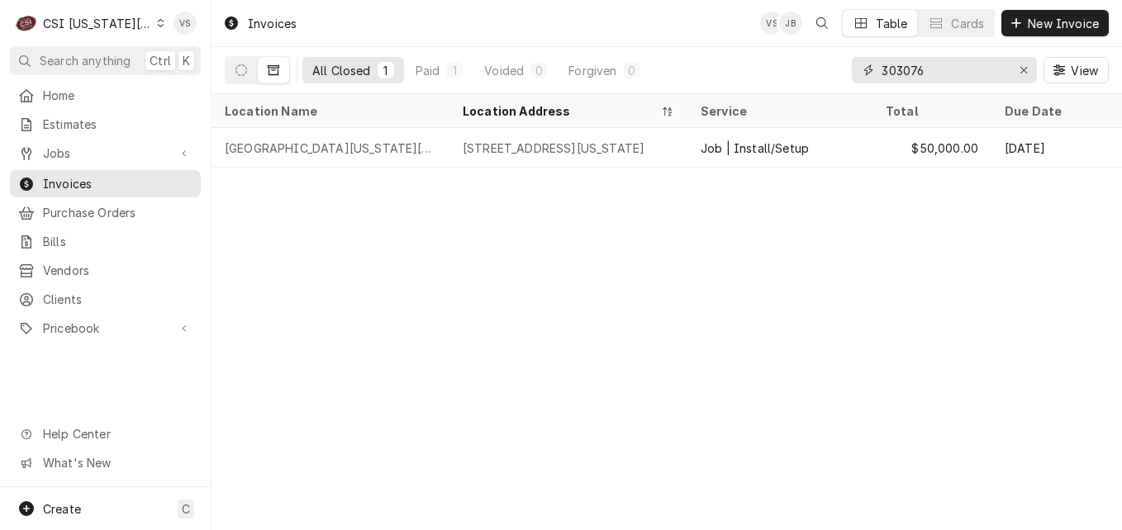
drag, startPoint x: 933, startPoint y: 73, endPoint x: 902, endPoint y: 71, distance: 31.4
click at [902, 71] on input "303076" at bounding box center [943, 70] width 124 height 26
drag, startPoint x: 899, startPoint y: 70, endPoint x: 938, endPoint y: 72, distance: 38.9
click at [938, 72] on input "303492" at bounding box center [943, 70] width 124 height 26
type input "302724"
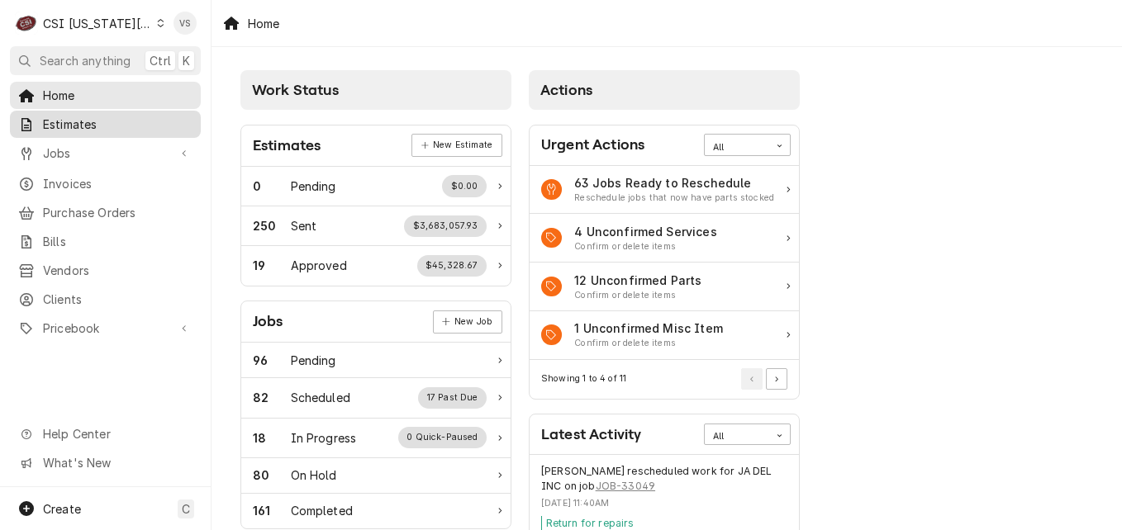
click at [80, 121] on span "Estimates" at bounding box center [118, 124] width 150 height 17
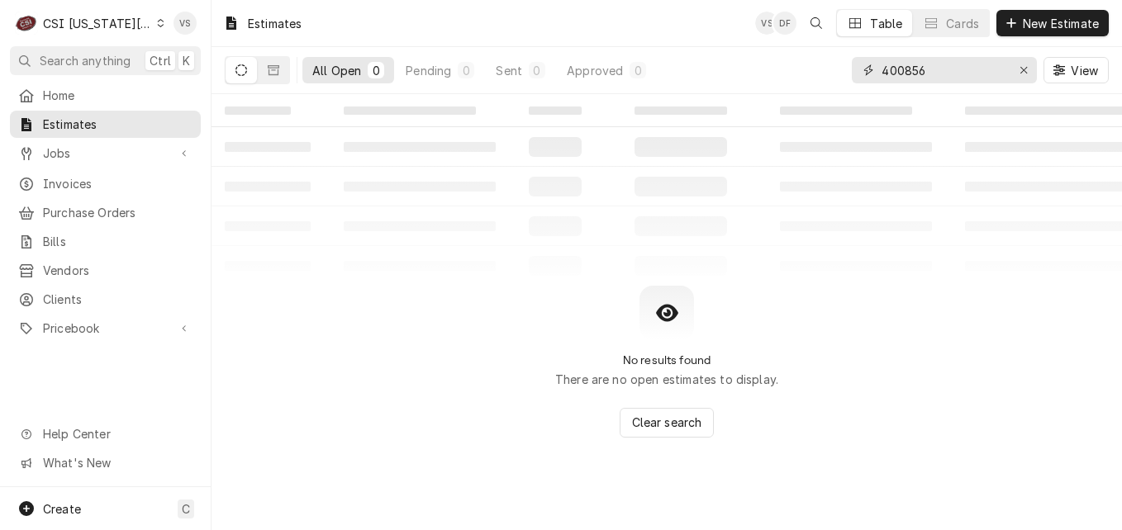
drag, startPoint x: 950, startPoint y: 73, endPoint x: 822, endPoint y: 73, distance: 128.0
click at [852, 80] on div "400856" at bounding box center [944, 70] width 185 height 26
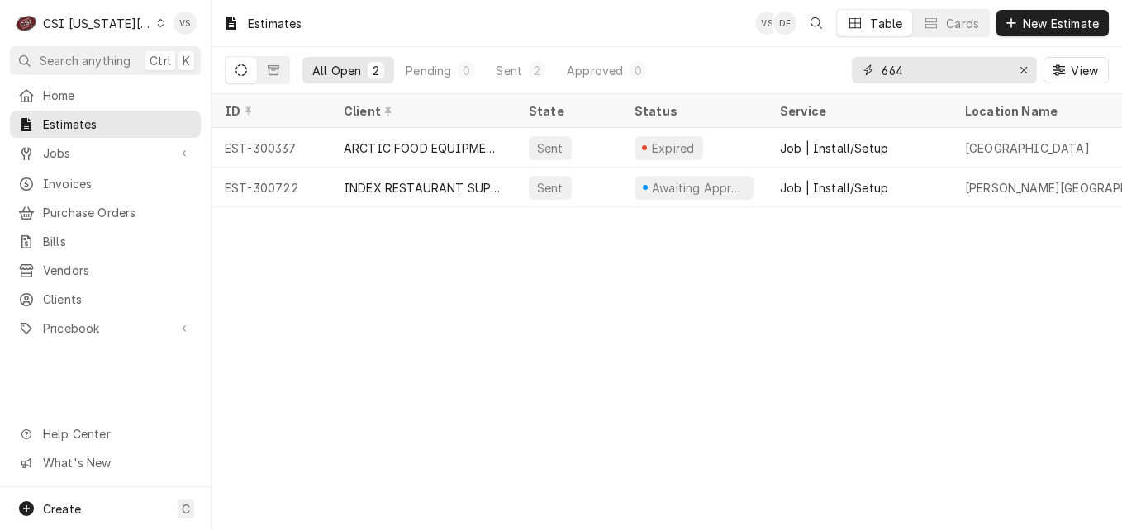
click at [882, 68] on input "664" at bounding box center [943, 70] width 124 height 26
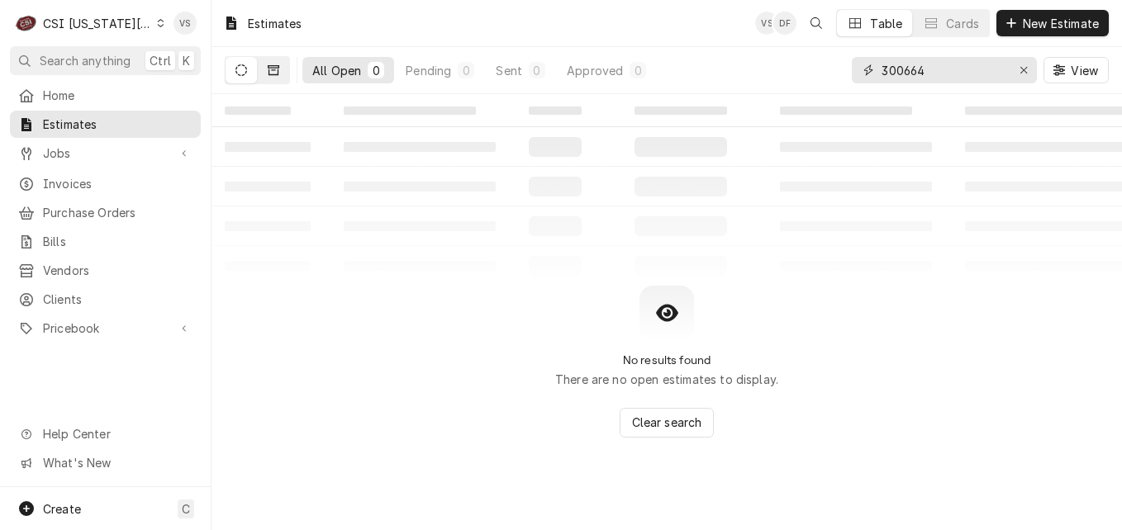
type input "300664"
click at [265, 74] on button "Dynamic Content Wrapper" at bounding box center [273, 70] width 31 height 26
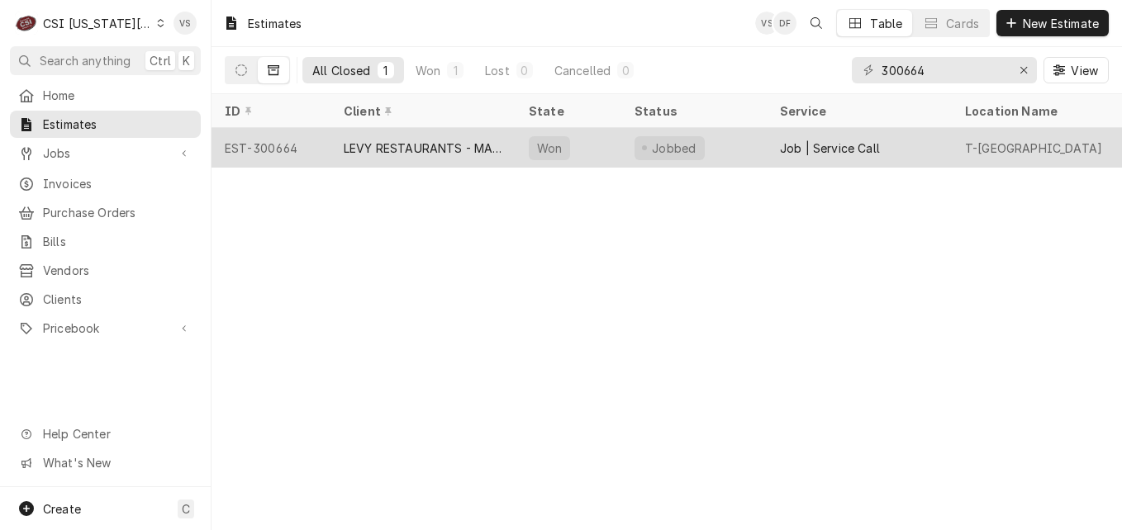
click at [367, 145] on div "LEVY RESTAURANTS - MAIN ACCOUNT" at bounding box center [423, 148] width 159 height 17
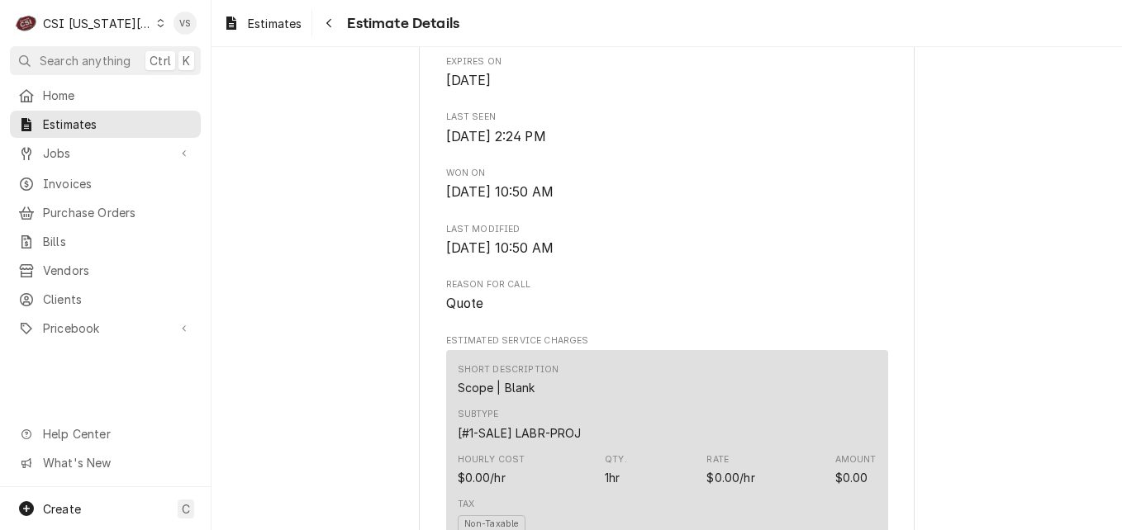
scroll to position [661, 0]
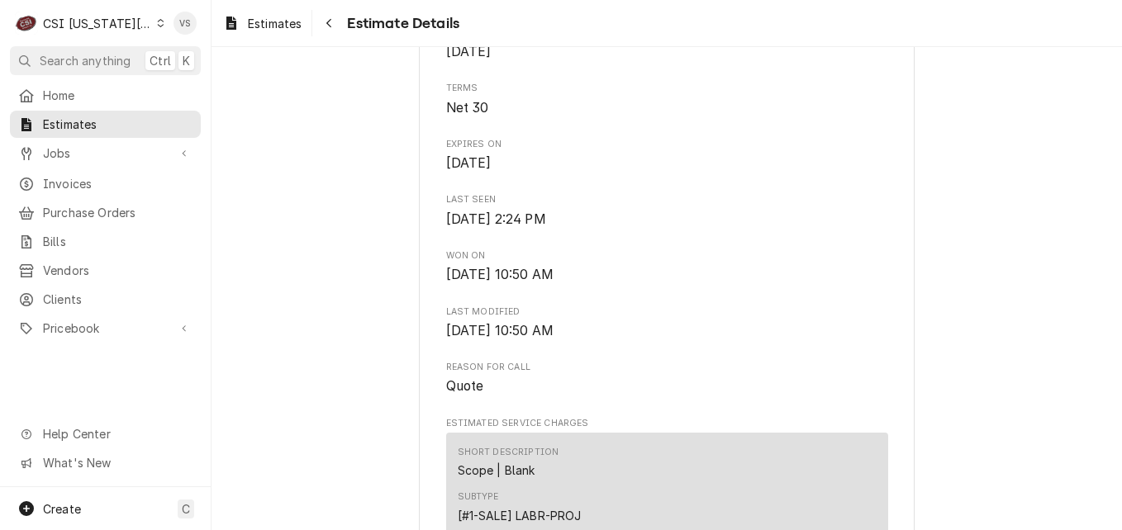
click at [157, 27] on div "Dynamic Content Wrapper" at bounding box center [160, 23] width 7 height 12
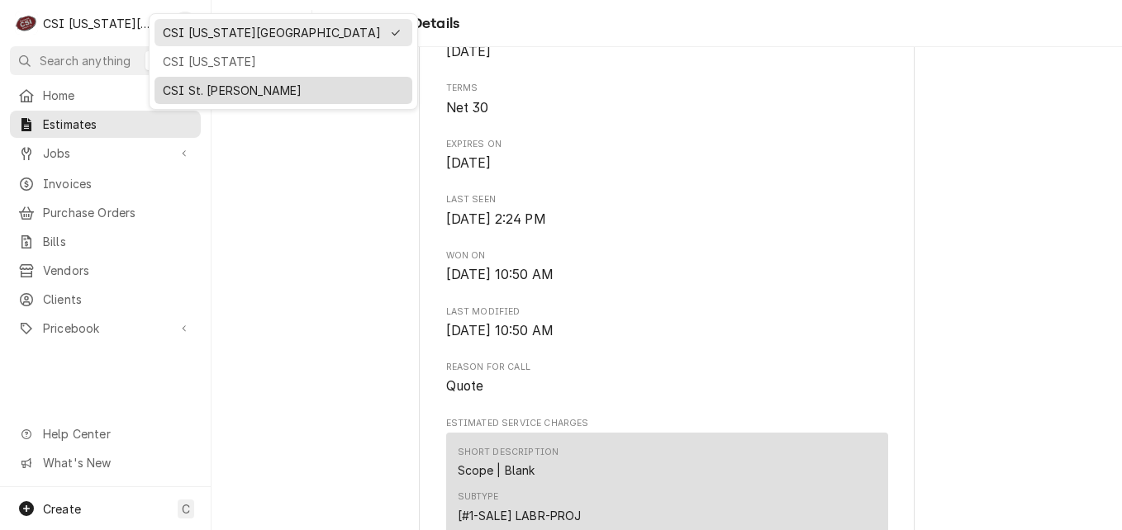
click at [202, 90] on div "CSI St. [PERSON_NAME]" at bounding box center [283, 90] width 241 height 17
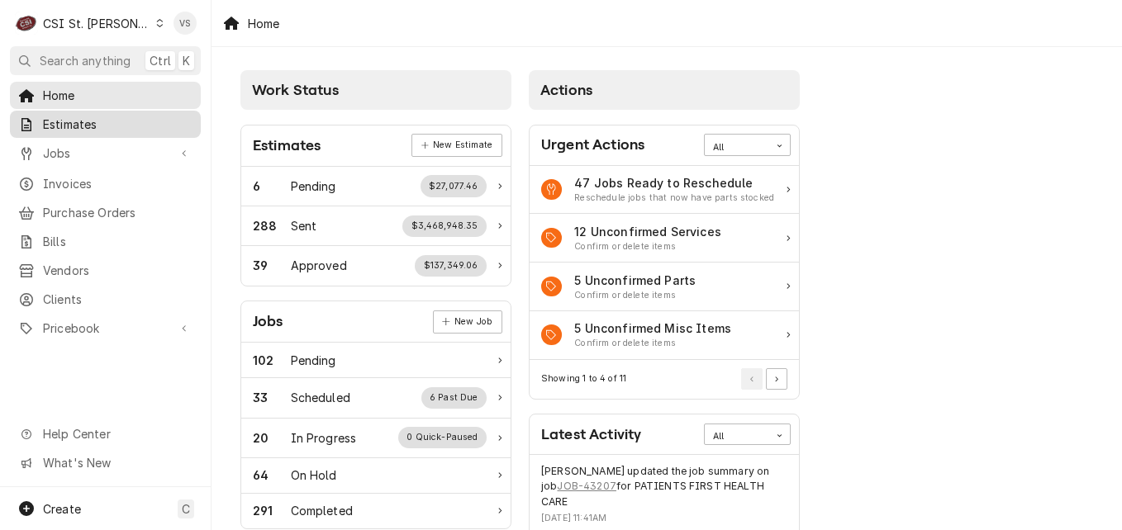
click at [115, 116] on span "Estimates" at bounding box center [118, 124] width 150 height 17
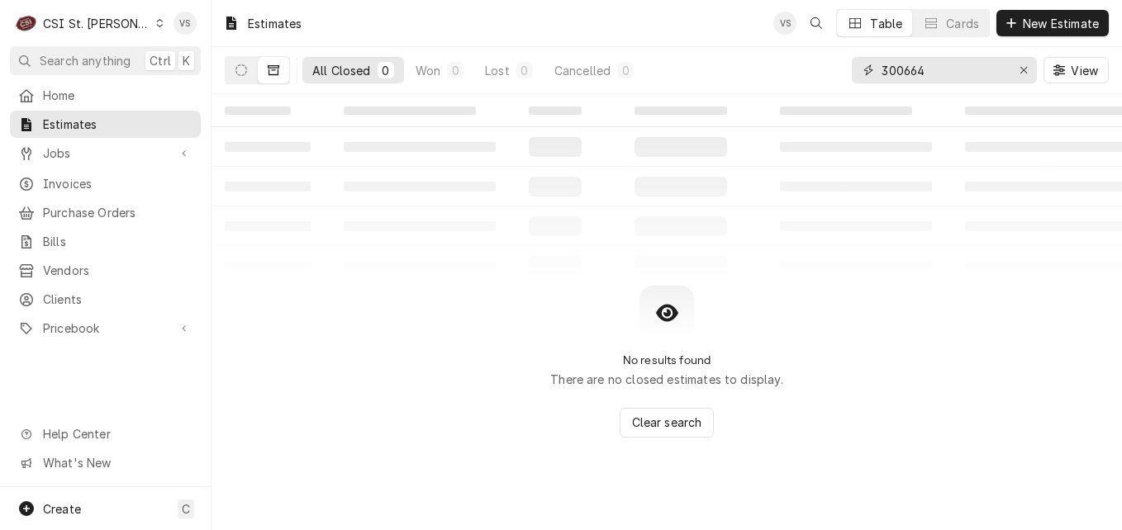
drag, startPoint x: 891, startPoint y: 66, endPoint x: 832, endPoint y: 66, distance: 59.5
click at [832, 66] on div "All Closed 0 Won 0 Lost 0 Cancelled 0 300664 View" at bounding box center [667, 70] width 884 height 46
type input "4"
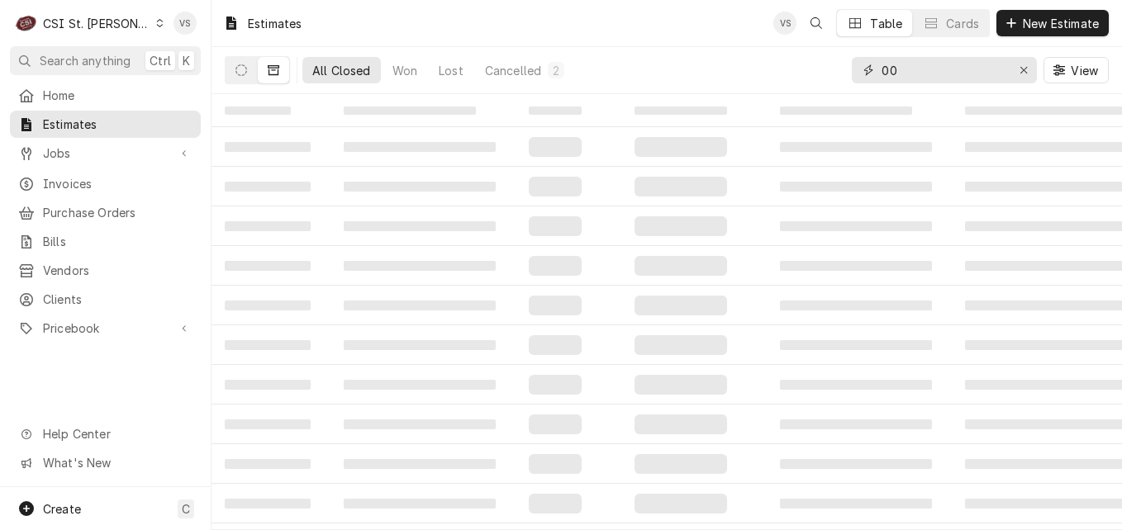
type input "0"
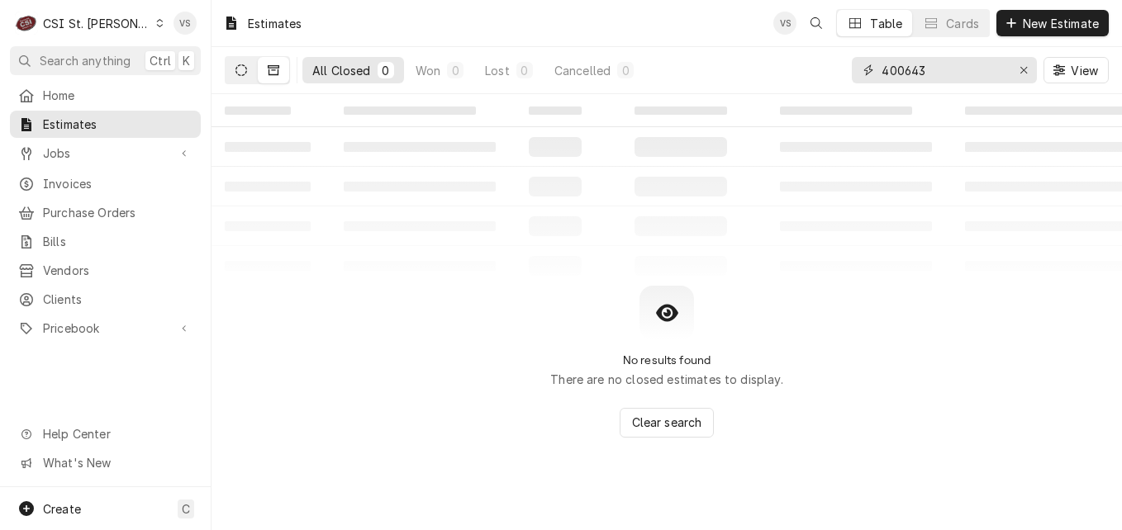
type input "400643"
click at [245, 78] on button "Dynamic Content Wrapper" at bounding box center [241, 70] width 31 height 26
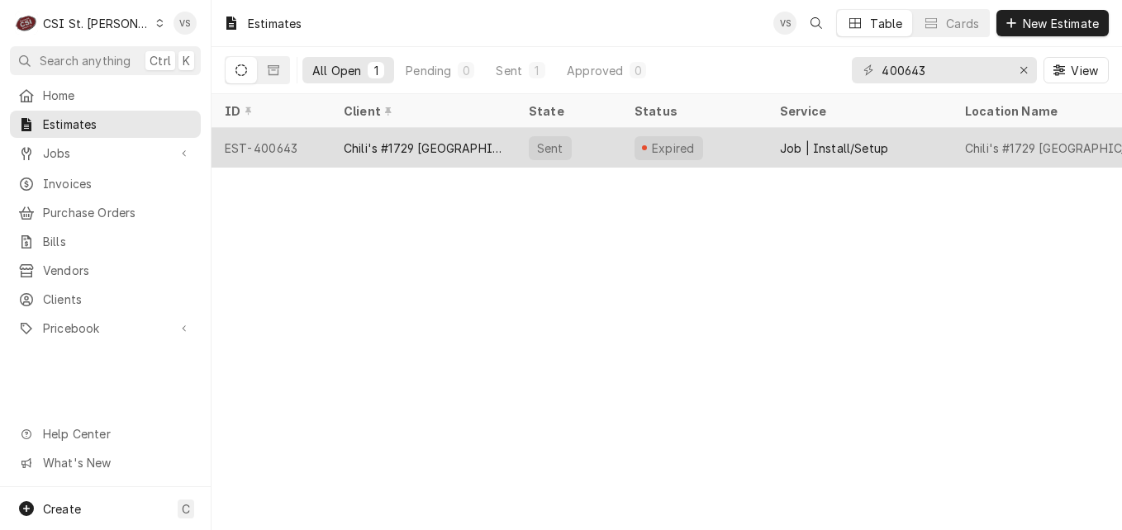
click at [324, 149] on div "EST-400643" at bounding box center [270, 148] width 119 height 40
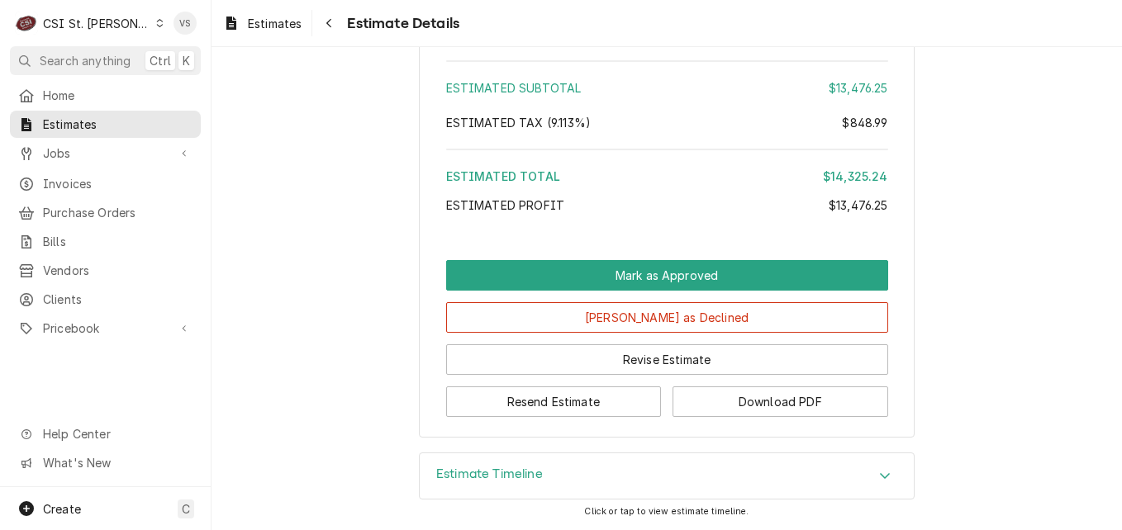
scroll to position [3806, 0]
click at [782, 404] on button "Download PDF" at bounding box center [780, 402] width 216 height 31
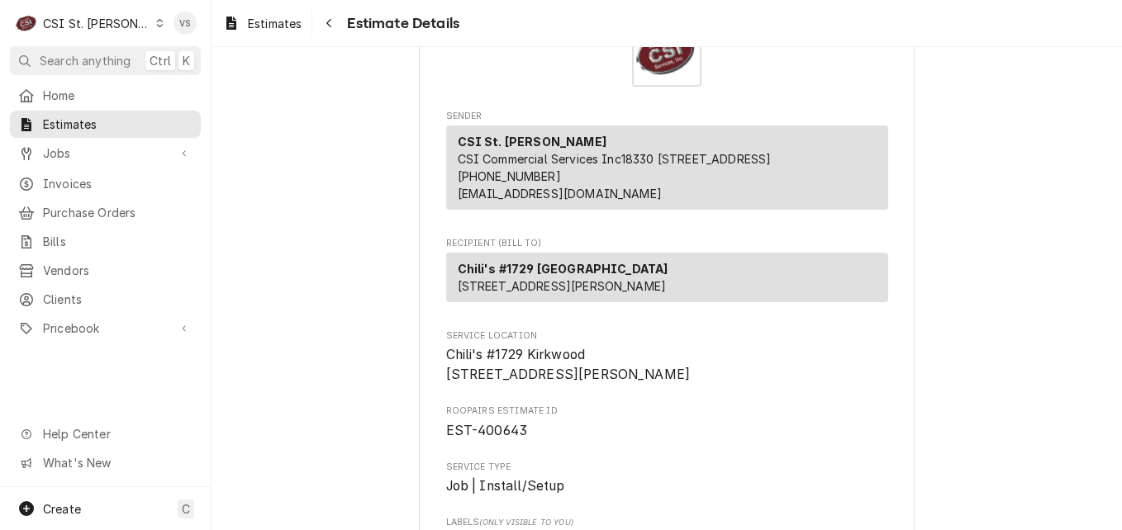
scroll to position [0, 0]
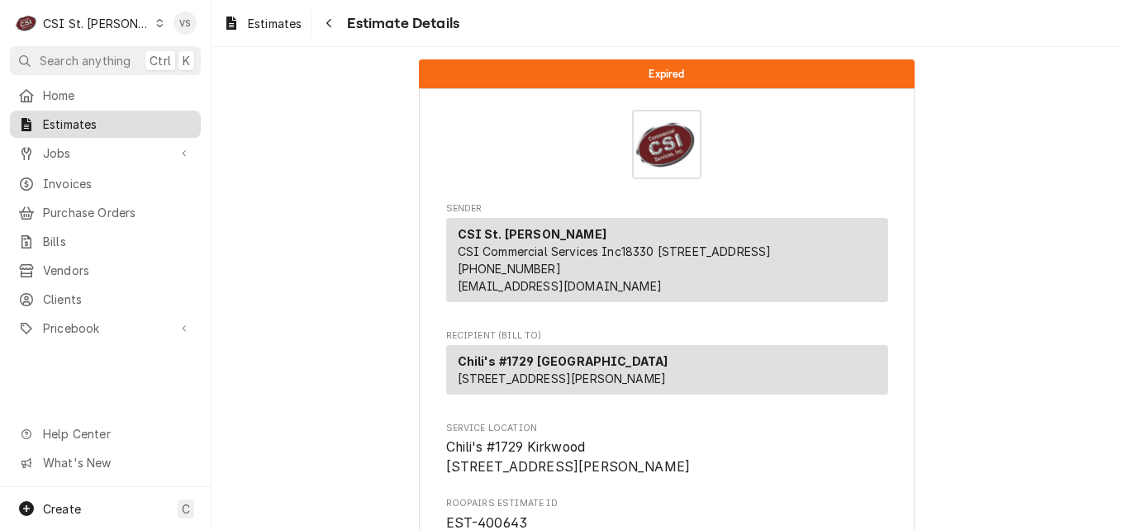
click at [131, 123] on span "Estimates" at bounding box center [118, 124] width 150 height 17
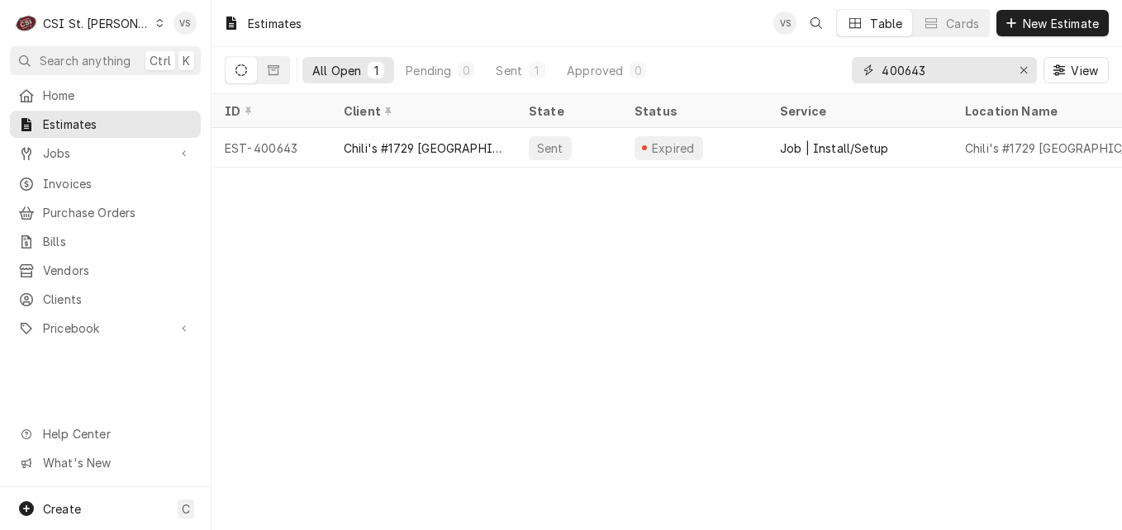
drag, startPoint x: 929, startPoint y: 69, endPoint x: 846, endPoint y: 74, distance: 83.5
click at [852, 76] on div "400643" at bounding box center [944, 70] width 185 height 26
type input "4"
type input "0"
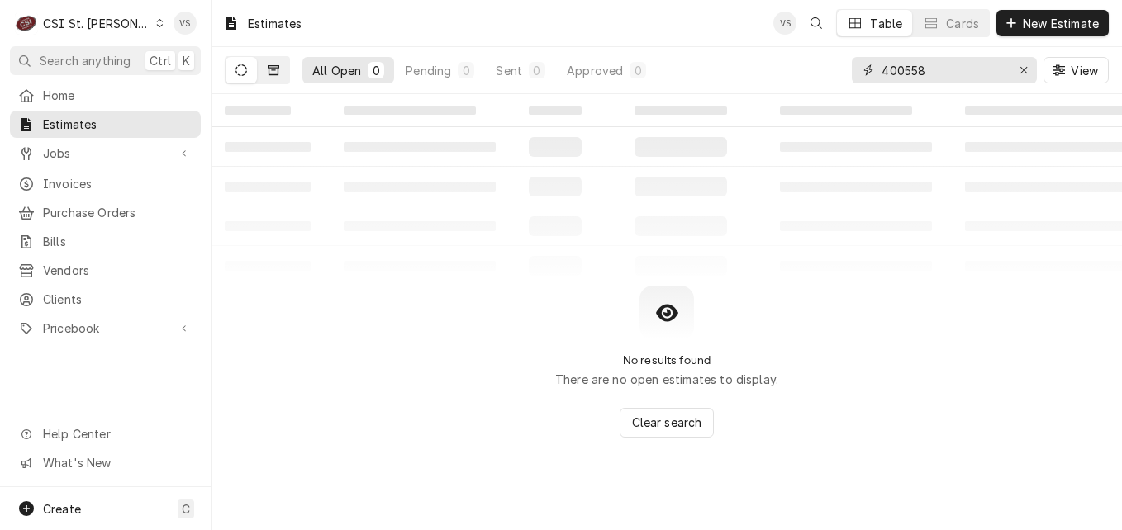
type input "400558"
click at [273, 73] on icon "Dynamic Content Wrapper" at bounding box center [274, 70] width 12 height 12
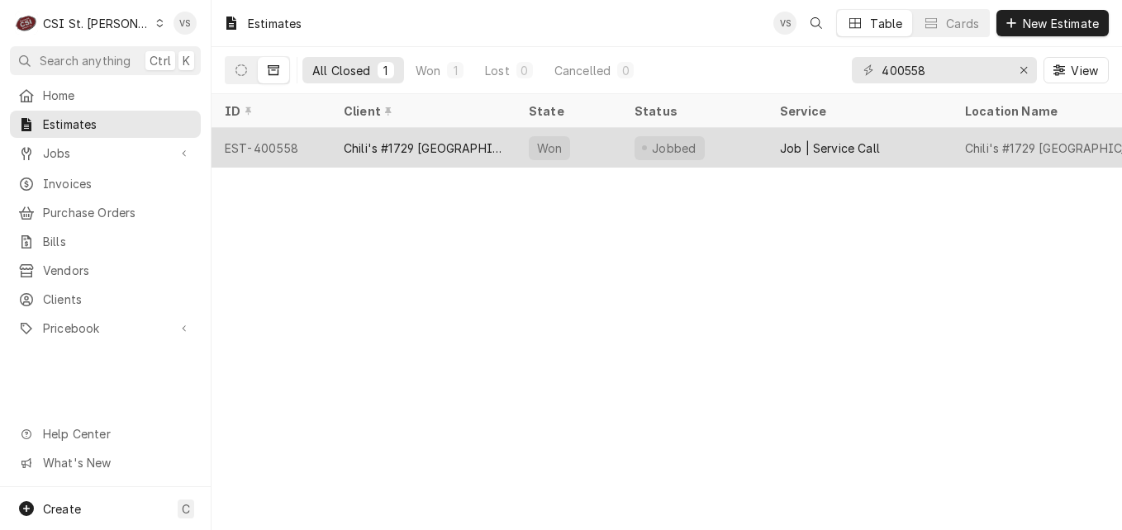
click at [482, 148] on div "Chili's #1729 [GEOGRAPHIC_DATA]" at bounding box center [422, 148] width 185 height 40
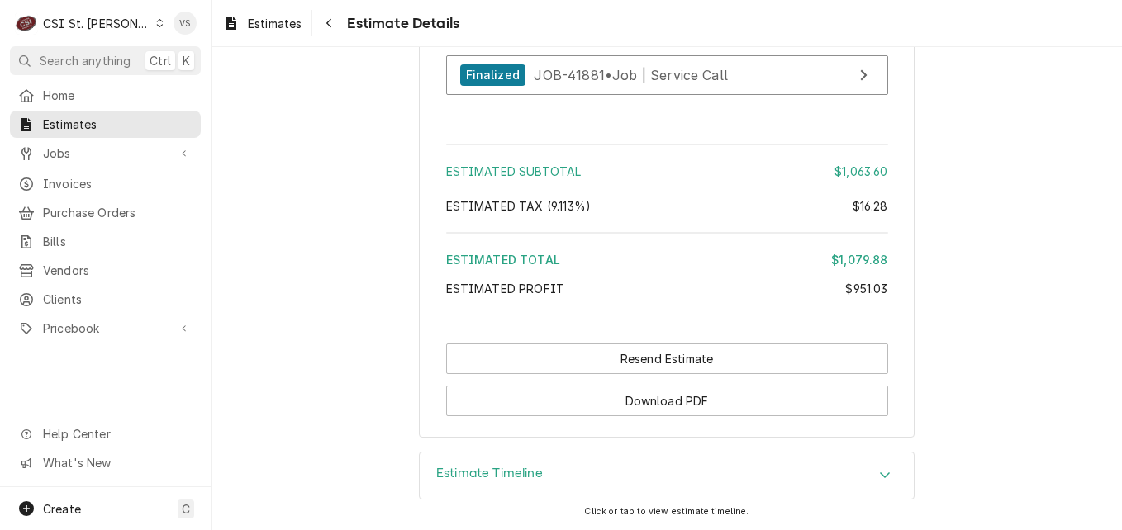
scroll to position [4142, 0]
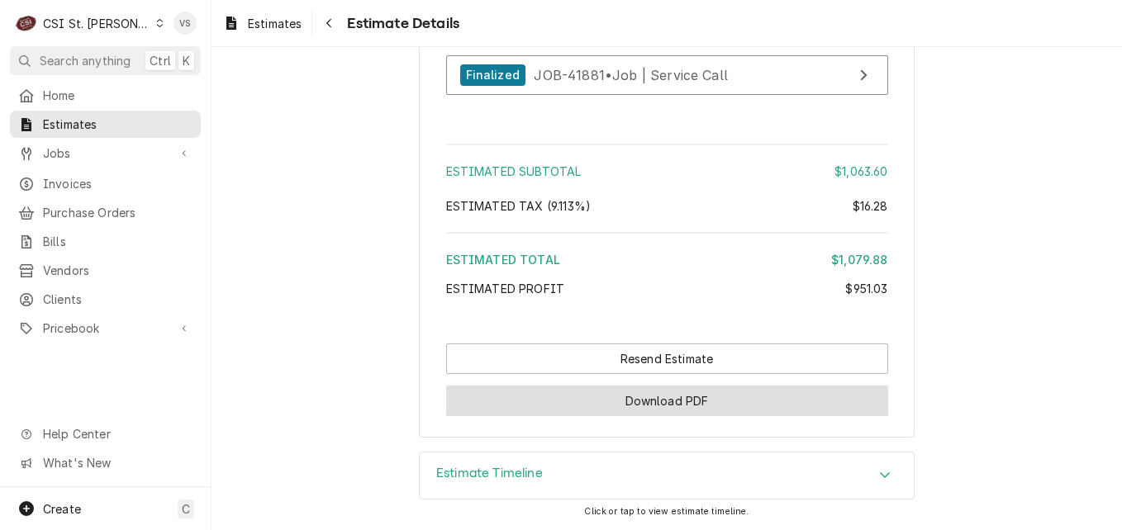
click at [660, 403] on button "Download PDF" at bounding box center [667, 401] width 442 height 31
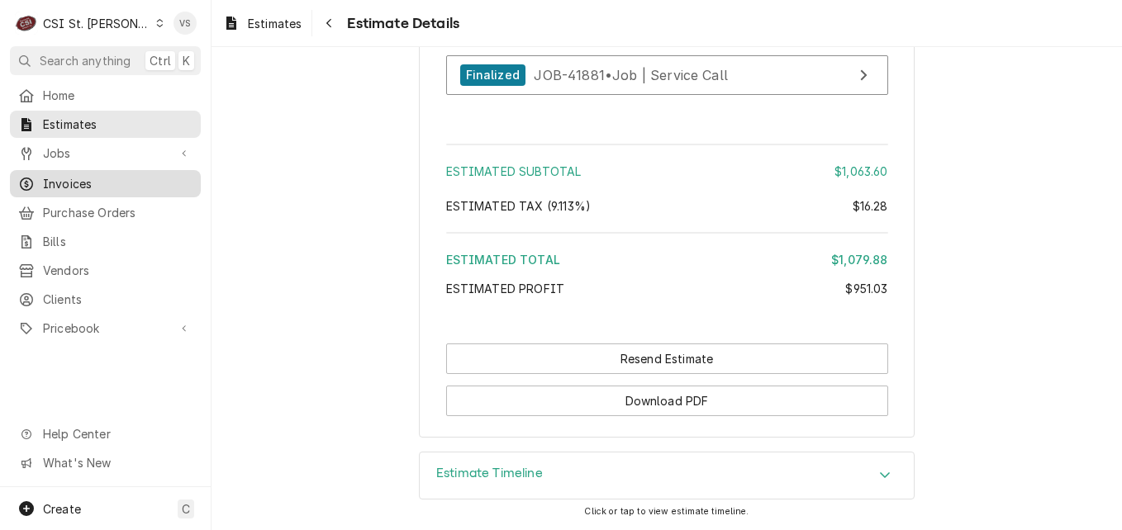
click at [58, 178] on span "Invoices" at bounding box center [118, 183] width 150 height 17
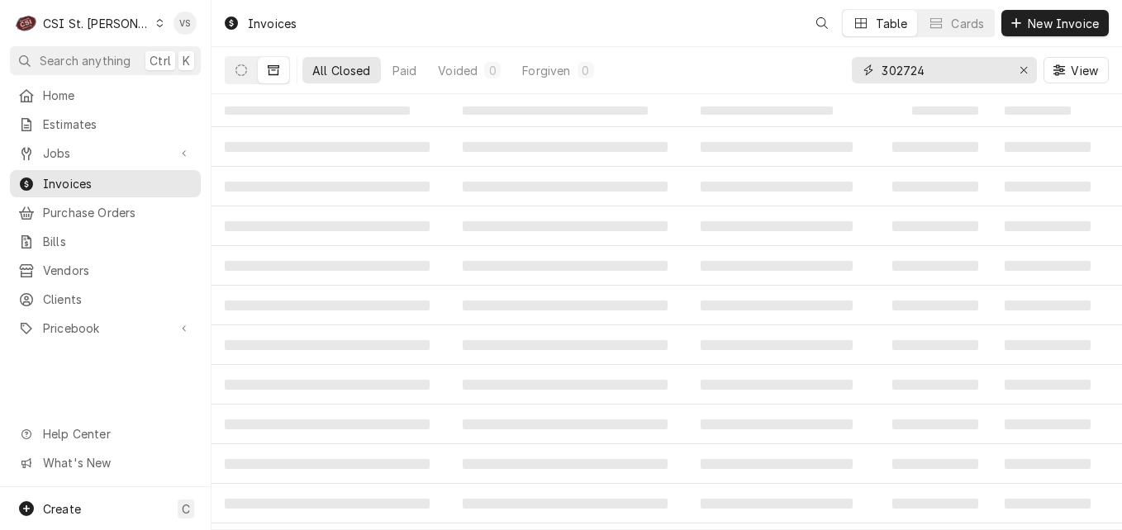
click at [942, 67] on input "302724" at bounding box center [943, 70] width 124 height 26
click at [930, 67] on input "302724" at bounding box center [943, 70] width 124 height 26
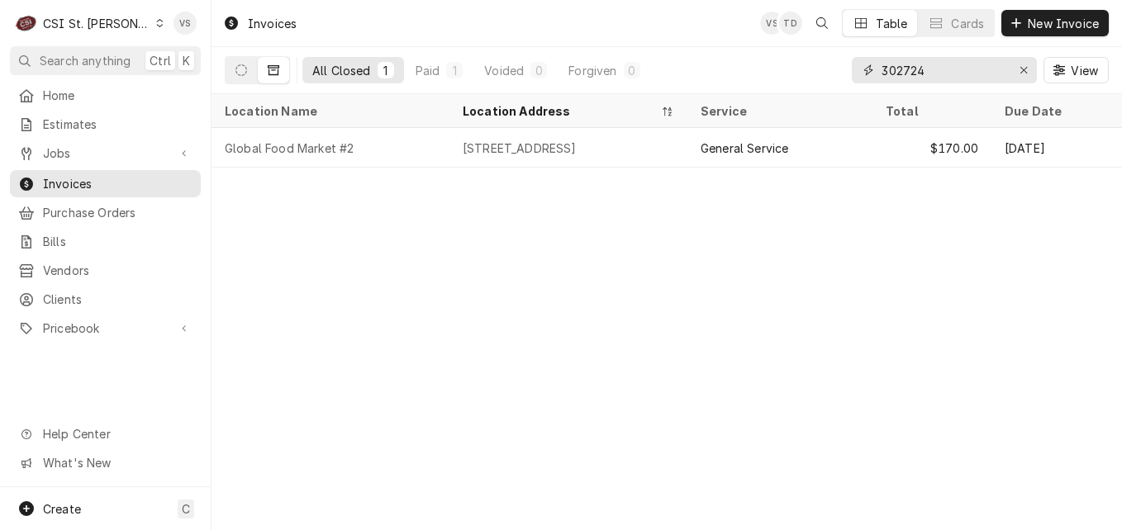
drag, startPoint x: 933, startPoint y: 68, endPoint x: 850, endPoint y: 75, distance: 83.8
click at [843, 68] on div "All Closed 1 Paid 1 Voided 0 Forgiven 0 302724 View" at bounding box center [667, 70] width 884 height 46
paste input "CH172900460"
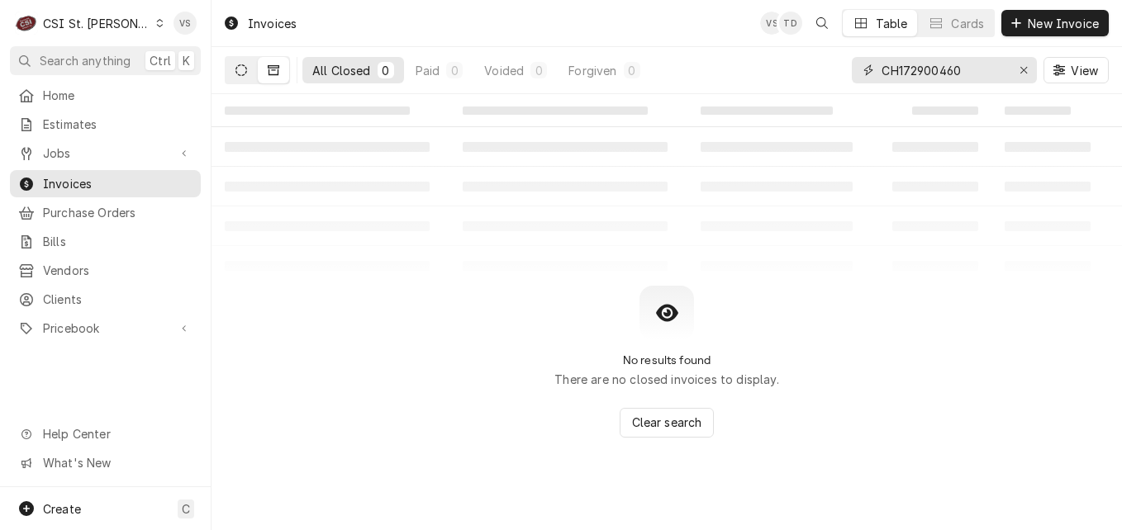
type input "CH172900460"
click at [233, 71] on button "Dynamic Content Wrapper" at bounding box center [241, 70] width 31 height 26
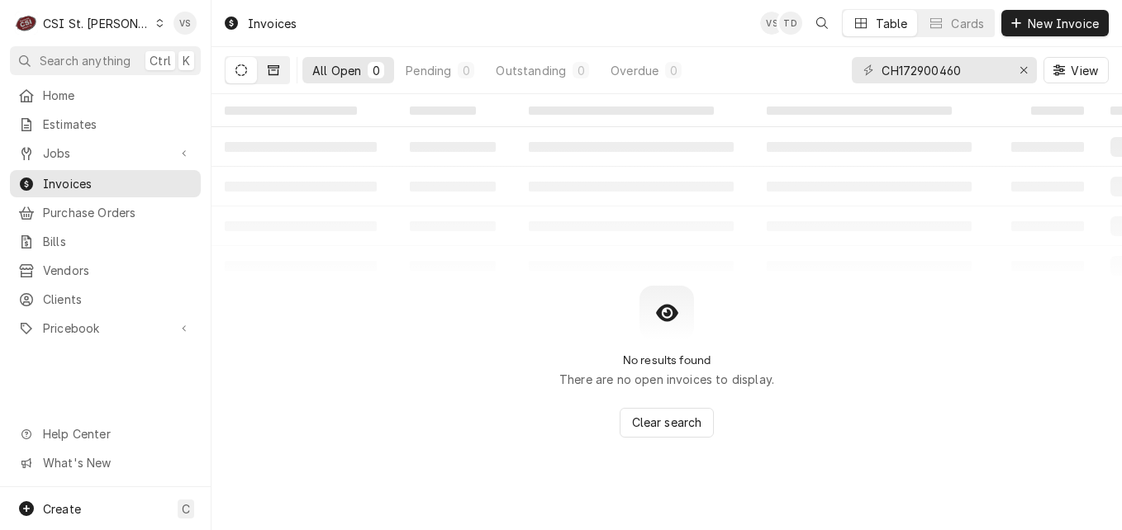
click at [280, 75] on button "Dynamic Content Wrapper" at bounding box center [273, 70] width 31 height 26
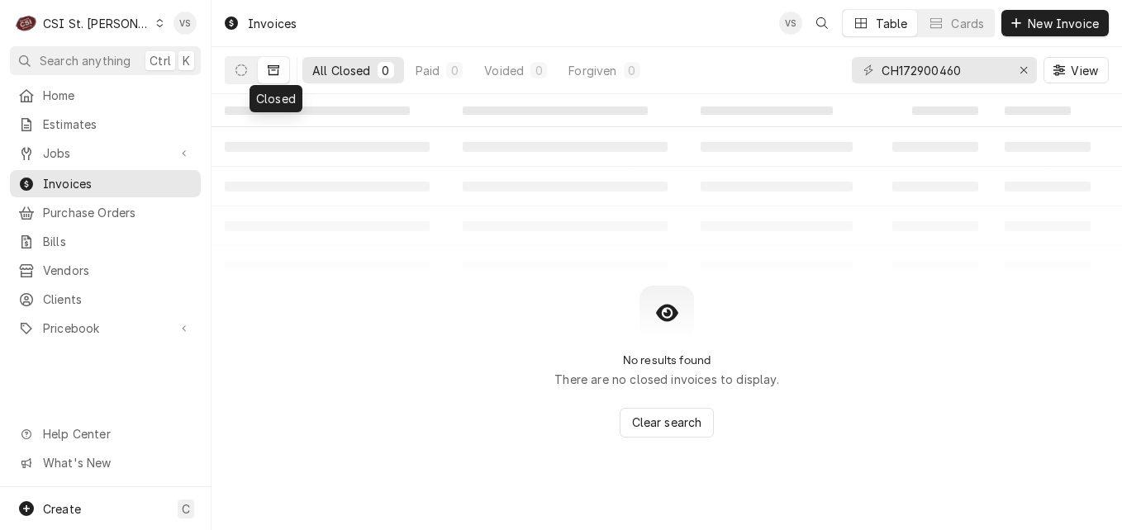
click at [156, 25] on icon "Dynamic Content Wrapper" at bounding box center [159, 23] width 7 height 8
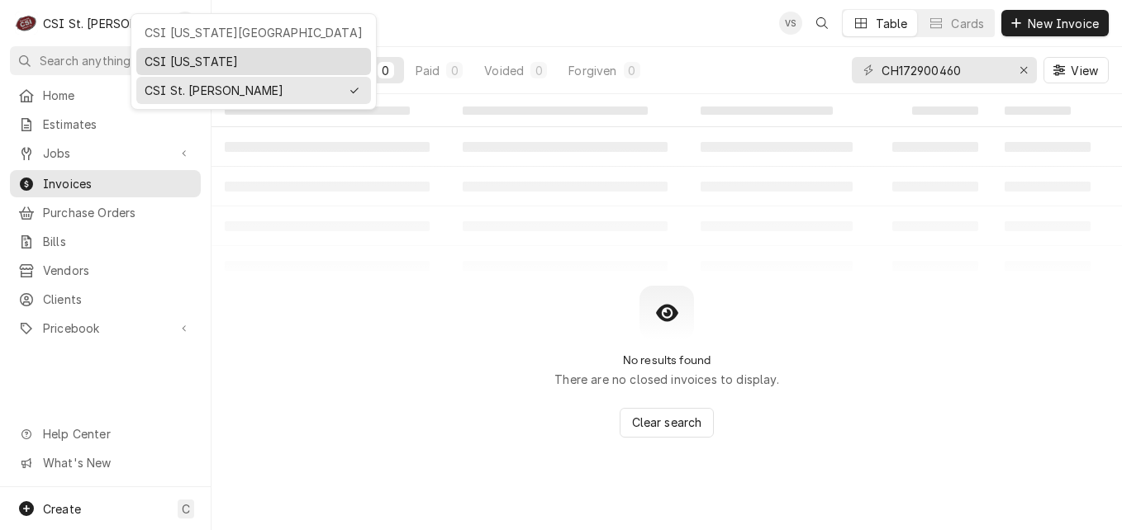
click at [172, 66] on div "CSI [US_STATE]" at bounding box center [254, 61] width 218 height 17
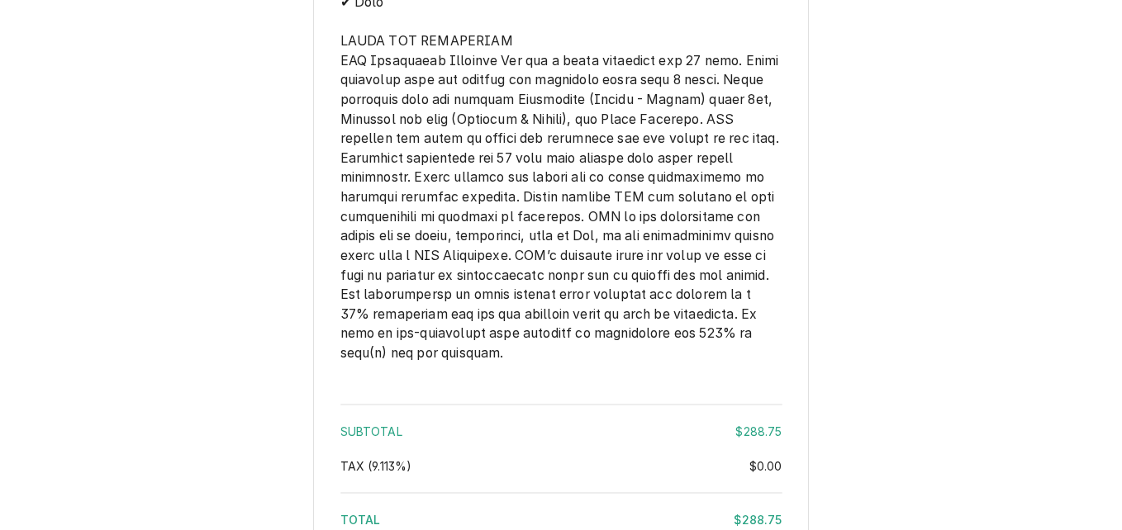
scroll to position [2430, 0]
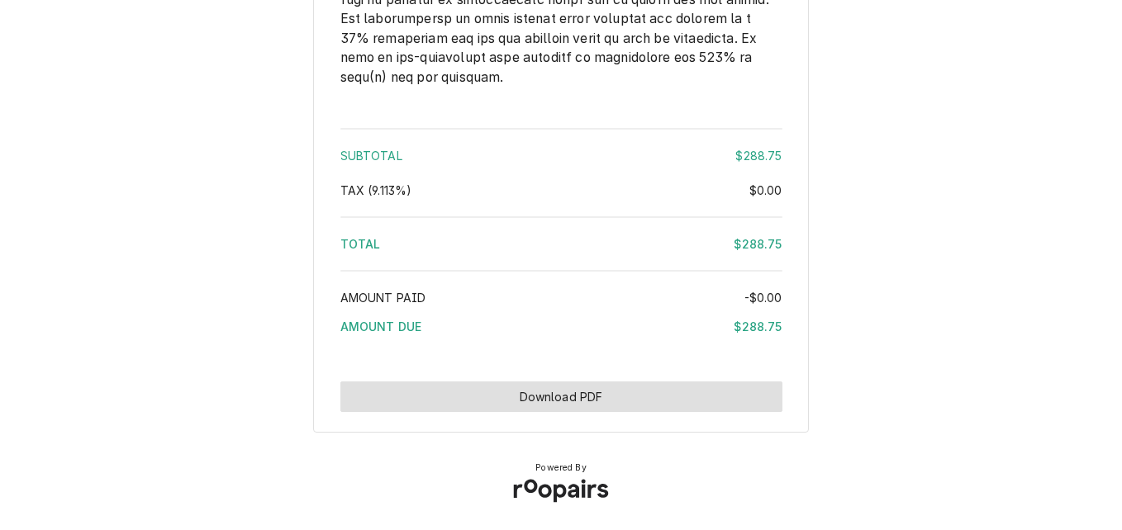
click at [634, 385] on button "Download PDF" at bounding box center [561, 397] width 442 height 31
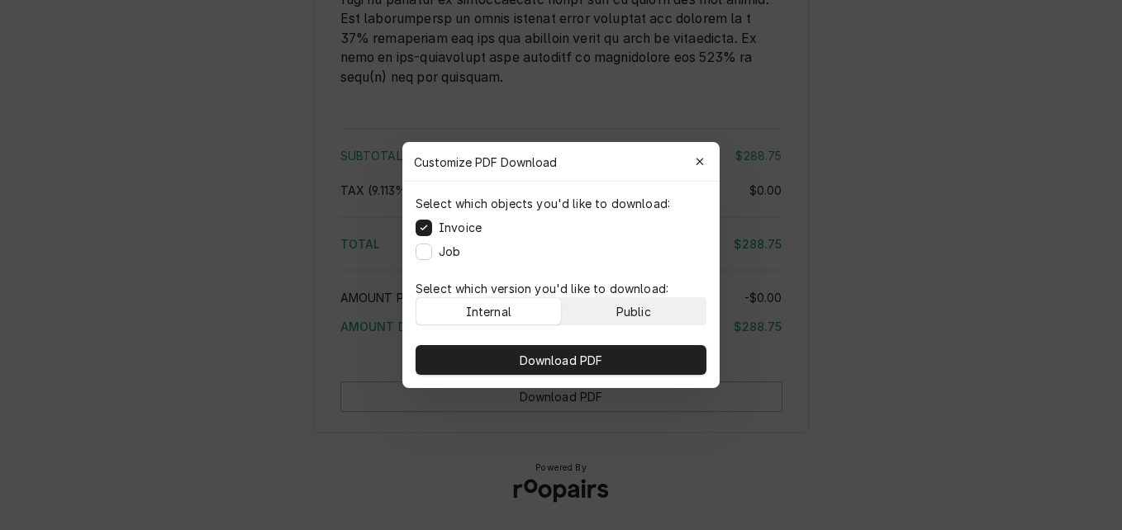
click at [626, 303] on div "Public" at bounding box center [633, 311] width 35 height 17
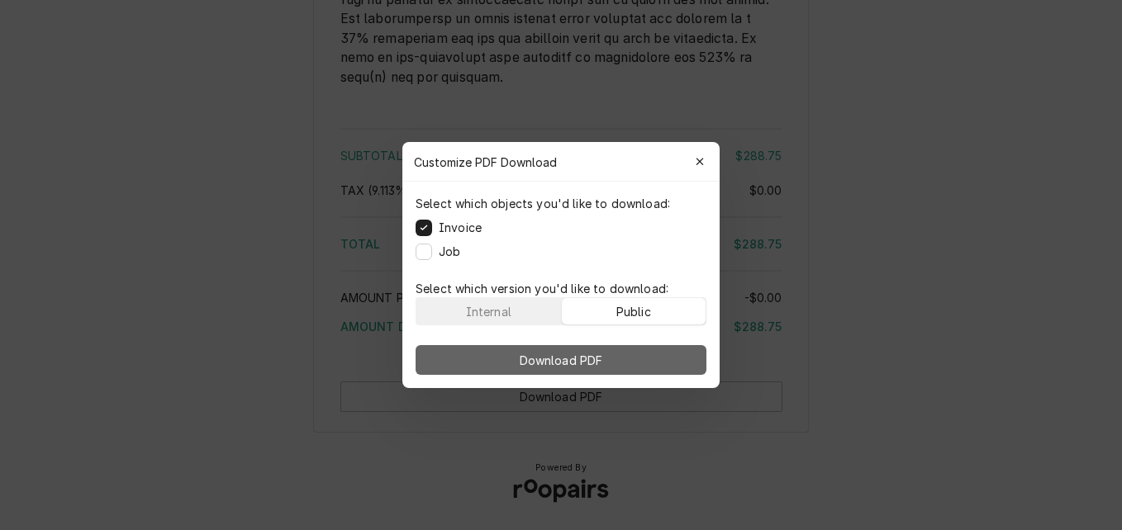
click at [620, 354] on button "Download PDF" at bounding box center [561, 360] width 291 height 30
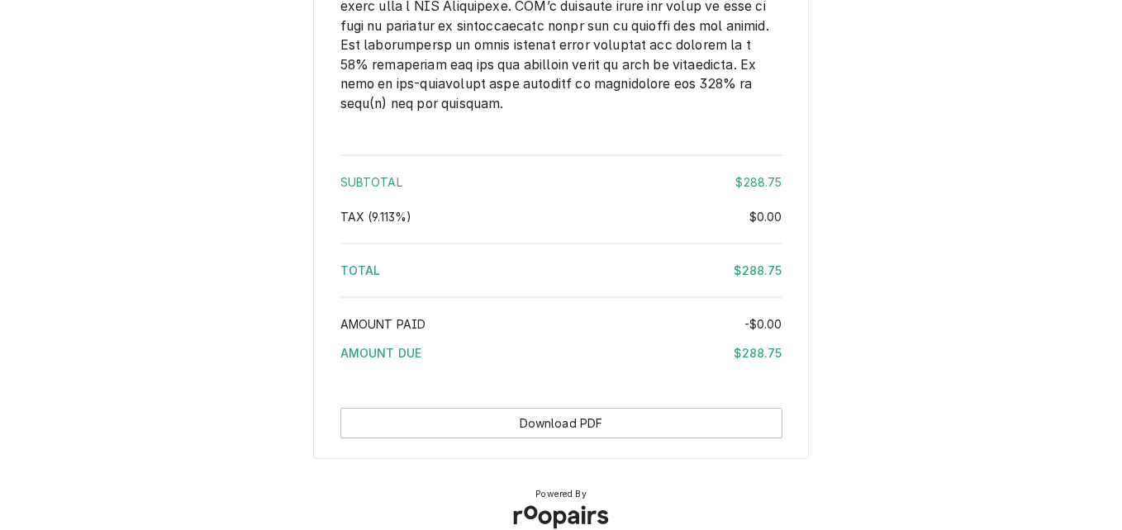
scroll to position [2430, 0]
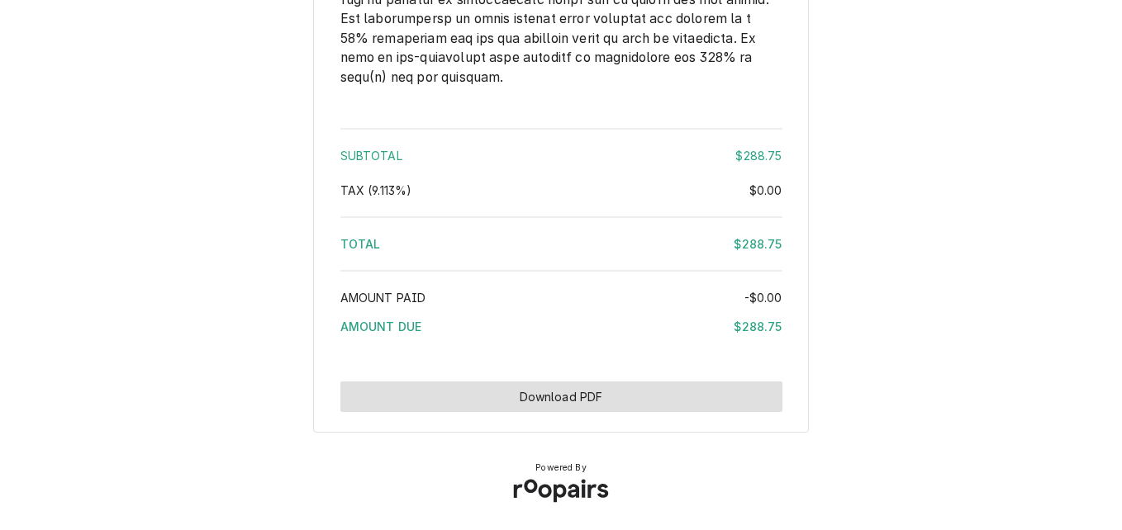
click at [551, 392] on button "Download PDF" at bounding box center [561, 397] width 442 height 31
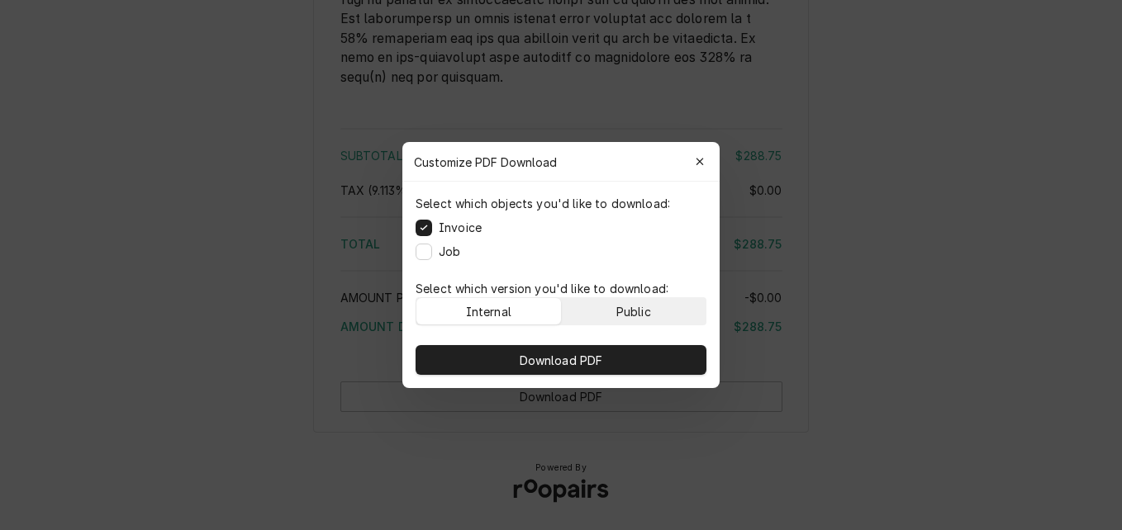
click at [618, 316] on div "Public" at bounding box center [633, 311] width 35 height 17
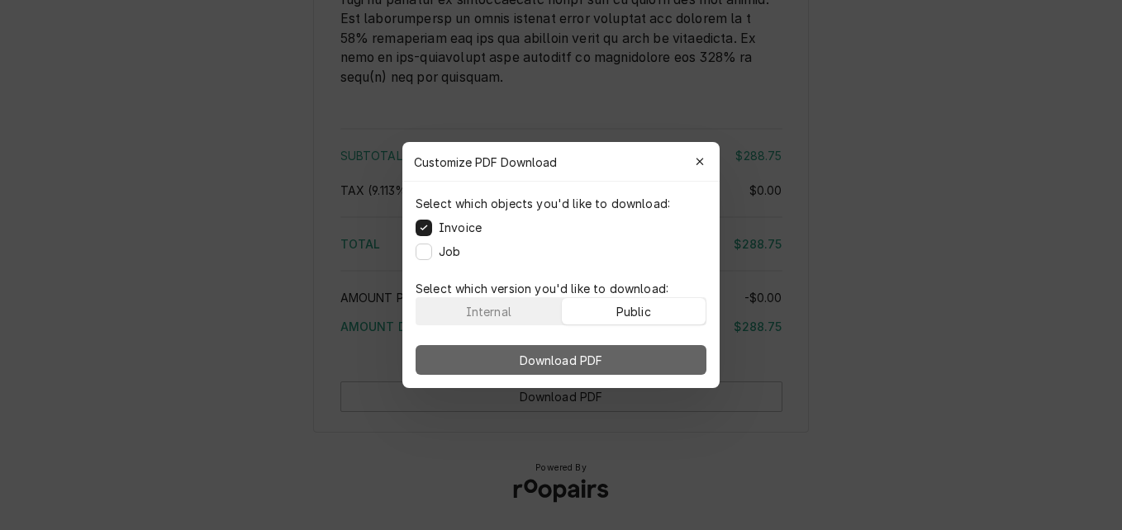
click at [615, 352] on button "Download PDF" at bounding box center [561, 360] width 291 height 30
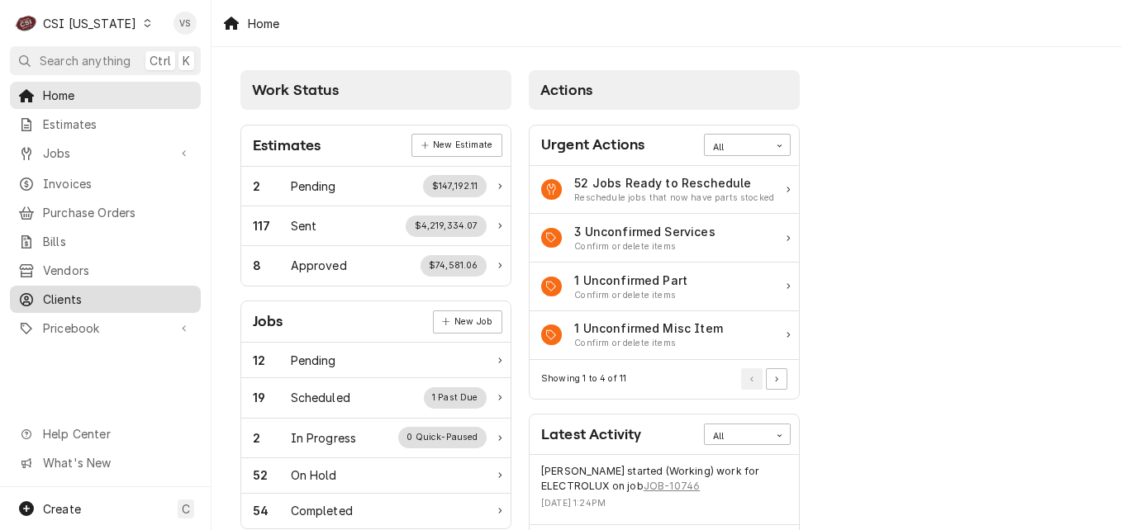
click at [64, 291] on span "Clients" at bounding box center [118, 299] width 150 height 17
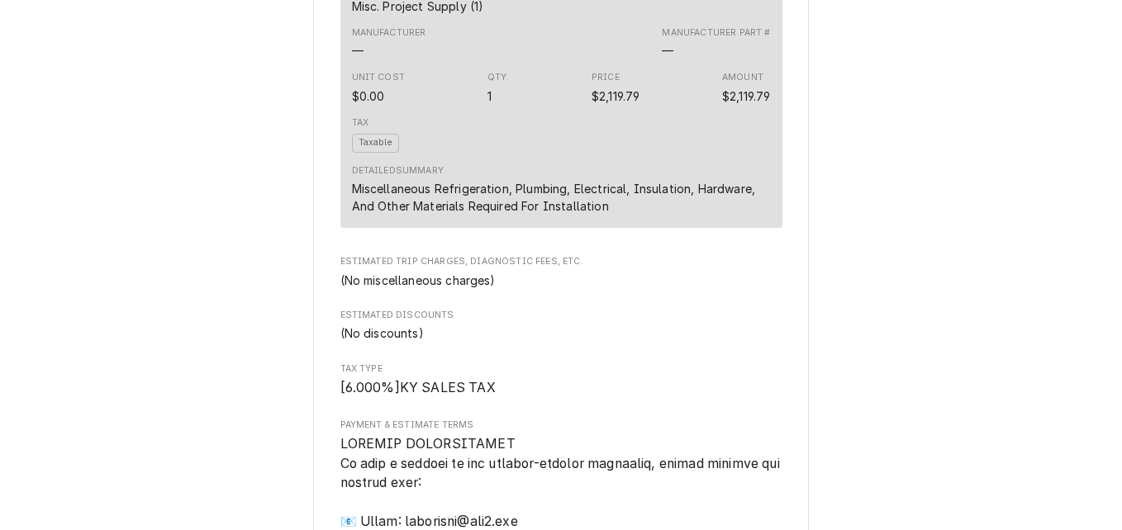
scroll to position [1735, 0]
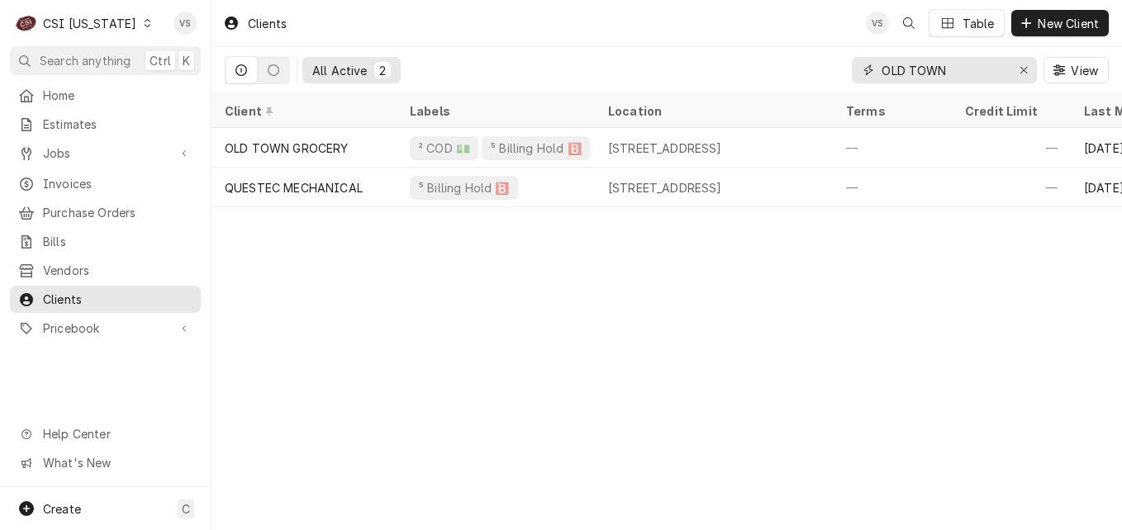
click at [949, 63] on input "OLD TOWN" at bounding box center [943, 70] width 124 height 26
click at [774, 83] on div "All Active 2 OLD TOWN View" at bounding box center [667, 70] width 884 height 46
type input "B"
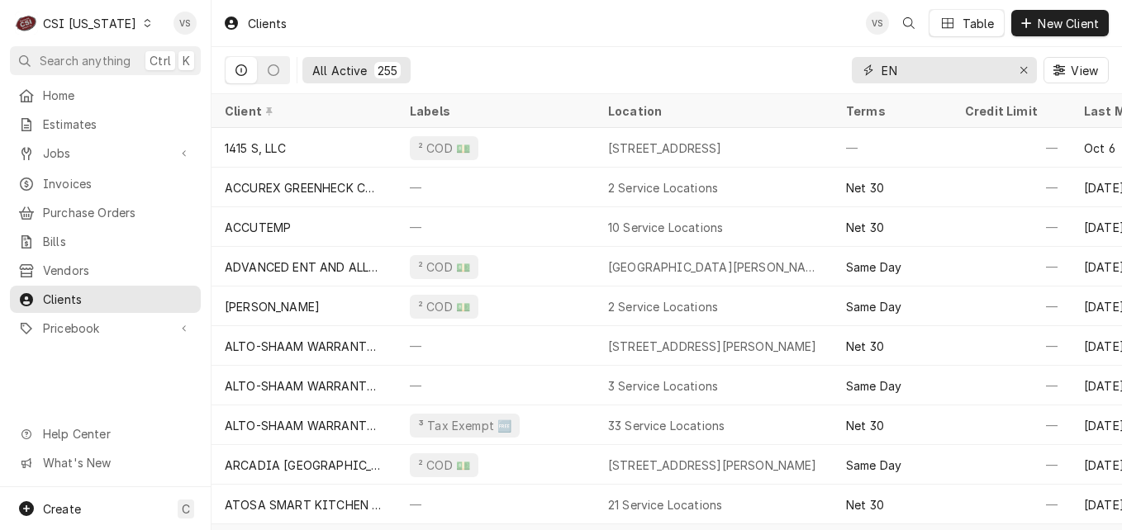
type input "E"
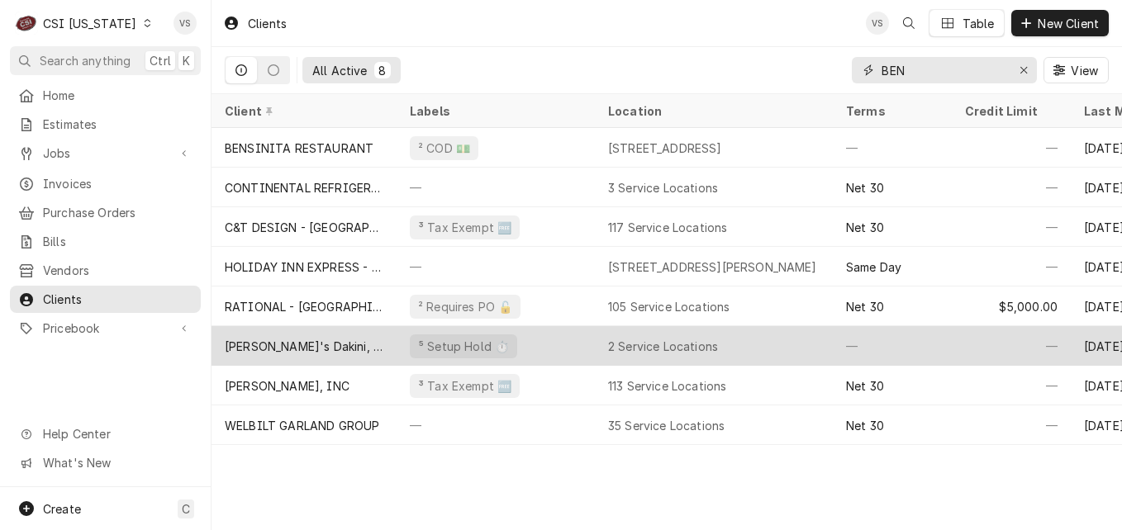
type input "BEN"
click at [585, 345] on div "⁵ Setup Hold ⏱️" at bounding box center [496, 346] width 198 height 40
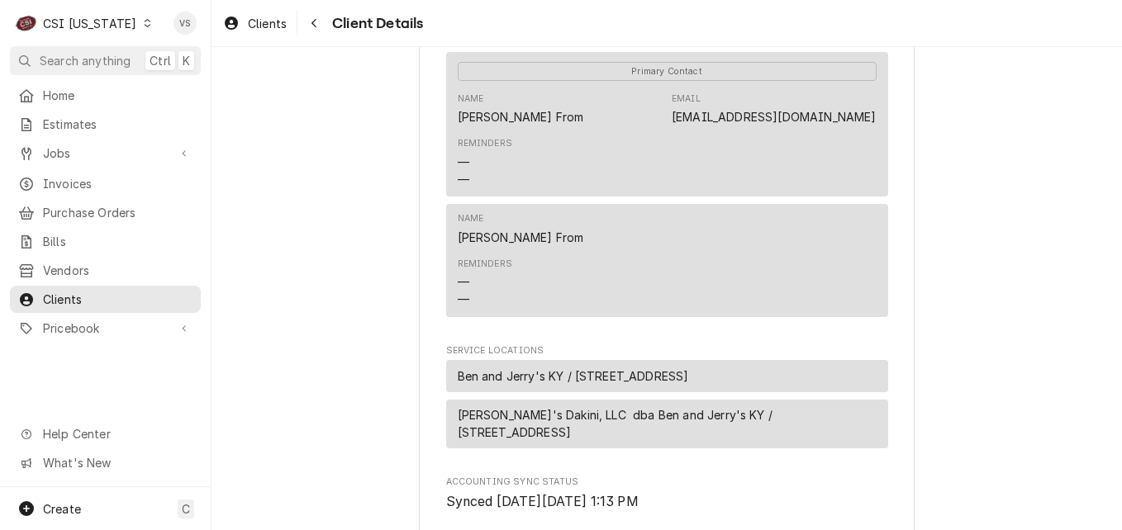
scroll to position [997, 0]
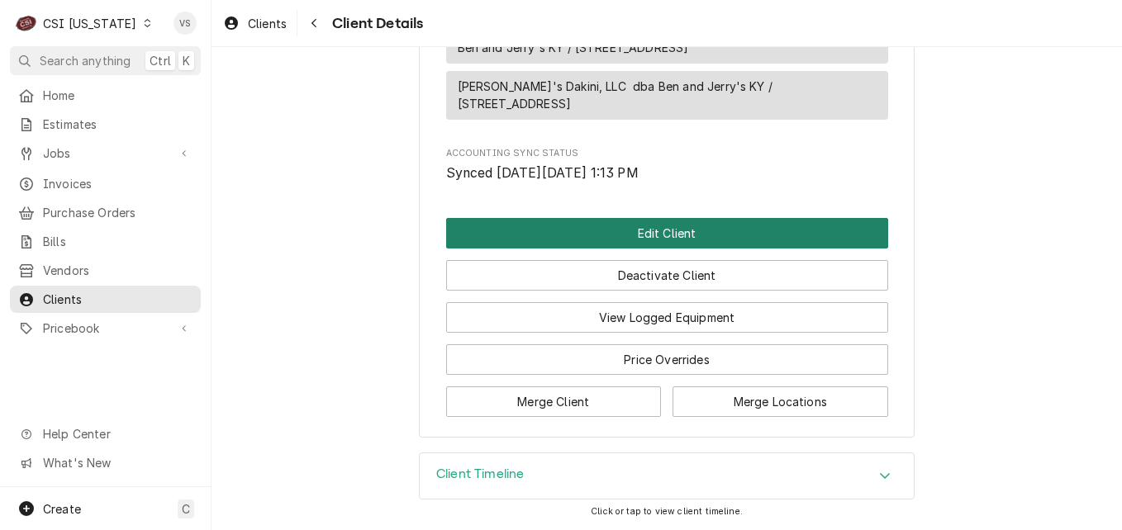
click at [585, 231] on button "Edit Client" at bounding box center [667, 233] width 442 height 31
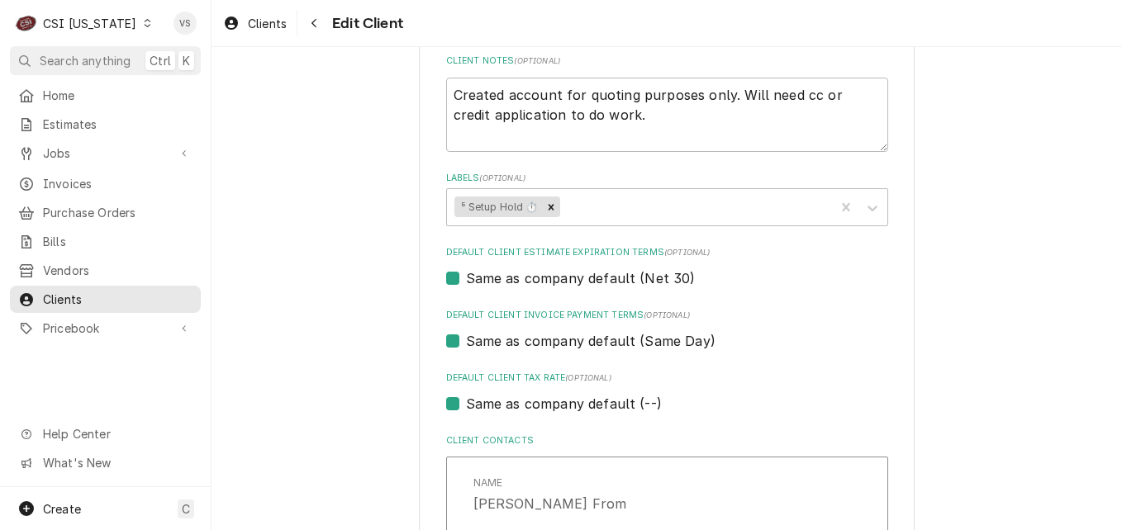
scroll to position [826, 0]
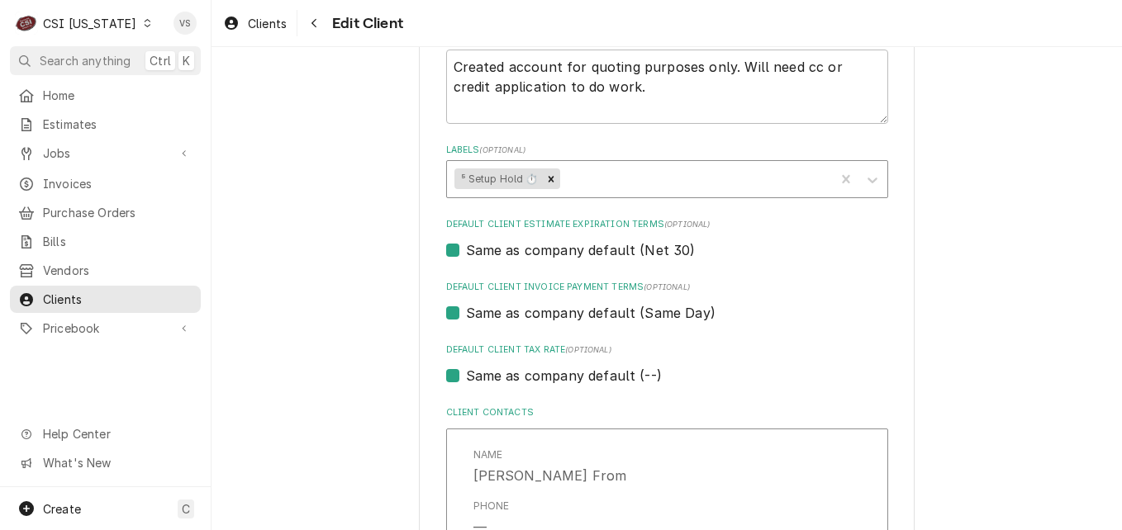
click at [547, 264] on div "Please provide the following information about your client: Client Type Industr…" at bounding box center [667, 227] width 442 height 1906
click at [548, 179] on icon "Remove ⁵ Setup Hold ⏱️" at bounding box center [551, 179] width 6 height 6
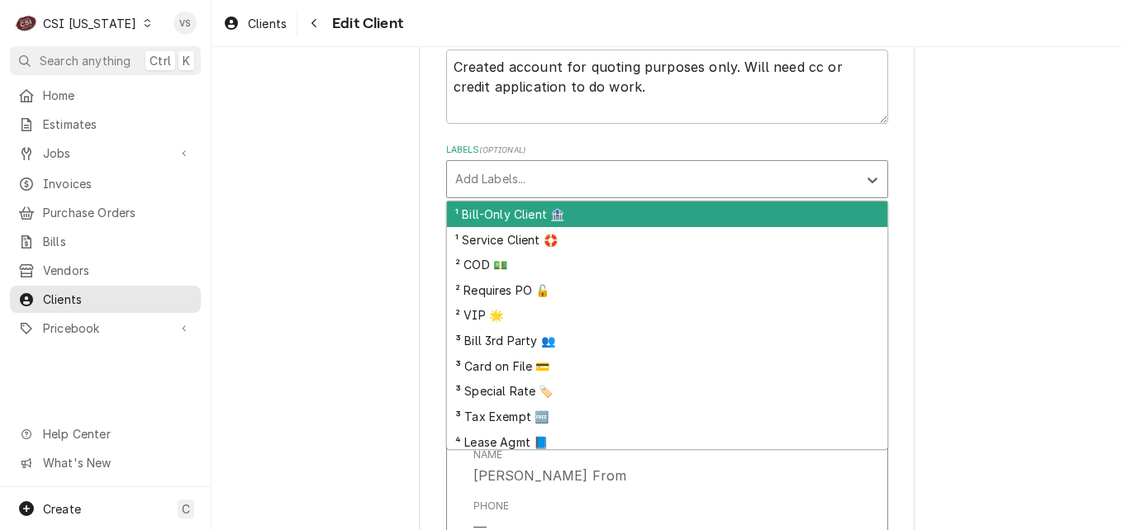
click at [528, 182] on div "Labels" at bounding box center [652, 179] width 394 height 30
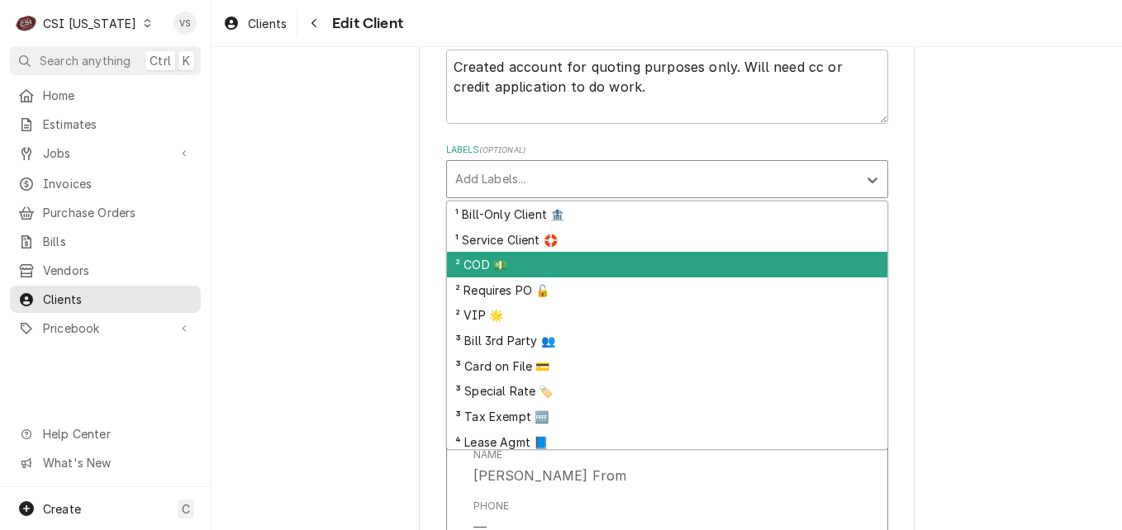
click at [477, 264] on div "² COD 💵" at bounding box center [667, 265] width 440 height 26
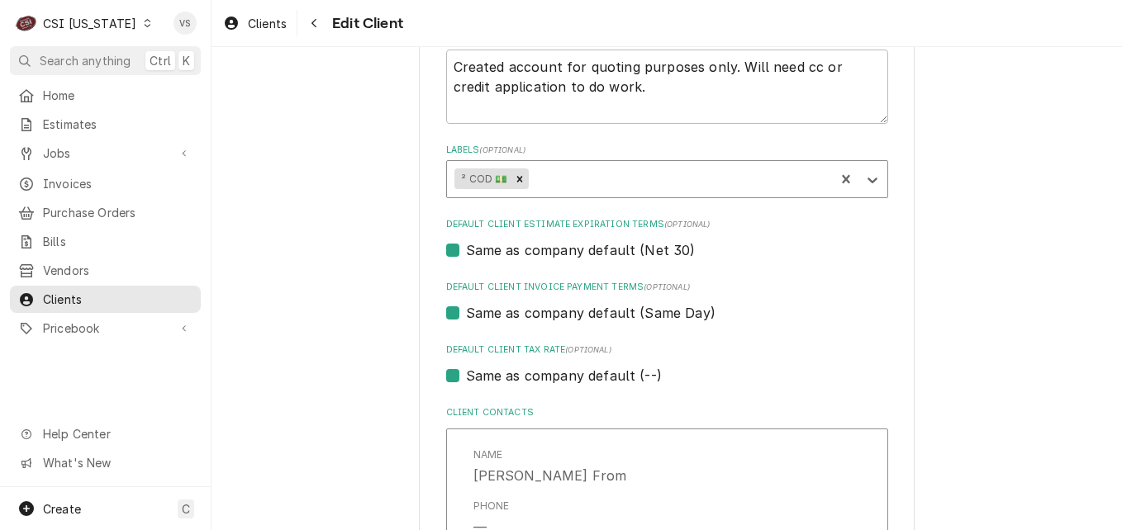
click at [553, 178] on div "Labels" at bounding box center [679, 179] width 294 height 30
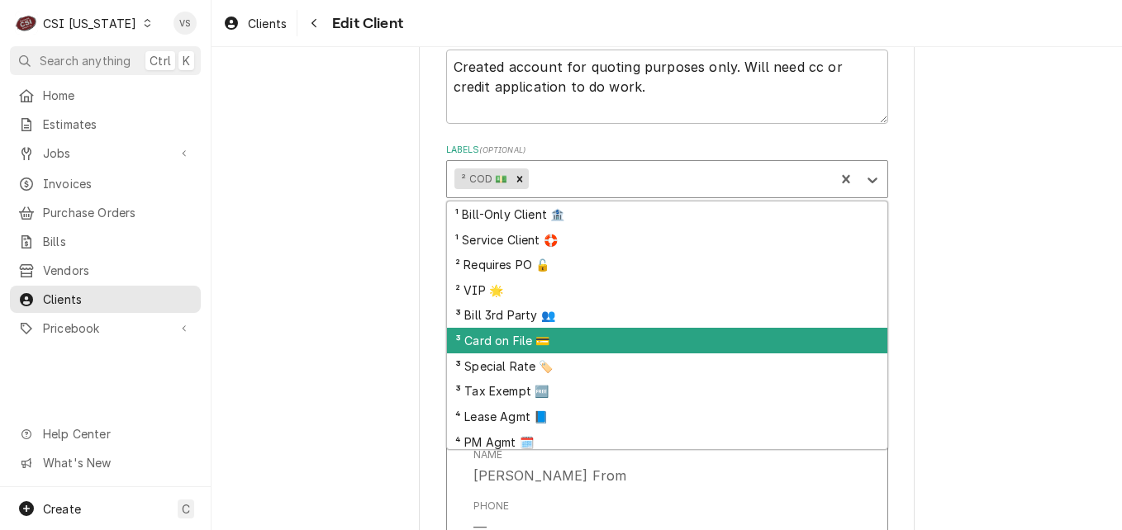
click at [510, 339] on div "³ Card on File 💳" at bounding box center [667, 341] width 440 height 26
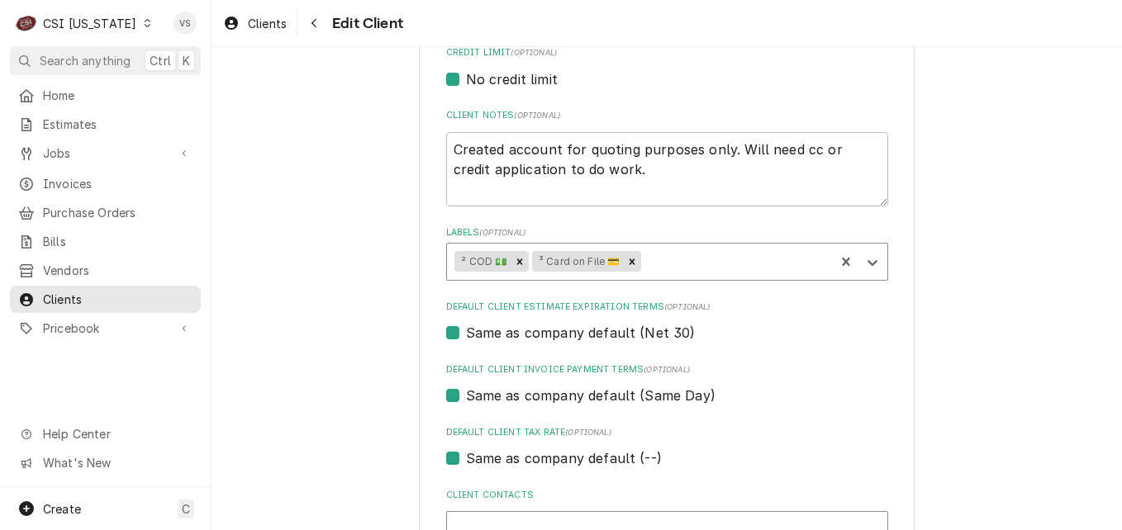
scroll to position [661, 0]
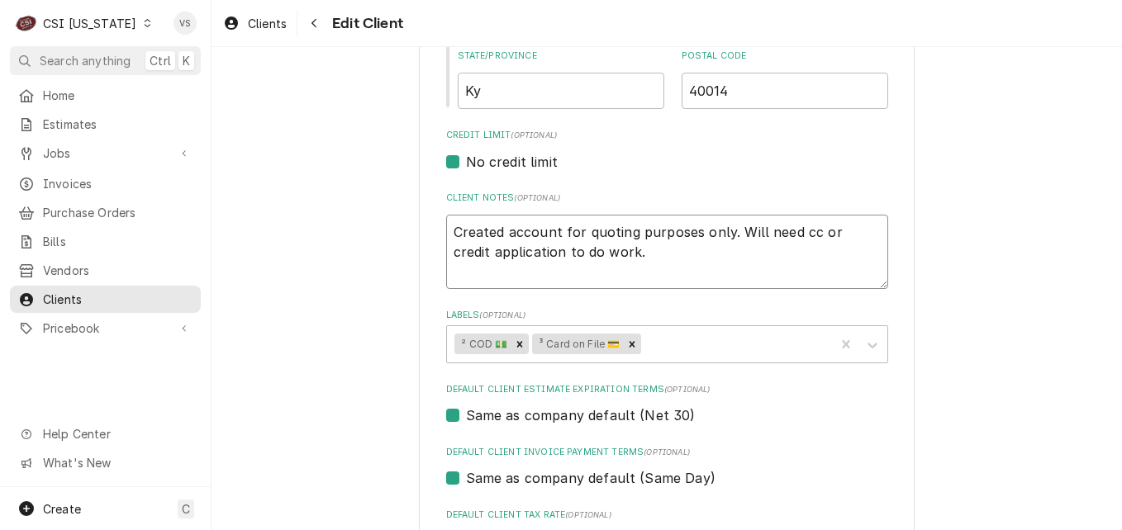
drag, startPoint x: 449, startPoint y: 230, endPoint x: 595, endPoint y: 262, distance: 148.9
click at [595, 262] on textarea "Created account for quoting purposes only. Will need cc or credit application t…" at bounding box center [667, 252] width 442 height 74
type textarea "x"
type textarea "*"
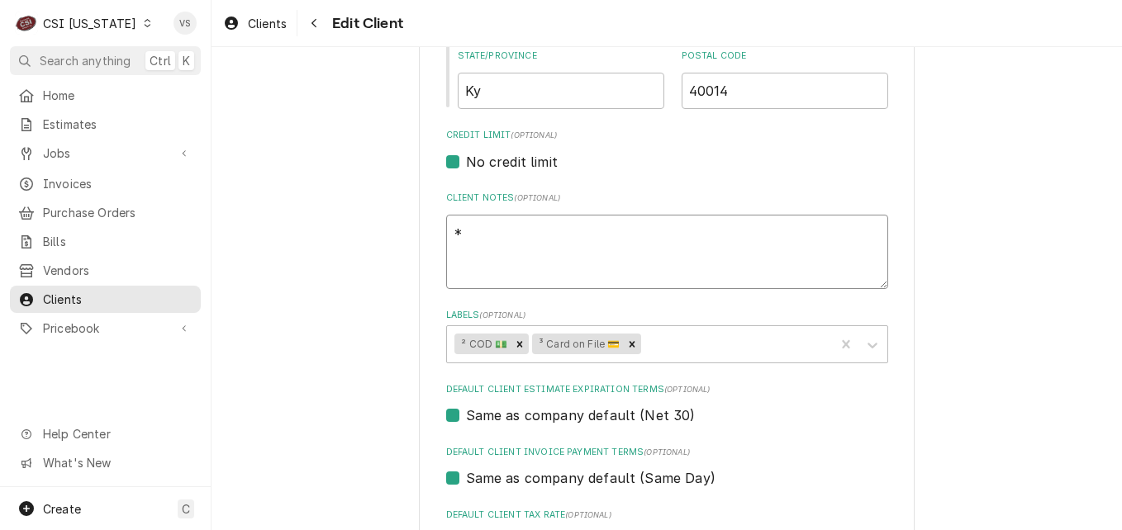
type textarea "x"
type textarea "**"
type textarea "x"
type textarea "***"
type textarea "x"
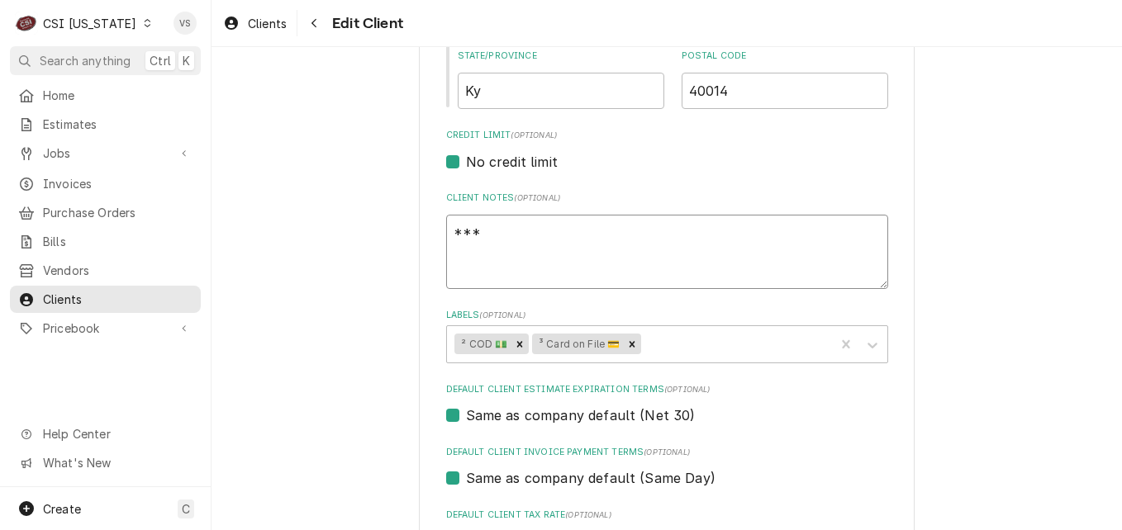
type textarea "***C"
type textarea "x"
type textarea "***CO"
type textarea "x"
type textarea "***COD"
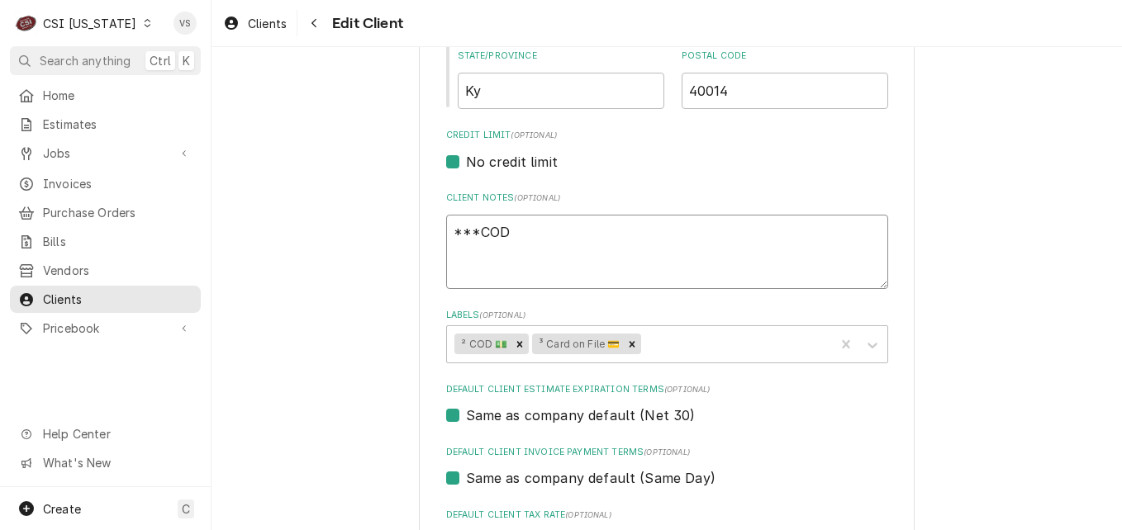
type textarea "x"
type textarea "***COD*"
type textarea "x"
type textarea "***COD**"
type textarea "x"
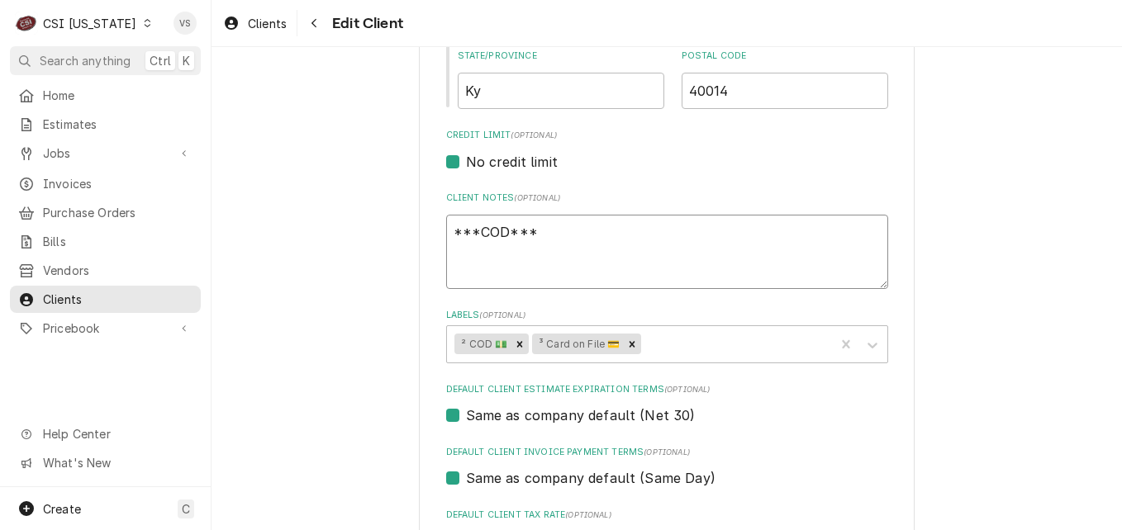
click at [459, 249] on textarea "***COD***" at bounding box center [667, 252] width 442 height 74
type textarea "***COD***"
click at [446, 243] on textarea "***COD***" at bounding box center [667, 252] width 442 height 74
click at [552, 232] on textarea "***COD***" at bounding box center [667, 252] width 442 height 74
type textarea "x"
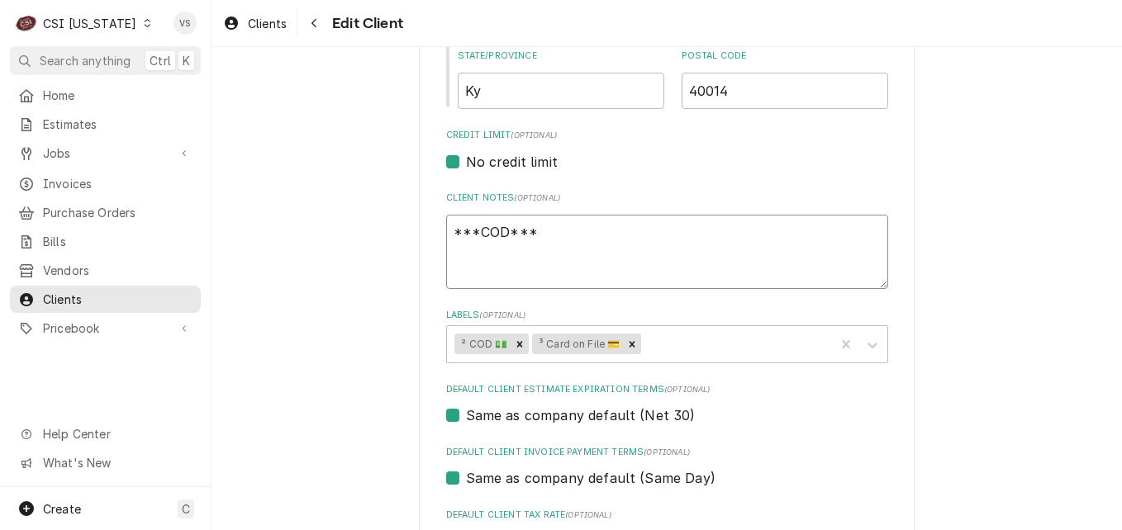
type textarea "***COD***"
type textarea "x"
type textarea "***COD*** a"
type textarea "x"
type textarea "***COD*** aI"
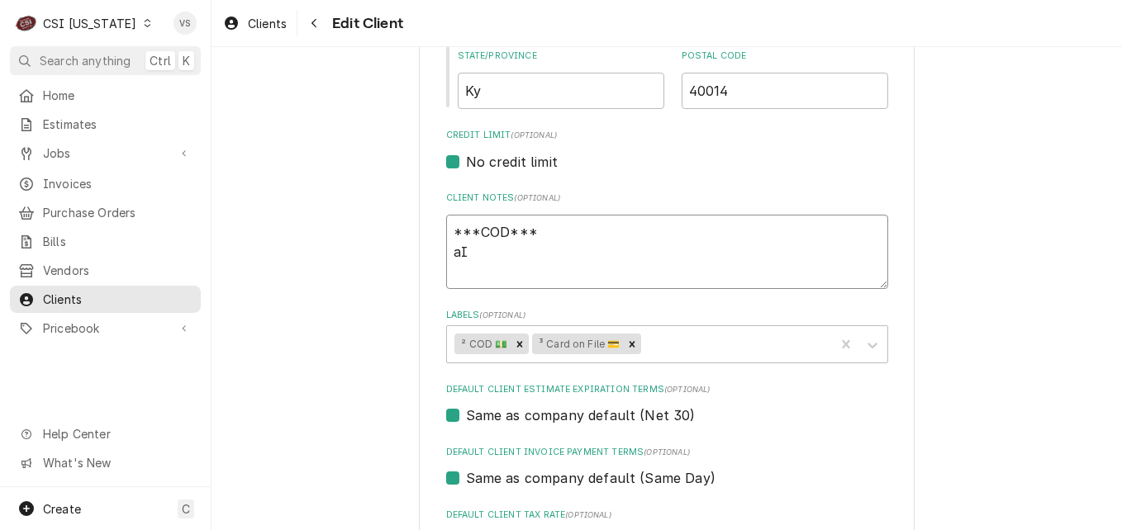
type textarea "x"
type textarea "***COD*** a"
type textarea "x"
type textarea "***COD***"
type textarea "x"
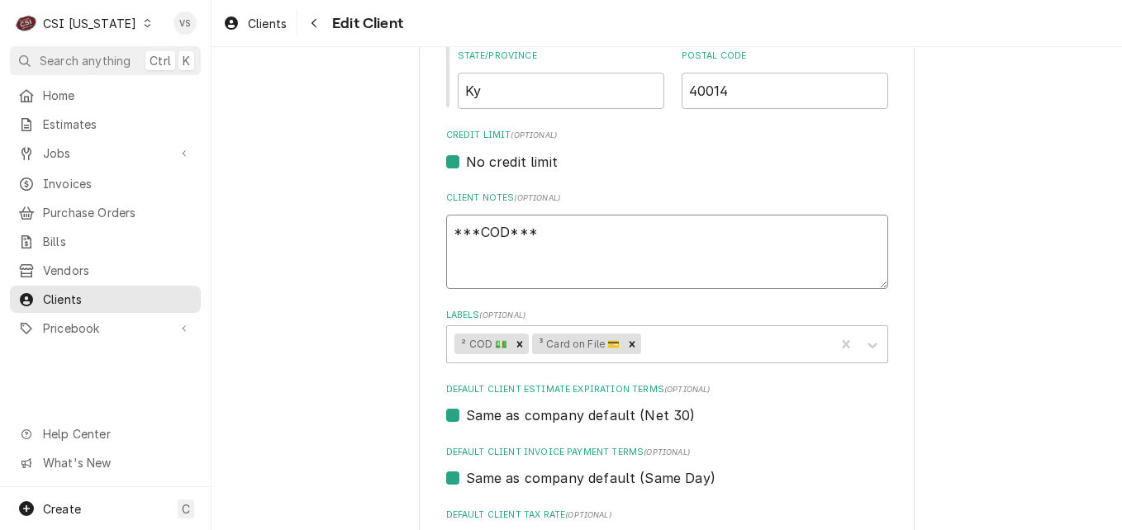
type textarea "***COD*** A"
type textarea "x"
type textarea "***COD*** Al"
type textarea "x"
type textarea "***COD*** All"
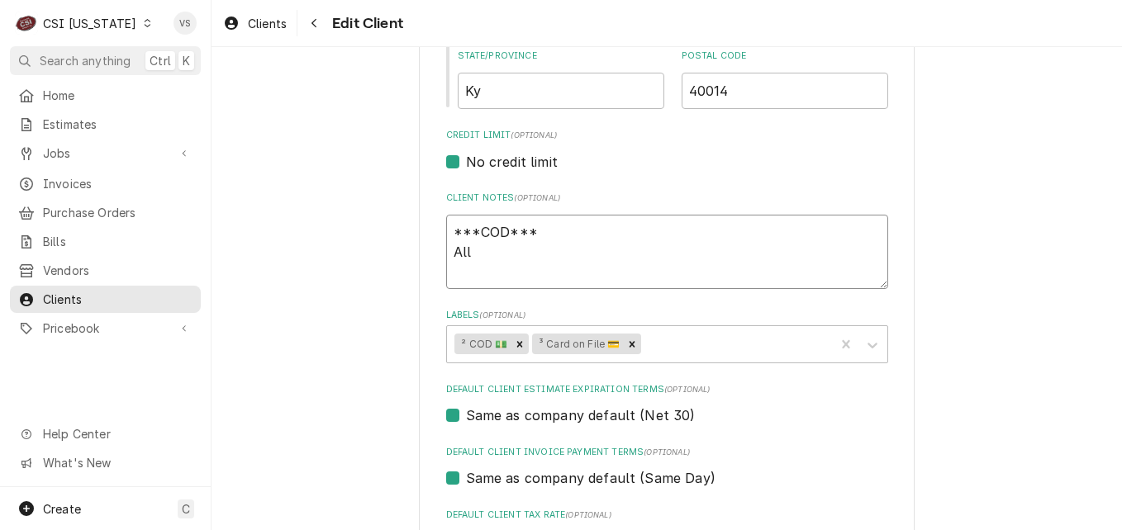
type textarea "x"
type textarea "***COD*** Alli"
type textarea "x"
type textarea "***COD*** Allis"
type textarea "x"
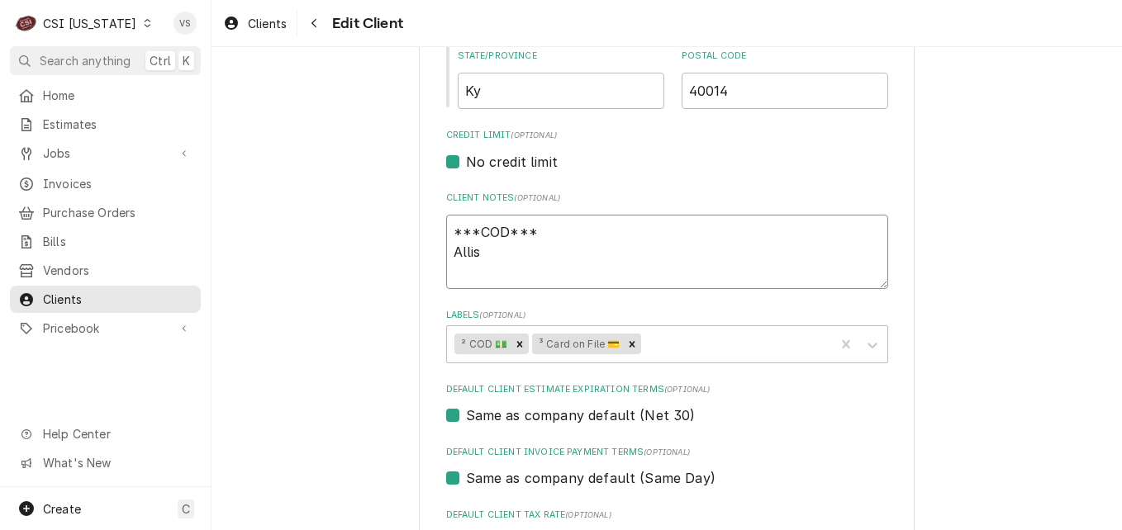
type textarea "***COD*** Alliso"
type textarea "x"
type textarea "***COD*** Allison"
type textarea "x"
type textarea "***COD*** Allison"
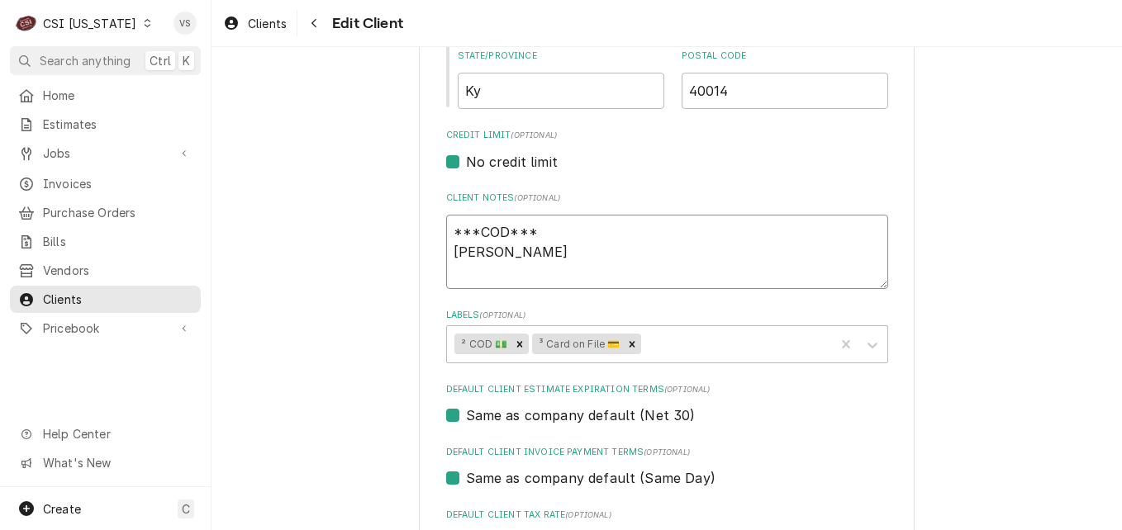
type textarea "x"
type textarea "***COD*** Allison F"
type textarea "x"
type textarea "***COD*** Allison Fr"
type textarea "x"
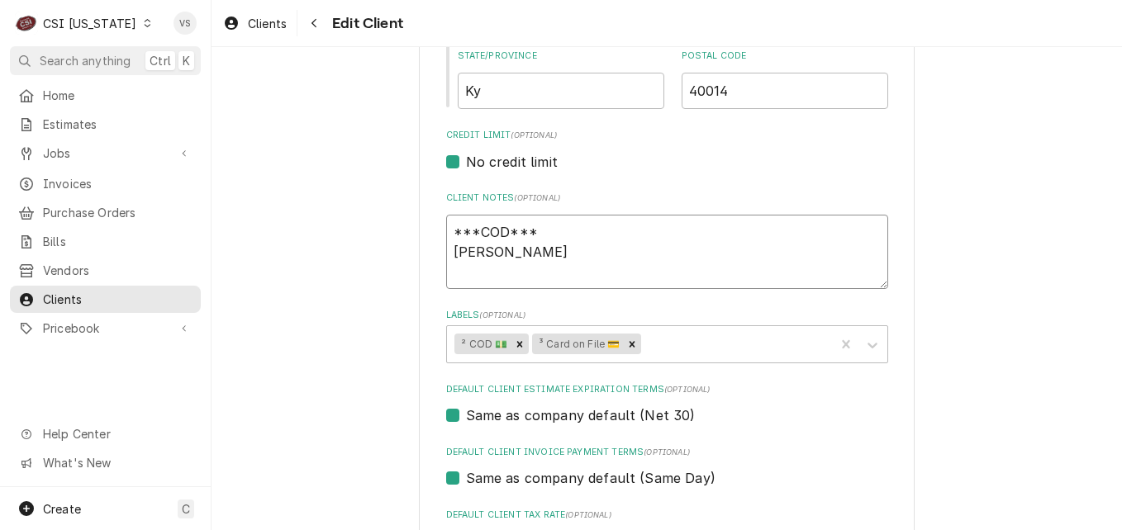
type textarea "***COD*** Allison Fro"
type textarea "x"
type textarea "***COD*** Allison From"
type textarea "x"
type textarea "***COD*** Allison From-"
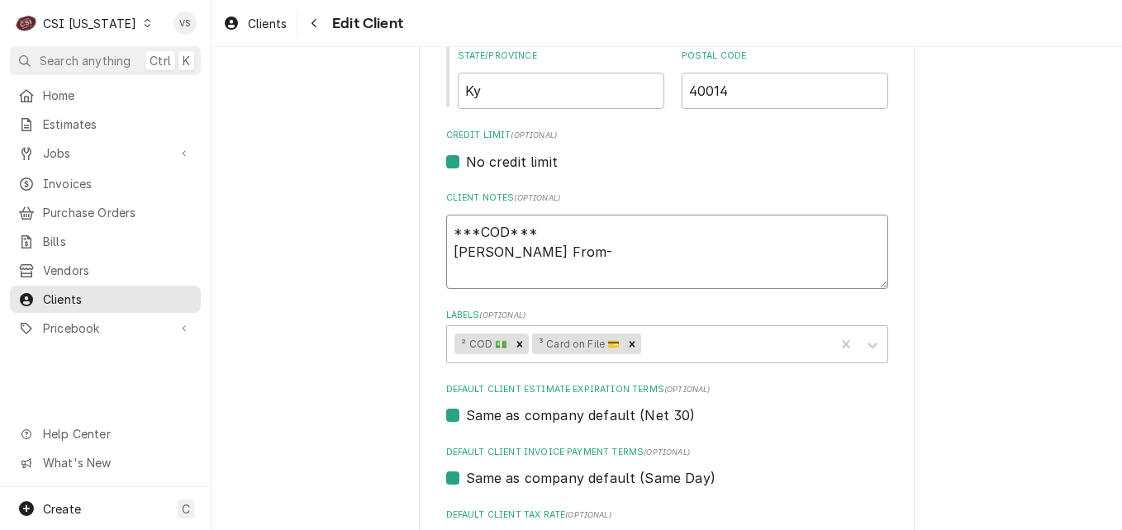
type textarea "x"
type textarea "***COD*** Allison From-T"
type textarea "x"
type textarea "***COD*** Allison From-Ta"
type textarea "x"
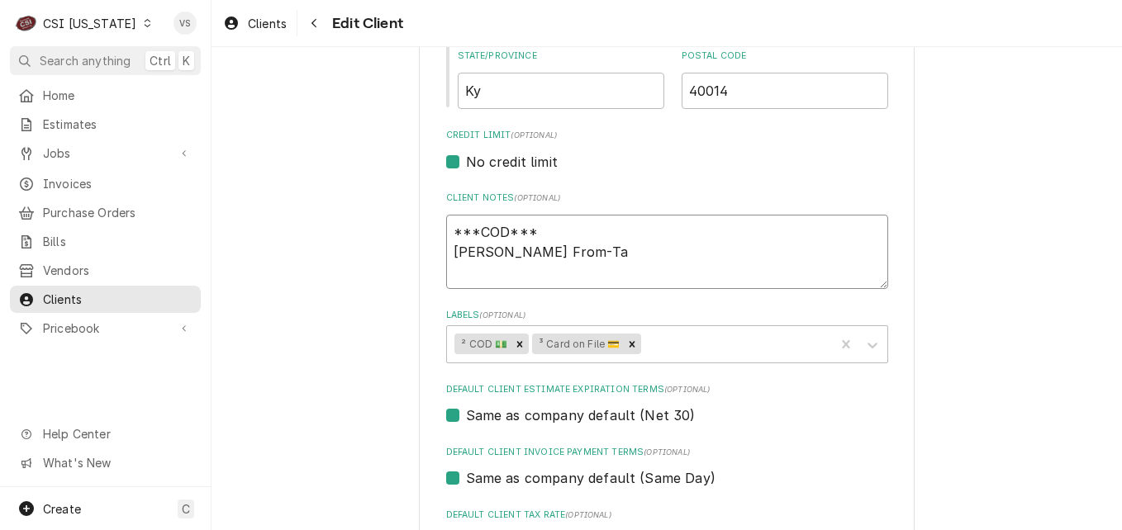
type textarea "***COD*** Allison From-Tap"
type textarea "x"
type textarea "***COD*** Allison From-Tapp"
type textarea "x"
type textarea "***COD*** Allison From-Tap"
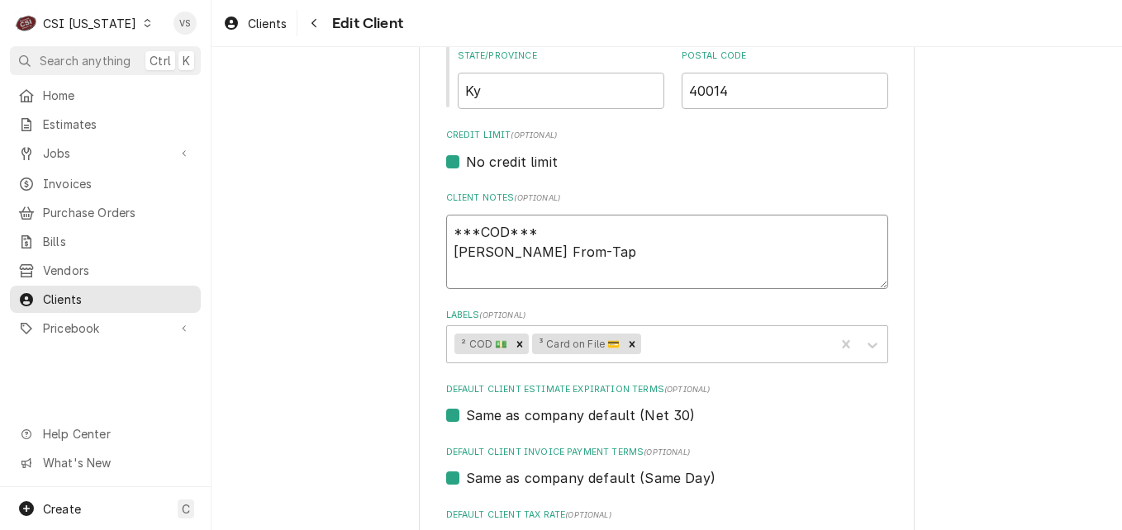
type textarea "x"
type textarea "***COD*** Allison From-Ta"
type textarea "x"
type textarea "***COD*** Allison From-T"
type textarea "x"
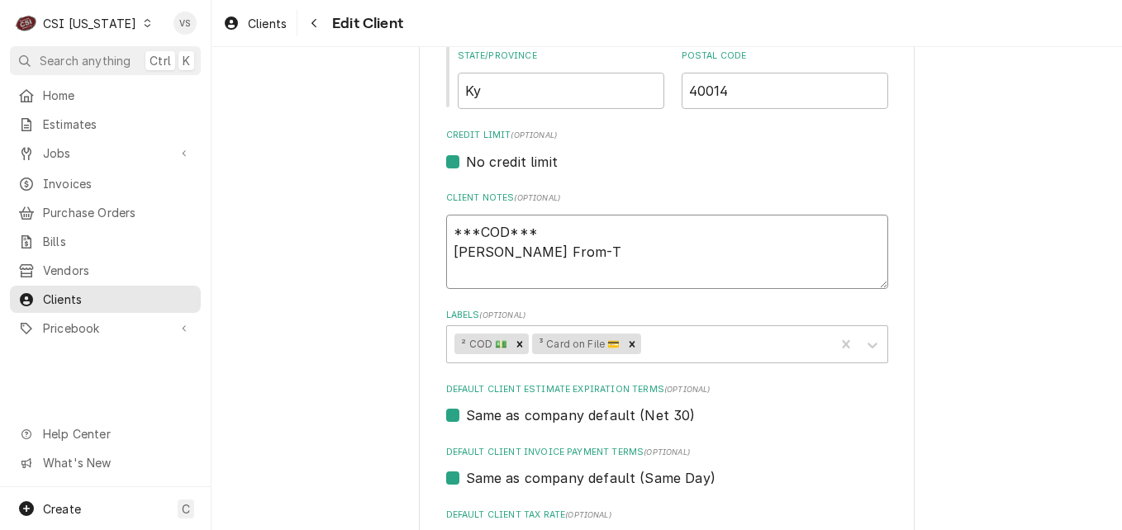
type textarea "***COD*** Allison From-"
type textarea "x"
type textarea "***COD*** Allison From"
type textarea "x"
type textarea "***COD*** Allison Fro"
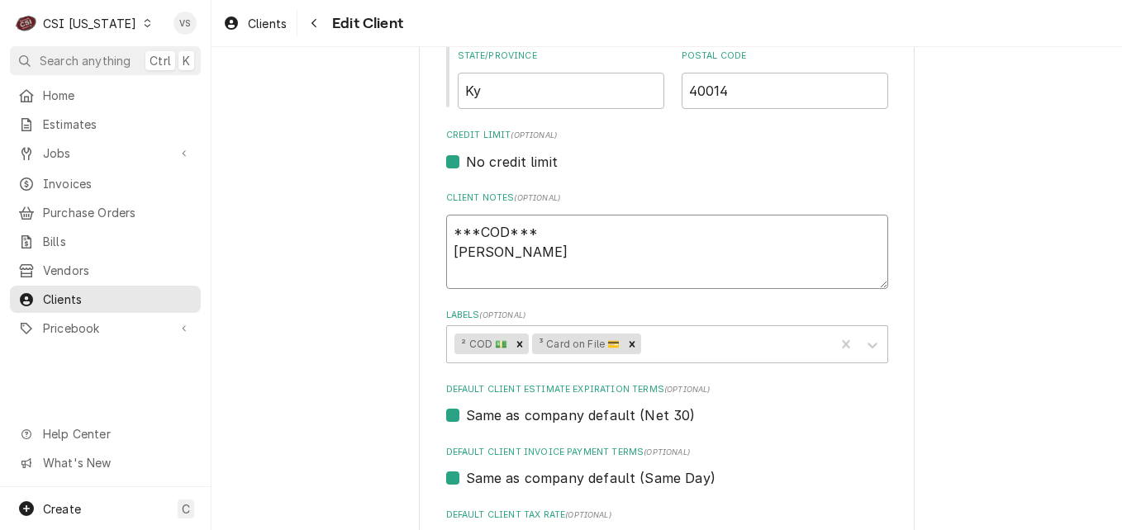
type textarea "x"
type textarea "***COD*** Allison Fr"
type textarea "x"
type textarea "***COD*** Allison F"
type textarea "x"
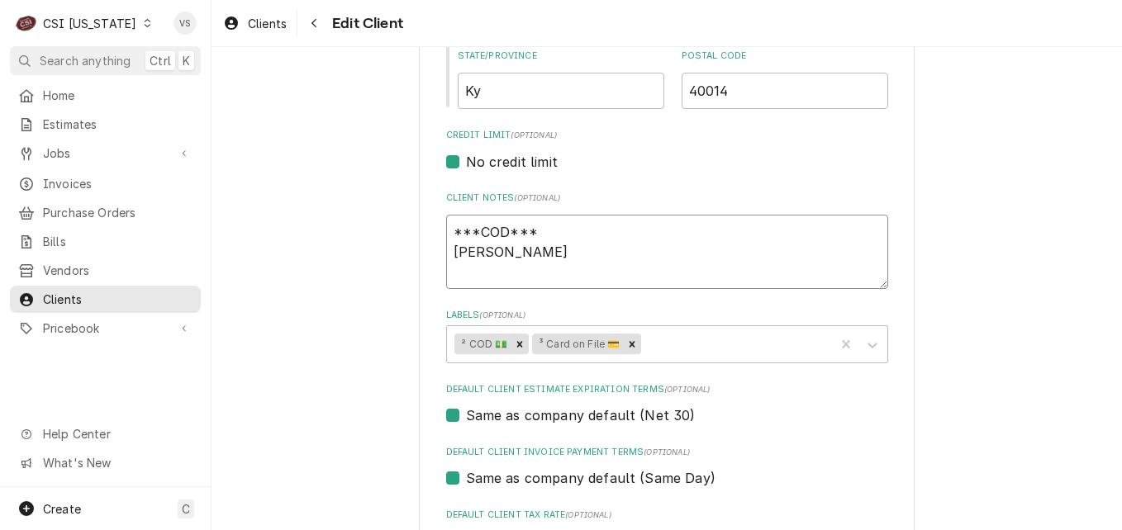
type textarea "***COD*** Allison"
type textarea "x"
type textarea "***COD*** Allison E"
type textarea "x"
type textarea "***COD*** Allison E."
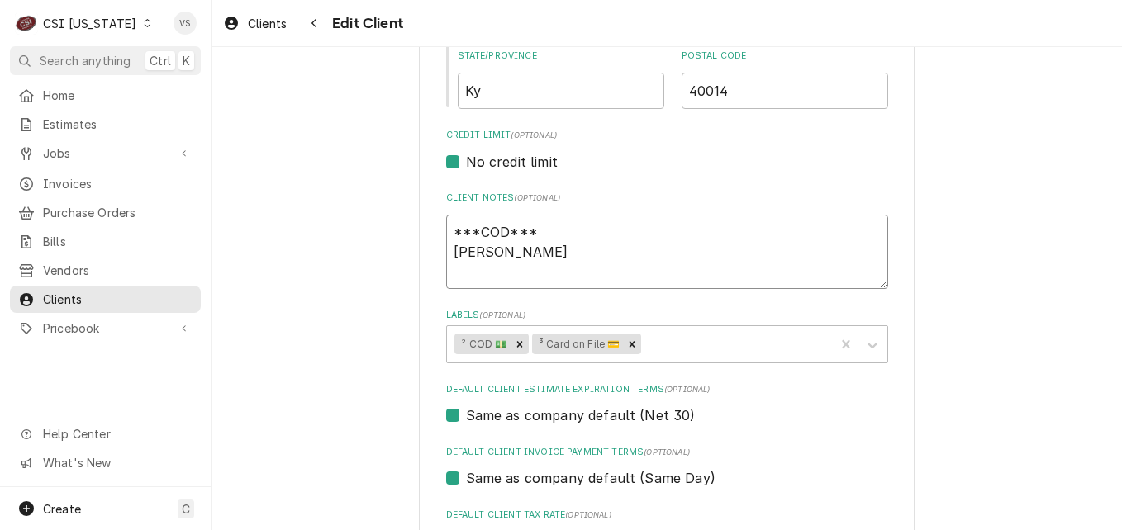
type textarea "x"
type textarea "***COD*** Allison E."
type textarea "x"
type textarea "***COD*** Allison E. F"
type textarea "x"
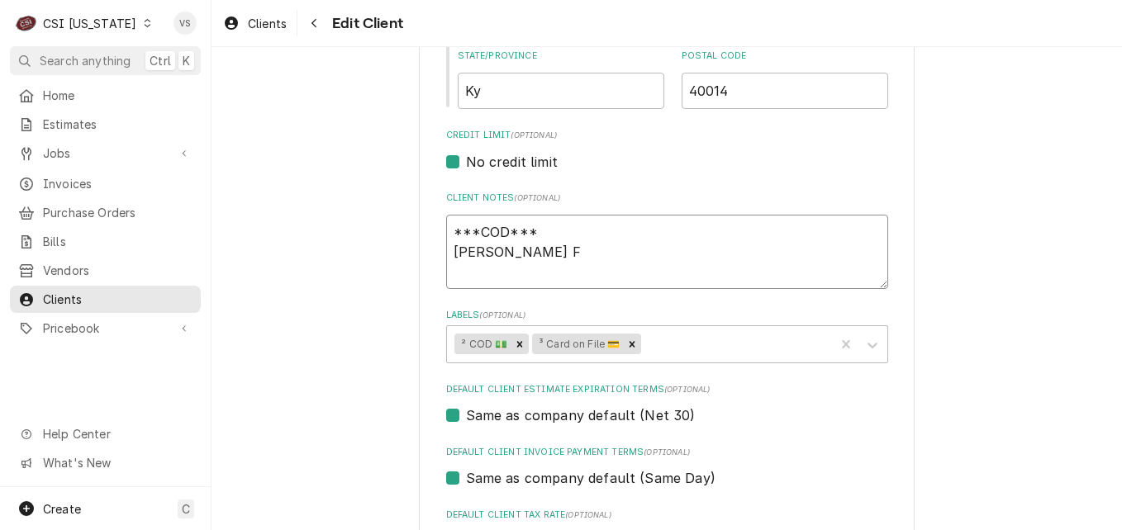
type textarea "***COD*** Allison E. Fr"
type textarea "x"
type textarea "***COD*** Allison E. Fro"
type textarea "x"
type textarea "***COD*** Allison E. From"
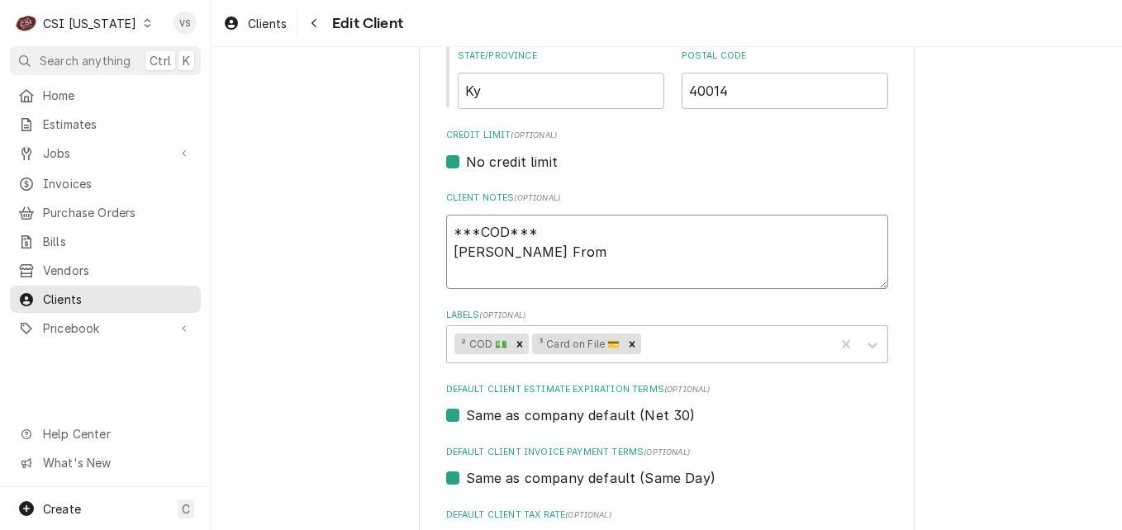
type textarea "x"
type textarea "***COD*** Allison E. From-"
type textarea "x"
type textarea "***COD*** Allison E. From-T"
type textarea "x"
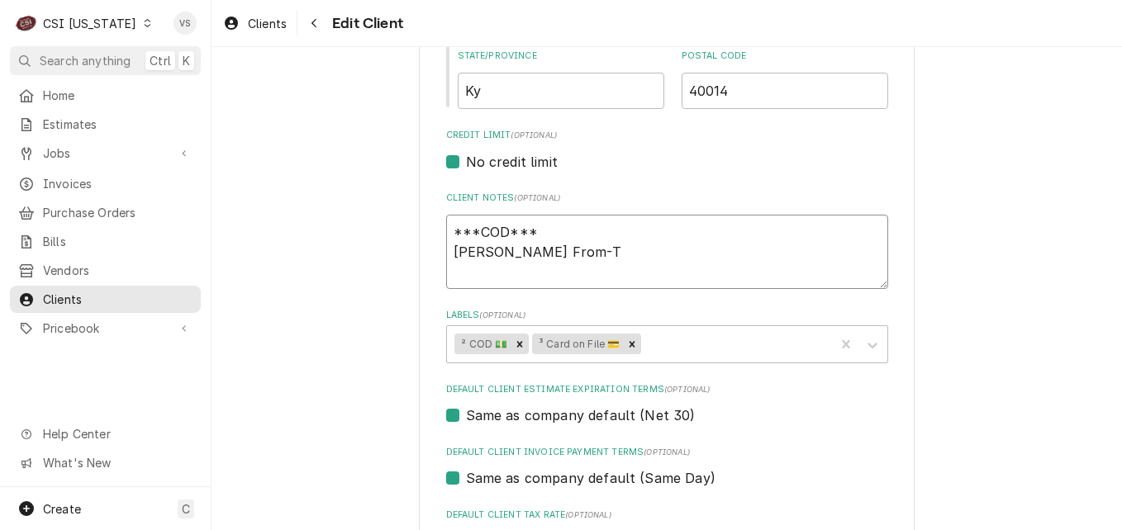
type textarea "***COD*** Allison E. From-Ta"
type textarea "x"
type textarea "***COD*** Allison E. From-Tap"
type textarea "x"
type textarea "***COD*** Allison E. From-Tapp"
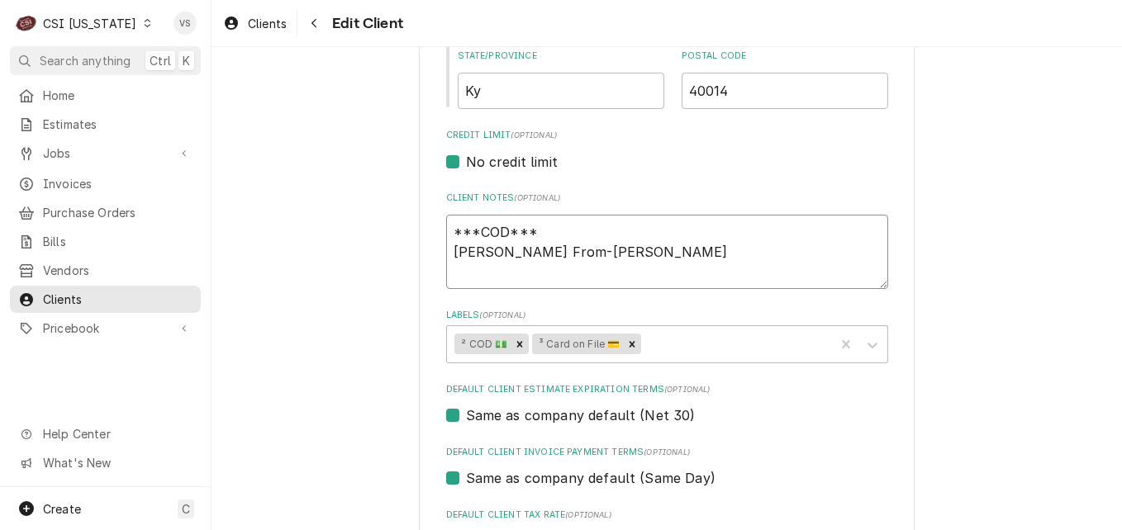
type textarea "x"
type textarea "***COD*** Allison E. From-Tapp"
type textarea "x"
type textarea "***COD*** Allison E. From-Tapp"
type textarea "x"
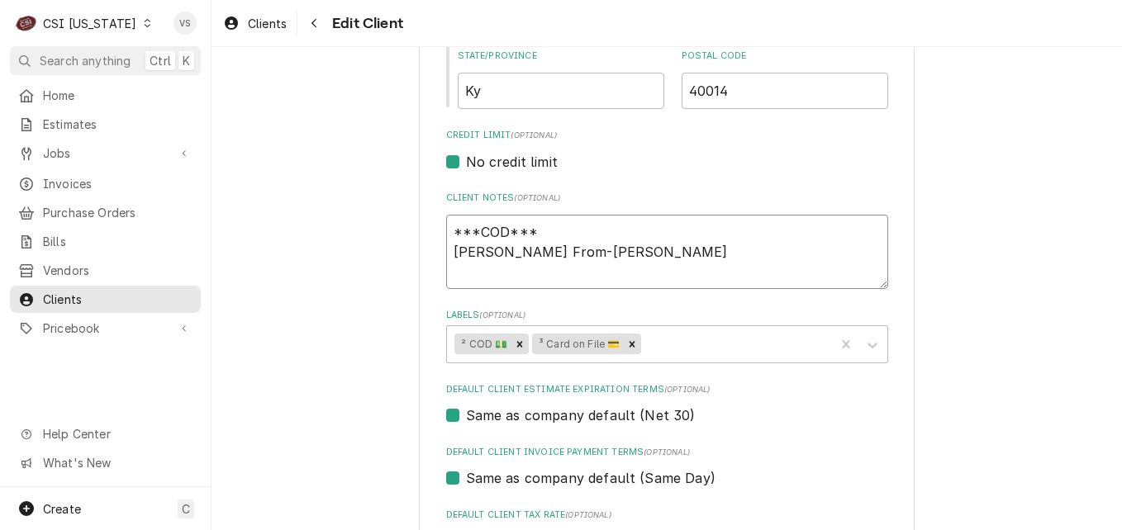
type textarea "***COD*** Allison E. From-Tapp"
click at [446, 250] on textarea "***COD*** Allison E. From-Tapp" at bounding box center [667, 252] width 442 height 74
type textarea "x"
type textarea "***COD*** Allison E. From-Tapp"
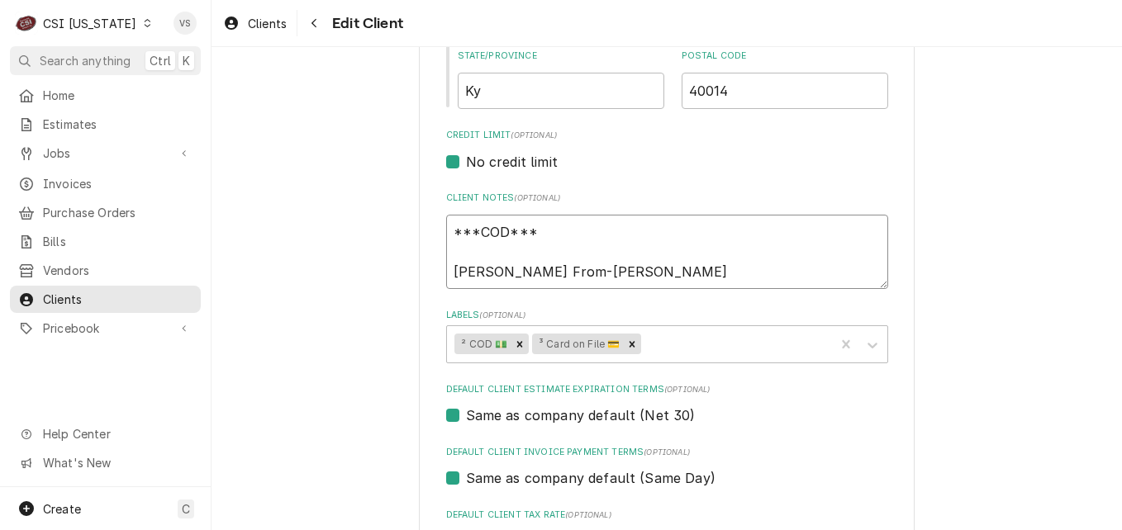
type textarea "x"
type textarea "***COD*** 4 Allison E. From-Tapp"
type textarea "x"
type textarea "***COD*** 41 Allison E. From-Tapp"
type textarea "x"
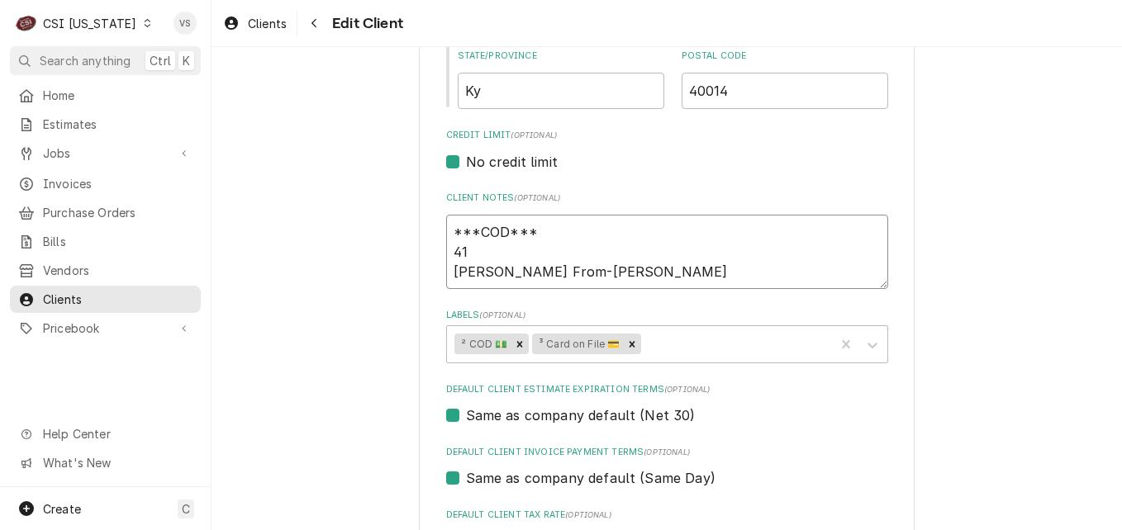
type textarea "***COD*** 417 Allison E. From-Tapp"
type textarea "x"
type textarea "***COD*** 4179 Allison E. From-Tapp"
type textarea "x"
type textarea "***COD*** 41790 Allison E. From-Tapp"
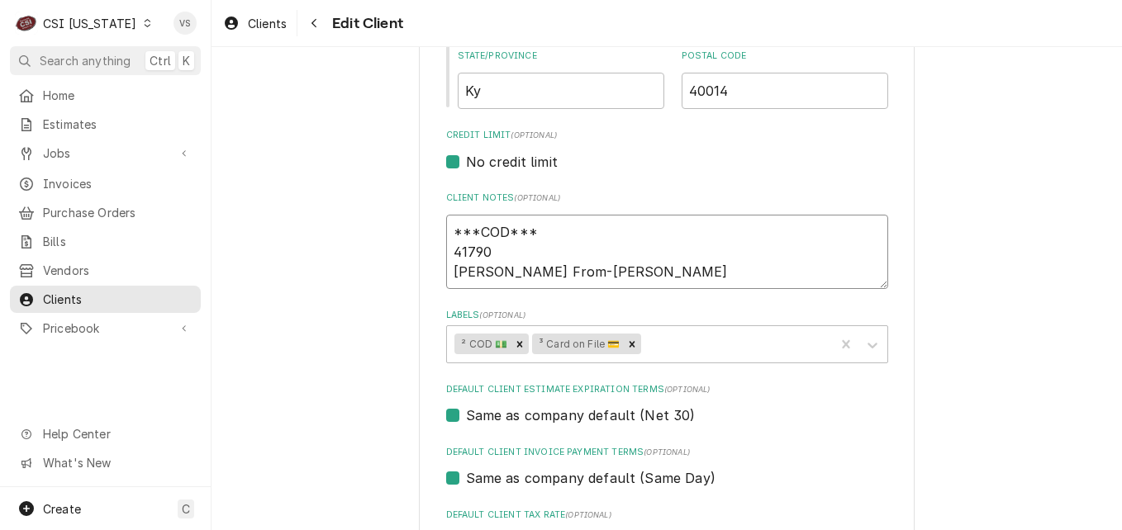
type textarea "x"
type textarea "***COD*** 417903 Allison E. From-Tapp"
type textarea "x"
type textarea "***COD*** 4179030 Allison E. From-Tapp"
type textarea "x"
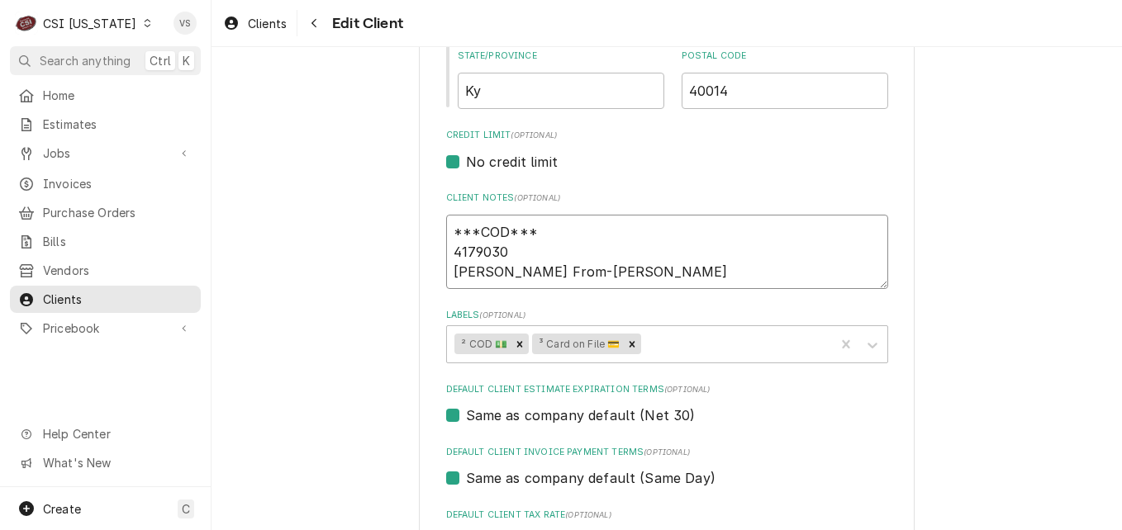
type textarea "***COD*** 41790309 Allison E. From-Tapp"
type textarea "x"
type textarea "***COD*** 417903090 Allison E. From-Tapp"
type textarea "x"
type textarea "***COD*** 4179030903 Allison E. From-Tapp"
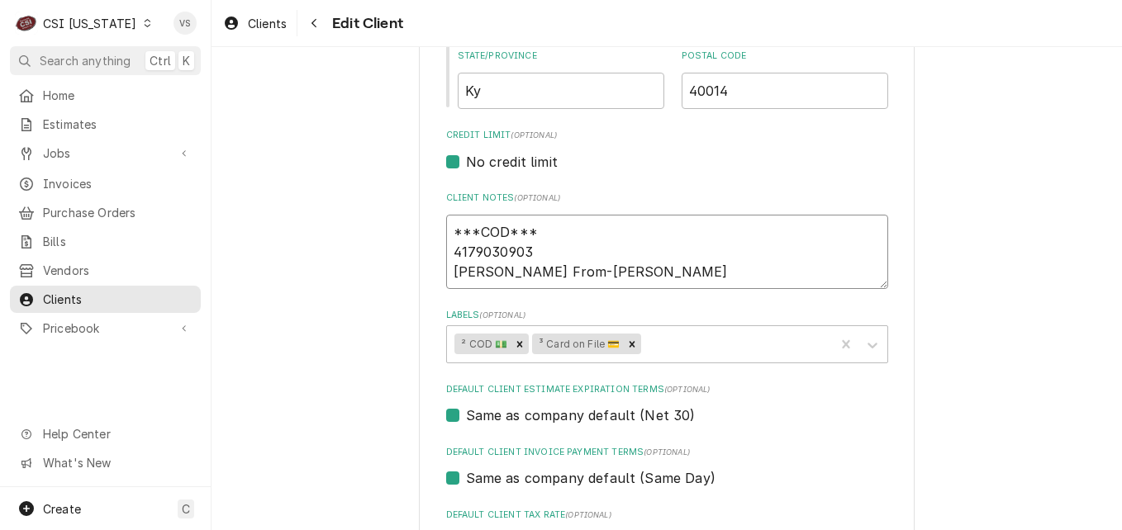
type textarea "x"
type textarea "***COD*** 41790309036 Allison E. From-Tapp"
type textarea "x"
type textarea "***COD*** 417903090364 Allison E. From-Tapp"
type textarea "x"
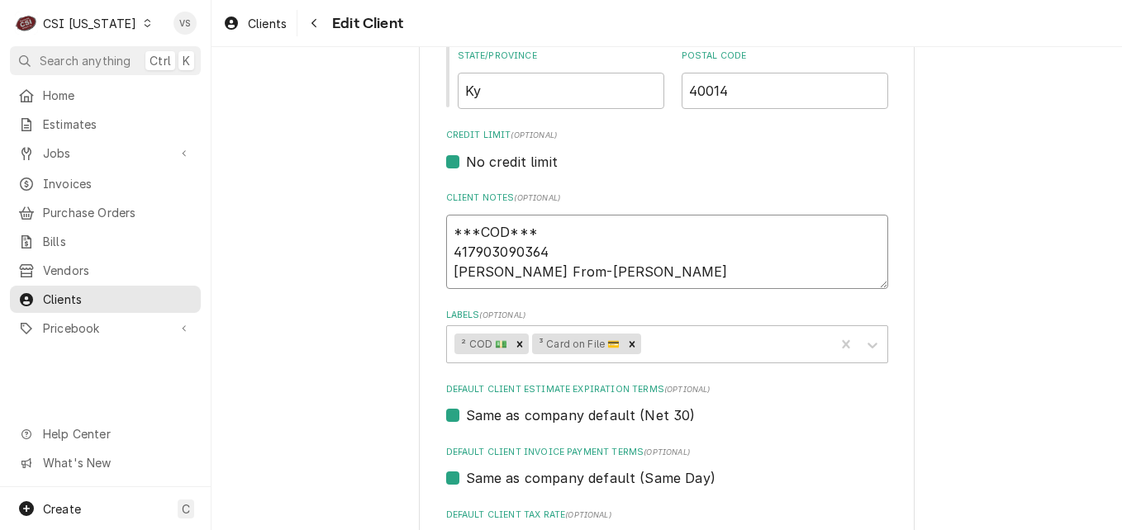
type textarea "***COD*** 4179030903644 Allison E. From-Tapp"
type textarea "x"
type textarea "***COD*** 41790309036443 Allison E. From-Tapp"
type textarea "x"
type textarea "***COD*** 417903090364437 Allison E. From-Tapp"
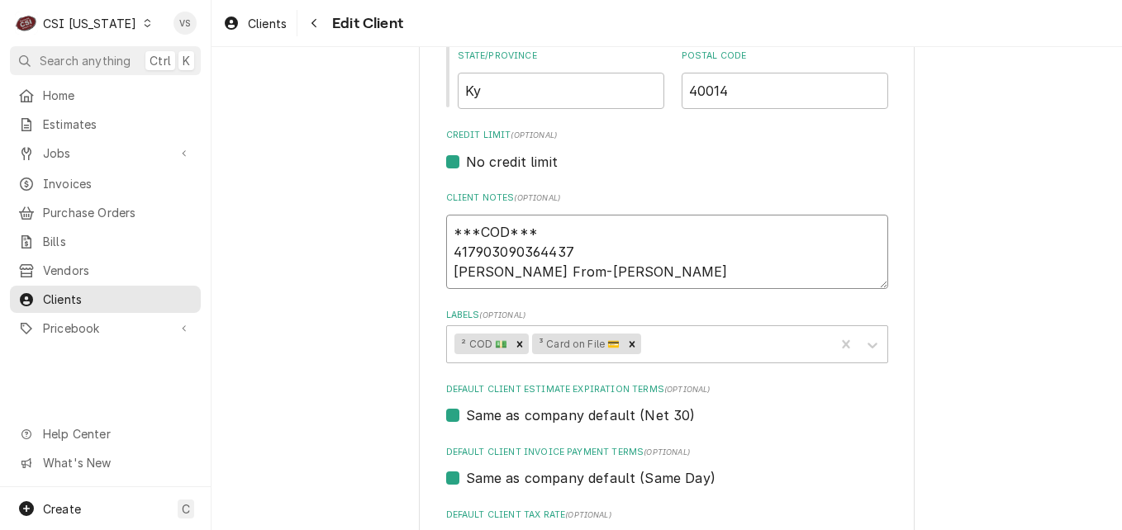
type textarea "x"
type textarea "***COD*** 4179030903644379 Allison E. From-Tapp"
click at [598, 252] on textarea "***COD*** 4179030903644379 Allison E. From-Tapp" at bounding box center [667, 252] width 442 height 74
type textarea "x"
type textarea "***COD*** 4179030903644379 Allison E. From-Tapp"
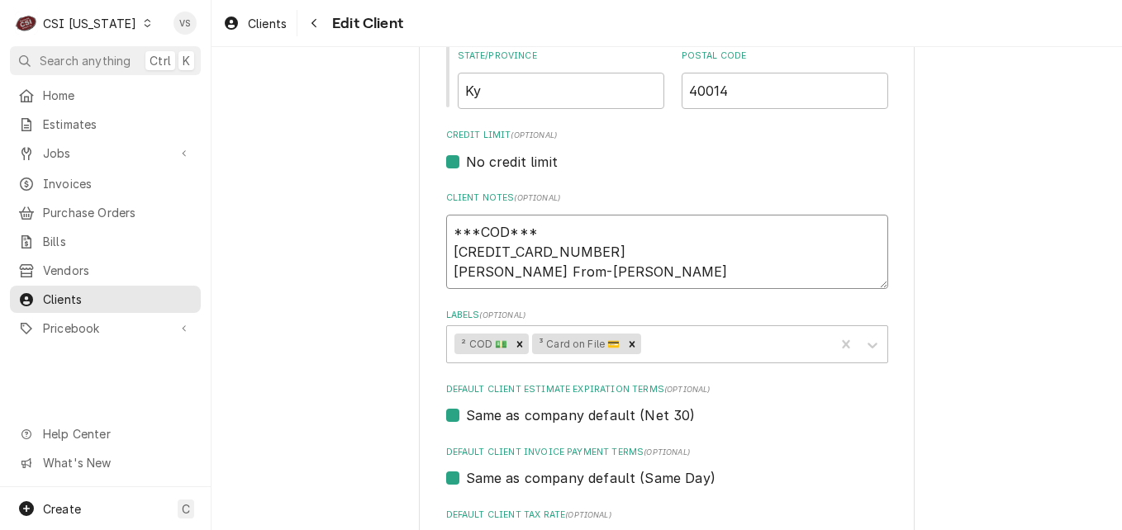
type textarea "x"
type textarea "***COD*** 4179030903644379 Allison E. From-Tapp"
type textarea "x"
type textarea "***COD*** 4179030903644379 Allison E. From-Tapp"
type textarea "x"
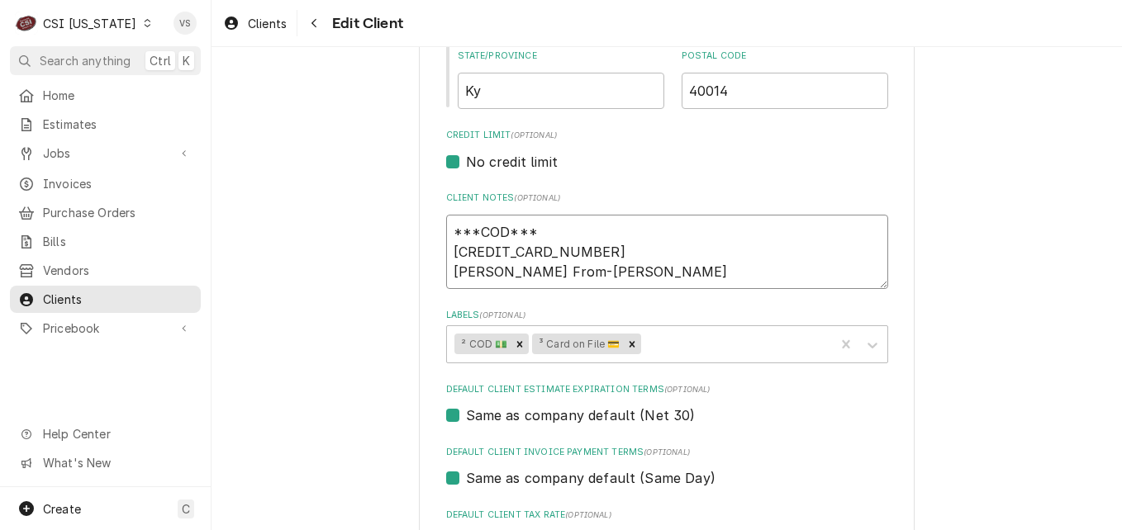
type textarea "***COD*** 4179030903644379 0 Allison E. From-Tapp"
type textarea "x"
type textarea "***COD*** 4179030903644379 07 Allison E. From-Tapp"
type textarea "x"
type textarea "***COD*** 4179030903644379 07/ Allison E. From-Tapp"
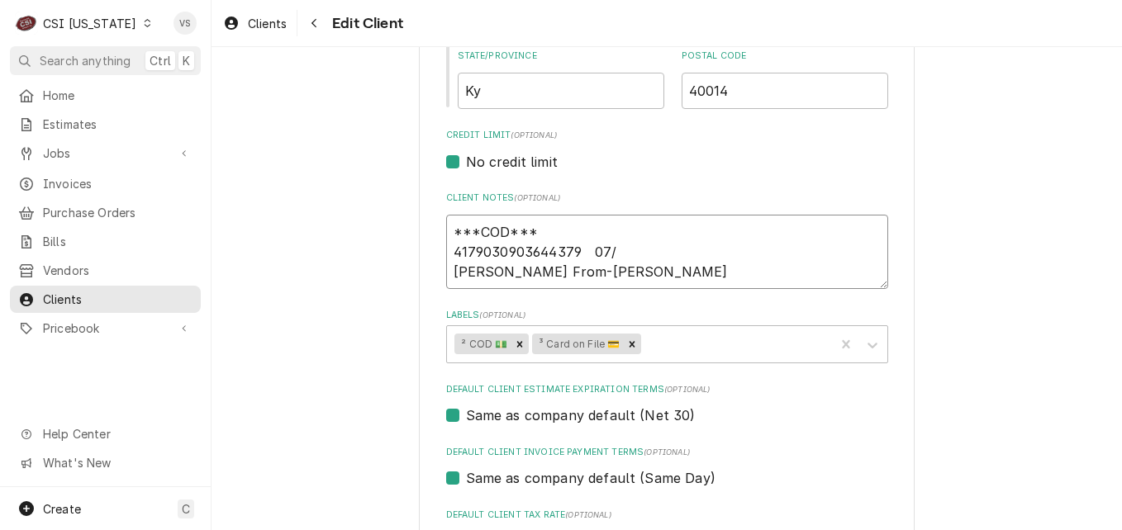
type textarea "x"
type textarea "***COD*** 4179030903644379 07/2 Allison E. From-Tapp"
type textarea "x"
type textarea "***COD*** 4179030903644379 07/26 Allison E. From-Tapp"
type textarea "x"
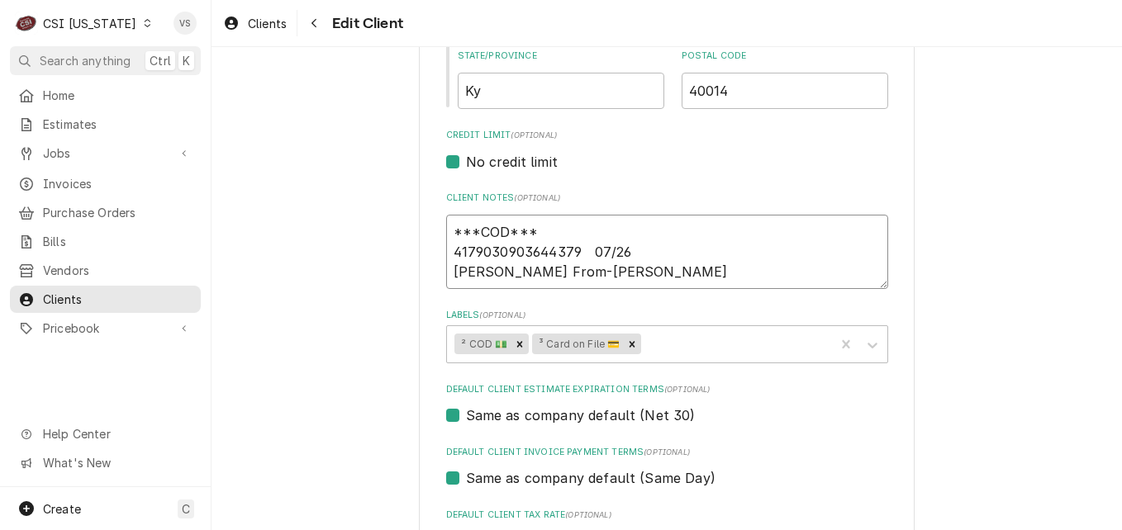
type textarea "***COD*** 4179030903644379 07/26 Allison E. From-Tapp"
type textarea "x"
type textarea "***COD*** 4179030903644379 07/26 Allison E. From-Tapp"
type textarea "x"
type textarea "***COD*** 4179030903644379 07/26 Allison E. From-Tapp"
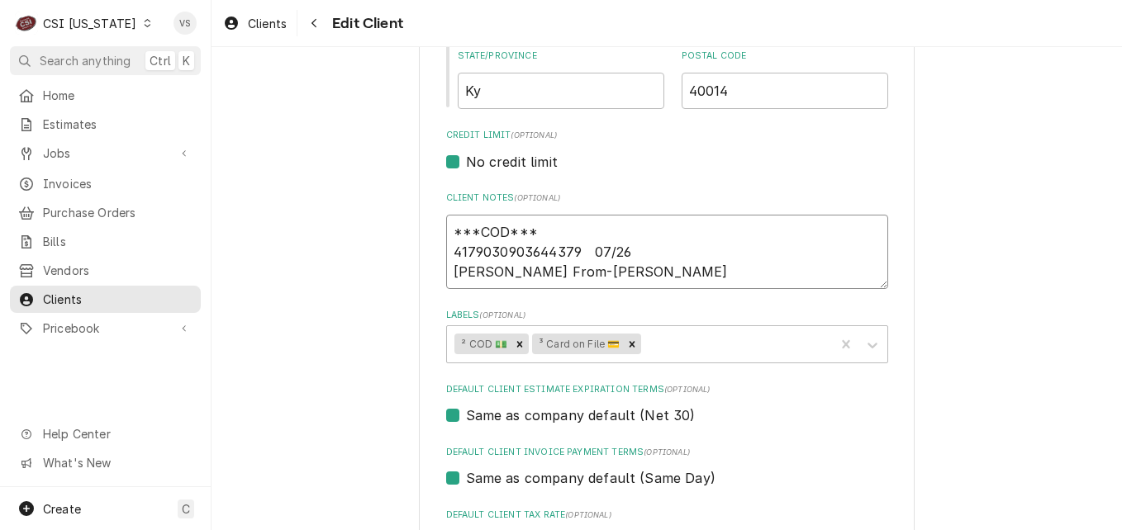
type textarea "x"
type textarea "***COD*** 4179030903644379 07/26 9 Allison E. From-Tapp"
type textarea "x"
type textarea "***COD*** 4179030903644379 07/26 97 Allison E. From-Tapp"
type textarea "x"
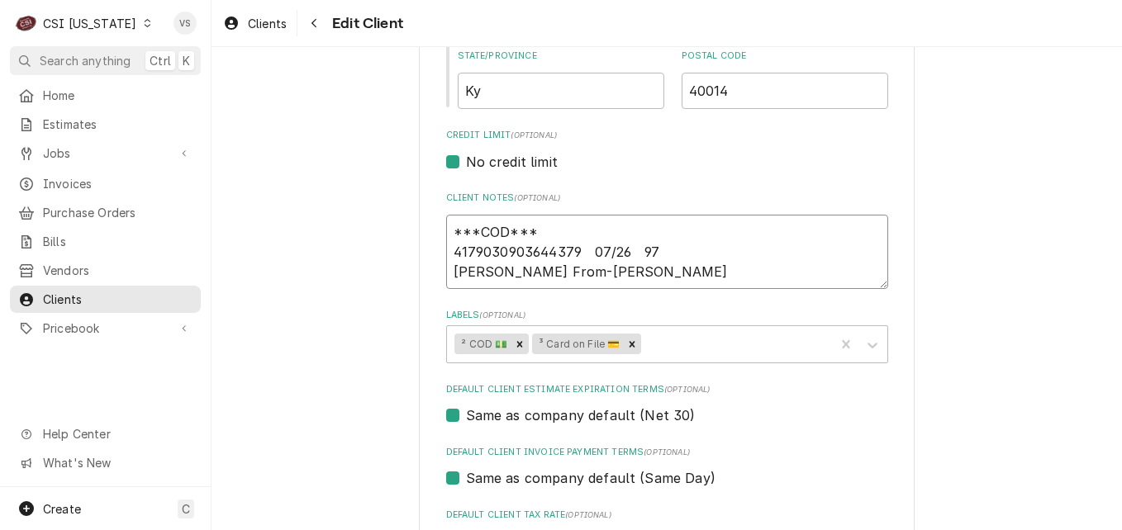
type textarea "***COD*** 4179030903644379 07/26 978 Allison E. From-Tapp"
type textarea "x"
type textarea "***COD*** 4179030903644379 07/26 978 Allison E. From-Tapp"
click at [606, 268] on textarea "***COD*** 4179030903644379 07/26 978 Allison E. From-Tapp" at bounding box center [667, 252] width 442 height 74
type textarea "x"
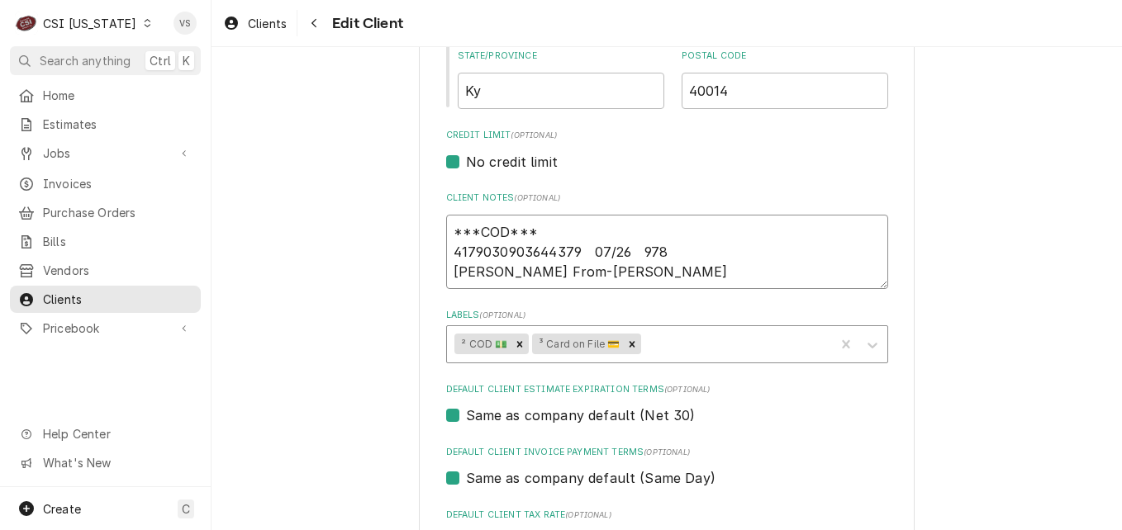
type textarea "***COD*** 4179030903644379 07/26 978 Allison E. From-Tapp 6"
type textarea "x"
type textarea "***COD*** 4179030903644379 07/26 978 Allison E. From-Tapp 60"
type textarea "x"
type textarea "***COD*** 4179030903644379 07/26 978 Allison E. From-Tapp 602"
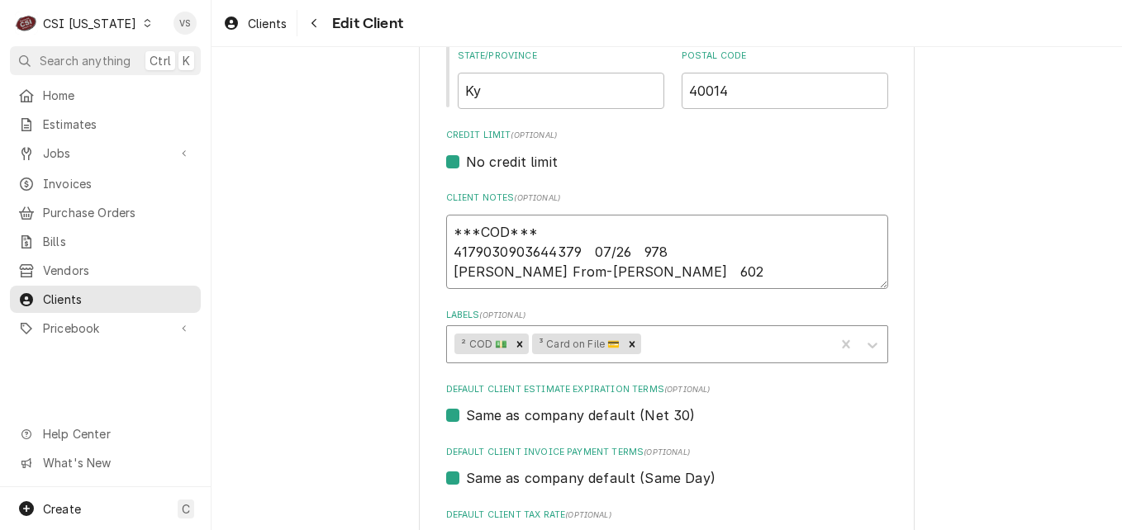
type textarea "x"
type textarea "***COD*** 4179030903644379 07/26 978 Allison E. From-Tapp 6024"
type textarea "x"
type textarea "***COD*** 4179030903644379 07/26 978 Allison E. From-Tapp 6024"
type textarea "x"
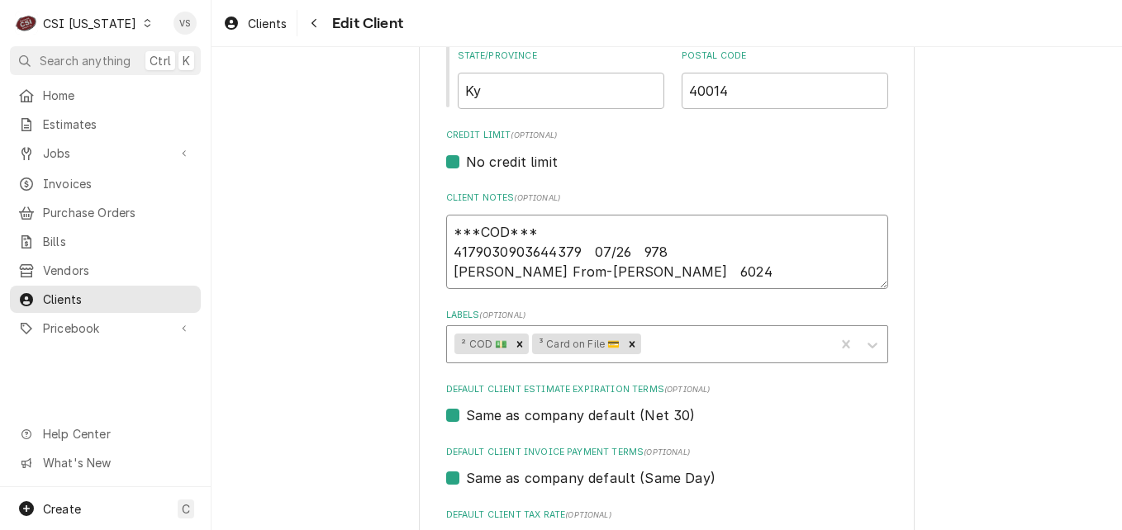
type textarea "***COD*** 4179030903644379 07/26 978 Allison E. From-Tapp 6024 C"
type textarea "x"
type textarea "***COD*** 4179030903644379 07/26 978 Allison E. From-Tapp 6024 Ch"
type textarea "x"
type textarea "***COD*** 4179030903644379 07/26 978 Allison E. From-Tapp 6024 Che"
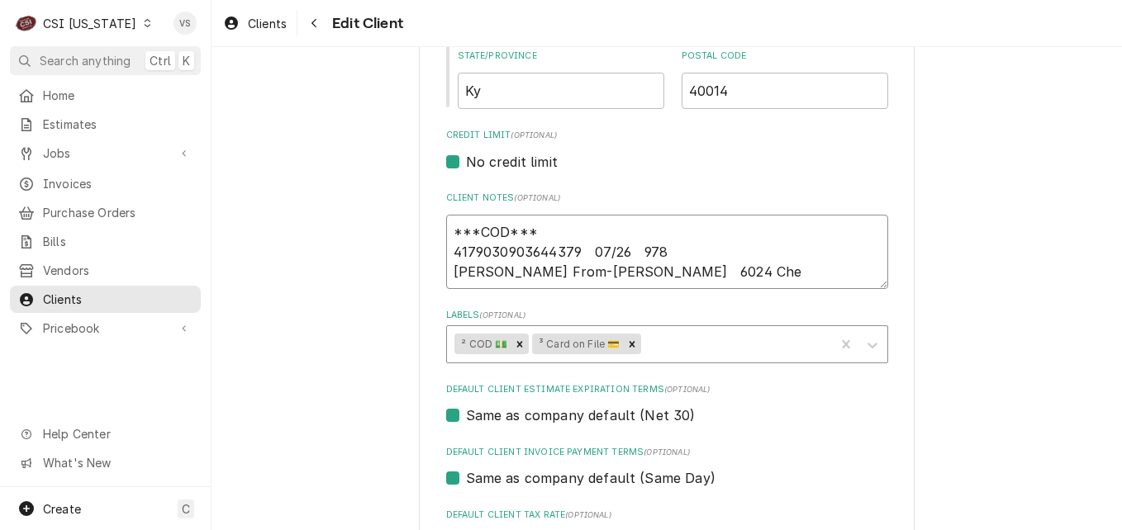
type textarea "x"
type textarea "***COD*** 4179030903644379 07/26 978 Allison E. From-Tapp 6024 Cher"
type textarea "x"
type textarea "***COD*** 4179030903644379 07/26 978 Allison E. From-Tapp 6024 Cherr"
type textarea "x"
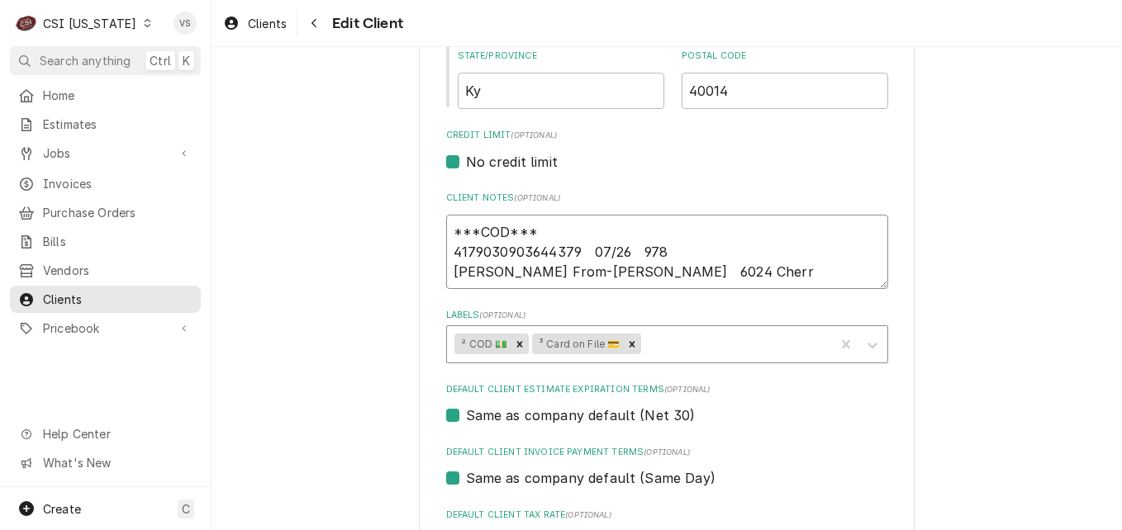
type textarea "***COD*** 4179030903644379 07/26 978 Allison E. From-Tapp 6024 Cherry"
type textarea "x"
type textarea "***COD*** 4179030903644379 07/26 978 Allison E. From-Tapp 6024 Cherry"
type textarea "x"
type textarea "***COD*** 4179030903644379 07/26 978 Allison E. From-Tapp 6024 Cherry L"
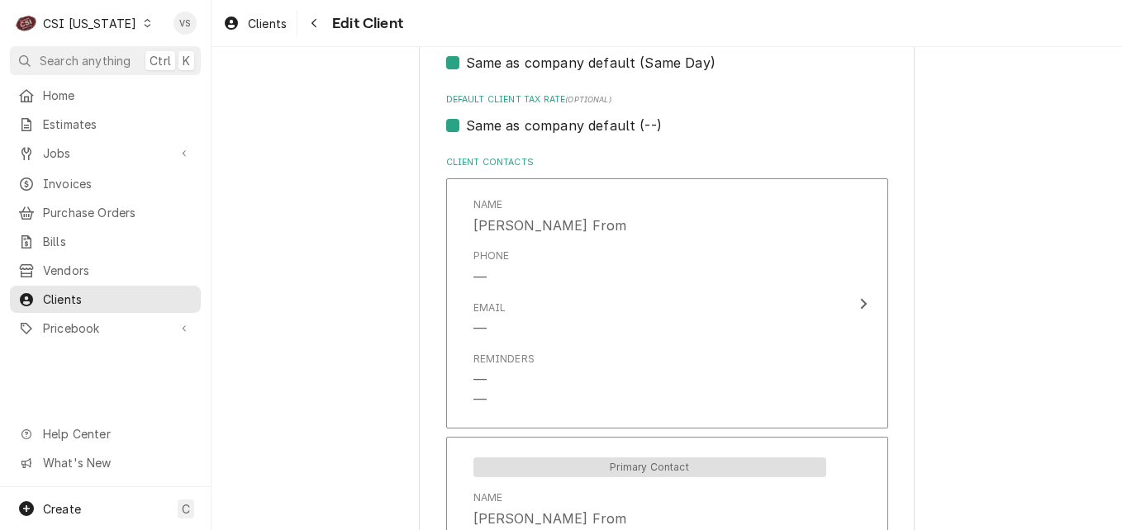
scroll to position [1074, 0]
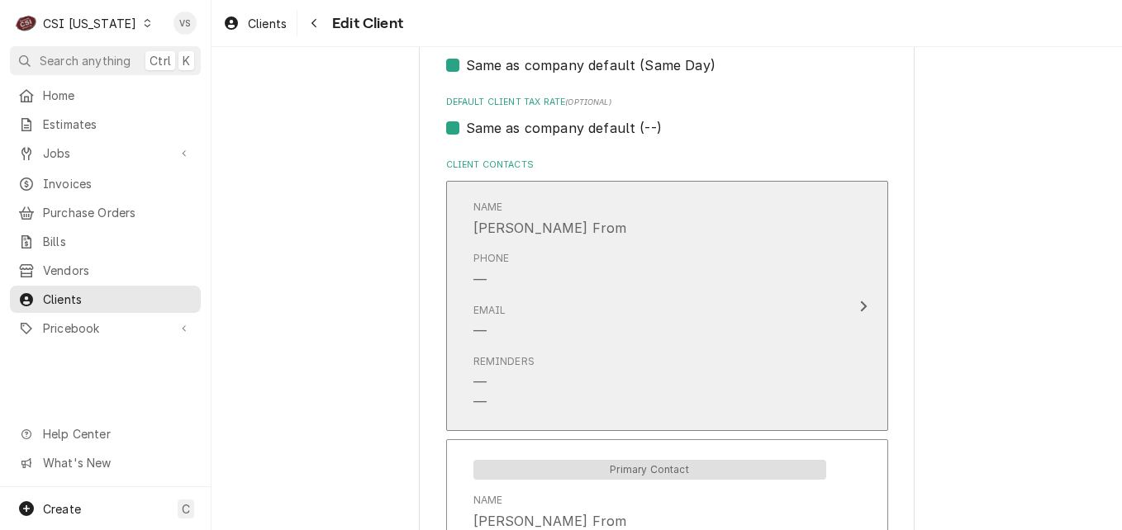
click at [615, 289] on div "Phone —" at bounding box center [649, 270] width 353 height 51
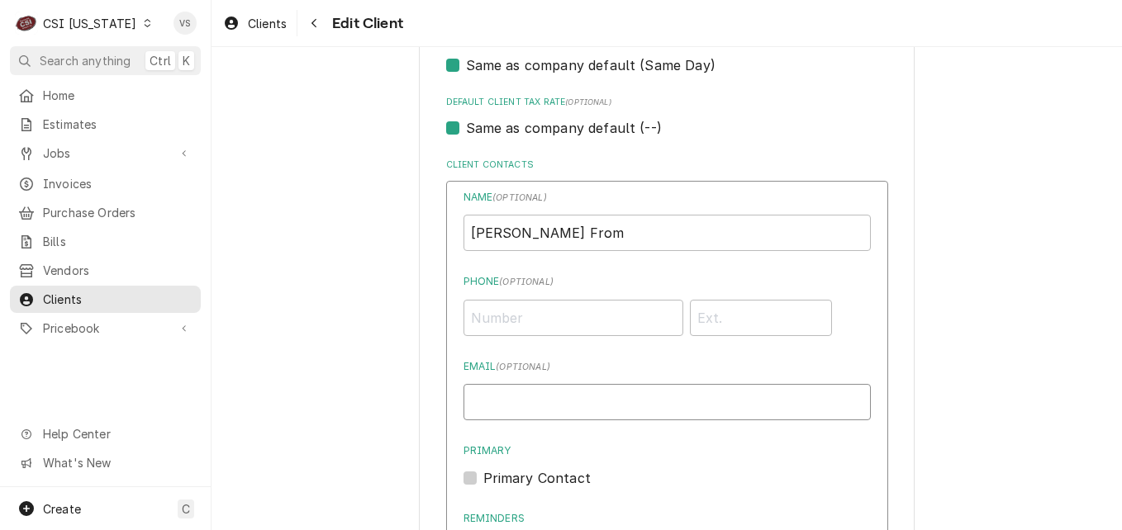
click at [495, 402] on input "Email ( optional )" at bounding box center [666, 402] width 407 height 36
click at [473, 316] on input "Phone ( optional )" at bounding box center [573, 318] width 220 height 36
click at [477, 319] on input "Phone ( optional )" at bounding box center [573, 318] width 220 height 36
click at [501, 395] on input "Email ( optional )" at bounding box center [666, 402] width 407 height 36
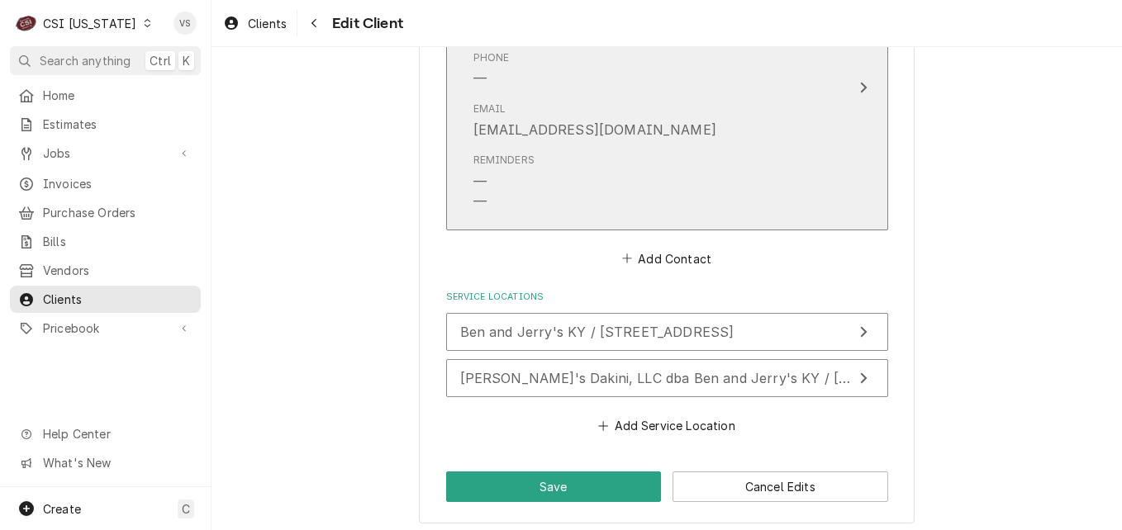
scroll to position [1943, 0]
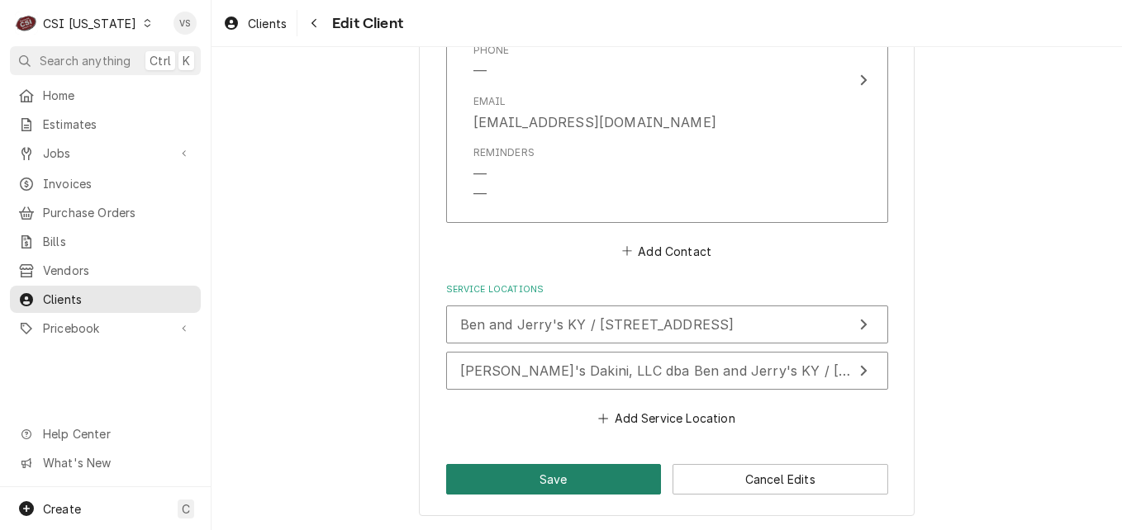
click at [567, 475] on button "Save" at bounding box center [554, 479] width 216 height 31
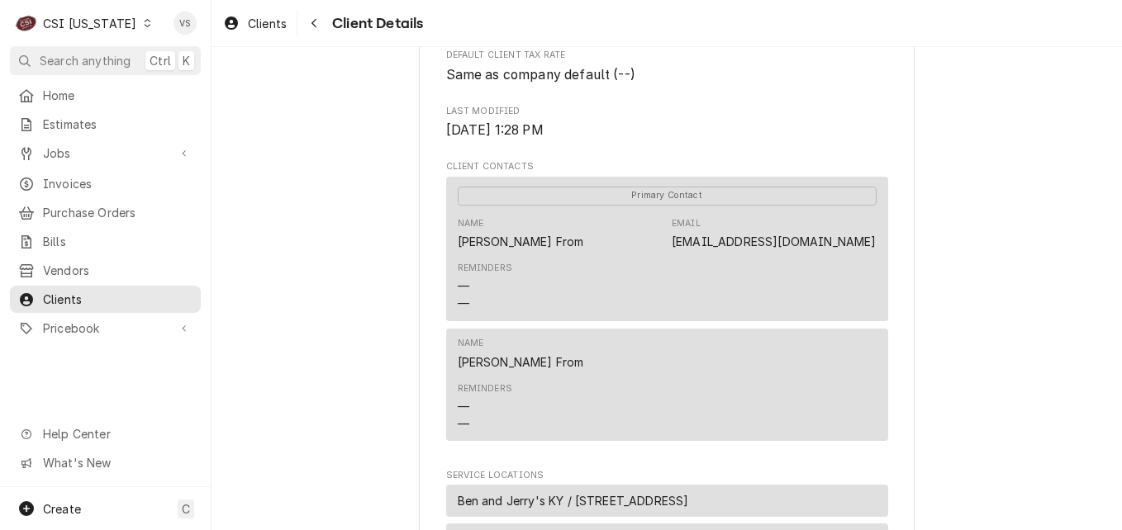
scroll to position [520, 0]
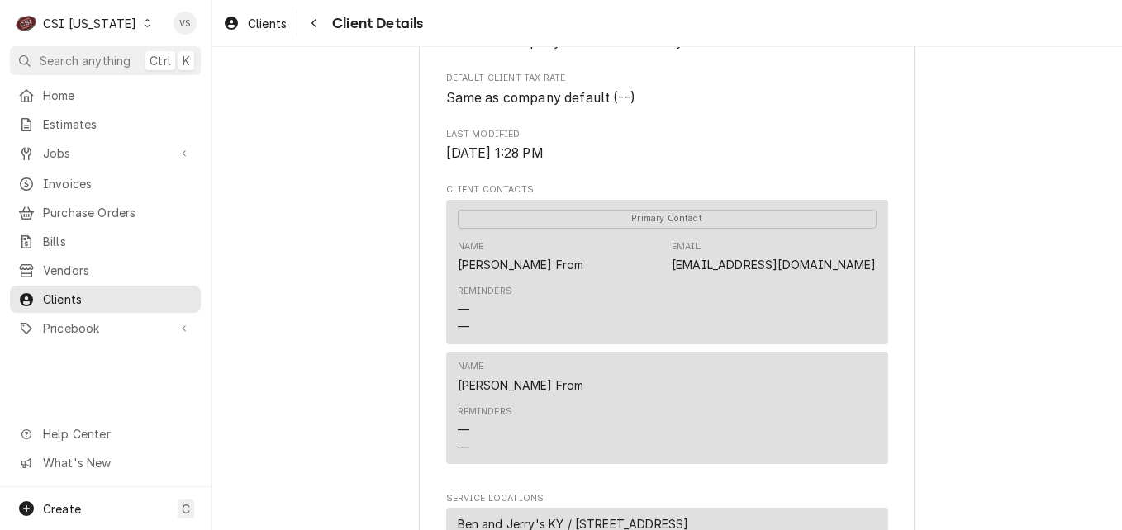
click at [131, 16] on div "C CSI [US_STATE]" at bounding box center [84, 23] width 148 height 33
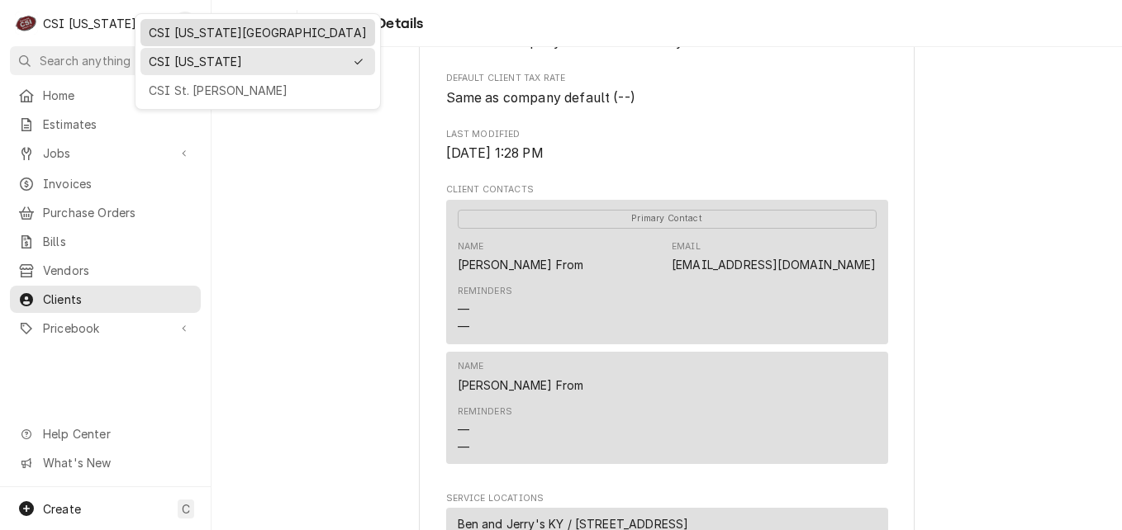
click at [183, 37] on div "CSI [US_STATE][GEOGRAPHIC_DATA]" at bounding box center [258, 32] width 218 height 17
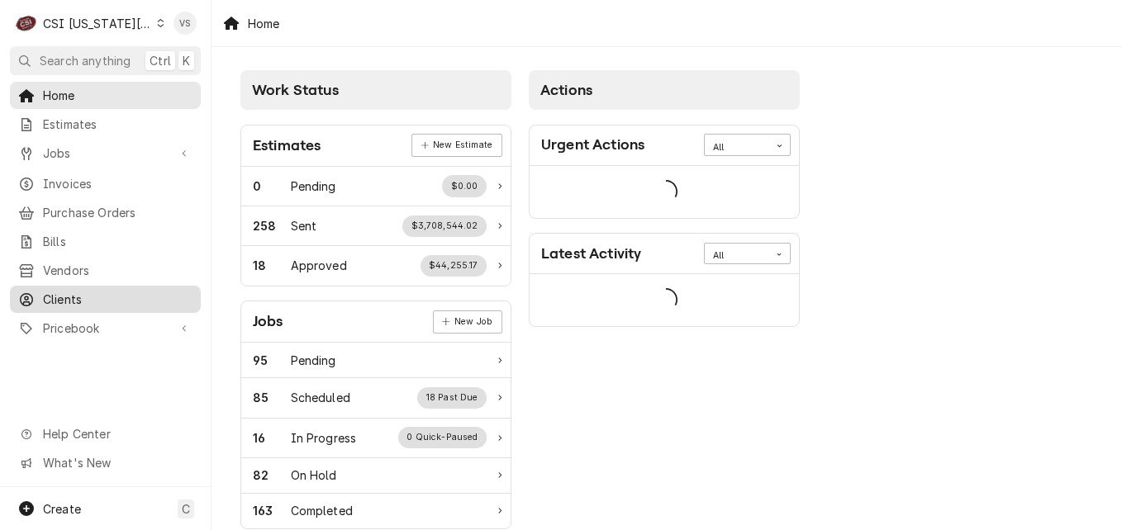
click at [88, 292] on span "Clients" at bounding box center [118, 299] width 150 height 17
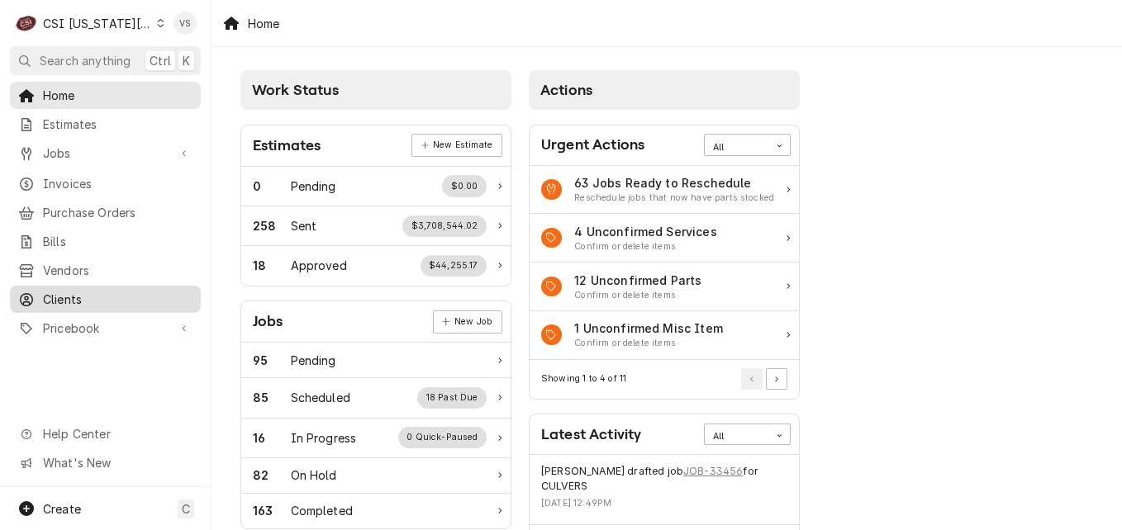
click at [73, 293] on span "Clients" at bounding box center [118, 299] width 150 height 17
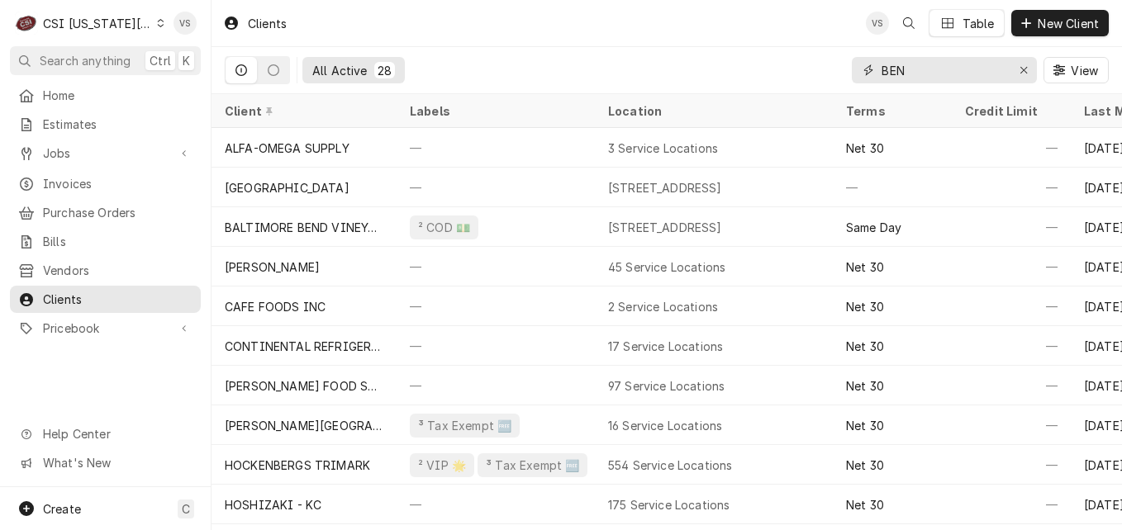
click at [910, 66] on input "BEN" at bounding box center [943, 70] width 124 height 26
click at [867, 66] on div "BEN" at bounding box center [944, 70] width 185 height 26
type input "h"
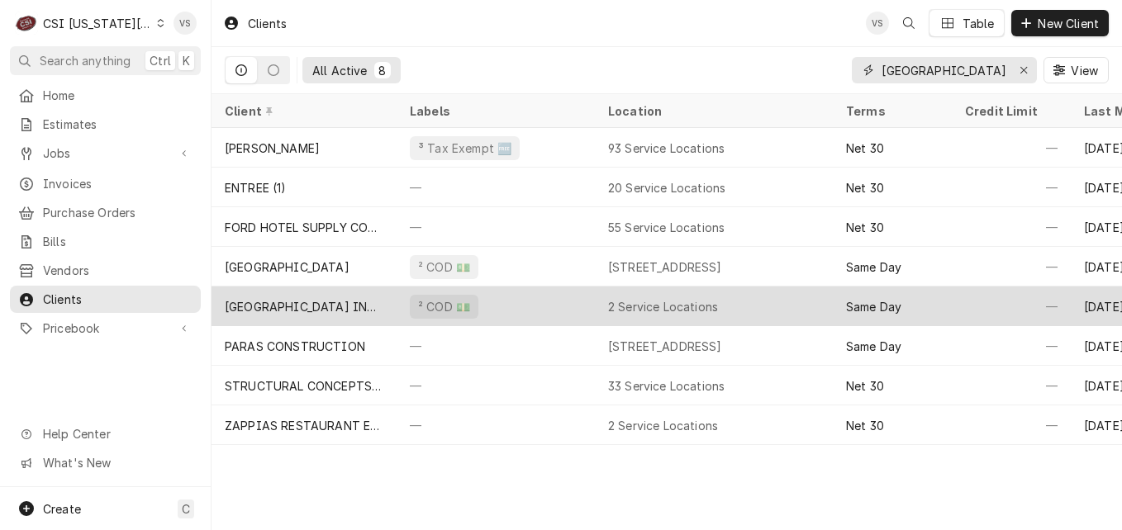
type input "hilton garden inn"
click at [540, 301] on div "² COD 💵" at bounding box center [496, 307] width 198 height 40
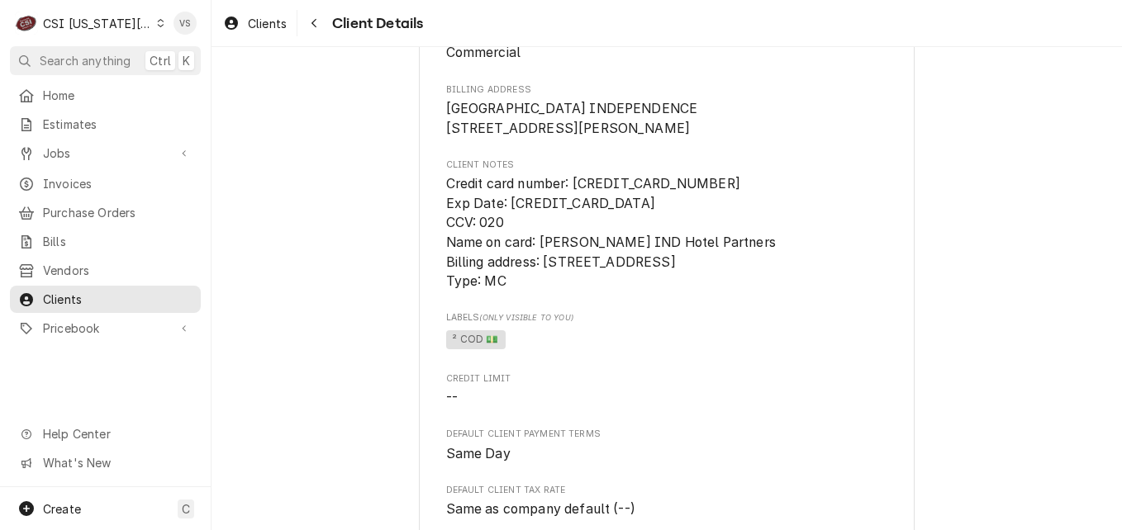
scroll to position [165, 0]
click at [573, 206] on span "Credit card number: [CREDIT_CARD_NUMBER] Exp Date: [CREDIT_CARD_DATA] CCV: 020 …" at bounding box center [611, 234] width 330 height 113
drag, startPoint x: 570, startPoint y: 203, endPoint x: 713, endPoint y: 207, distance: 142.9
click at [713, 207] on span "Credit card number: [CREDIT_CARD_NUMBER] Exp Date: [CREDIT_CARD_DATA] CCV: 020 …" at bounding box center [667, 234] width 442 height 117
drag, startPoint x: 713, startPoint y: 207, endPoint x: 661, endPoint y: 200, distance: 52.5
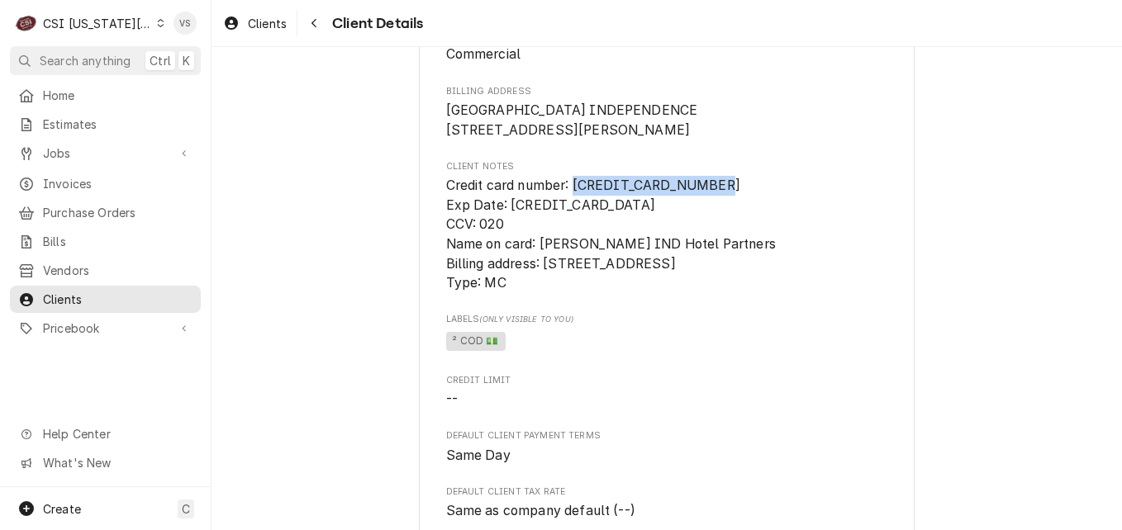
copy span "5190 5501 0005 0239"
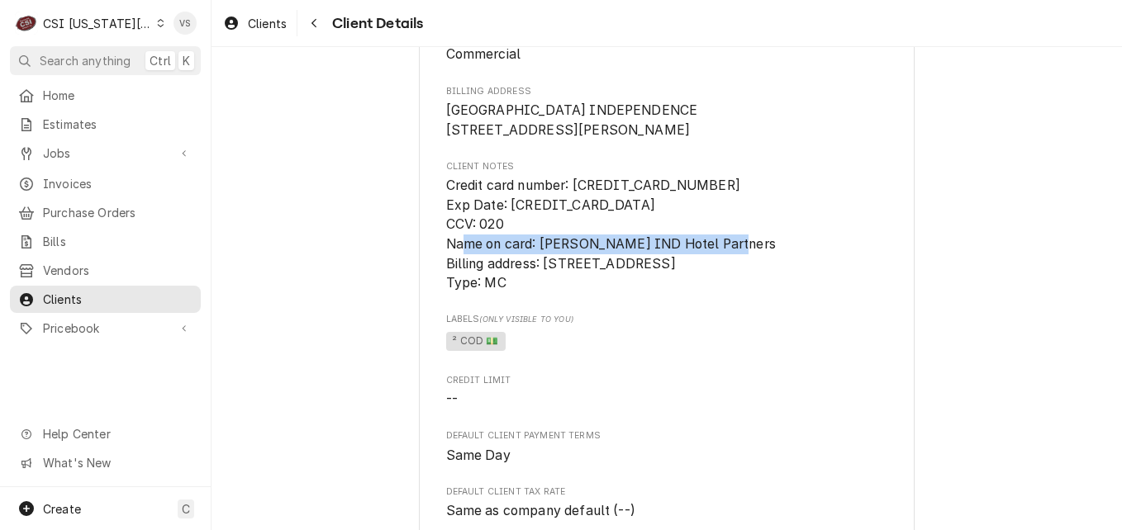
drag, startPoint x: 535, startPoint y: 263, endPoint x: 795, endPoint y: 270, distance: 259.5
click at [795, 270] on span "Credit card number: 5190 5501 0005 0239 Exp Date: 04/2029 CCV: 020 Name on card…" at bounding box center [667, 234] width 442 height 117
copy span "Eric Allensworth Loar IND Hotel Partners"
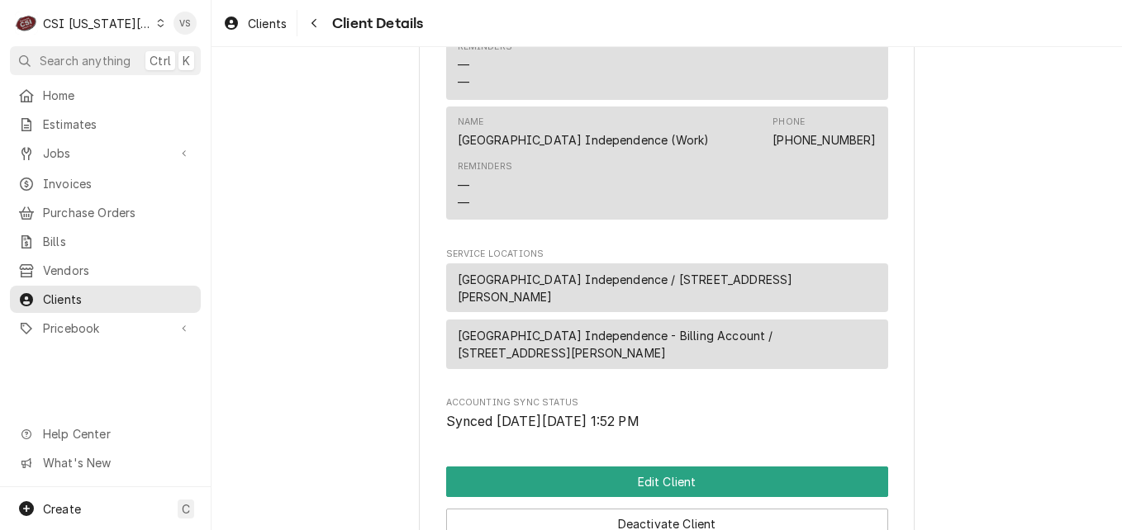
scroll to position [826, 0]
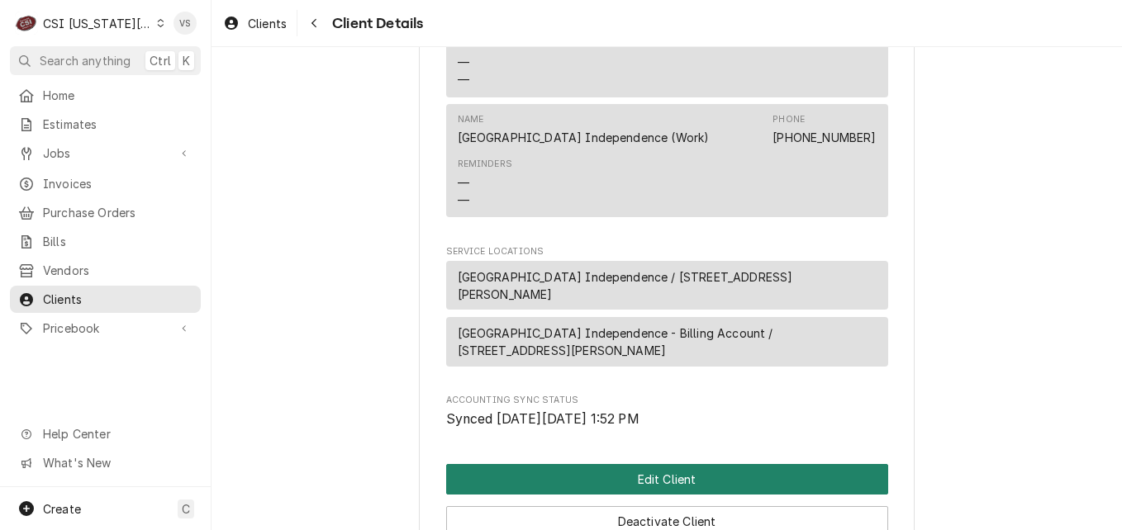
click at [705, 494] on button "Edit Client" at bounding box center [667, 479] width 442 height 31
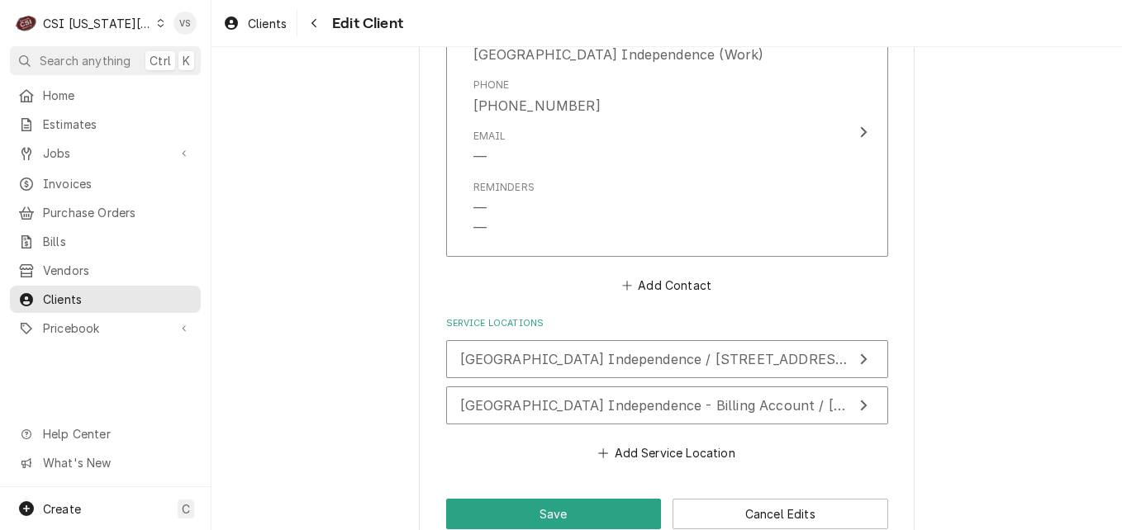
scroll to position [1681, 0]
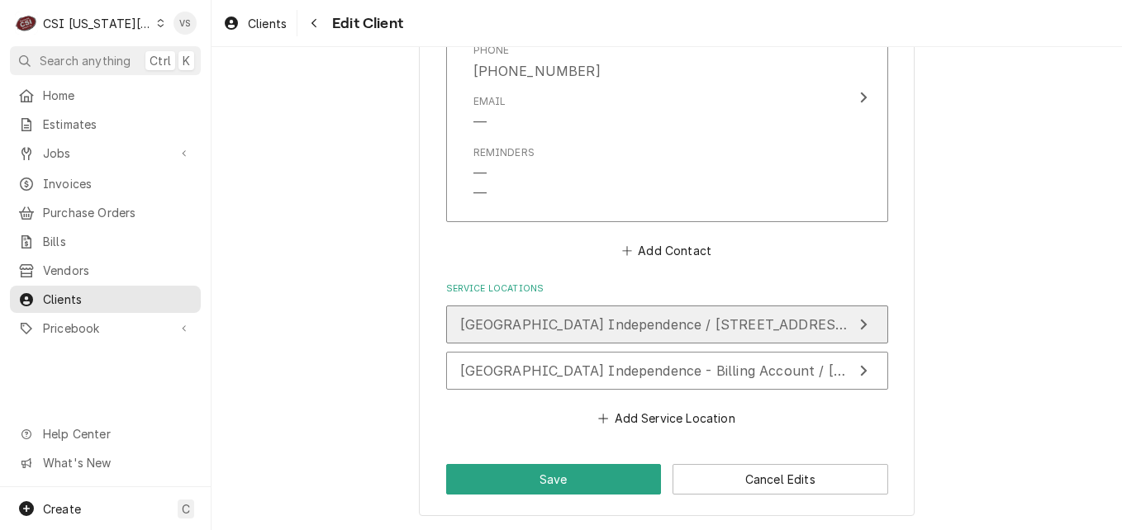
click at [600, 327] on span "[GEOGRAPHIC_DATA] Independence / [STREET_ADDRESS][PERSON_NAME]" at bounding box center [712, 324] width 505 height 17
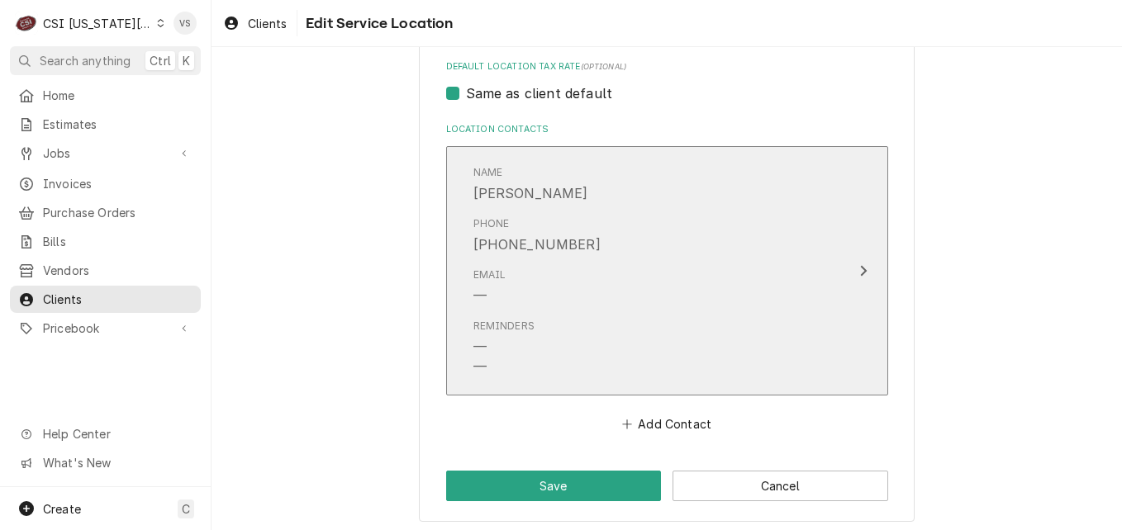
scroll to position [807, 0]
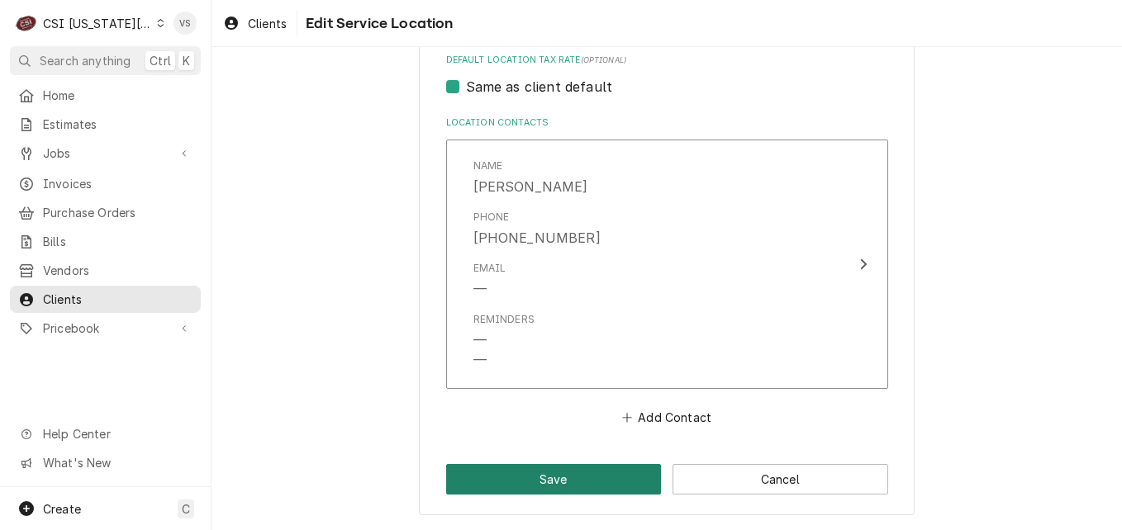
click at [591, 475] on button "Save" at bounding box center [554, 479] width 216 height 31
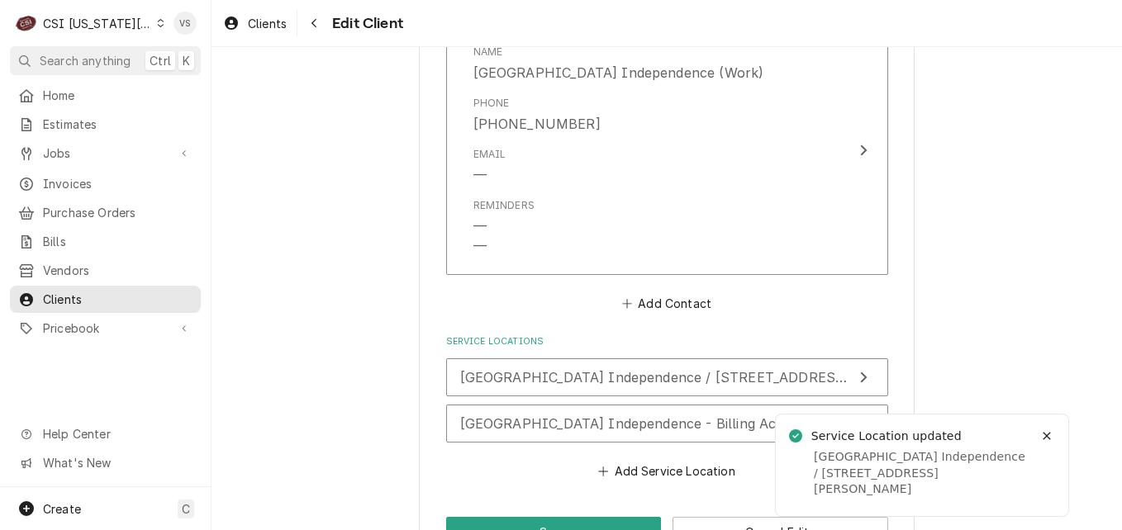
scroll to position [1681, 0]
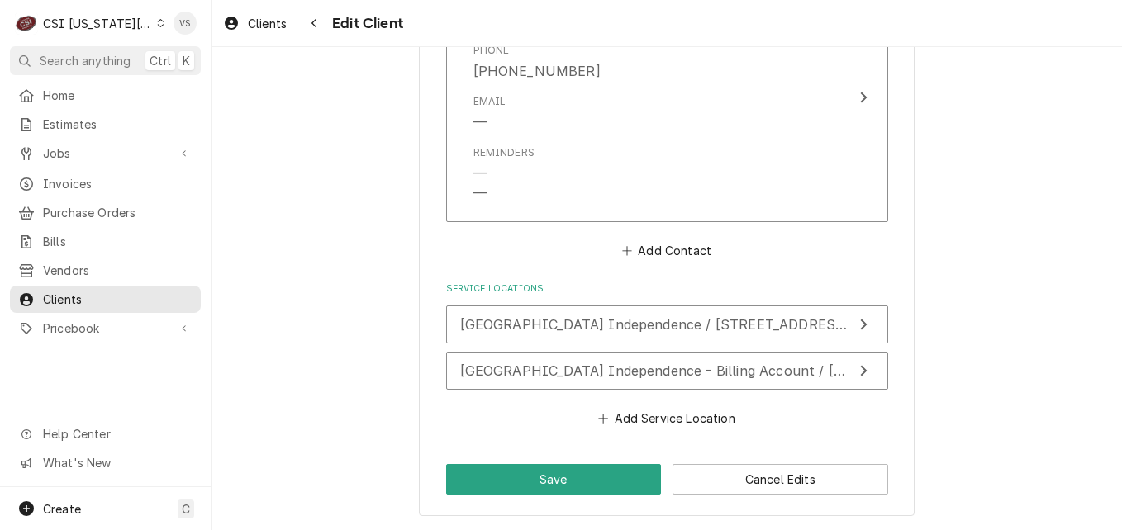
click at [581, 425] on div "Hilton Garden Inn Independence / 19677 E Jackson Drive, Independence, MO 64057 …" at bounding box center [667, 368] width 442 height 125
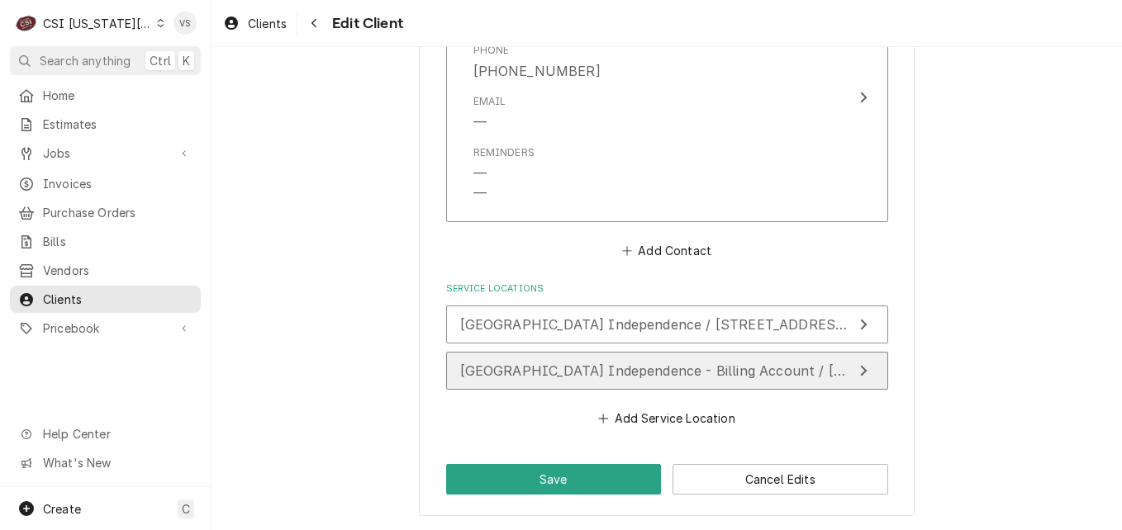
click at [544, 372] on span "[GEOGRAPHIC_DATA] Independence - Billing Account / [STREET_ADDRESS][PERSON_NAME]" at bounding box center [769, 371] width 618 height 17
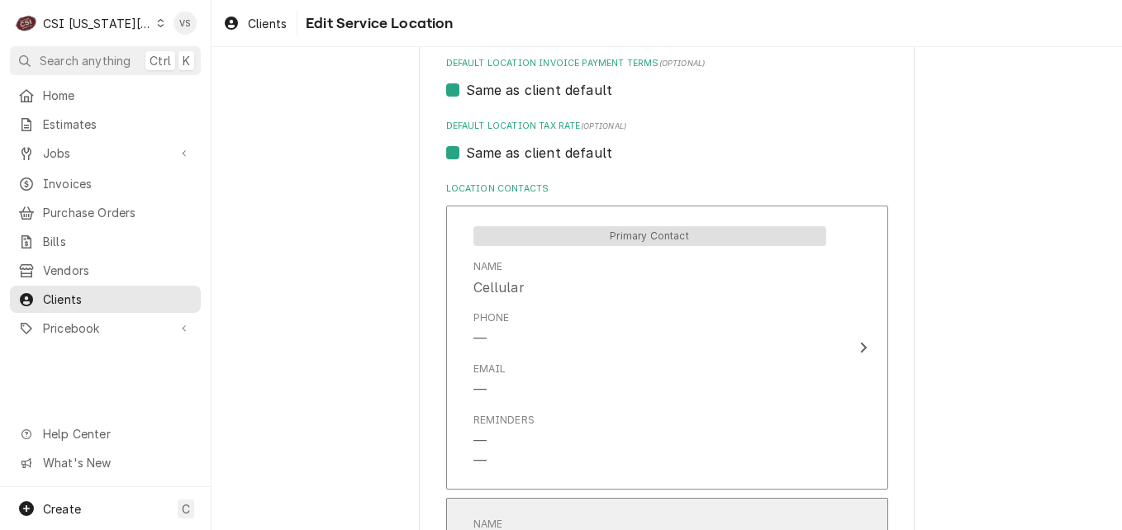
scroll to position [719, 0]
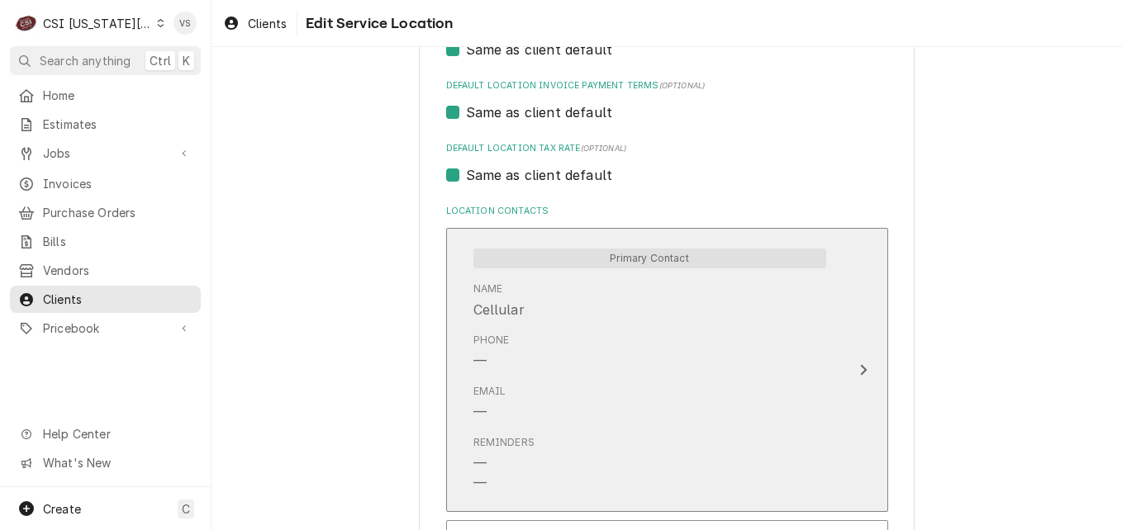
click at [625, 367] on div "Phone —" at bounding box center [649, 351] width 353 height 51
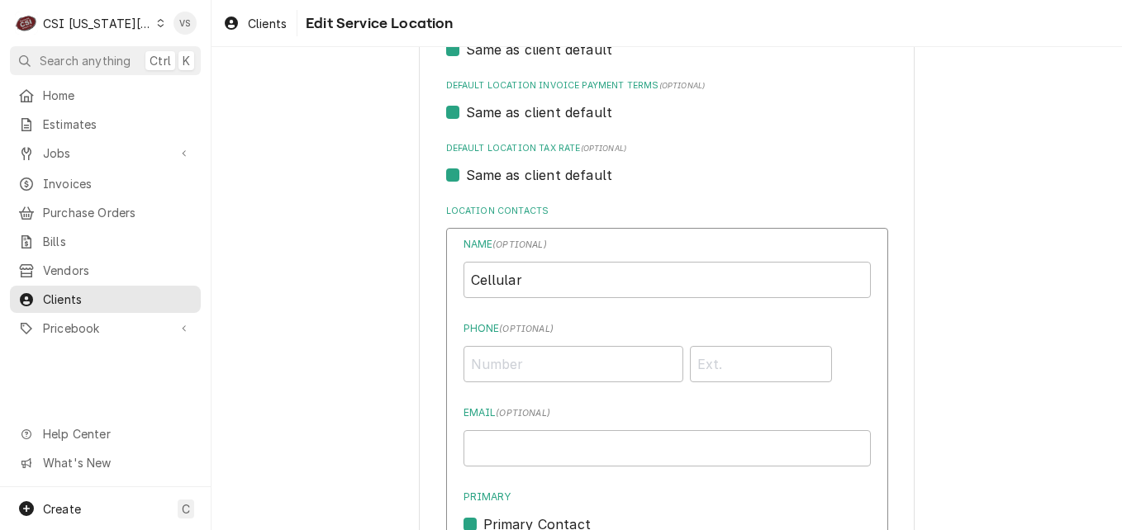
scroll to position [1202, 0]
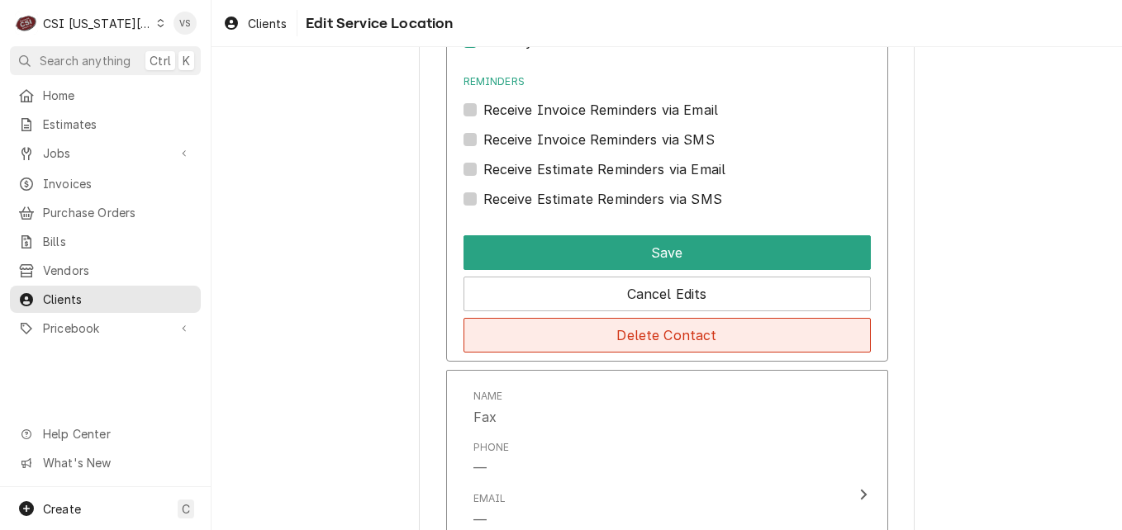
click at [546, 330] on button "Delete Contact" at bounding box center [666, 335] width 407 height 35
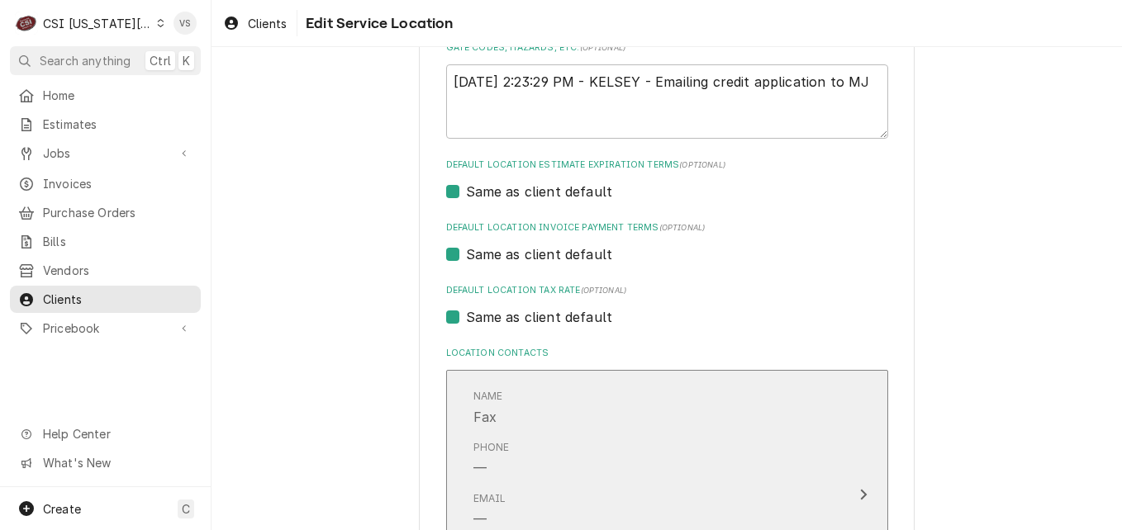
click at [549, 429] on div "Name Fax" at bounding box center [649, 407] width 353 height 51
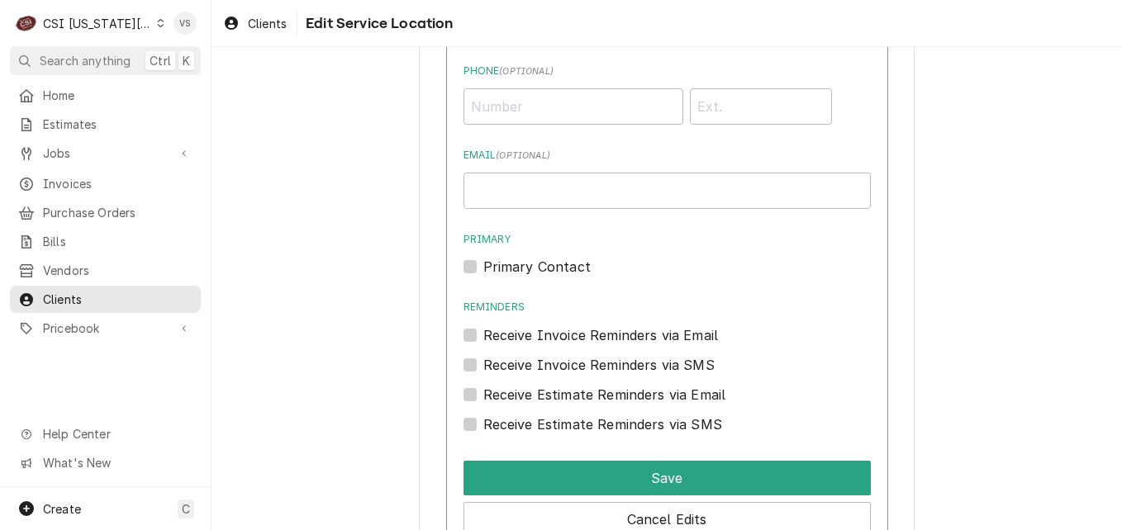
scroll to position [1155, 0]
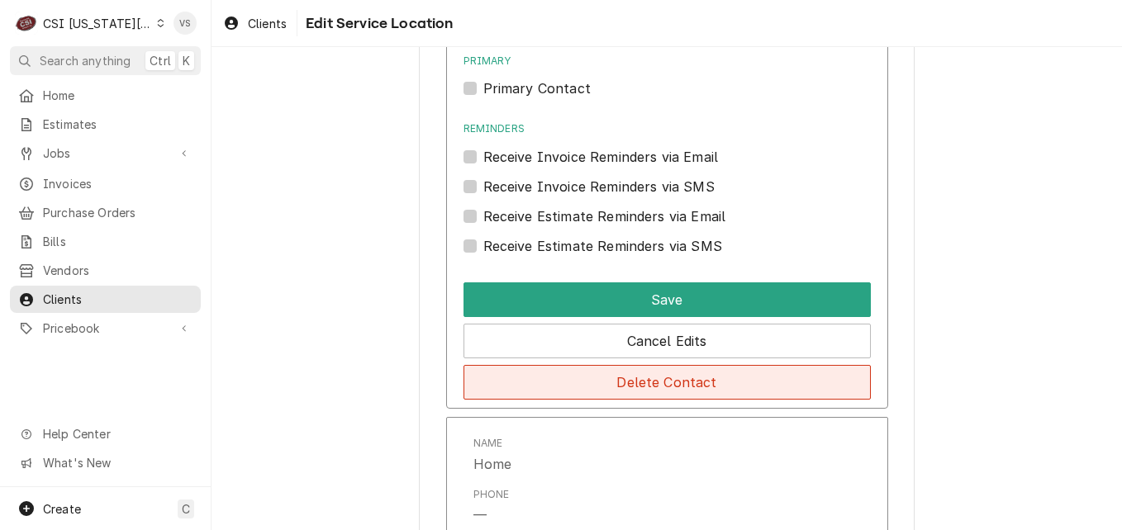
click at [542, 382] on button "Delete Contact" at bounding box center [666, 382] width 407 height 35
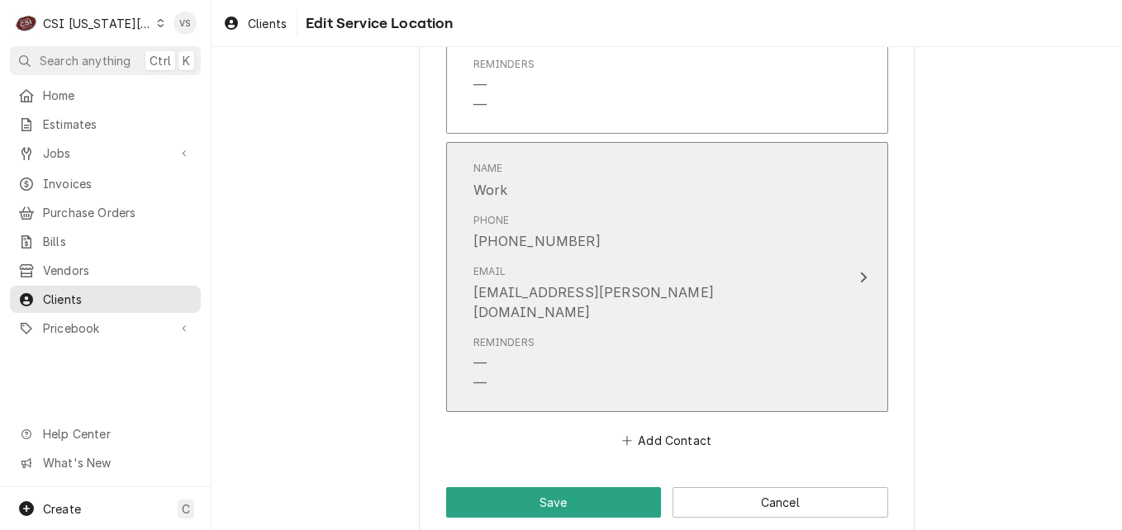
scroll to position [1066, 0]
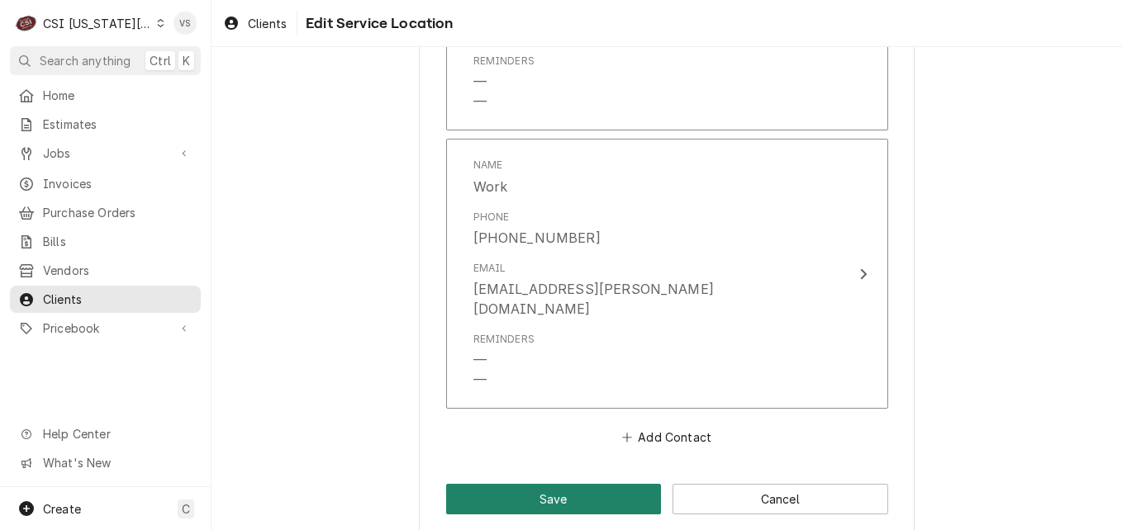
click at [576, 484] on button "Save" at bounding box center [554, 499] width 216 height 31
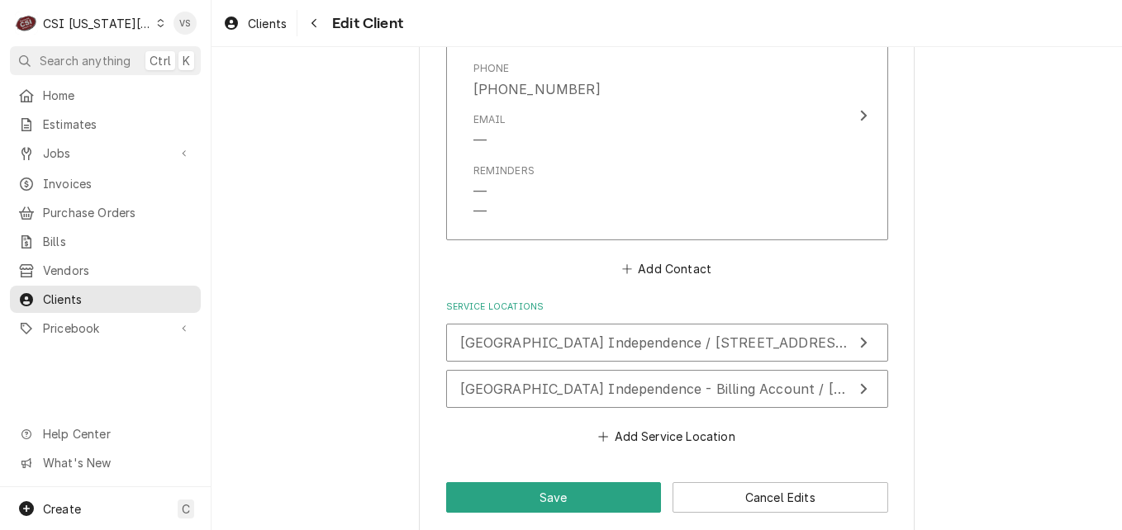
scroll to position [1681, 0]
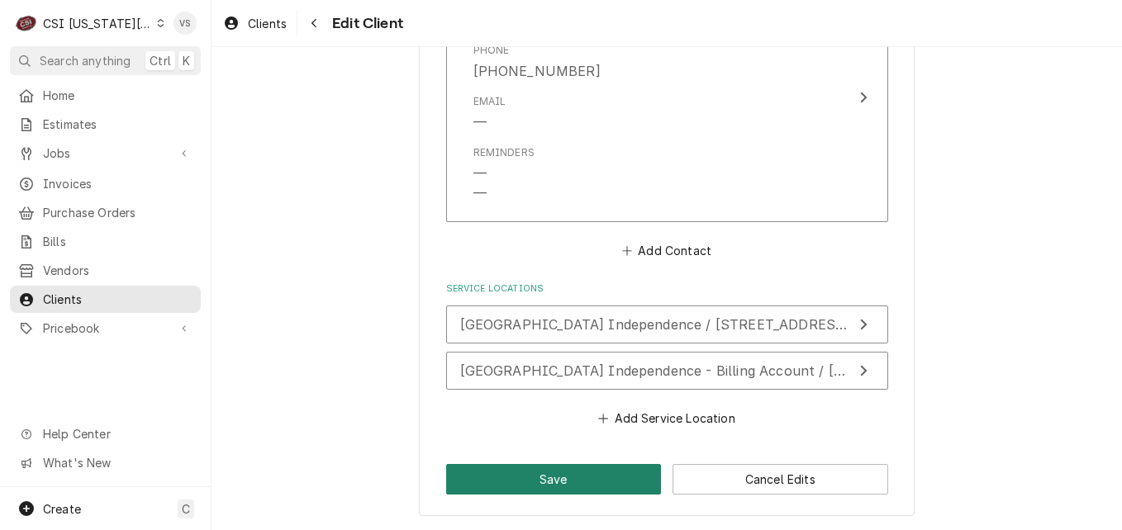
click at [574, 474] on button "Save" at bounding box center [554, 479] width 216 height 31
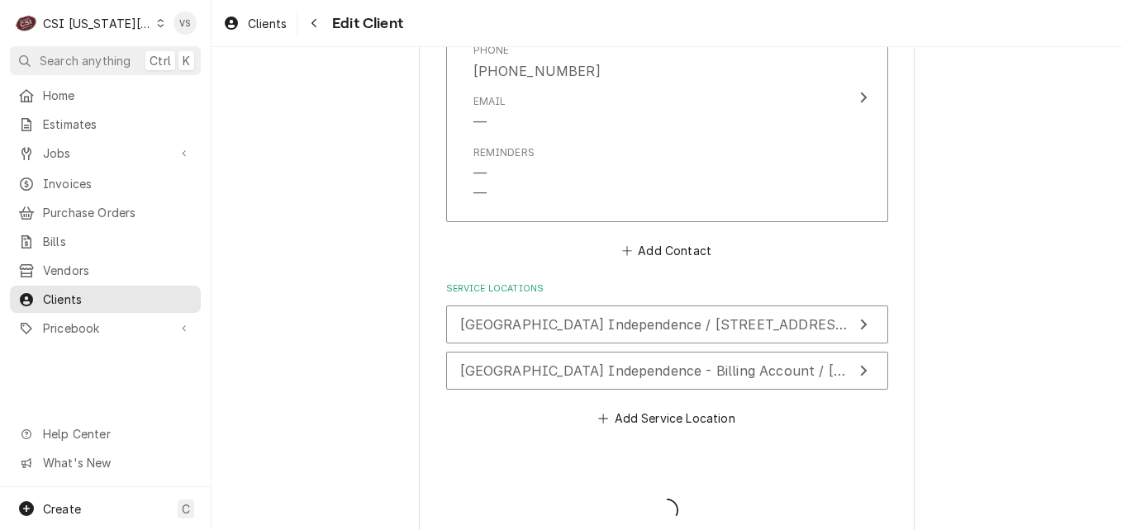
type textarea "x"
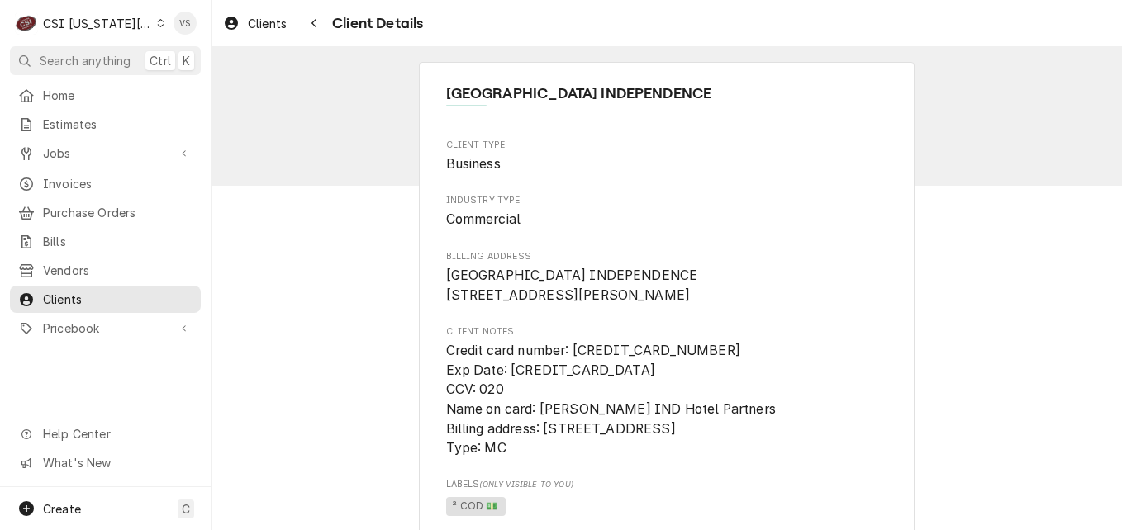
click at [157, 25] on icon "Dynamic Content Wrapper" at bounding box center [160, 23] width 7 height 8
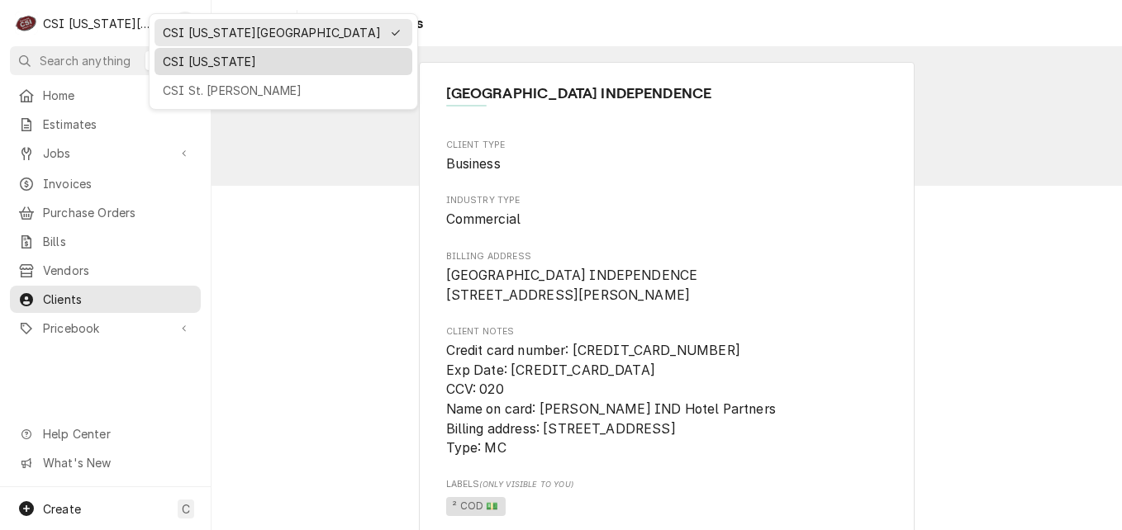
click at [181, 55] on div "CSI [US_STATE]" at bounding box center [283, 61] width 241 height 17
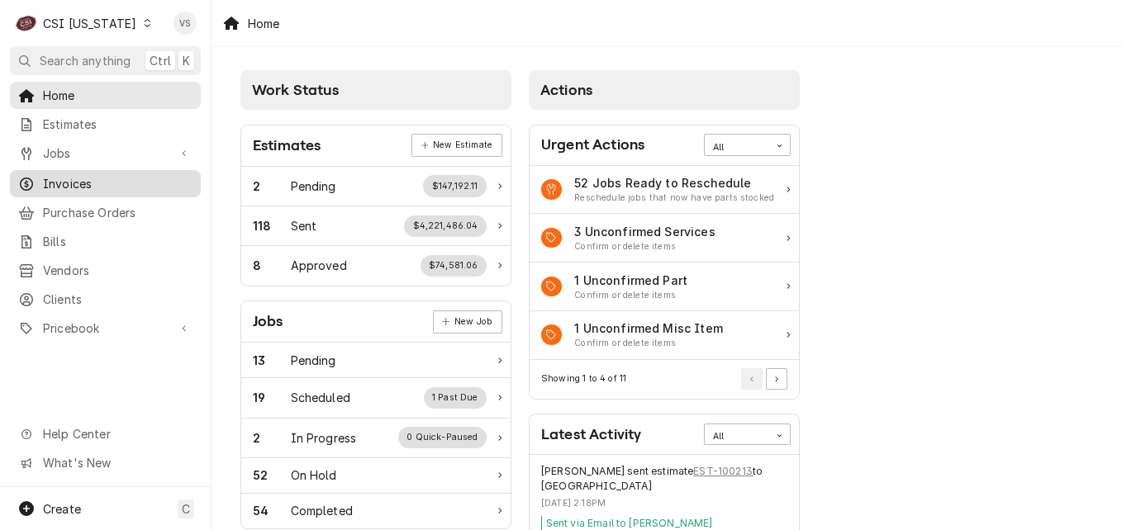
click at [90, 175] on span "Invoices" at bounding box center [118, 183] width 150 height 17
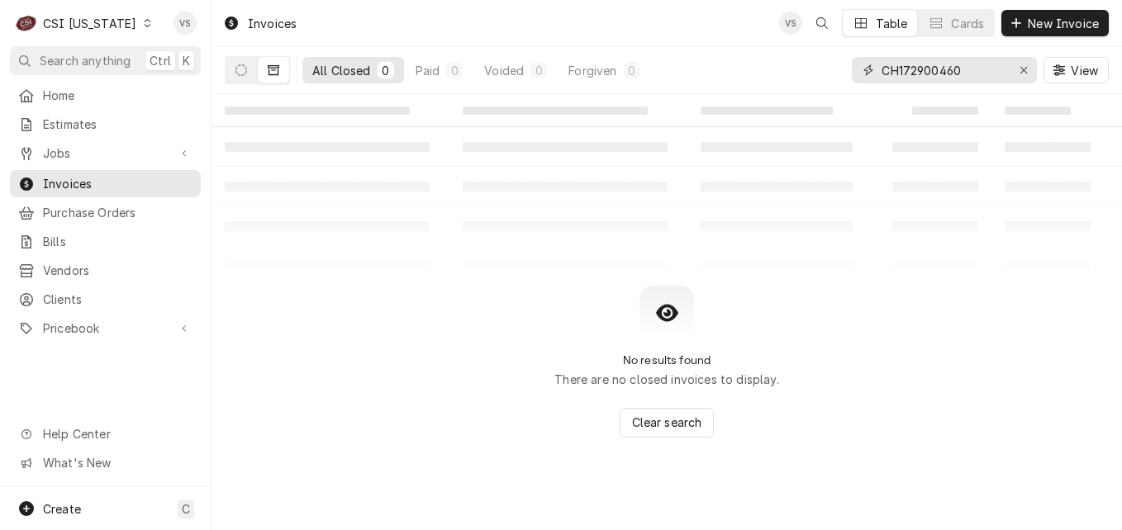
drag, startPoint x: 970, startPoint y: 65, endPoint x: 833, endPoint y: 74, distance: 137.4
click at [833, 74] on div "All Closed 0 Paid 0 Voided 0 Forgiven 0 CH172900460 View" at bounding box center [667, 70] width 884 height 46
type input "1"
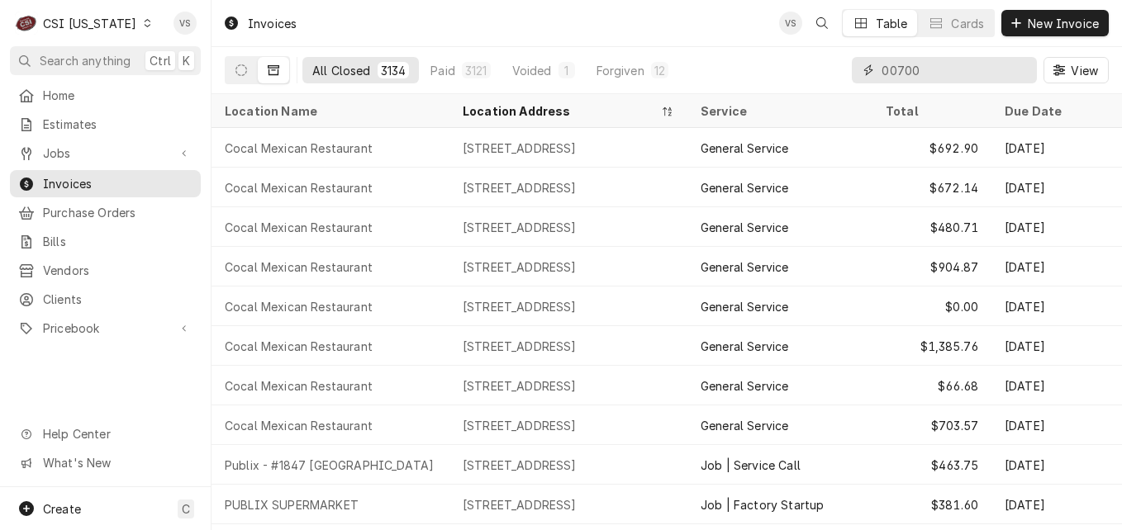
click at [970, 68] on input "00700" at bounding box center [954, 70] width 147 height 26
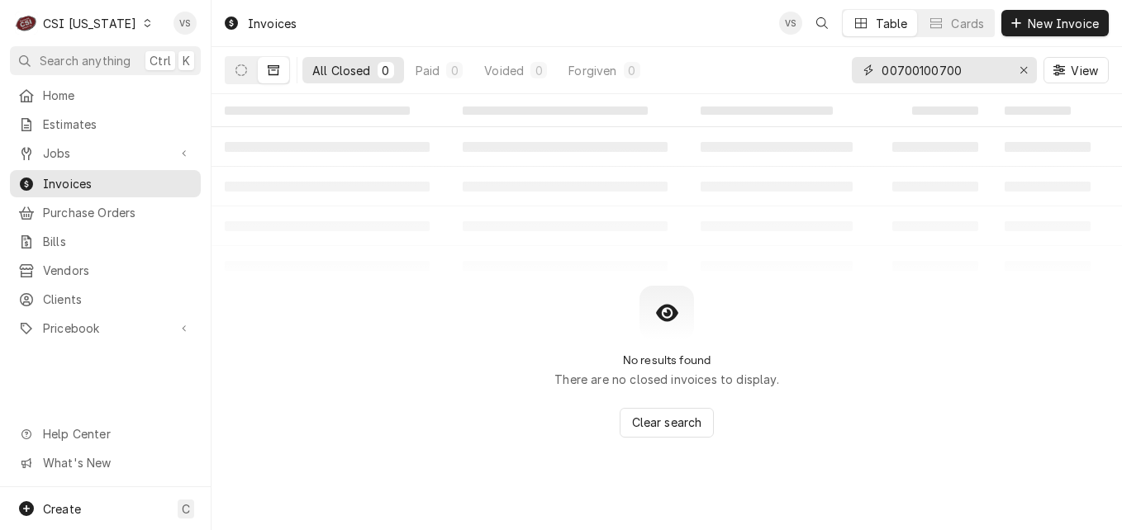
drag, startPoint x: 991, startPoint y: 73, endPoint x: 828, endPoint y: 73, distance: 163.6
click at [828, 73] on div "All Closed 0 Paid 0 Voided 0 Forgiven 0 00700100700 View" at bounding box center [667, 70] width 884 height 46
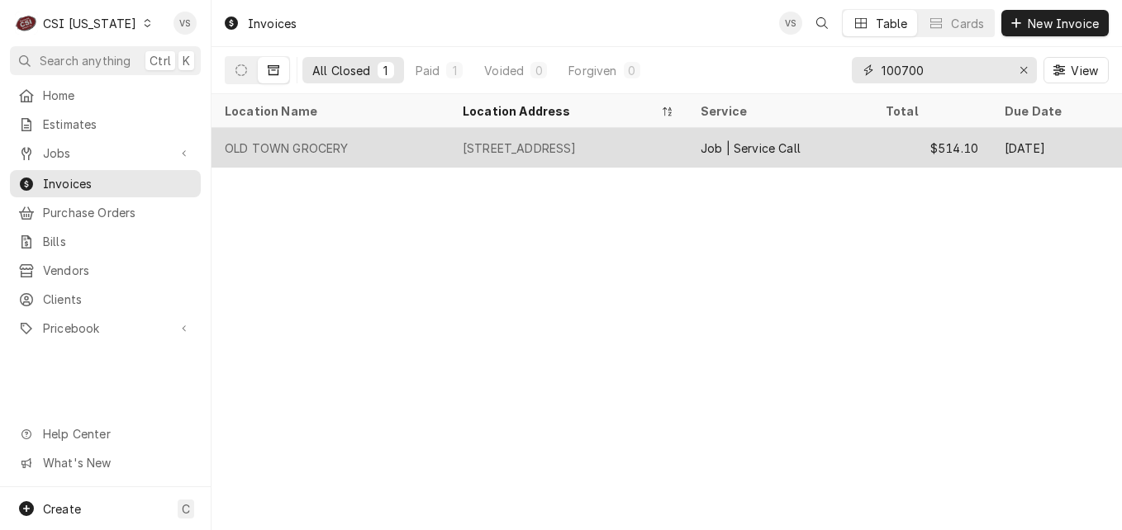
type input "100700"
click at [398, 143] on div "OLD TOWN GROCERY" at bounding box center [330, 148] width 238 height 40
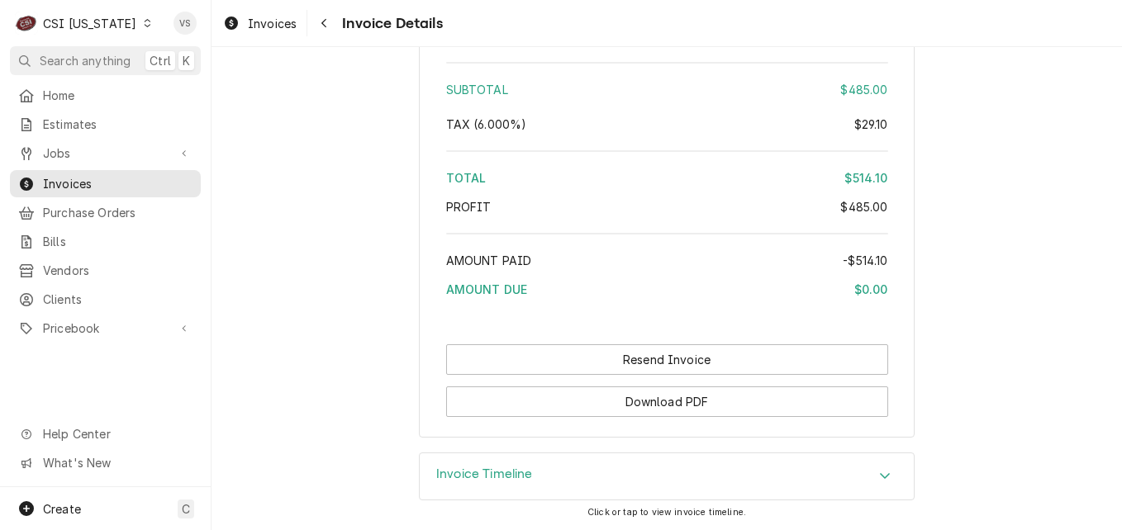
scroll to position [3161, 0]
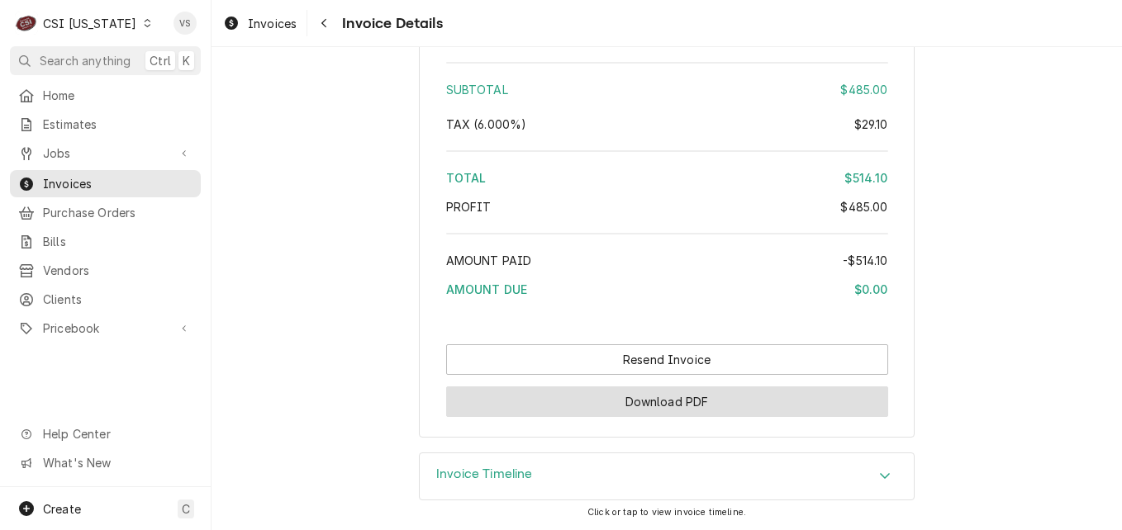
click at [693, 395] on button "Download PDF" at bounding box center [667, 402] width 442 height 31
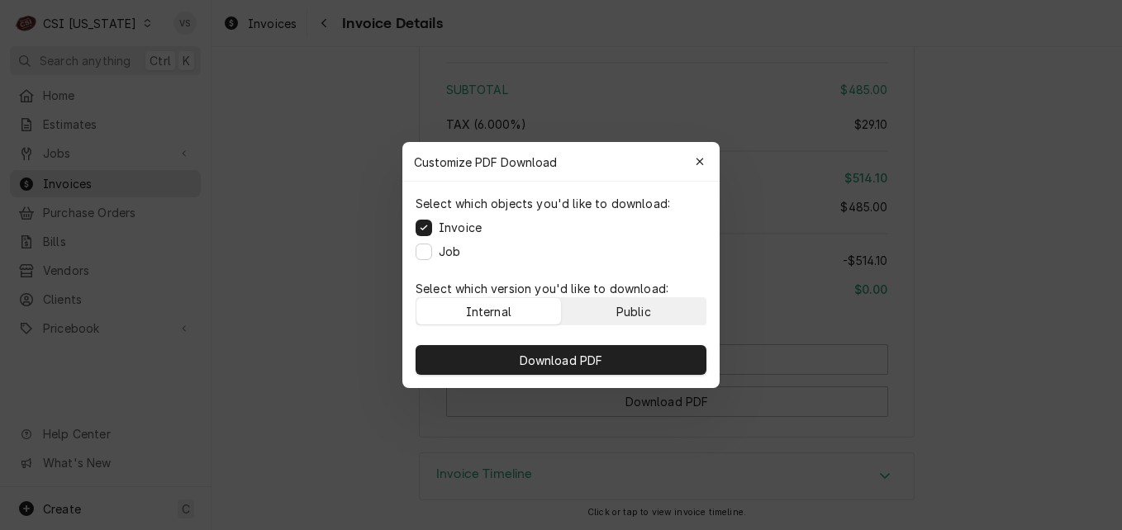
click at [627, 310] on div "Public" at bounding box center [633, 311] width 35 height 17
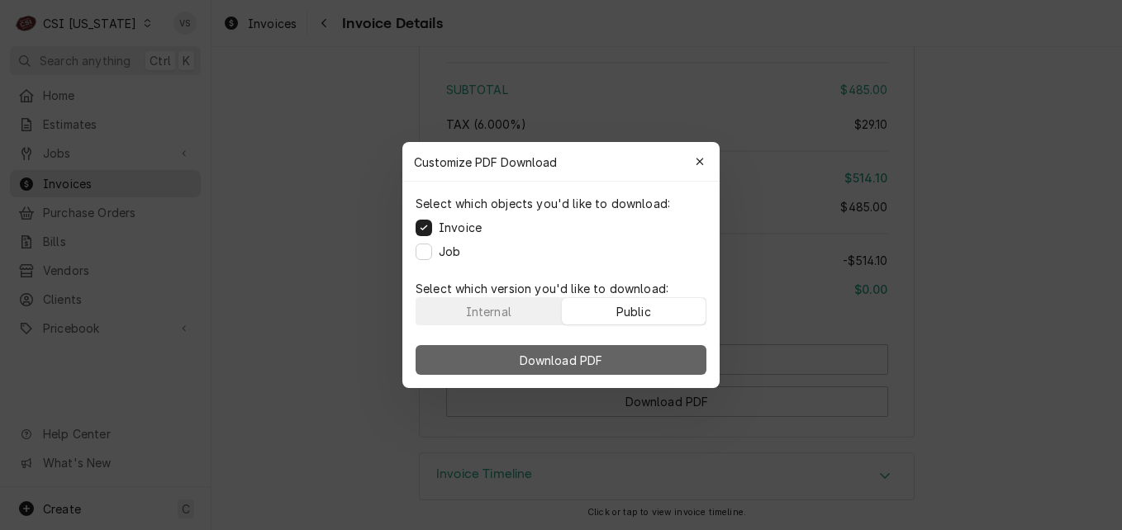
click at [619, 356] on button "Download PDF" at bounding box center [561, 360] width 291 height 30
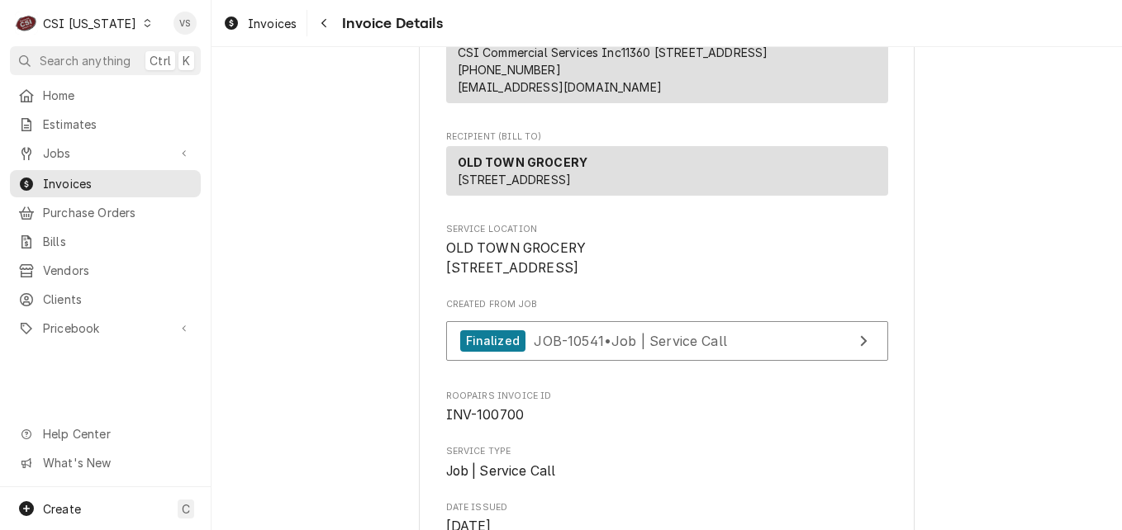
scroll to position [269, 0]
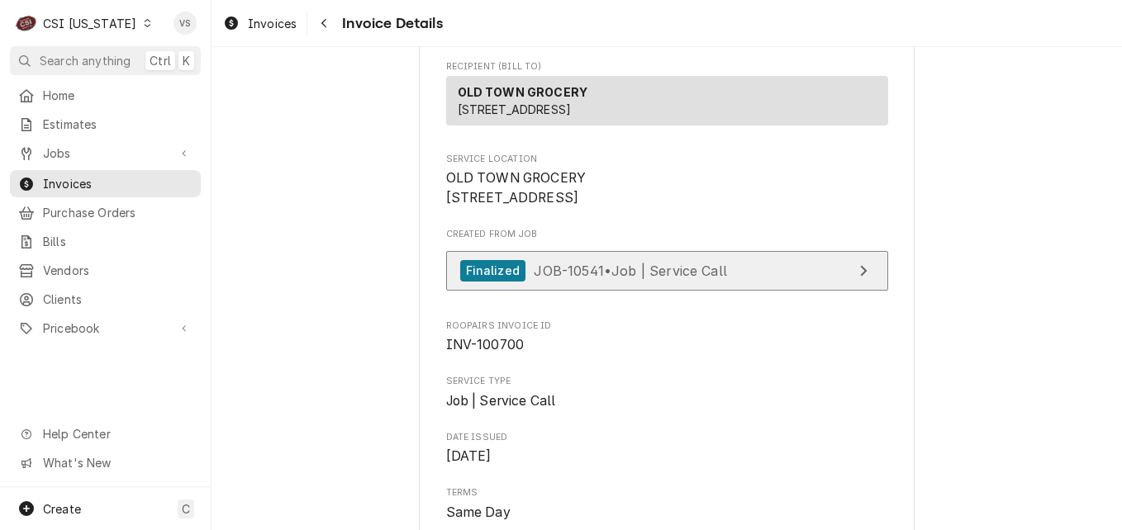
click at [587, 278] on span "JOB-10541 • Job | Service Call" at bounding box center [630, 270] width 193 height 17
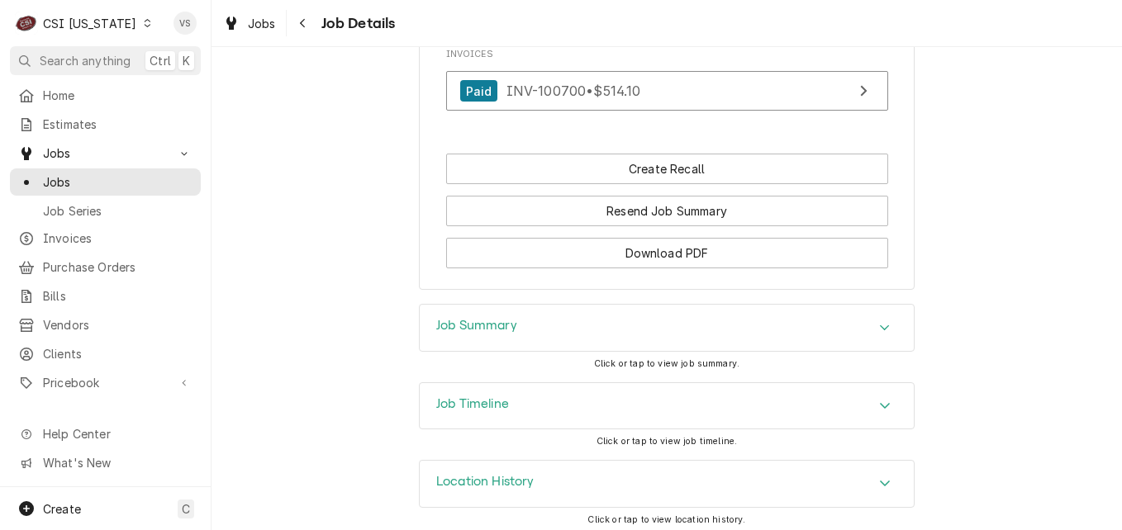
scroll to position [1636, 0]
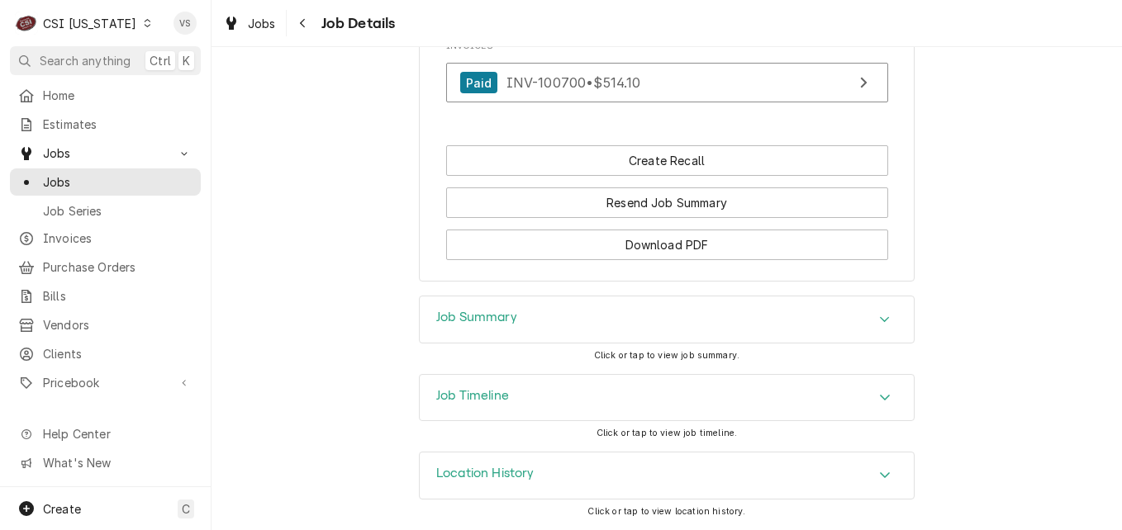
click at [587, 327] on div "Job Summary" at bounding box center [667, 320] width 494 height 46
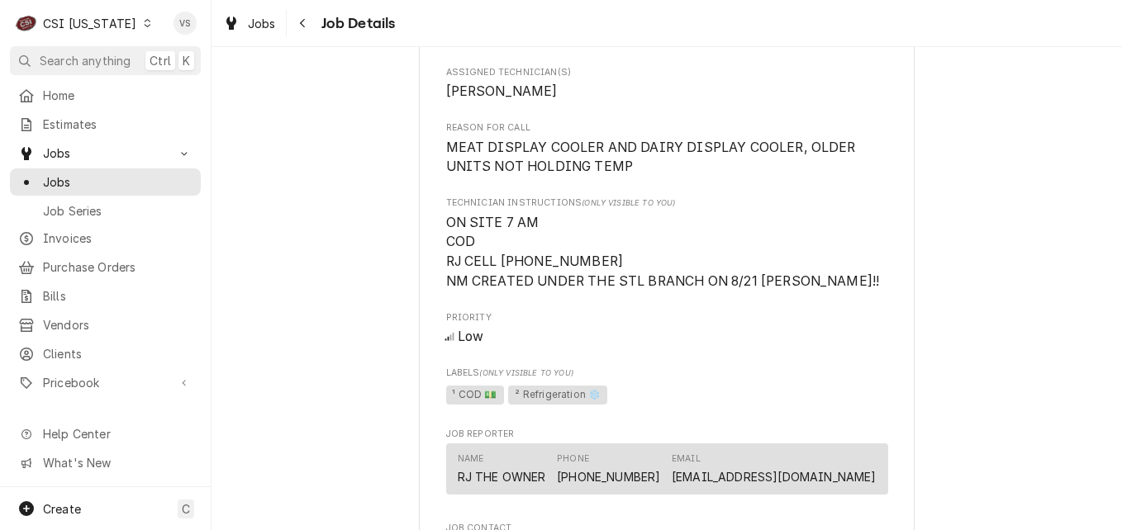
scroll to position [833, 0]
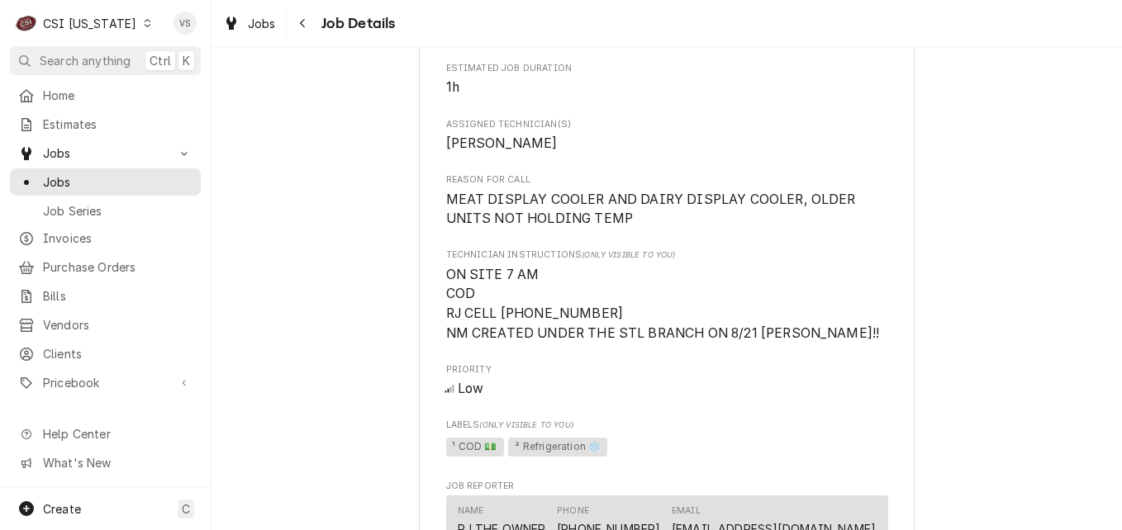
click at [446, 214] on span "MEAT DISPLAY COOLER AND DAIRY DISPLAY COOLER, OLDER UNITS NOT HOLDING TEMP" at bounding box center [652, 210] width 413 height 36
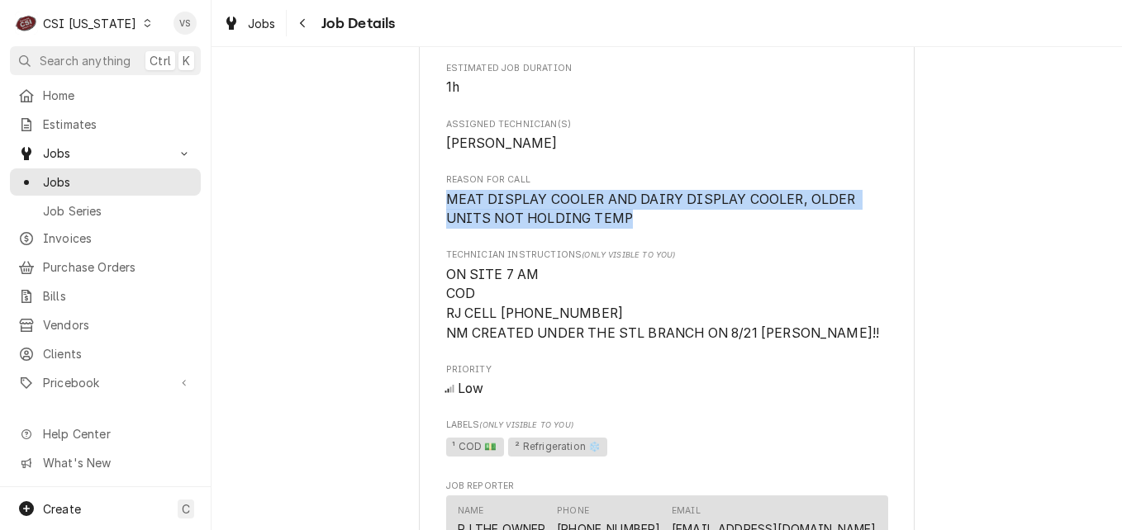
drag, startPoint x: 437, startPoint y: 216, endPoint x: 672, endPoint y: 239, distance: 235.7
click at [672, 239] on div "OLD TOWN GROCERY OLD TOWN GROCERY / [STREET_ADDRESS] Open in Maps Roopairs Job …" at bounding box center [667, 169] width 496 height 1793
drag, startPoint x: 672, startPoint y: 239, endPoint x: 561, endPoint y: 228, distance: 111.2
copy span "MEAT DISPLAY COOLER AND DAIRY DISPLAY COOLER, OLDER UNITS NOT HOLDING TEMP"
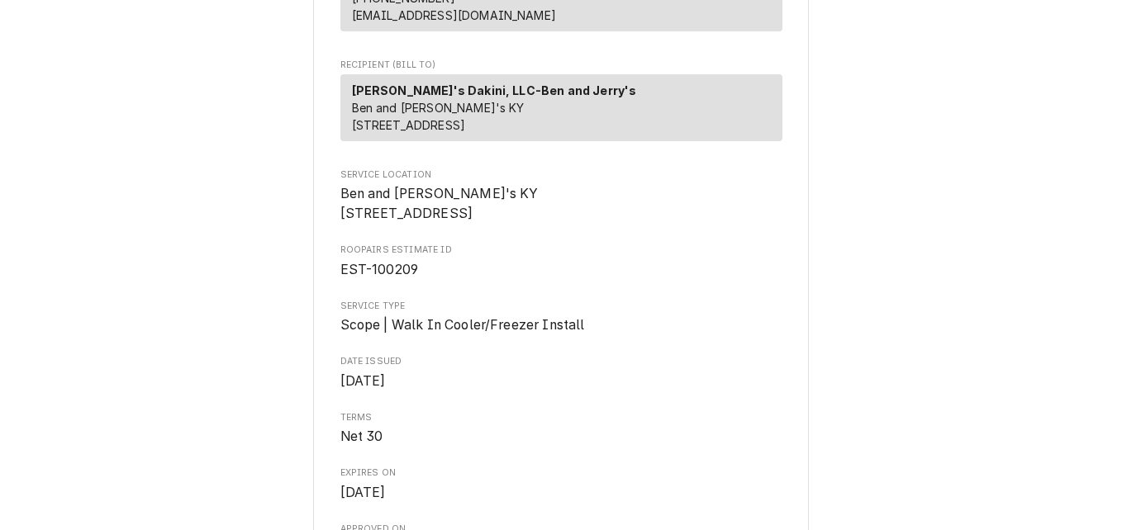
scroll to position [248, 0]
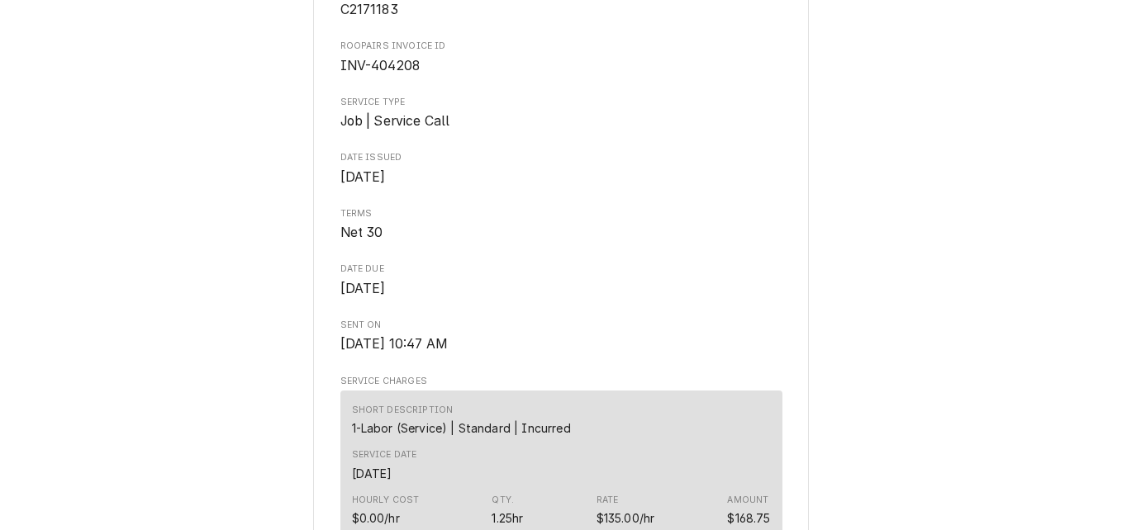
scroll to position [613, 0]
